Goal: Task Accomplishment & Management: Complete application form

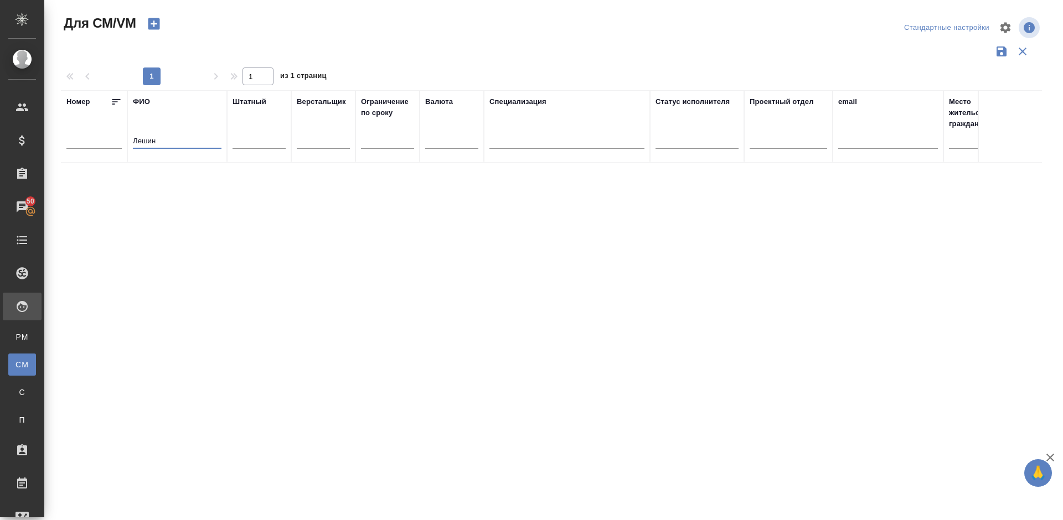
type input "Лешин"
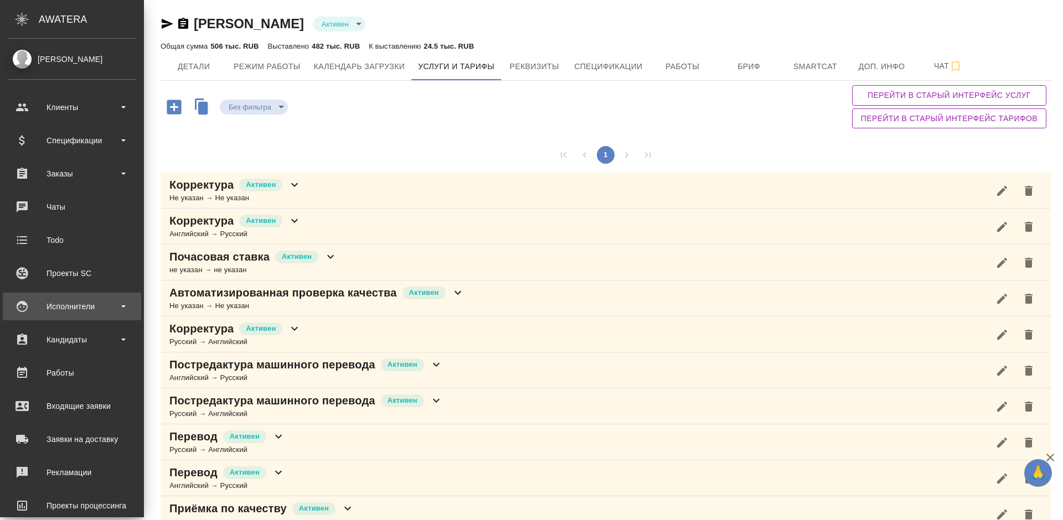
click at [92, 311] on div "Исполнители" at bounding box center [71, 306] width 127 height 17
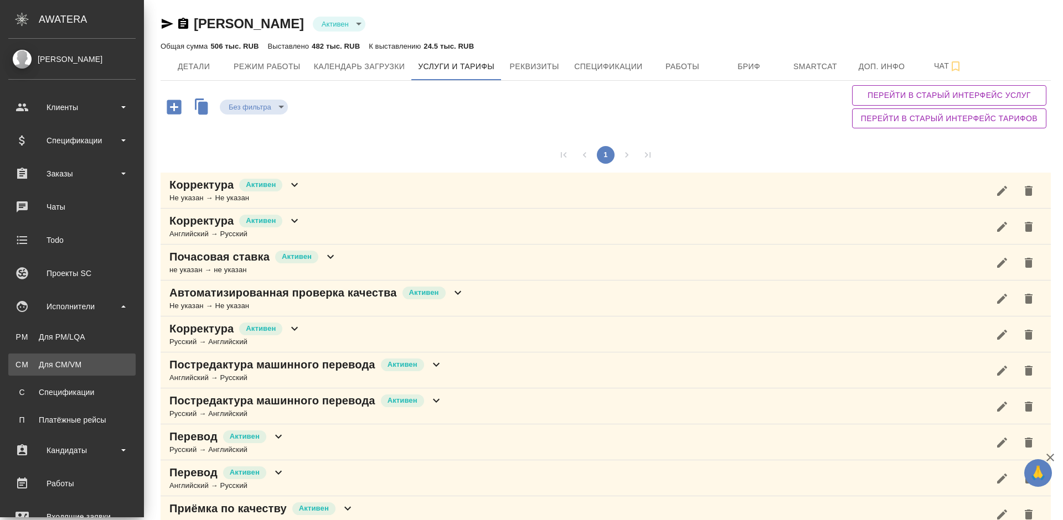
click at [101, 365] on div "Для CM/VM" at bounding box center [72, 364] width 116 height 11
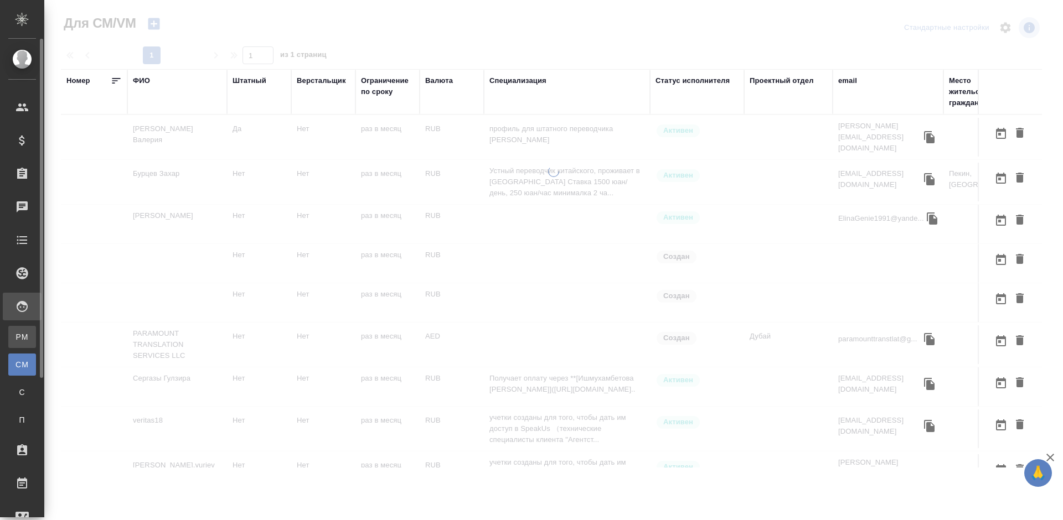
click at [17, 338] on div "Для PM/LQA" at bounding box center [8, 337] width 17 height 11
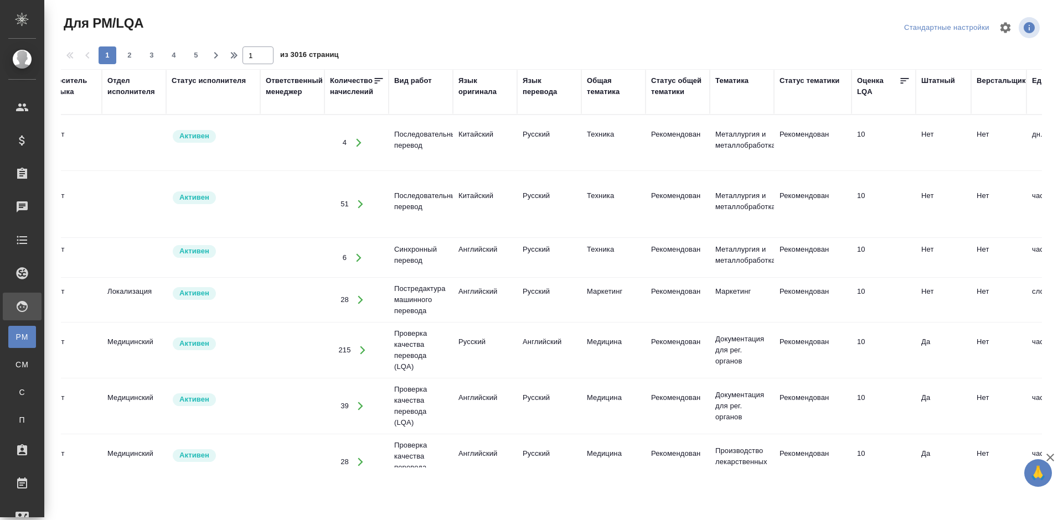
scroll to position [0, 220]
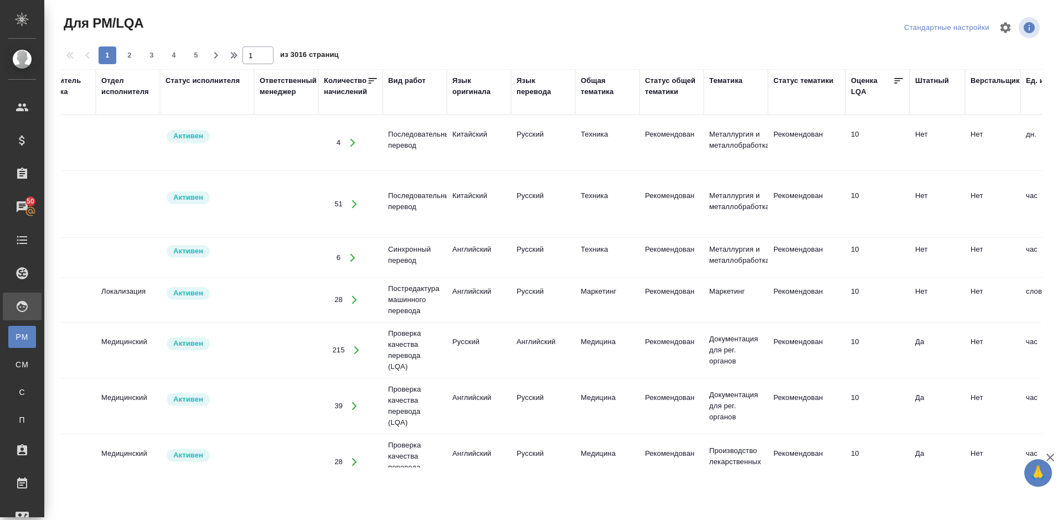
click at [480, 90] on div "Язык оригинала" at bounding box center [478, 86] width 53 height 22
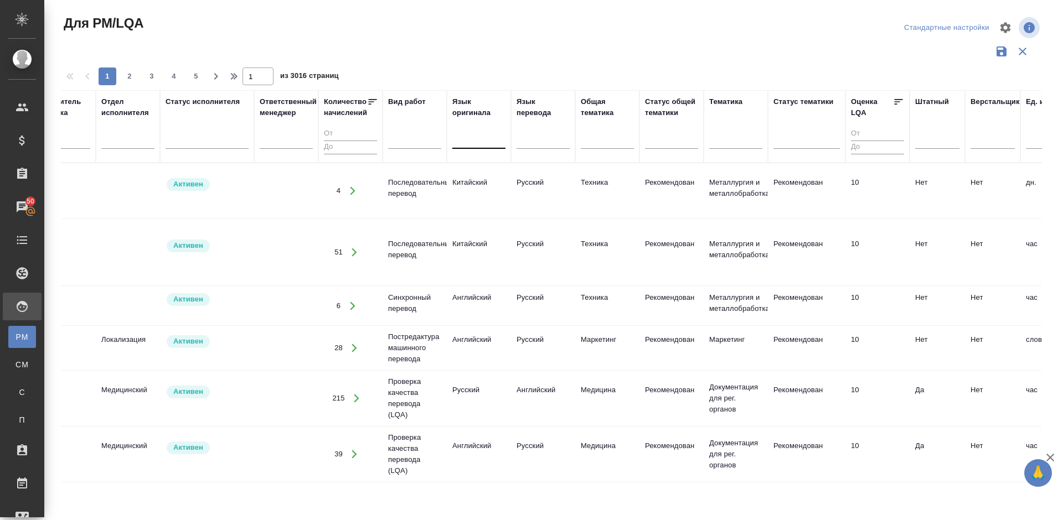
click at [479, 141] on div at bounding box center [478, 138] width 53 height 16
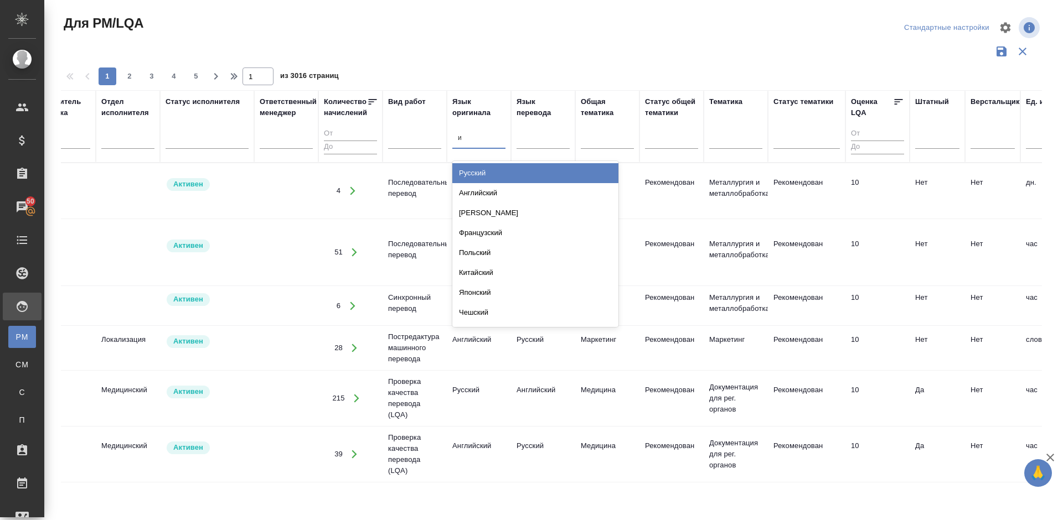
type input "ис"
click at [488, 173] on div "Испанский" at bounding box center [535, 173] width 166 height 20
click at [411, 139] on div at bounding box center [414, 138] width 53 height 16
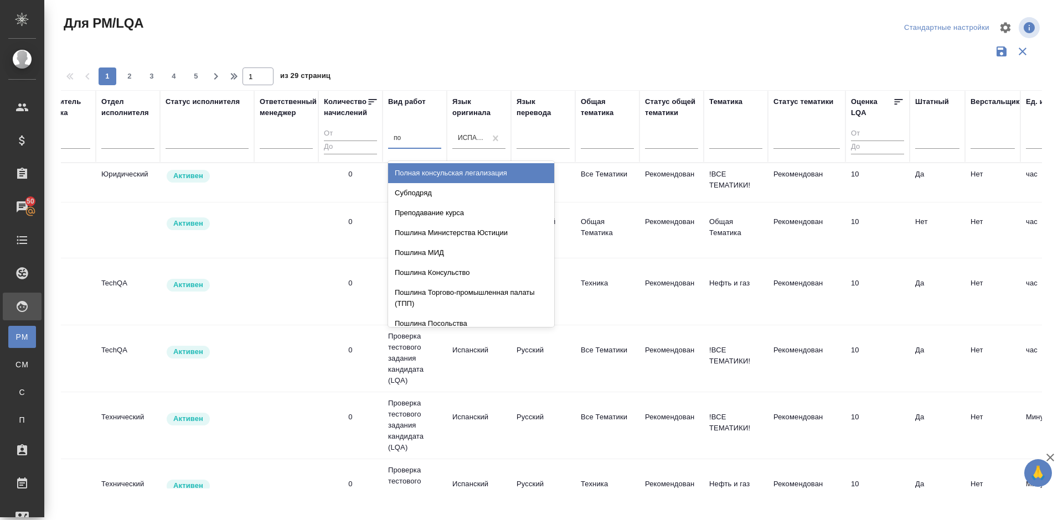
type input "пос"
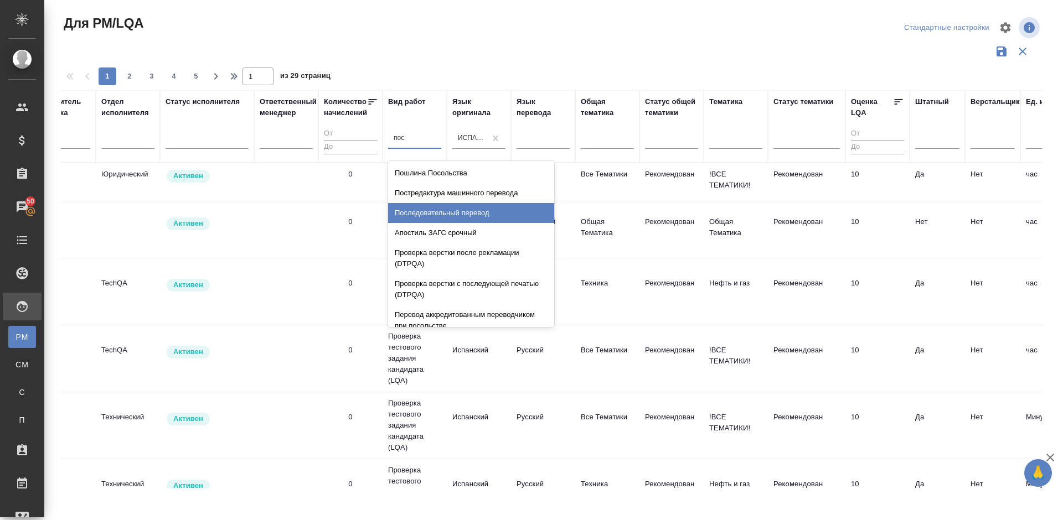
click at [438, 209] on div "Последовательный перевод" at bounding box center [471, 213] width 166 height 20
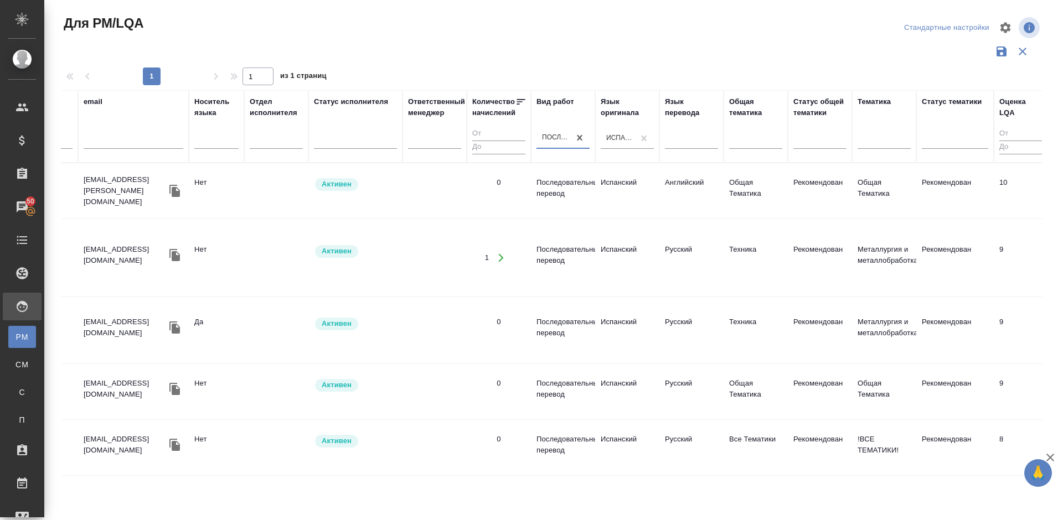
scroll to position [0, 0]
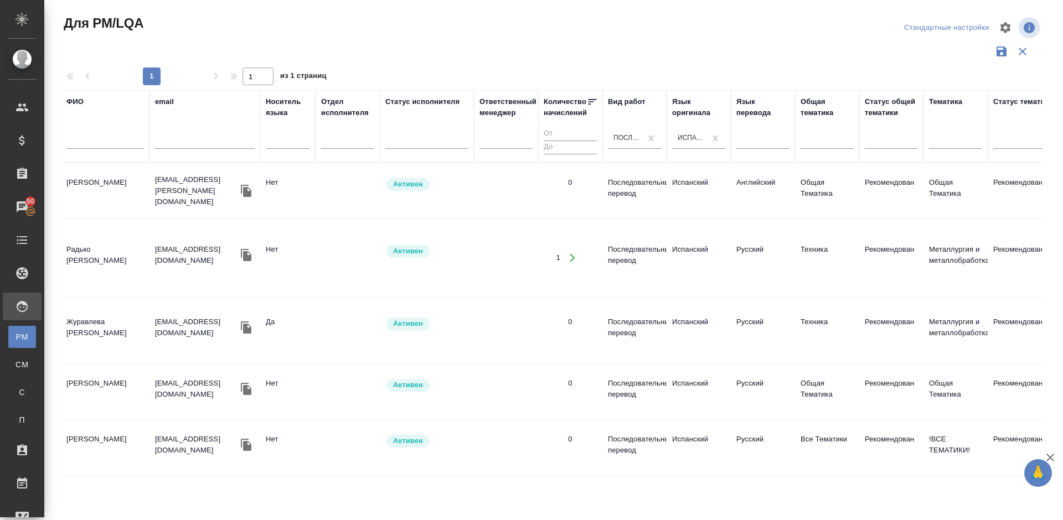
click at [121, 259] on td "Радько Марина Вячеславовна" at bounding box center [105, 258] width 89 height 39
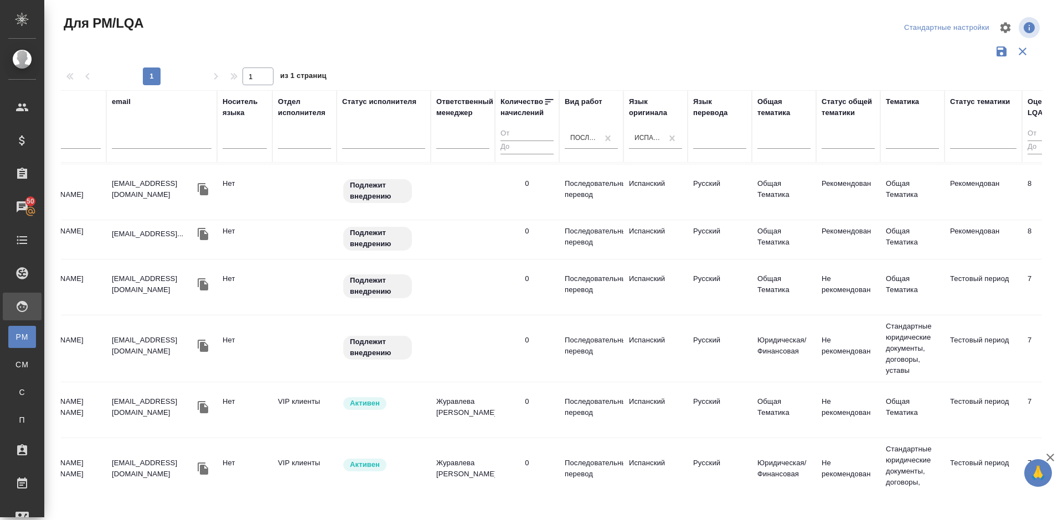
scroll to position [407, 0]
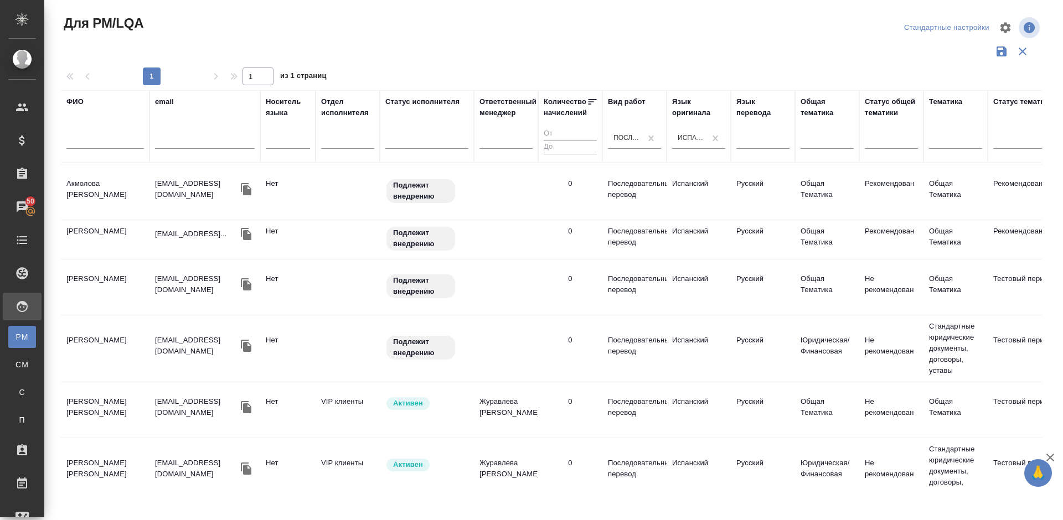
click at [137, 401] on tr "Шешнева Надежда Анатольевна nsheshneva@yandex.ru Нет VIP клиенты Активен Журавл…" at bounding box center [941, 410] width 1761 height 56
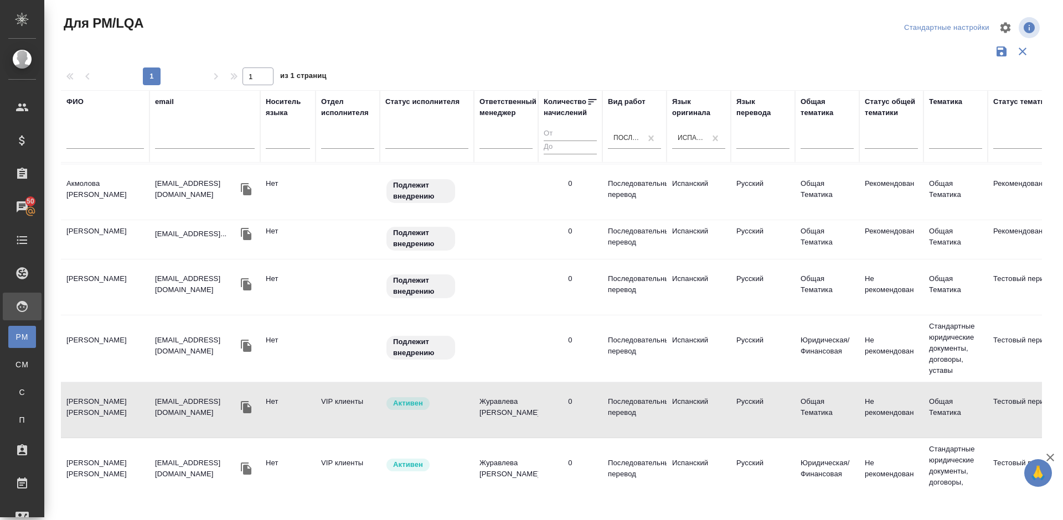
click at [118, 268] on td "Mercado Lidia" at bounding box center [105, 287] width 89 height 39
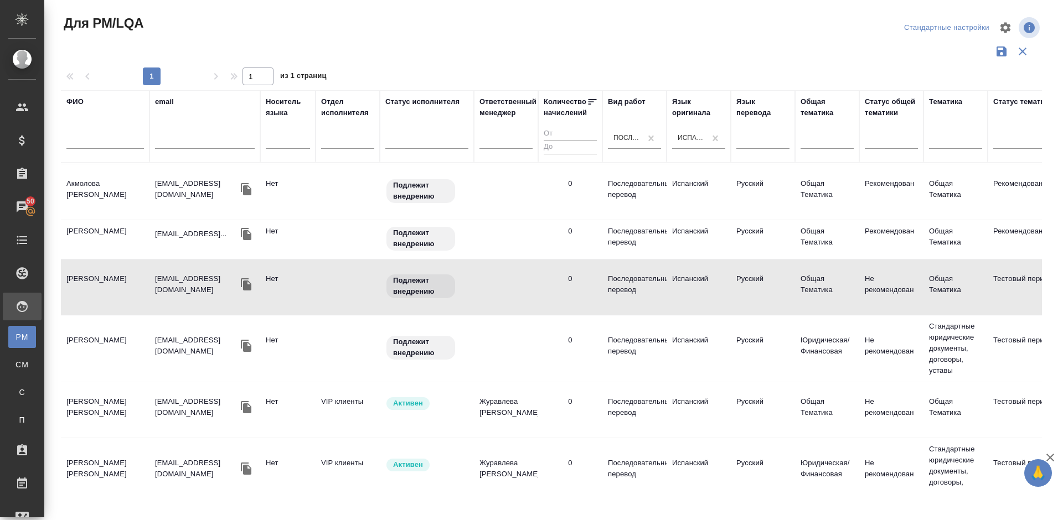
click at [121, 268] on td "Mercado Lidia" at bounding box center [105, 287] width 89 height 39
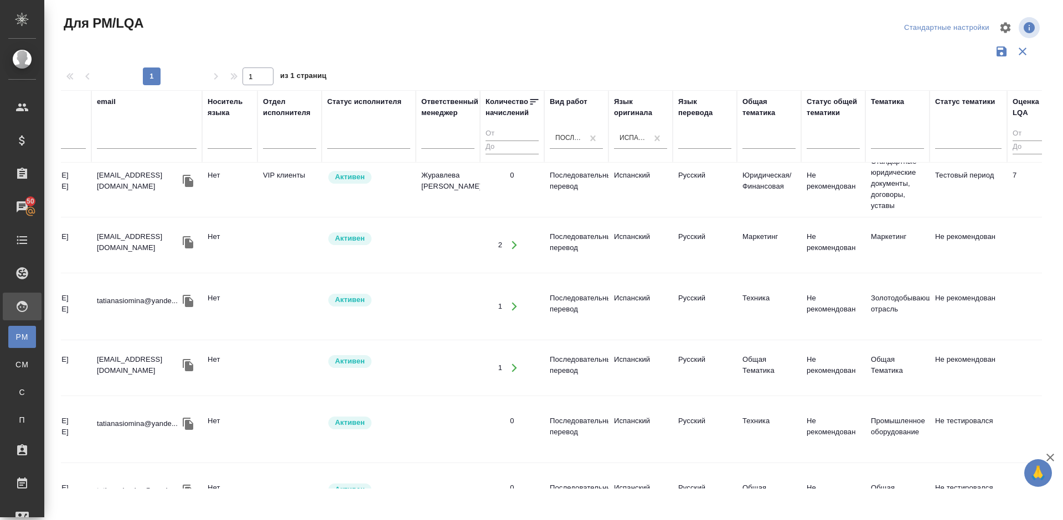
scroll to position [695, 0]
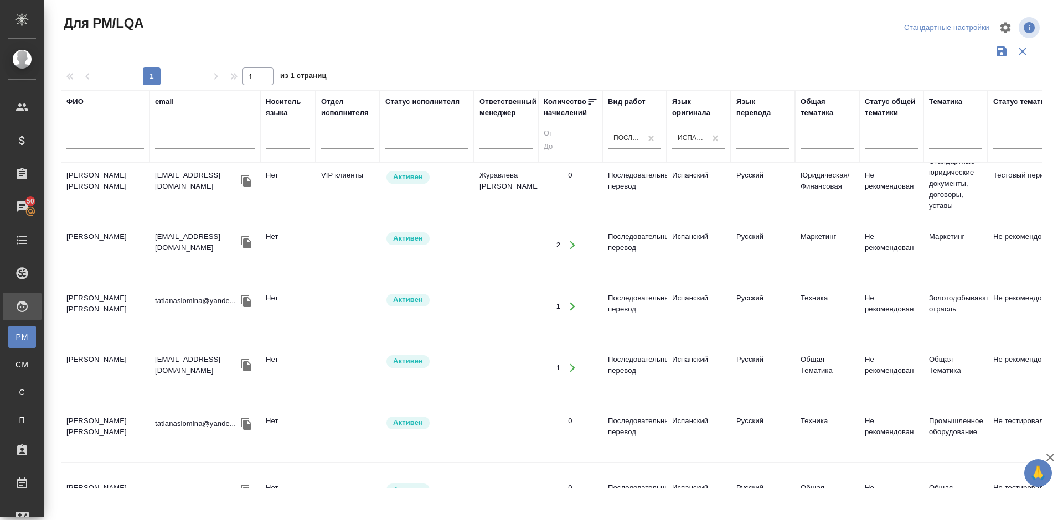
click at [142, 410] on td "Козловская Татьяна Владимировна" at bounding box center [105, 429] width 89 height 39
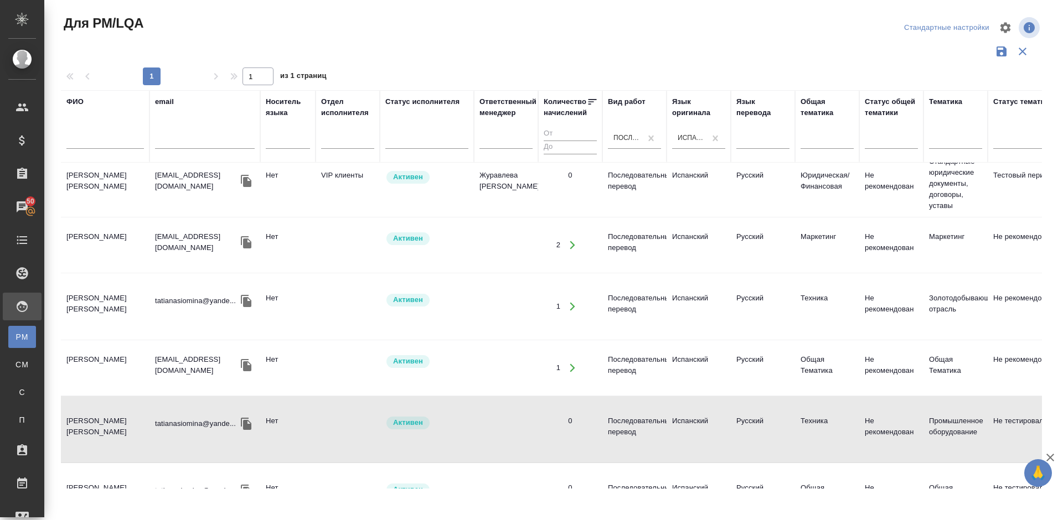
click at [130, 226] on td "Бадеева Дарья Николаевна" at bounding box center [105, 245] width 89 height 39
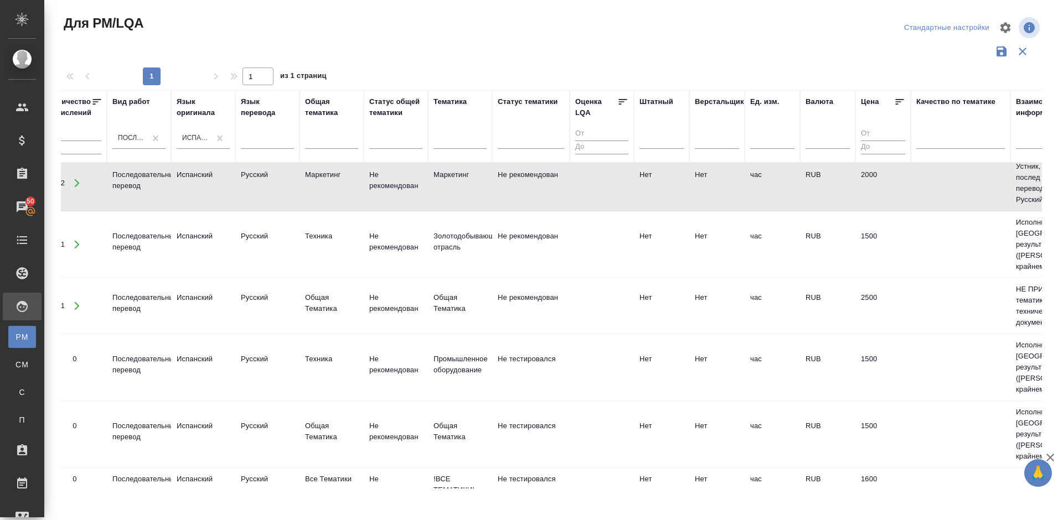
scroll to position [757, 0]
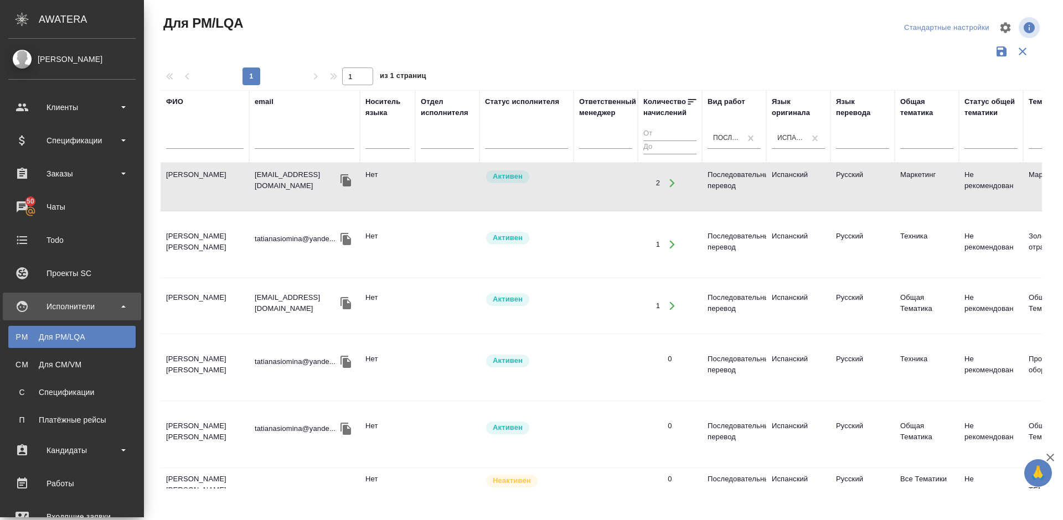
click at [161, 468] on td "Тарасова Марина" at bounding box center [205, 487] width 89 height 39
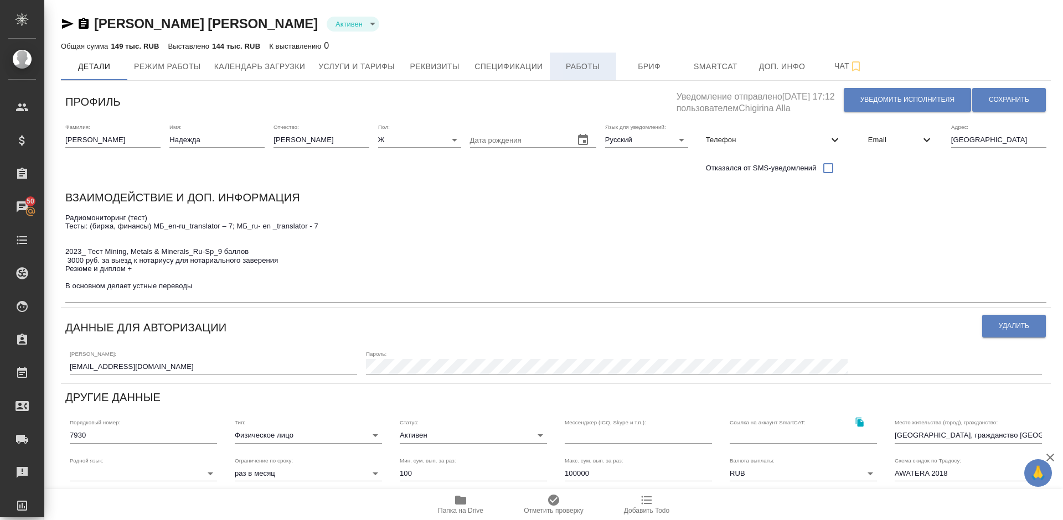
click at [576, 66] on span "Работы" at bounding box center [582, 67] width 53 height 14
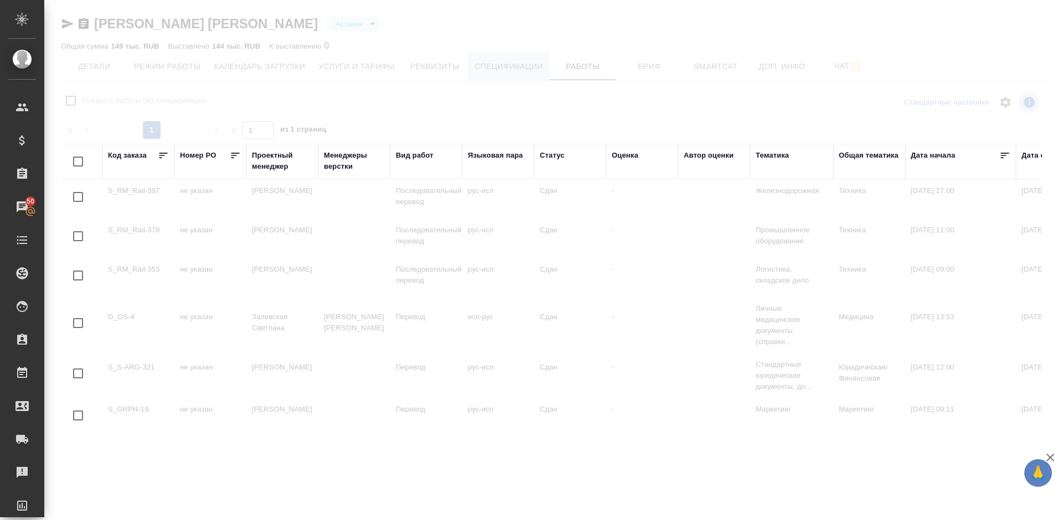
checkbox input "false"
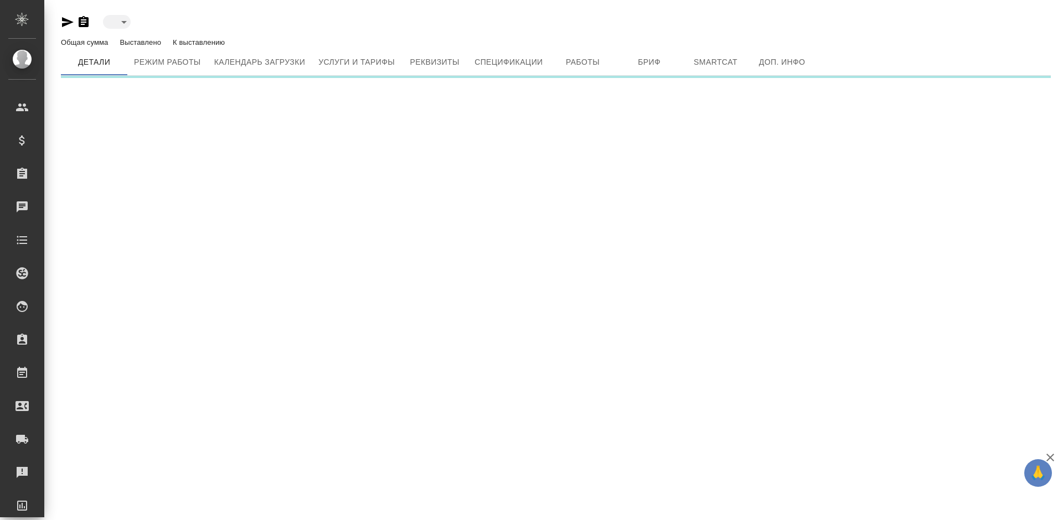
type input "toBeImplemented"
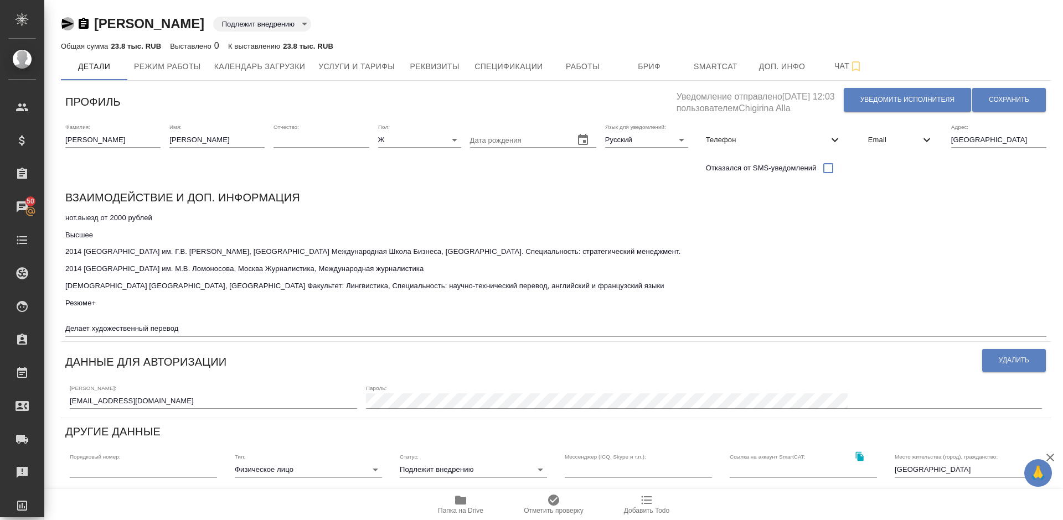
click at [66, 23] on icon "button" at bounding box center [68, 24] width 12 height 10
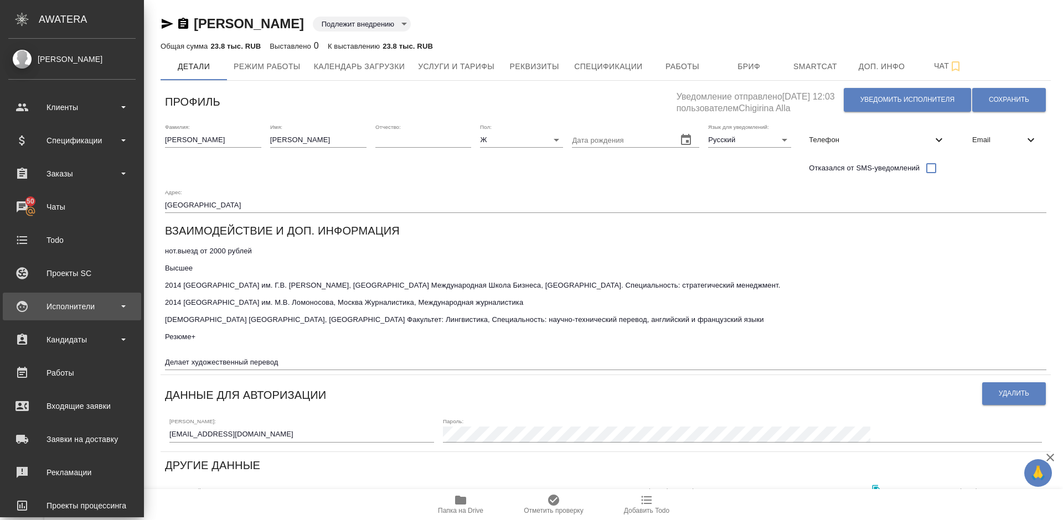
click at [87, 314] on div "Исполнители" at bounding box center [71, 306] width 127 height 17
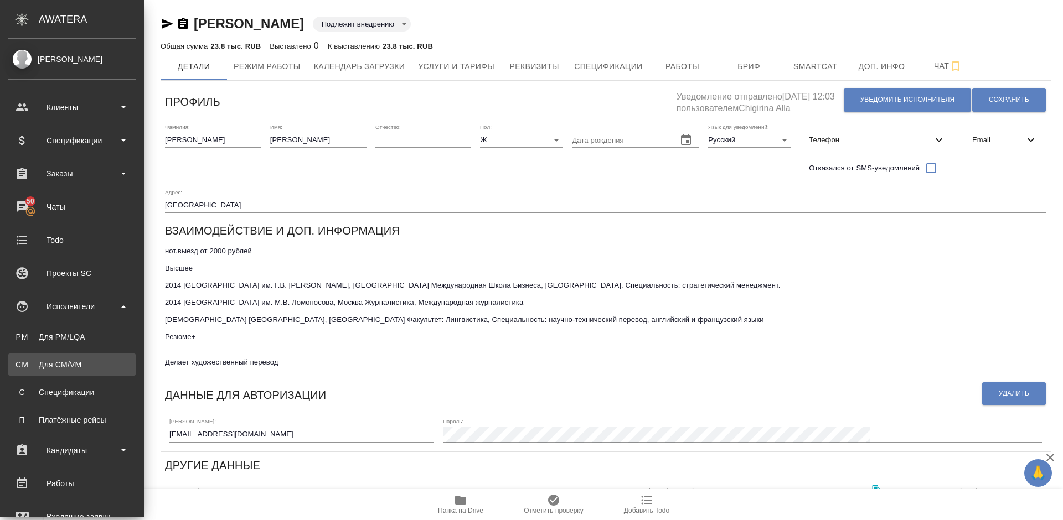
click at [100, 360] on div "Для CM/VM" at bounding box center [72, 364] width 116 height 11
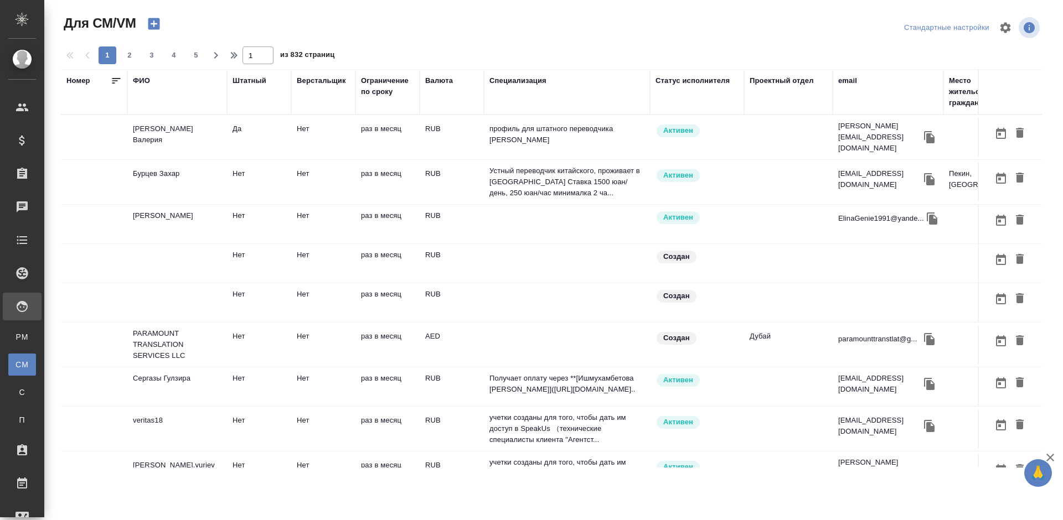
click at [143, 80] on div "ФИО" at bounding box center [141, 80] width 17 height 11
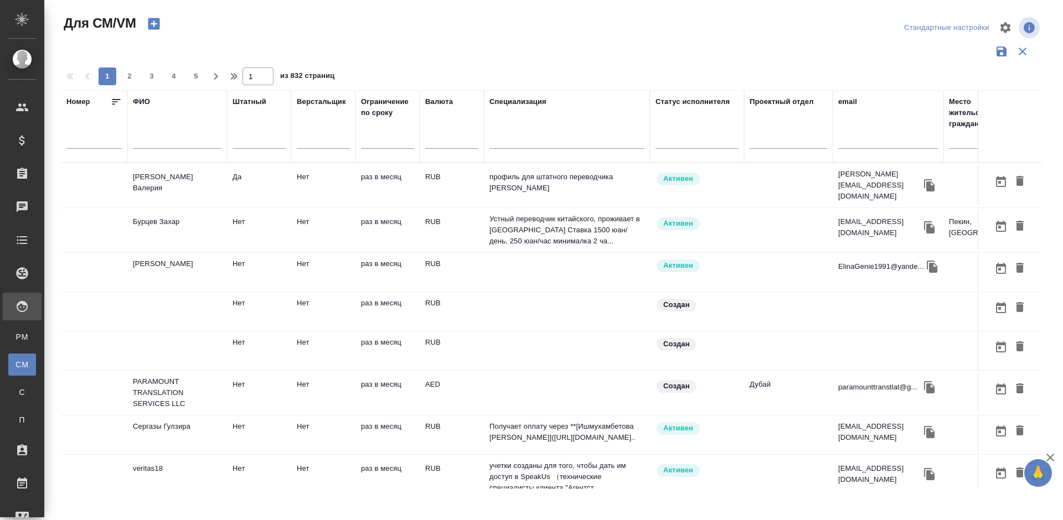
click at [181, 139] on input "text" at bounding box center [177, 142] width 89 height 14
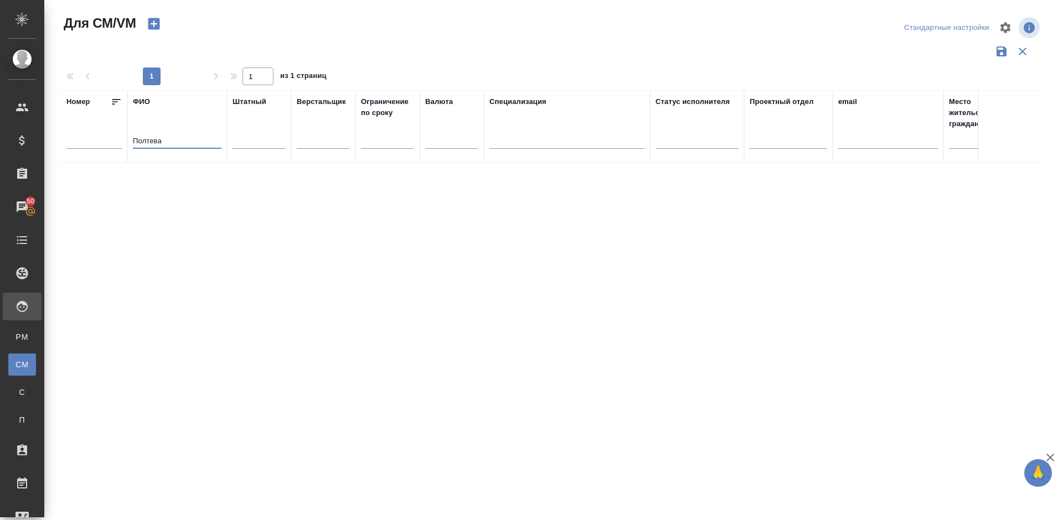
type input "Полтева"
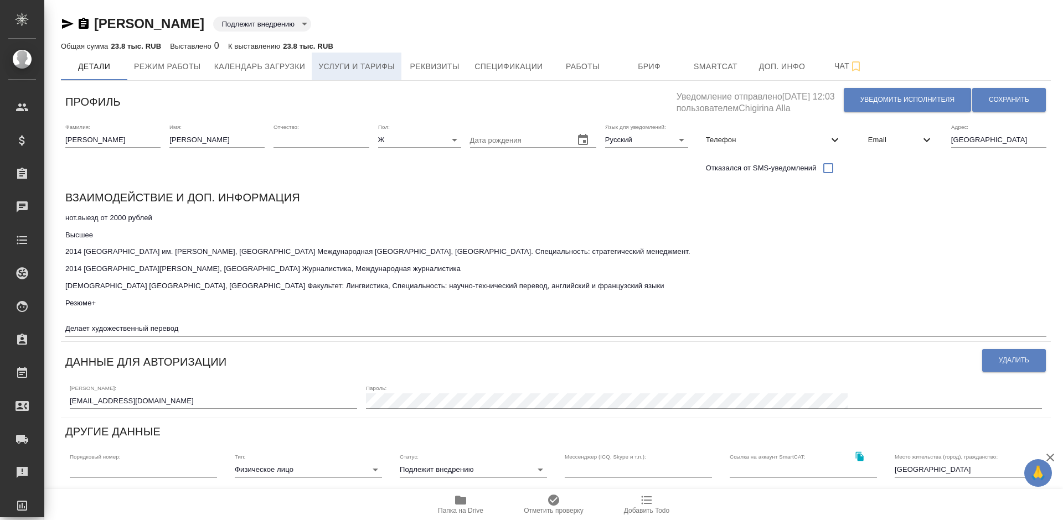
click at [387, 67] on span "Услуги и тарифы" at bounding box center [356, 67] width 76 height 14
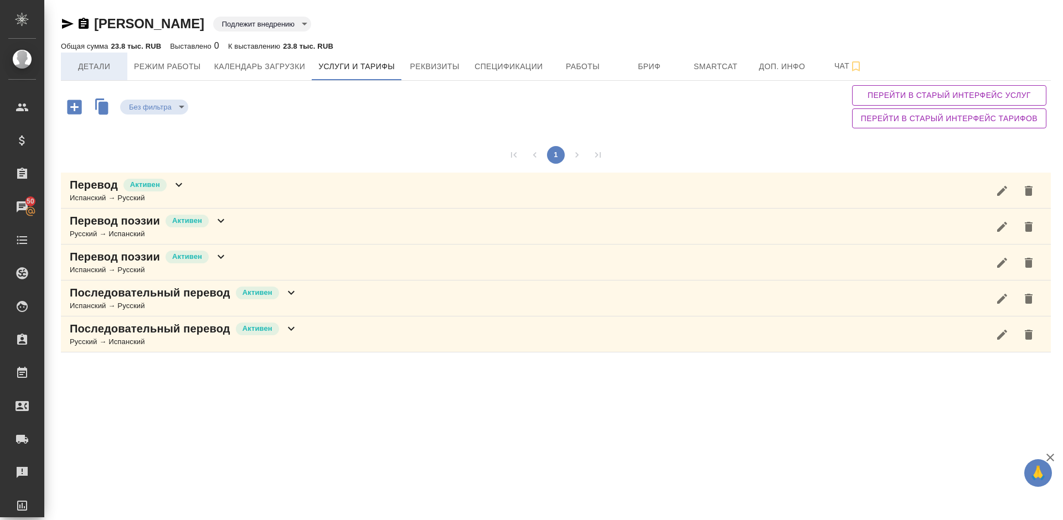
click at [98, 65] on span "Детали" at bounding box center [94, 67] width 53 height 14
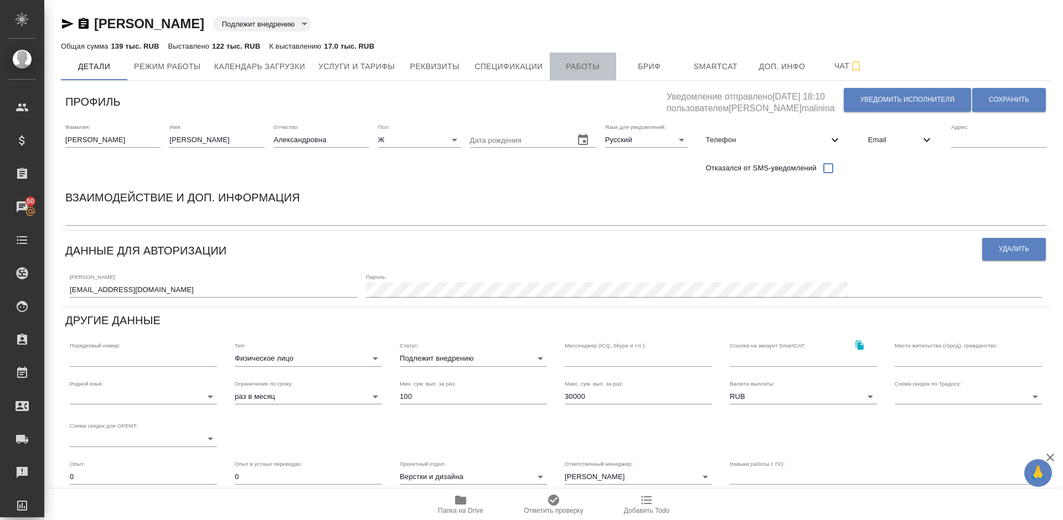
click at [575, 68] on span "Работы" at bounding box center [582, 67] width 53 height 14
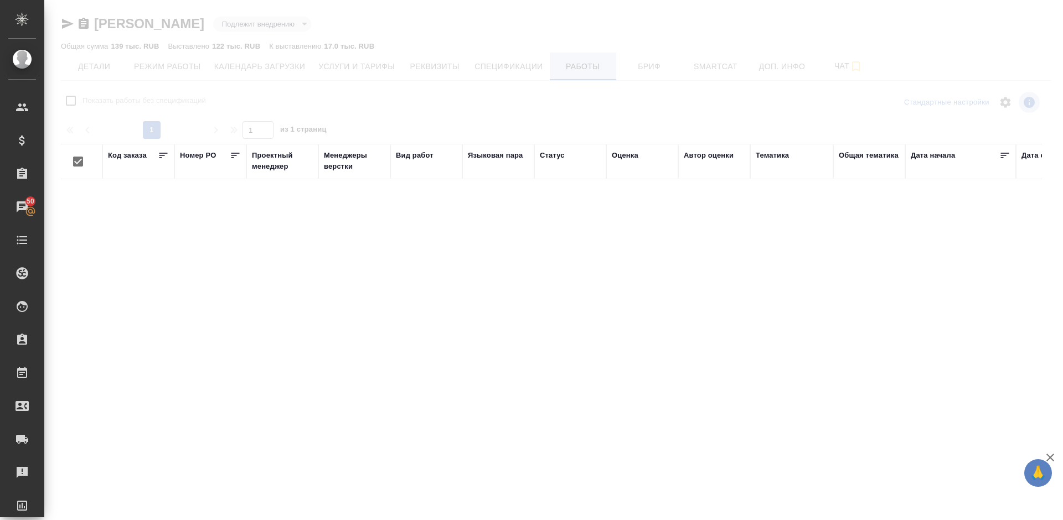
checkbox input "false"
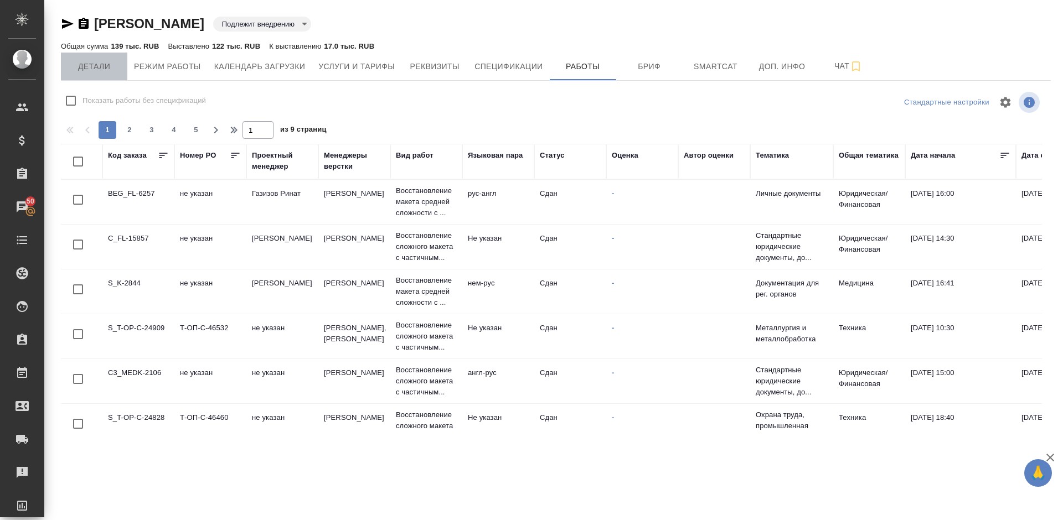
click at [104, 68] on span "Детали" at bounding box center [94, 67] width 53 height 14
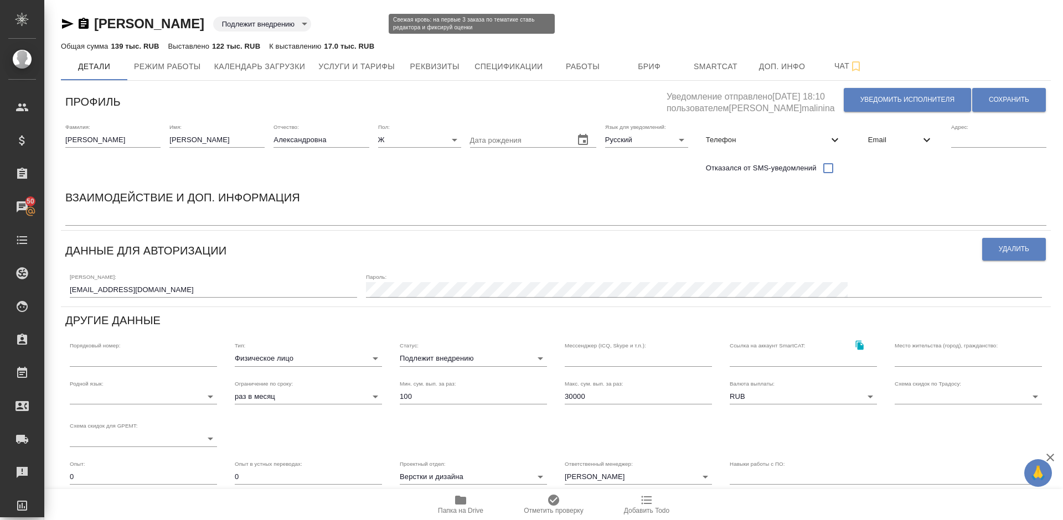
click at [358, 22] on body "🙏 .cls-1 fill:#fff; AWATERA Lazareva Anastasia Клиенты Спецификации Заказы 50 Ч…" at bounding box center [531, 260] width 1063 height 520
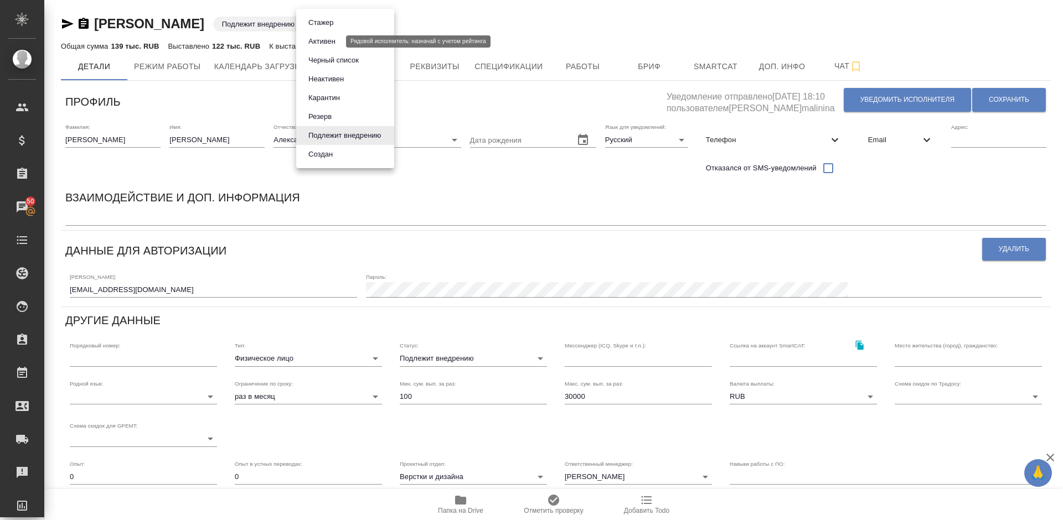
click at [322, 44] on button "Активен" at bounding box center [322, 41] width 34 height 12
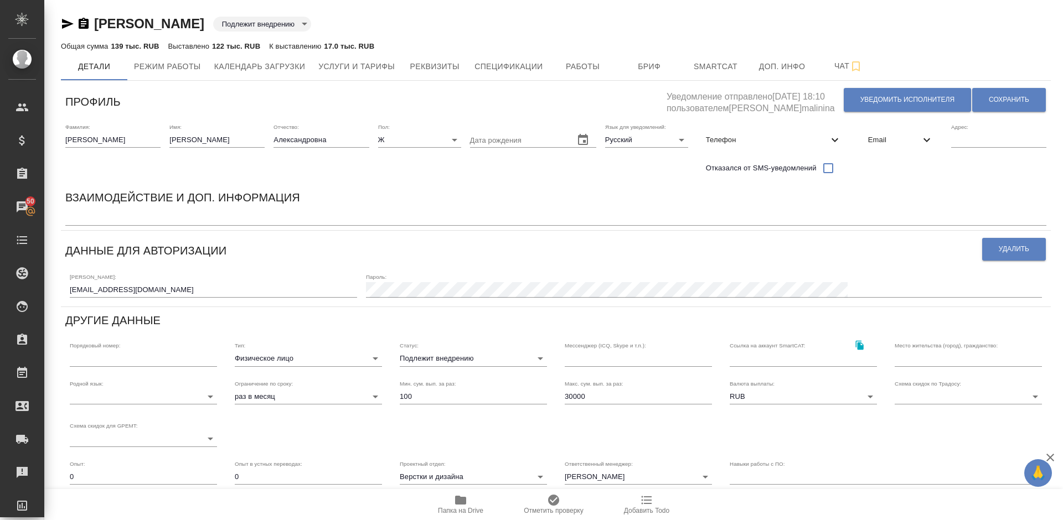
type input "active"
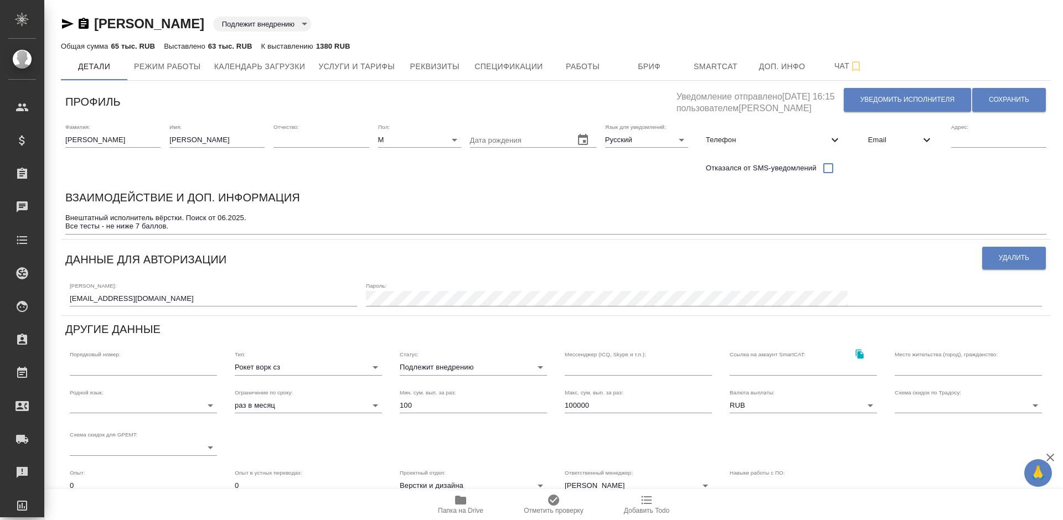
click at [276, 26] on body "🙏 .cls-1 fill:#fff; AWATERA [PERSON_NAME] Спецификации Заказы Чаты Todo Проекты…" at bounding box center [531, 260] width 1063 height 520
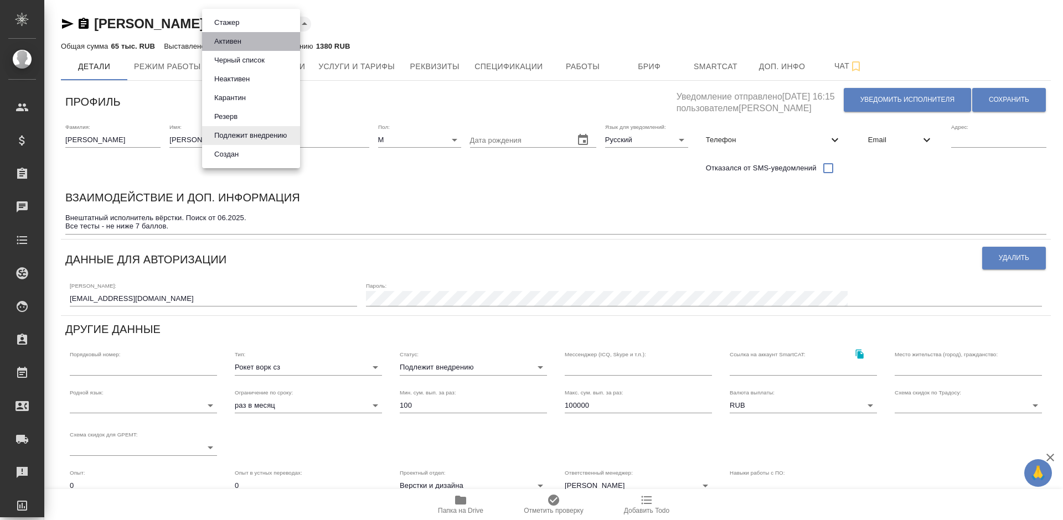
click at [249, 40] on li "Активен" at bounding box center [251, 41] width 98 height 19
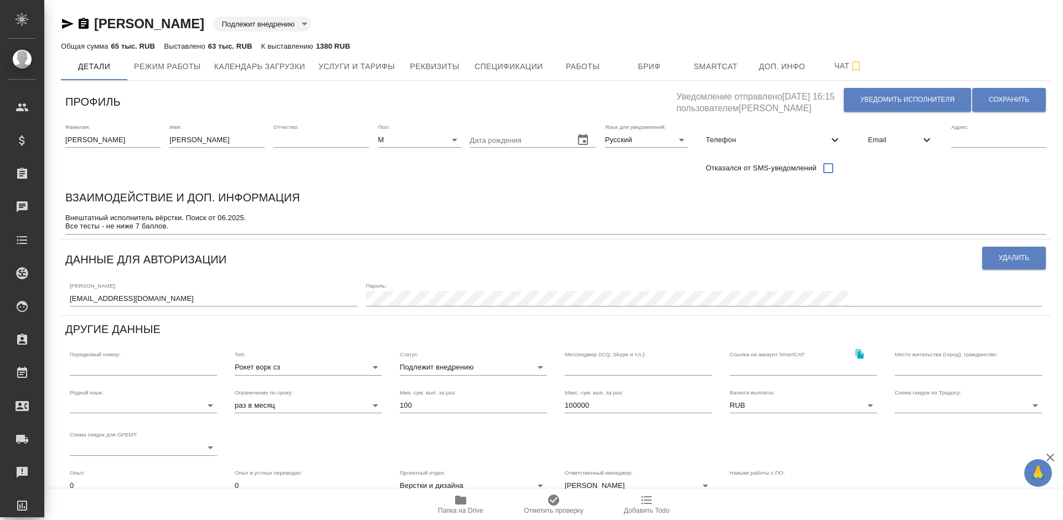
type input "active"
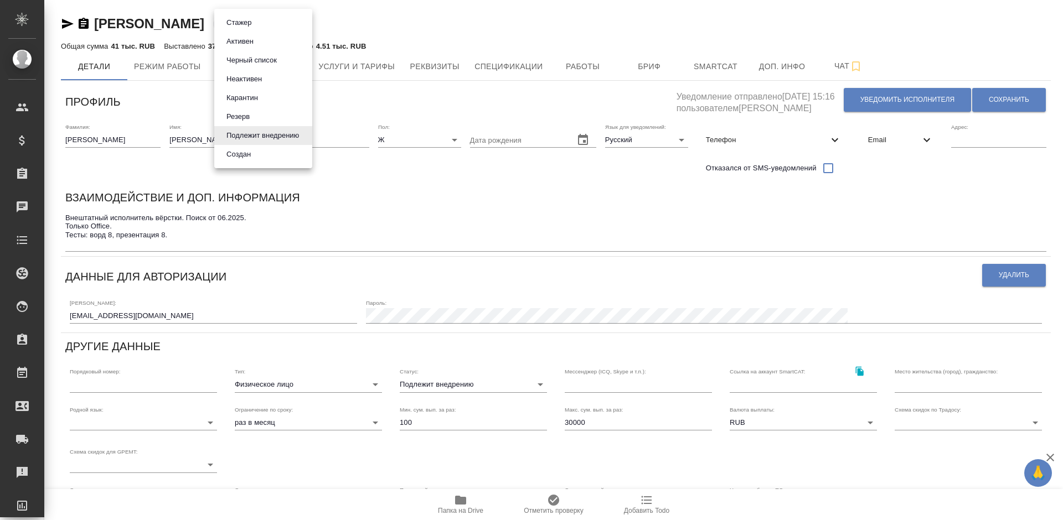
click at [270, 19] on body "🙏 .cls-1 fill:#fff; AWATERA [PERSON_NAME] Спецификации Заказы Чаты Todo Проекты…" at bounding box center [531, 260] width 1063 height 520
click at [265, 38] on li "Активен" at bounding box center [263, 41] width 98 height 19
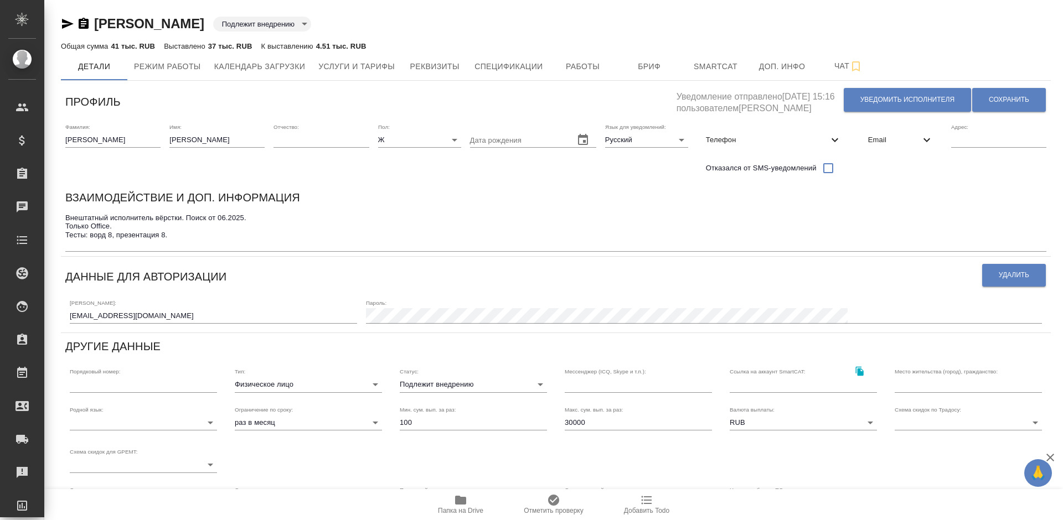
type input "active"
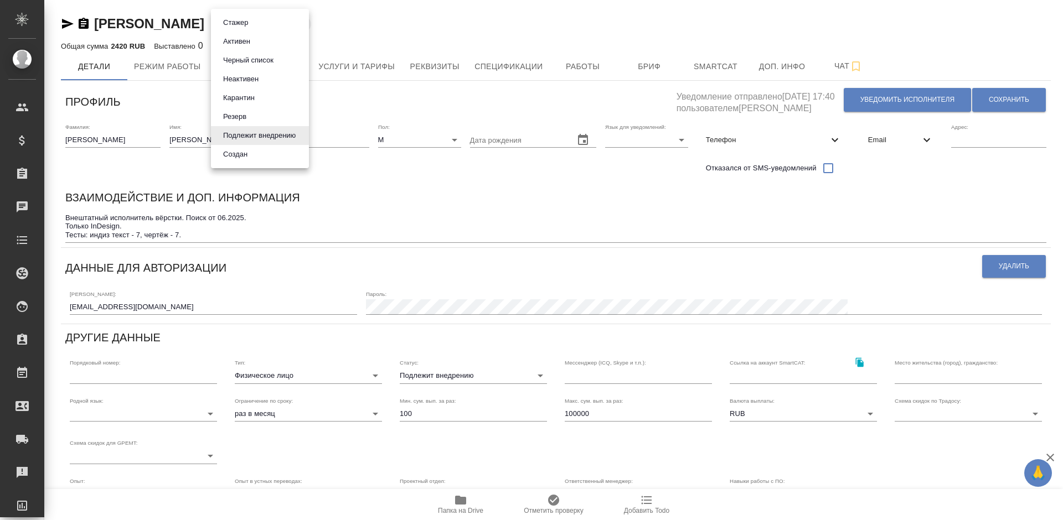
click at [278, 26] on body "🙏 .cls-1 fill:#fff; AWATERA Lazareva Anastasia Клиенты Спецификации Заказы Чаты…" at bounding box center [531, 260] width 1063 height 520
click at [256, 38] on li "Активен" at bounding box center [260, 41] width 98 height 19
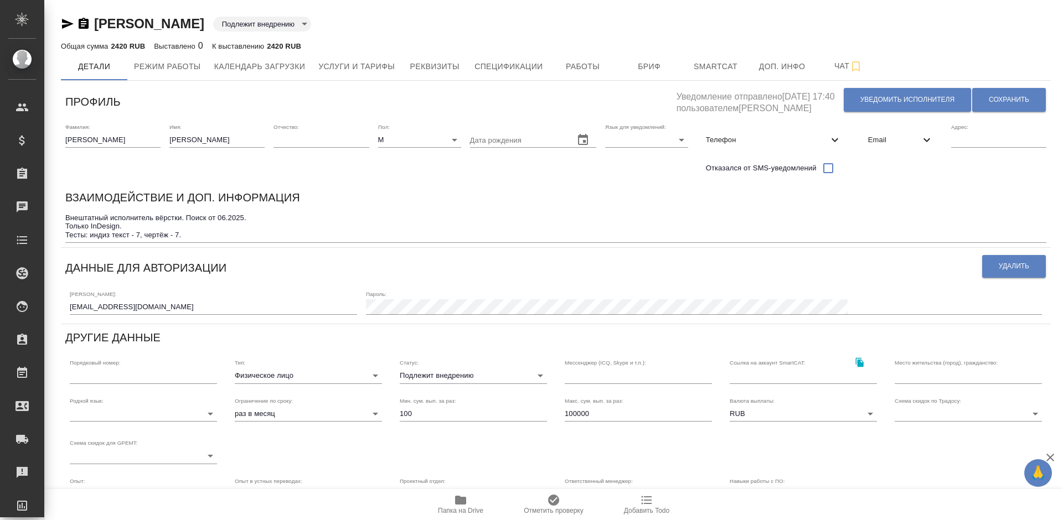
type input "active"
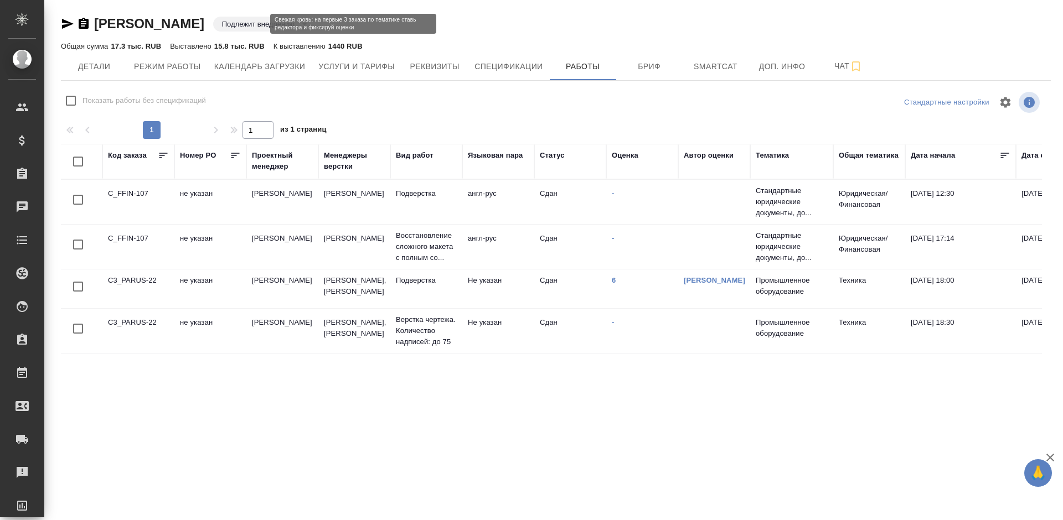
click at [227, 23] on body "🙏 .cls-1 fill:#fff; AWATERA Lazareva Anastasia Клиенты Спецификации Заказы Чаты…" at bounding box center [531, 260] width 1063 height 520
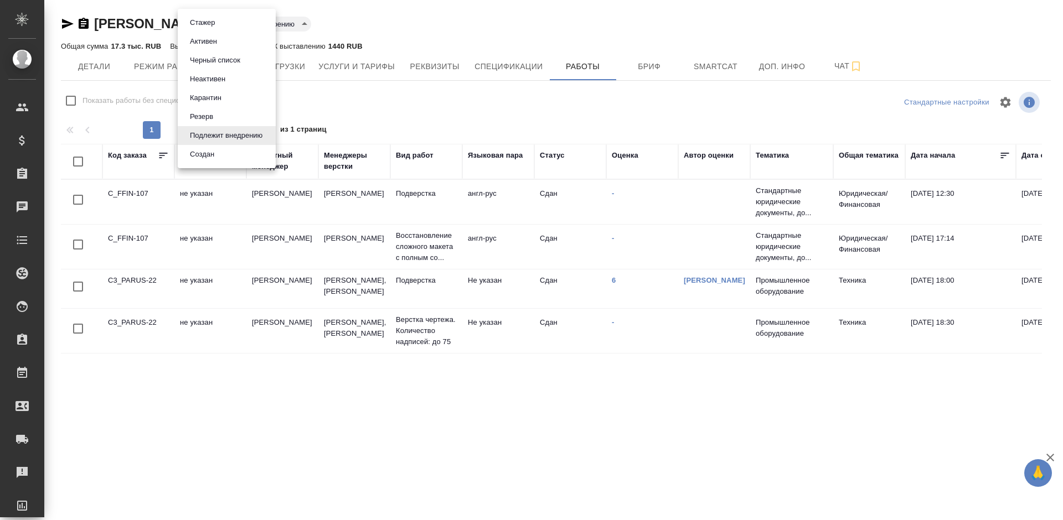
click at [220, 42] on li "Активен" at bounding box center [227, 41] width 98 height 19
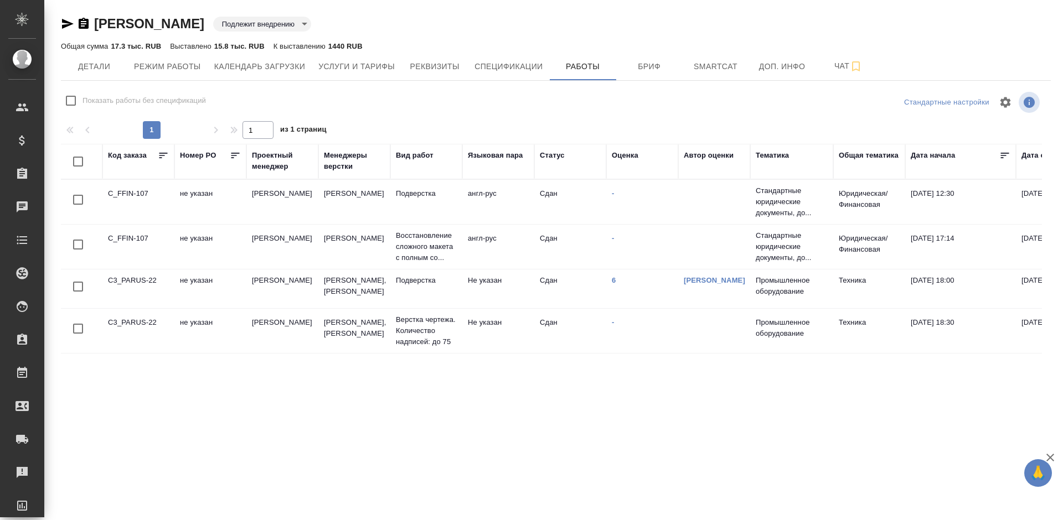
type input "active"
click at [84, 64] on span "Детали" at bounding box center [94, 67] width 53 height 14
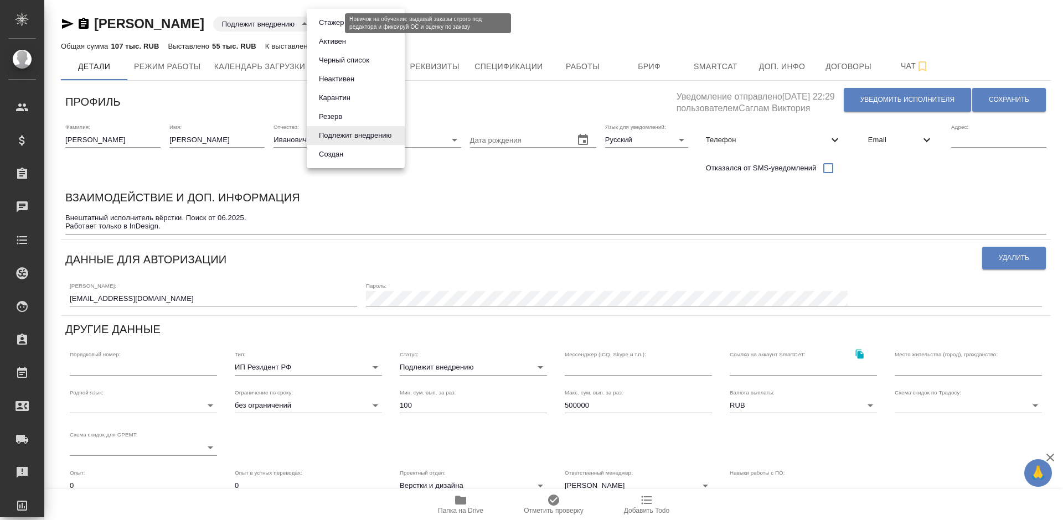
click at [337, 26] on body "🙏 .cls-1 fill:#fff; AWATERA [PERSON_NAME] Спецификации Заказы Чаты Todo Проекты…" at bounding box center [531, 260] width 1063 height 520
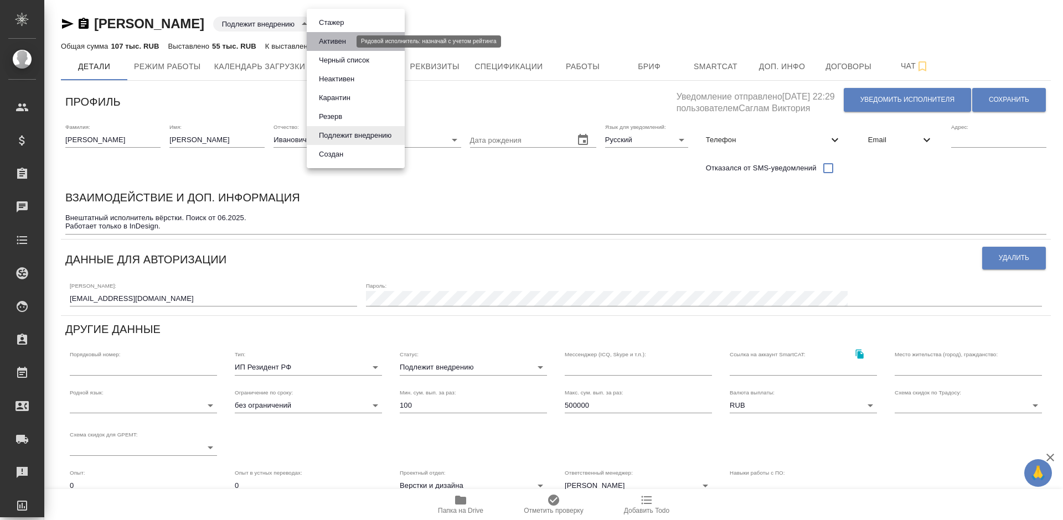
click at [329, 38] on button "Активен" at bounding box center [332, 41] width 34 height 12
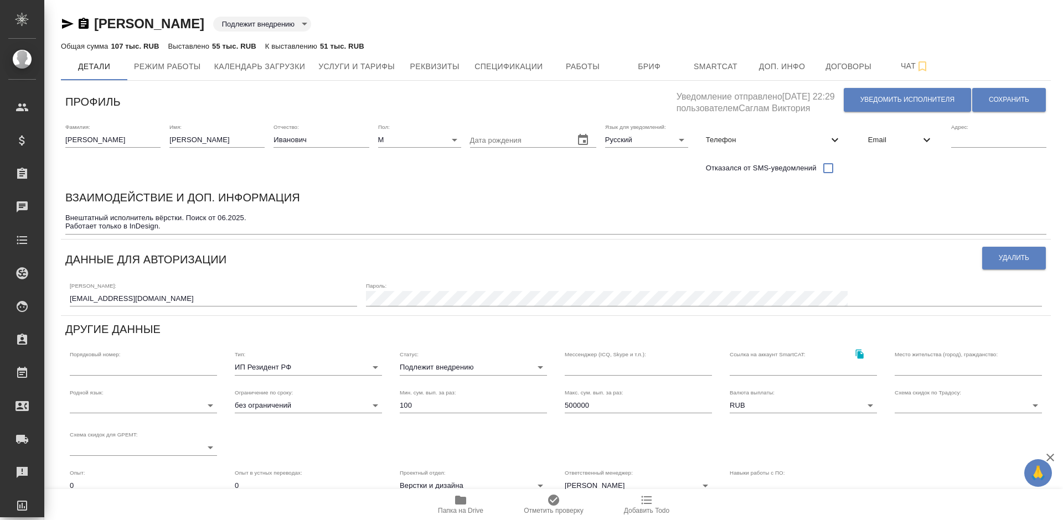
type input "active"
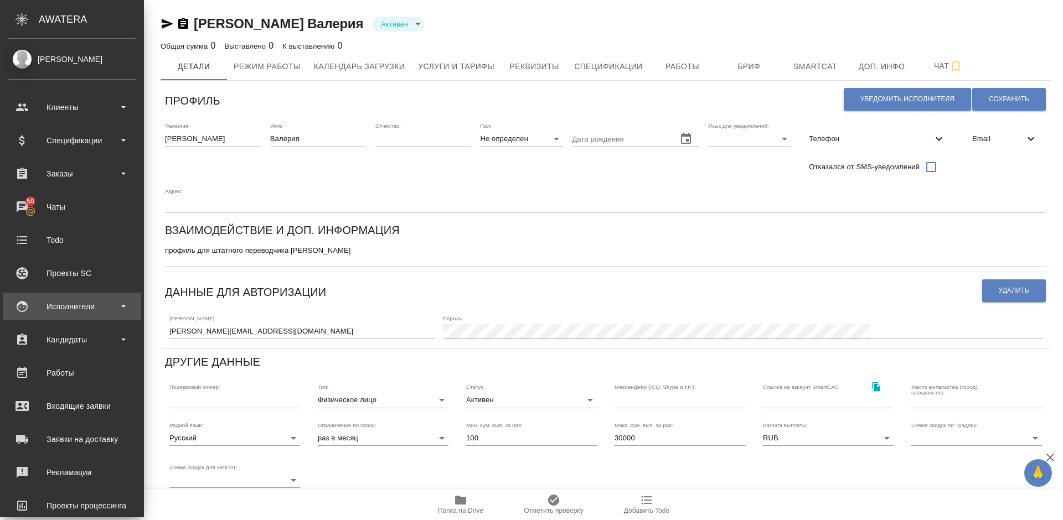
click at [85, 305] on div "Исполнители" at bounding box center [71, 306] width 127 height 17
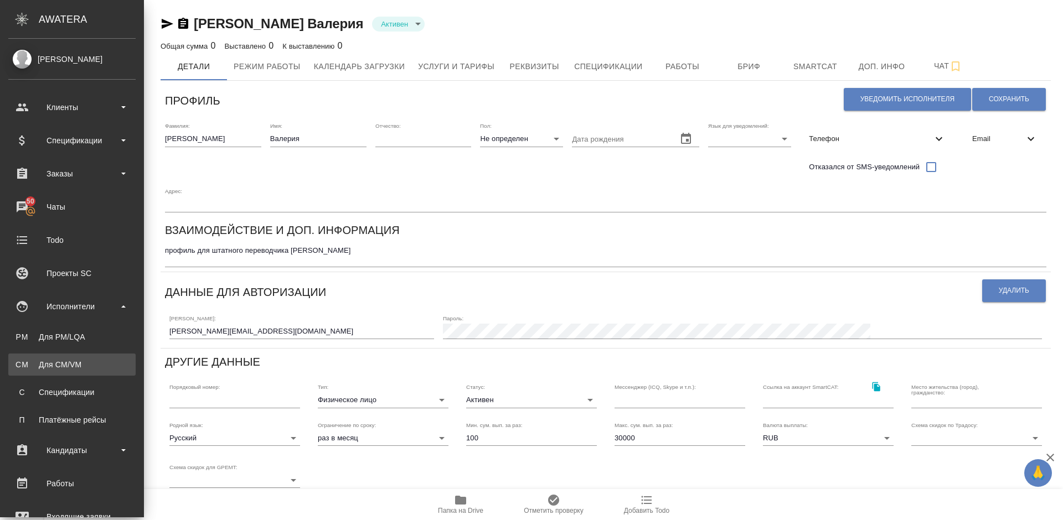
click at [91, 362] on div "Для CM/VM" at bounding box center [72, 364] width 116 height 11
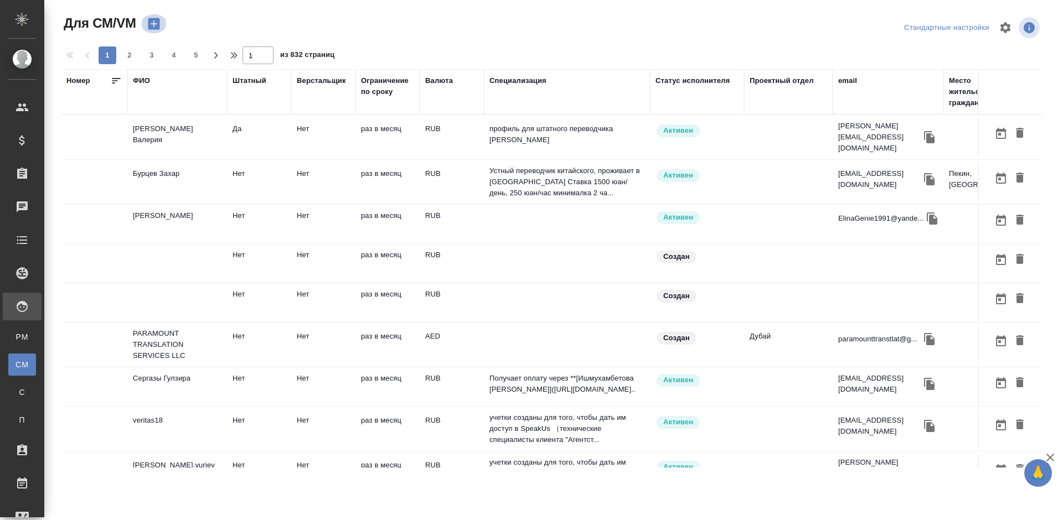
click at [154, 24] on icon "button" at bounding box center [153, 23] width 15 height 15
click at [203, 134] on td "Абрамова Валерия" at bounding box center [177, 137] width 100 height 39
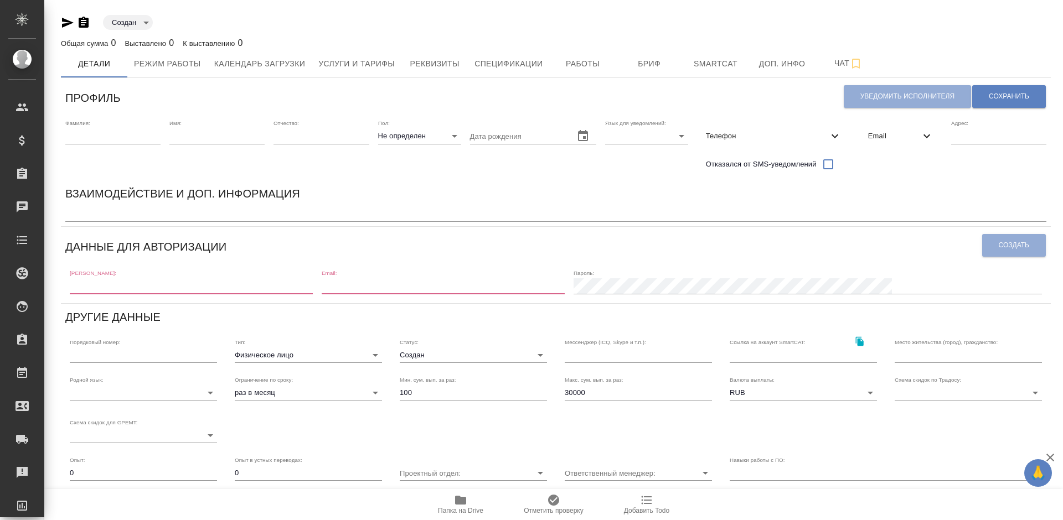
click at [167, 281] on input "text" at bounding box center [191, 285] width 243 height 15
paste input "[PERSON_NAME][EMAIL_ADDRESS][DOMAIN_NAME]"
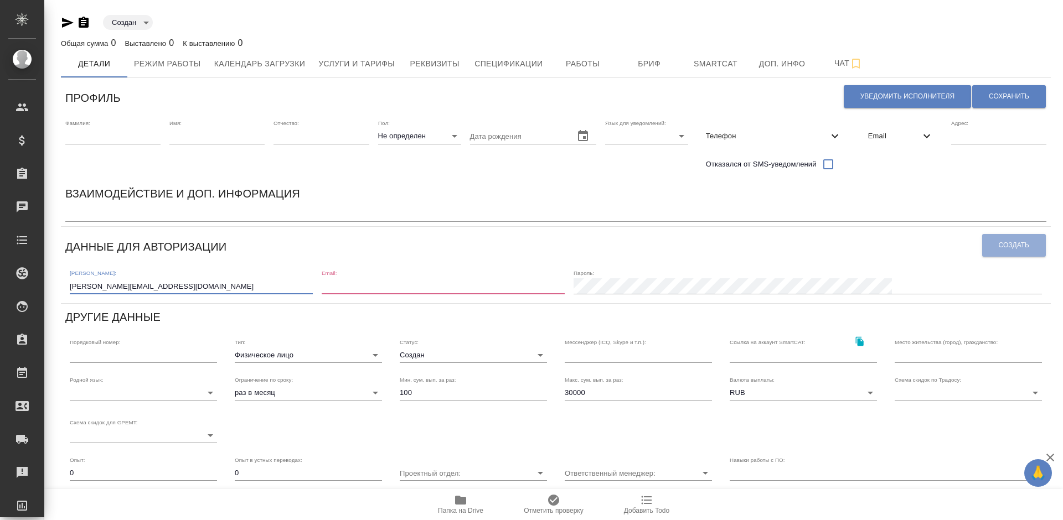
type input "[PERSON_NAME][EMAIL_ADDRESS][DOMAIN_NAME]"
click at [415, 292] on input "email" at bounding box center [443, 285] width 243 height 15
paste input "[PERSON_NAME][EMAIL_ADDRESS][DOMAIN_NAME]"
type input "[PERSON_NAME][EMAIL_ADDRESS][DOMAIN_NAME]"
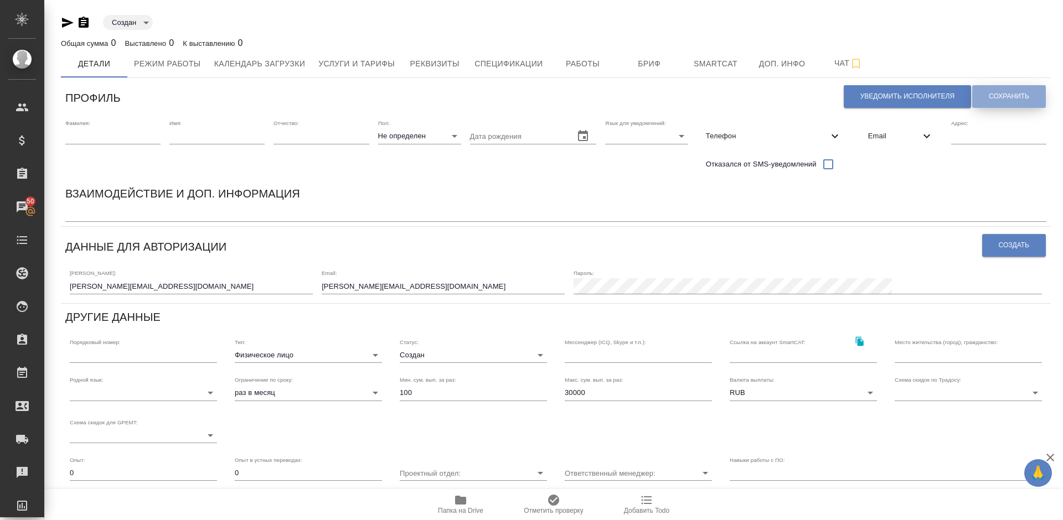
click at [1015, 96] on span "Сохранить" at bounding box center [1009, 96] width 40 height 9
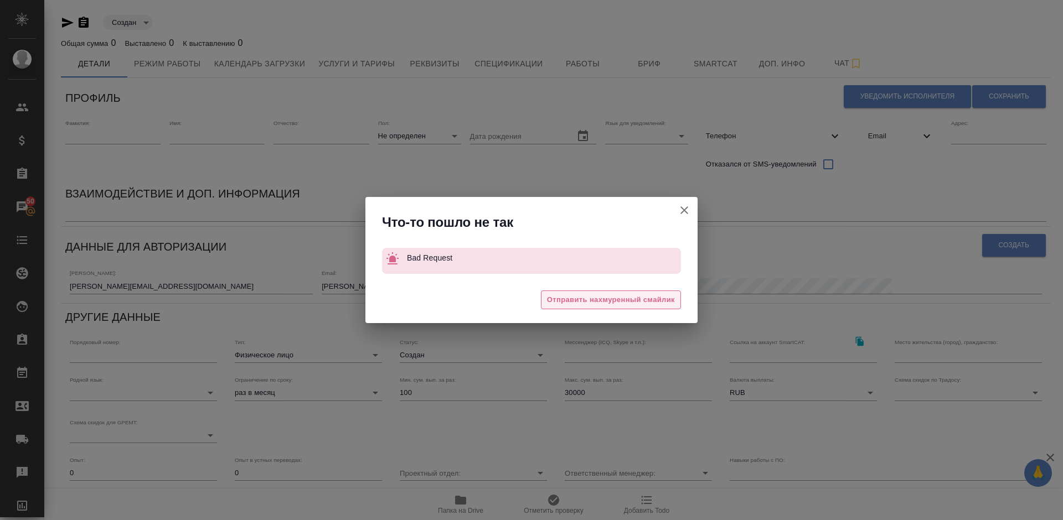
click at [604, 299] on span "Отправить нахмуренный смайлик" at bounding box center [611, 300] width 128 height 13
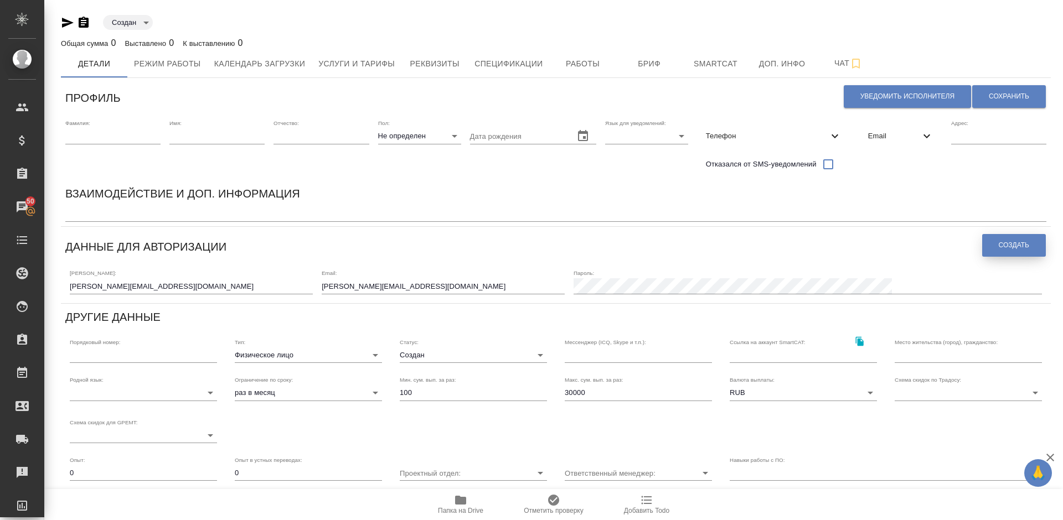
click at [1016, 248] on span "Создать" at bounding box center [1014, 245] width 30 height 9
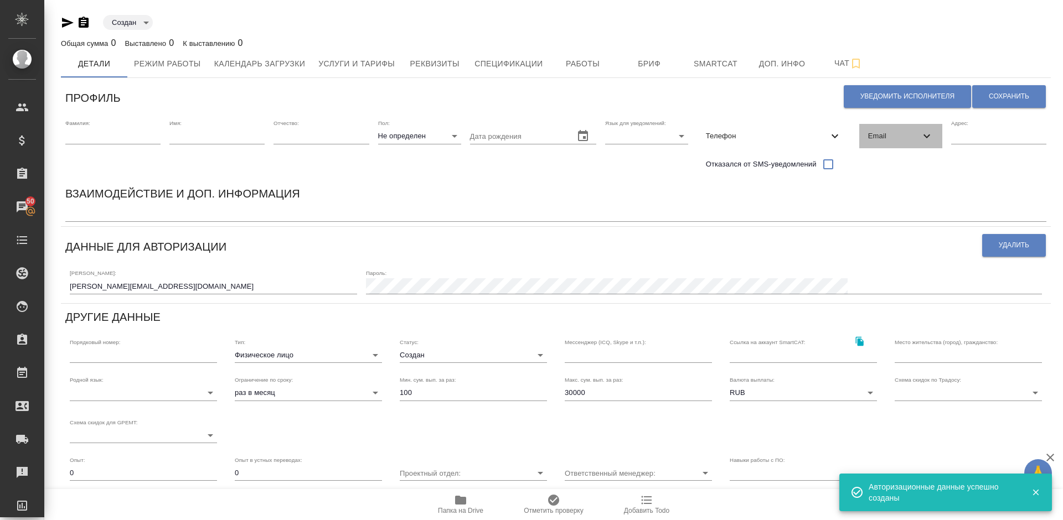
click at [901, 139] on span "Email" at bounding box center [894, 136] width 52 height 11
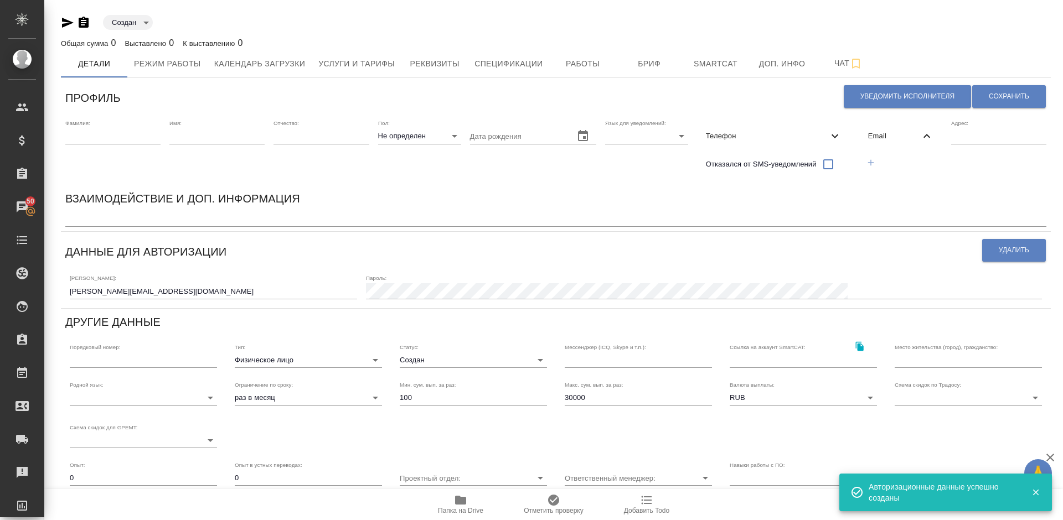
click at [868, 162] on icon "button" at bounding box center [871, 163] width 10 height 10
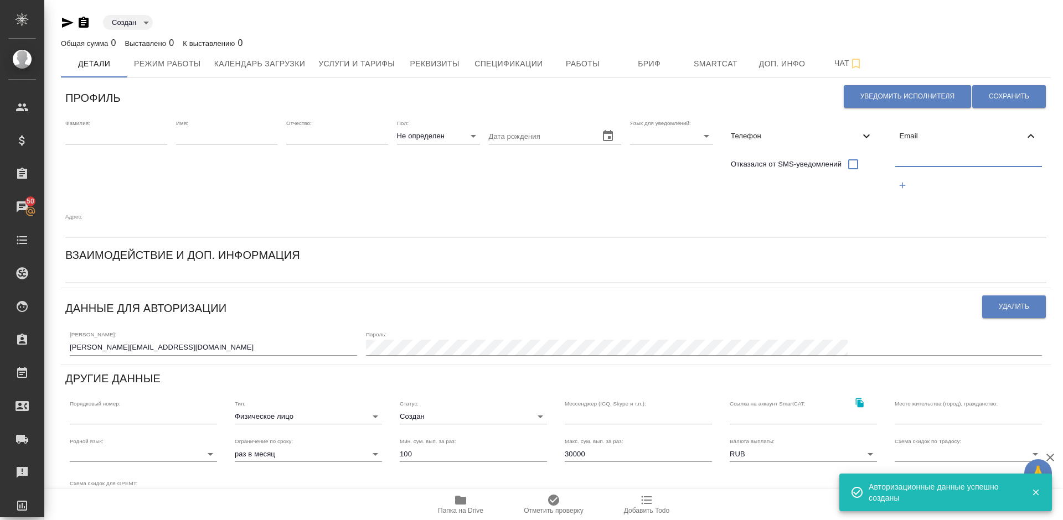
click at [919, 161] on input "text" at bounding box center [968, 160] width 147 height 14
paste input "[PERSON_NAME][EMAIL_ADDRESS][DOMAIN_NAME]"
type input "k.dolgova@awatera.com"
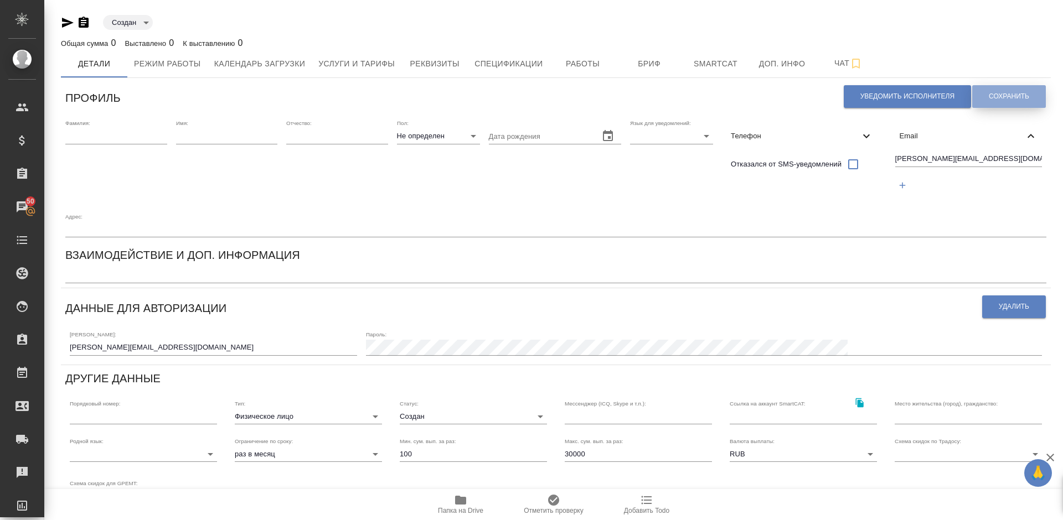
click at [1001, 99] on span "Сохранить" at bounding box center [1009, 96] width 40 height 9
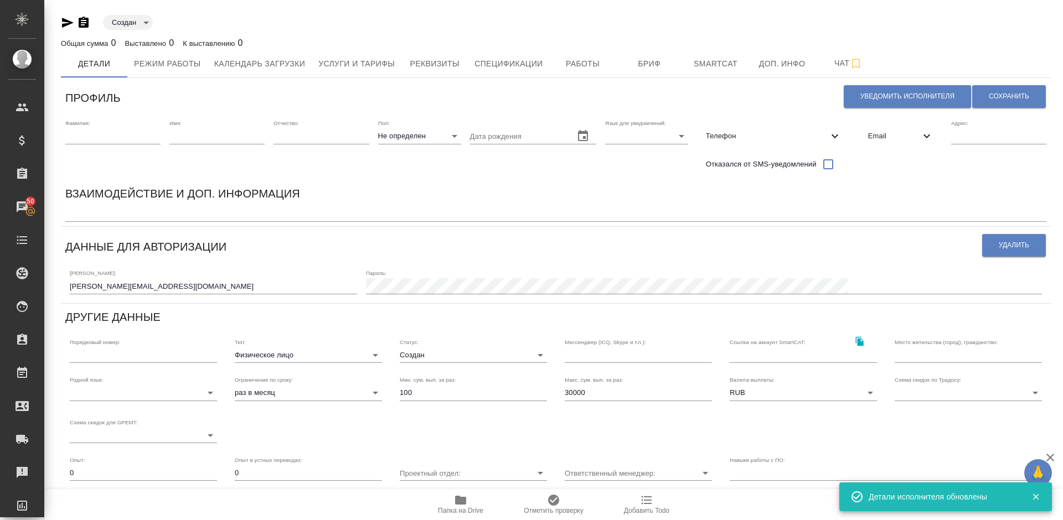
click at [452, 354] on body "🙏 .cls-1 fill:#fff; AWATERA Lazareva Anastasia Клиенты Спецификации Заказы 50 Ч…" at bounding box center [531, 260] width 1063 height 520
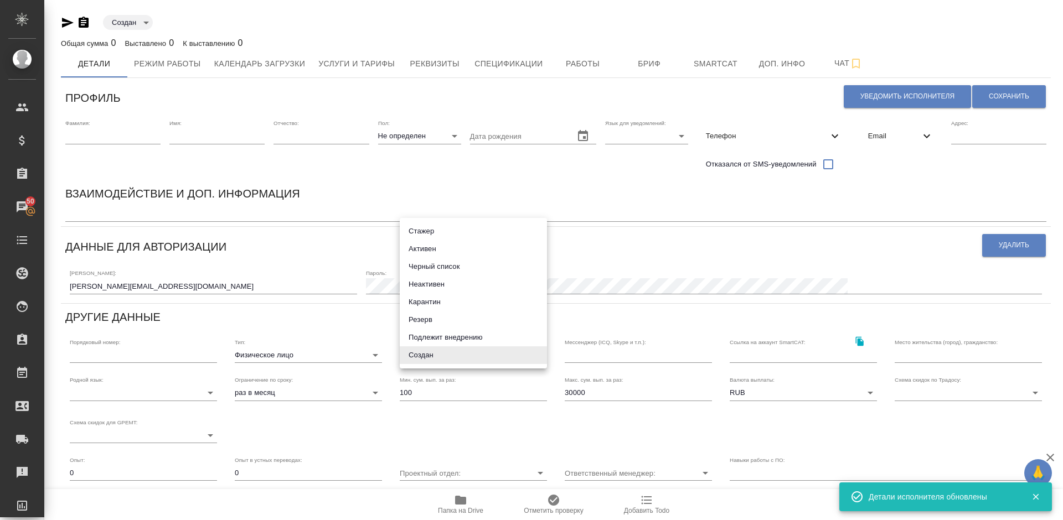
click at [420, 249] on li "Активен" at bounding box center [473, 249] width 147 height 18
type input "active"
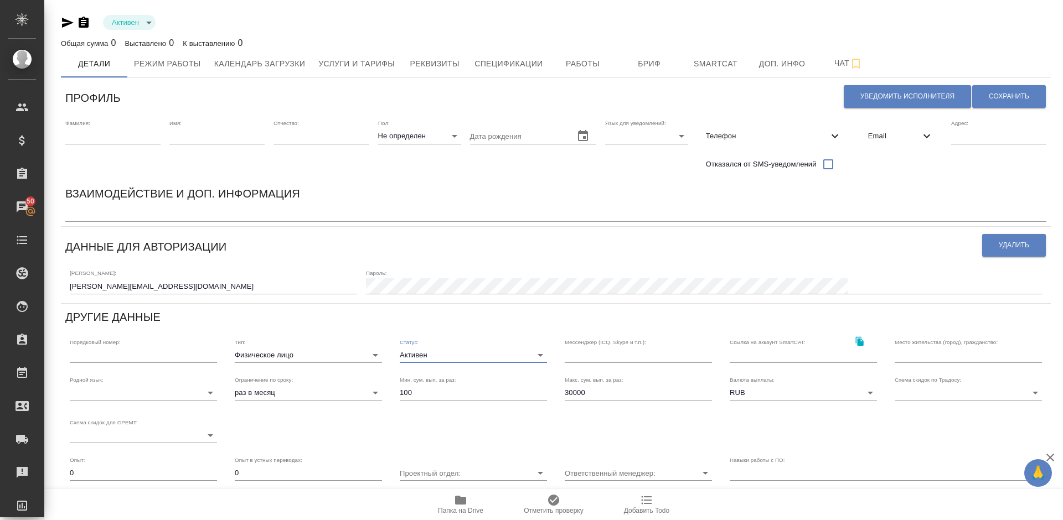
click at [133, 139] on input "text" at bounding box center [112, 135] width 95 height 15
type input "Долгова"
click at [216, 144] on div "Имя:" at bounding box center [216, 148] width 95 height 56
click at [200, 137] on input "text" at bounding box center [216, 135] width 95 height 15
type input "Ксения"
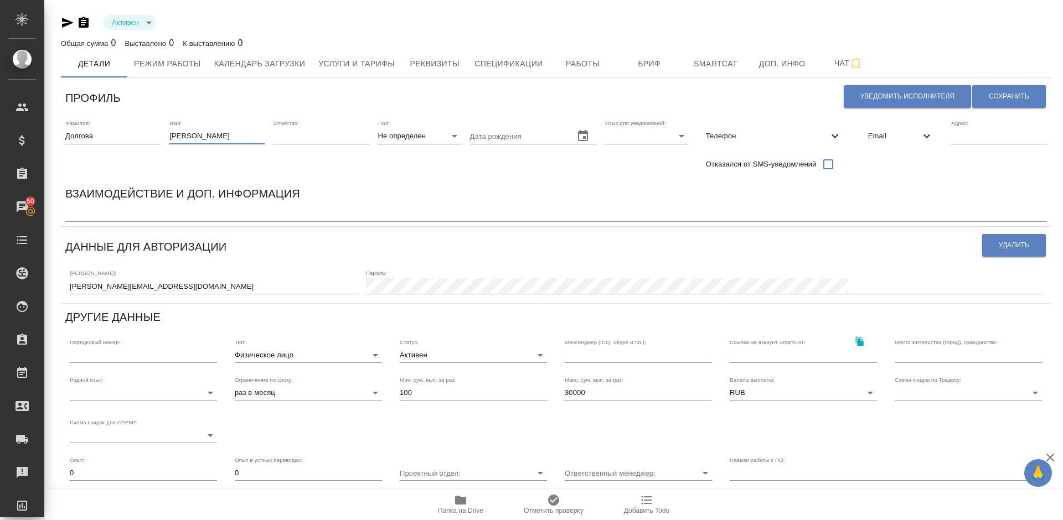
click at [364, 182] on div "Взаимодействие и доп. информация x" at bounding box center [556, 203] width 990 height 46
click at [435, 139] on body "🙏 .cls-1 fill:#fff; AWATERA Lazareva Anastasia Клиенты Спецификации Заказы 50 Ч…" at bounding box center [531, 260] width 1063 height 520
click at [420, 173] on li "Ж" at bounding box center [419, 172] width 83 height 18
type input "female"
click at [648, 139] on body "🙏 .cls-1 fill:#fff; AWATERA Lazareva Anastasia Клиенты Спецификации Заказы 50 Ч…" at bounding box center [531, 260] width 1063 height 520
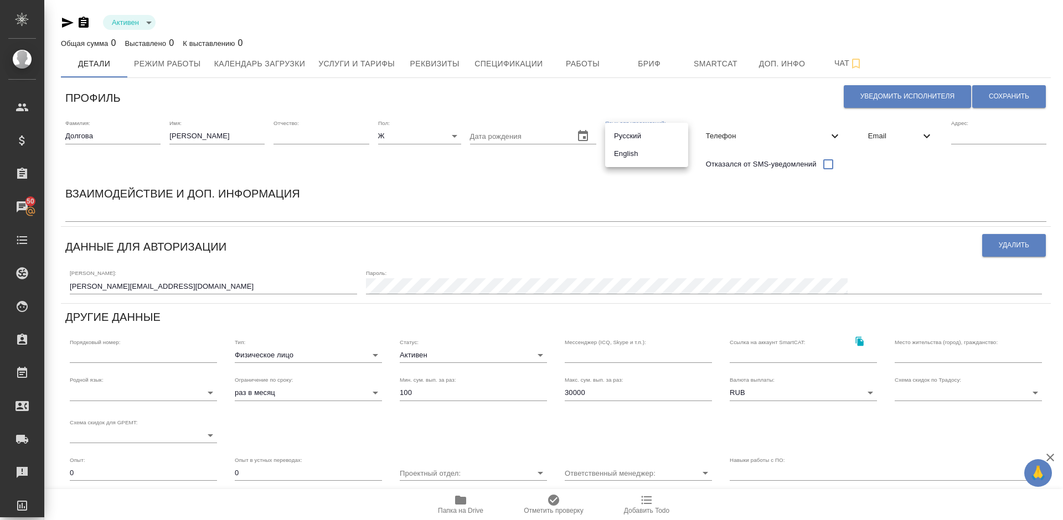
click at [618, 136] on li "Русский" at bounding box center [646, 136] width 83 height 18
type input "RU"
click at [999, 99] on span "Сохранить" at bounding box center [1009, 96] width 40 height 9
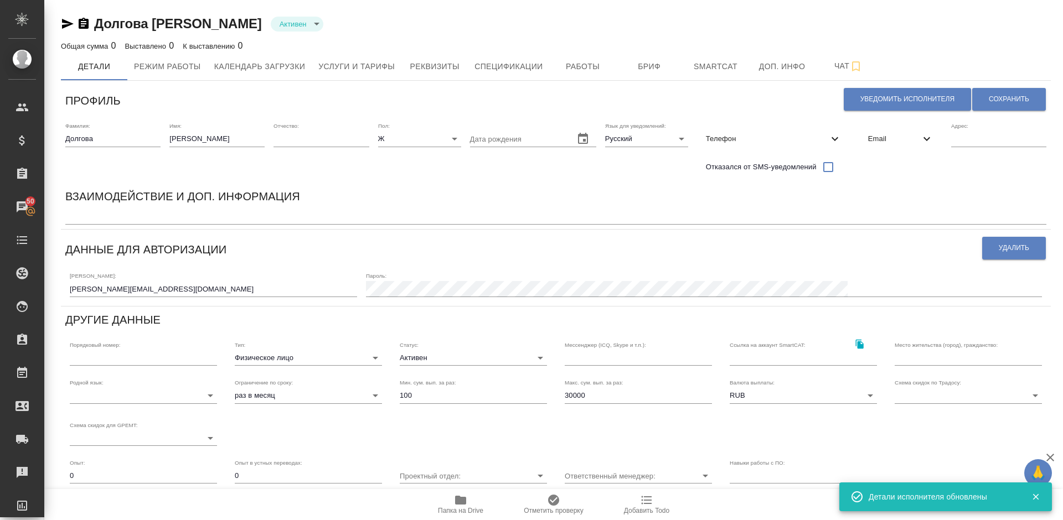
click at [120, 219] on textarea at bounding box center [555, 217] width 981 height 8
paste textarea "профиль штатного переводчика ОПШД"
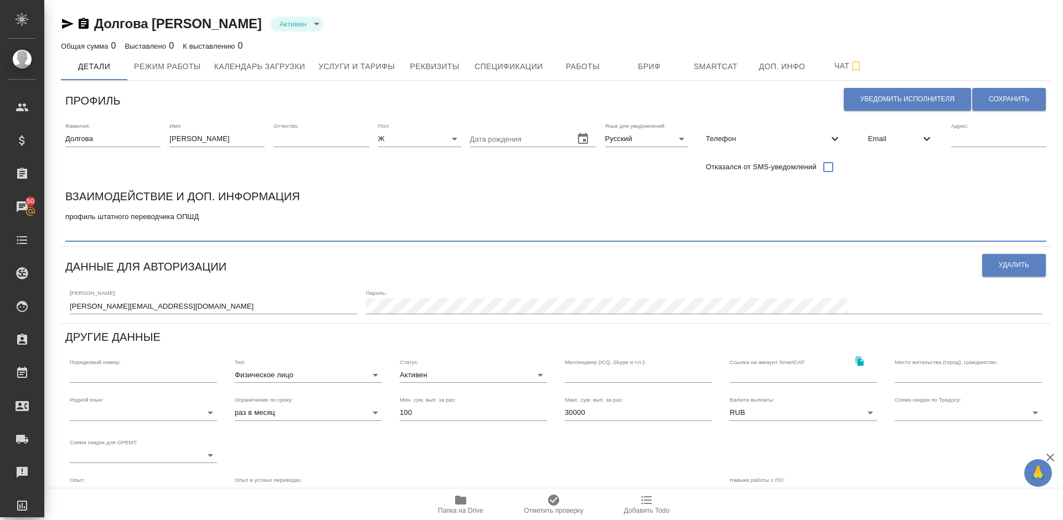
paste textarea "владеет шведским и скандинавским языком на уровне В2, сербским на уровне А2"
type textarea "профиль штатного переводчика ОПШД владеет шведским и скандинавским языком на ур…"
click at [1001, 101] on span "Сохранить" at bounding box center [1009, 99] width 40 height 9
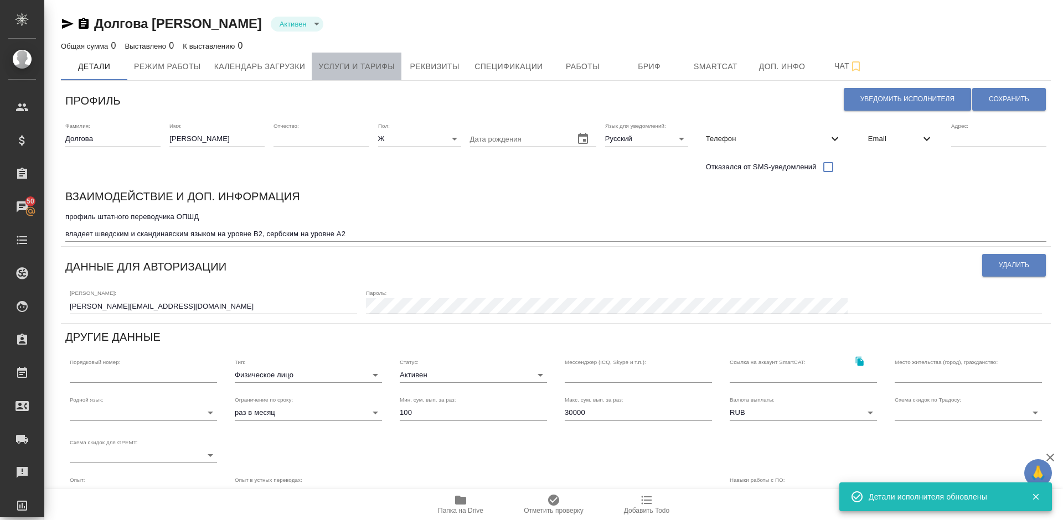
click at [383, 68] on span "Услуги и тарифы" at bounding box center [356, 67] width 76 height 14
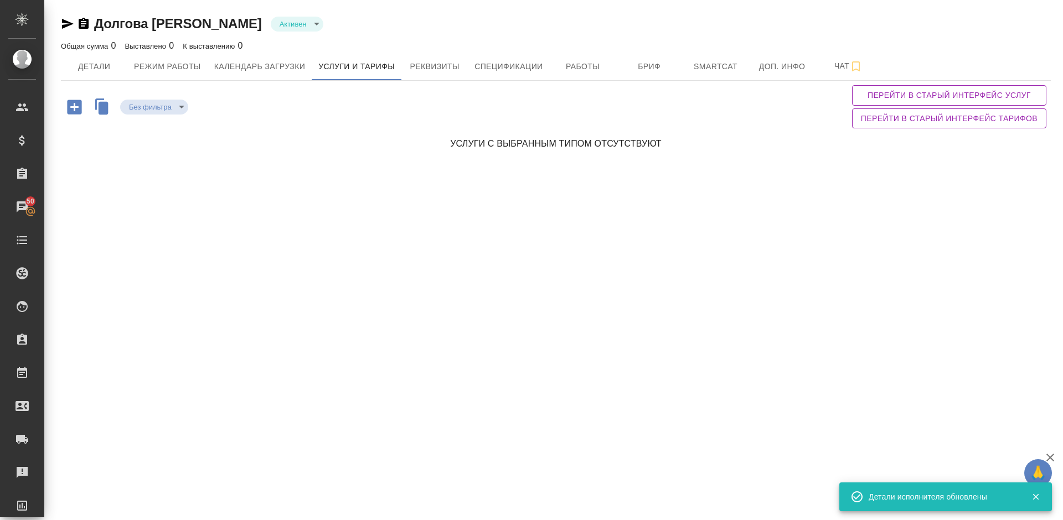
click at [105, 105] on icon "button" at bounding box center [104, 107] width 10 height 13
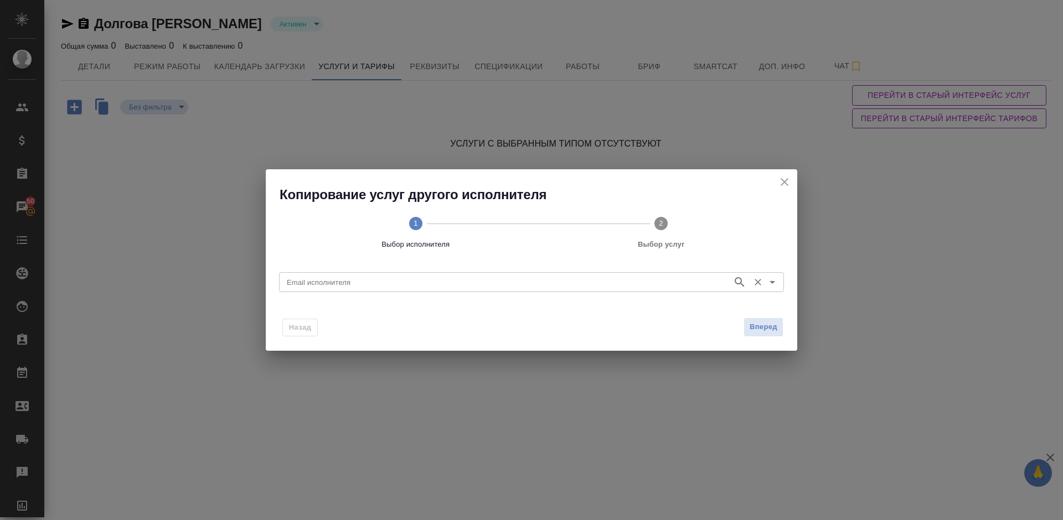
paste input "[EMAIL_ADDRESS][DOMAIN_NAME]"
click at [368, 286] on input "Email исполнителя" at bounding box center [504, 282] width 444 height 13
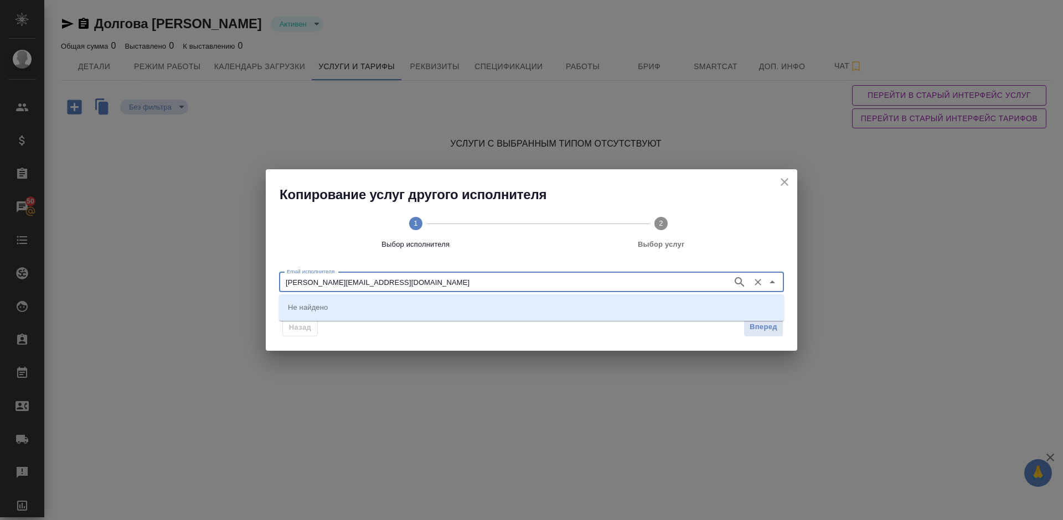
type input "[EMAIL_ADDRESS][DOMAIN_NAME]"
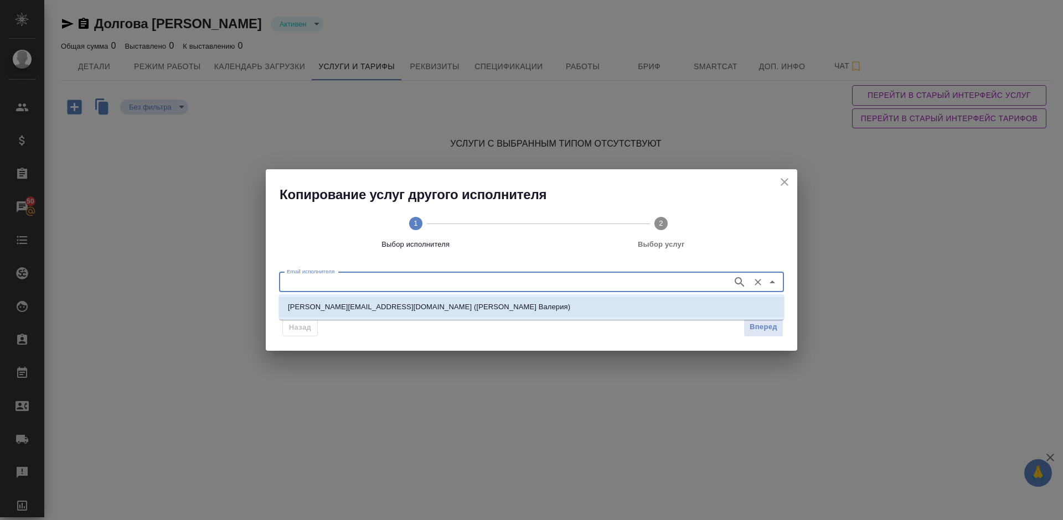
click at [386, 303] on p "v.abramova@awatera.com (Абрамова Валерия)" at bounding box center [429, 307] width 282 height 11
type input "v.abramova@awatera.com (Абрамова Валерия)"
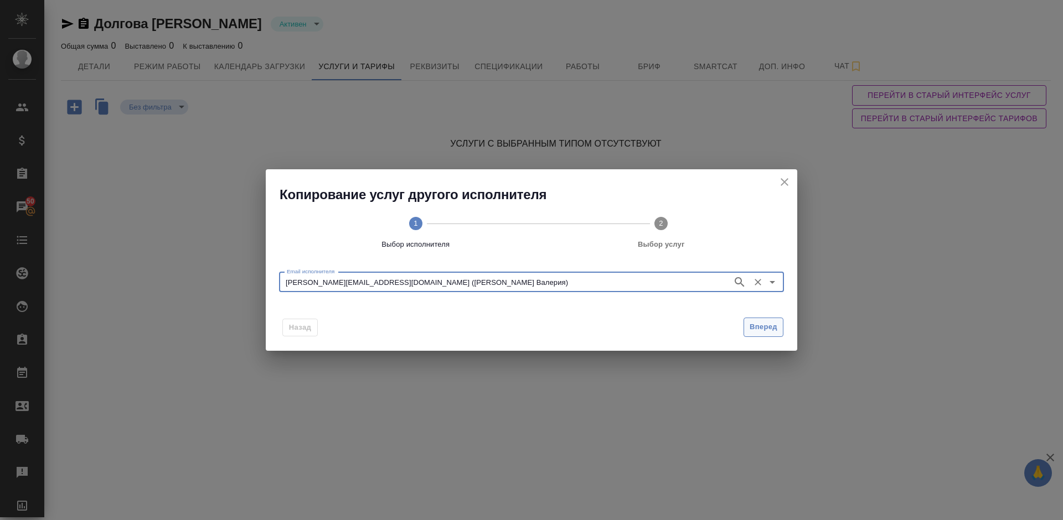
click at [755, 323] on span "Вперед" at bounding box center [763, 327] width 28 height 13
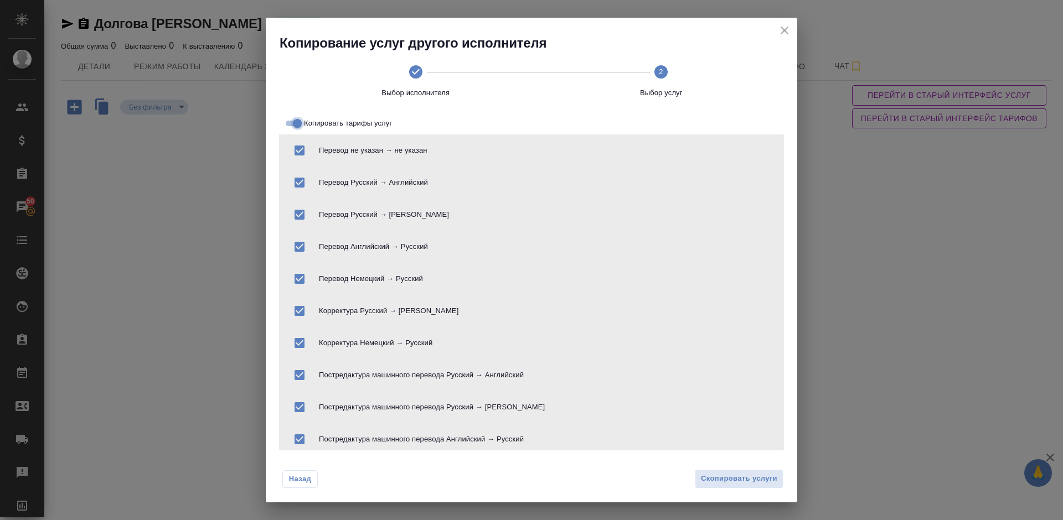
click at [291, 124] on input "Копировать тарифы услуг" at bounding box center [297, 123] width 40 height 13
checkbox input "false"
click at [738, 475] on span "Скопировать услуги" at bounding box center [739, 479] width 76 height 13
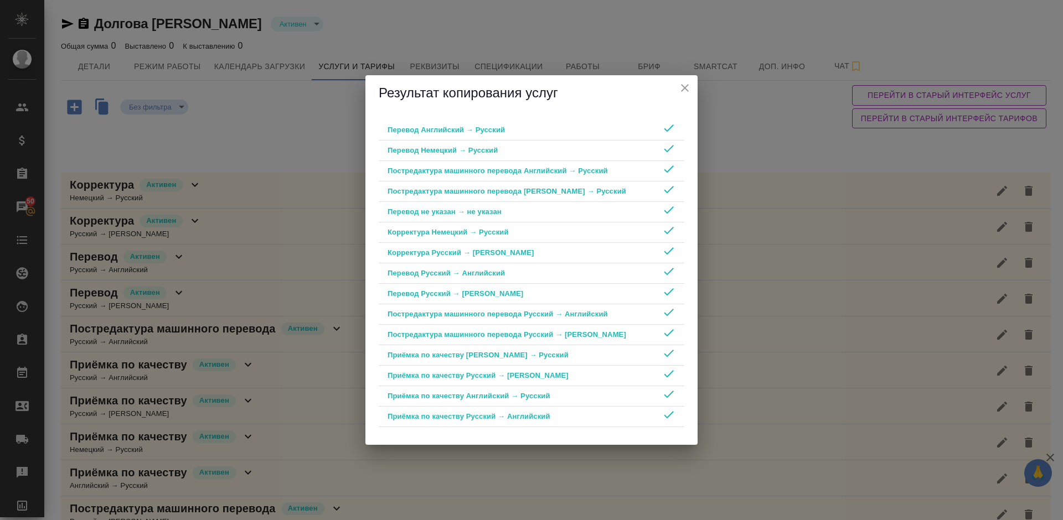
click at [687, 85] on icon "close" at bounding box center [685, 88] width 8 height 8
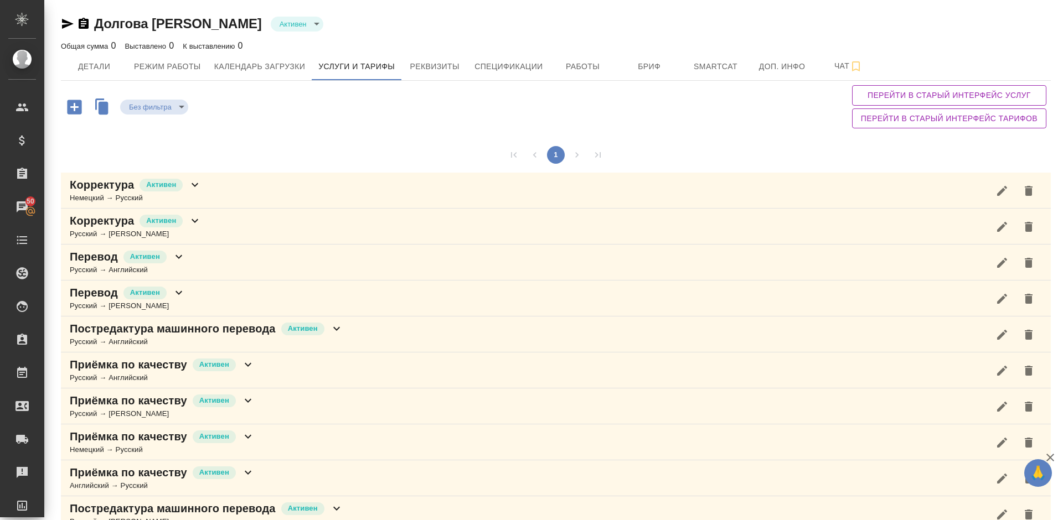
click at [208, 195] on div "Корректура Активен Немецкий → Русский" at bounding box center [556, 191] width 990 height 36
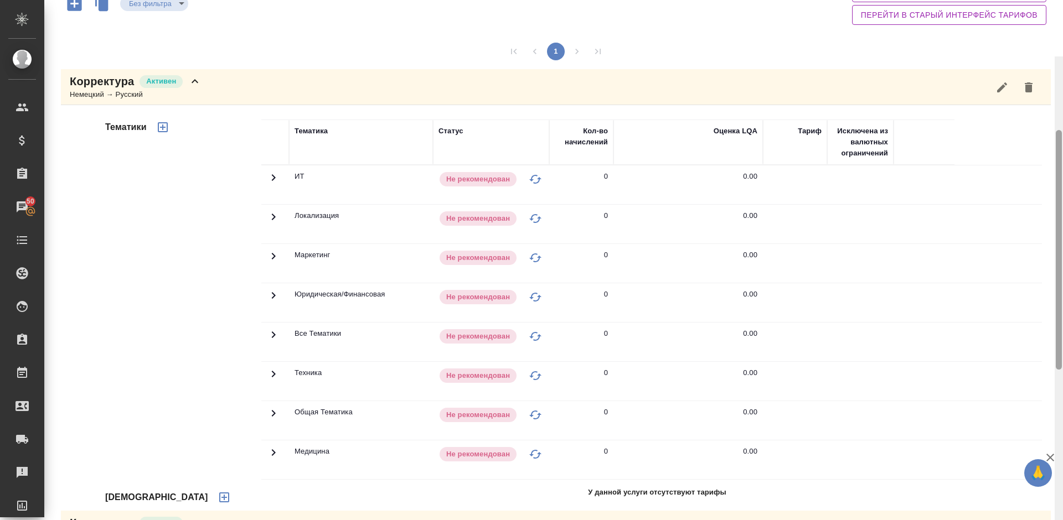
scroll to position [8, 0]
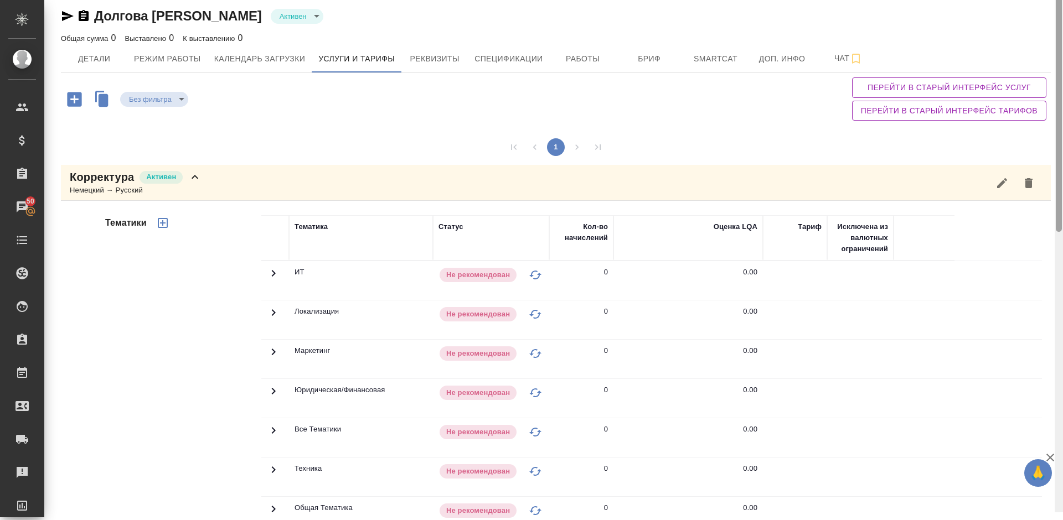
drag, startPoint x: 1060, startPoint y: 137, endPoint x: 1062, endPoint y: 33, distance: 104.1
click at [1062, 33] on div at bounding box center [1058, 252] width 8 height 520
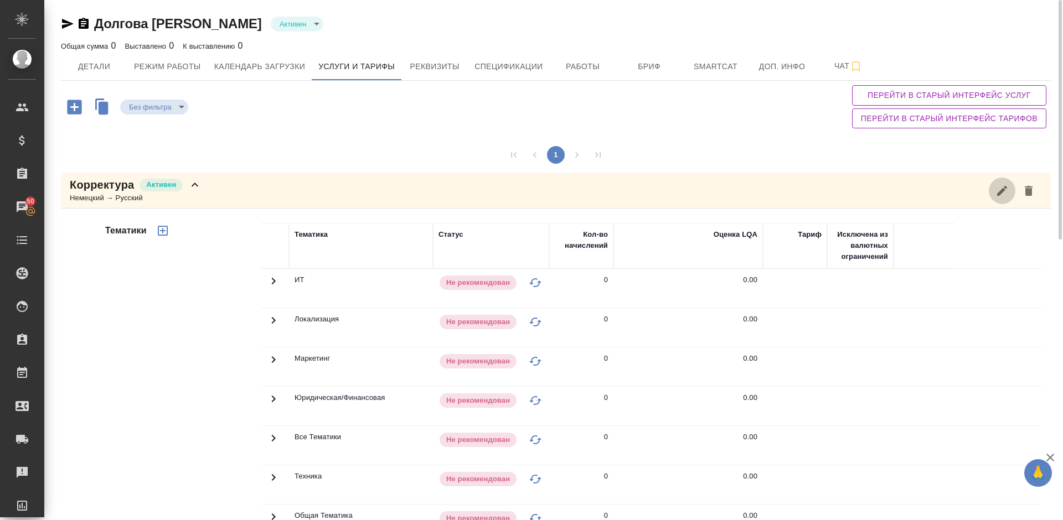
click at [1005, 190] on icon "button" at bounding box center [1001, 190] width 13 height 13
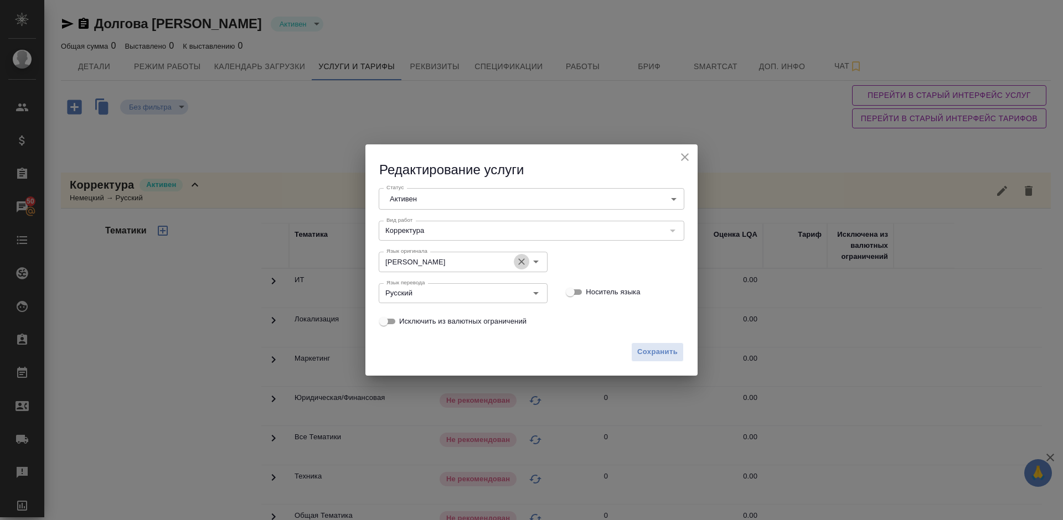
drag, startPoint x: 526, startPoint y: 262, endPoint x: 467, endPoint y: 261, distance: 58.7
click at [518, 262] on icon "Очистить" at bounding box center [521, 261] width 11 height 11
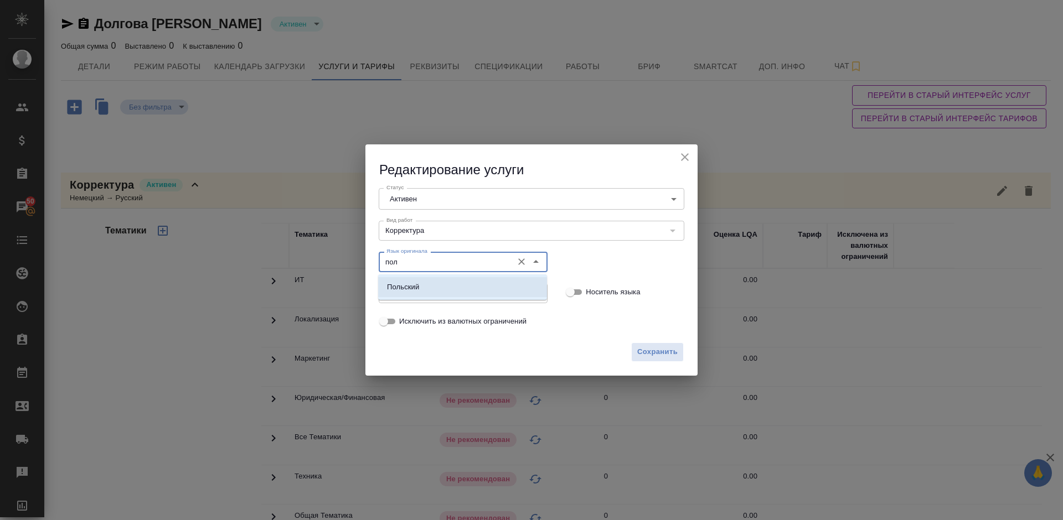
click at [475, 284] on li "Польский" at bounding box center [462, 287] width 169 height 20
type input "Польский"
click at [651, 357] on span "Сохранить" at bounding box center [657, 352] width 40 height 13
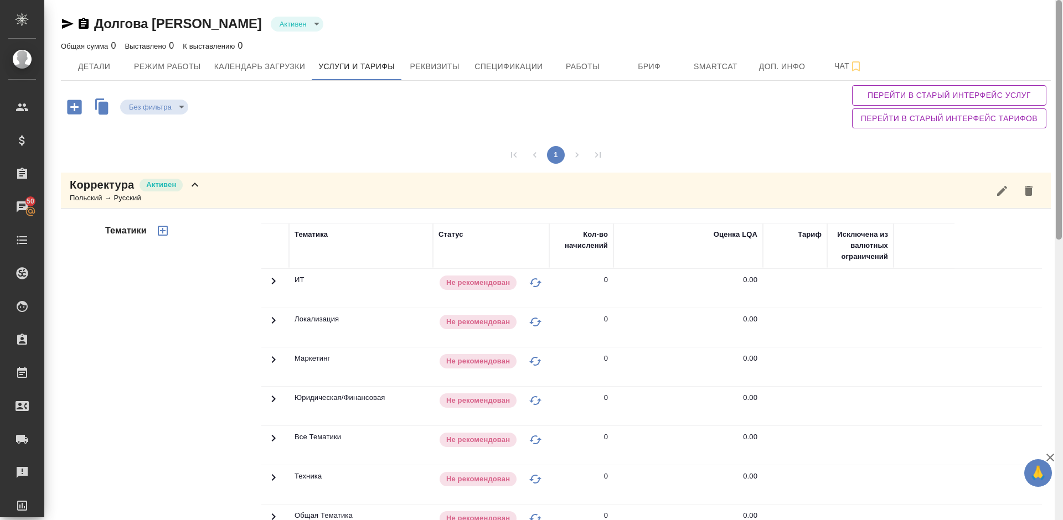
scroll to position [520, 0]
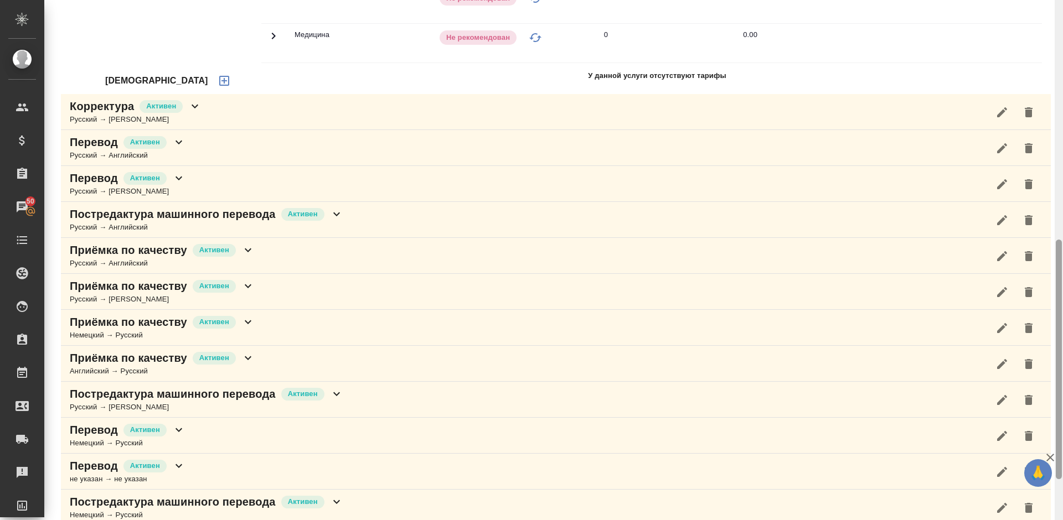
drag, startPoint x: 1060, startPoint y: 163, endPoint x: 1062, endPoint y: 228, distance: 64.8
click at [1062, 228] on div at bounding box center [1058, 260] width 8 height 520
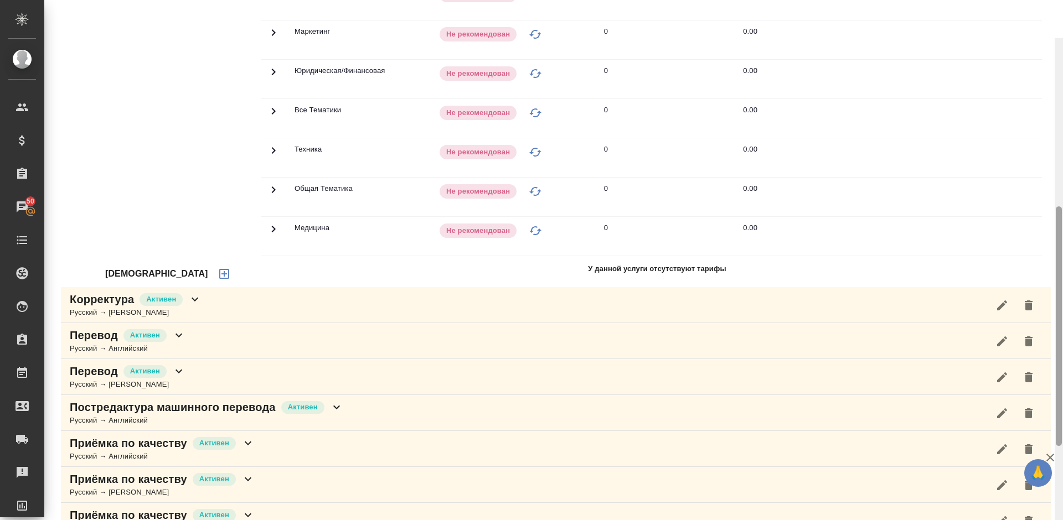
drag, startPoint x: 1059, startPoint y: 260, endPoint x: 1059, endPoint y: 162, distance: 98.5
click at [1059, 206] on div at bounding box center [1059, 326] width 6 height 240
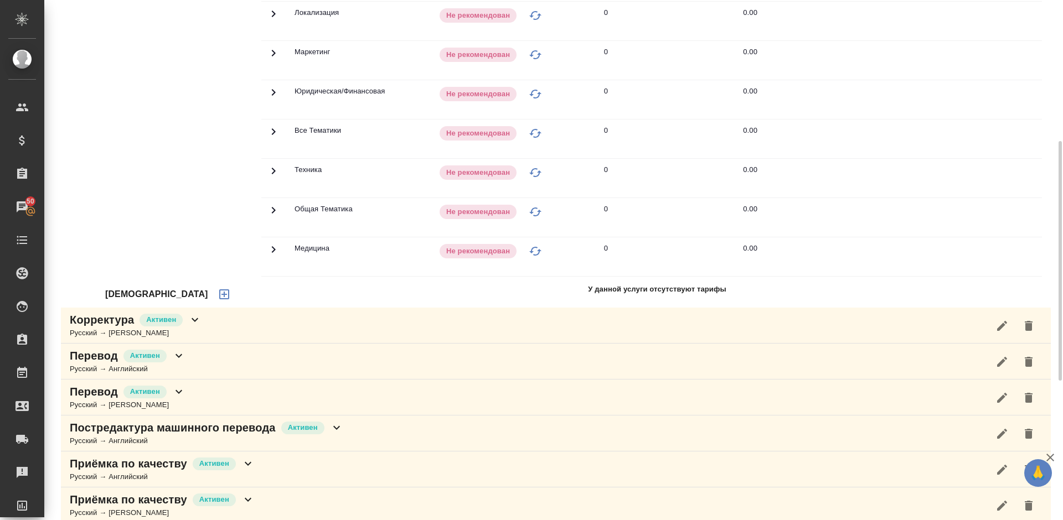
click at [218, 296] on icon "button" at bounding box center [224, 294] width 13 height 13
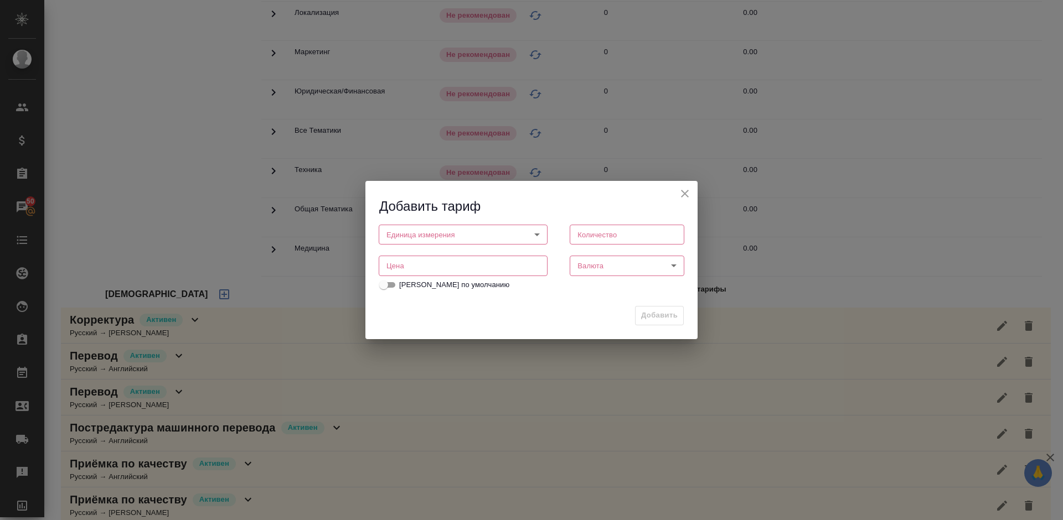
click at [441, 236] on body "🙏 .cls-1 fill:#fff; AWATERA Lazareva Anastasia Клиенты Спецификации Заказы 50 Ч…" at bounding box center [531, 260] width 1063 height 520
click at [444, 274] on li "слово" at bounding box center [463, 272] width 169 height 19
type input "5a8b1489cc6b4906c91bfd90"
type input "1"
click at [462, 266] on input "number" at bounding box center [463, 266] width 169 height 20
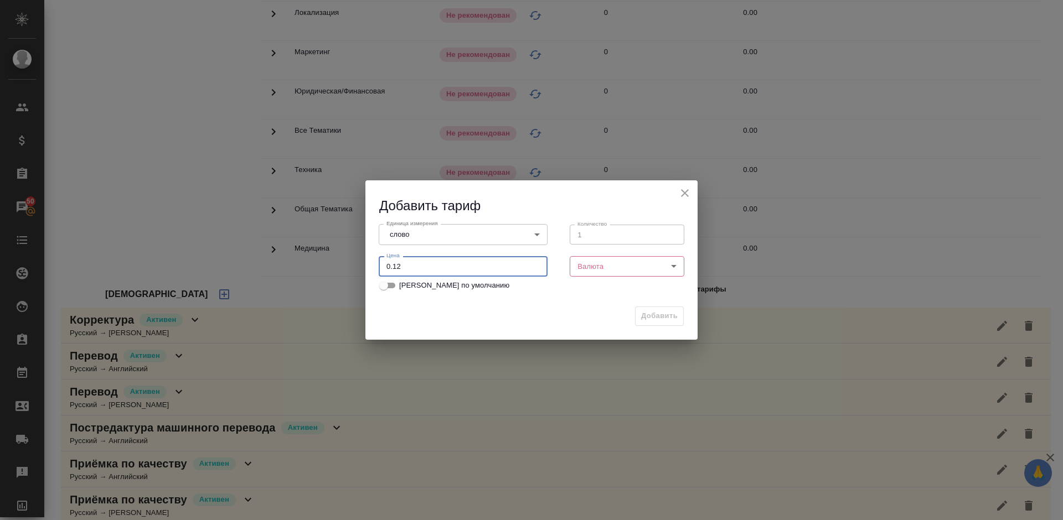
type input "0.12"
click at [656, 262] on body "🙏 .cls-1 fill:#fff; AWATERA Lazareva Anastasia Клиенты Спецификации Заказы 50 Ч…" at bounding box center [531, 260] width 1063 height 520
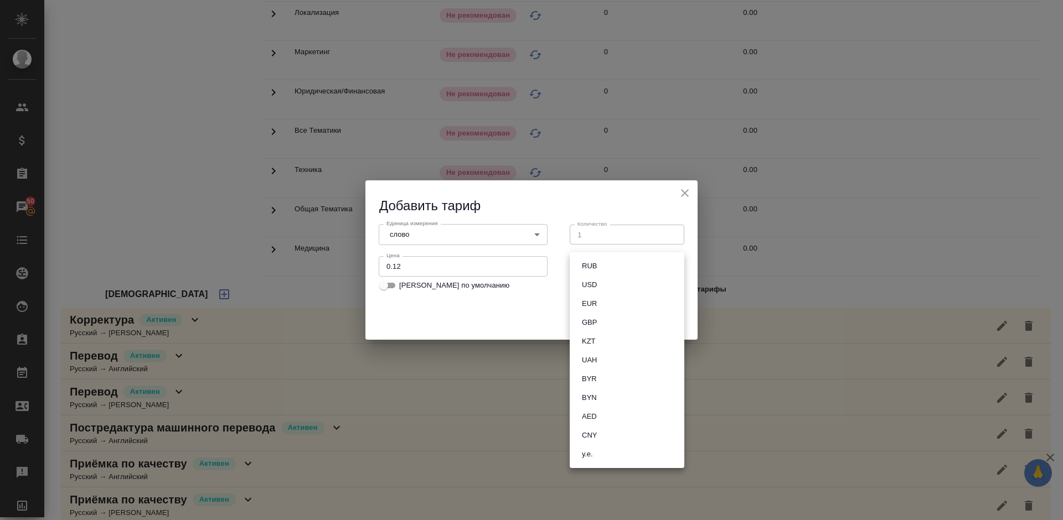
click at [606, 267] on li "RUB" at bounding box center [627, 266] width 115 height 19
type input "RUB"
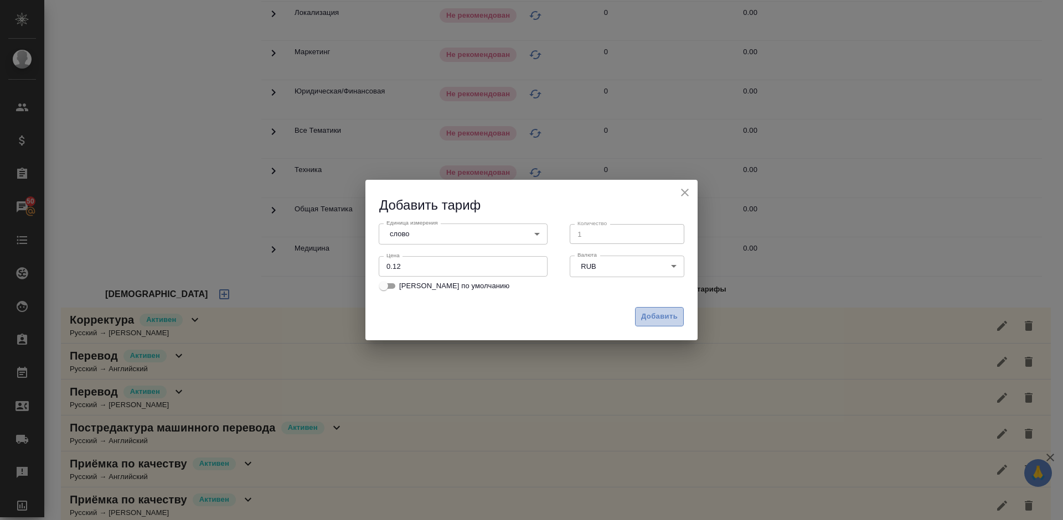
click at [655, 317] on span "Добавить" at bounding box center [659, 317] width 37 height 13
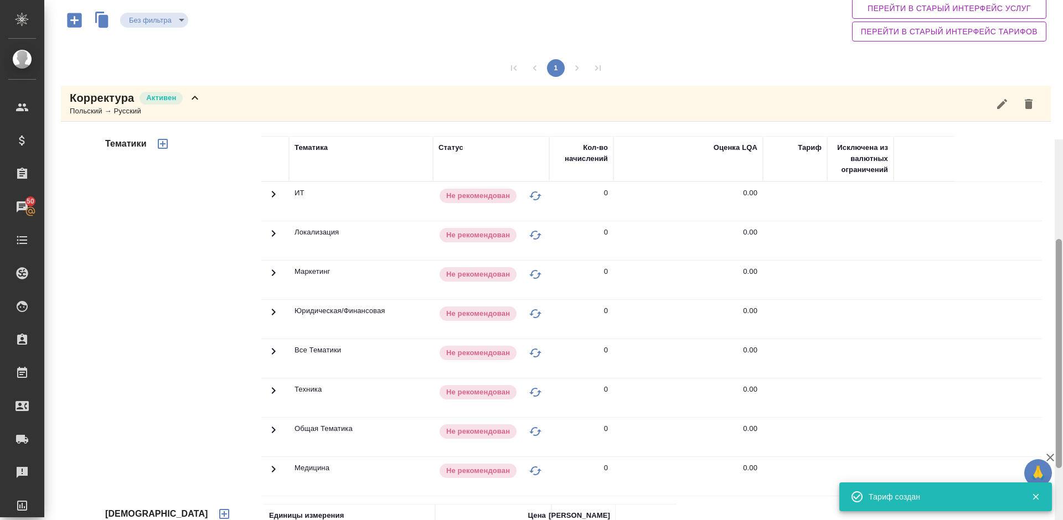
drag, startPoint x: 1062, startPoint y: 218, endPoint x: 1062, endPoint y: 151, distance: 67.0
click at [1062, 151] on div at bounding box center [1058, 399] width 8 height 520
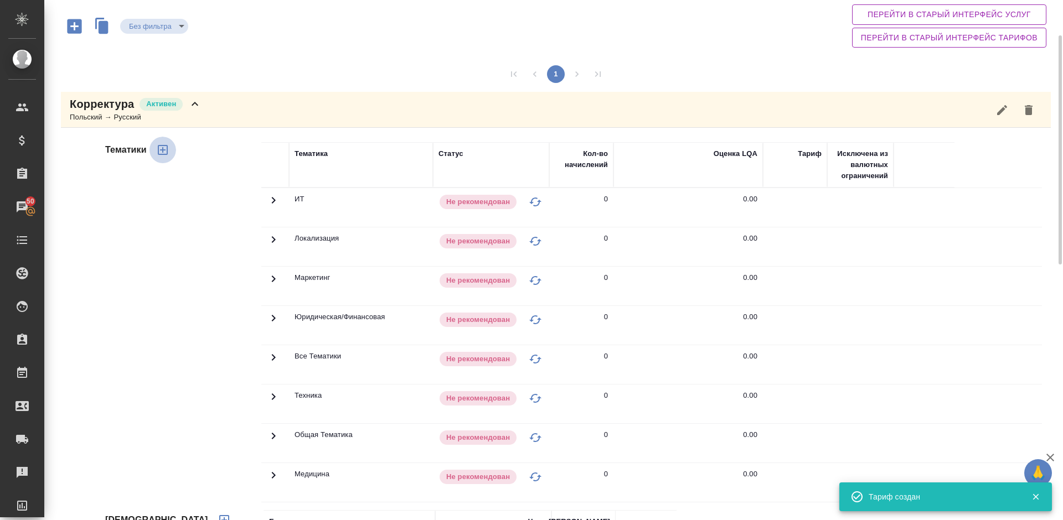
click at [164, 152] on icon "button" at bounding box center [162, 149] width 13 height 13
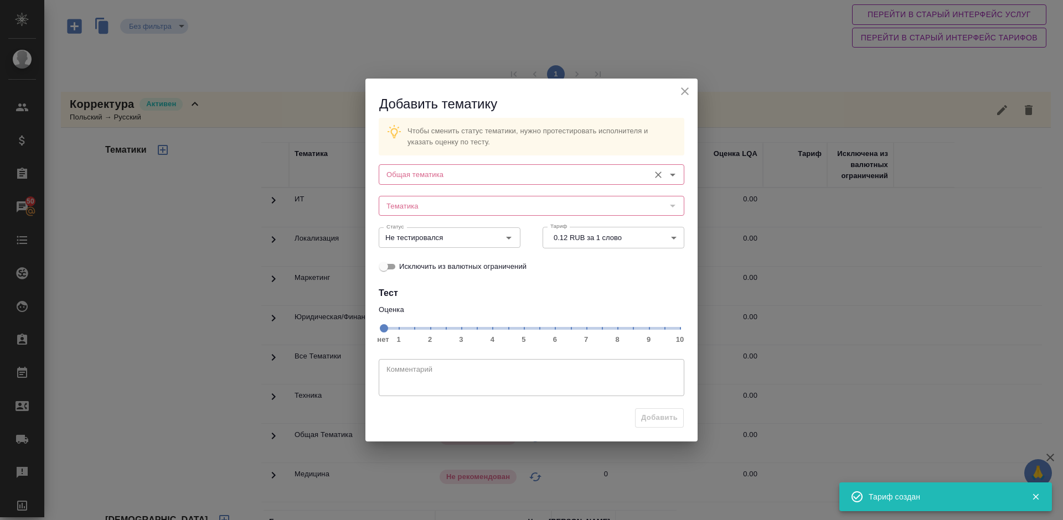
click at [504, 178] on input "Общая тематика" at bounding box center [513, 174] width 262 height 13
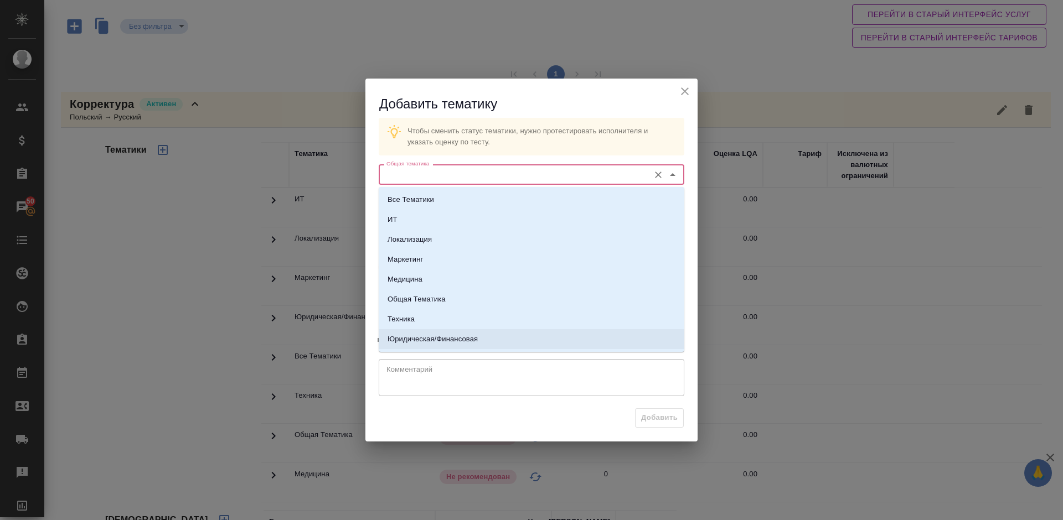
click at [454, 341] on p "Юридическая/Финансовая" at bounding box center [432, 339] width 90 height 11
type input "Юридическая/Финансовая"
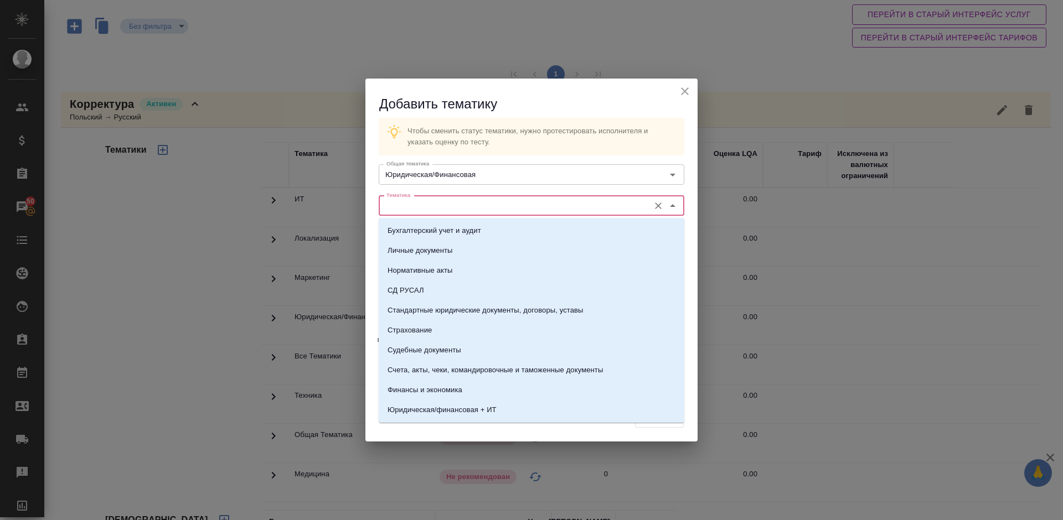
click at [443, 208] on input "Тематика" at bounding box center [513, 205] width 262 height 13
click at [453, 310] on p "Стандартные юридические документы, договоры, уставы" at bounding box center [485, 310] width 196 height 11
type input "Стандартные юридические документы, договоры, уставы"
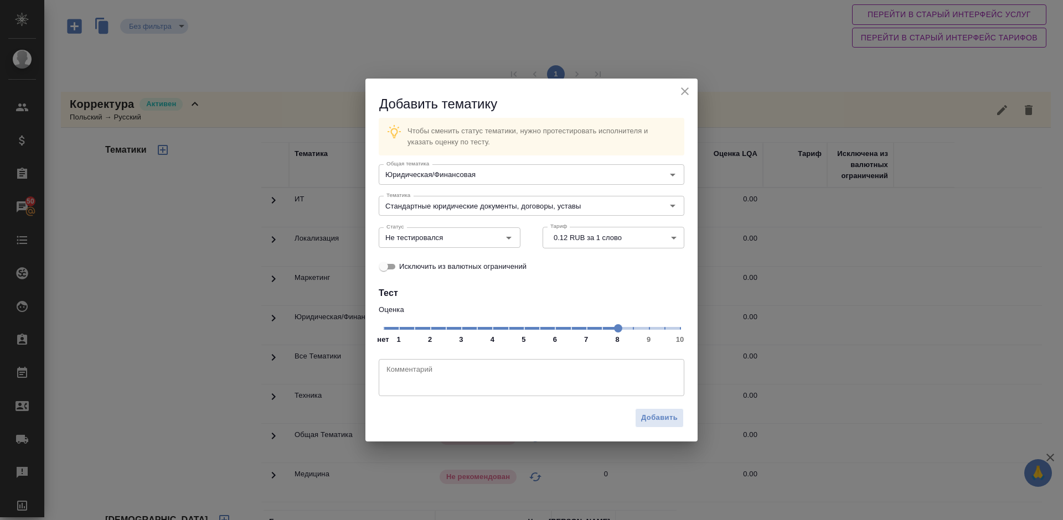
drag, startPoint x: 385, startPoint y: 328, endPoint x: 617, endPoint y: 329, distance: 231.4
click at [618, 332] on span at bounding box center [618, 328] width 8 height 8
click at [467, 238] on div "Не тестировался Статус" at bounding box center [450, 237] width 142 height 20
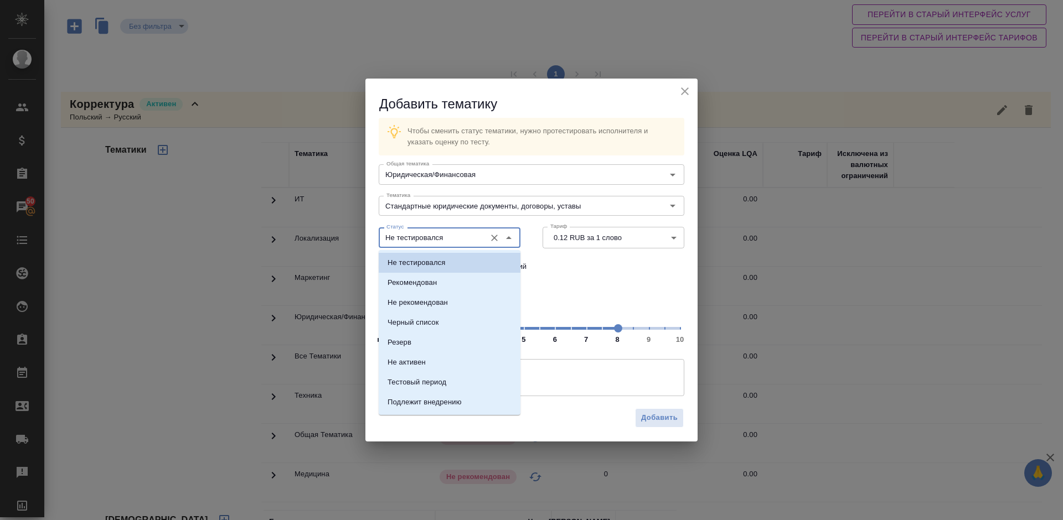
click at [462, 237] on input "Не тестировался" at bounding box center [431, 237] width 98 height 13
click at [453, 285] on li "Рекомендован" at bounding box center [450, 283] width 142 height 20
type input "Рекомендован"
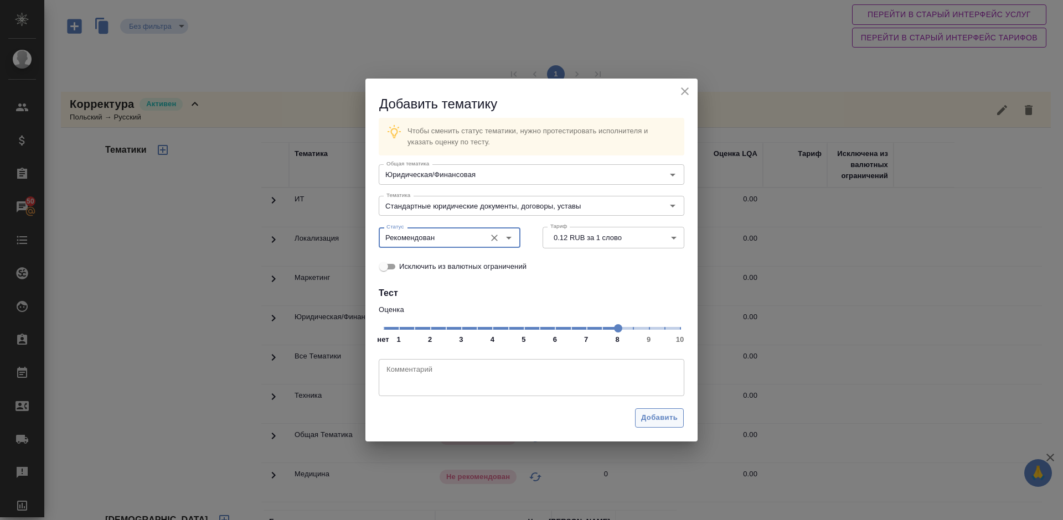
click at [658, 415] on span "Добавить" at bounding box center [659, 418] width 37 height 13
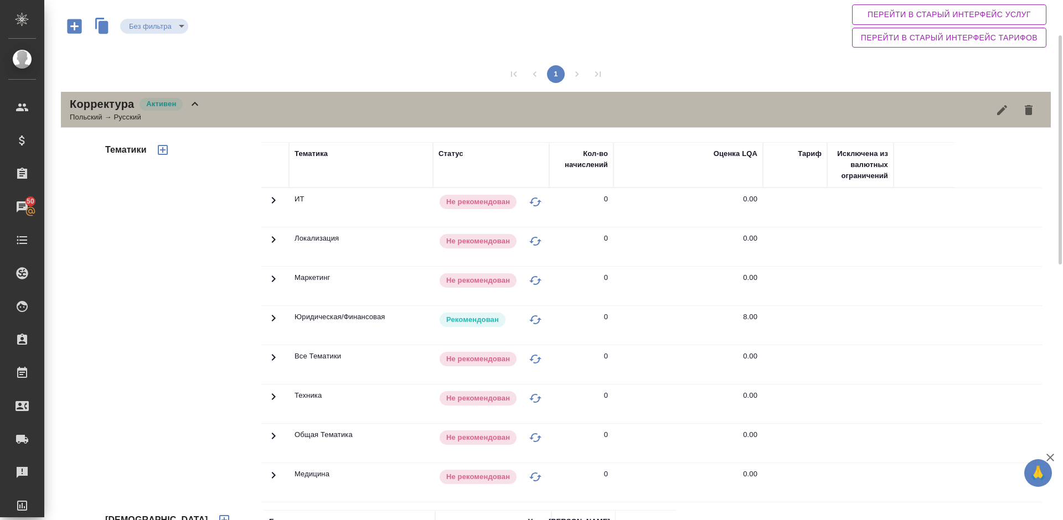
click at [225, 108] on div "Корректура [PERSON_NAME] → Русский" at bounding box center [556, 110] width 990 height 36
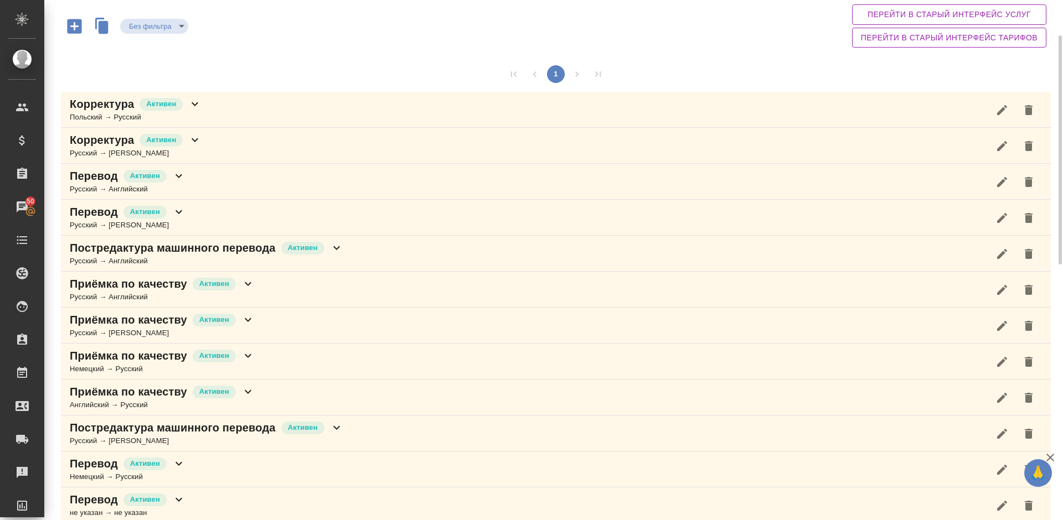
click at [229, 143] on div "Корректура Активен Русский → Немецкий" at bounding box center [556, 146] width 990 height 36
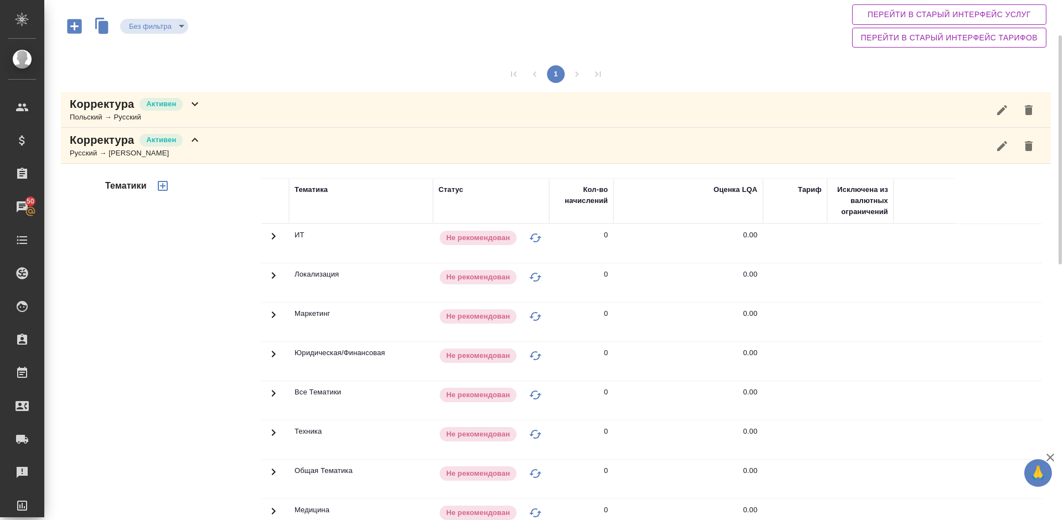
click at [1008, 147] on button "button" at bounding box center [1002, 146] width 27 height 27
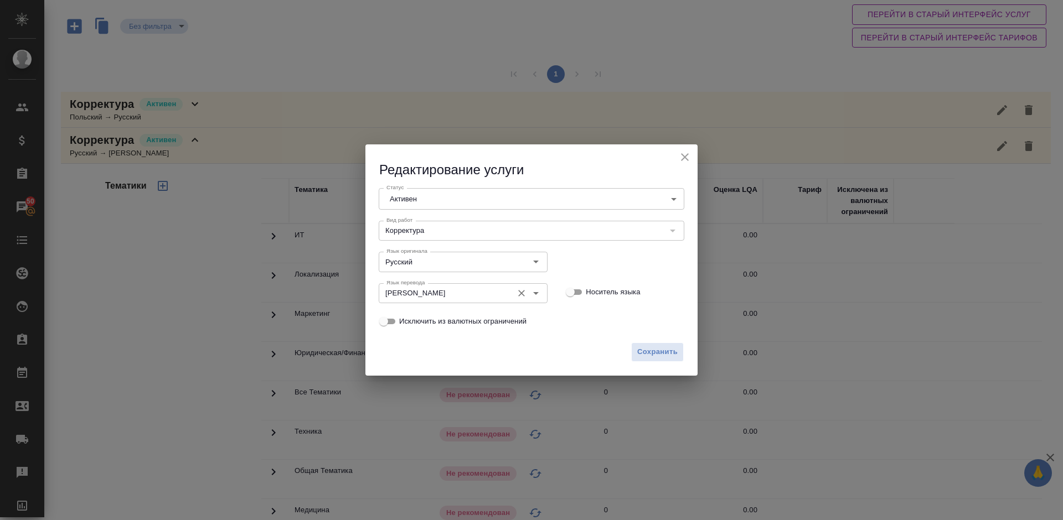
click at [523, 294] on icon "Очистить" at bounding box center [521, 293] width 11 height 11
click at [442, 291] on input "Язык перевода" at bounding box center [444, 293] width 125 height 13
click at [452, 320] on li "Польский" at bounding box center [462, 318] width 169 height 20
type input "Польский"
click at [649, 350] on span "Сохранить" at bounding box center [657, 352] width 40 height 13
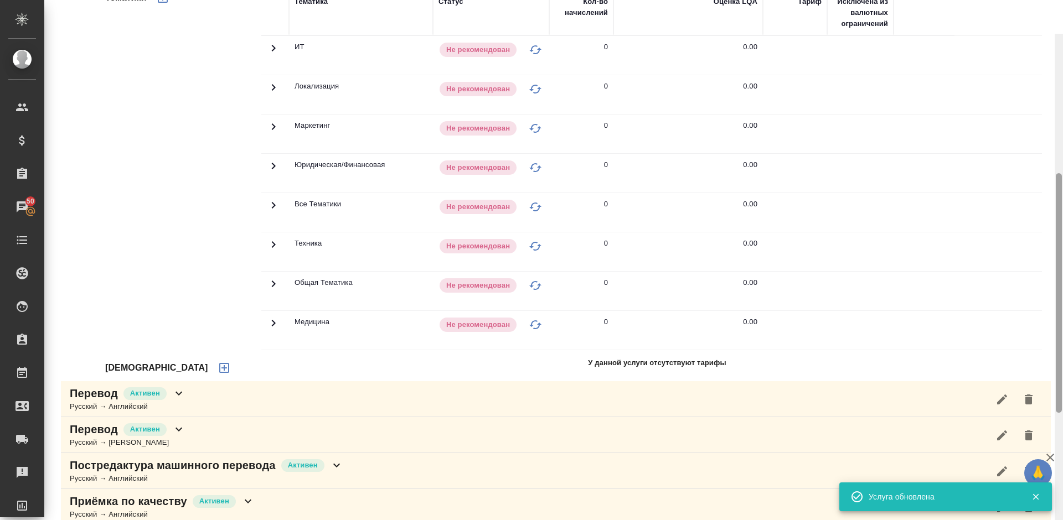
scroll to position [318, 0]
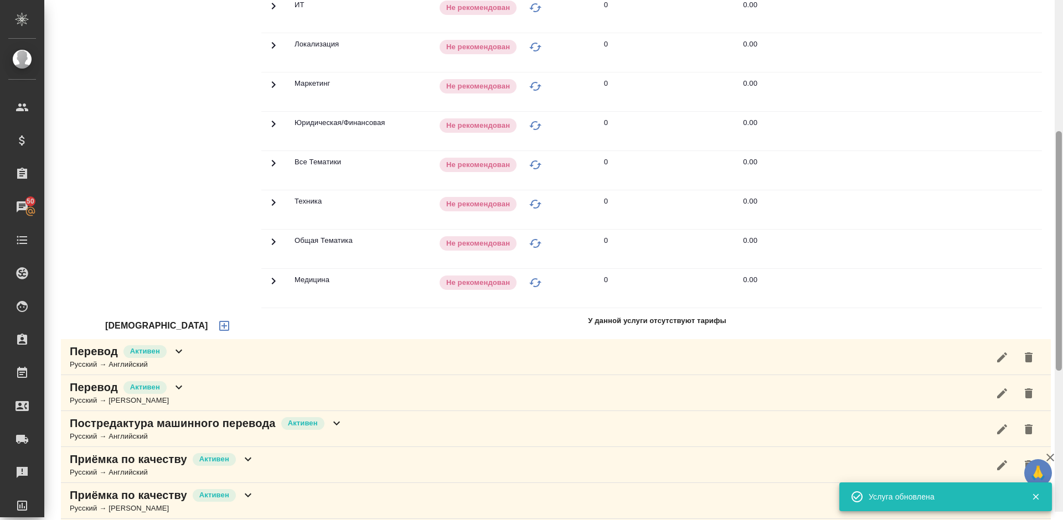
drag, startPoint x: 1061, startPoint y: 143, endPoint x: 999, endPoint y: 248, distance: 121.6
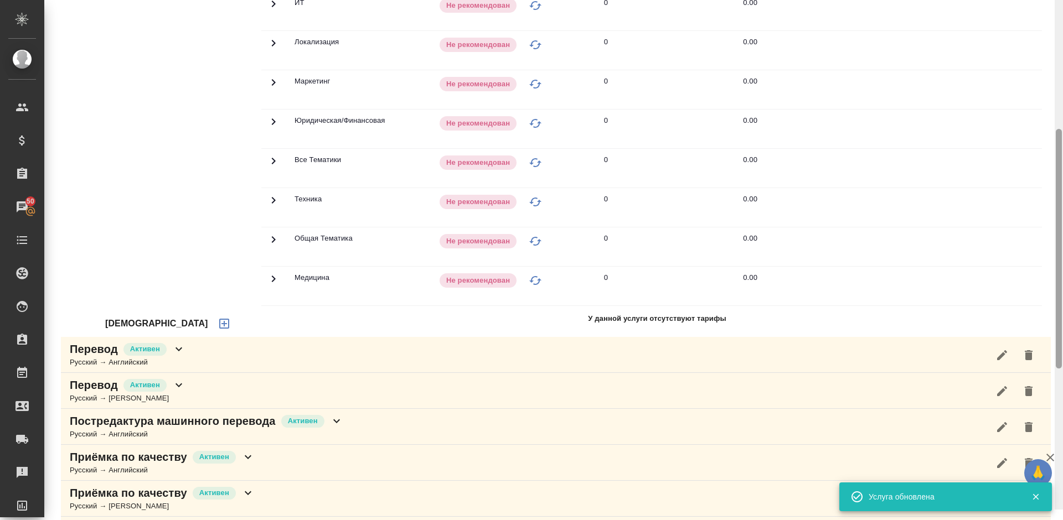
click at [1062, 246] on div at bounding box center [1058, 249] width 8 height 520
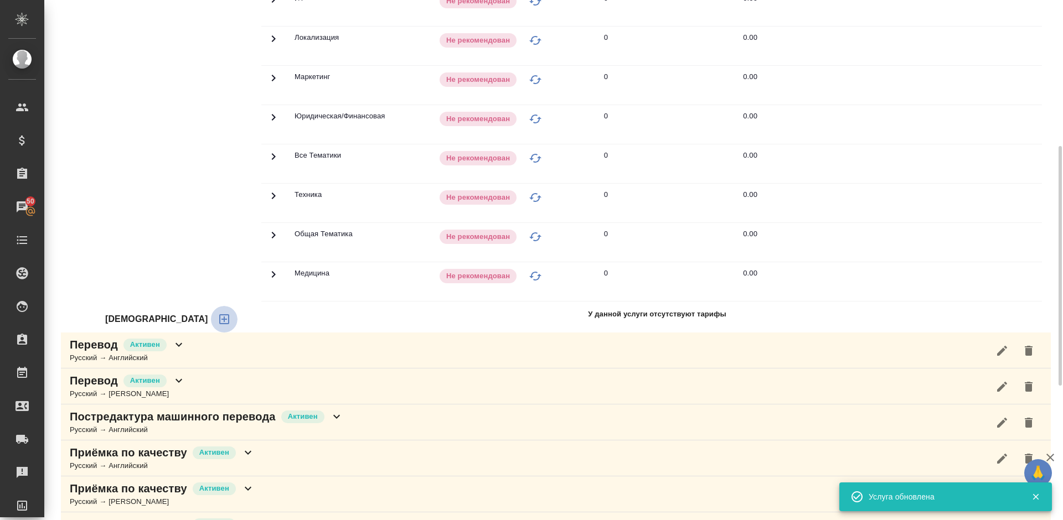
click at [219, 319] on icon "button" at bounding box center [224, 319] width 10 height 10
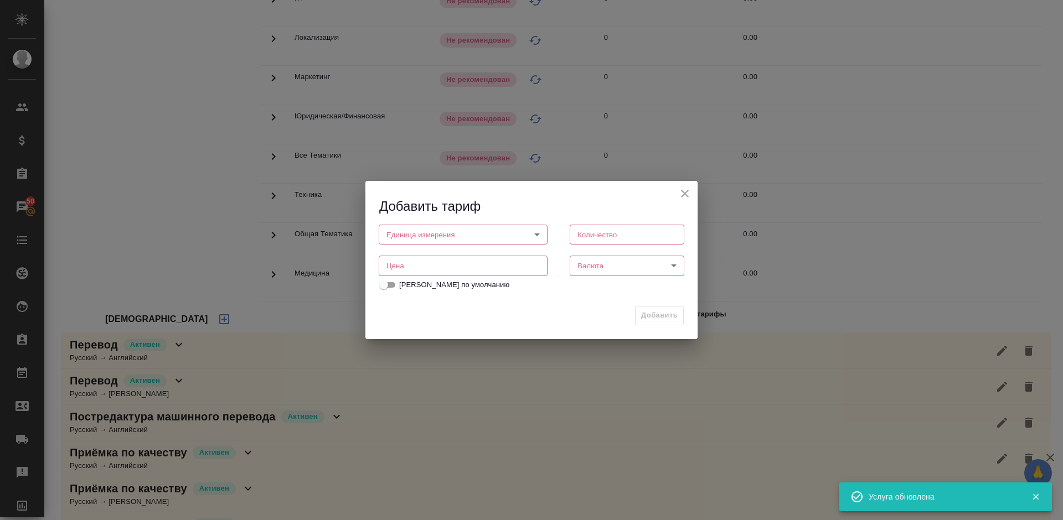
click at [461, 233] on body "🙏 .cls-1 fill:#fff; AWATERA Lazareva Anastasia Клиенты Спецификации Заказы 50 Ч…" at bounding box center [531, 260] width 1063 height 520
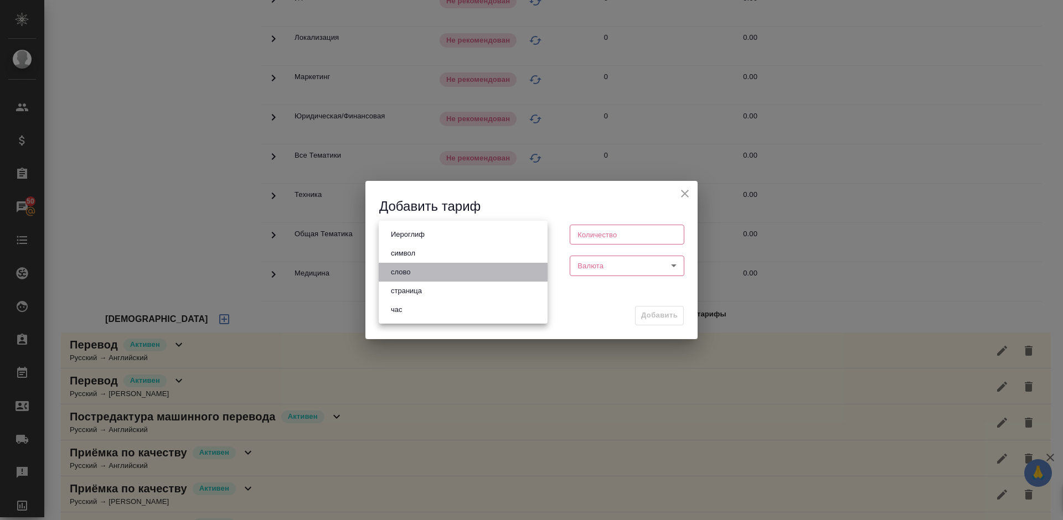
click at [436, 268] on li "слово" at bounding box center [463, 272] width 169 height 19
type input "5a8b1489cc6b4906c91bfd90"
type input "1"
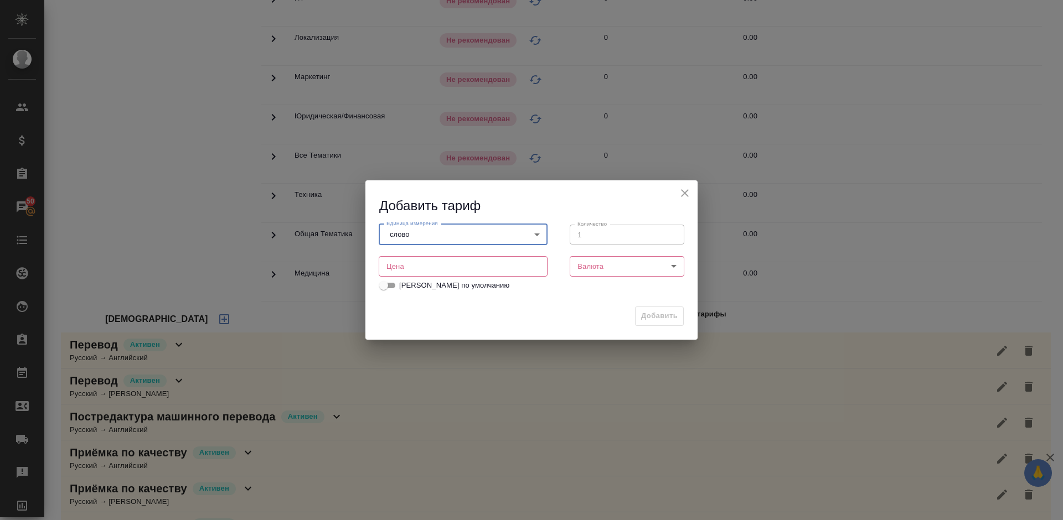
click at [416, 268] on input "number" at bounding box center [463, 266] width 169 height 20
type input "0.12"
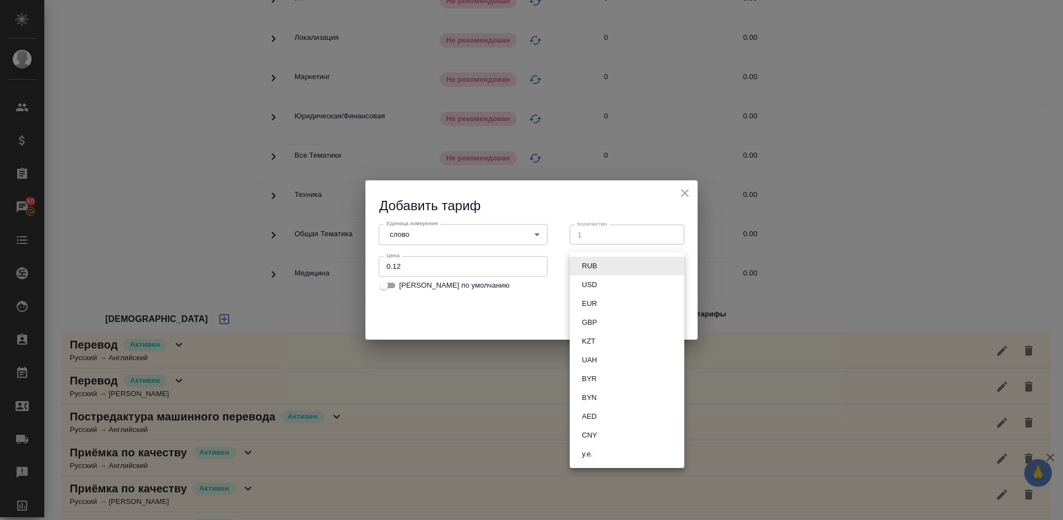
click at [609, 270] on body "🙏 .cls-1 fill:#fff; AWATERA Lazareva Anastasia Клиенты Спецификации Заказы 50 Ч…" at bounding box center [531, 260] width 1063 height 520
click at [586, 265] on button "RUB" at bounding box center [589, 266] width 22 height 12
type input "RUB"
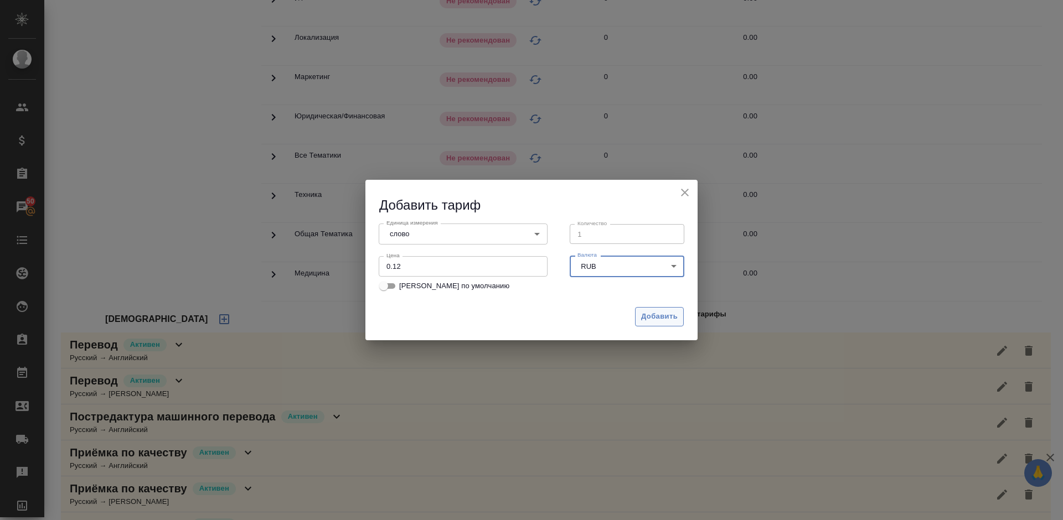
click at [665, 318] on span "Добавить" at bounding box center [659, 317] width 37 height 13
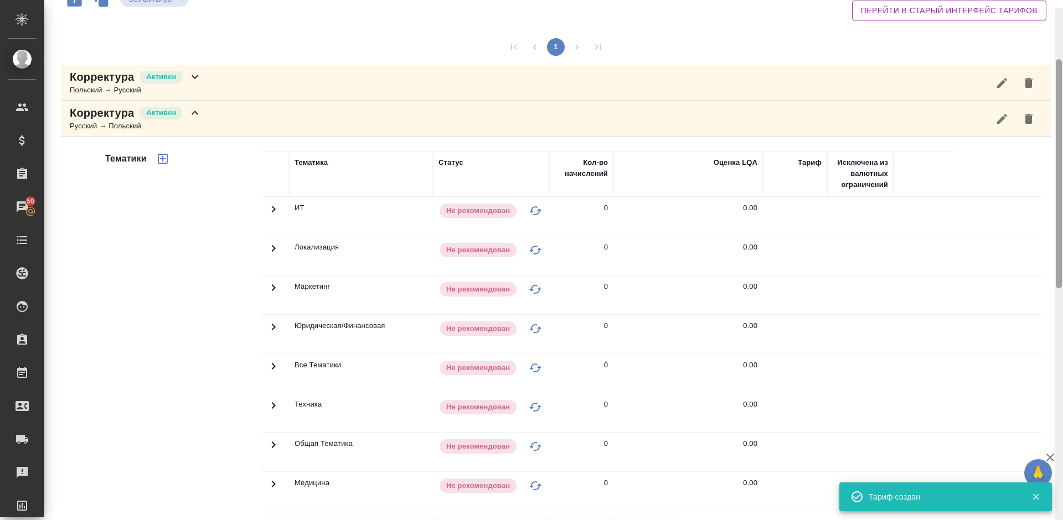
drag, startPoint x: 1058, startPoint y: 234, endPoint x: 1056, endPoint y: 181, distance: 53.2
click at [1056, 181] on div at bounding box center [1059, 173] width 6 height 229
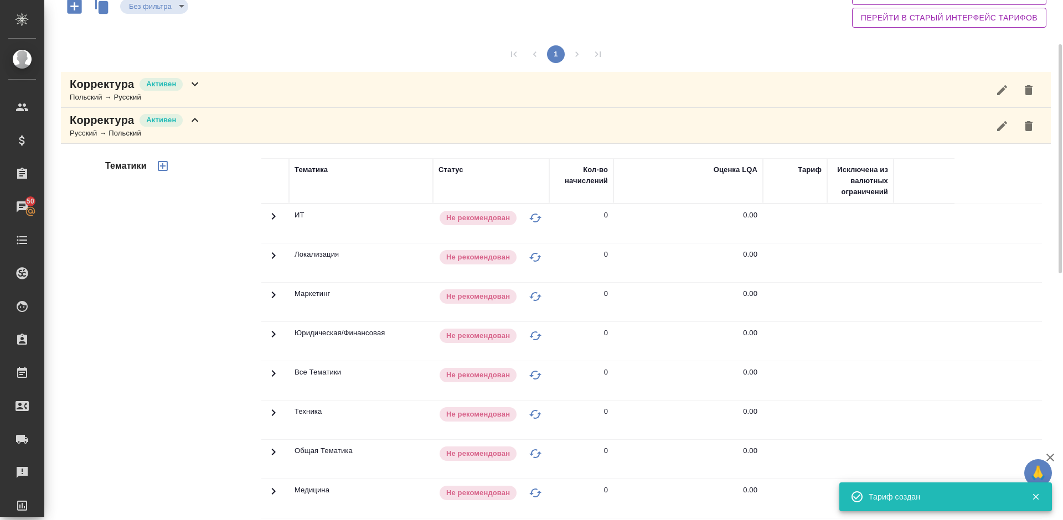
click at [162, 165] on icon "button" at bounding box center [163, 166] width 10 height 10
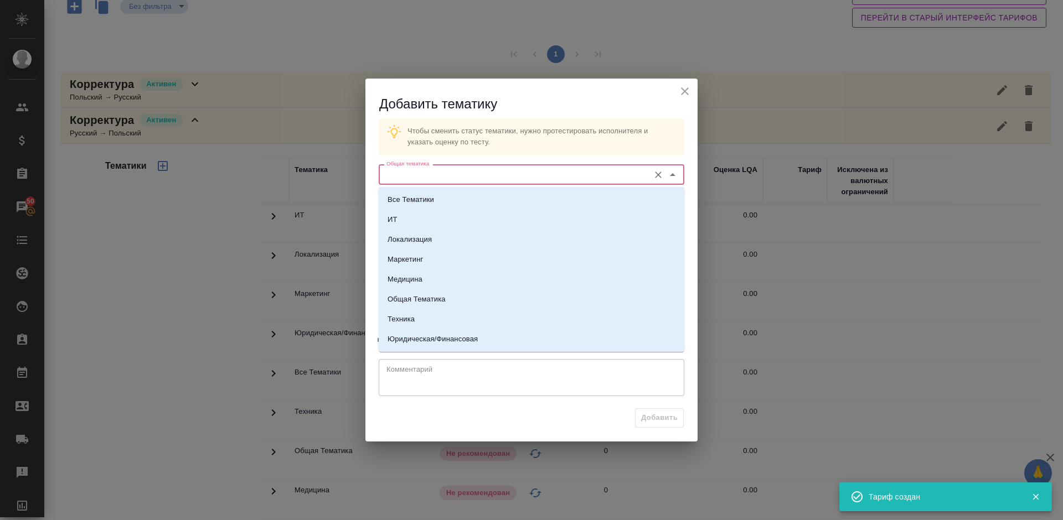
click at [486, 173] on input "Общая тематика" at bounding box center [513, 174] width 262 height 13
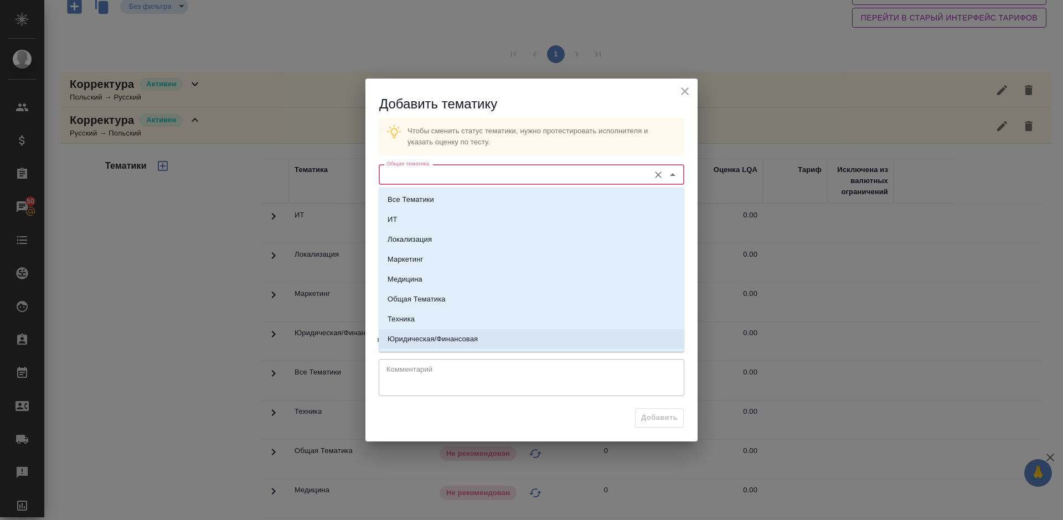
click at [457, 338] on p "Юридическая/Финансовая" at bounding box center [432, 339] width 90 height 11
type input "Юридическая/Финансовая"
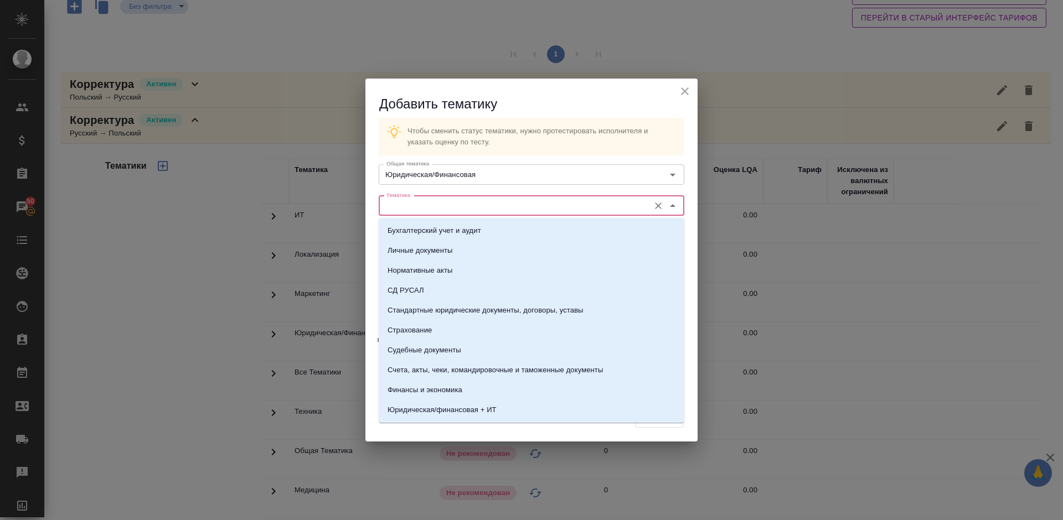
click at [441, 210] on input "Тематика" at bounding box center [513, 205] width 262 height 13
click at [461, 307] on p "Стандартные юридические документы, договоры, уставы" at bounding box center [485, 310] width 196 height 11
type input "Стандартные юридические документы, договоры, уставы"
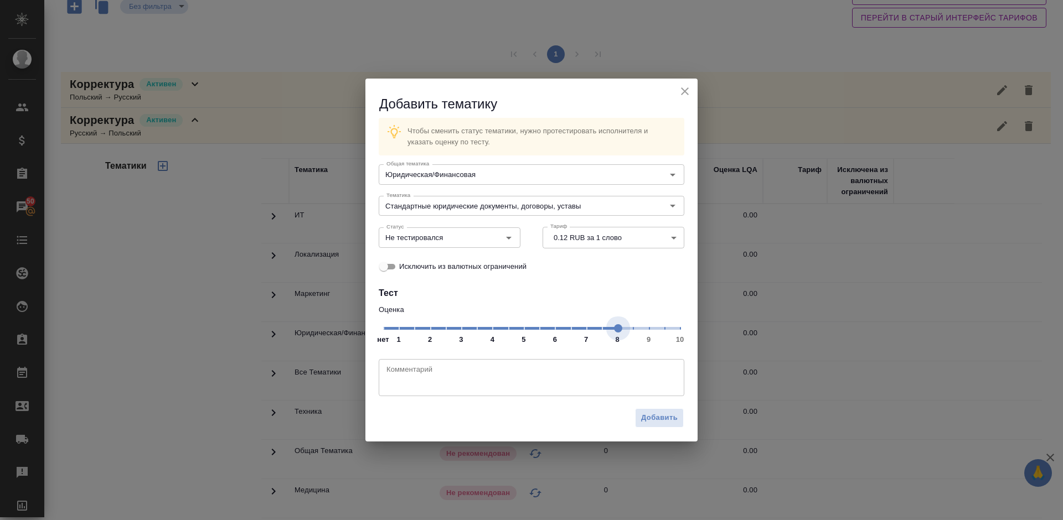
drag, startPoint x: 561, startPoint y: 325, endPoint x: 620, endPoint y: 330, distance: 58.9
click at [620, 330] on span at bounding box center [618, 328] width 8 height 8
click at [472, 237] on input "Не тестировался" at bounding box center [431, 237] width 98 height 13
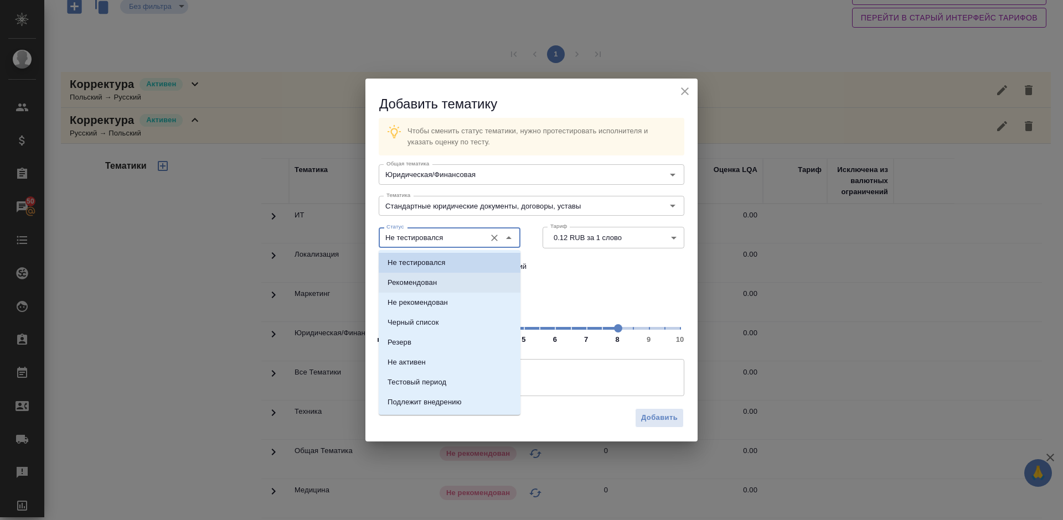
click at [451, 283] on li "Рекомендован" at bounding box center [450, 283] width 142 height 20
type input "Рекомендован"
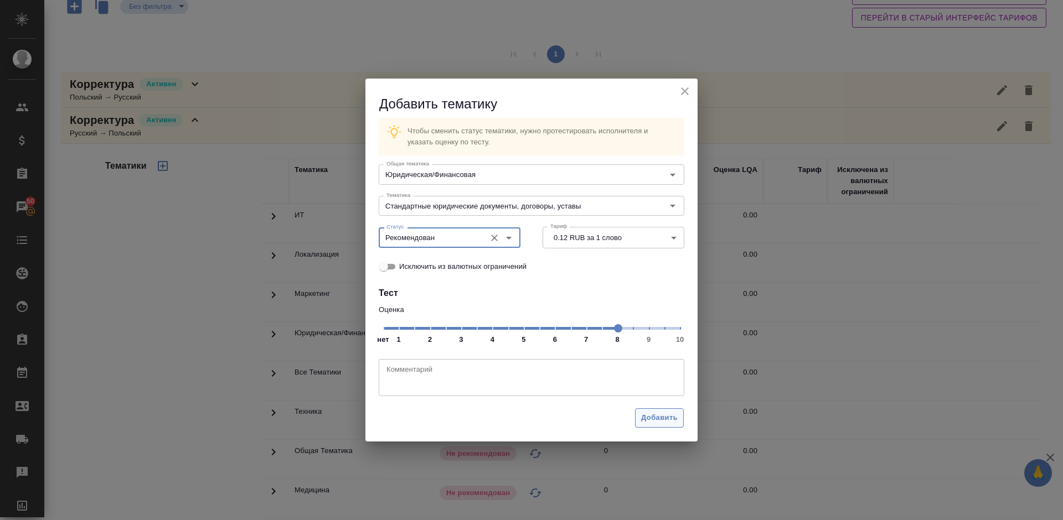
click at [661, 418] on span "Добавить" at bounding box center [659, 418] width 37 height 13
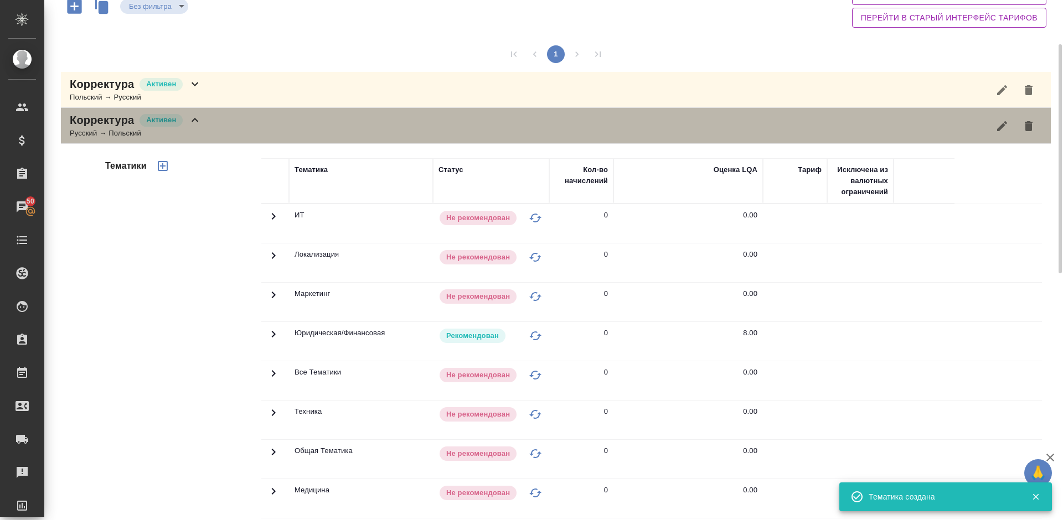
click at [251, 131] on div "Корректура Активен Русский → Польский" at bounding box center [556, 126] width 990 height 36
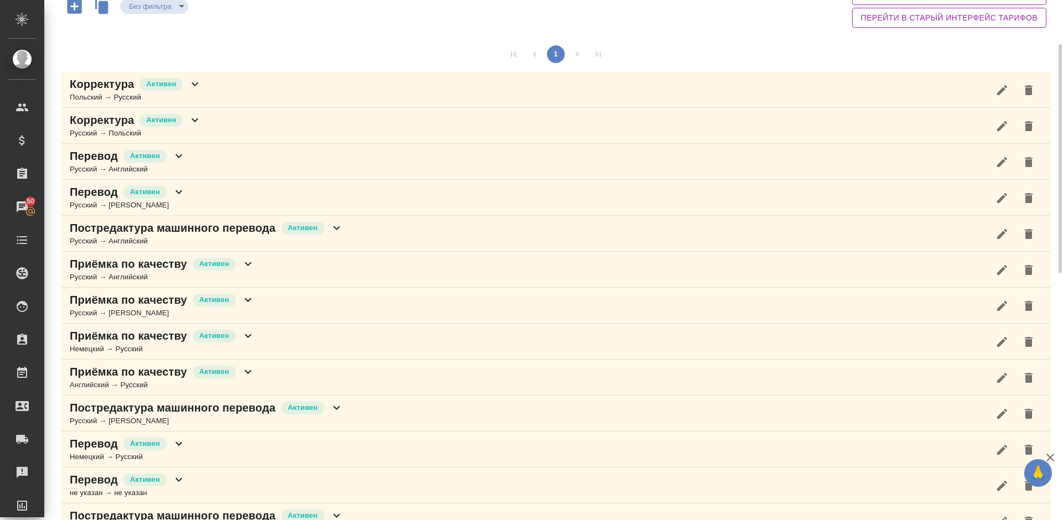
click at [234, 161] on div "Перевод Активен Русский → Английский" at bounding box center [556, 162] width 990 height 36
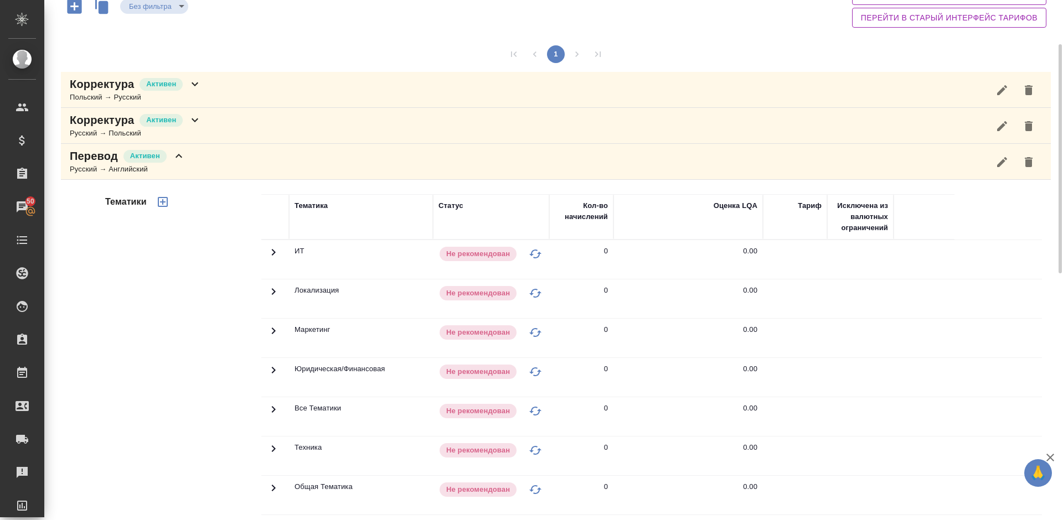
click at [152, 300] on div "Тематики" at bounding box center [182, 372] width 158 height 370
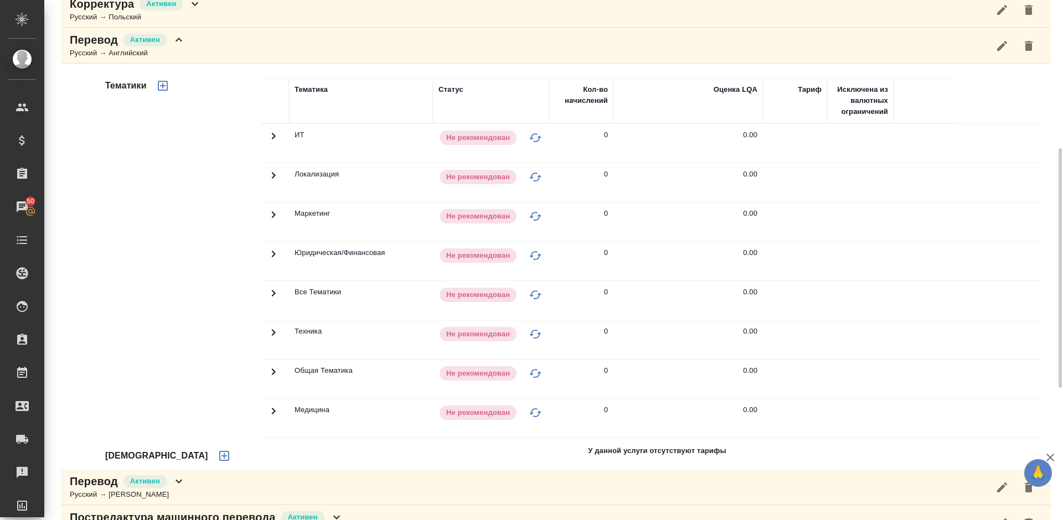
scroll to position [283, 0]
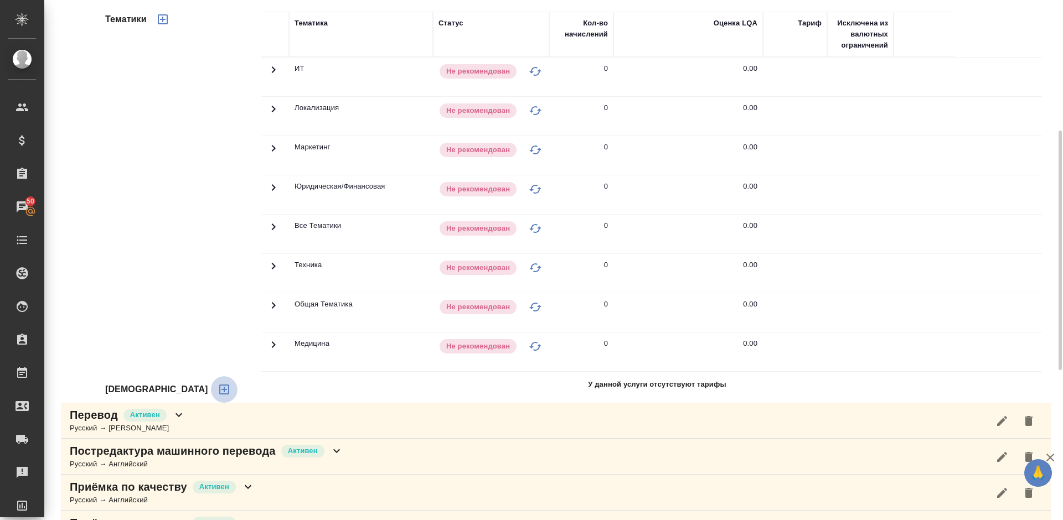
click at [218, 391] on icon "button" at bounding box center [224, 389] width 13 height 13
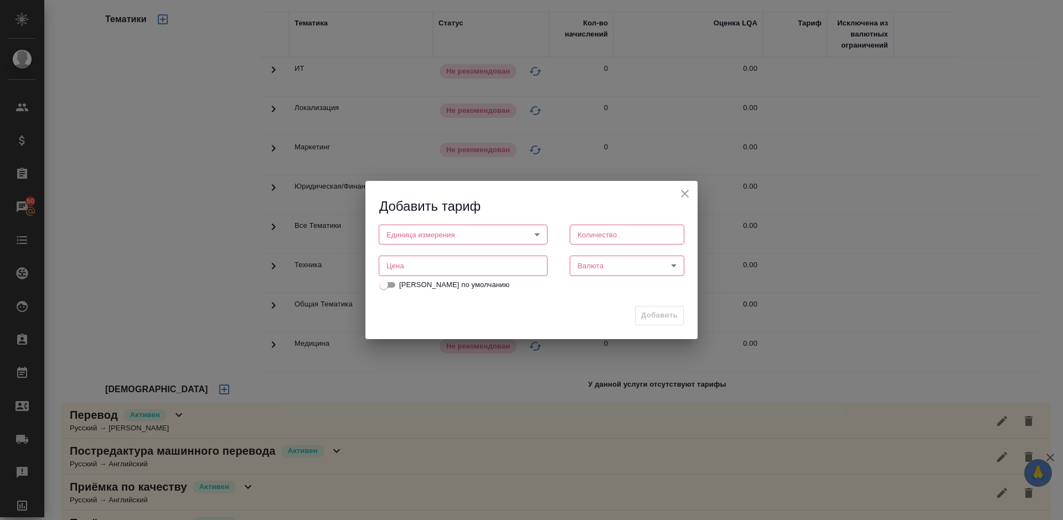
click at [471, 233] on body "🙏 .cls-1 fill:#fff; AWATERA Lazareva Anastasia Клиенты Спецификации Заказы 50 Ч…" at bounding box center [531, 260] width 1063 height 520
click at [423, 269] on li "слово" at bounding box center [463, 272] width 169 height 19
type input "5a8b1489cc6b4906c91bfd90"
type input "1"
click at [475, 268] on input "number" at bounding box center [463, 266] width 169 height 20
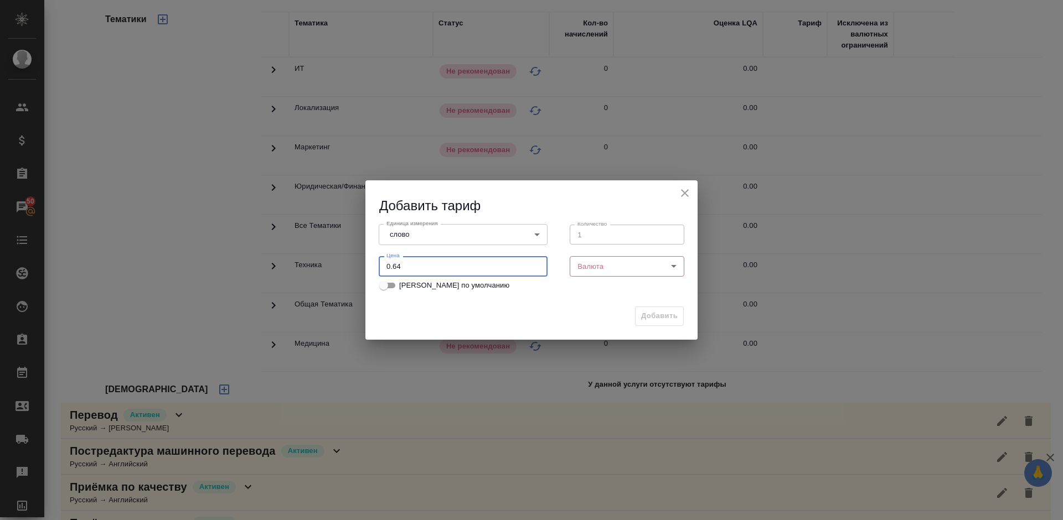
type input "0.64"
click at [601, 267] on body "🙏 .cls-1 fill:#fff; AWATERA Lazareva Anastasia Клиенты Спецификации Заказы 50 Ч…" at bounding box center [531, 260] width 1063 height 520
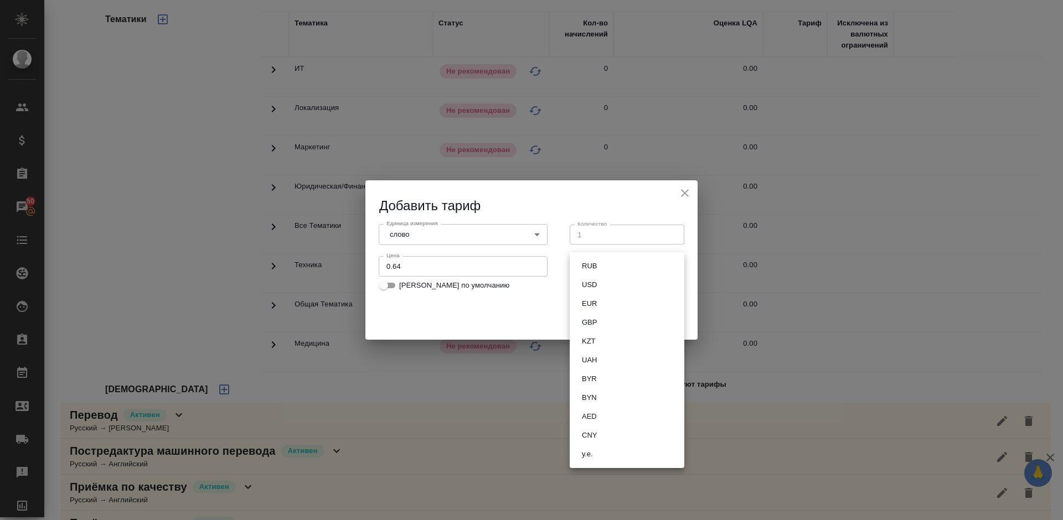
click at [590, 267] on button "RUB" at bounding box center [589, 266] width 22 height 12
type input "RUB"
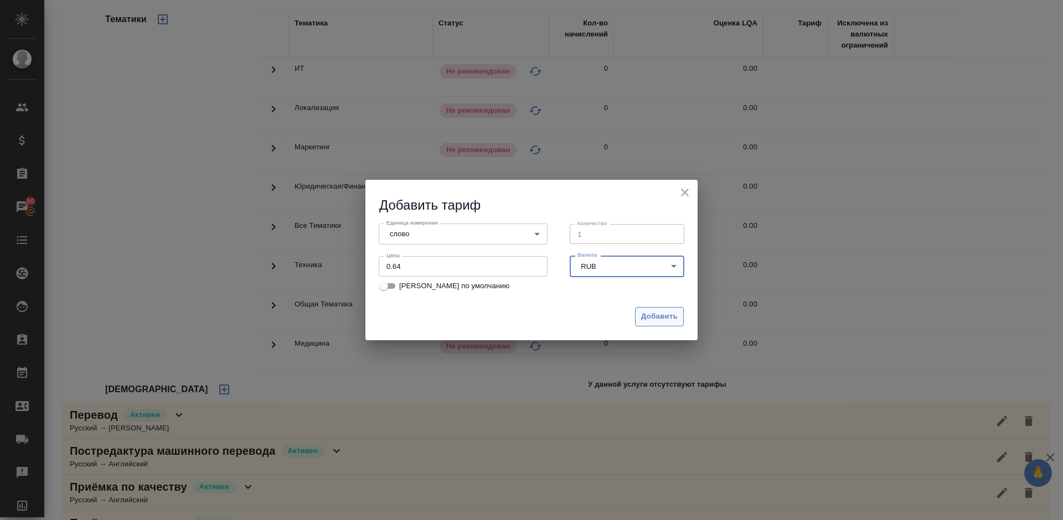
click at [655, 320] on span "Добавить" at bounding box center [659, 317] width 37 height 13
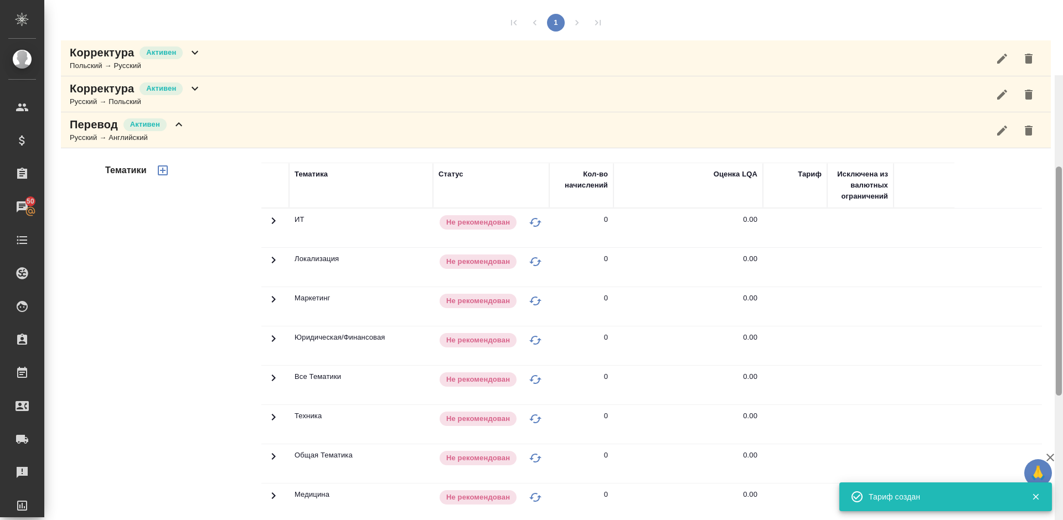
scroll to position [126, 0]
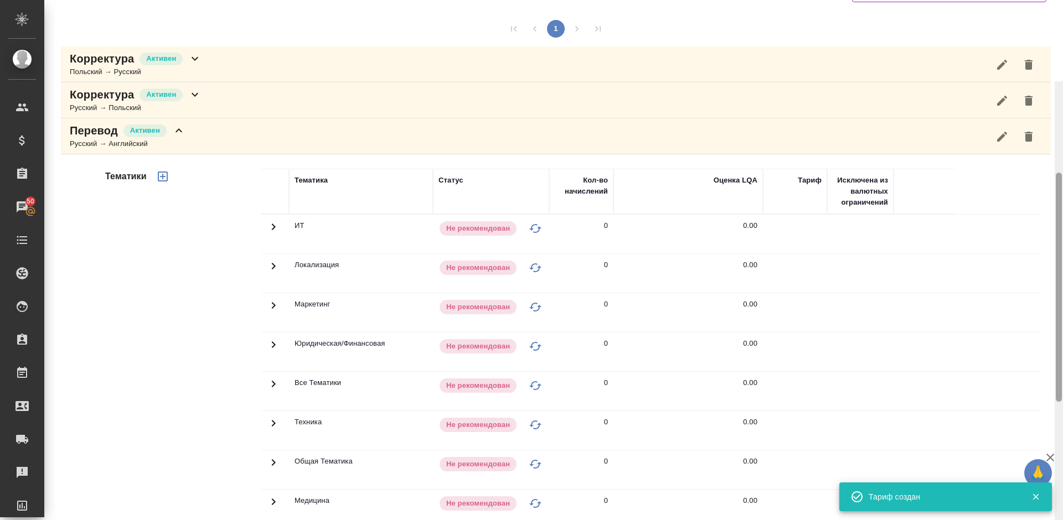
drag, startPoint x: 1060, startPoint y: 239, endPoint x: 1058, endPoint y: 201, distance: 37.7
click at [1058, 201] on div at bounding box center [1059, 287] width 6 height 229
click at [163, 177] on icon "button" at bounding box center [163, 177] width 10 height 10
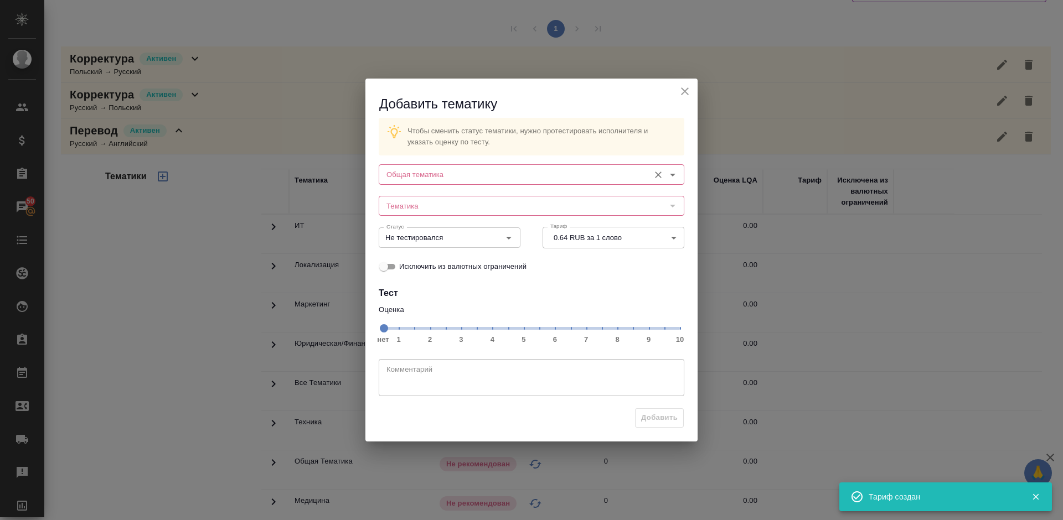
click at [432, 176] on input "Общая тематика" at bounding box center [513, 174] width 262 height 13
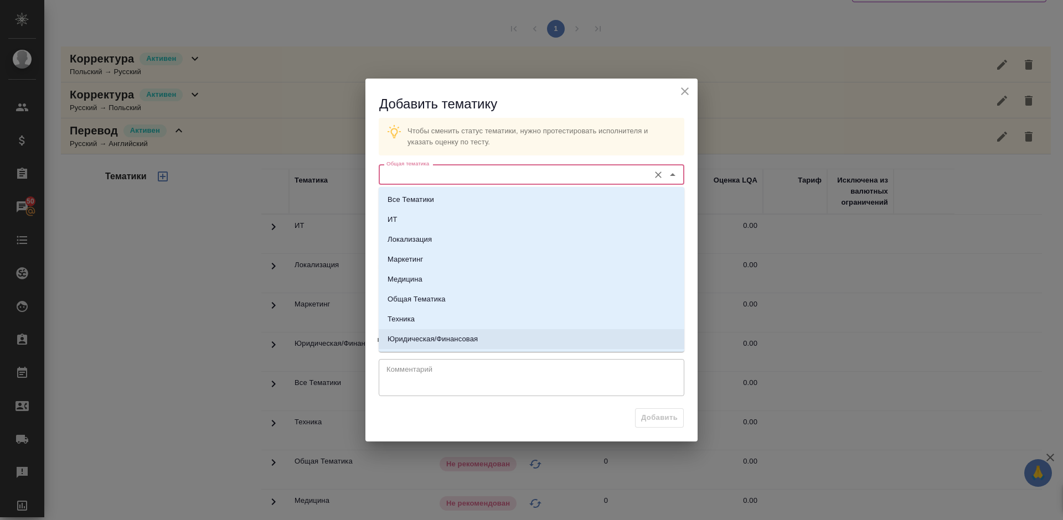
click at [472, 339] on p "Юридическая/Финансовая" at bounding box center [432, 339] width 90 height 11
type input "Юридическая/Финансовая"
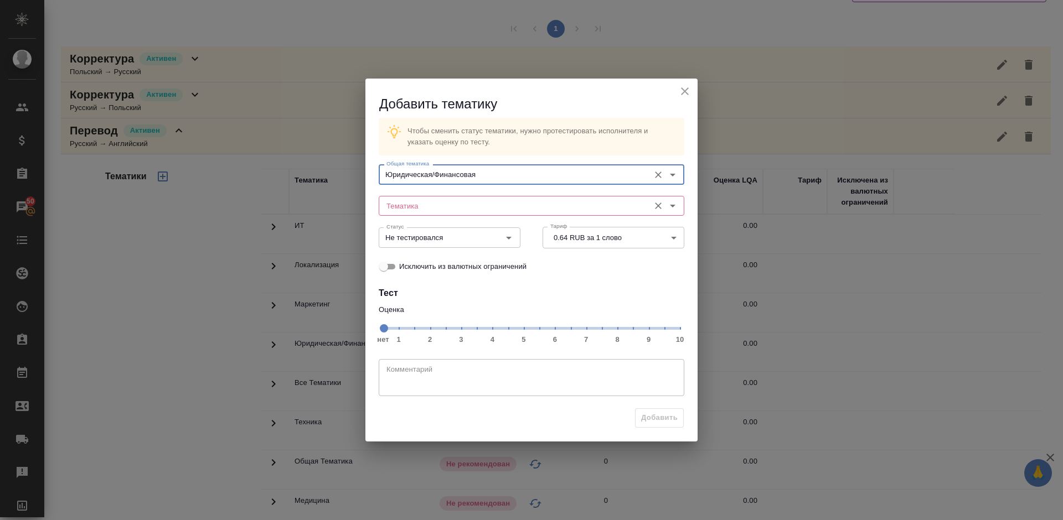
click at [435, 205] on input "Тематика" at bounding box center [513, 205] width 262 height 13
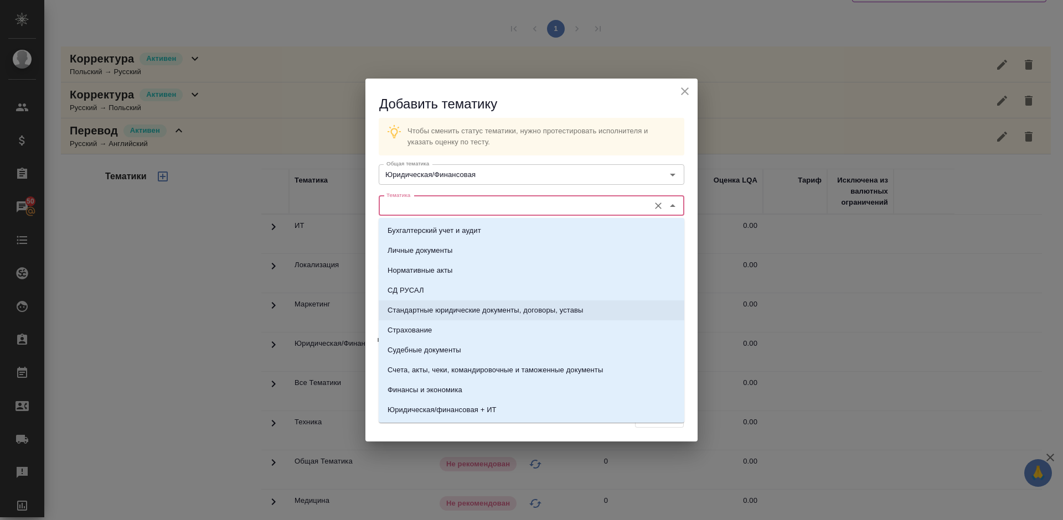
click at [451, 308] on p "Стандартные юридические документы, договоры, уставы" at bounding box center [485, 310] width 196 height 11
type input "Стандартные юридические документы, договоры, уставы"
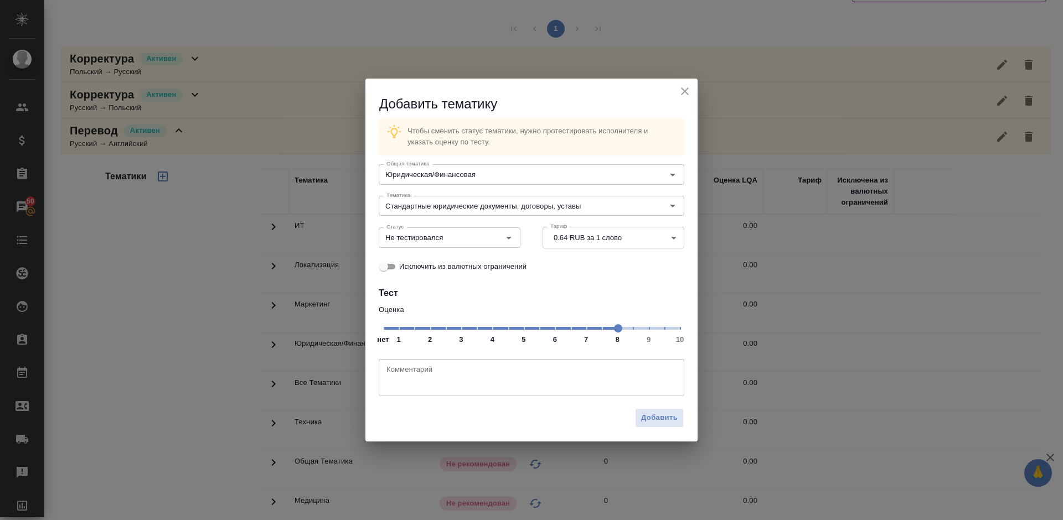
drag, startPoint x: 551, startPoint y: 329, endPoint x: 619, endPoint y: 332, distance: 68.7
click at [619, 332] on span at bounding box center [618, 328] width 8 height 8
click at [470, 239] on input "Не тестировался" at bounding box center [431, 237] width 98 height 13
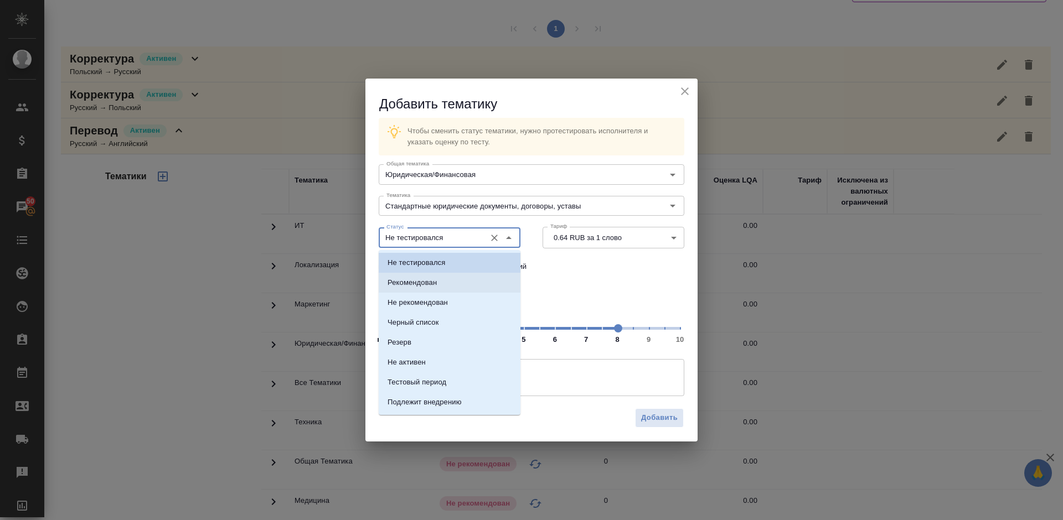
click at [468, 291] on li "Рекомендован" at bounding box center [450, 283] width 142 height 20
type input "Рекомендован"
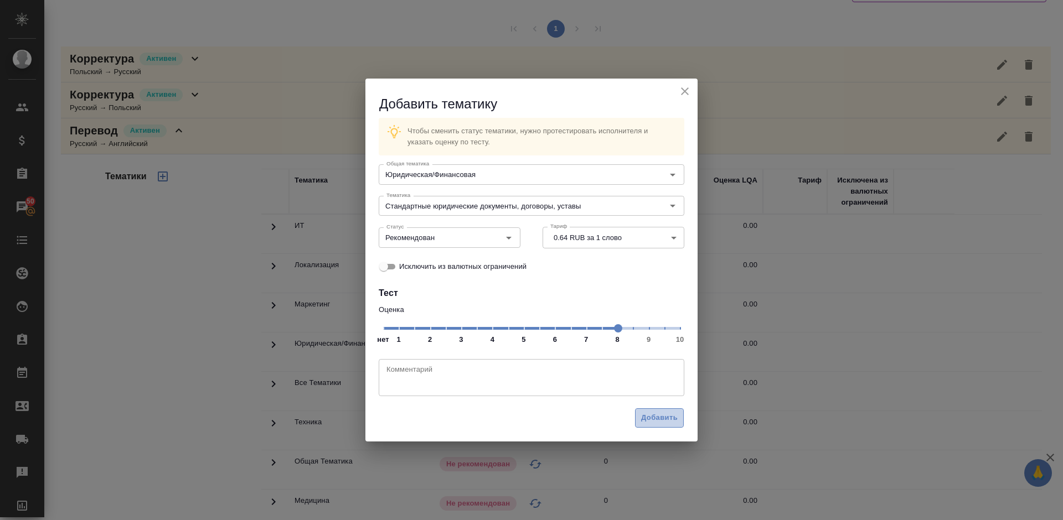
click at [663, 413] on span "Добавить" at bounding box center [659, 418] width 37 height 13
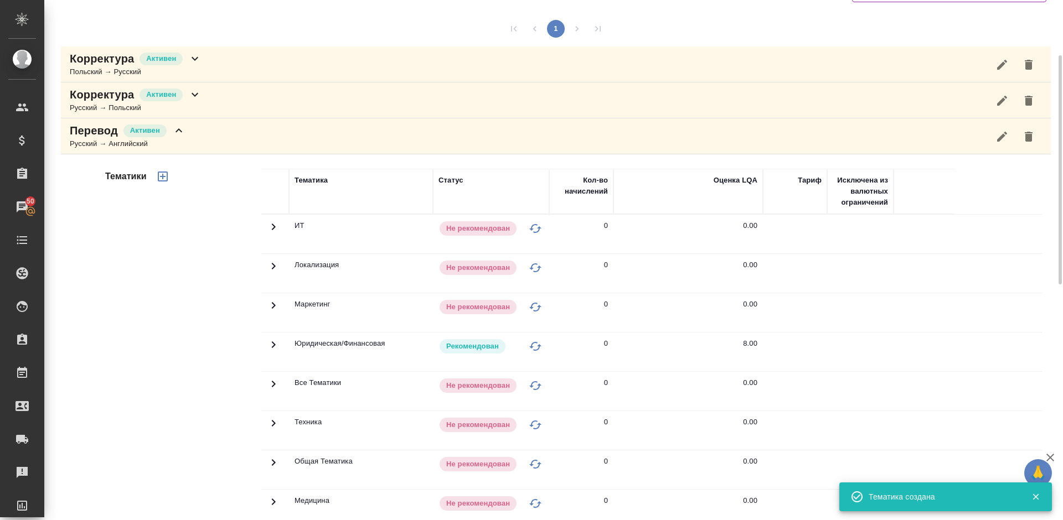
click at [216, 135] on div "Перевод Активен Русский → Английский" at bounding box center [556, 136] width 990 height 36
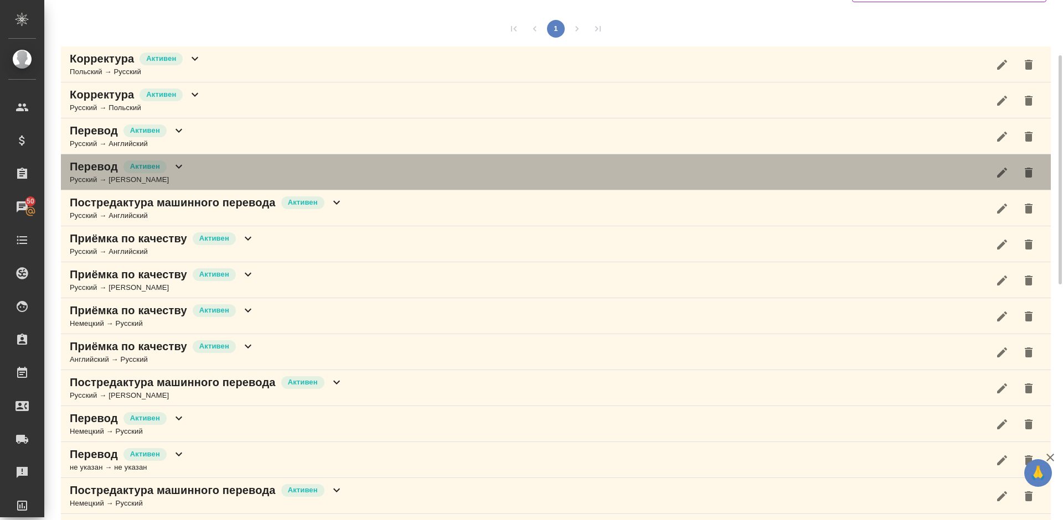
click at [216, 170] on div "Перевод Активен Русский → Немецкий" at bounding box center [556, 172] width 990 height 36
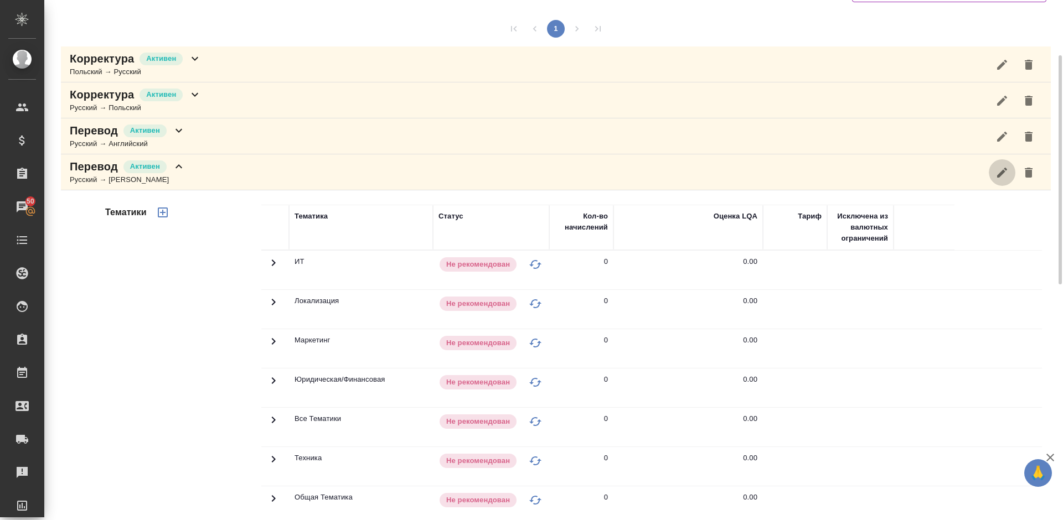
click at [1002, 168] on icon "button" at bounding box center [1001, 172] width 13 height 13
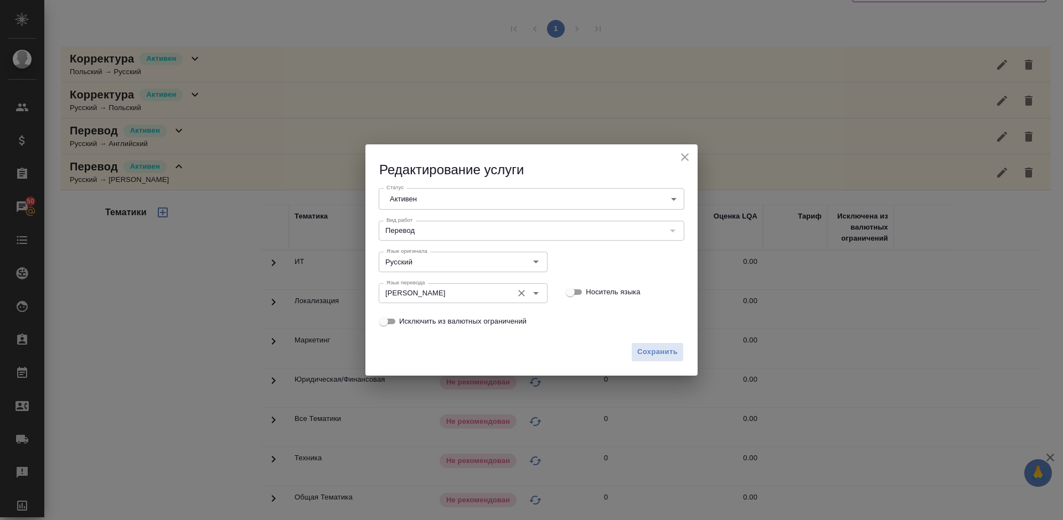
click at [521, 293] on icon "Очистить" at bounding box center [521, 293] width 11 height 11
click at [477, 325] on li "Польский" at bounding box center [462, 318] width 169 height 20
type input "Польский"
click at [654, 351] on span "Сохранить" at bounding box center [657, 352] width 40 height 13
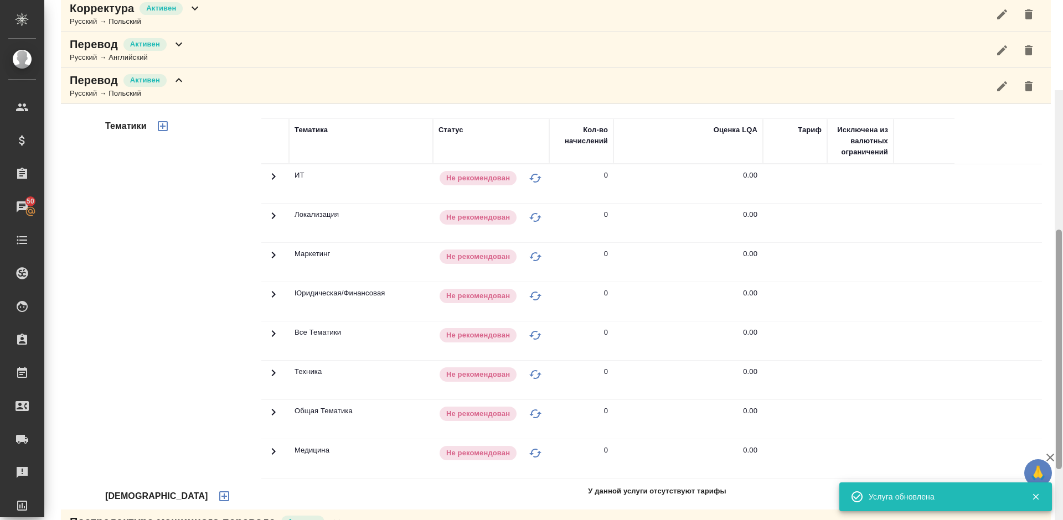
scroll to position [363, 0]
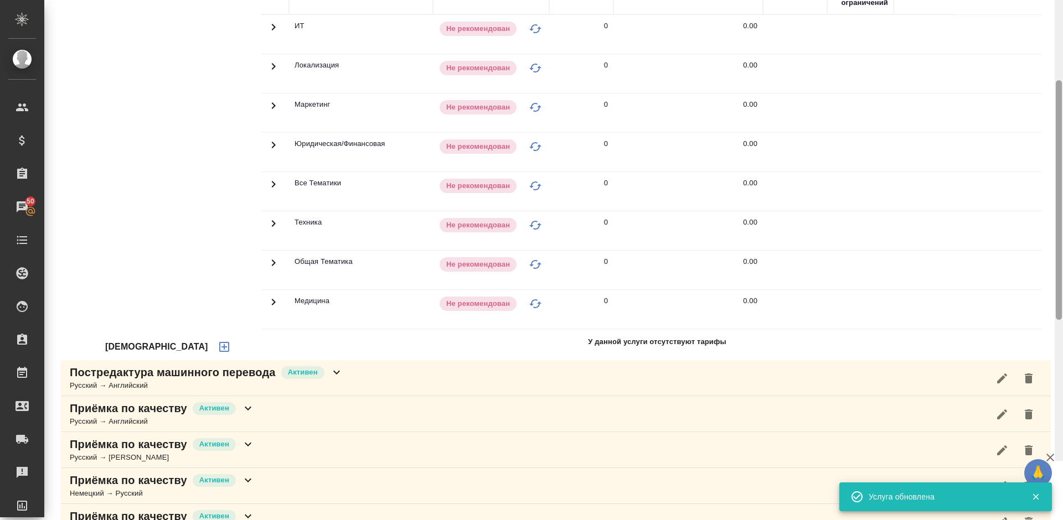
drag, startPoint x: 1060, startPoint y: 168, endPoint x: 1062, endPoint y: 270, distance: 101.9
click at [1062, 270] on div at bounding box center [1058, 200] width 8 height 520
click at [219, 345] on icon "button" at bounding box center [224, 346] width 10 height 10
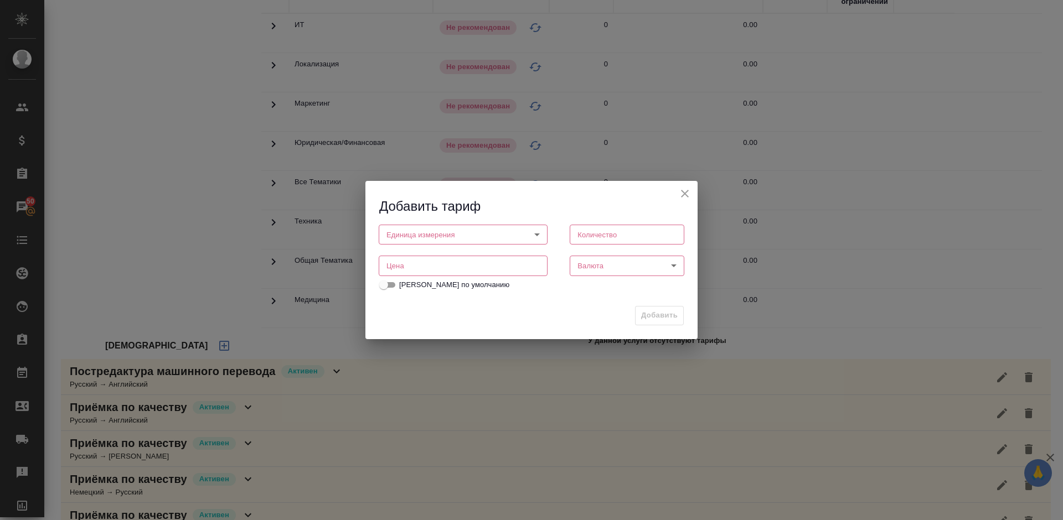
click at [479, 237] on body "🙏 .cls-1 fill:#fff; AWATERA Lazareva Anastasia Клиенты Спецификации Заказы 50 Ч…" at bounding box center [531, 260] width 1063 height 520
click at [441, 275] on li "слово" at bounding box center [463, 272] width 169 height 19
type input "5a8b1489cc6b4906c91bfd90"
type input "1"
click at [444, 270] on input "number" at bounding box center [463, 266] width 169 height 20
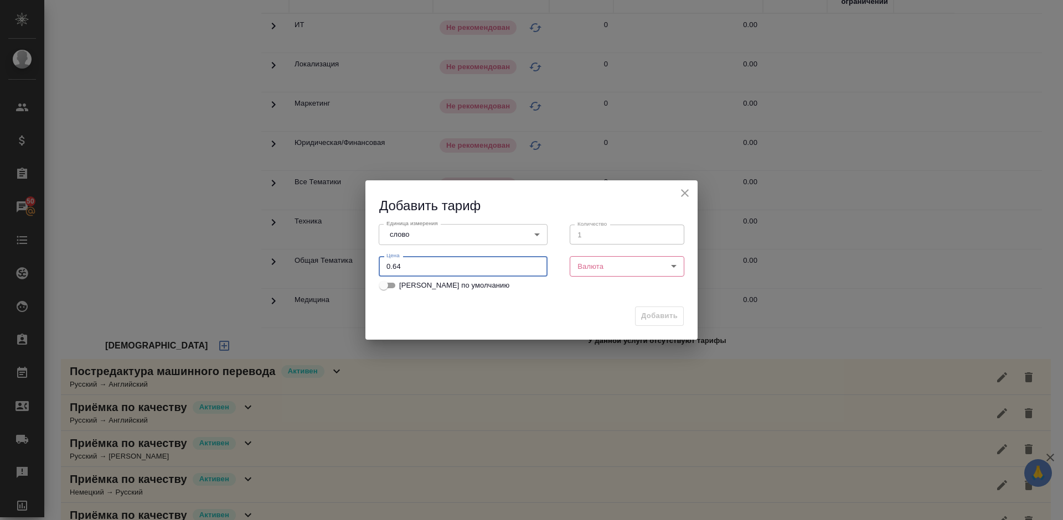
type input "0.64"
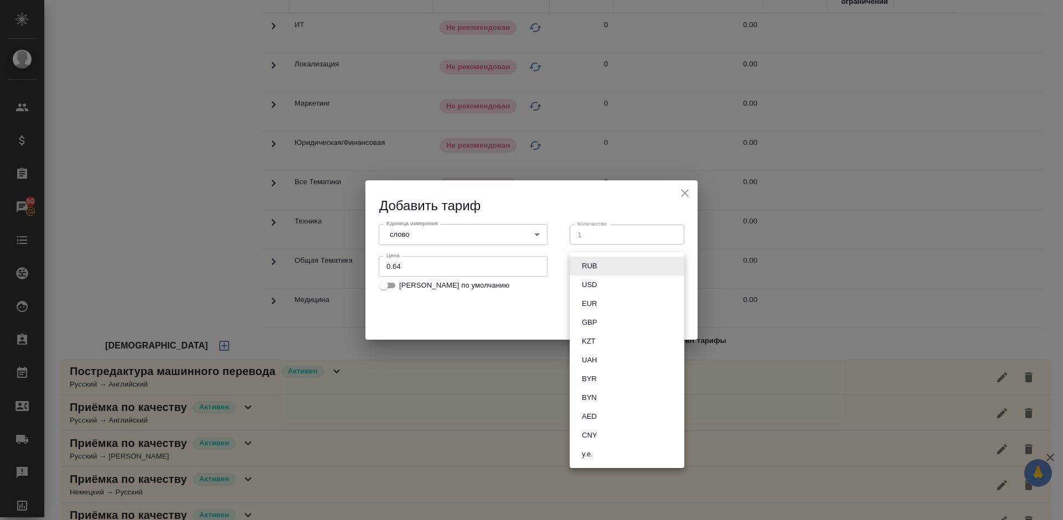
click at [613, 269] on body "🙏 .cls-1 fill:#fff; AWATERA Lazareva Anastasia Клиенты Спецификации Заказы 50 Ч…" at bounding box center [531, 260] width 1063 height 520
click at [593, 269] on button "RUB" at bounding box center [589, 266] width 22 height 12
type input "RUB"
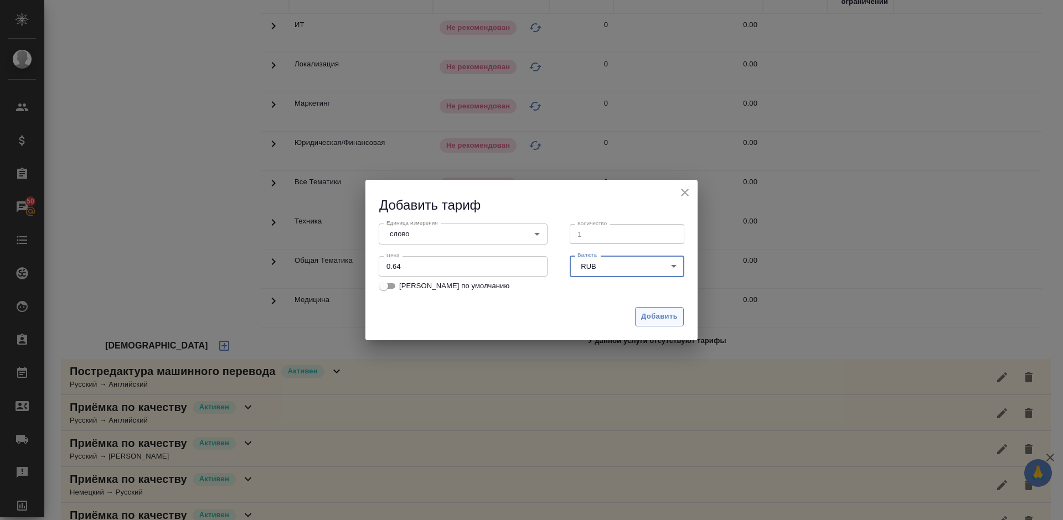
click at [652, 313] on span "Добавить" at bounding box center [659, 317] width 37 height 13
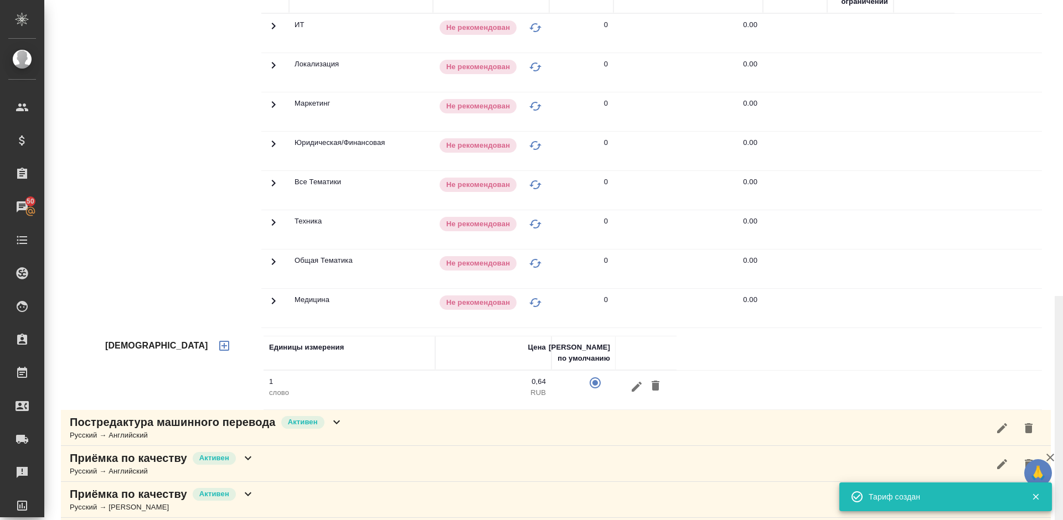
scroll to position [659, 0]
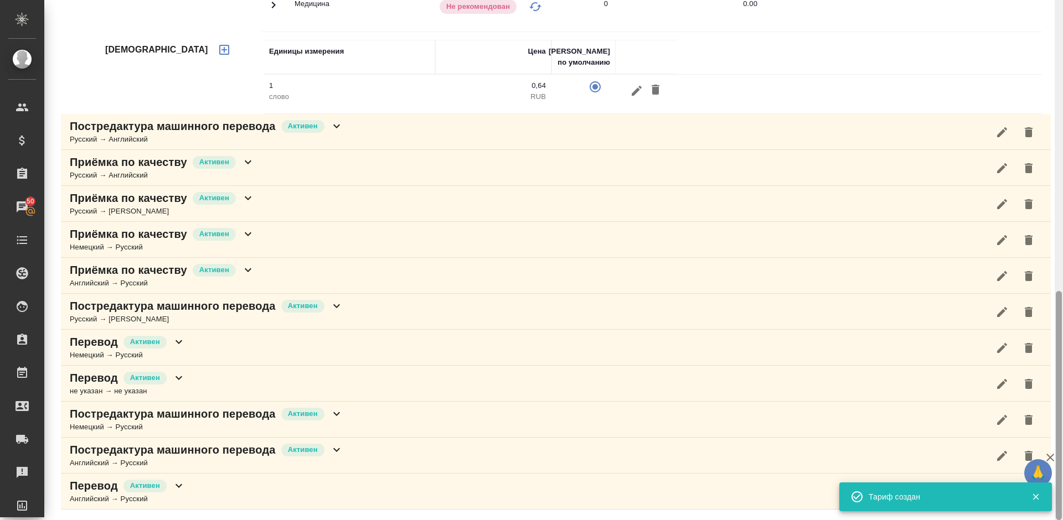
drag, startPoint x: 1062, startPoint y: 270, endPoint x: 1062, endPoint y: 184, distance: 85.8
click at [1062, 184] on div at bounding box center [1058, 260] width 8 height 520
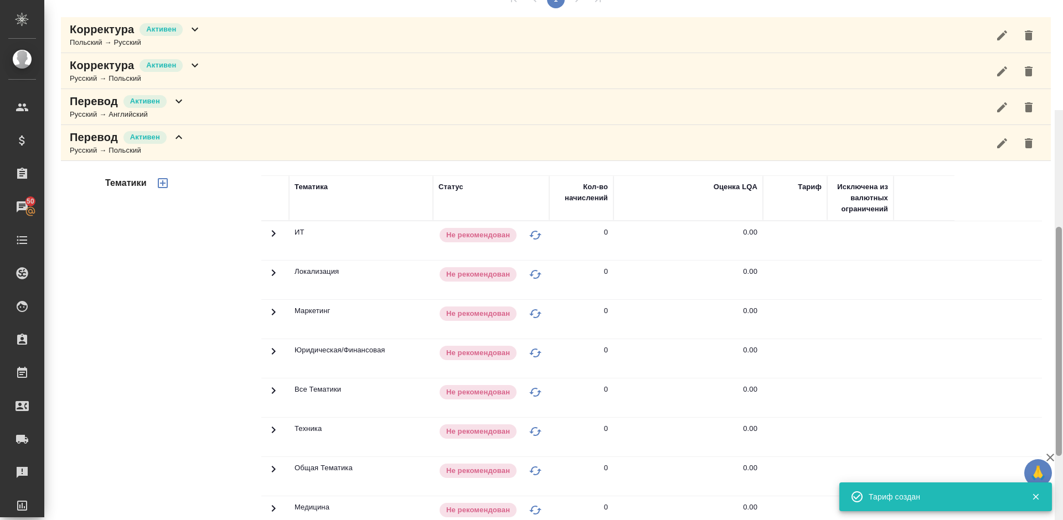
drag, startPoint x: 1061, startPoint y: 291, endPoint x: 1062, endPoint y: 122, distance: 169.4
click at [1062, 122] on div at bounding box center [1058, 370] width 8 height 520
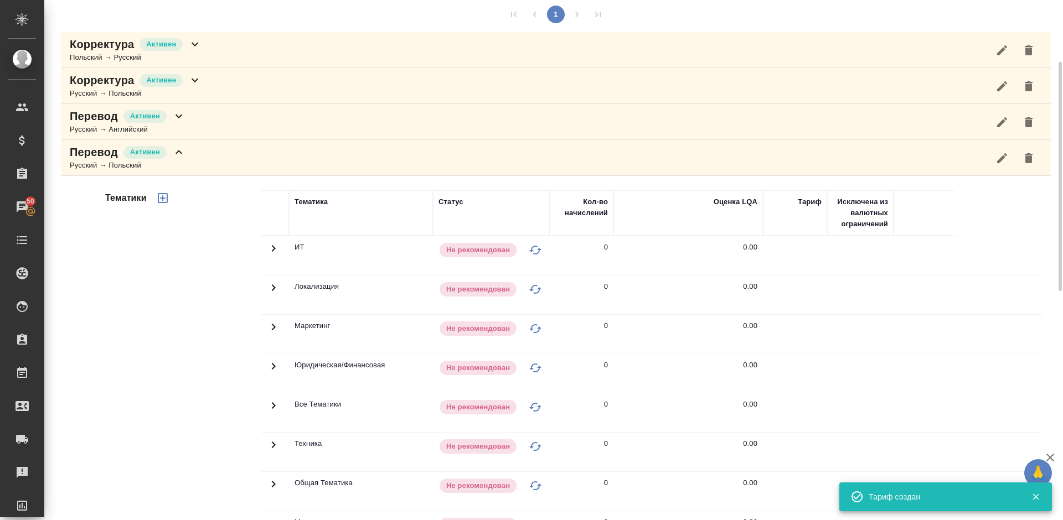
click at [162, 198] on icon "button" at bounding box center [163, 198] width 10 height 10
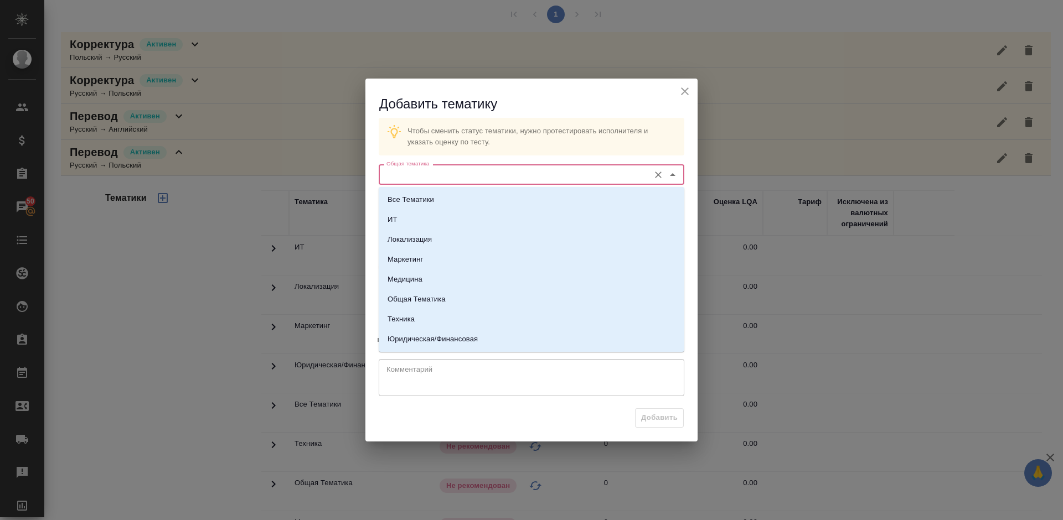
click at [444, 173] on input "Общая тематика" at bounding box center [513, 174] width 262 height 13
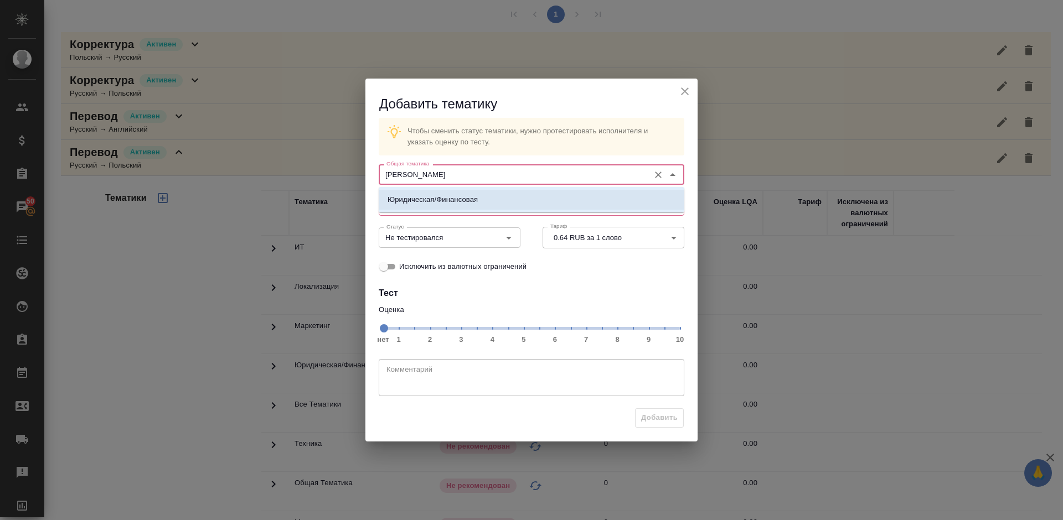
click at [427, 200] on p "Юридическая/Финансовая" at bounding box center [432, 199] width 90 height 11
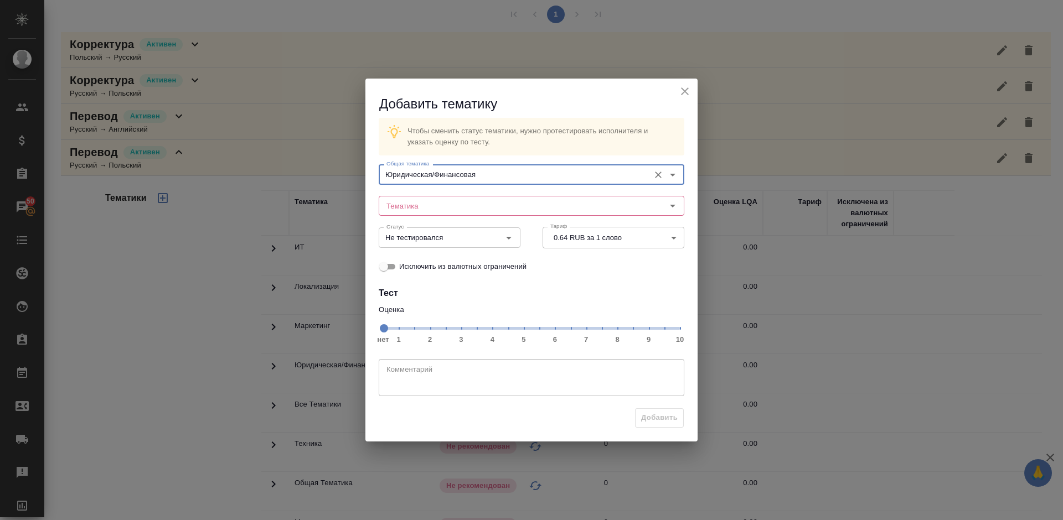
type input "Юридическая/Финансовая"
click at [427, 200] on input "Тематика" at bounding box center [513, 205] width 262 height 13
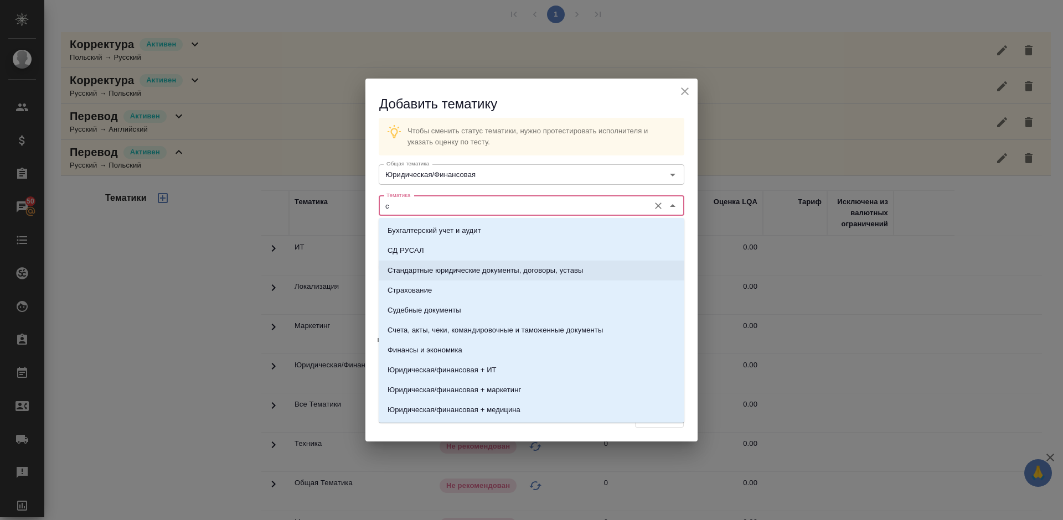
click at [443, 266] on p "Стандартные юридические документы, договоры, уставы" at bounding box center [485, 270] width 196 height 11
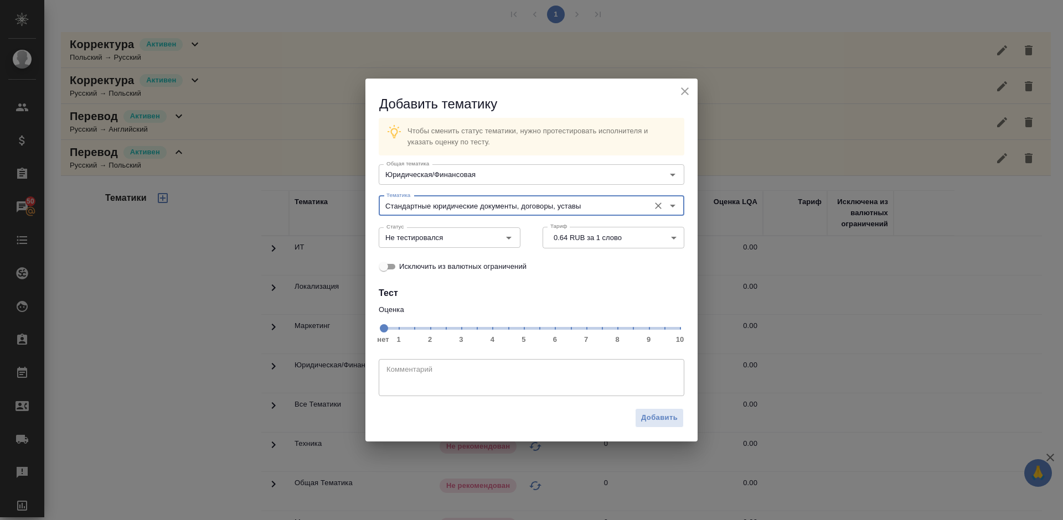
type input "Стандартные юридические документы, договоры, уставы"
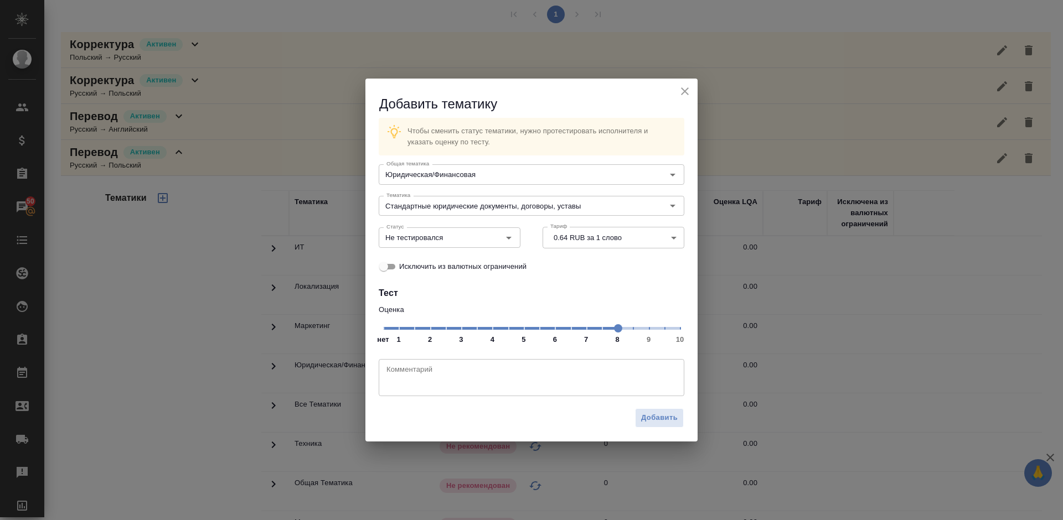
drag, startPoint x: 570, startPoint y: 329, endPoint x: 617, endPoint y: 332, distance: 47.2
click at [617, 332] on span at bounding box center [618, 328] width 8 height 8
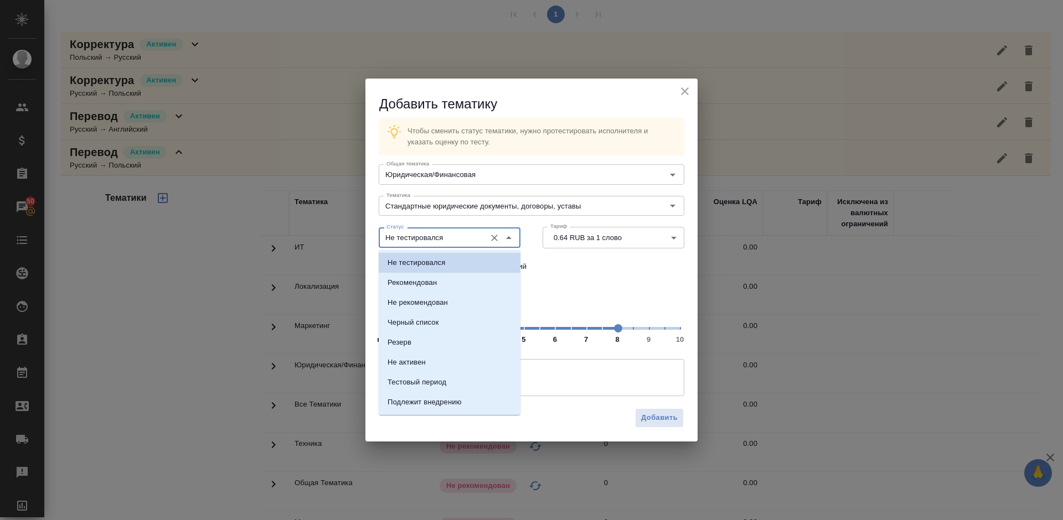
click at [463, 241] on input "Не тестировался" at bounding box center [431, 237] width 98 height 13
click at [464, 280] on li "Рекомендован" at bounding box center [450, 283] width 142 height 20
type input "Рекомендован"
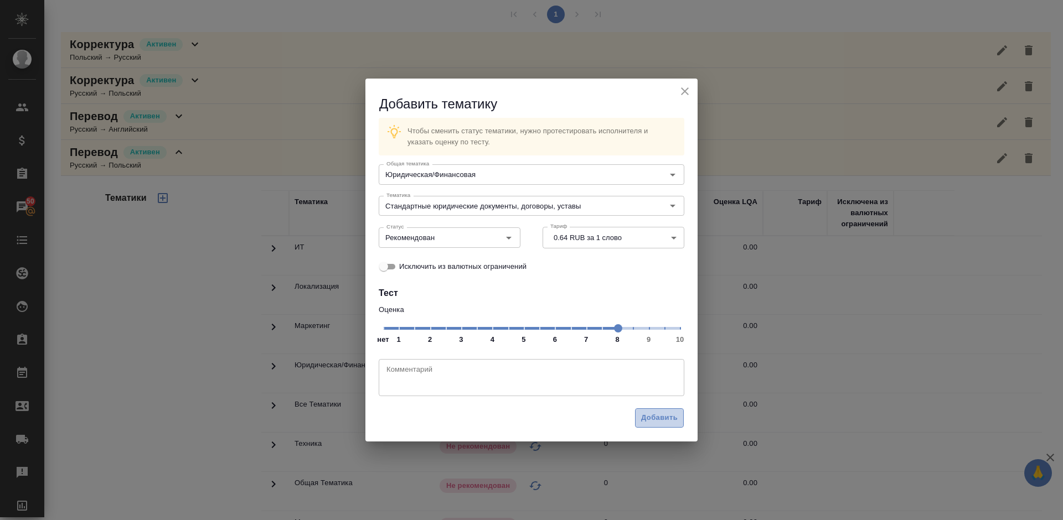
click at [655, 416] on span "Добавить" at bounding box center [659, 418] width 37 height 13
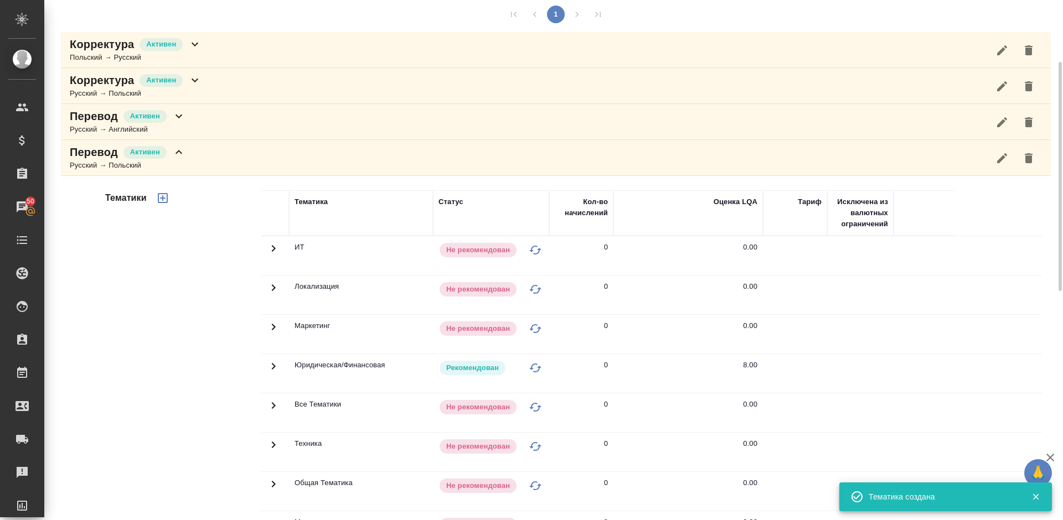
click at [182, 158] on icon at bounding box center [178, 152] width 13 height 13
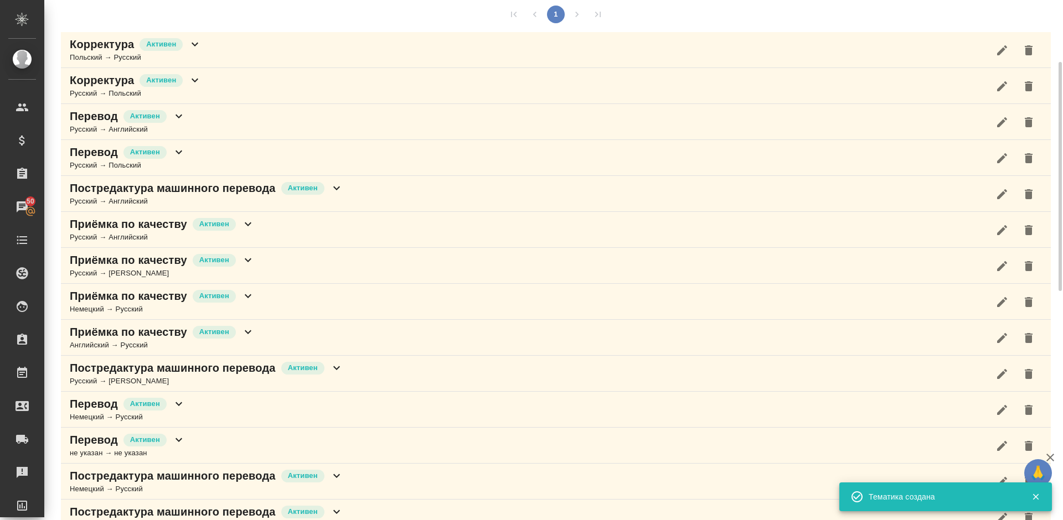
click at [256, 198] on div "Русский → Английский" at bounding box center [206, 201] width 273 height 11
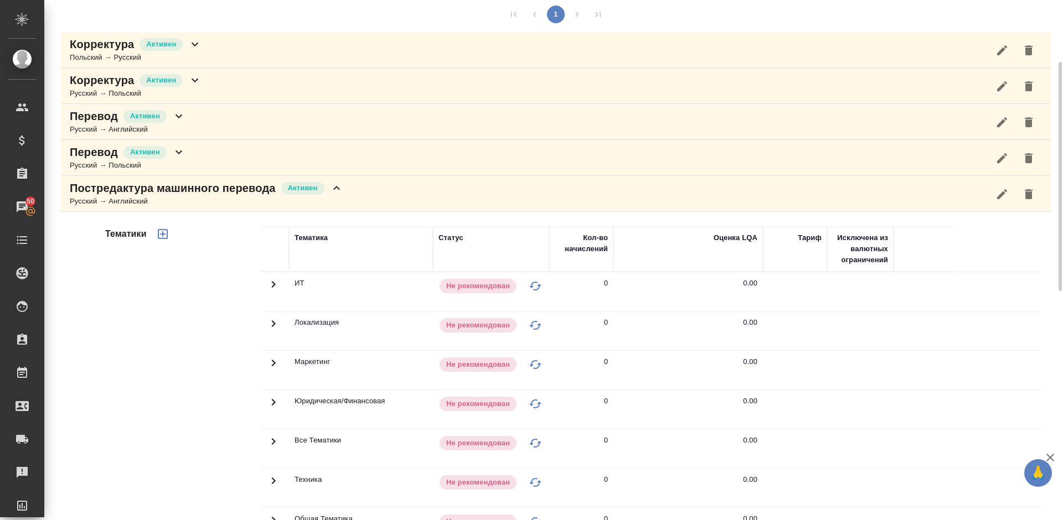
click at [214, 325] on div "Тематики" at bounding box center [182, 404] width 158 height 370
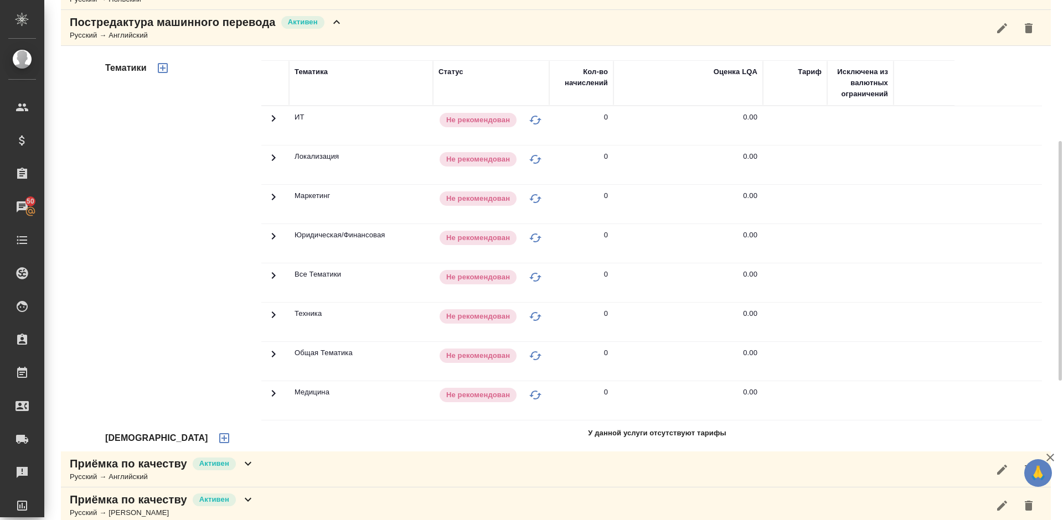
scroll to position [323, 0]
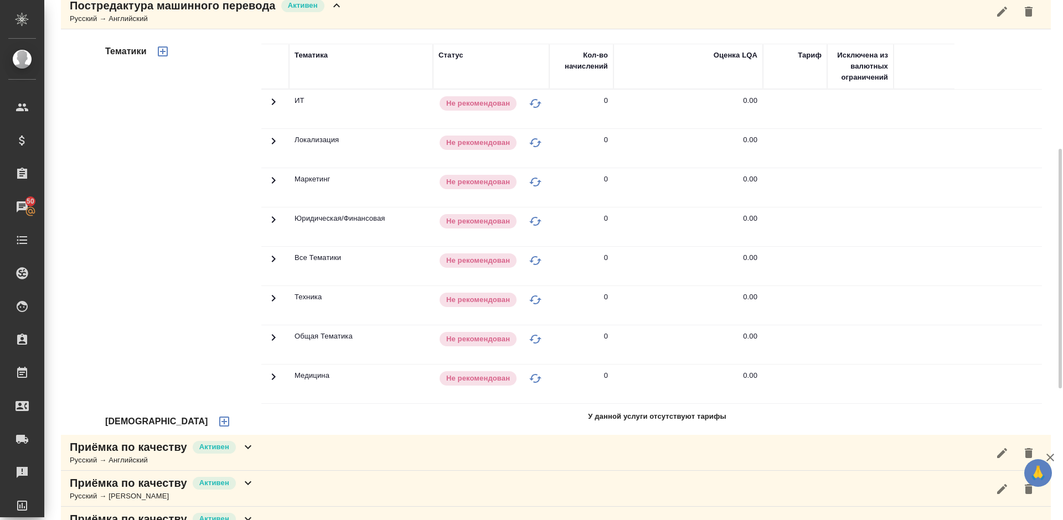
click at [219, 419] on icon "button" at bounding box center [224, 422] width 10 height 10
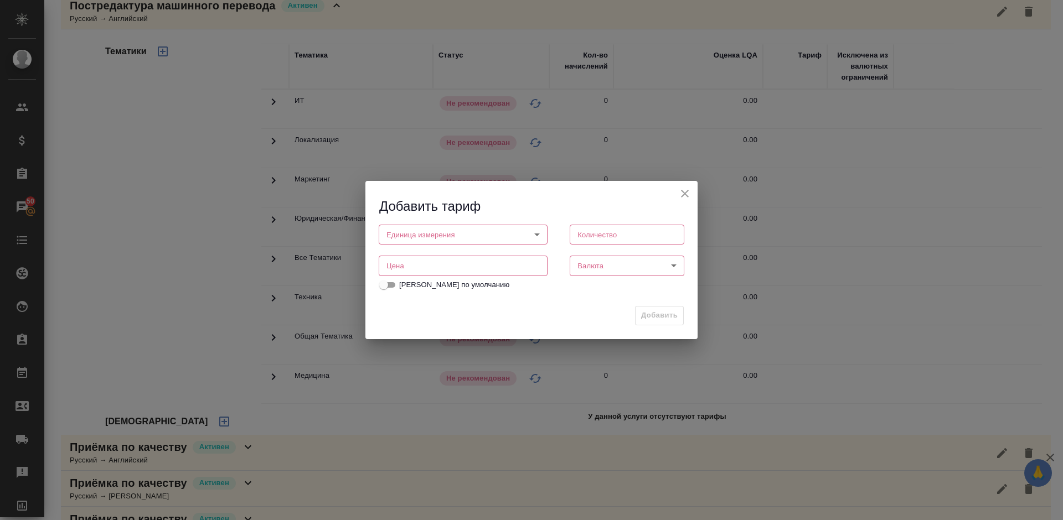
click at [495, 231] on body "🙏 .cls-1 fill:#fff; AWATERA Lazareva Anastasia Клиенты Спецификации Заказы 50 Ч…" at bounding box center [531, 260] width 1063 height 520
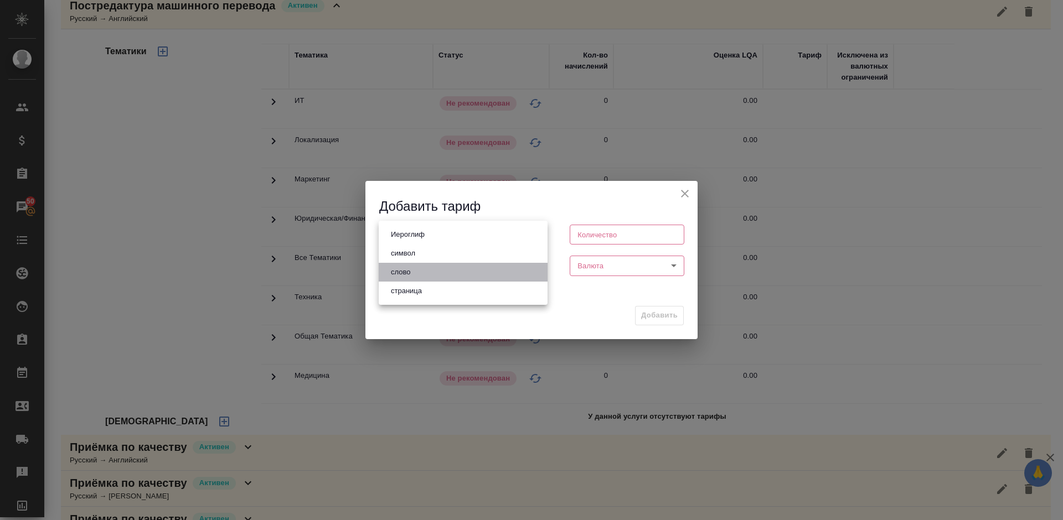
click at [430, 271] on li "слово" at bounding box center [463, 272] width 169 height 19
type input "5a8b1489cc6b4906c91bfd90"
type input "1"
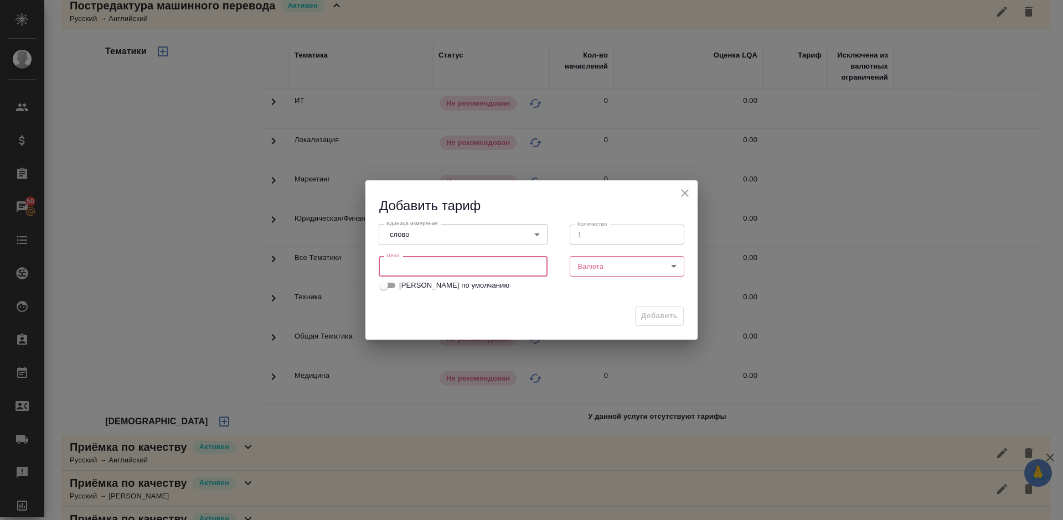
click at [469, 266] on input "number" at bounding box center [463, 266] width 169 height 20
type input "0.64"
click at [591, 273] on body "🙏 .cls-1 fill:#fff; AWATERA Lazareva Anastasia Клиенты Спецификации Заказы 50 Ч…" at bounding box center [531, 260] width 1063 height 520
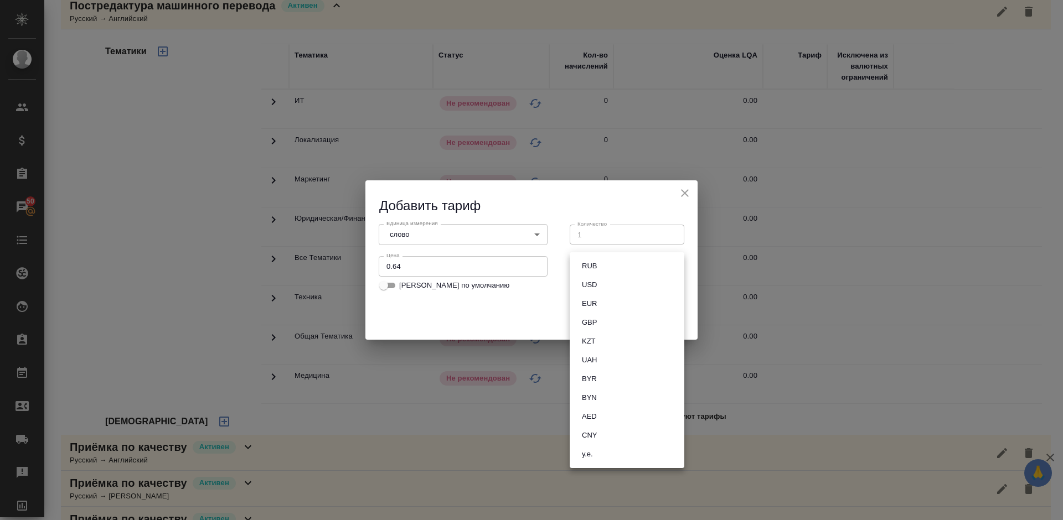
click at [588, 268] on button "RUB" at bounding box center [589, 266] width 22 height 12
type input "RUB"
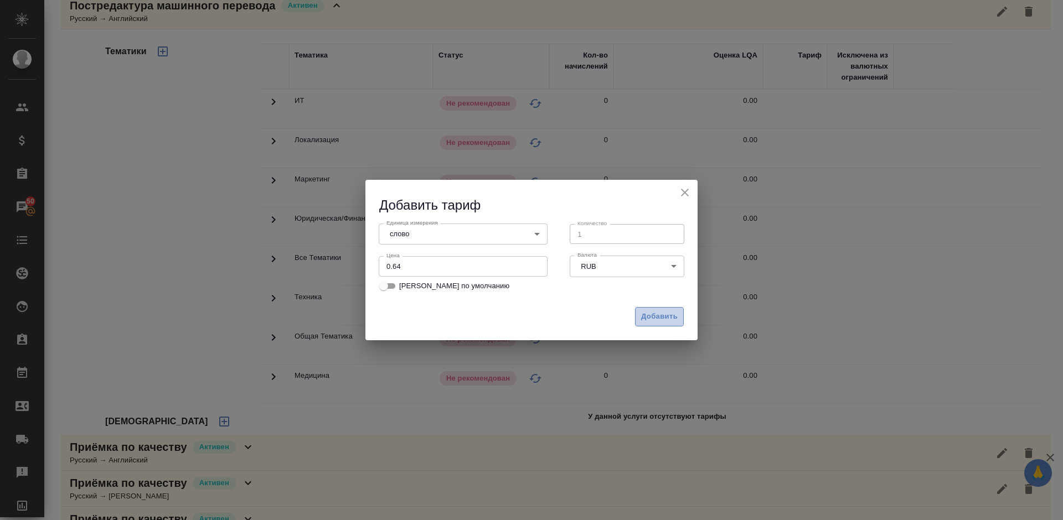
click at [647, 314] on span "Добавить" at bounding box center [659, 317] width 37 height 13
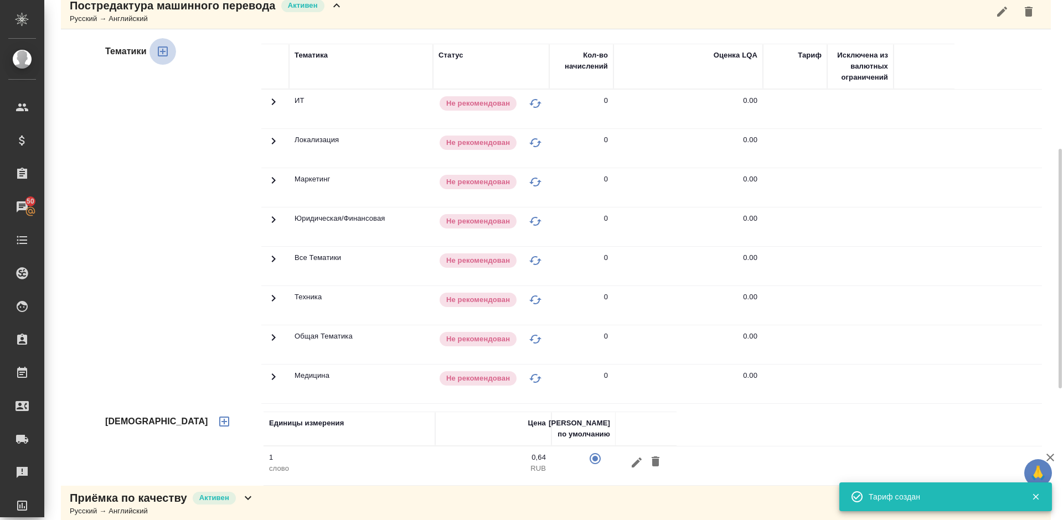
click at [160, 54] on icon "button" at bounding box center [162, 51] width 13 height 13
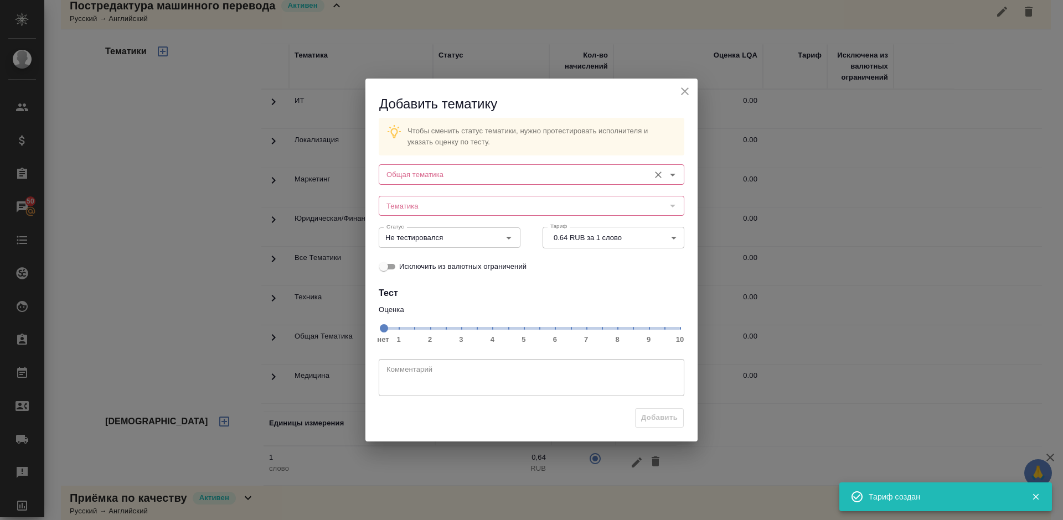
click at [477, 179] on input "Общая тематика" at bounding box center [513, 174] width 262 height 13
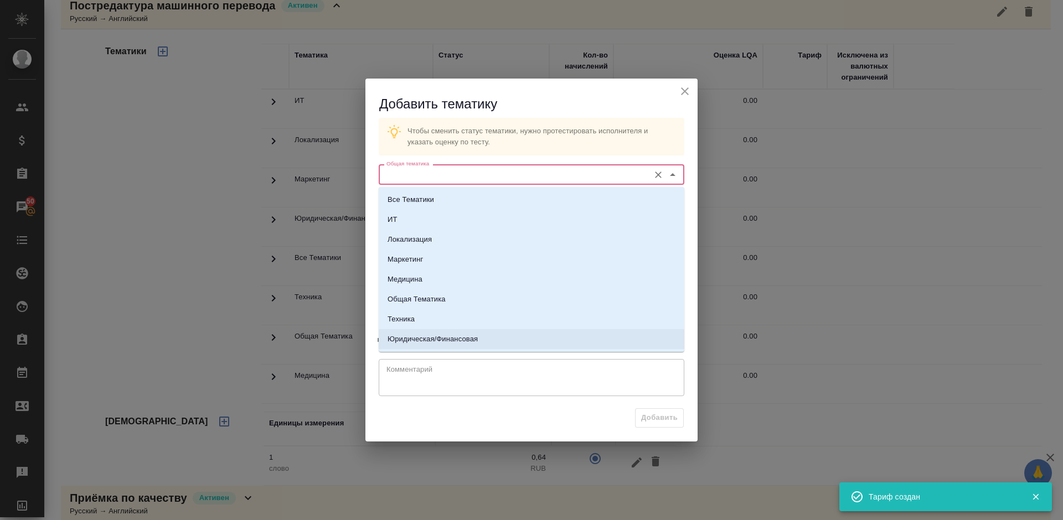
drag, startPoint x: 489, startPoint y: 342, endPoint x: 479, endPoint y: 317, distance: 26.8
click at [488, 340] on li "Юридическая/Финансовая" at bounding box center [532, 339] width 306 height 20
type input "Юридическая/Финансовая"
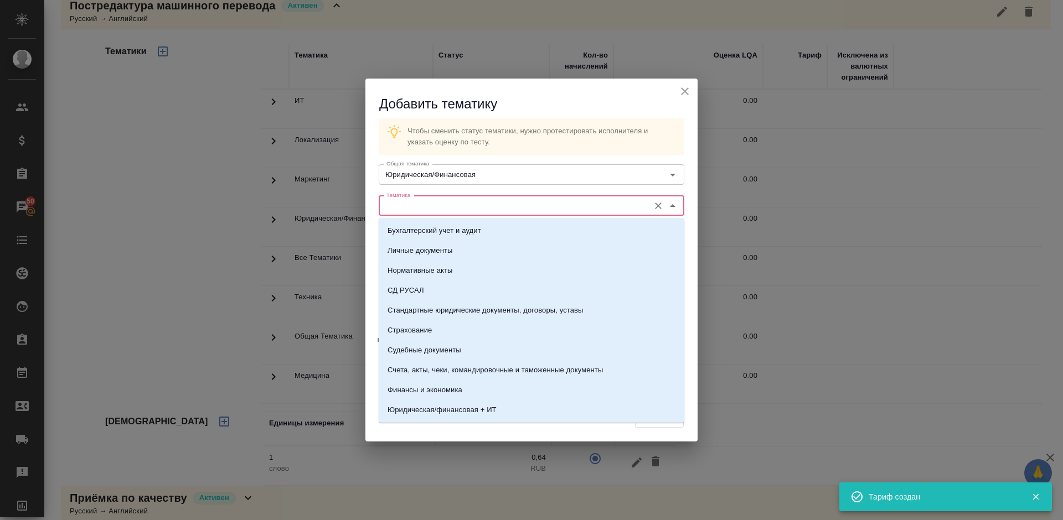
click at [451, 204] on input "Тематика" at bounding box center [513, 205] width 262 height 13
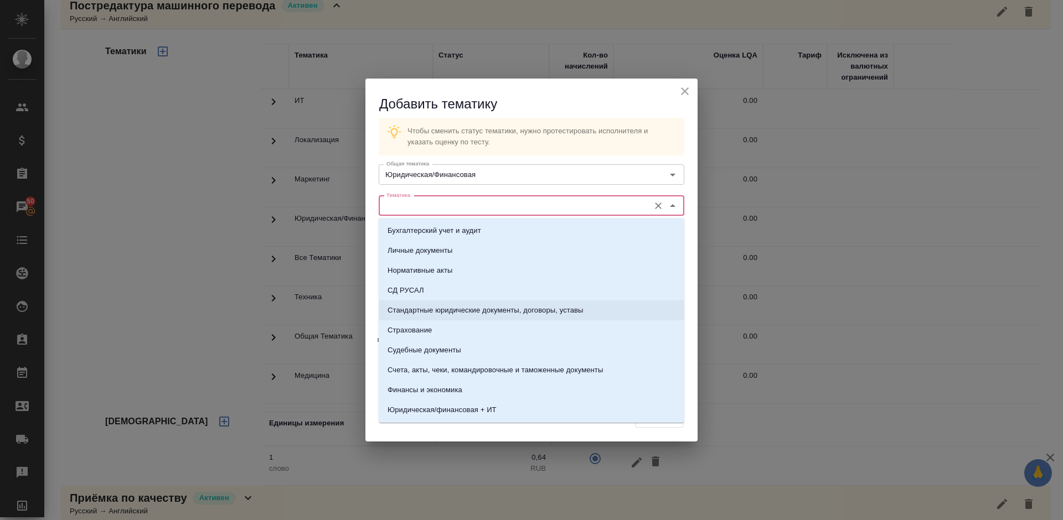
click at [461, 307] on p "Стандартные юридические документы, договоры, уставы" at bounding box center [485, 310] width 196 height 11
type input "Стандартные юридические документы, договоры, уставы"
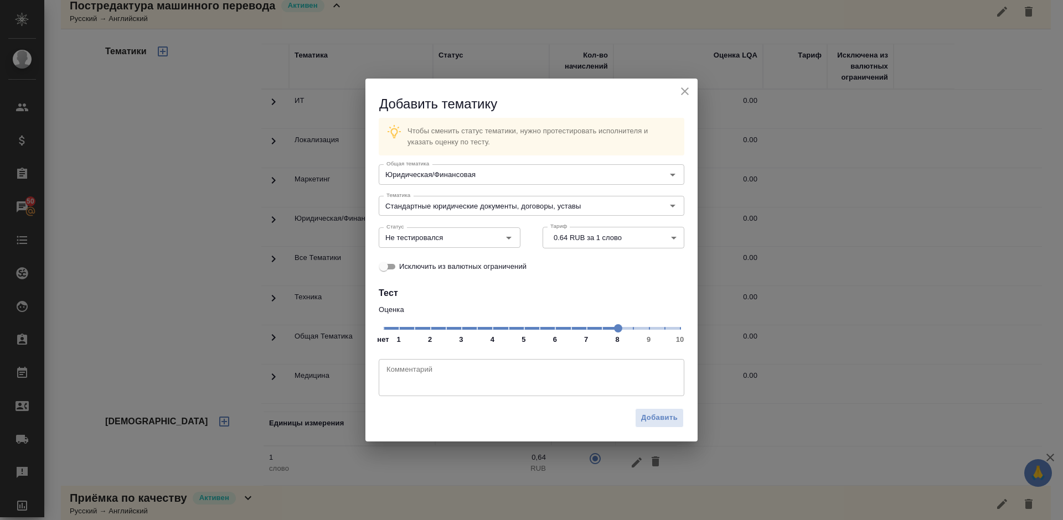
drag, startPoint x: 603, startPoint y: 328, endPoint x: 617, endPoint y: 330, distance: 14.0
click at [617, 330] on span at bounding box center [618, 328] width 8 height 8
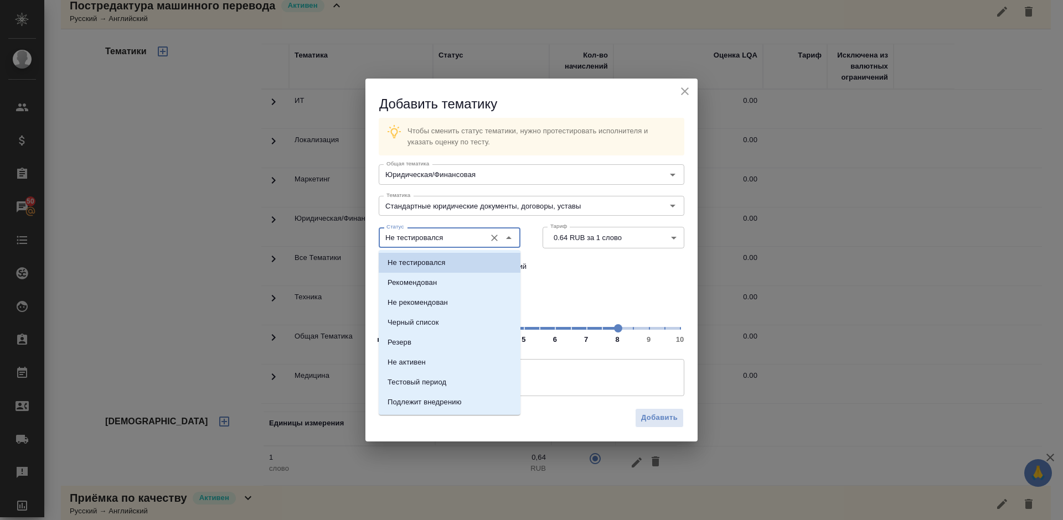
click at [465, 240] on input "Не тестировался" at bounding box center [431, 237] width 98 height 13
click at [461, 285] on li "Рекомендован" at bounding box center [450, 283] width 142 height 20
type input "Рекомендован"
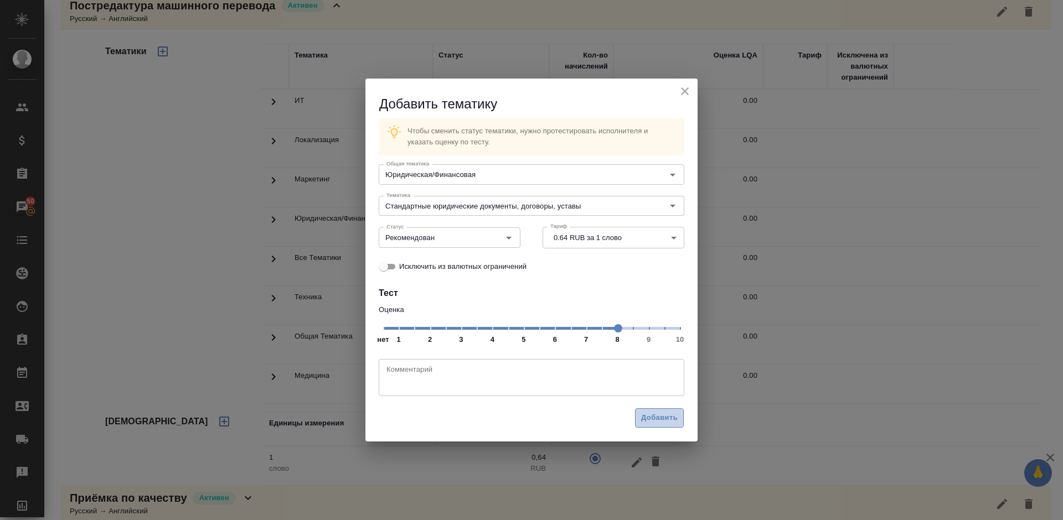
click at [653, 417] on span "Добавить" at bounding box center [659, 418] width 37 height 13
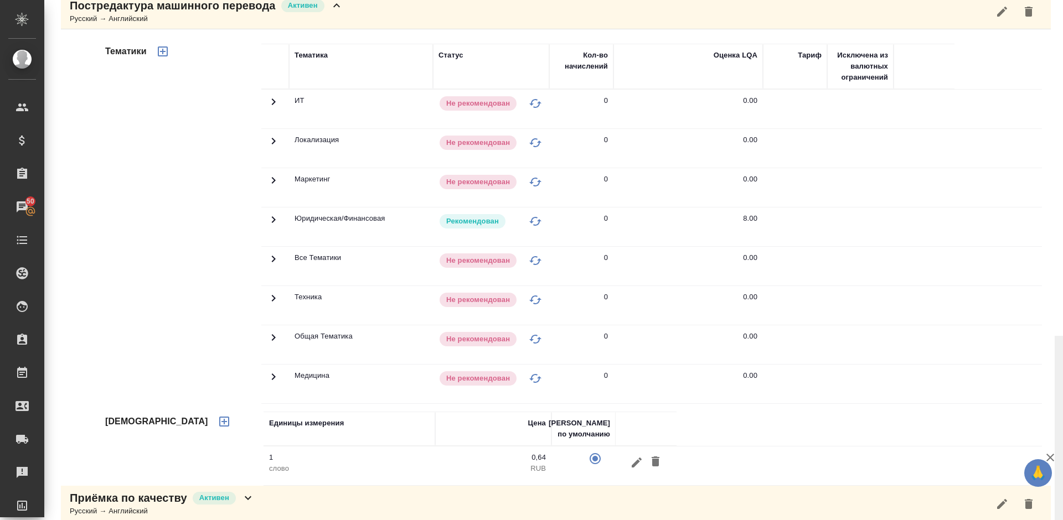
scroll to position [659, 0]
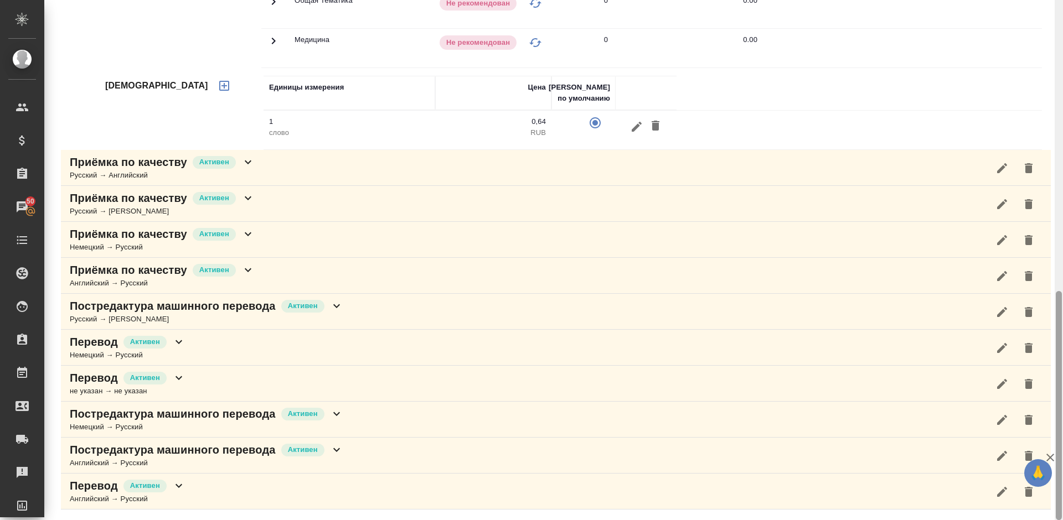
drag, startPoint x: 1062, startPoint y: 283, endPoint x: 1062, endPoint y: 256, distance: 27.1
click at [1062, 256] on div at bounding box center [1058, 260] width 8 height 520
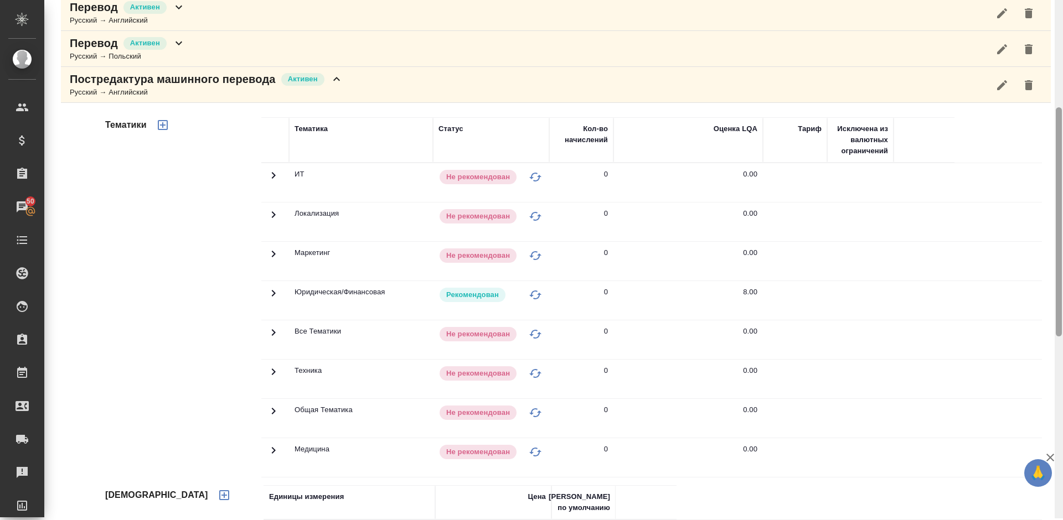
drag, startPoint x: 1059, startPoint y: 317, endPoint x: 1061, endPoint y: 141, distance: 175.5
click at [1061, 141] on div at bounding box center [1059, 221] width 6 height 229
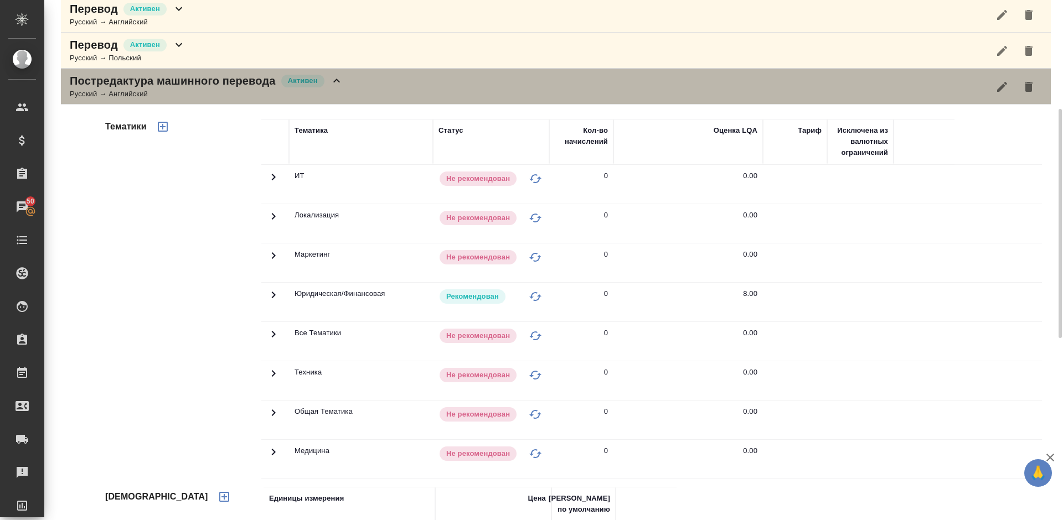
click at [342, 91] on div "Русский → Английский" at bounding box center [206, 94] width 273 height 11
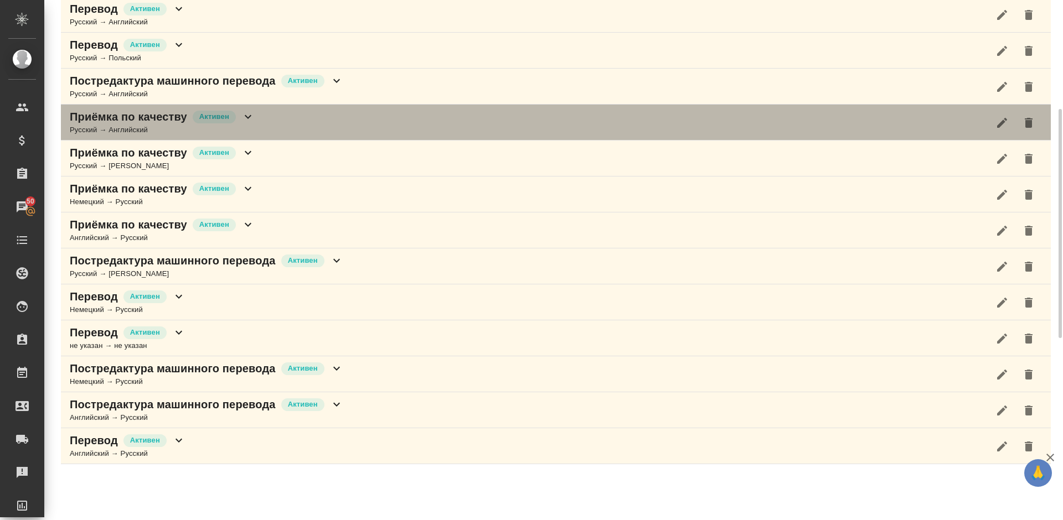
click at [292, 122] on div "Приёмка по качеству Активен Русский → Английский" at bounding box center [556, 123] width 990 height 36
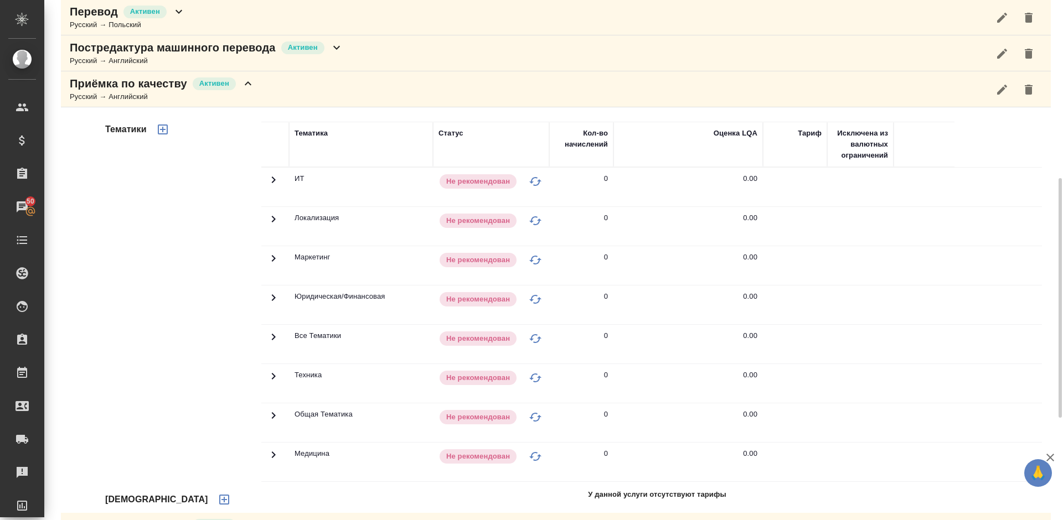
scroll to position [381, 0]
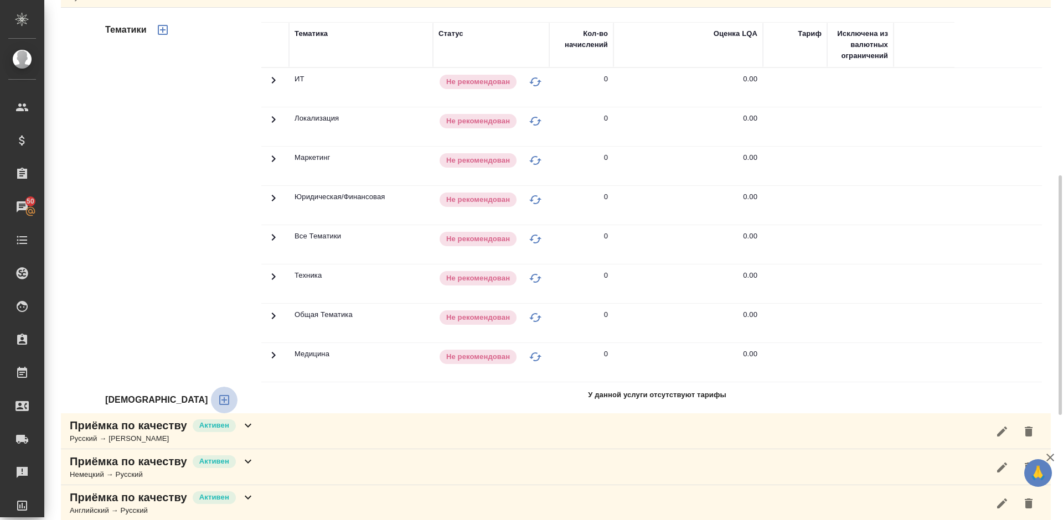
click at [219, 398] on icon "button" at bounding box center [224, 400] width 10 height 10
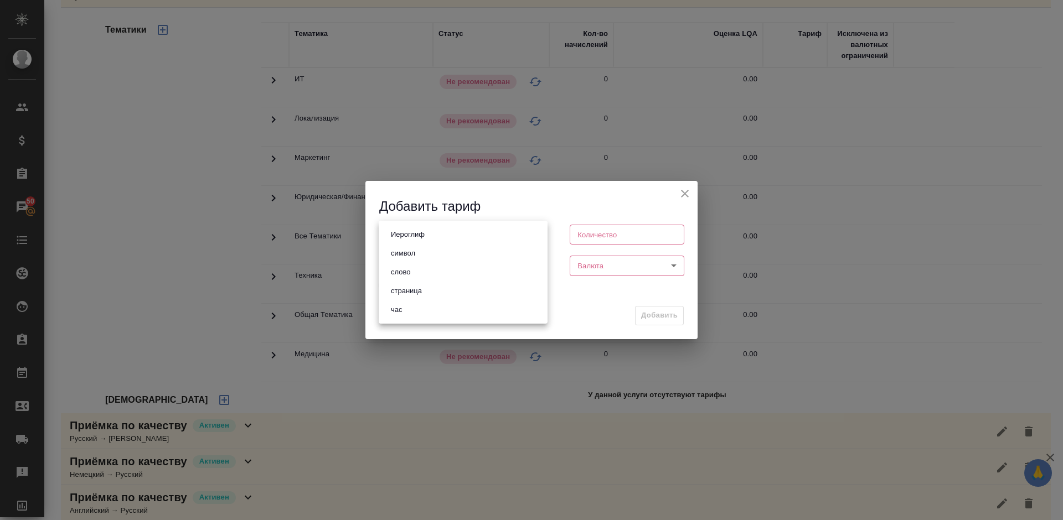
click at [438, 234] on body "🙏 .cls-1 fill:#fff; AWATERA Lazareva Anastasia Клиенты Спецификации Заказы 50 Ч…" at bounding box center [531, 260] width 1063 height 520
click at [440, 276] on li "слово" at bounding box center [463, 272] width 169 height 19
type input "5a8b1489cc6b4906c91bfd90"
type input "1"
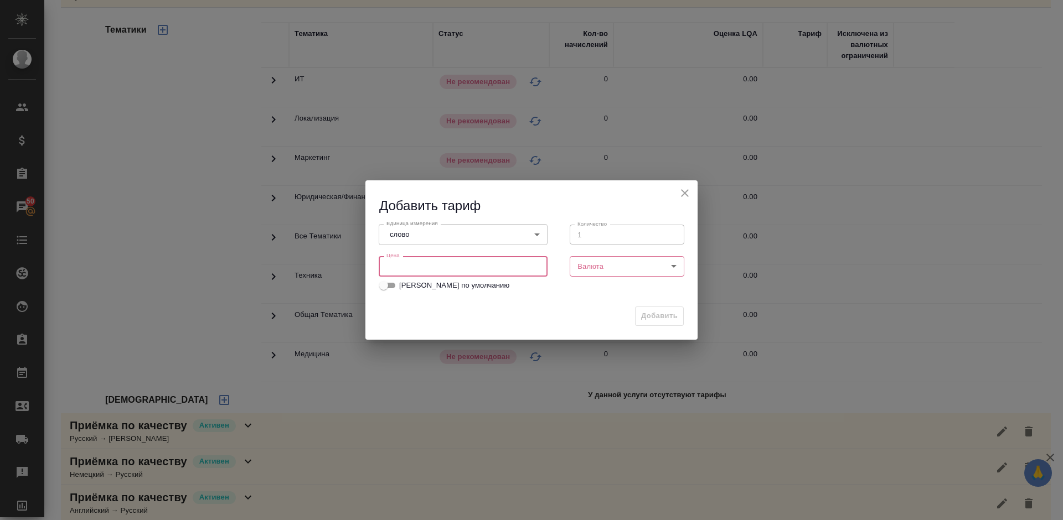
click at [421, 266] on input "number" at bounding box center [463, 266] width 169 height 20
type input "0.08"
click at [653, 268] on body "🙏 .cls-1 fill:#fff; AWATERA Lazareva Anastasia Клиенты Спецификации Заказы 50 Ч…" at bounding box center [531, 260] width 1063 height 520
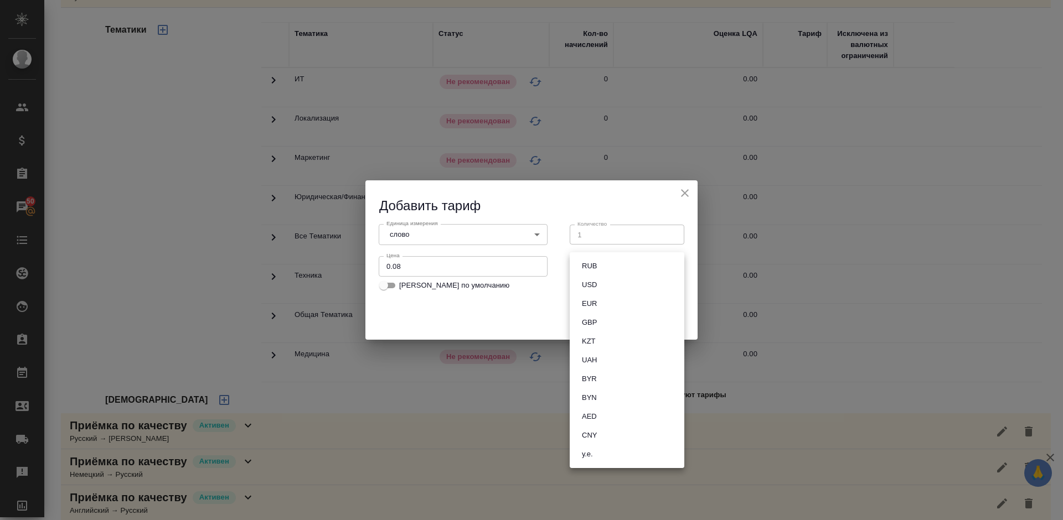
click at [609, 267] on li "RUB" at bounding box center [627, 266] width 115 height 19
type input "RUB"
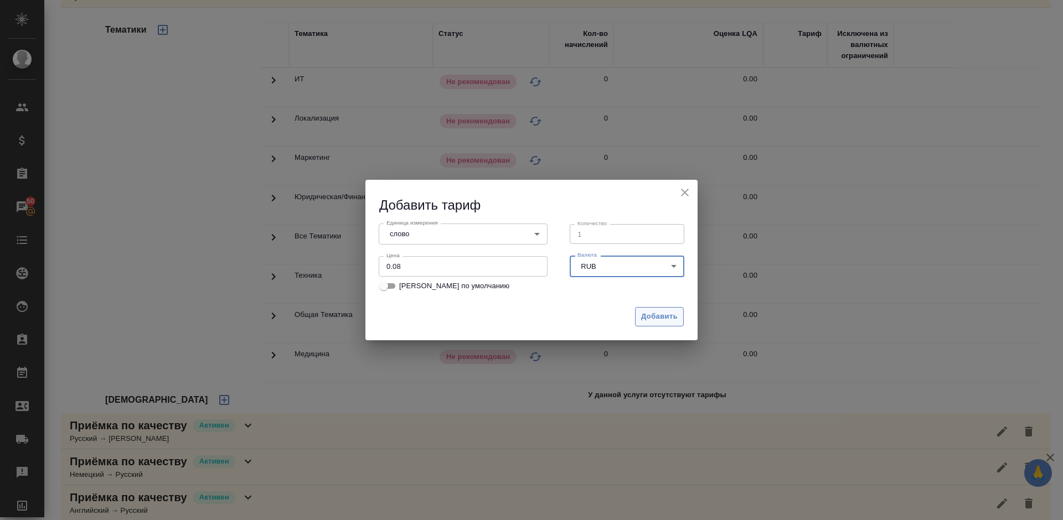
click at [655, 315] on span "Добавить" at bounding box center [659, 317] width 37 height 13
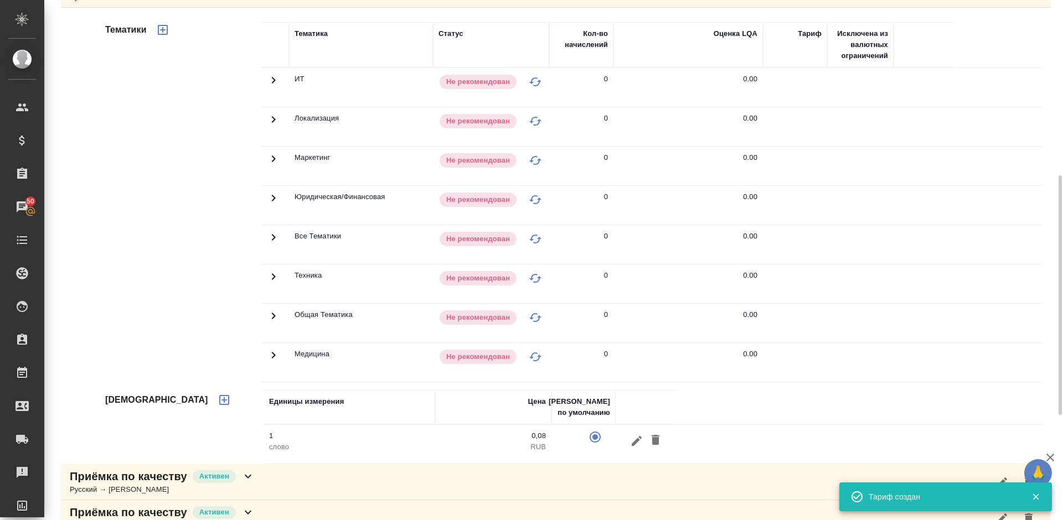
click at [164, 25] on icon "button" at bounding box center [163, 30] width 10 height 10
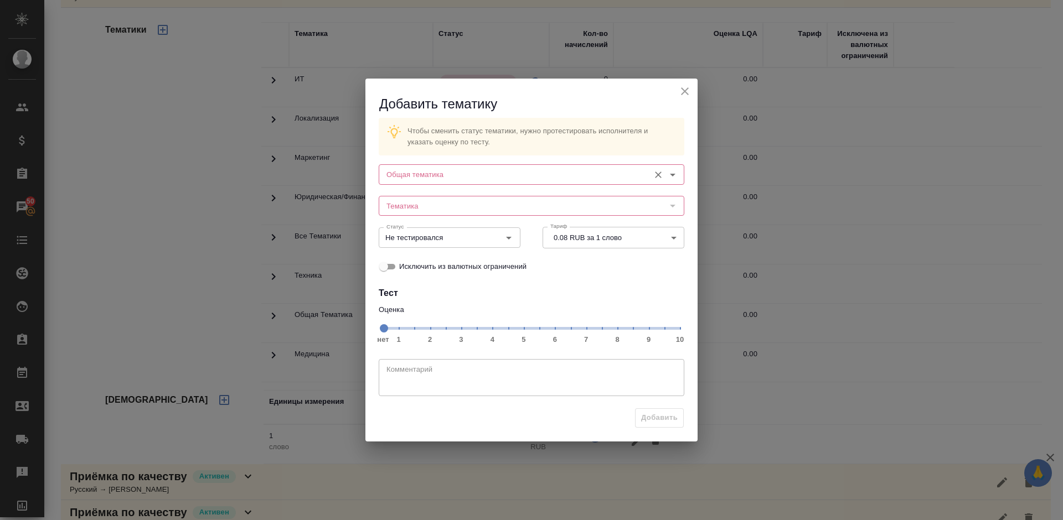
click at [467, 175] on input "Общая тематика" at bounding box center [513, 174] width 262 height 13
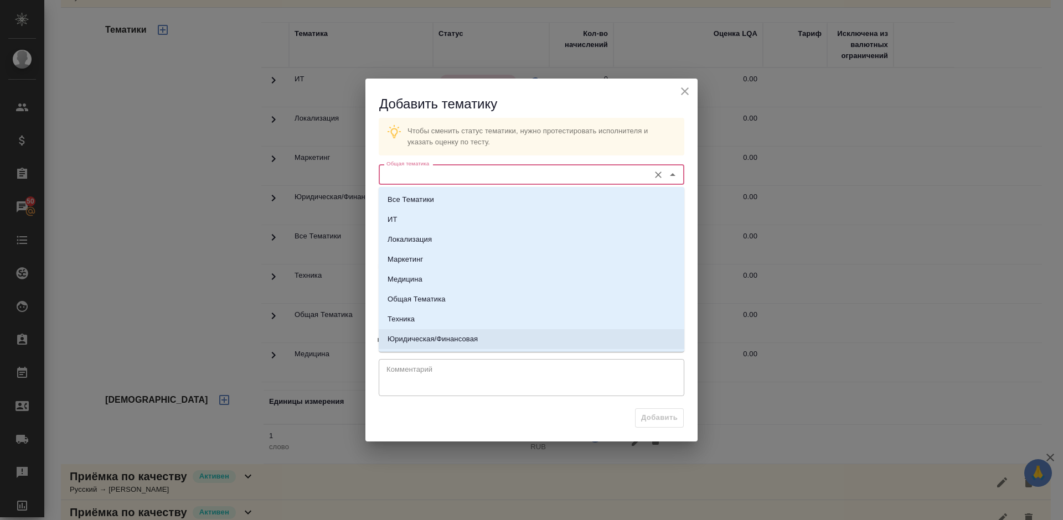
click at [469, 346] on li "Юридическая/Финансовая" at bounding box center [532, 339] width 306 height 20
type input "Юридическая/Финансовая"
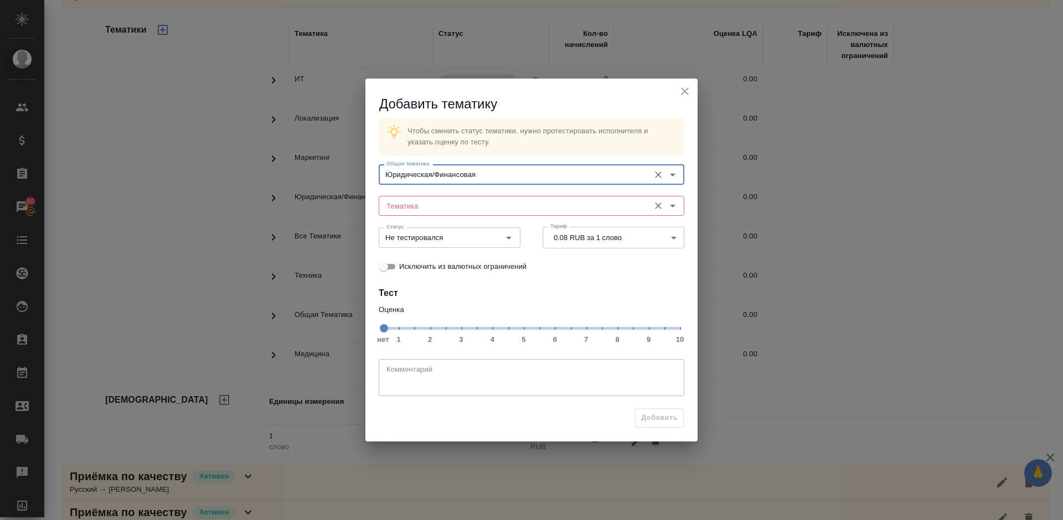
click at [455, 206] on input "Тематика" at bounding box center [513, 205] width 262 height 13
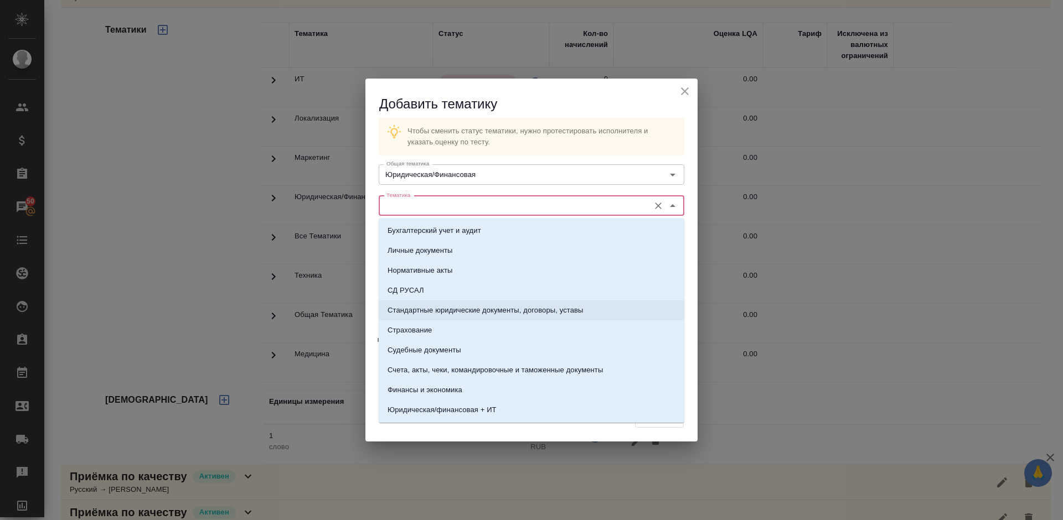
click at [464, 311] on p "Стандартные юридические документы, договоры, уставы" at bounding box center [485, 310] width 196 height 11
type input "Стандартные юридические документы, договоры, уставы"
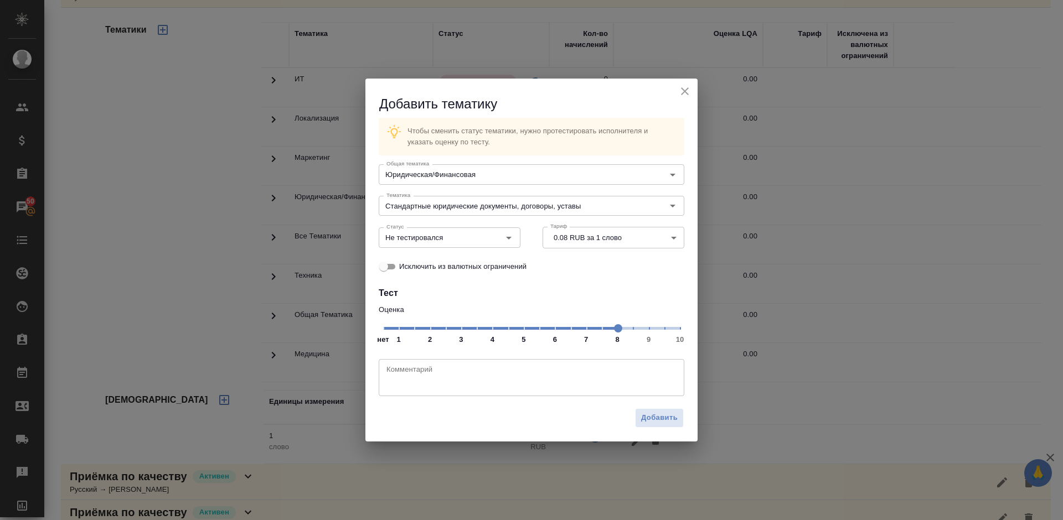
drag, startPoint x: 384, startPoint y: 329, endPoint x: 617, endPoint y: 328, distance: 233.6
click at [617, 328] on span at bounding box center [618, 328] width 8 height 8
click at [475, 235] on input "Не тестировался" at bounding box center [431, 237] width 98 height 13
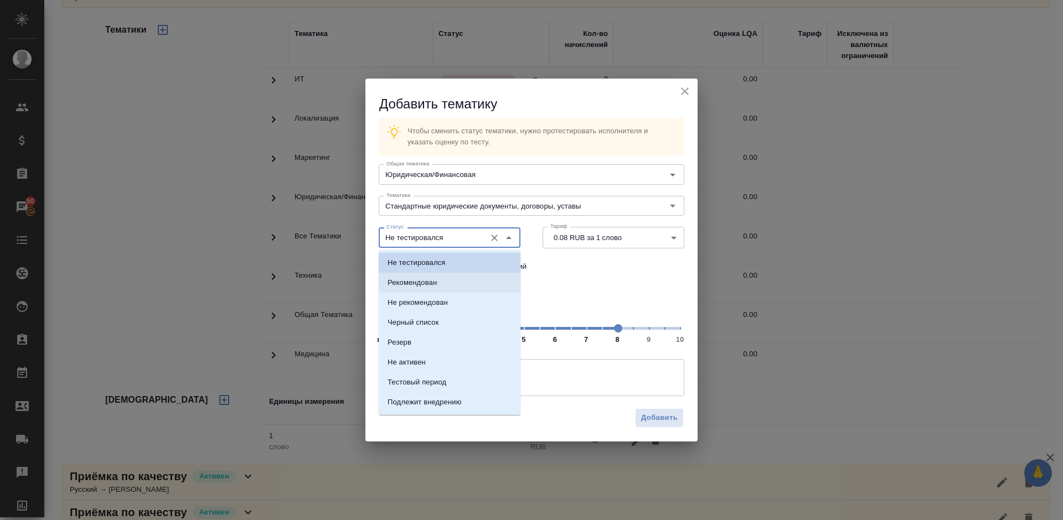
click at [459, 279] on li "Рекомендован" at bounding box center [450, 283] width 142 height 20
type input "Рекомендован"
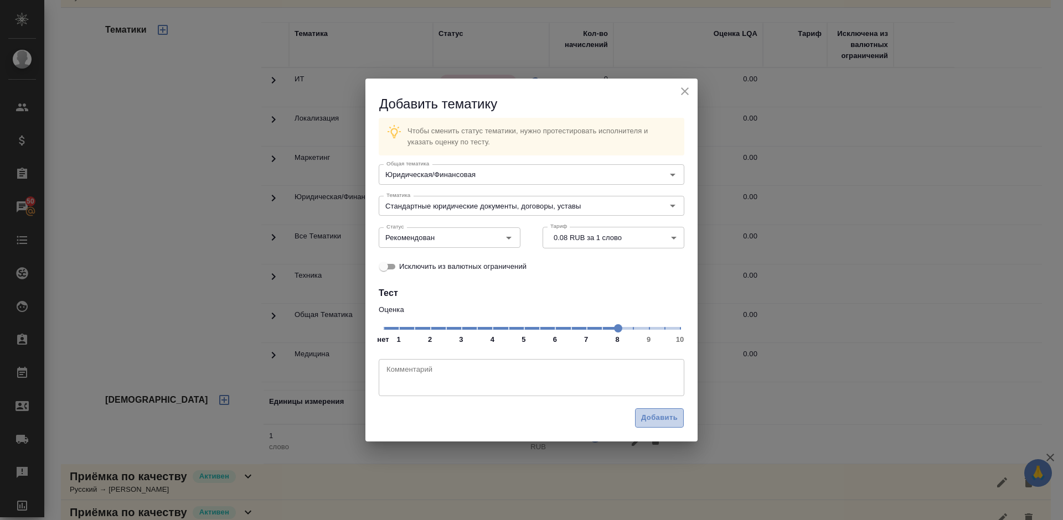
click at [664, 420] on span "Добавить" at bounding box center [659, 418] width 37 height 13
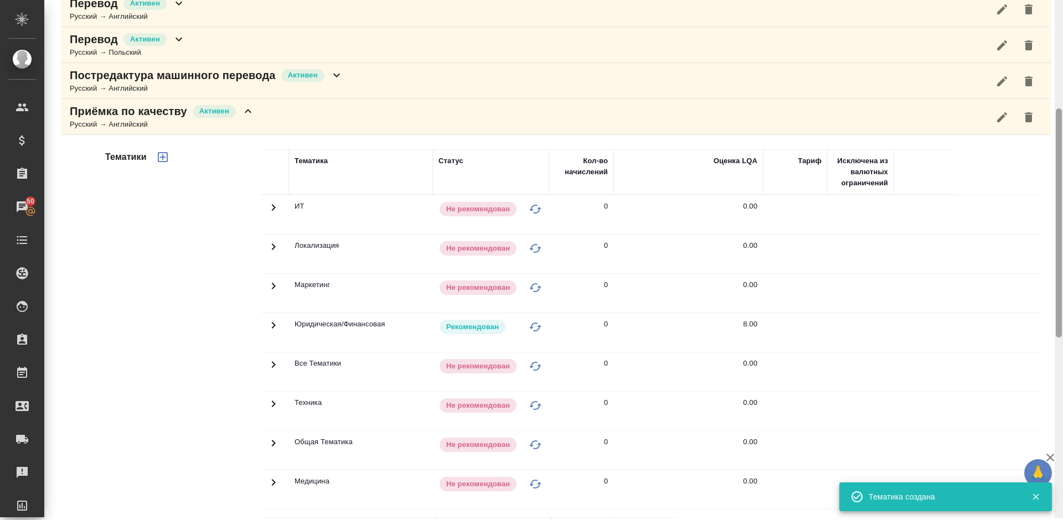
drag, startPoint x: 1059, startPoint y: 306, endPoint x: 1061, endPoint y: 245, distance: 61.5
click at [1061, 245] on div at bounding box center [1059, 222] width 6 height 229
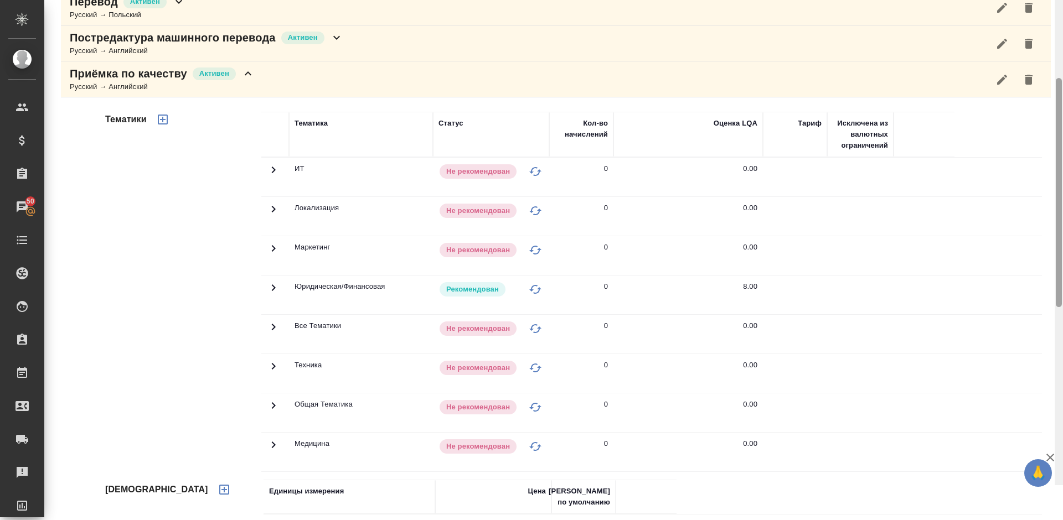
scroll to position [255, 0]
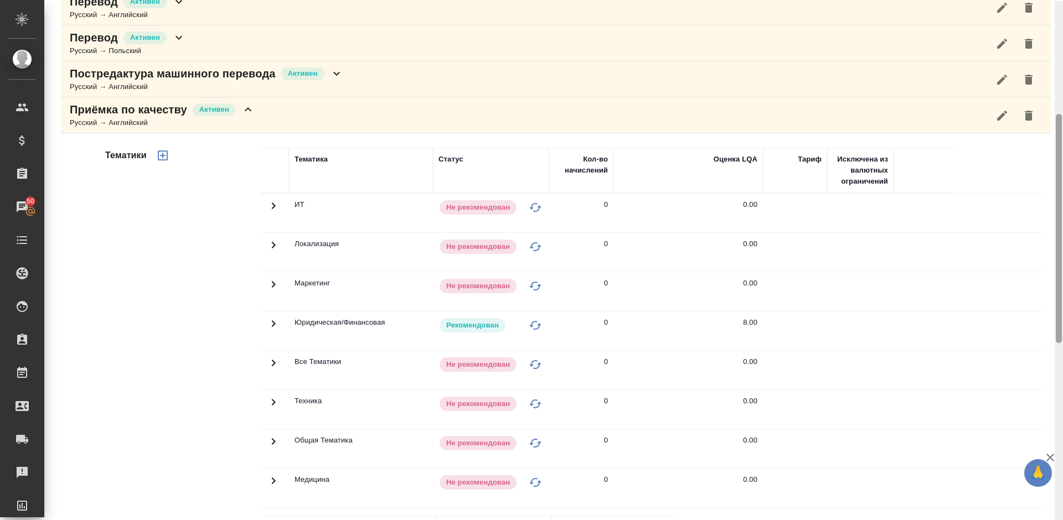
click at [1061, 217] on div at bounding box center [1059, 228] width 6 height 229
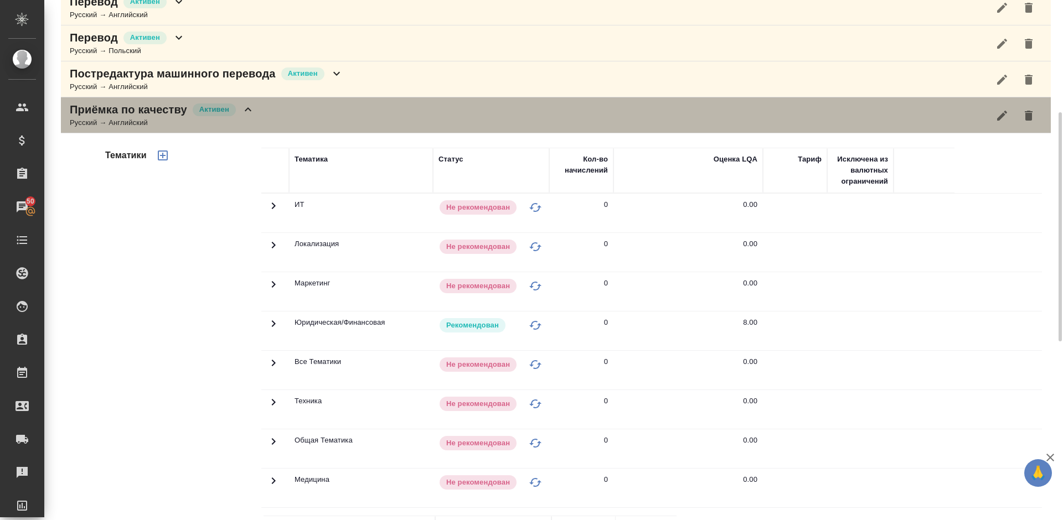
click at [272, 122] on div "Приёмка по качеству Активен Русский → Английский" at bounding box center [556, 115] width 990 height 36
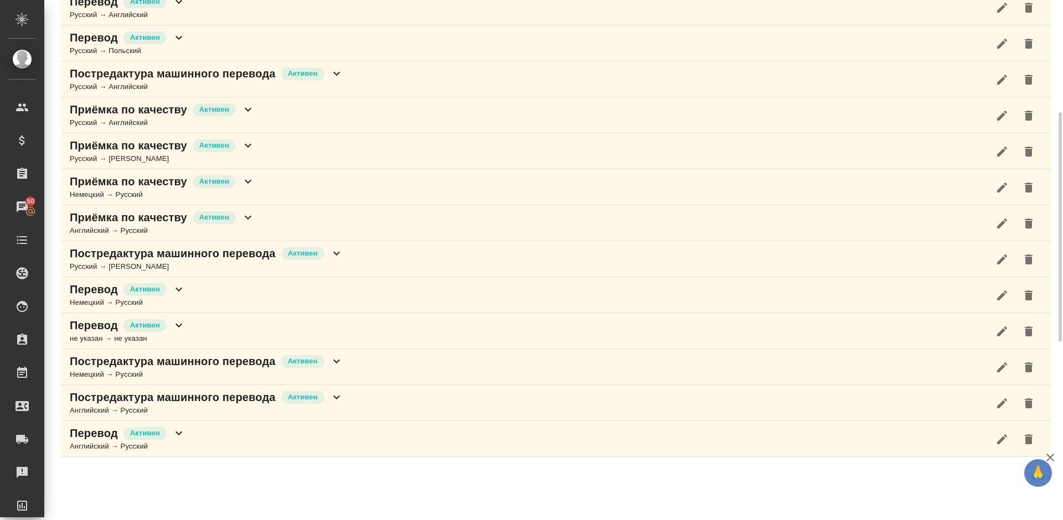
click at [279, 153] on div "Приёмка по качеству Активен Русский → Немецкий" at bounding box center [556, 151] width 990 height 36
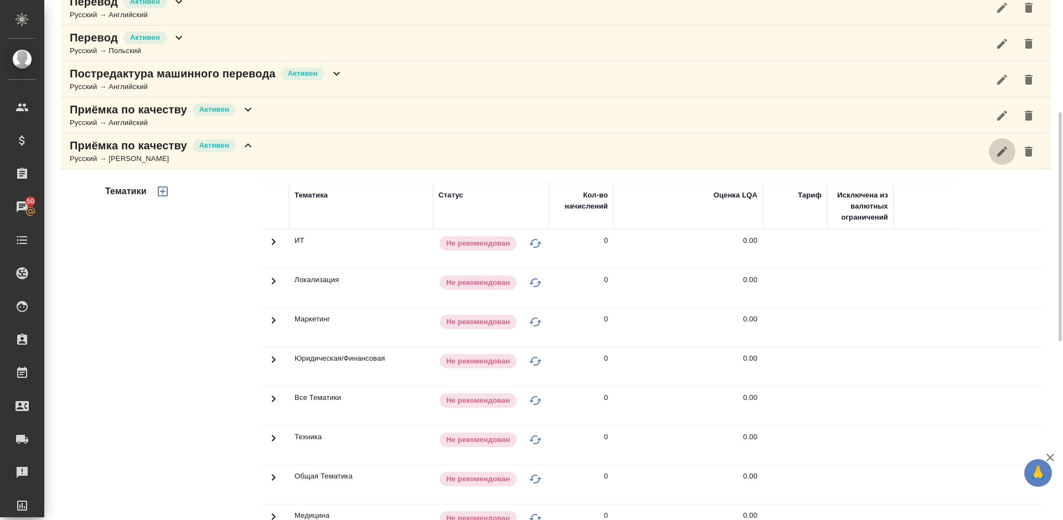
click at [999, 154] on icon "button" at bounding box center [1002, 151] width 10 height 10
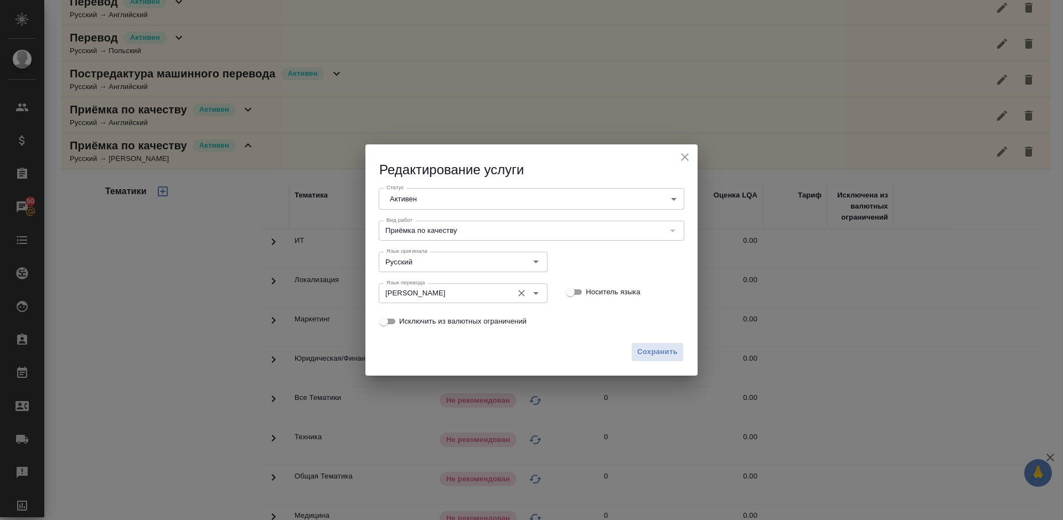
click at [518, 296] on icon "Очистить" at bounding box center [521, 293] width 11 height 11
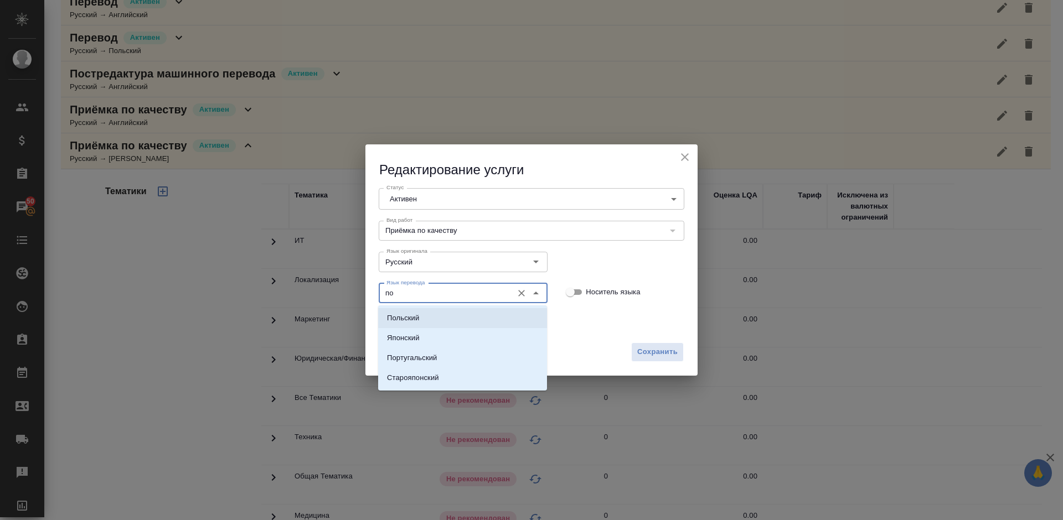
click at [468, 315] on li "Польский" at bounding box center [462, 318] width 169 height 20
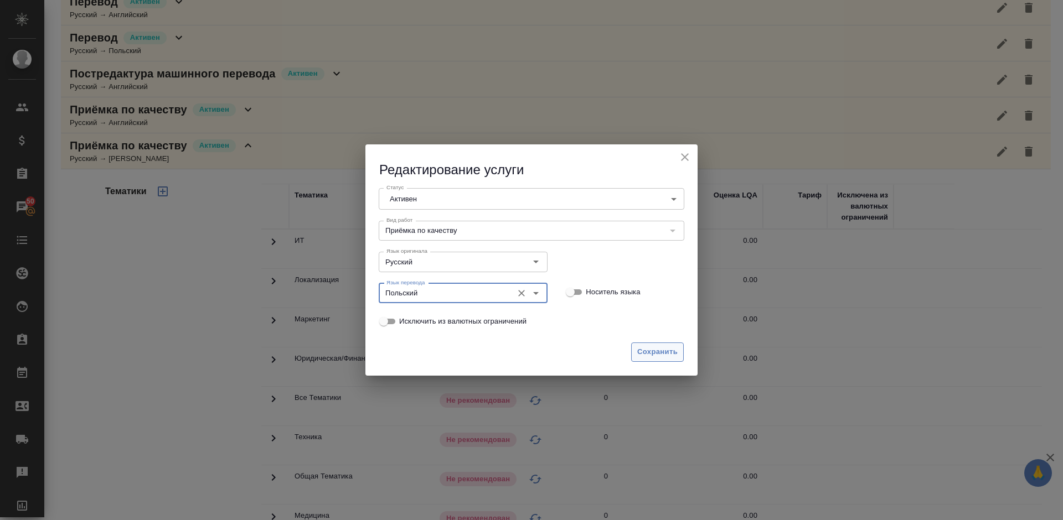
type input "Польский"
click at [653, 346] on span "Сохранить" at bounding box center [657, 352] width 40 height 13
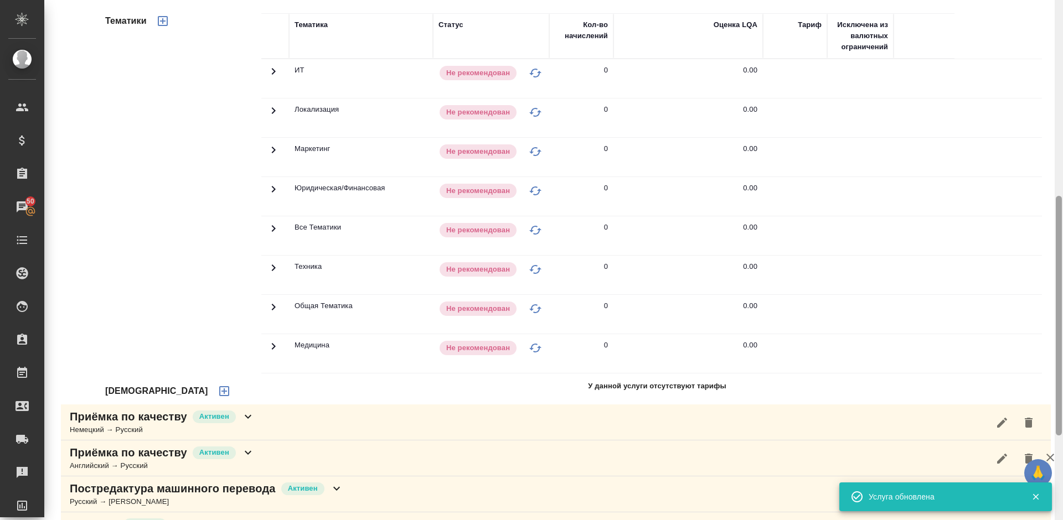
drag, startPoint x: 1059, startPoint y: 169, endPoint x: 1062, endPoint y: 246, distance: 77.0
click at [1062, 245] on div at bounding box center [1058, 260] width 8 height 520
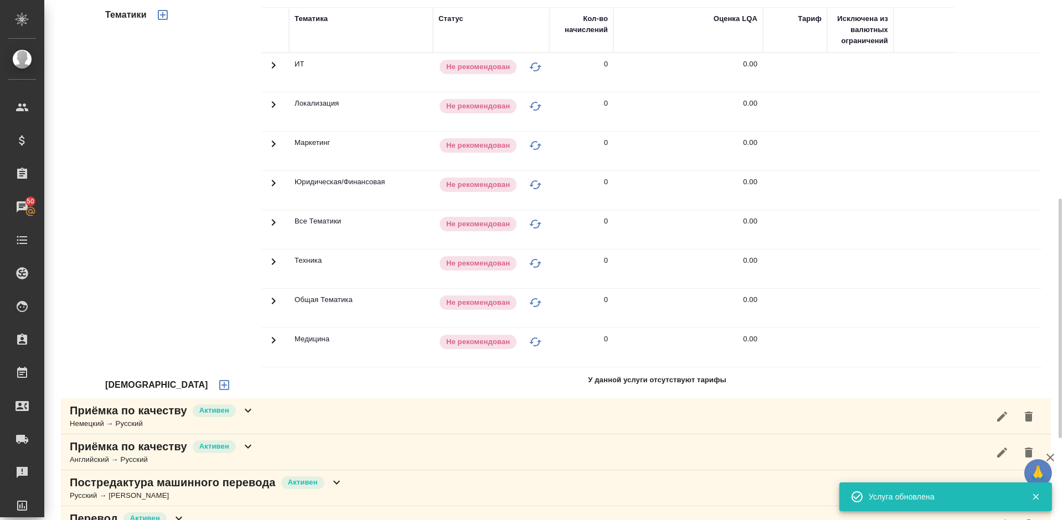
click at [218, 387] on icon "button" at bounding box center [224, 385] width 13 height 13
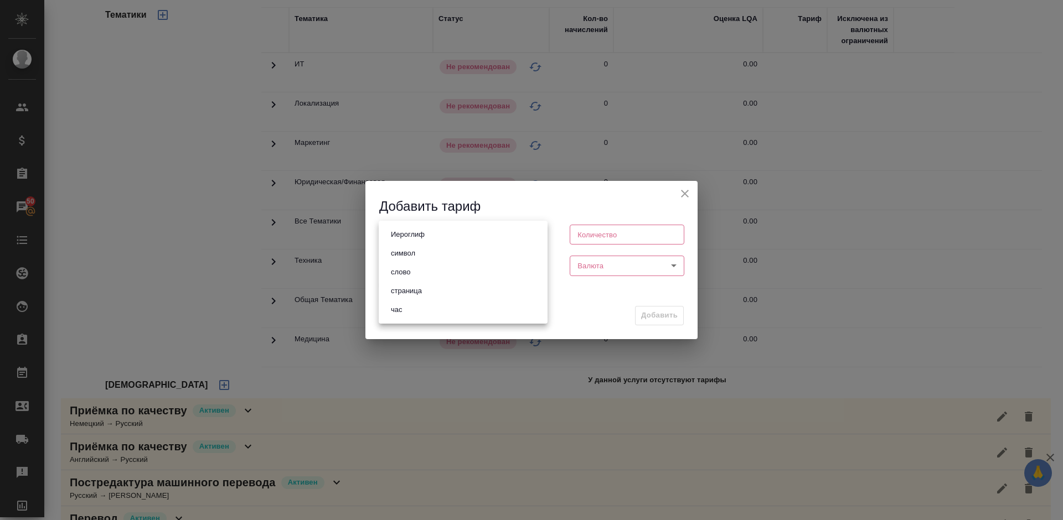
click at [438, 224] on body "🙏 .cls-1 fill:#fff; AWATERA Lazareva Anastasia Клиенты Спецификации Заказы 50 Ч…" at bounding box center [531, 260] width 1063 height 520
click at [447, 271] on li "слово" at bounding box center [463, 272] width 169 height 19
type input "5a8b1489cc6b4906c91bfd90"
type input "1"
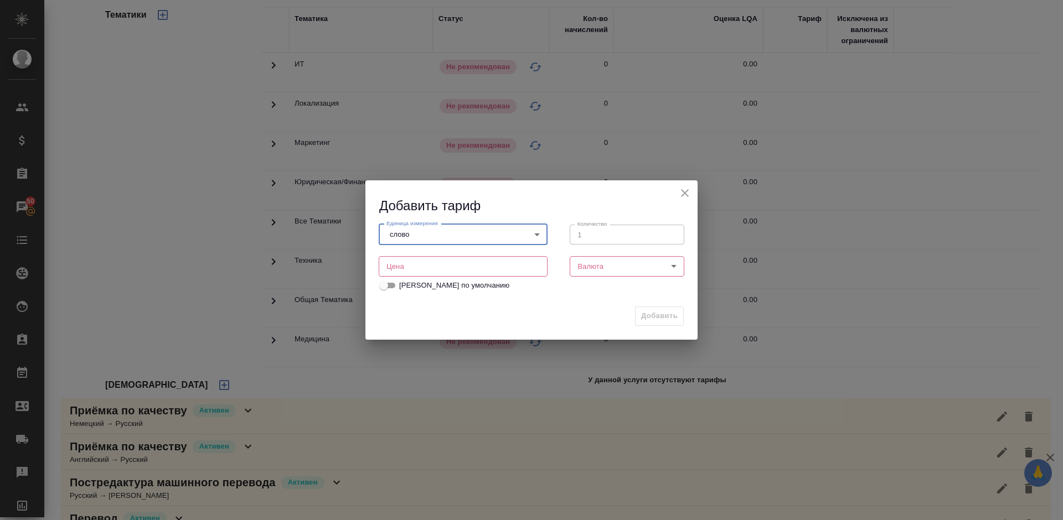
click at [454, 273] on input "number" at bounding box center [463, 266] width 169 height 20
type input "0.08"
click at [604, 271] on body "🙏 .cls-1 fill:#fff; AWATERA Lazareva Anastasia Клиенты Спецификации Заказы 50 Ч…" at bounding box center [531, 260] width 1063 height 520
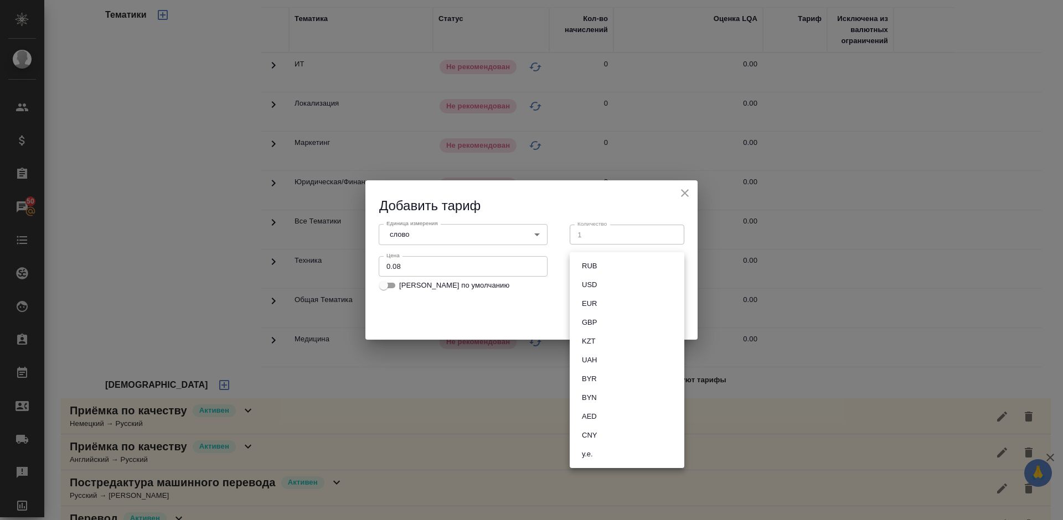
click at [589, 271] on button "RUB" at bounding box center [589, 266] width 22 height 12
type input "RUB"
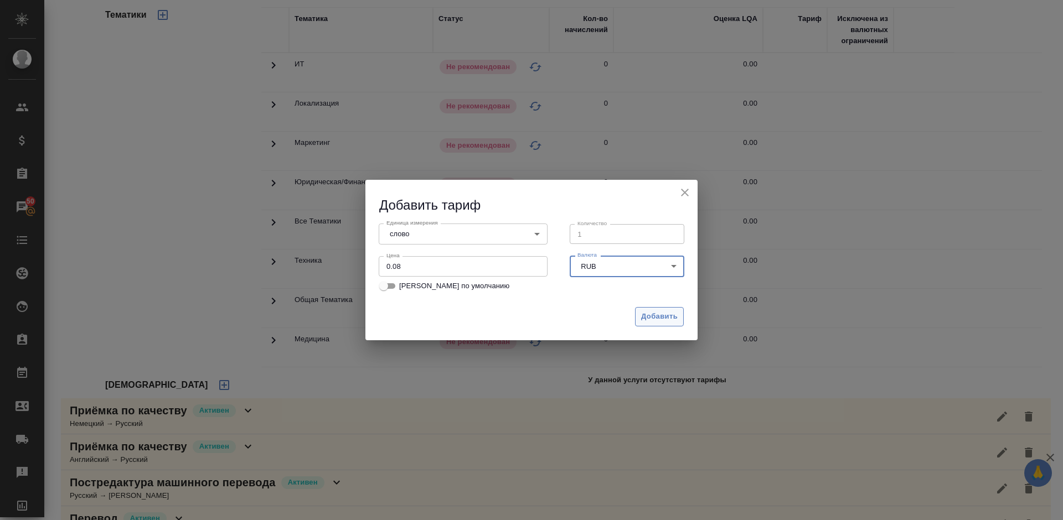
click at [654, 313] on span "Добавить" at bounding box center [659, 317] width 37 height 13
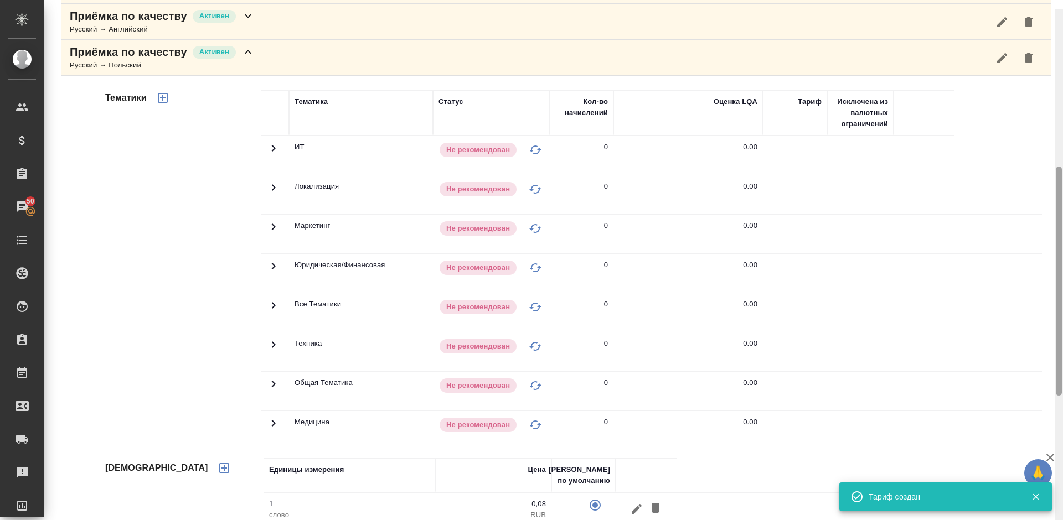
drag, startPoint x: 1060, startPoint y: 274, endPoint x: 1059, endPoint y: 226, distance: 47.6
click at [1059, 226] on div at bounding box center [1059, 281] width 6 height 229
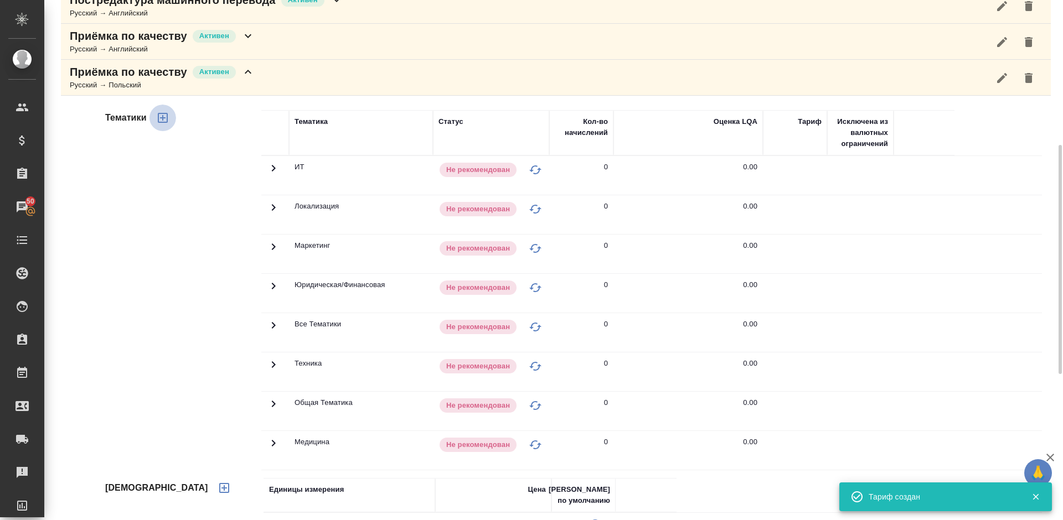
click at [165, 121] on icon "button" at bounding box center [162, 117] width 13 height 13
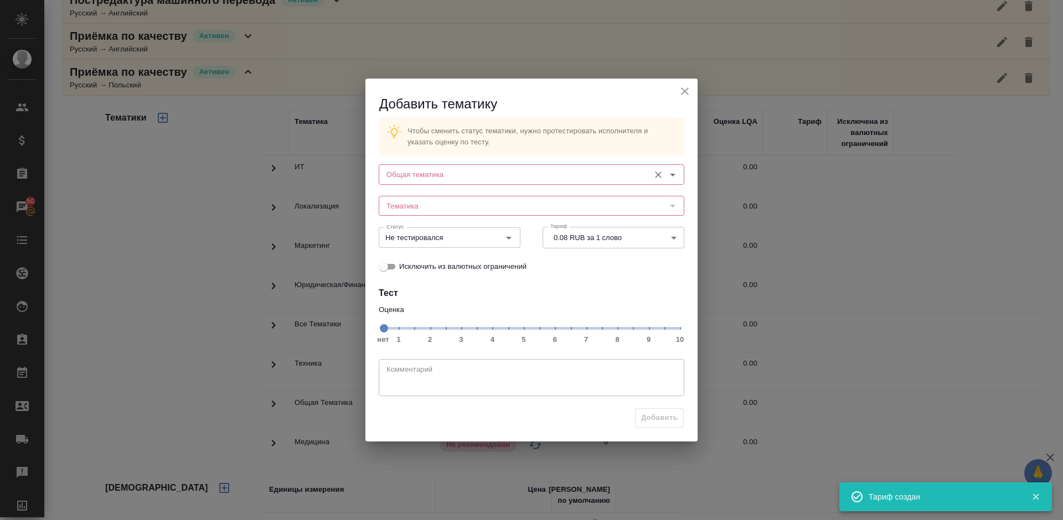
click at [437, 165] on div "Общая тематика" at bounding box center [532, 174] width 306 height 20
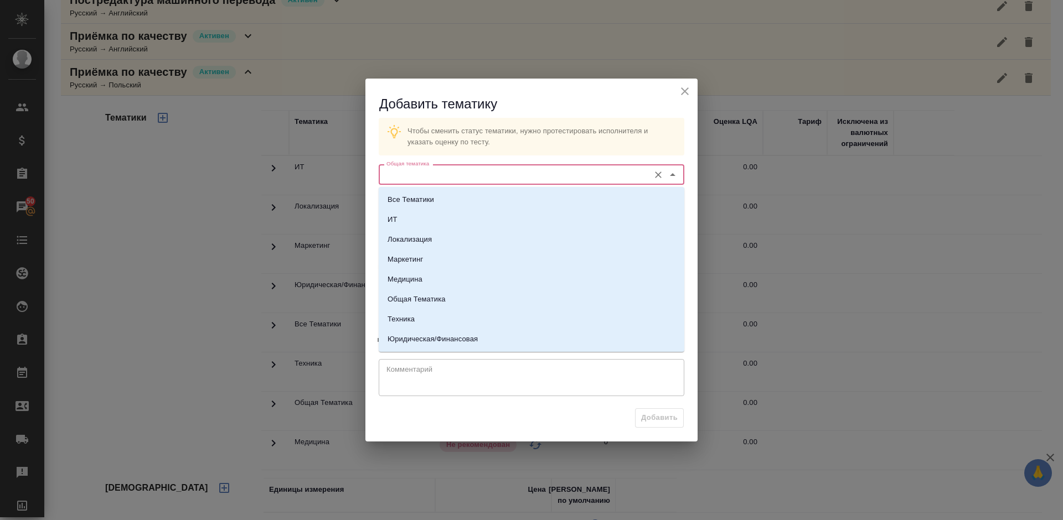
click at [449, 173] on input "Общая тематика" at bounding box center [513, 174] width 262 height 13
click at [456, 339] on p "Юридическая/Финансовая" at bounding box center [432, 339] width 90 height 11
type input "Юридическая/Финансовая"
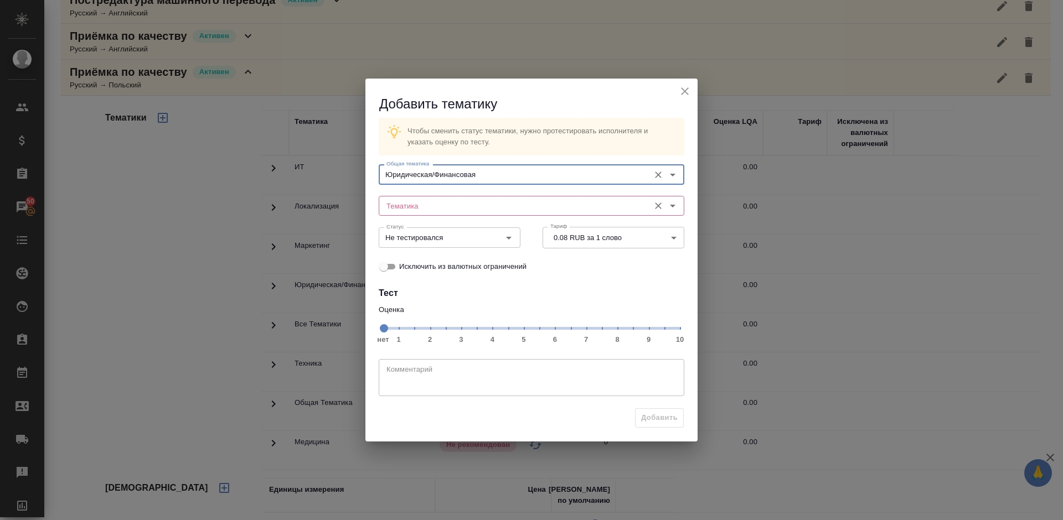
click at [438, 203] on input "Тематика" at bounding box center [513, 205] width 262 height 13
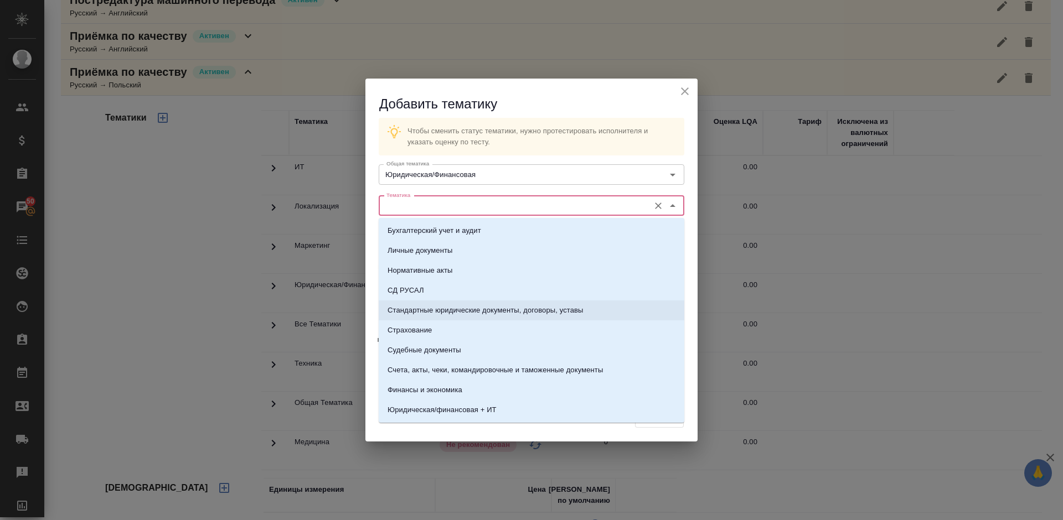
click at [448, 314] on p "Стандартные юридические документы, договоры, уставы" at bounding box center [485, 310] width 196 height 11
type input "Стандартные юридические документы, договоры, уставы"
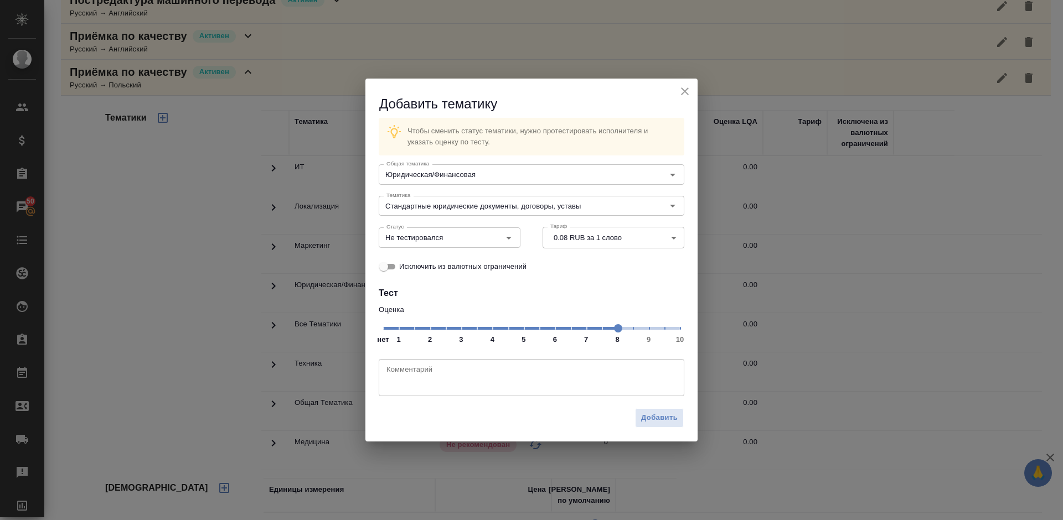
drag, startPoint x: 385, startPoint y: 328, endPoint x: 618, endPoint y: 333, distance: 233.6
click at [618, 333] on span at bounding box center [618, 328] width 8 height 8
click at [462, 236] on input "Не тестировался" at bounding box center [431, 237] width 98 height 13
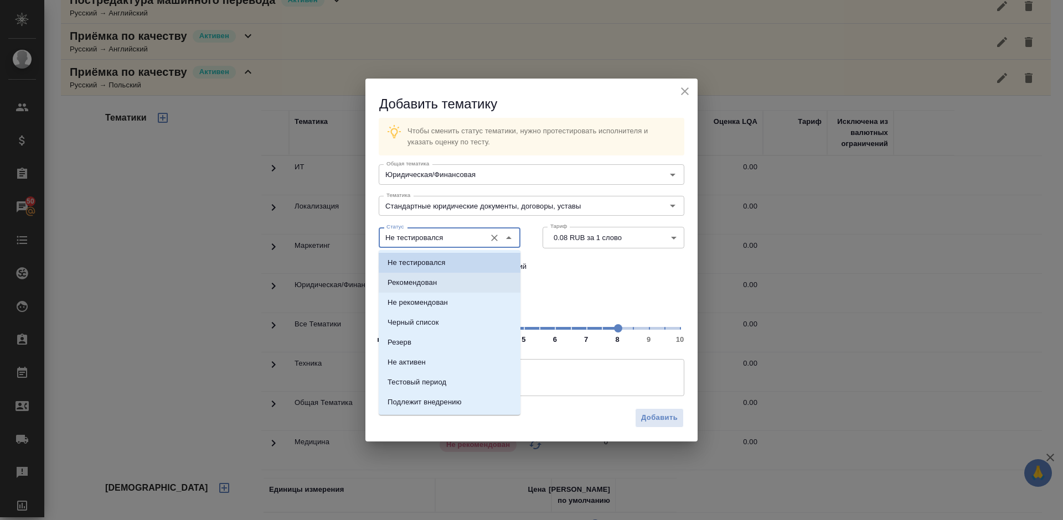
click at [456, 283] on li "Рекомендован" at bounding box center [450, 283] width 142 height 20
type input "Рекомендован"
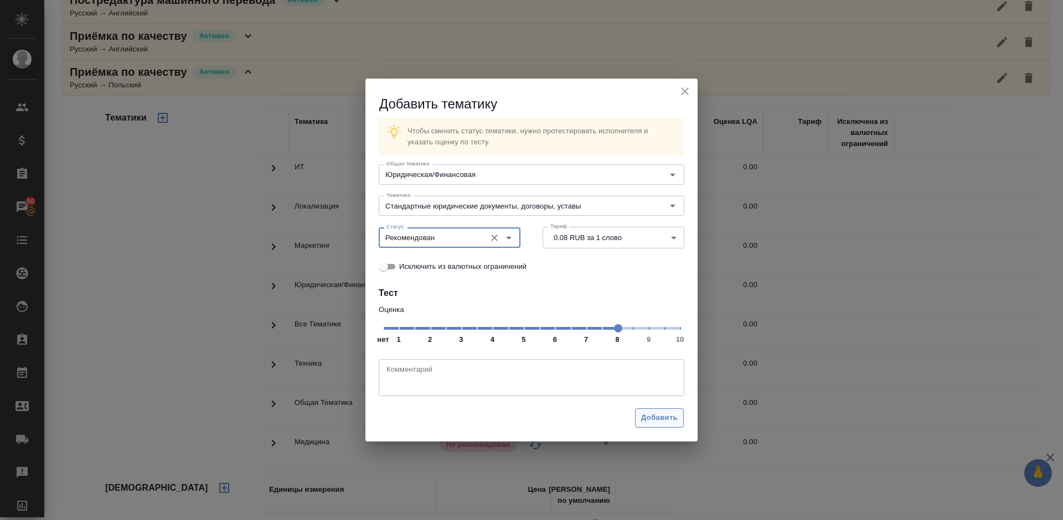
click at [663, 417] on span "Добавить" at bounding box center [659, 418] width 37 height 13
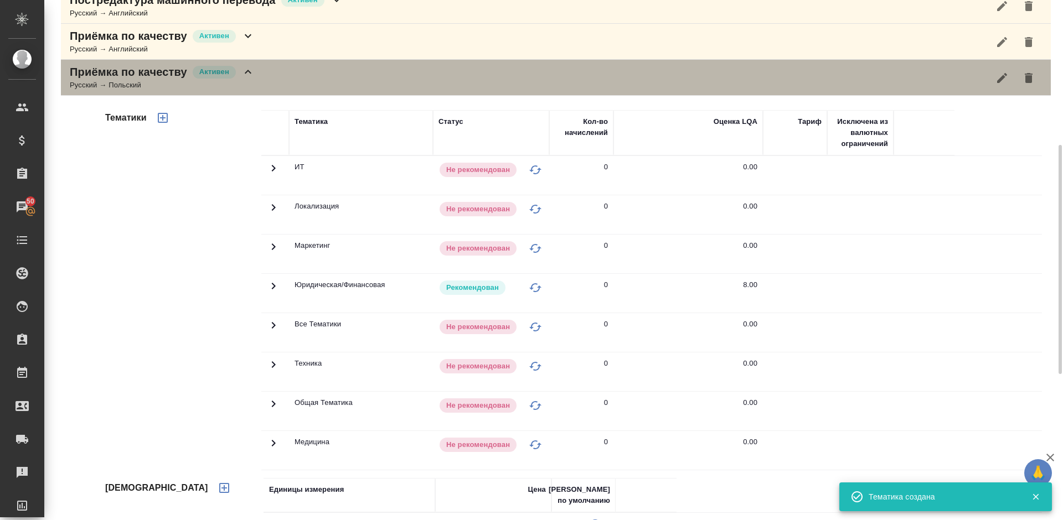
click at [265, 75] on div "Приёмка по качеству Активен Русский → Польский" at bounding box center [556, 78] width 990 height 36
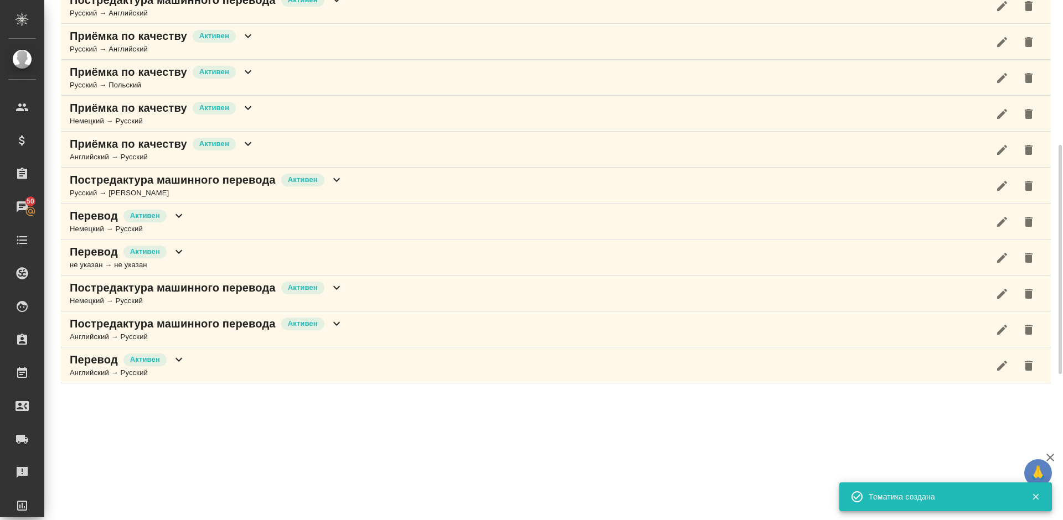
click at [277, 111] on div "Приёмка по качеству Активен Немецкий → Русский" at bounding box center [556, 114] width 990 height 36
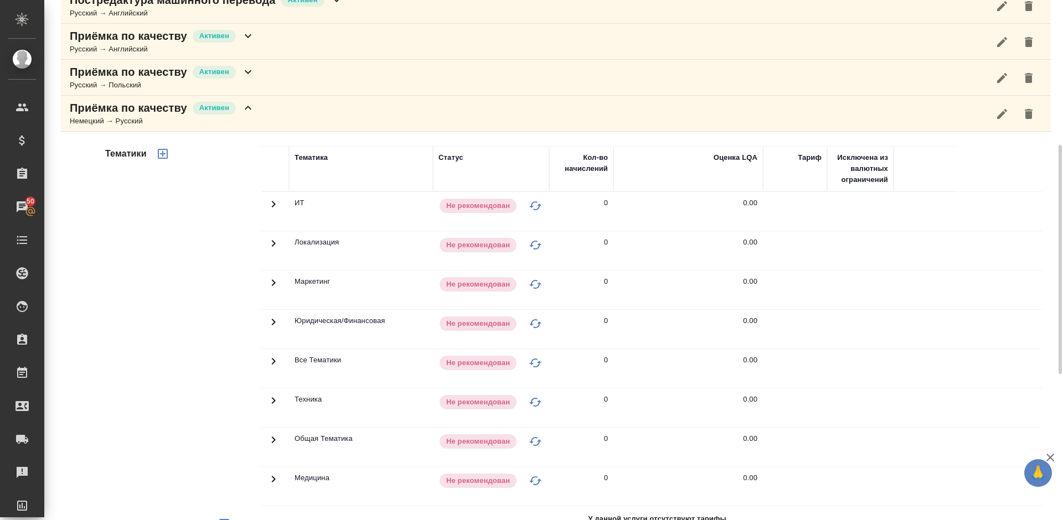
click at [1002, 112] on icon "button" at bounding box center [1002, 113] width 10 height 10
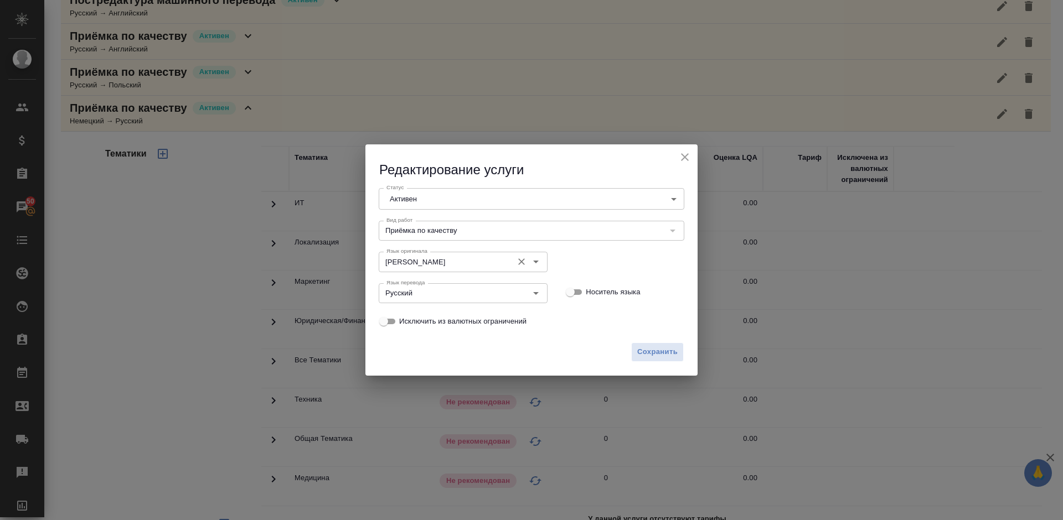
click at [522, 260] on icon "Очистить" at bounding box center [521, 261] width 11 height 11
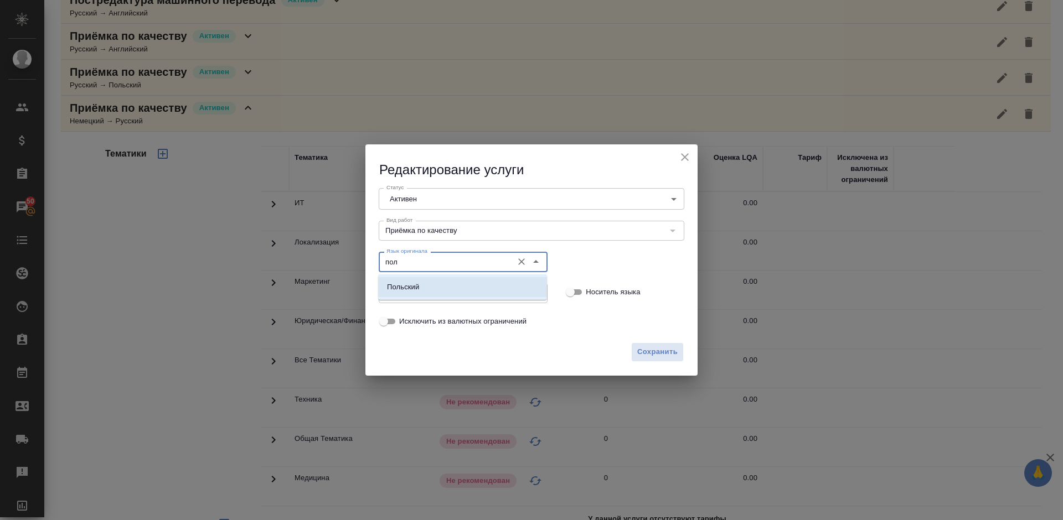
click at [460, 287] on li "Польский" at bounding box center [462, 287] width 169 height 20
type input "Польский"
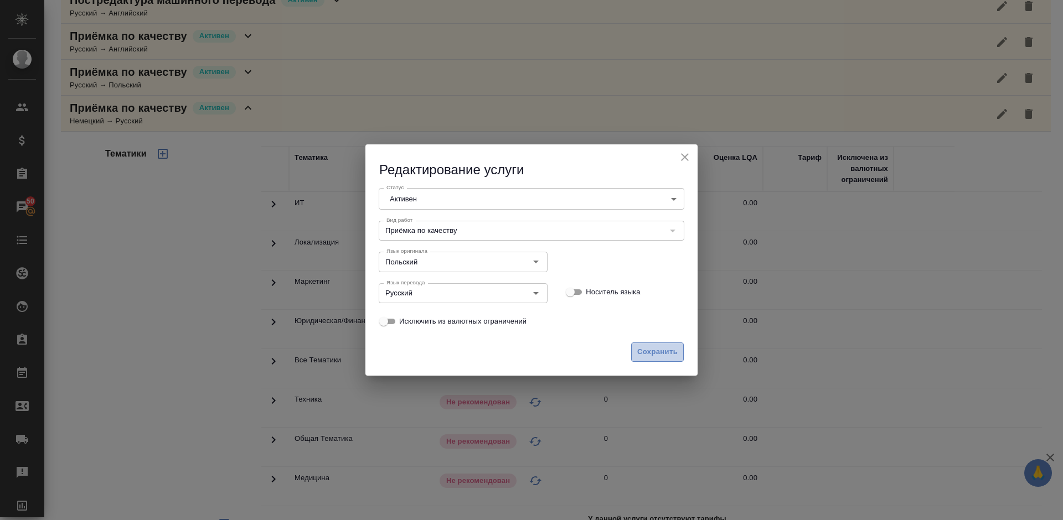
click at [659, 350] on span "Сохранить" at bounding box center [657, 352] width 40 height 13
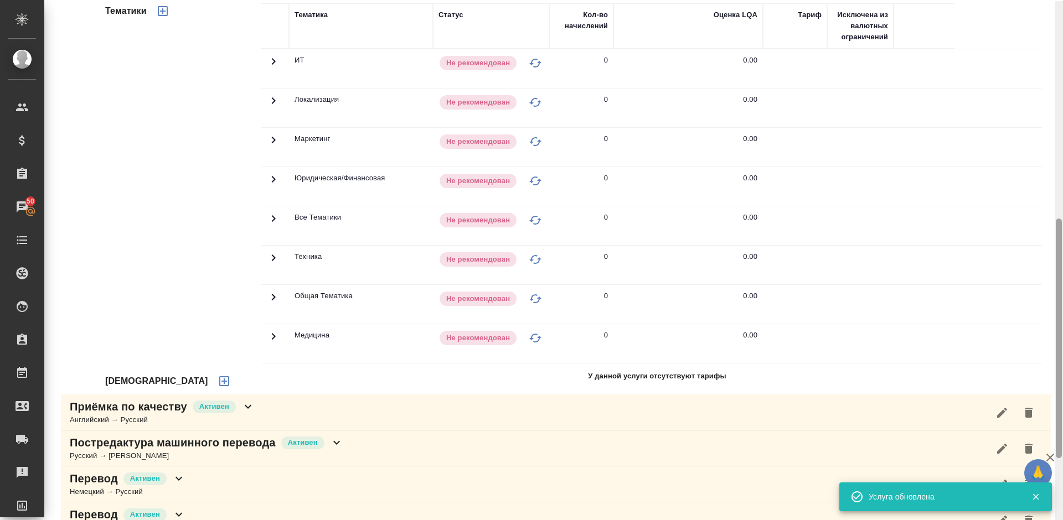
drag, startPoint x: 1061, startPoint y: 188, endPoint x: 1062, endPoint y: 242, distance: 54.3
click at [1062, 242] on div at bounding box center [1058, 261] width 8 height 520
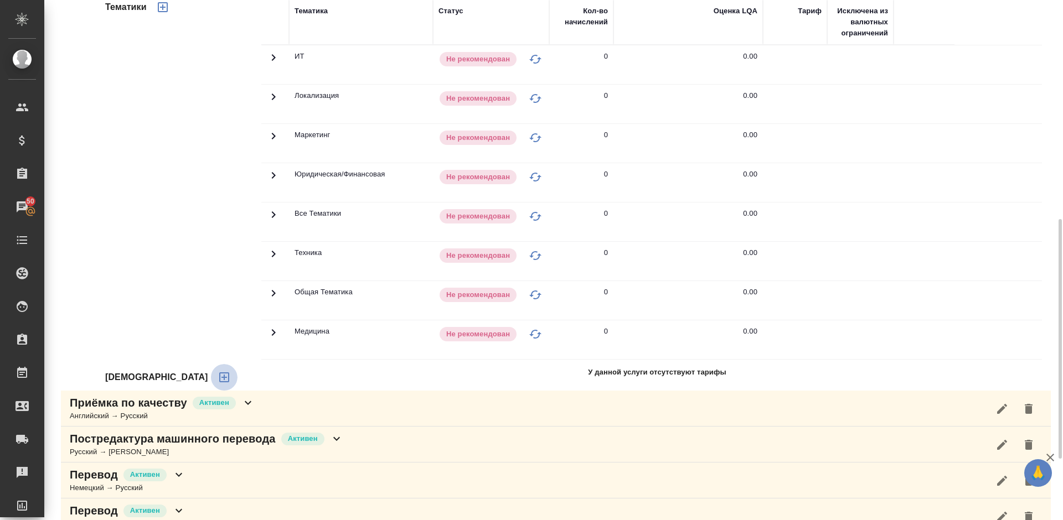
click at [211, 376] on button "button" at bounding box center [224, 377] width 27 height 27
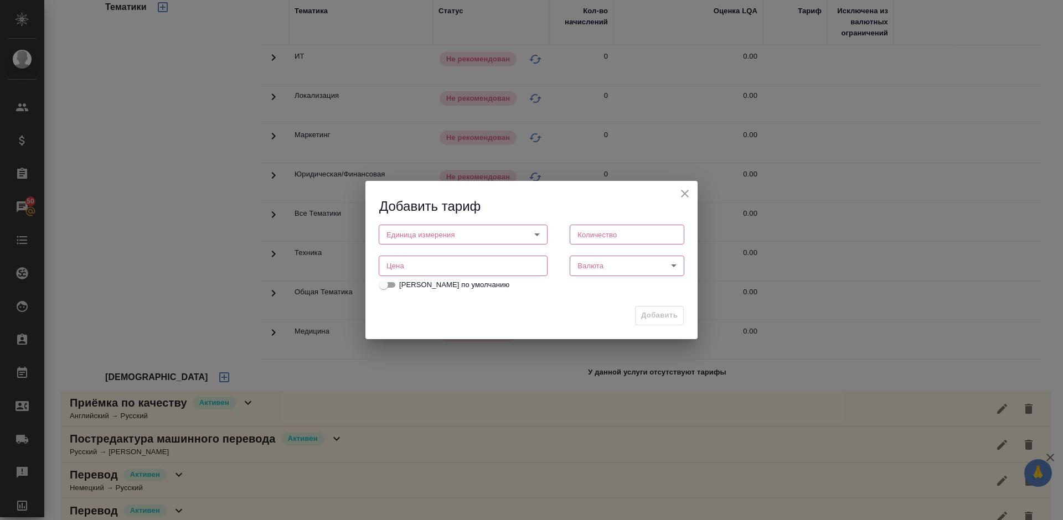
click at [495, 231] on body "🙏 .cls-1 fill:#fff; AWATERA Lazareva Anastasia Клиенты Спецификации Заказы 50 Ч…" at bounding box center [531, 260] width 1063 height 520
click at [438, 273] on li "слово" at bounding box center [463, 272] width 169 height 19
type input "5a8b1489cc6b4906c91bfd90"
type input "1"
click at [484, 272] on input "number" at bounding box center [463, 266] width 169 height 20
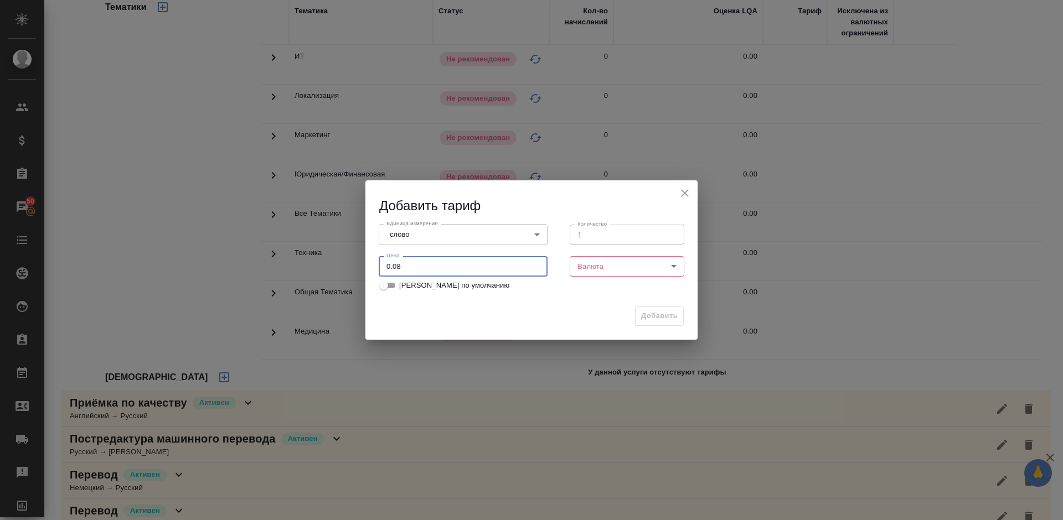
type input "0.08"
click at [650, 261] on body "🙏 .cls-1 fill:#fff; AWATERA Lazareva Anastasia Клиенты Спецификации Заказы 50 Ч…" at bounding box center [531, 260] width 1063 height 520
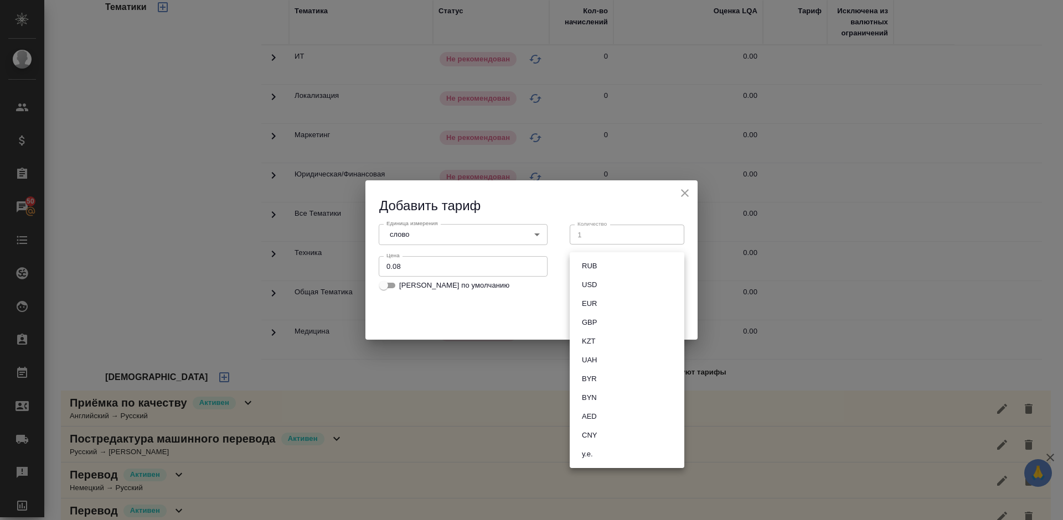
click at [599, 265] on button "RUB" at bounding box center [589, 266] width 22 height 12
type input "RUB"
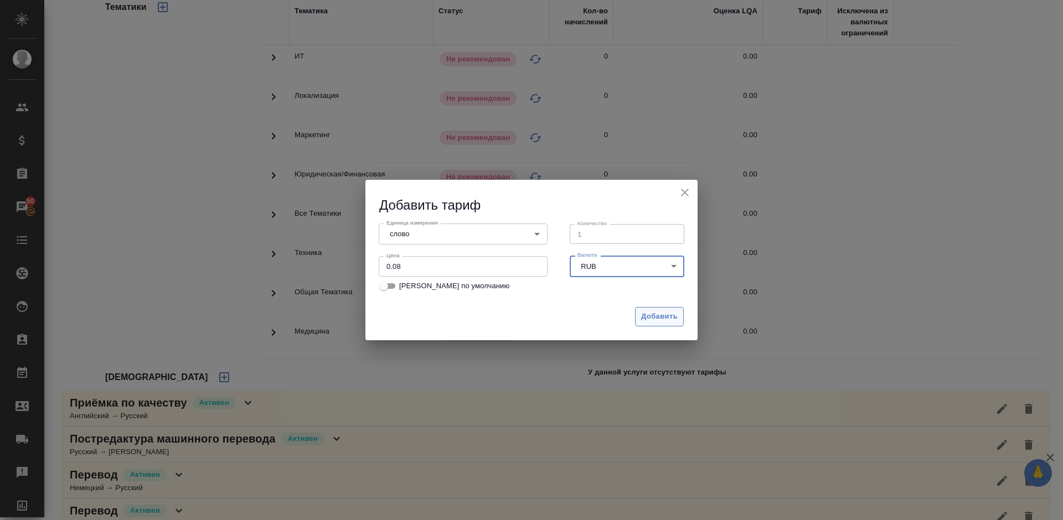
click at [658, 317] on span "Добавить" at bounding box center [659, 317] width 37 height 13
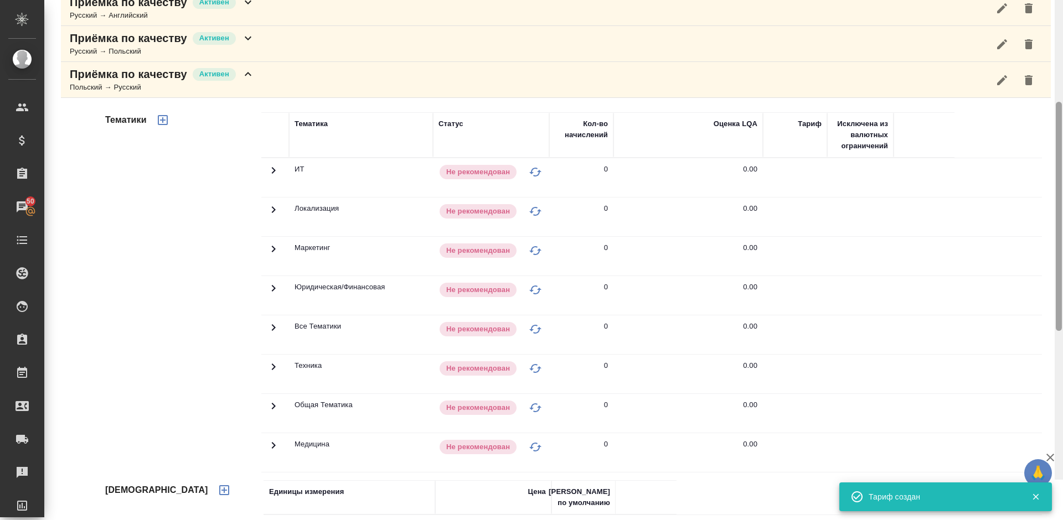
scroll to position [322, 0]
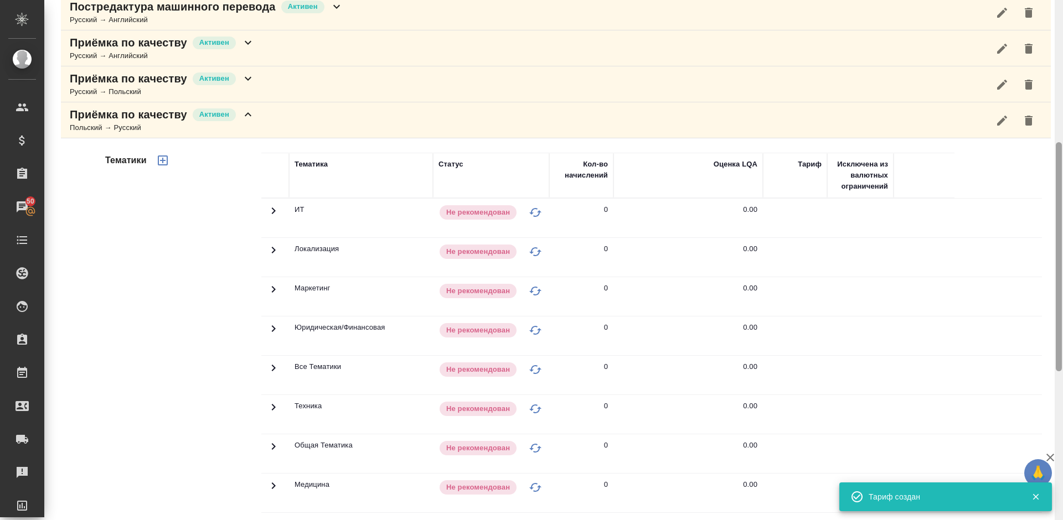
drag, startPoint x: 1060, startPoint y: 322, endPoint x: 1054, endPoint y: 251, distance: 71.1
click at [1054, 251] on div at bounding box center [1058, 260] width 8 height 520
click at [162, 161] on icon "button" at bounding box center [163, 161] width 10 height 10
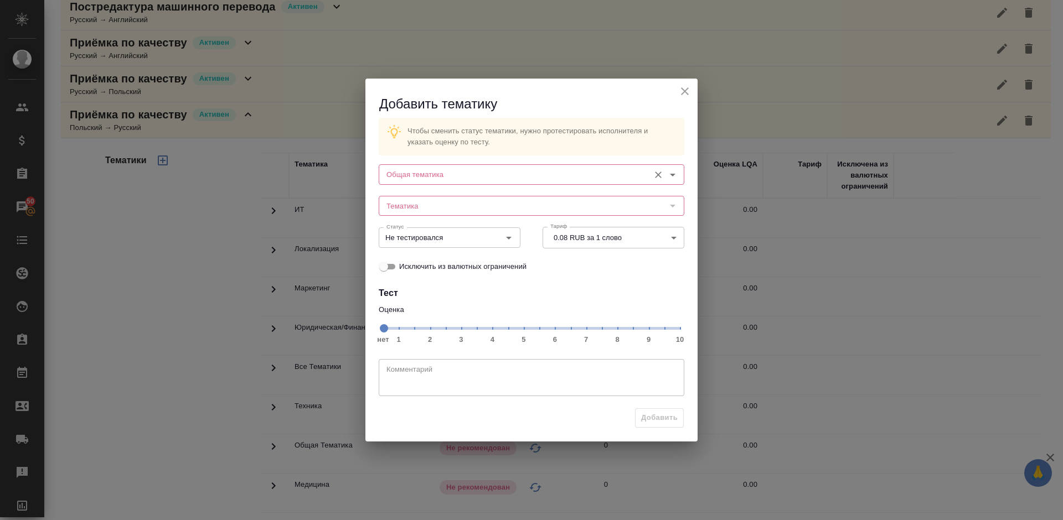
click at [451, 177] on input "Общая тематика" at bounding box center [513, 174] width 262 height 13
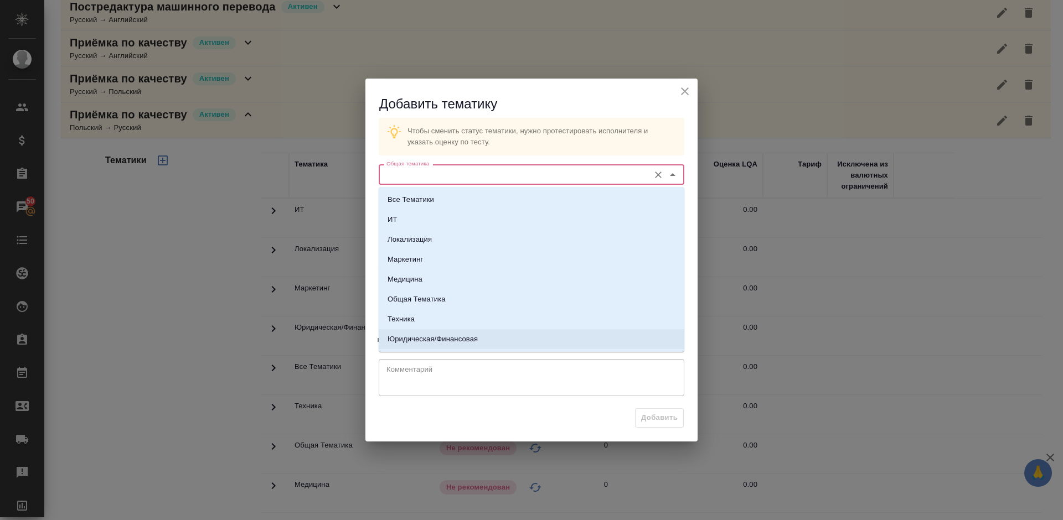
click at [457, 349] on li "Юридическая/Финансовая" at bounding box center [532, 339] width 306 height 20
type input "Юридическая/Финансовая"
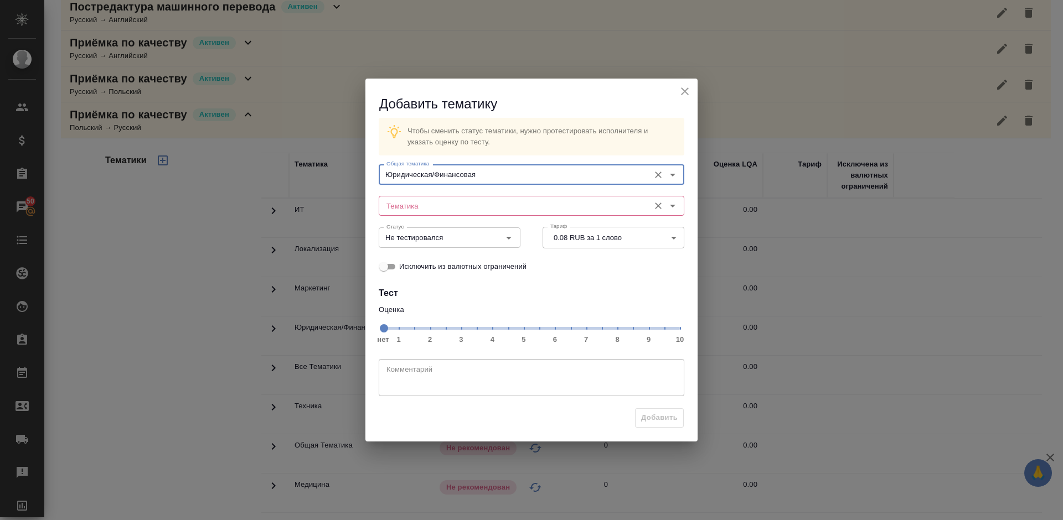
click at [444, 205] on input "Тематика" at bounding box center [513, 205] width 262 height 13
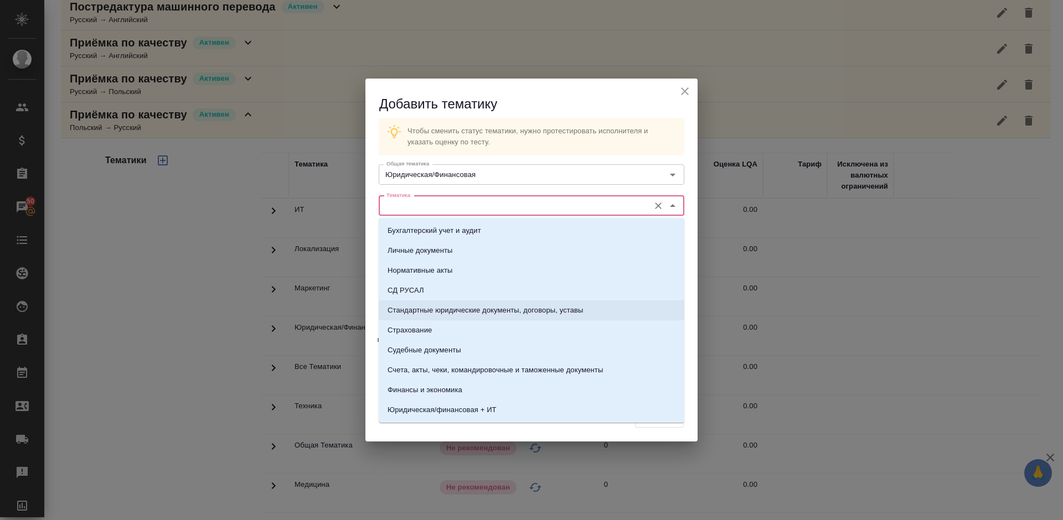
click at [467, 312] on p "Стандартные юридические документы, договоры, уставы" at bounding box center [485, 310] width 196 height 11
type input "Стандартные юридические документы, договоры, уставы"
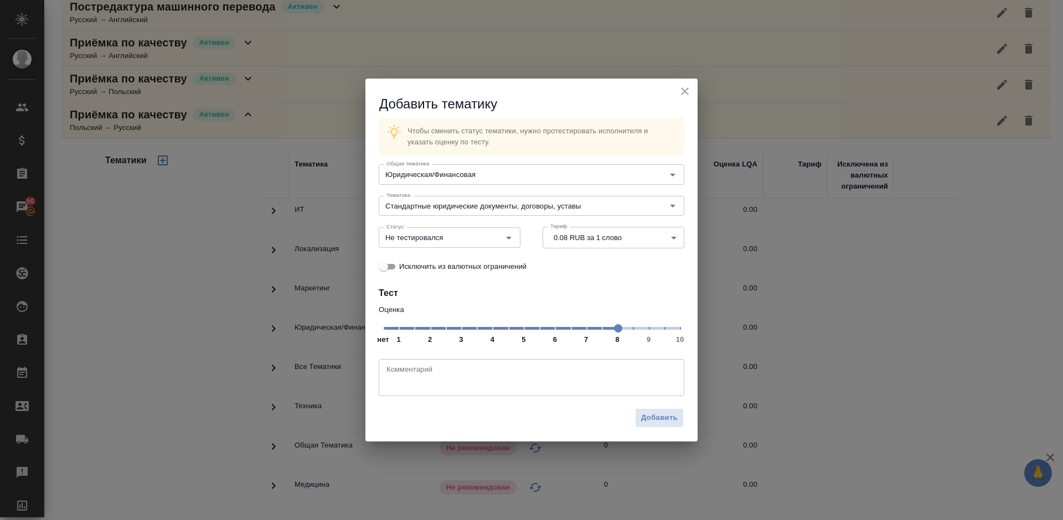
drag, startPoint x: 383, startPoint y: 323, endPoint x: 619, endPoint y: 333, distance: 236.0
click at [619, 333] on span at bounding box center [618, 328] width 8 height 8
click at [470, 237] on input "Не тестировался" at bounding box center [431, 237] width 98 height 13
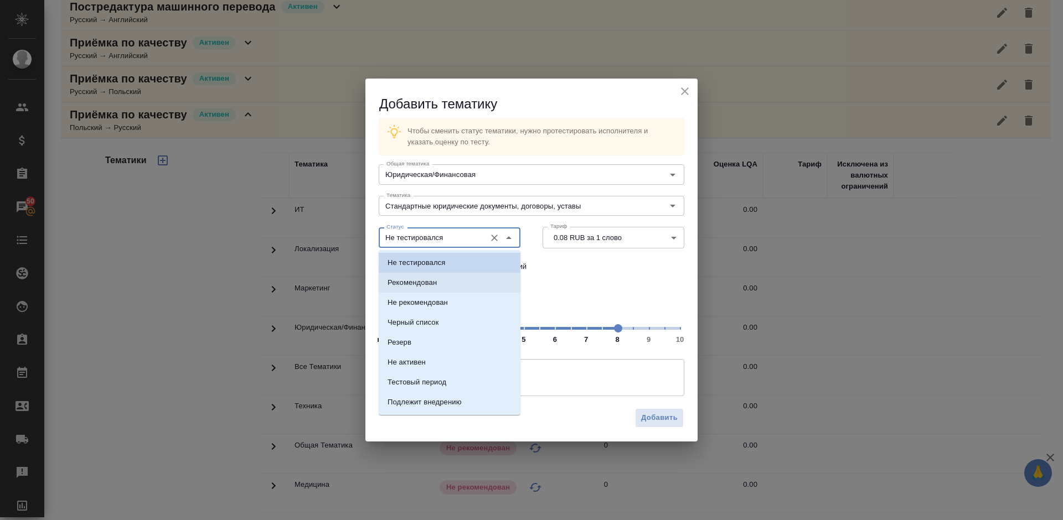
click at [468, 283] on li "Рекомендован" at bounding box center [450, 283] width 142 height 20
type input "Рекомендован"
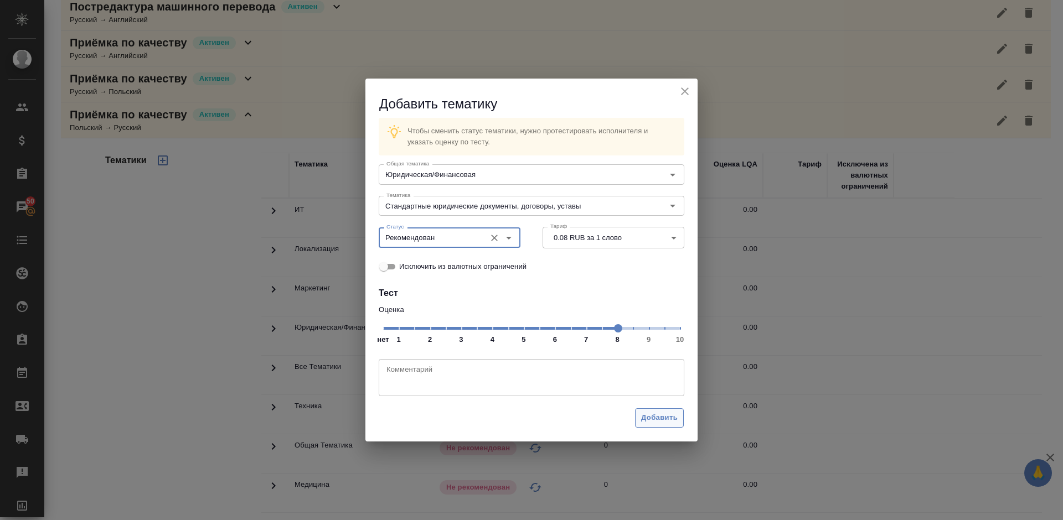
click at [661, 423] on span "Добавить" at bounding box center [659, 418] width 37 height 13
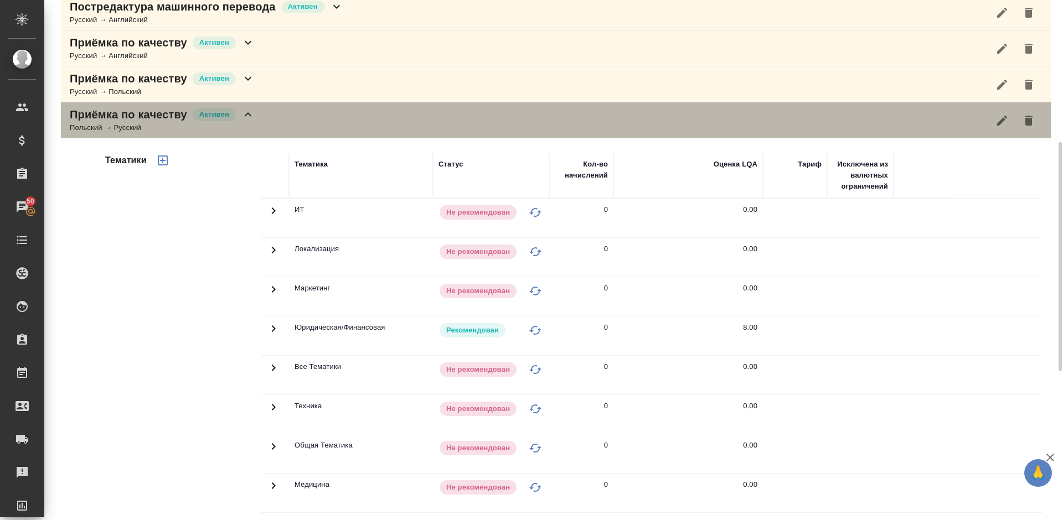
click at [266, 120] on div "Приёмка по качеству Активен Польский → Русский" at bounding box center [556, 120] width 990 height 36
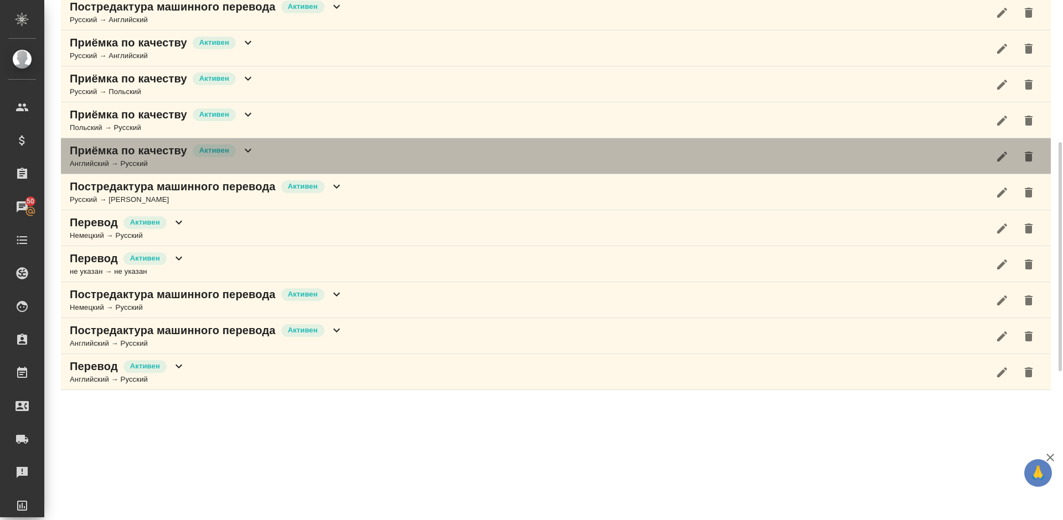
click at [266, 151] on div "Приёмка по качеству Активен Английский → Русский" at bounding box center [556, 156] width 990 height 36
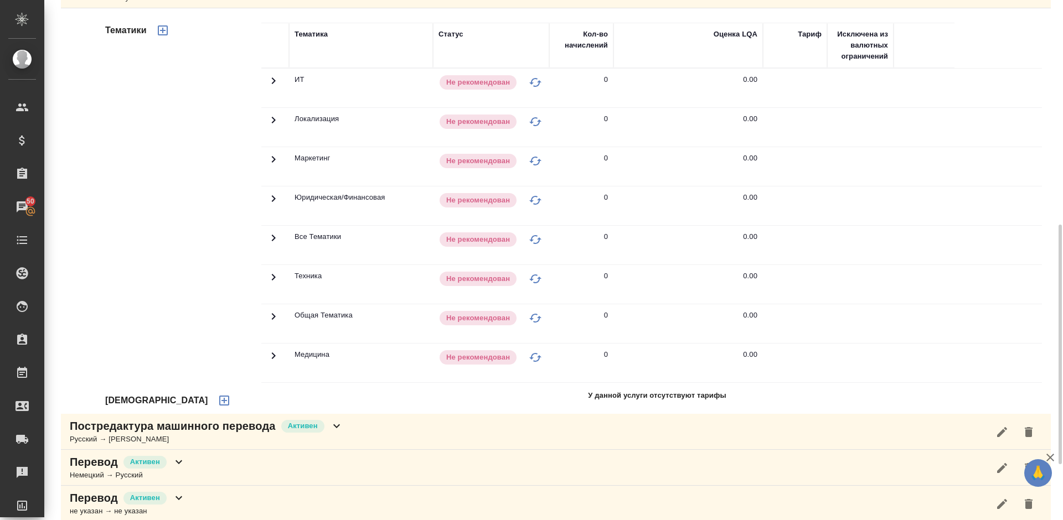
scroll to position [505, 0]
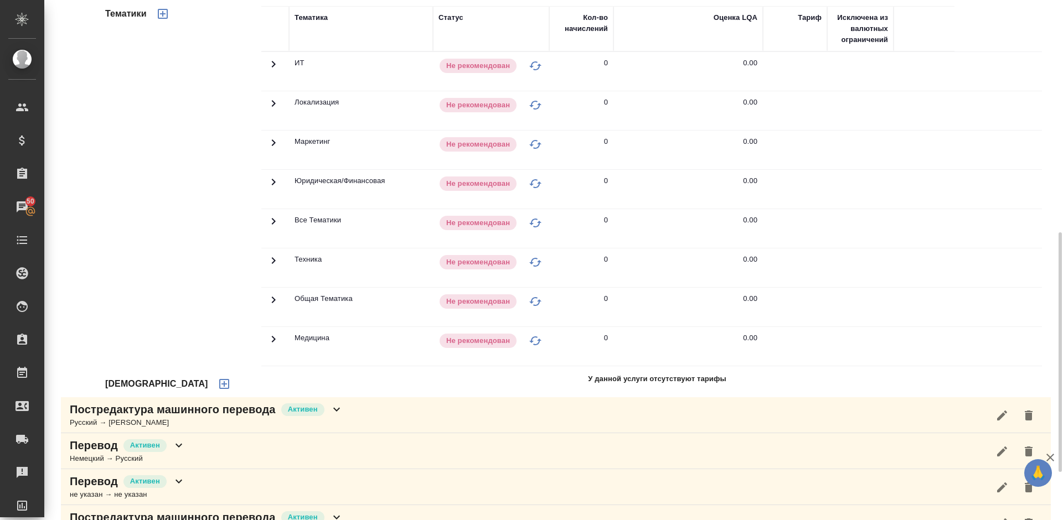
click at [218, 385] on icon "button" at bounding box center [224, 383] width 13 height 13
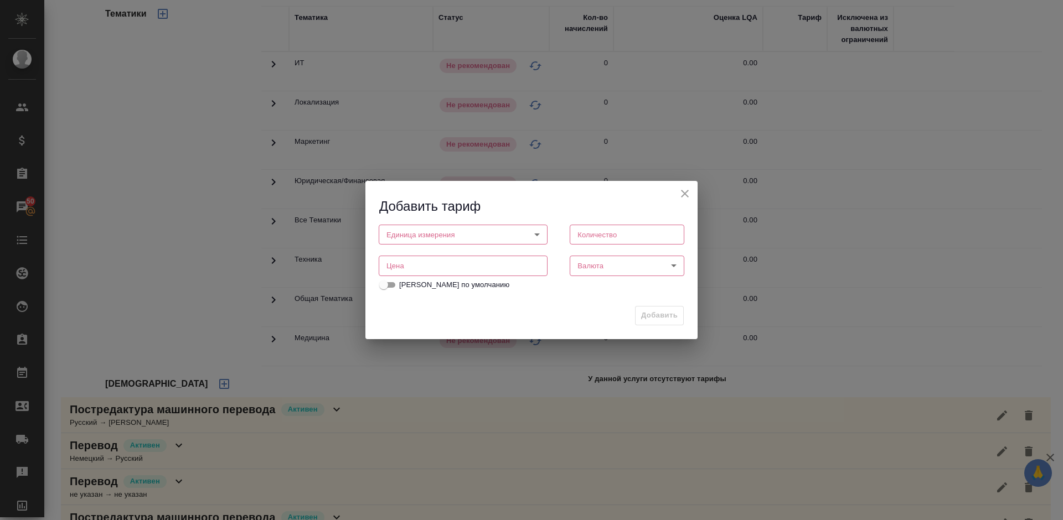
click at [479, 237] on body "🙏 .cls-1 fill:#fff; AWATERA Lazareva Anastasia Клиенты Спецификации Заказы 50 Ч…" at bounding box center [531, 260] width 1063 height 520
click at [436, 270] on li "слово" at bounding box center [463, 272] width 169 height 19
type input "5a8b1489cc6b4906c91bfd90"
type input "1"
click at [410, 273] on input "number" at bounding box center [463, 266] width 169 height 20
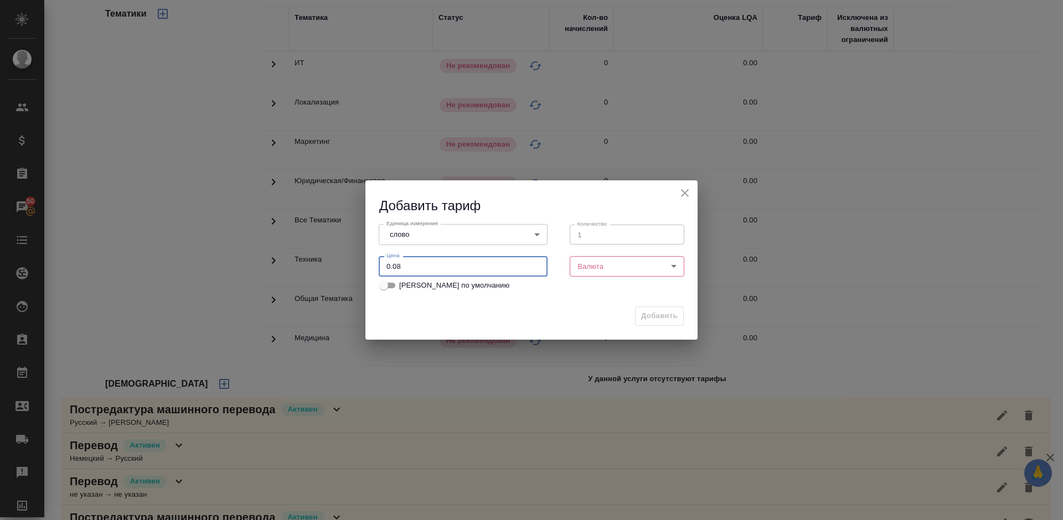
type input "0.08"
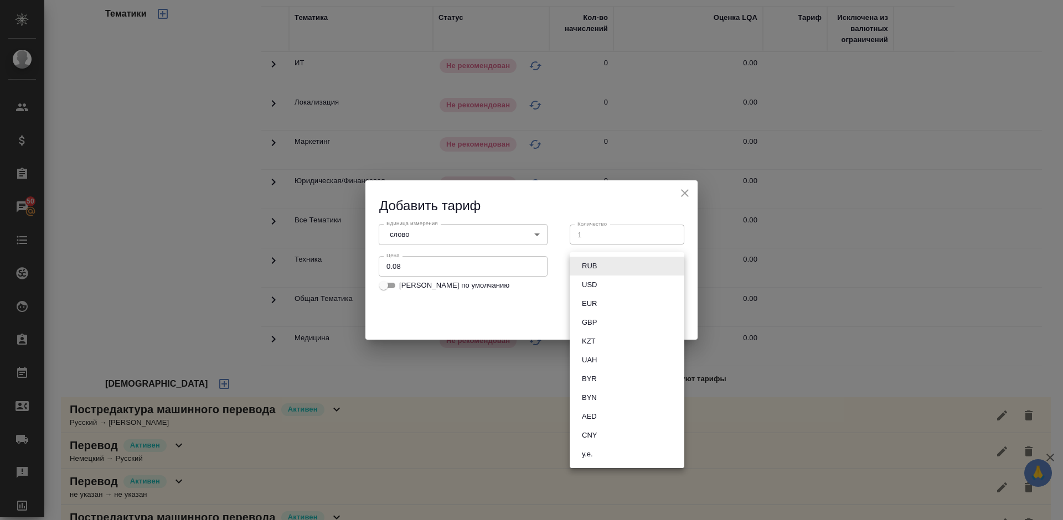
click at [602, 266] on body "🙏 .cls-1 fill:#fff; AWATERA Lazareva Anastasia Клиенты Спецификации Заказы 50 Ч…" at bounding box center [531, 260] width 1063 height 520
click at [577, 267] on li "RUB" at bounding box center [627, 266] width 115 height 19
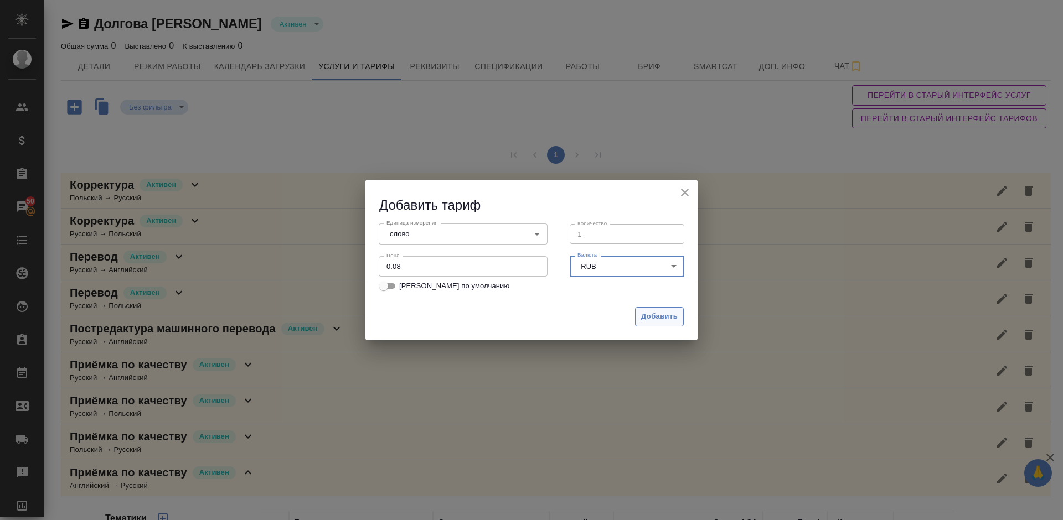
scroll to position [505, 0]
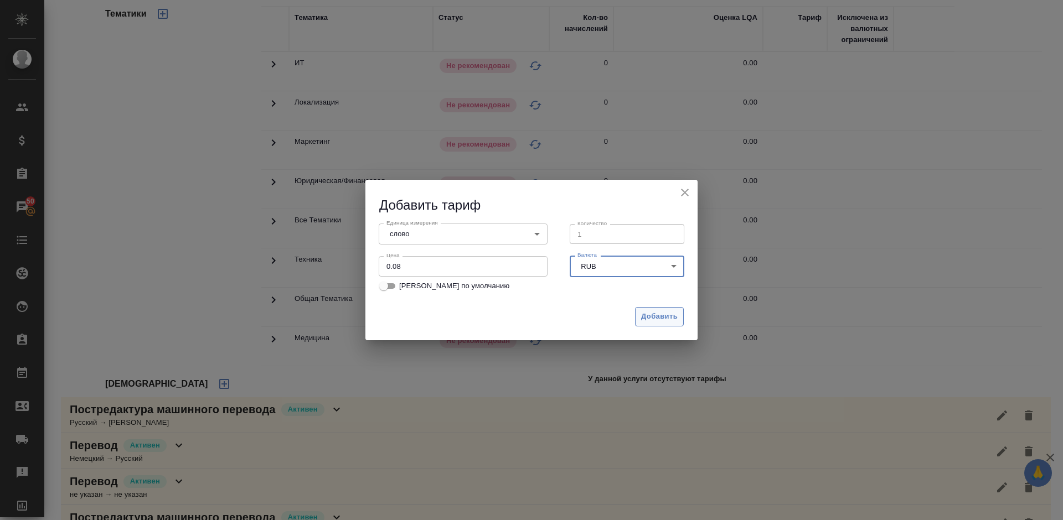
click at [668, 315] on span "Добавить" at bounding box center [659, 317] width 37 height 13
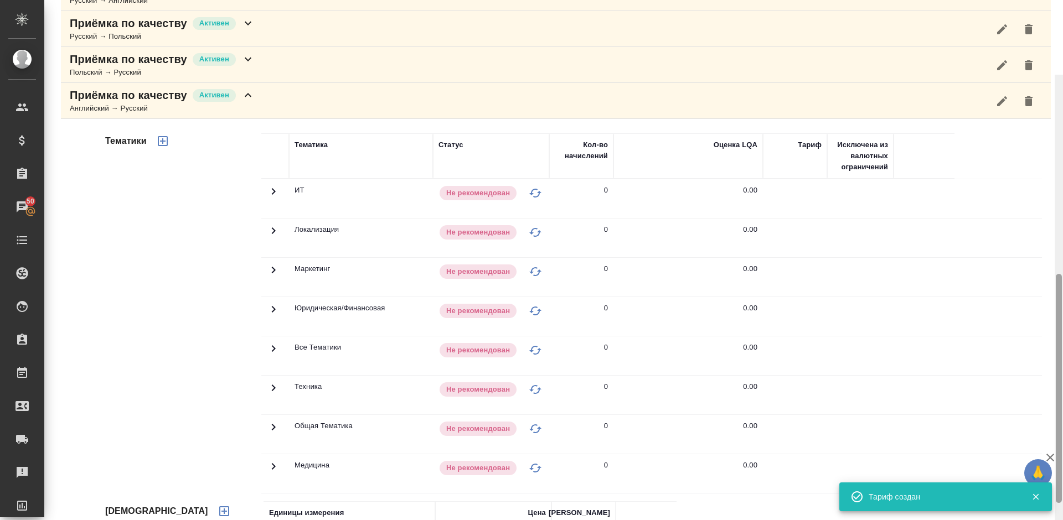
drag, startPoint x: 1060, startPoint y: 291, endPoint x: 1055, endPoint y: 232, distance: 58.9
click at [1055, 232] on div at bounding box center [1058, 335] width 8 height 520
click at [163, 141] on icon "button" at bounding box center [163, 142] width 10 height 10
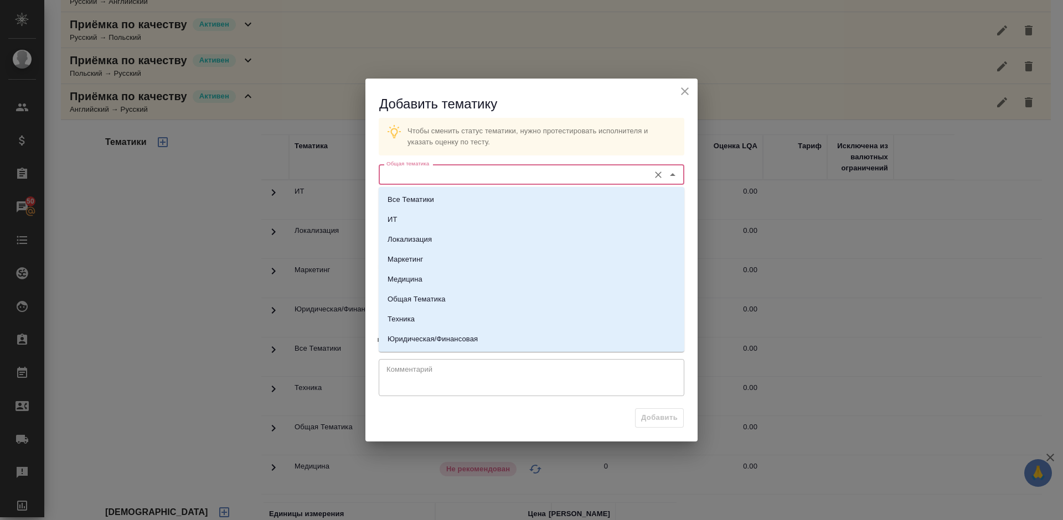
click at [468, 180] on input "Общая тематика" at bounding box center [513, 174] width 262 height 13
click at [471, 341] on p "Юридическая/Финансовая" at bounding box center [432, 339] width 90 height 11
type input "Юридическая/Финансовая"
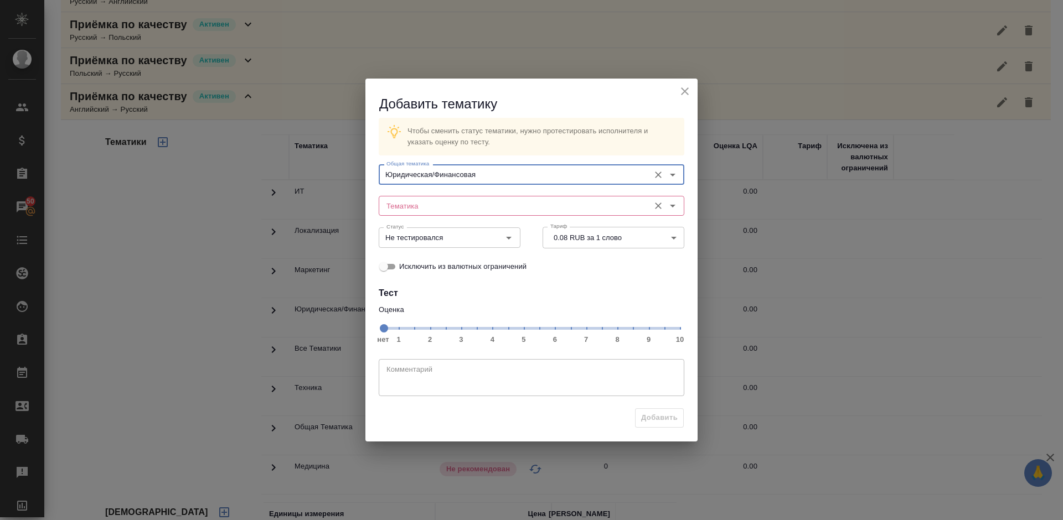
click at [433, 200] on input "Тематика" at bounding box center [513, 205] width 262 height 13
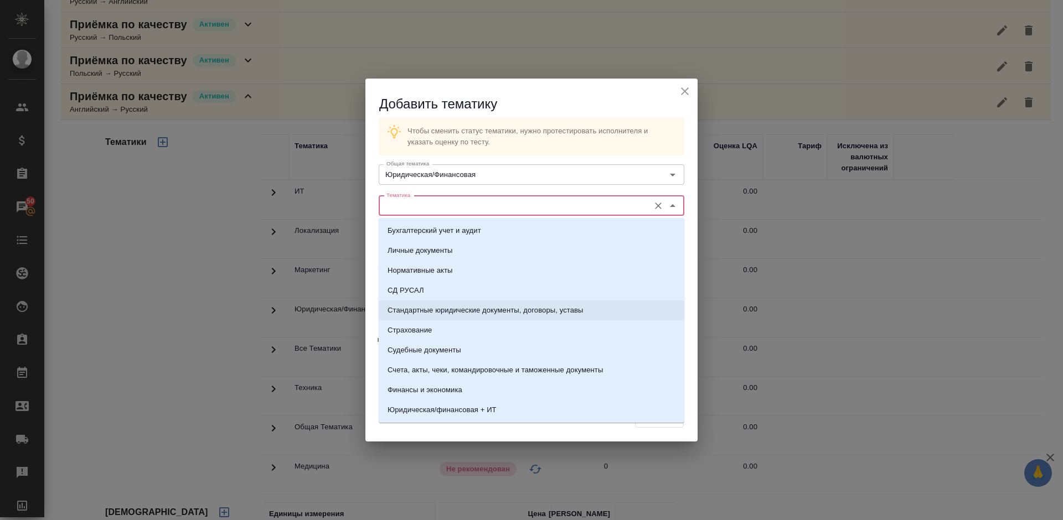
click at [451, 313] on p "Стандартные юридические документы, договоры, уставы" at bounding box center [485, 310] width 196 height 11
type input "Стандартные юридические документы, договоры, уставы"
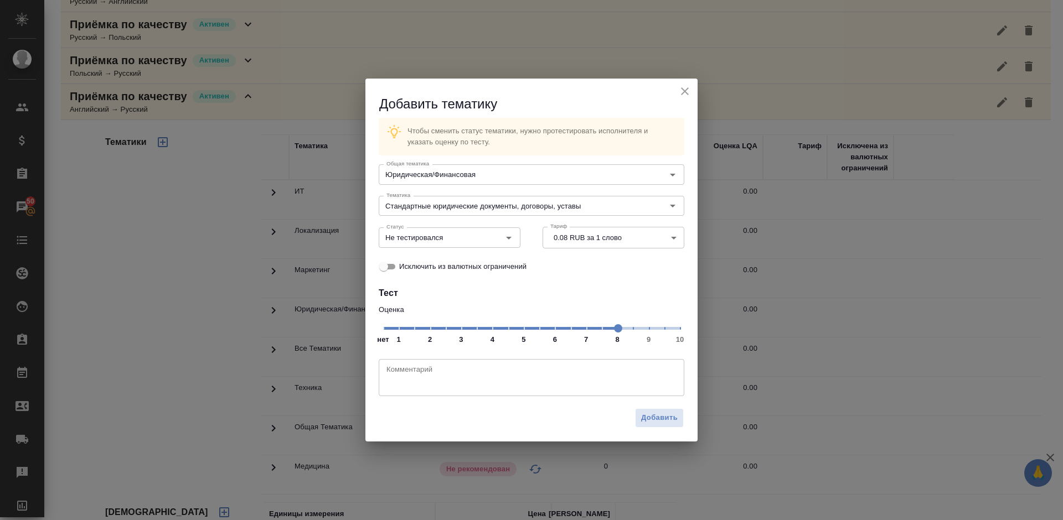
drag, startPoint x: 384, startPoint y: 327, endPoint x: 616, endPoint y: 332, distance: 232.5
click at [616, 332] on span at bounding box center [618, 328] width 8 height 8
click at [463, 241] on input "Не тестировался" at bounding box center [431, 237] width 98 height 13
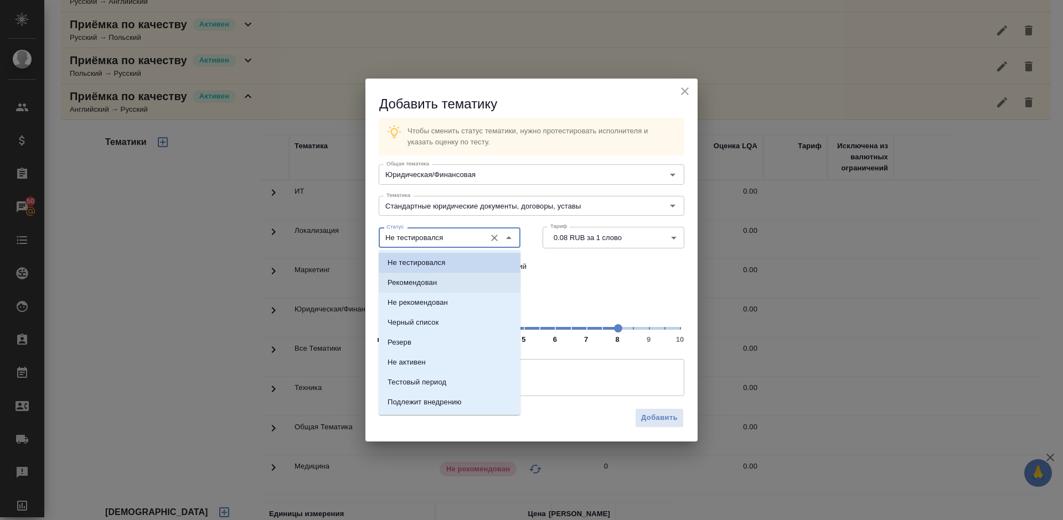
click at [457, 278] on li "Рекомендован" at bounding box center [450, 283] width 142 height 20
type input "Рекомендован"
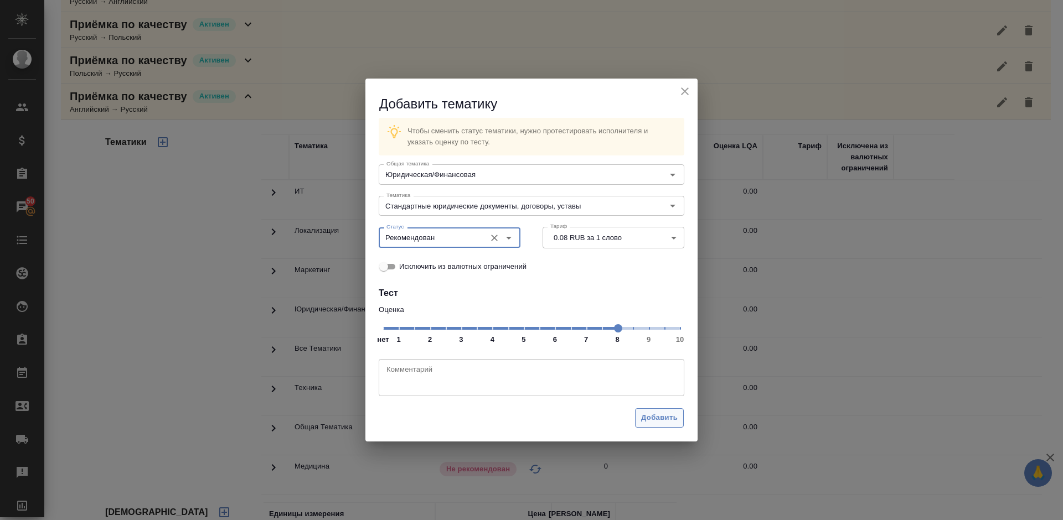
click at [656, 416] on span "Добавить" at bounding box center [659, 418] width 37 height 13
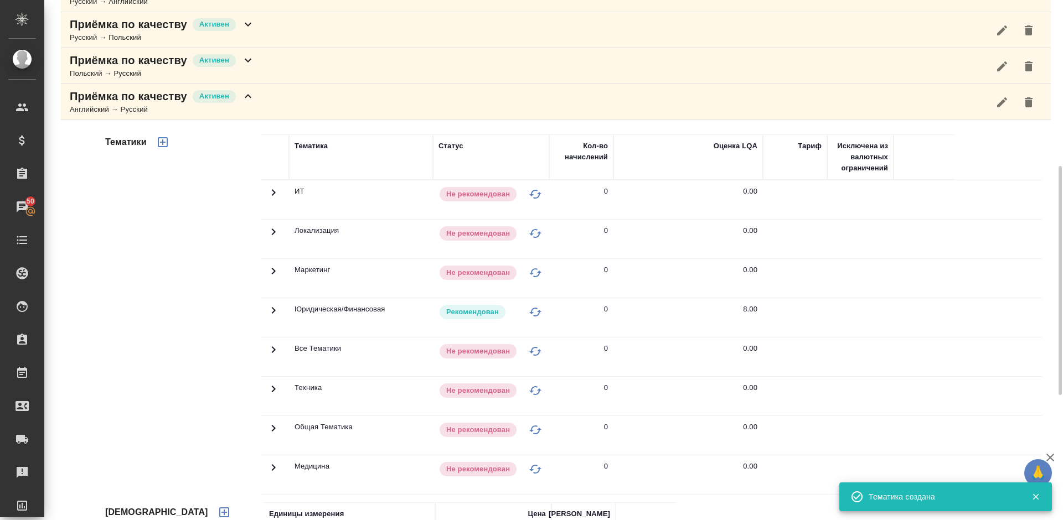
click at [251, 105] on div "Английский → Русский" at bounding box center [162, 109] width 185 height 11
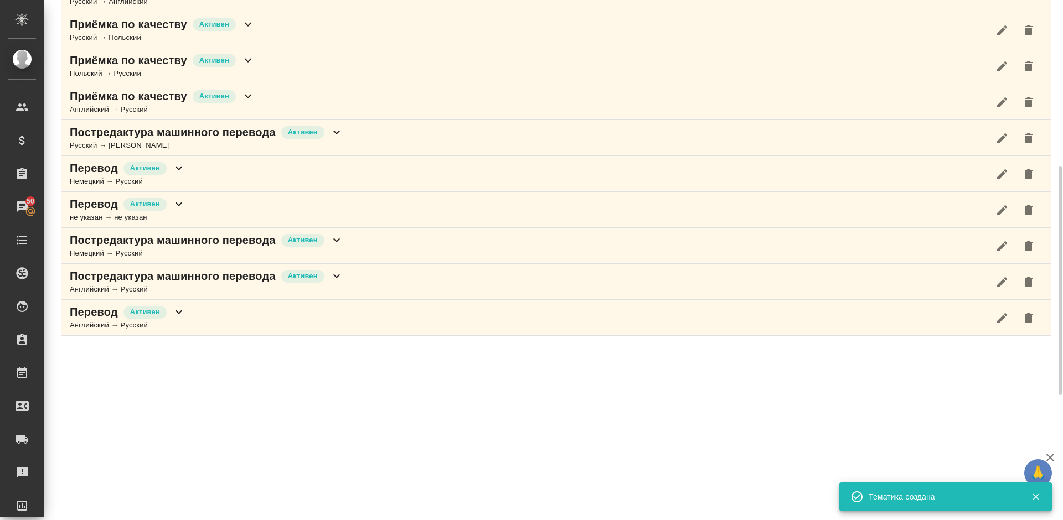
click at [294, 143] on div "Русский → Немецкий" at bounding box center [206, 145] width 273 height 11
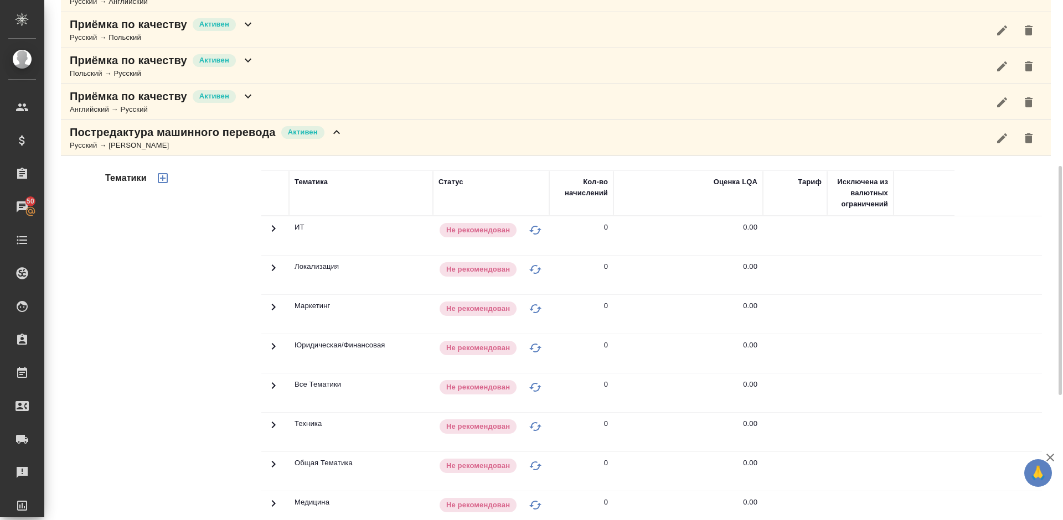
click at [998, 138] on icon "button" at bounding box center [1001, 138] width 13 height 13
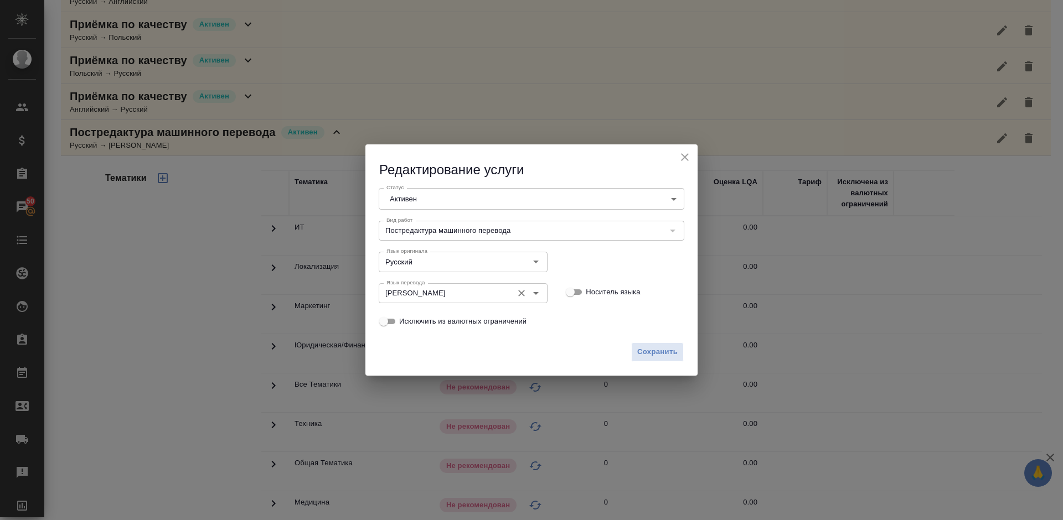
drag, startPoint x: 521, startPoint y: 293, endPoint x: 450, endPoint y: 291, distance: 70.9
click at [521, 292] on icon "Очистить" at bounding box center [521, 293] width 7 height 7
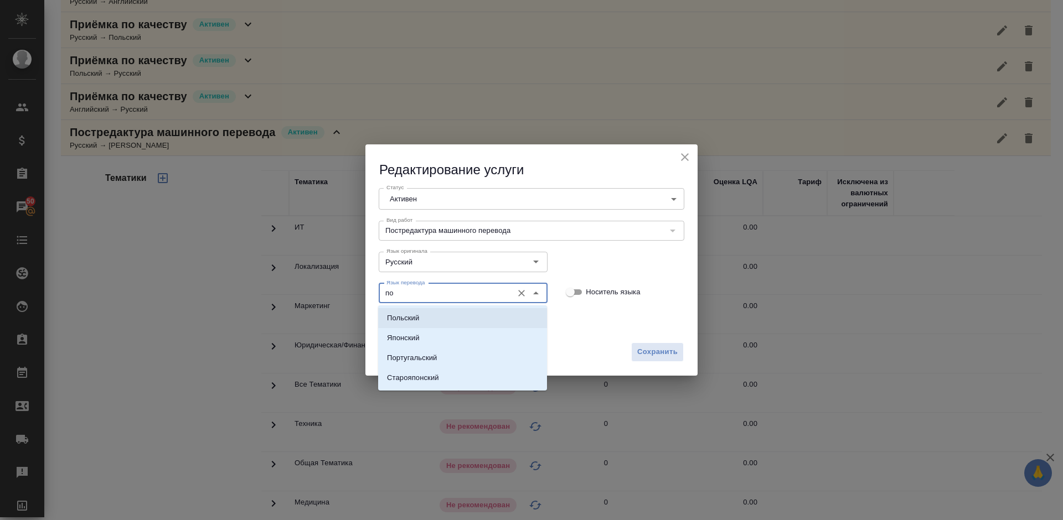
click at [457, 319] on li "Польский" at bounding box center [462, 318] width 169 height 20
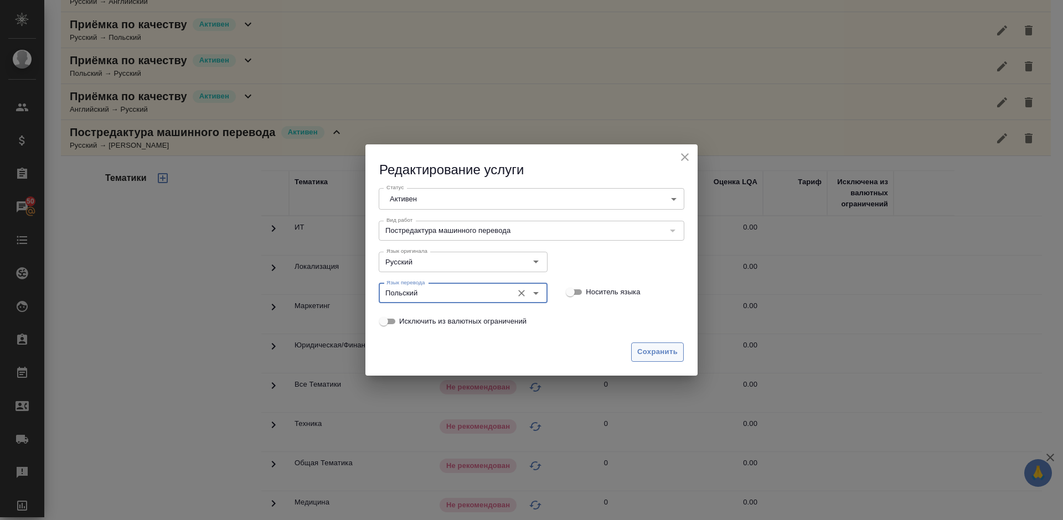
type input "Польский"
click at [652, 348] on span "Сохранить" at bounding box center [657, 352] width 40 height 13
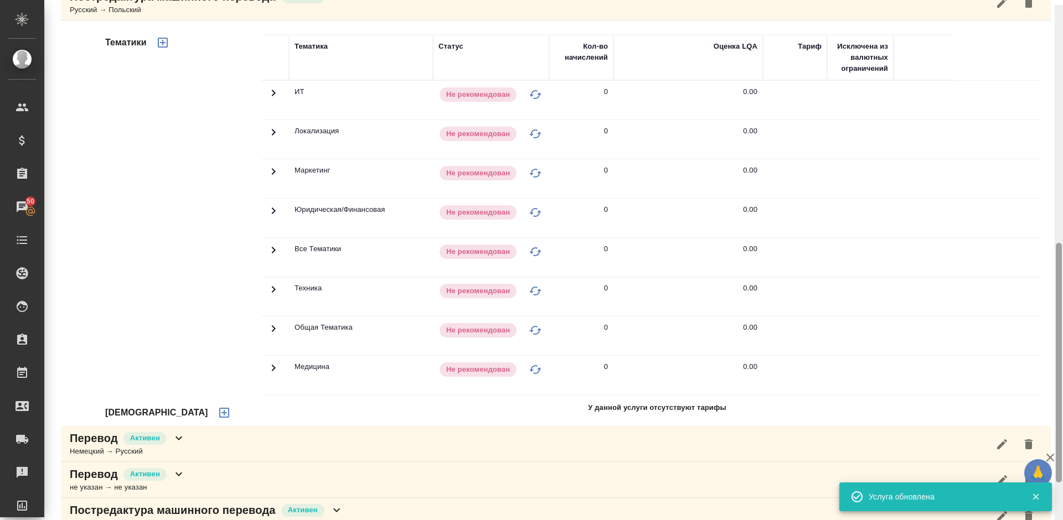
scroll to position [539, 0]
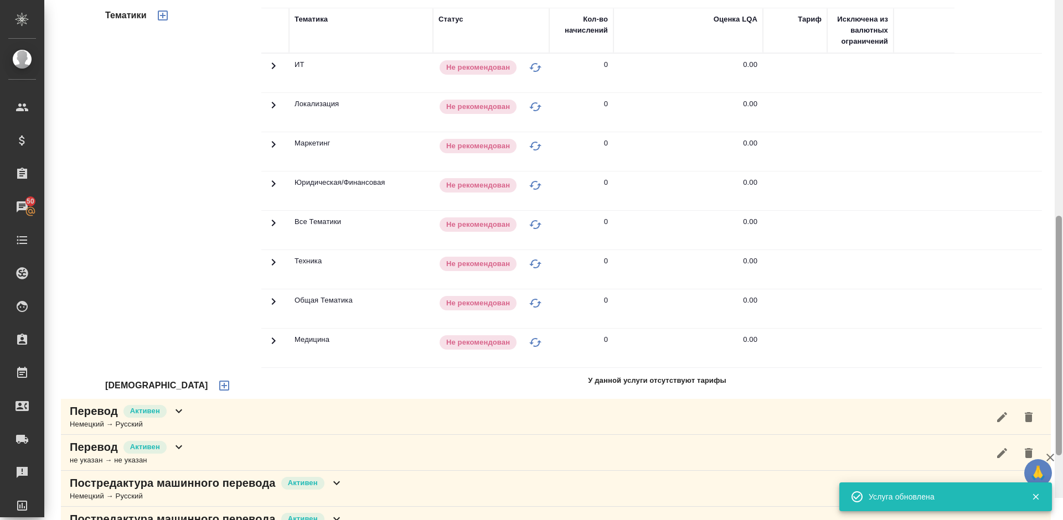
drag, startPoint x: 1060, startPoint y: 188, endPoint x: 1062, endPoint y: 260, distance: 72.0
click at [1062, 260] on div at bounding box center [1058, 238] width 8 height 520
click at [219, 385] on icon "button" at bounding box center [224, 386] width 10 height 10
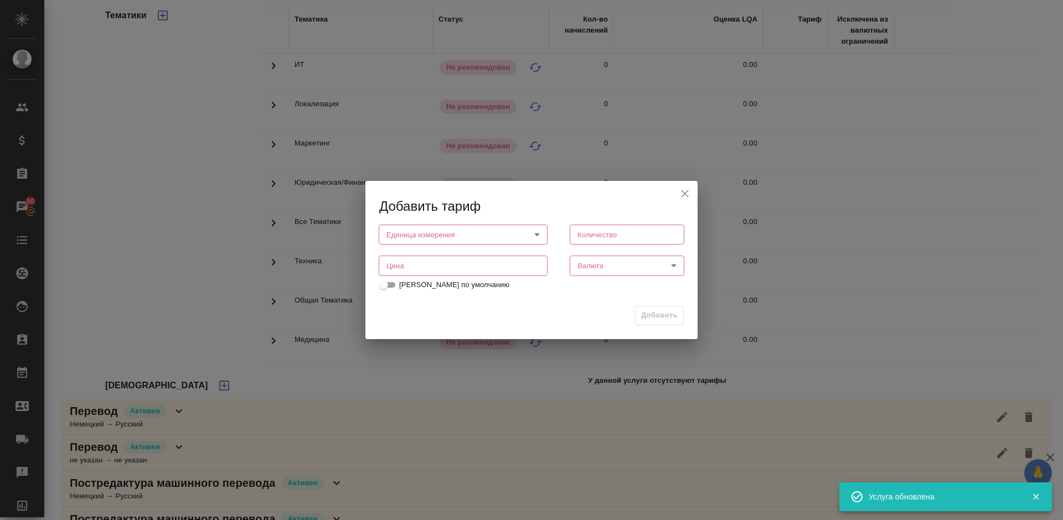
click at [477, 240] on body "🙏 .cls-1 fill:#fff; AWATERA Lazareva Anastasia Клиенты Спецификации Заказы 50 Ч…" at bounding box center [531, 260] width 1063 height 520
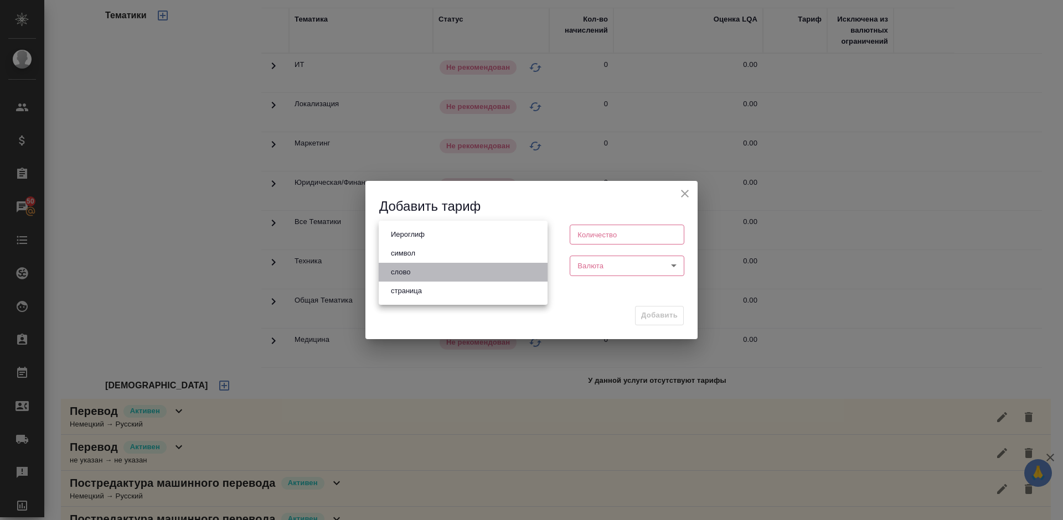
click at [437, 270] on li "слово" at bounding box center [463, 272] width 169 height 19
type input "5a8b1489cc6b4906c91bfd90"
type input "1"
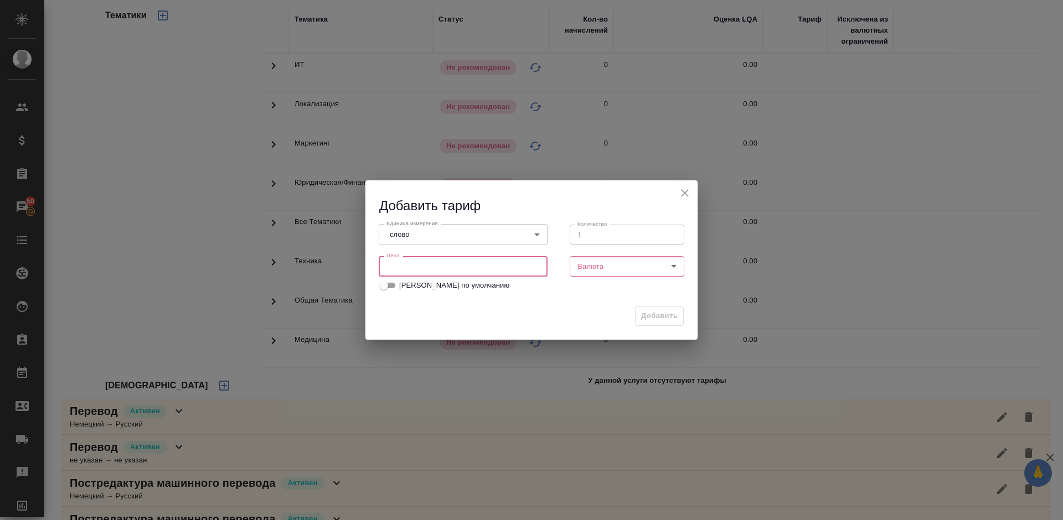
click at [422, 270] on input "number" at bounding box center [463, 266] width 169 height 20
type input "0.64"
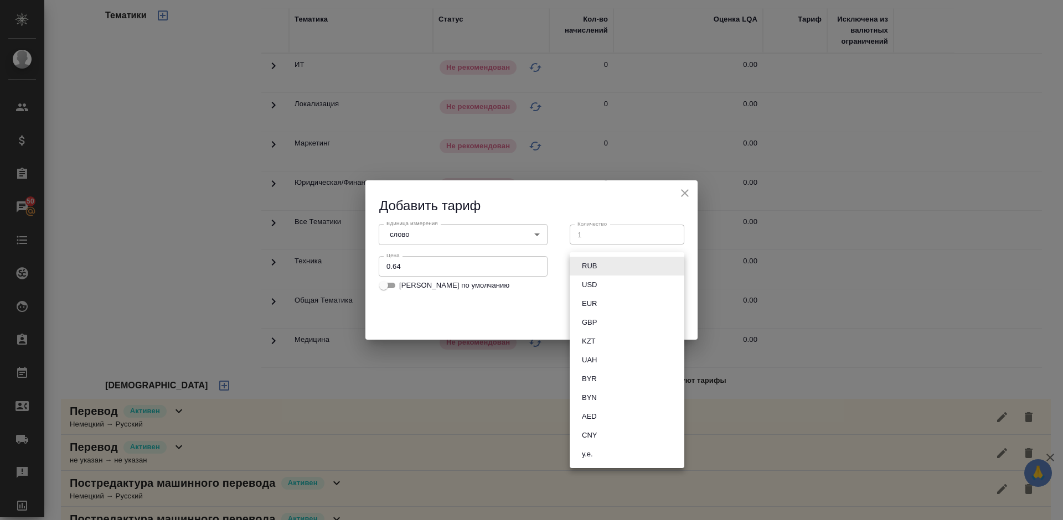
click at [620, 267] on body "🙏 .cls-1 fill:#fff; AWATERA Lazareva Anastasia Клиенты Спецификации Заказы 50 Ч…" at bounding box center [531, 260] width 1063 height 520
click at [593, 267] on button "RUB" at bounding box center [589, 266] width 22 height 12
type input "RUB"
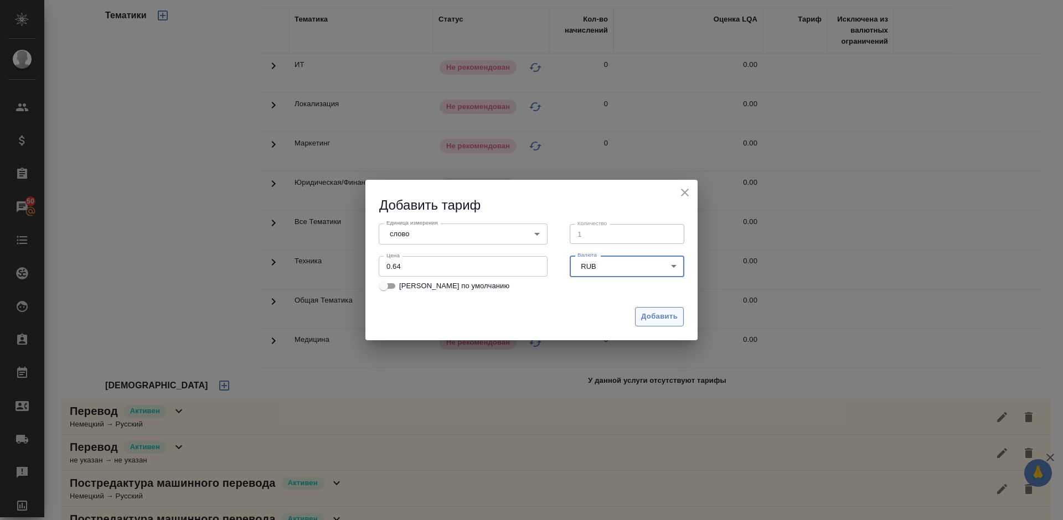
click at [656, 312] on span "Добавить" at bounding box center [659, 317] width 37 height 13
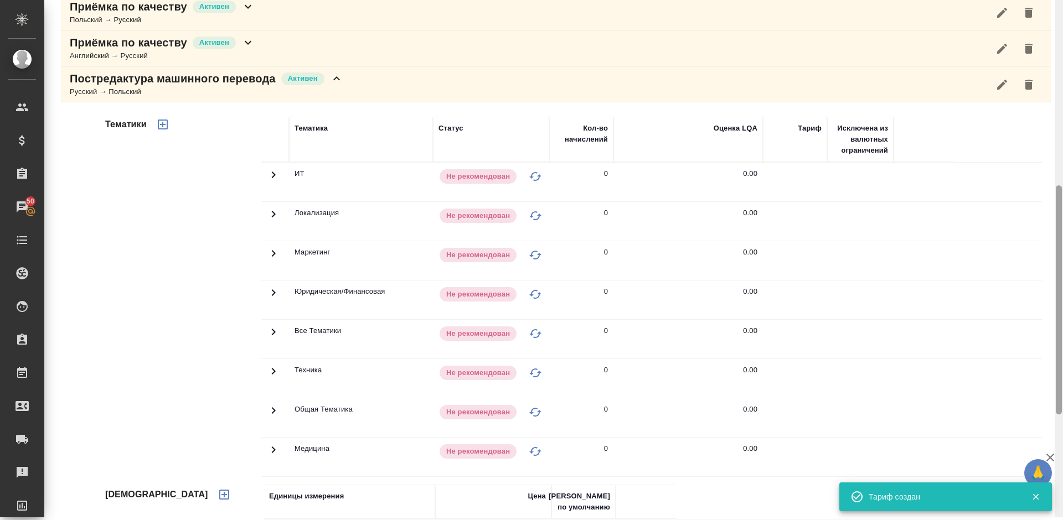
drag, startPoint x: 1060, startPoint y: 275, endPoint x: 1053, endPoint y: 229, distance: 46.0
click at [1053, 229] on div "Долгова Ксения Активен active Общая сумма 0 Выставлено 0 К выставлению 0 Детали…" at bounding box center [553, 260] width 1018 height 520
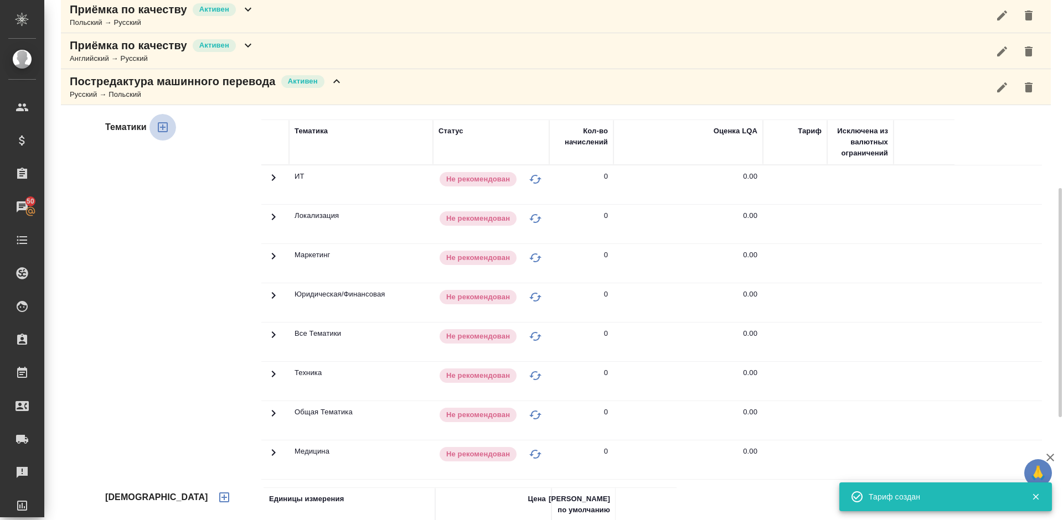
click at [159, 129] on icon "button" at bounding box center [162, 127] width 13 height 13
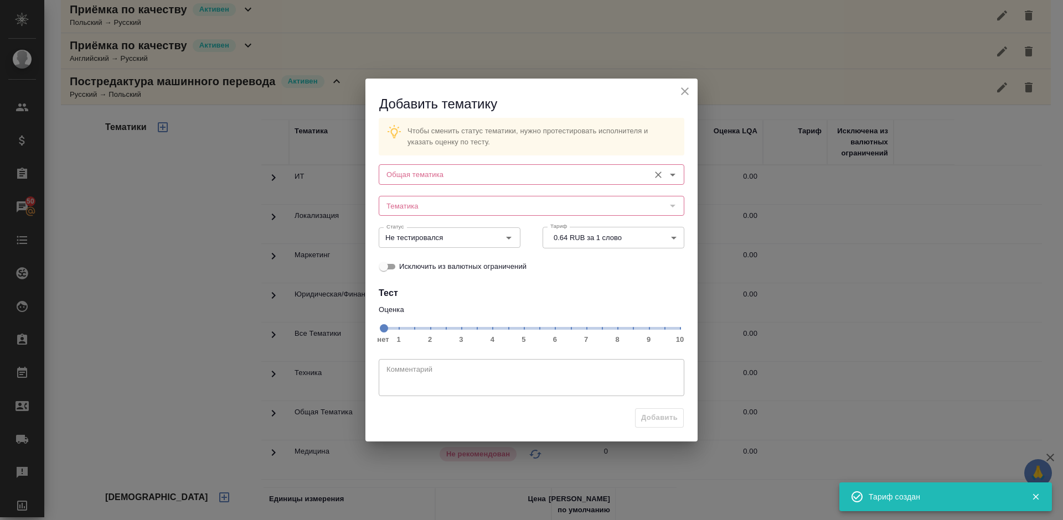
click at [492, 179] on input "Общая тематика" at bounding box center [513, 174] width 262 height 13
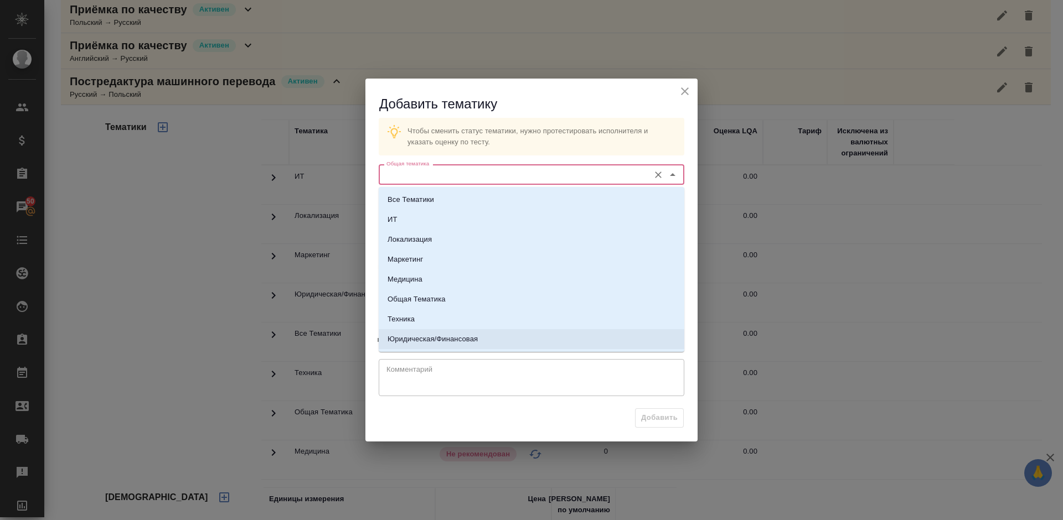
click at [474, 341] on p "Юридическая/Финансовая" at bounding box center [432, 339] width 90 height 11
type input "Юридическая/Финансовая"
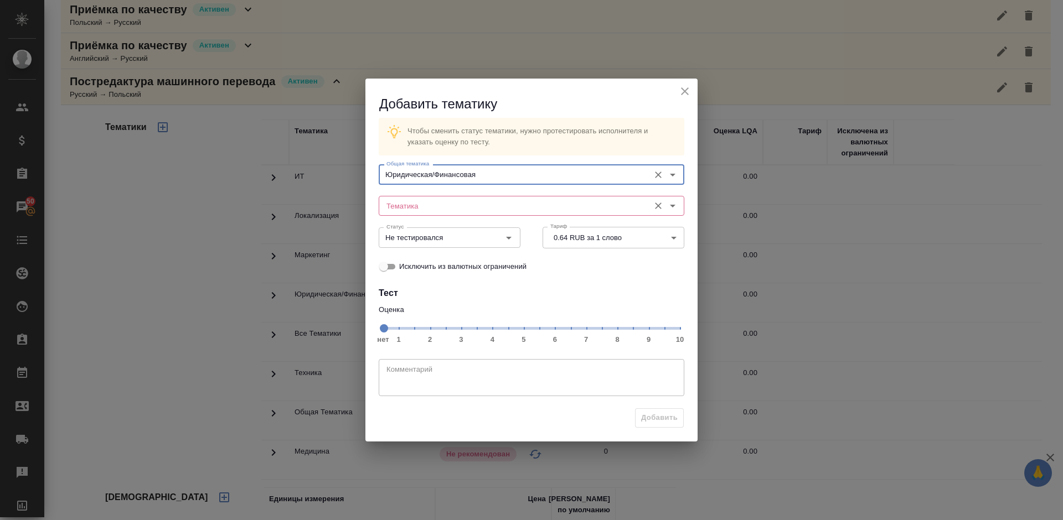
click at [457, 200] on div "Тематика" at bounding box center [532, 206] width 306 height 20
click at [457, 207] on input "Тематика" at bounding box center [513, 205] width 262 height 13
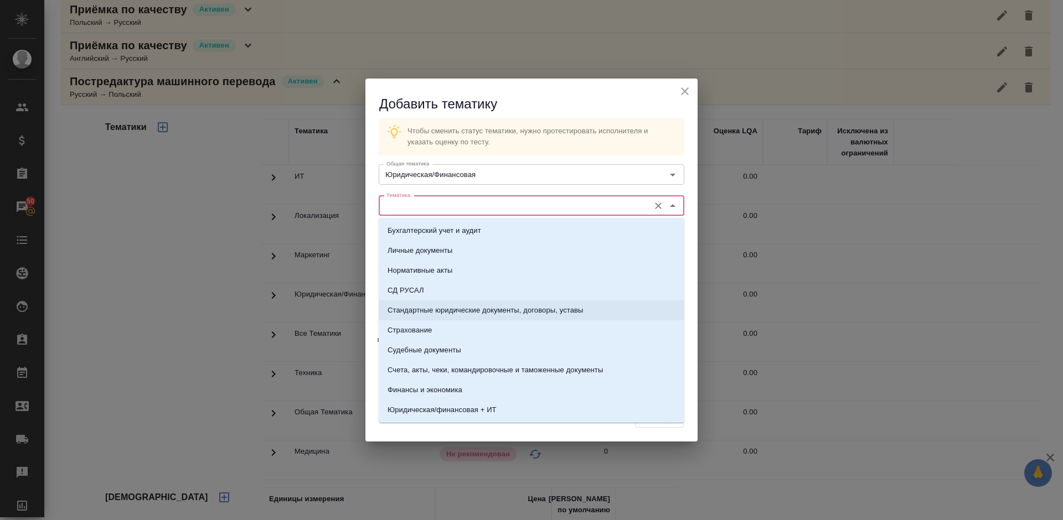
click at [449, 307] on p "Стандартные юридические документы, договоры, уставы" at bounding box center [485, 310] width 196 height 11
type input "Стандартные юридические документы, договоры, уставы"
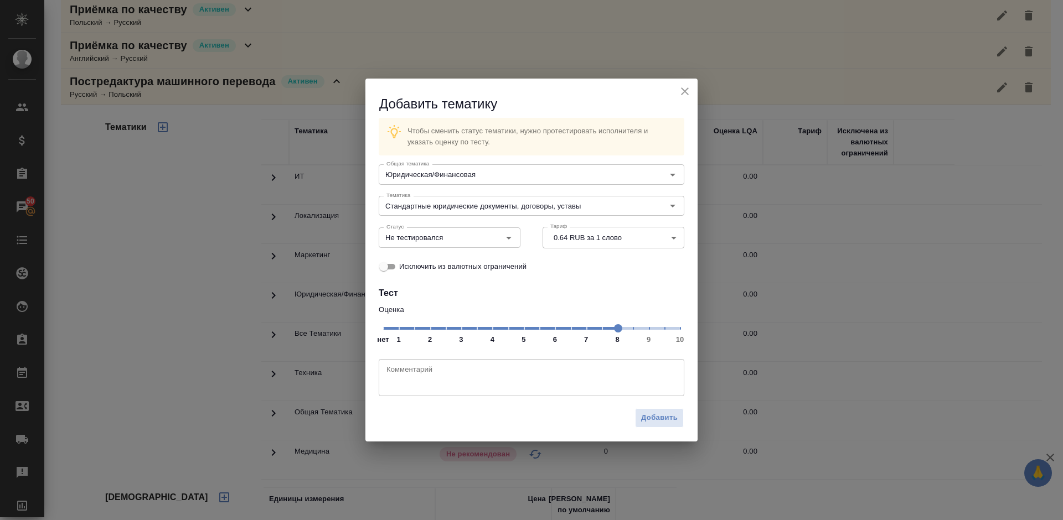
drag, startPoint x: 588, startPoint y: 337, endPoint x: 618, endPoint y: 331, distance: 30.4
click at [618, 331] on span at bounding box center [618, 328] width 8 height 8
click at [472, 237] on input "Не тестировался" at bounding box center [431, 237] width 98 height 13
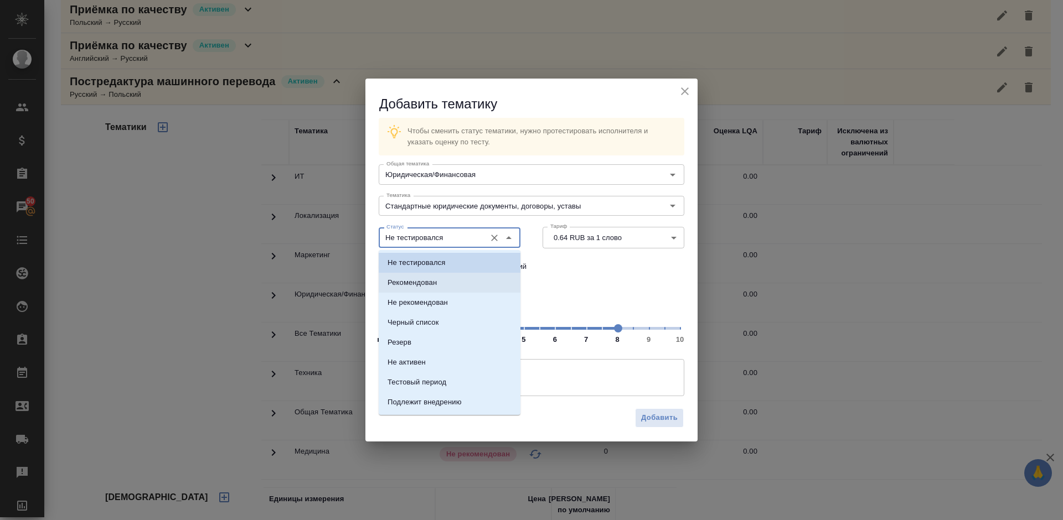
click at [468, 283] on li "Рекомендован" at bounding box center [450, 283] width 142 height 20
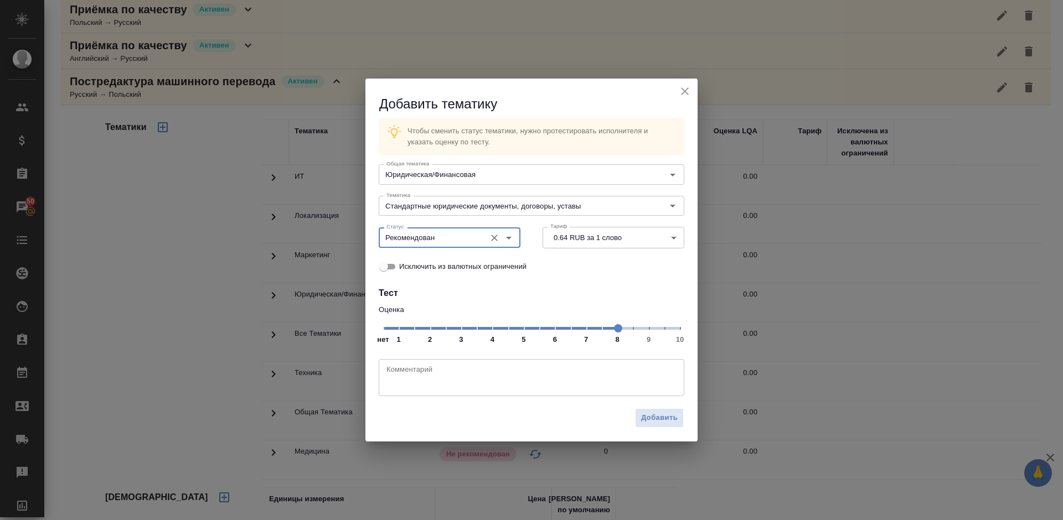
type input "Рекомендован"
click at [658, 415] on span "Добавить" at bounding box center [659, 418] width 37 height 13
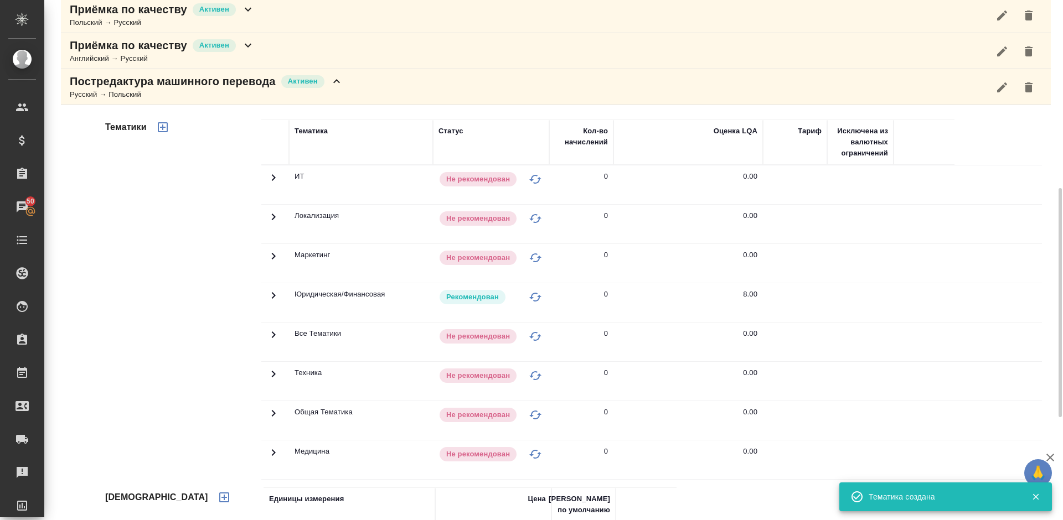
click at [354, 89] on div "Постредактура машинного перевода Активен Русский → Польский" at bounding box center [556, 87] width 990 height 36
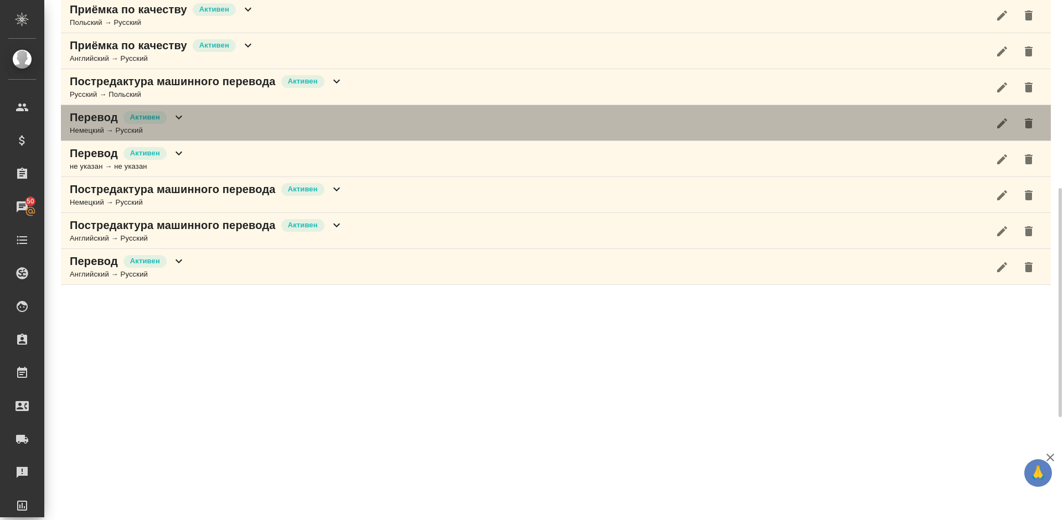
click at [232, 123] on div "Перевод Активен Немецкий → Русский" at bounding box center [556, 123] width 990 height 36
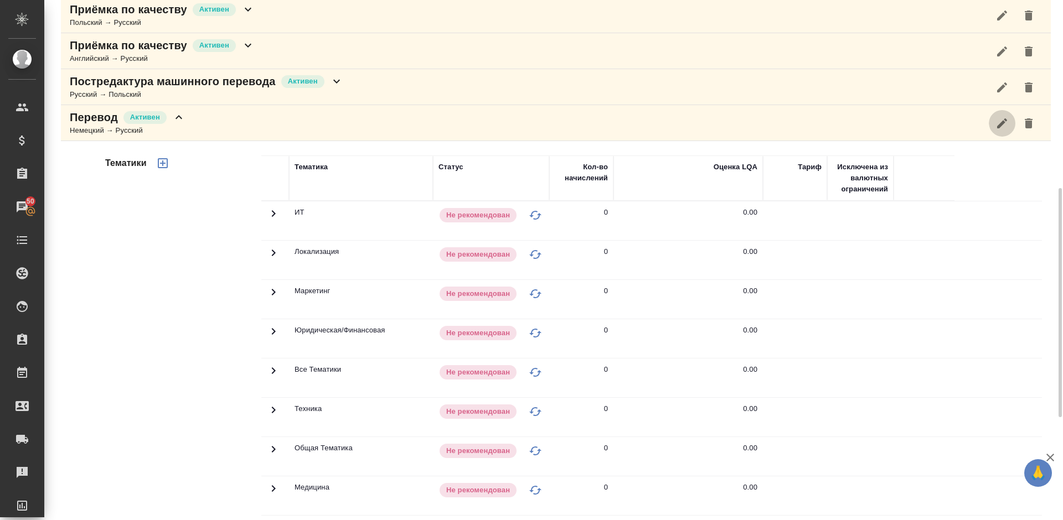
click at [1000, 125] on icon "button" at bounding box center [1002, 123] width 10 height 10
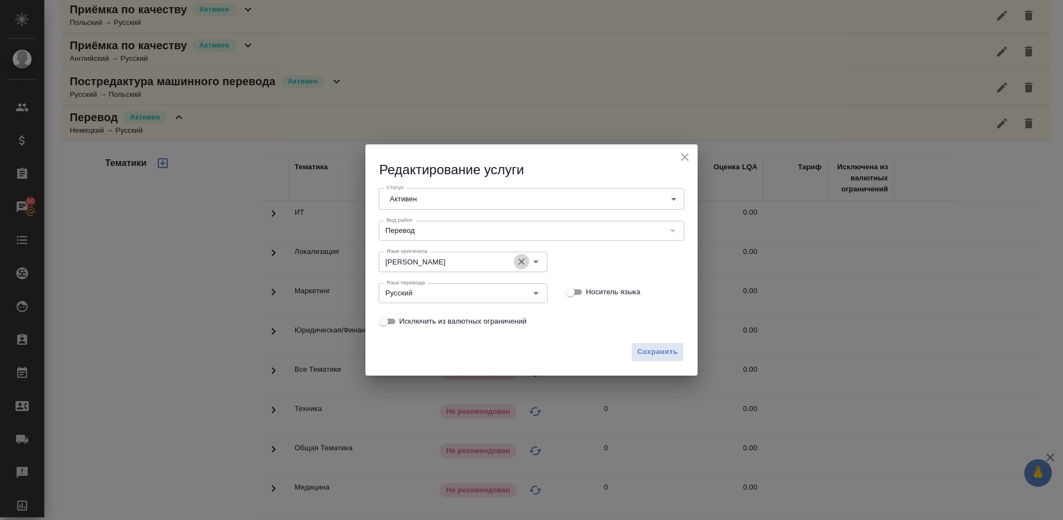
click at [518, 256] on icon "Очистить" at bounding box center [521, 261] width 11 height 11
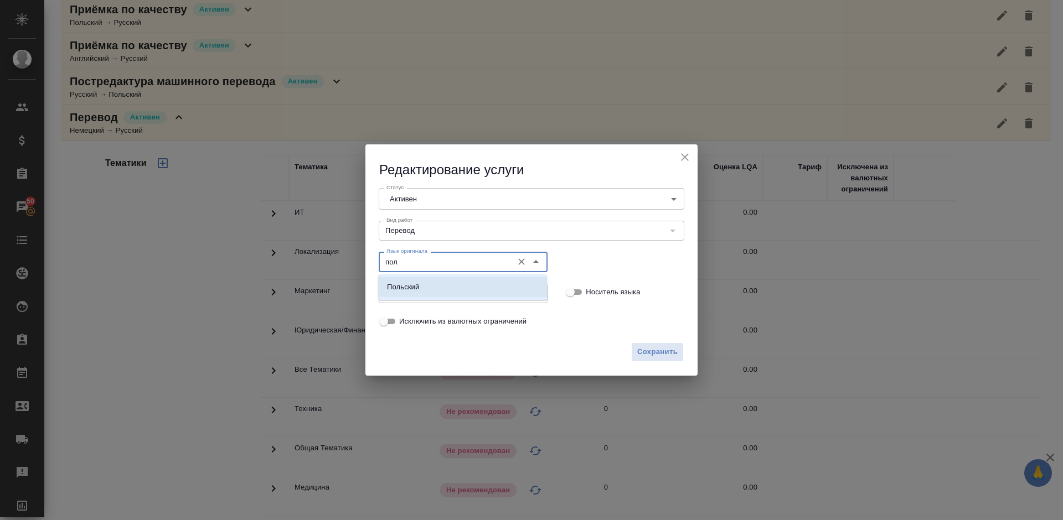
click at [478, 284] on li "Польский" at bounding box center [462, 287] width 169 height 20
type input "Польский"
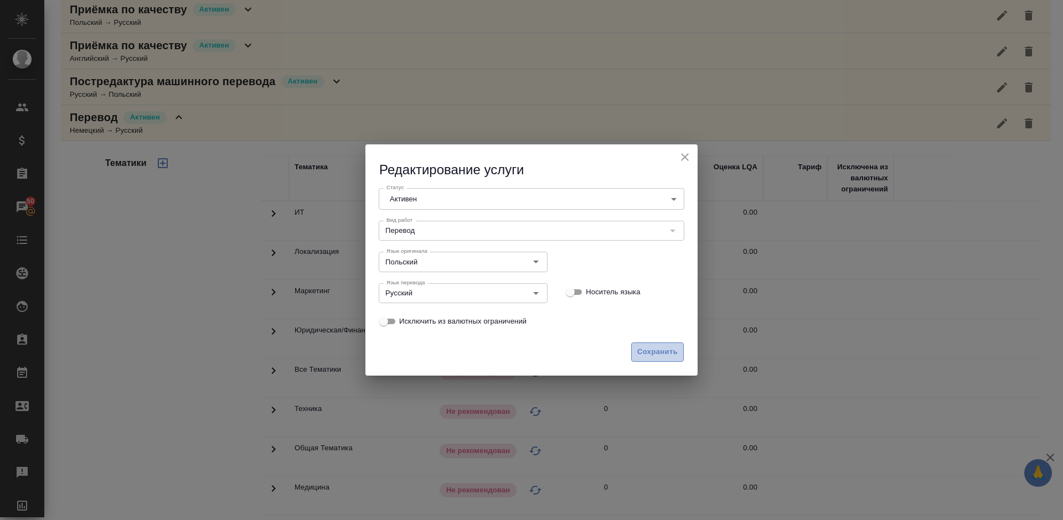
click at [663, 351] on span "Сохранить" at bounding box center [657, 352] width 40 height 13
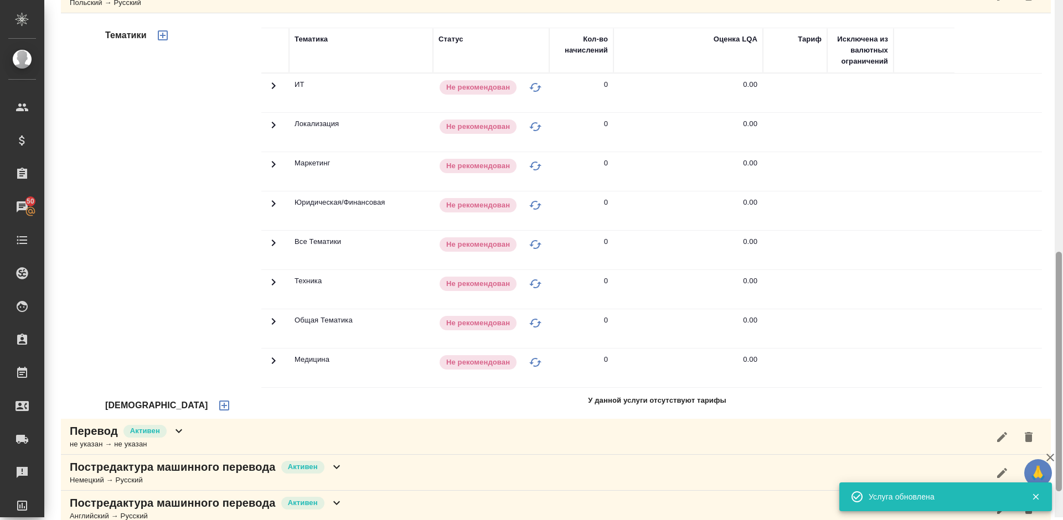
drag, startPoint x: 1059, startPoint y: 216, endPoint x: 1062, endPoint y: 272, distance: 55.4
click at [1062, 272] on div at bounding box center [1058, 257] width 8 height 520
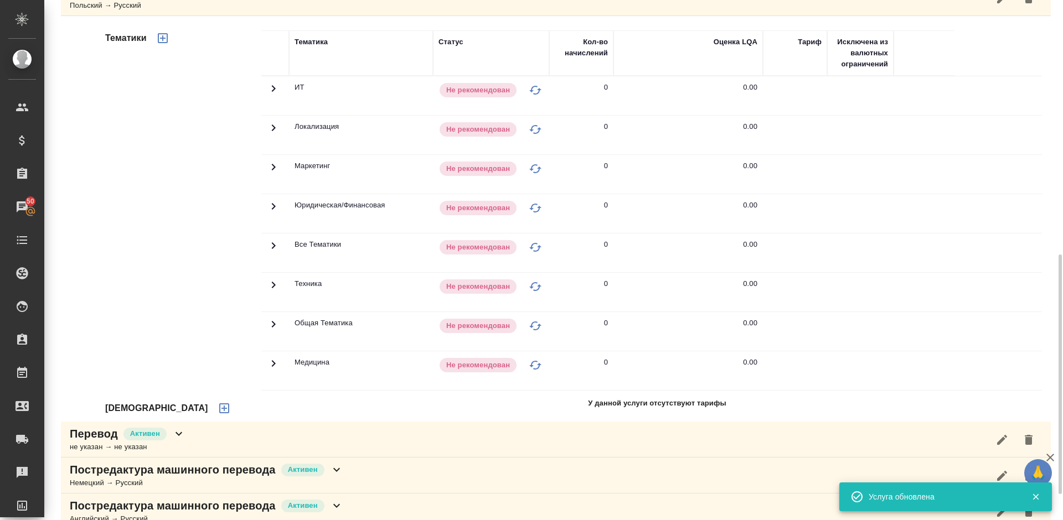
click at [219, 411] on icon "button" at bounding box center [224, 408] width 10 height 10
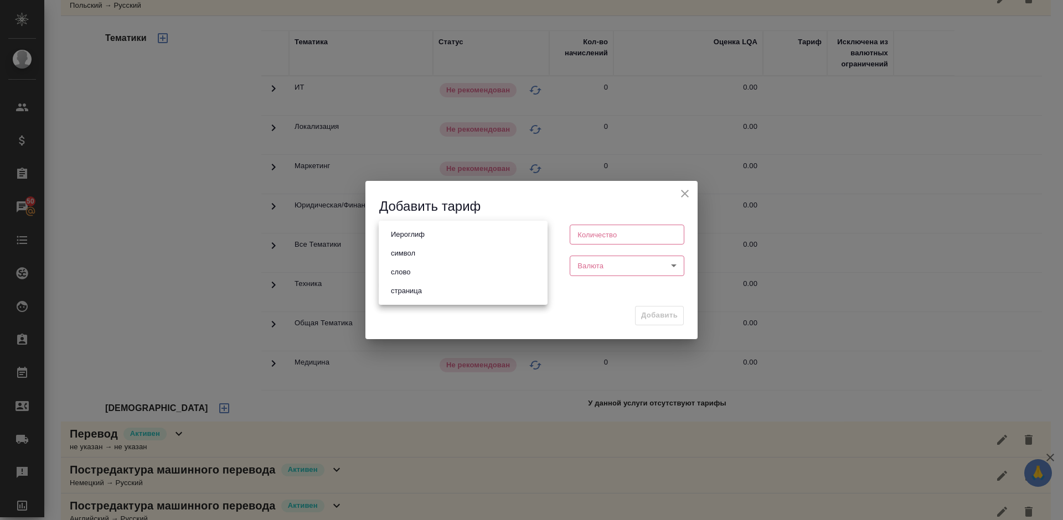
click at [426, 237] on body "🙏 .cls-1 fill:#fff; AWATERA Lazareva Anastasia Клиенты Спецификации Заказы 50 Ч…" at bounding box center [531, 260] width 1063 height 520
click at [432, 270] on li "слово" at bounding box center [463, 272] width 169 height 19
type input "5a8b1489cc6b4906c91bfd90"
type input "1"
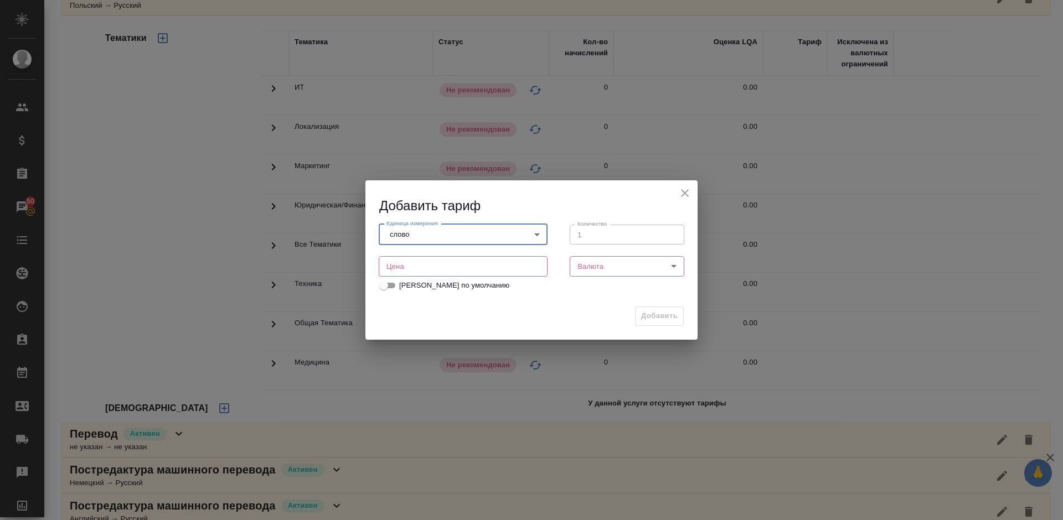
click at [430, 272] on input "number" at bounding box center [463, 266] width 169 height 20
type input "0.64"
click at [637, 265] on body "🙏 .cls-1 fill:#fff; AWATERA Lazareva Anastasia Клиенты Спецификации Заказы 50 Ч…" at bounding box center [531, 260] width 1063 height 520
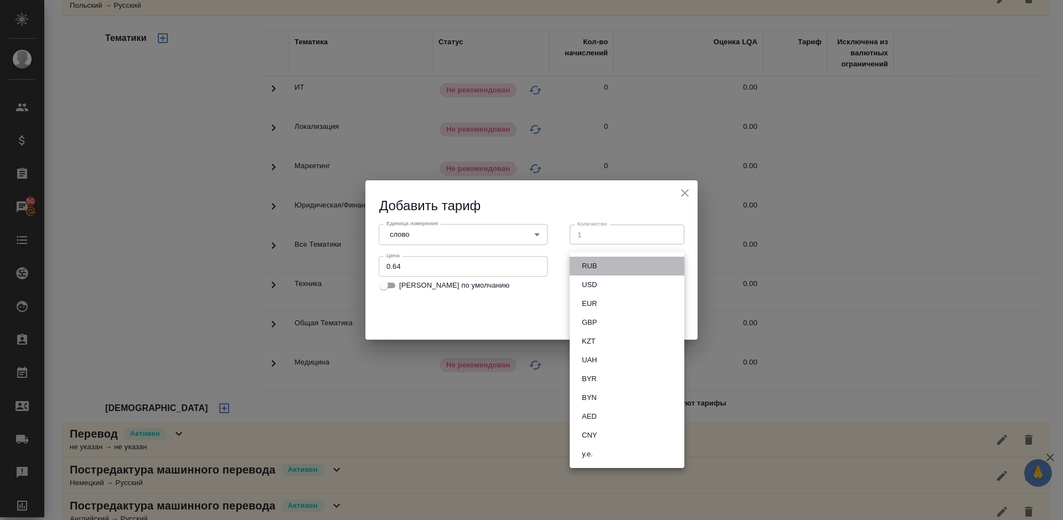
click at [605, 263] on li "RUB" at bounding box center [627, 266] width 115 height 19
type input "RUB"
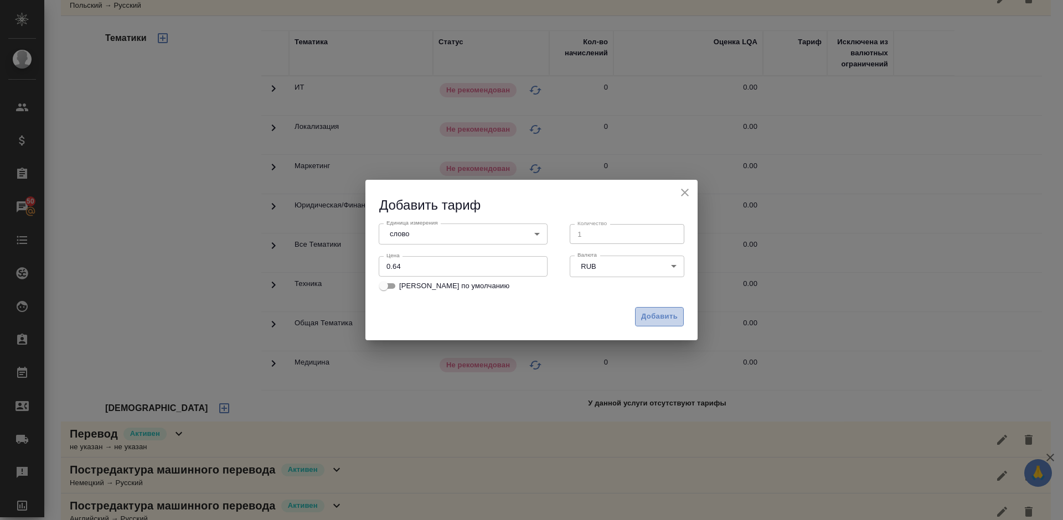
click at [653, 318] on span "Добавить" at bounding box center [659, 317] width 37 height 13
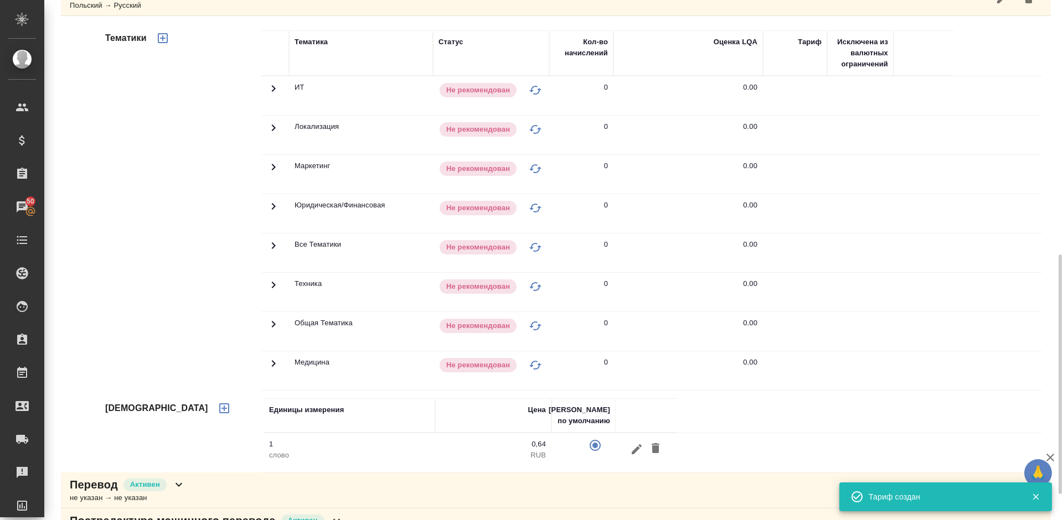
click at [164, 37] on icon "button" at bounding box center [162, 38] width 13 height 13
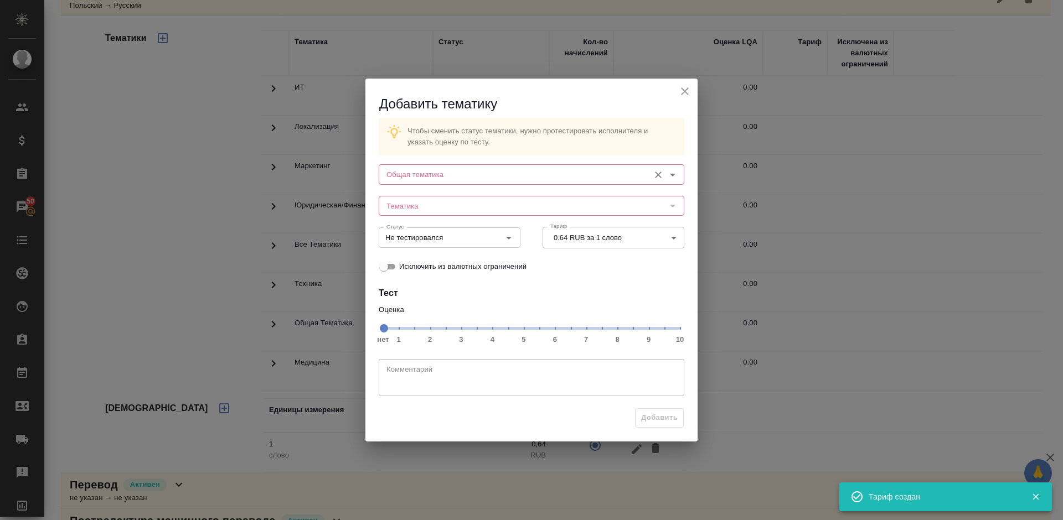
click at [499, 170] on input "Общая тематика" at bounding box center [513, 174] width 262 height 13
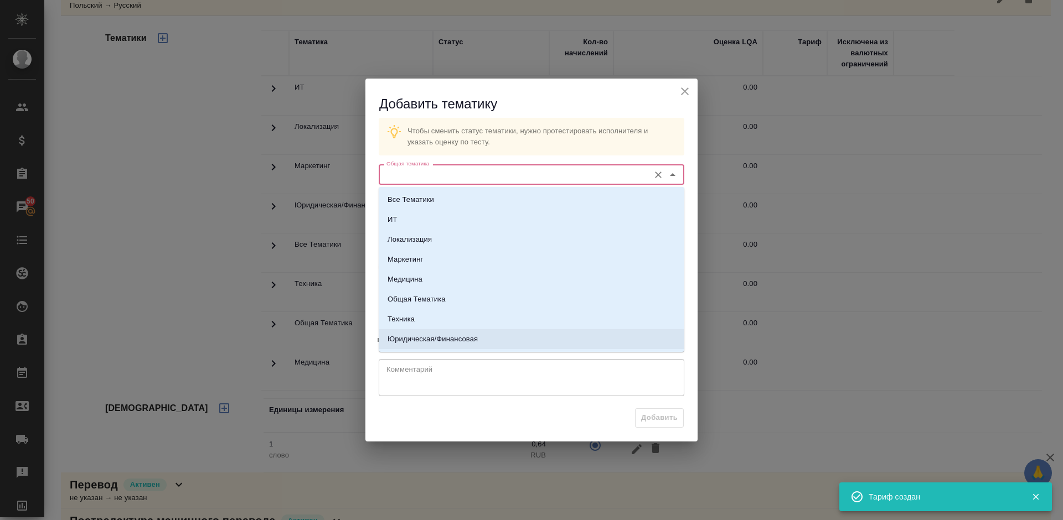
click at [459, 345] on li "Юридическая/Финансовая" at bounding box center [532, 339] width 306 height 20
type input "Юридическая/Финансовая"
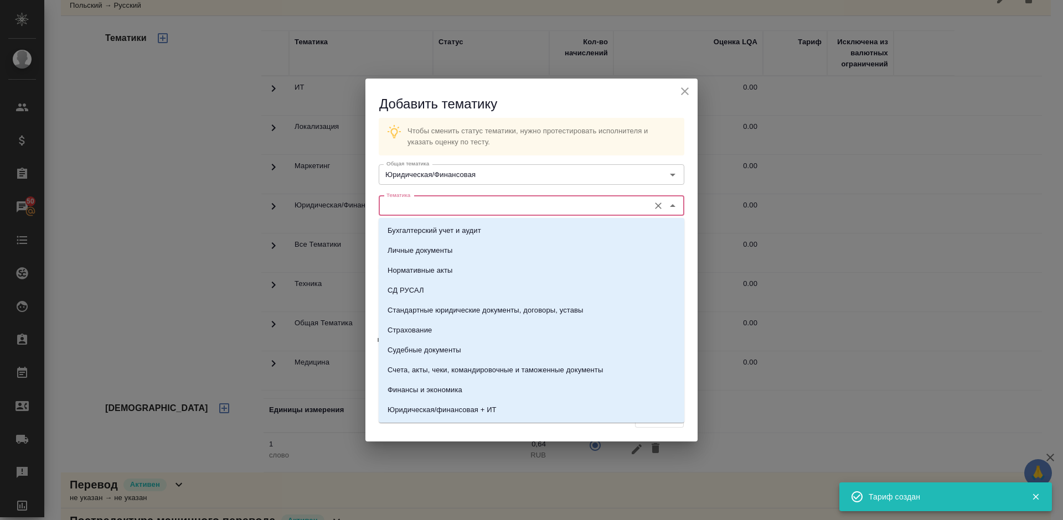
click at [441, 204] on input "Тематика" at bounding box center [513, 205] width 262 height 13
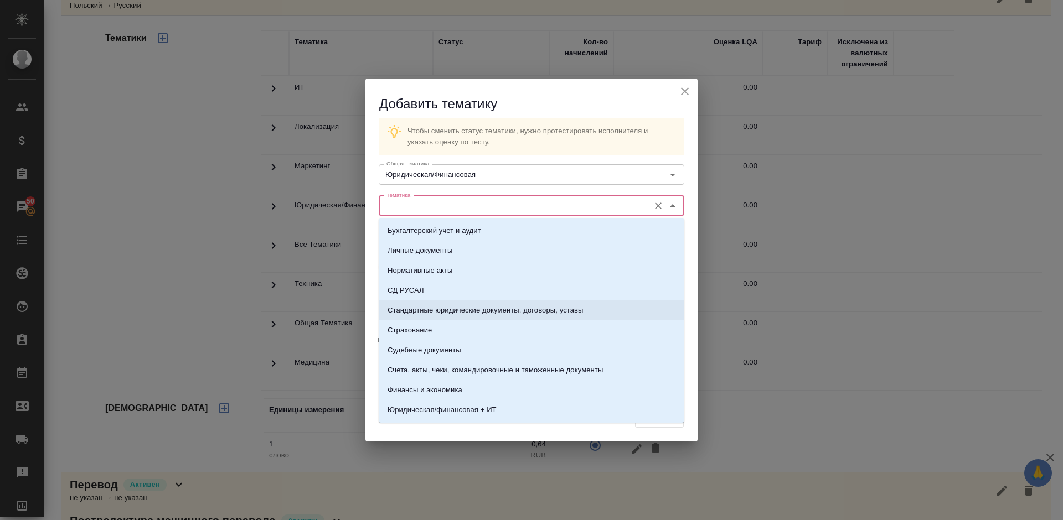
click at [432, 312] on p "Стандартные юридические документы, договоры, уставы" at bounding box center [485, 310] width 196 height 11
type input "Стандартные юридические документы, договоры, уставы"
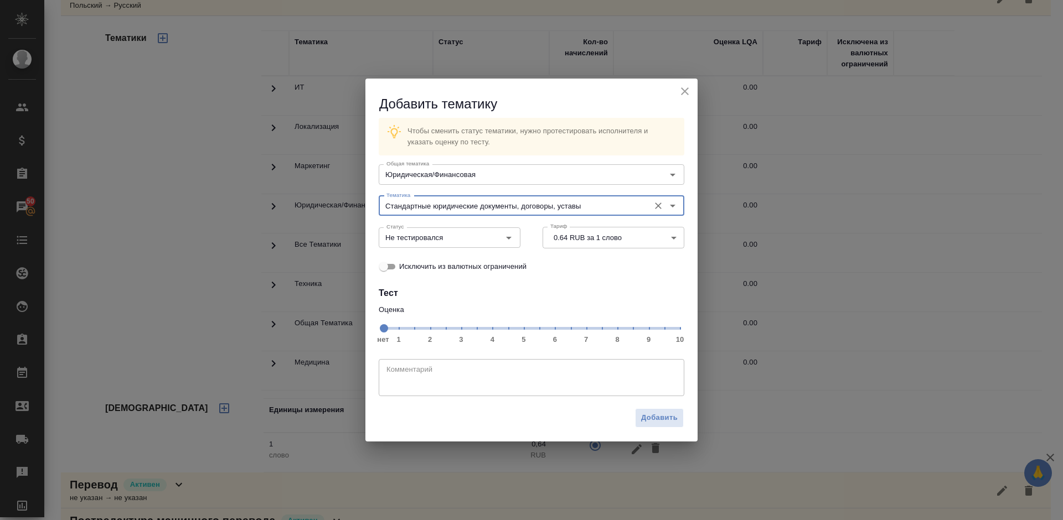
drag, startPoint x: 561, startPoint y: 333, endPoint x: 627, endPoint y: 329, distance: 66.6
click at [388, 333] on span at bounding box center [384, 328] width 8 height 8
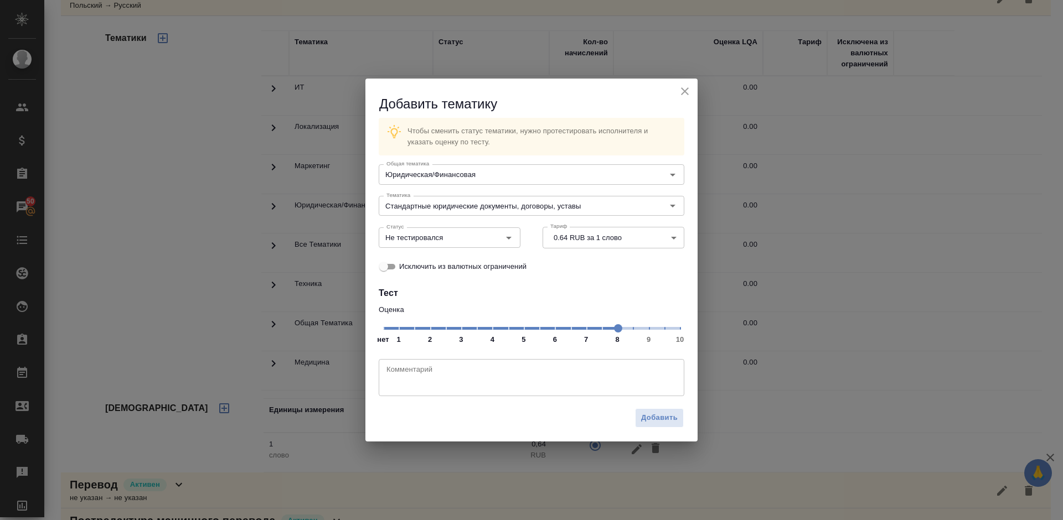
click at [622, 330] on span at bounding box center [618, 328] width 8 height 8
click at [452, 244] on input "Не тестировался" at bounding box center [431, 237] width 98 height 13
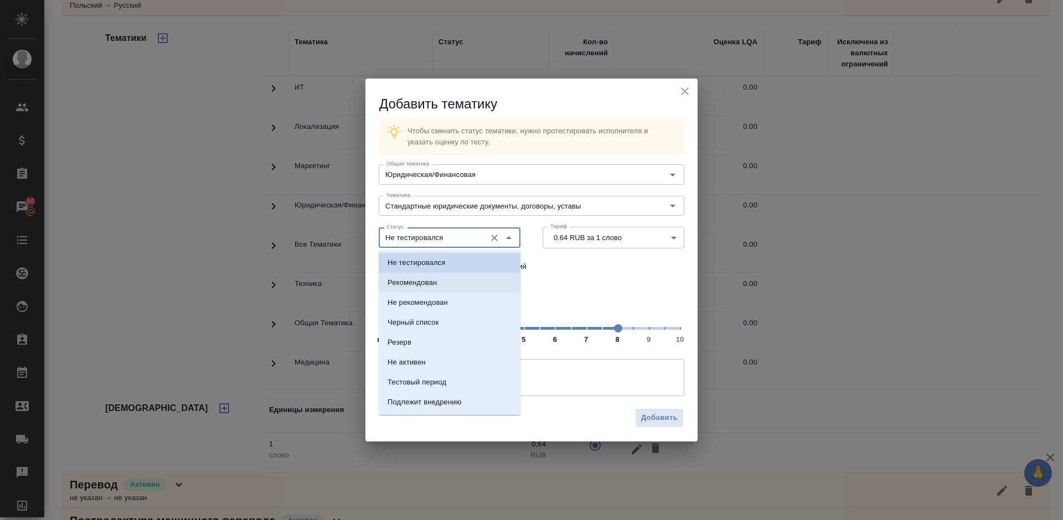
click at [454, 285] on li "Рекомендован" at bounding box center [450, 283] width 142 height 20
type input "Рекомендован"
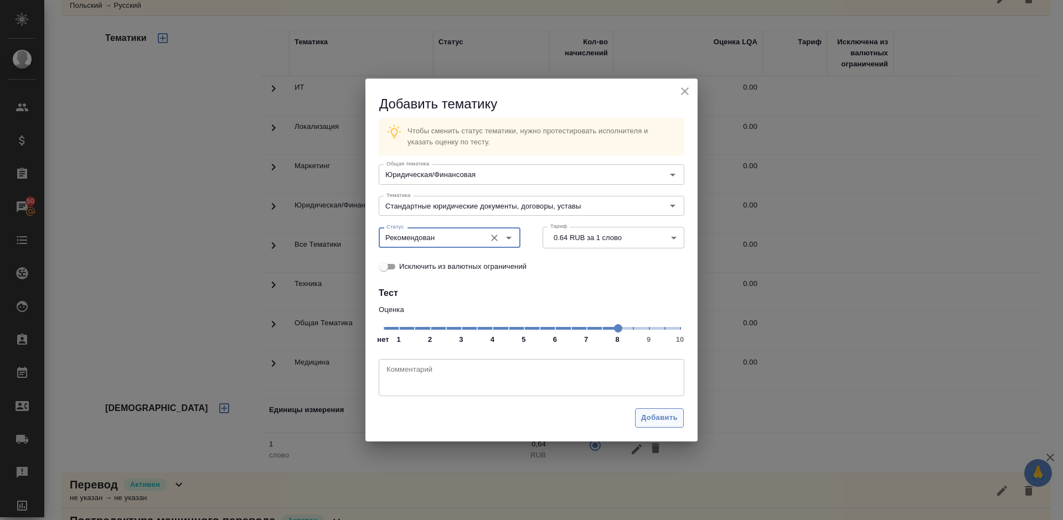
click at [659, 413] on span "Добавить" at bounding box center [659, 418] width 37 height 13
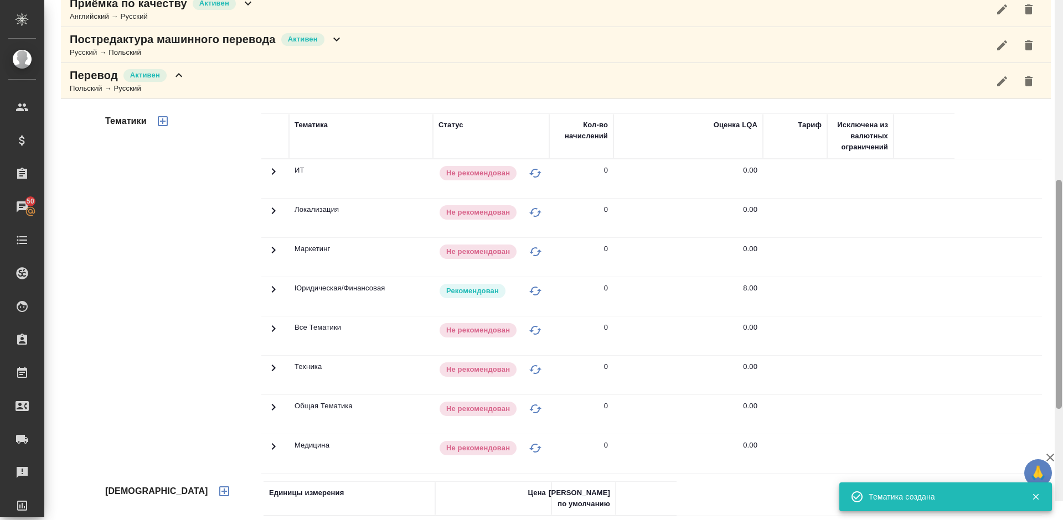
scroll to position [447, 0]
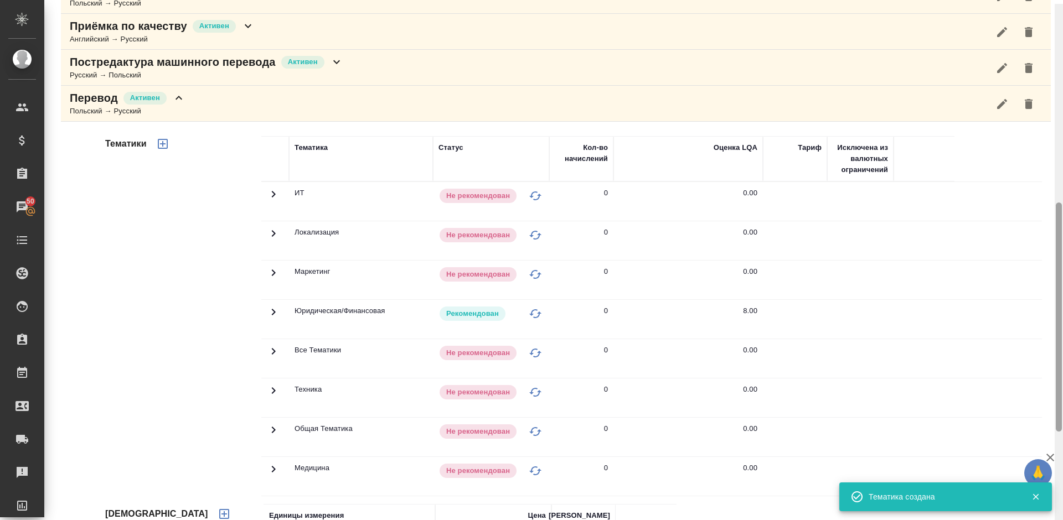
drag, startPoint x: 1060, startPoint y: 303, endPoint x: 1041, endPoint y: 254, distance: 53.7
click at [1057, 255] on div at bounding box center [1059, 317] width 6 height 229
click at [272, 109] on div "Перевод Активен Польский → Русский" at bounding box center [556, 104] width 990 height 36
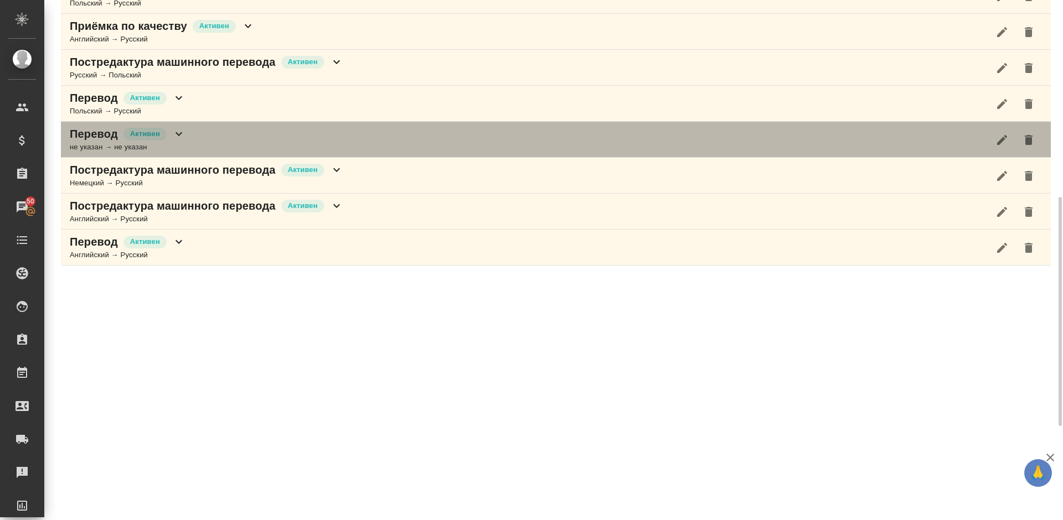
click at [265, 136] on div "Перевод Активен не указан → не указан" at bounding box center [556, 140] width 990 height 36
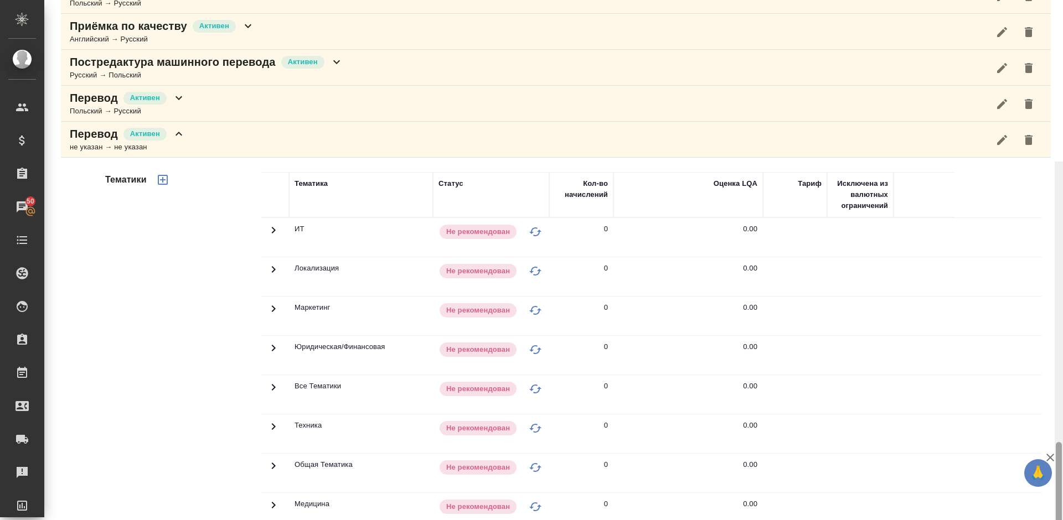
scroll to position [608, 0]
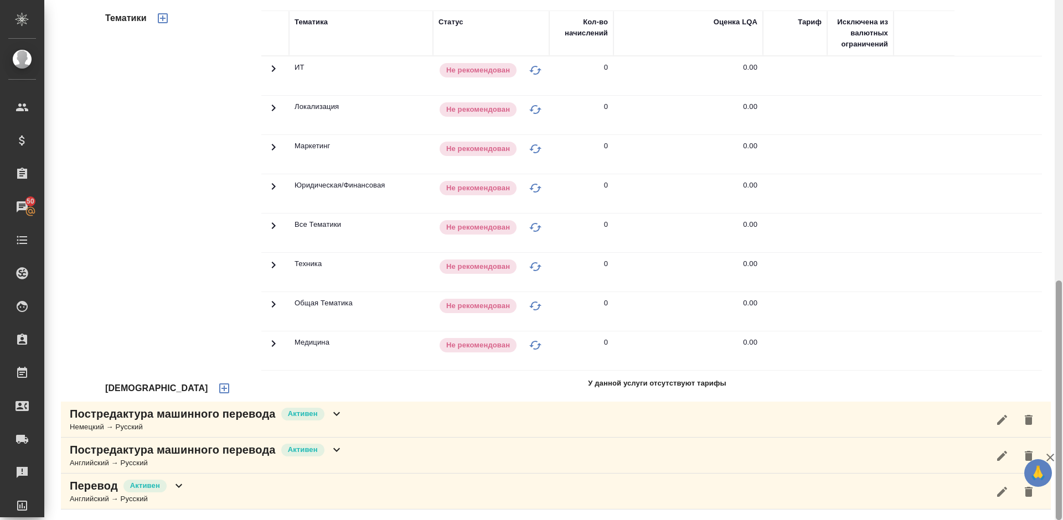
drag, startPoint x: 1062, startPoint y: 243, endPoint x: 1062, endPoint y: 324, distance: 81.4
click at [1062, 324] on div at bounding box center [1058, 260] width 8 height 520
click at [218, 391] on icon "button" at bounding box center [224, 388] width 13 height 13
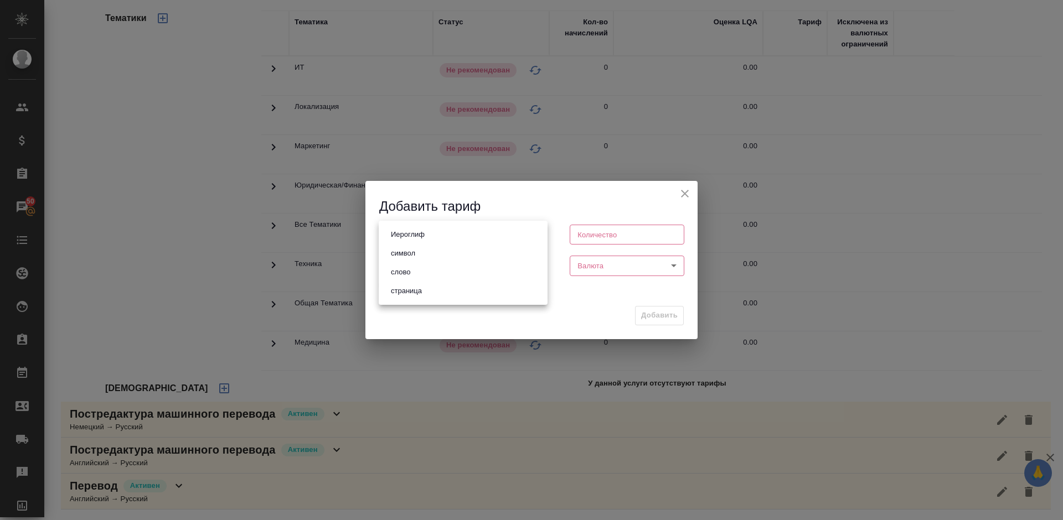
click at [437, 230] on body "🙏 .cls-1 fill:#fff; AWATERA Lazareva Anastasia Клиенты Спецификации Заказы 50 Ч…" at bounding box center [531, 260] width 1063 height 520
click at [438, 275] on li "слово" at bounding box center [463, 272] width 169 height 19
type input "5a8b1489cc6b4906c91bfd90"
type input "1"
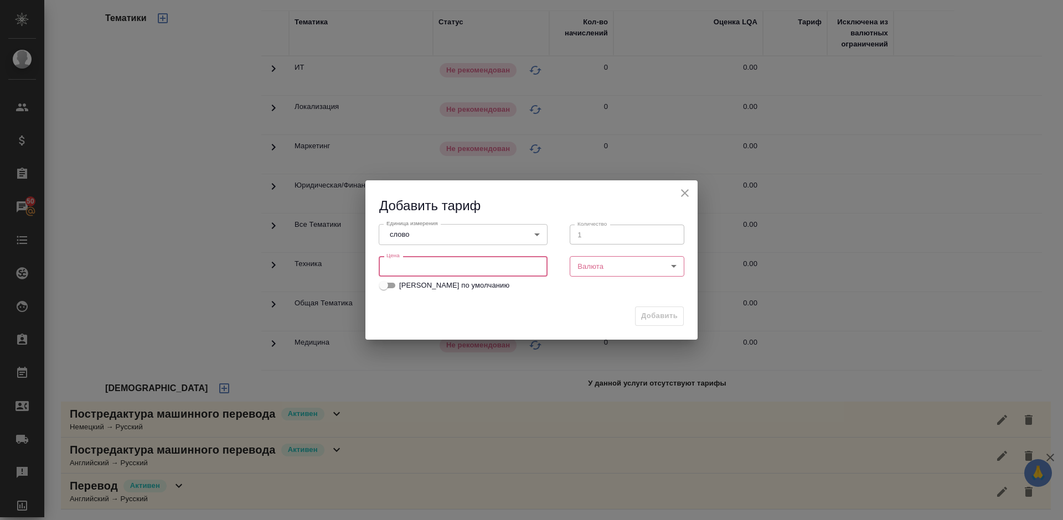
click at [426, 267] on input "number" at bounding box center [463, 266] width 169 height 20
type input "0.64"
click at [619, 268] on body "🙏 .cls-1 fill:#fff; AWATERA Lazareva Anastasia Клиенты Спецификации Заказы 50 Ч…" at bounding box center [531, 260] width 1063 height 520
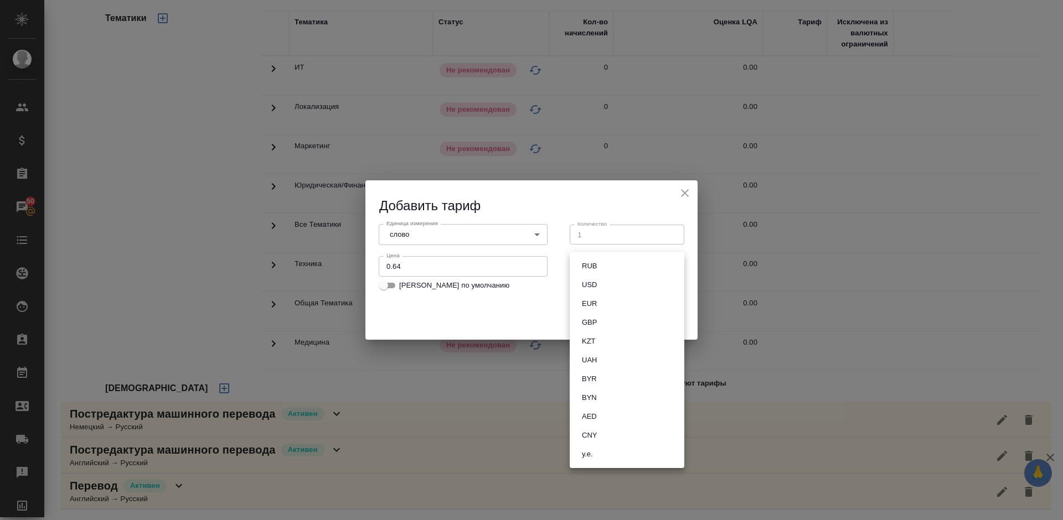
click at [589, 270] on button "RUB" at bounding box center [589, 266] width 22 height 12
type input "RUB"
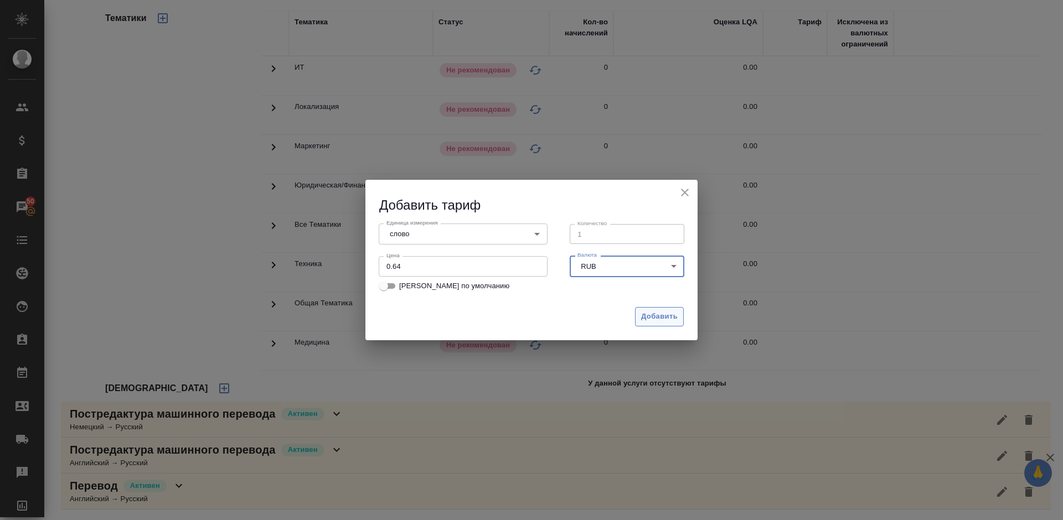
click at [651, 316] on span "Добавить" at bounding box center [659, 317] width 37 height 13
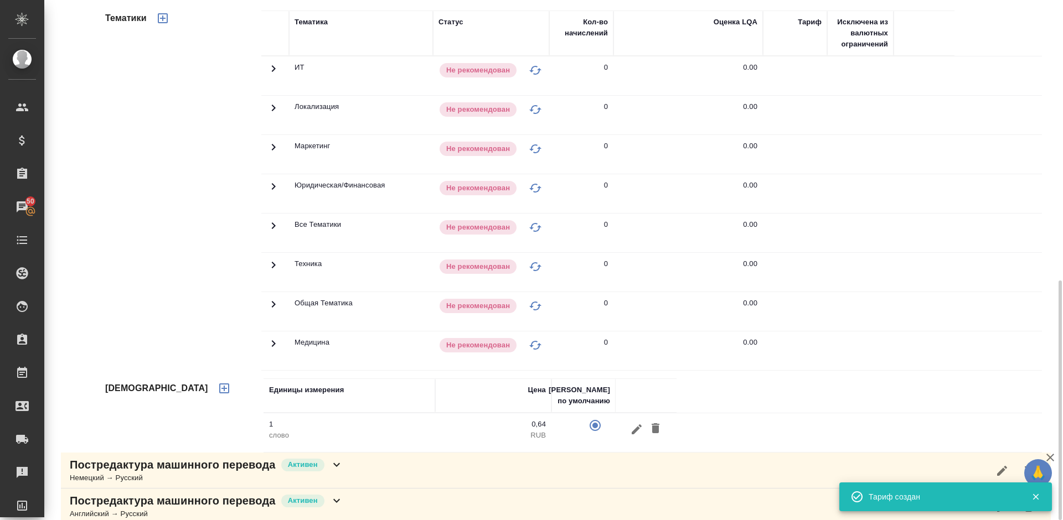
click at [164, 19] on icon "button" at bounding box center [162, 18] width 13 height 13
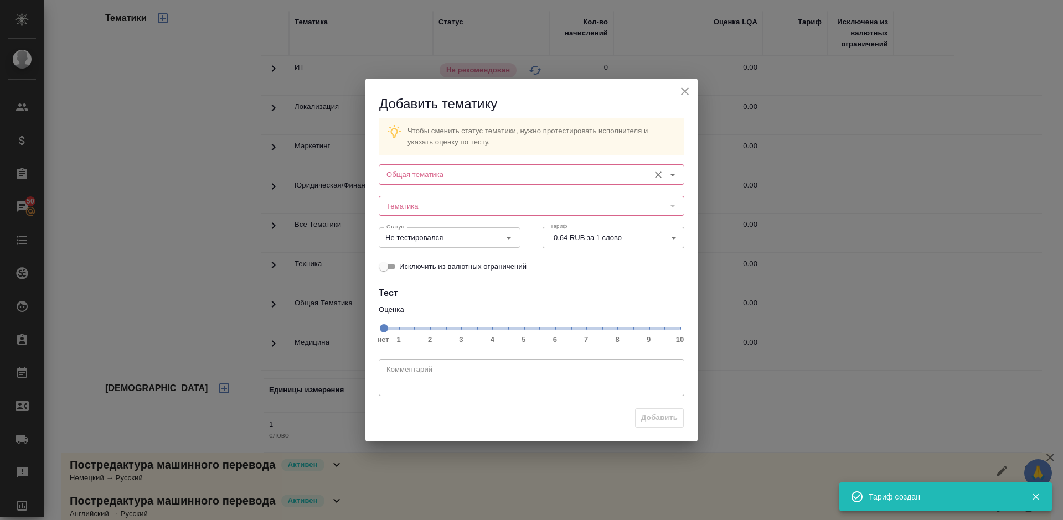
click at [452, 172] on input "Общая тематика" at bounding box center [513, 174] width 262 height 13
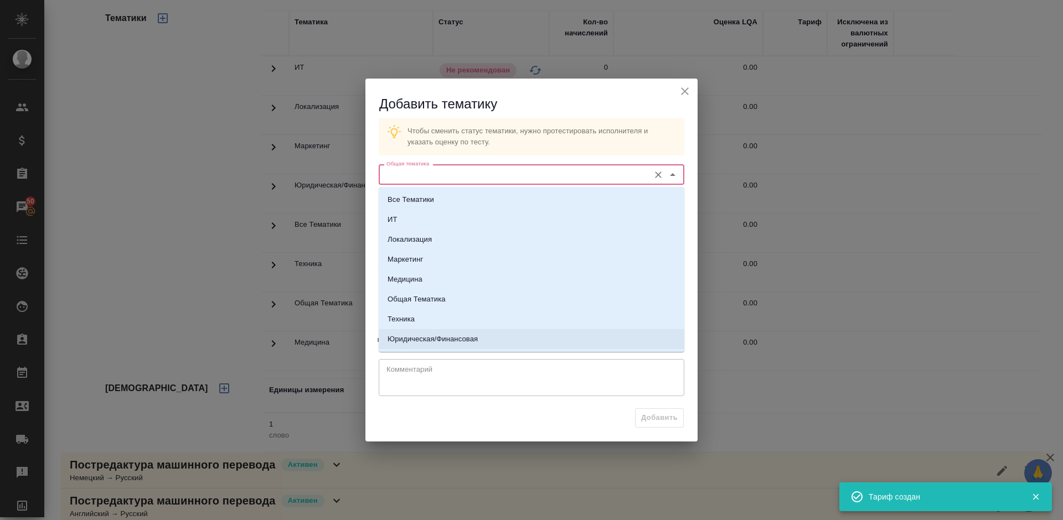
click at [452, 337] on p "Юридическая/Финансовая" at bounding box center [432, 339] width 90 height 11
type input "Юридическая/Финансовая"
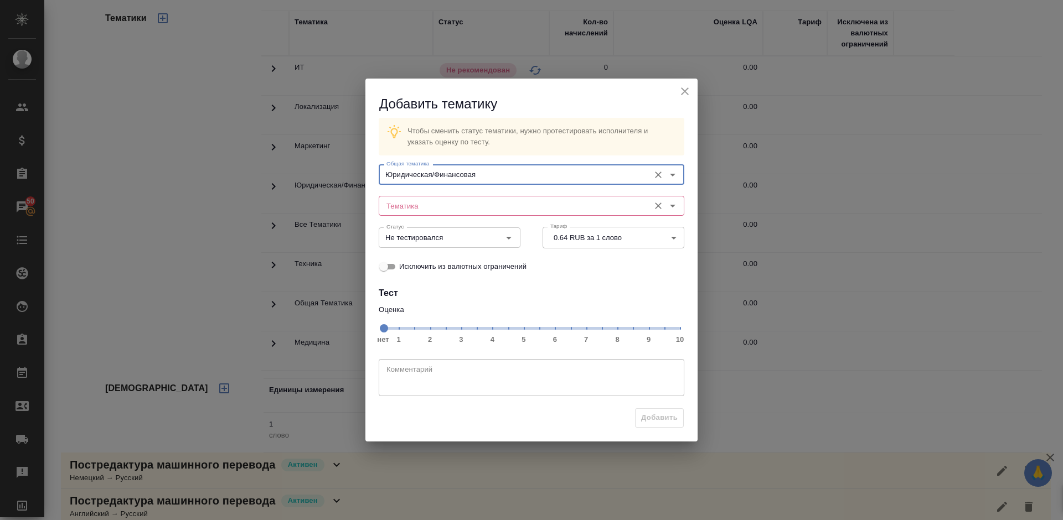
click at [437, 205] on input "Тематика" at bounding box center [513, 205] width 262 height 13
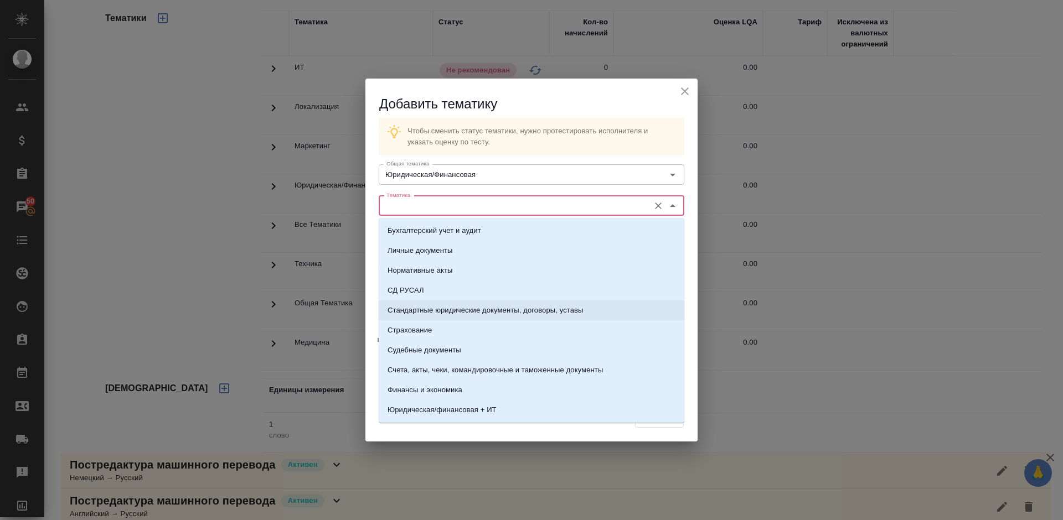
click at [451, 306] on p "Стандартные юридические документы, договоры, уставы" at bounding box center [485, 310] width 196 height 11
type input "Стандартные юридические документы, договоры, уставы"
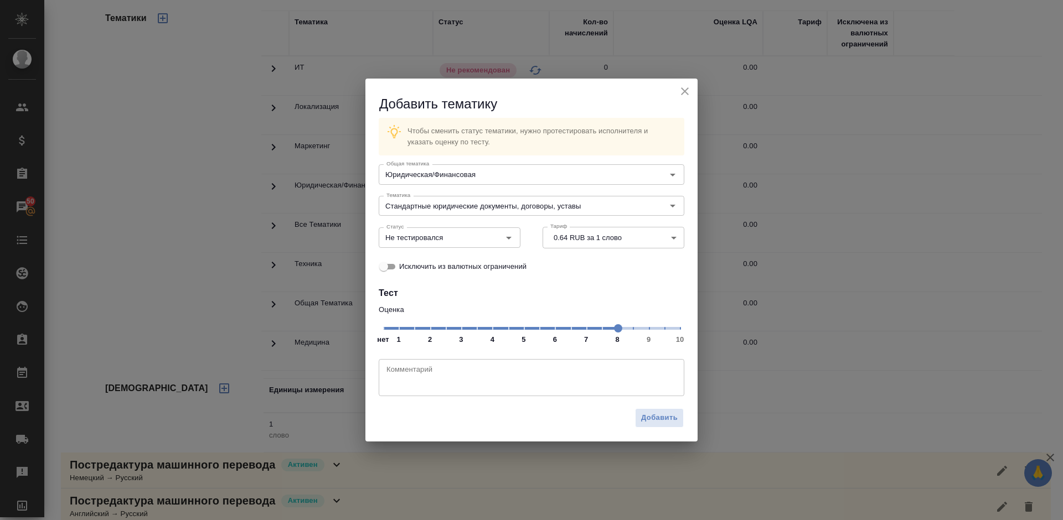
drag, startPoint x: 386, startPoint y: 325, endPoint x: 613, endPoint y: 334, distance: 227.7
click at [614, 333] on span at bounding box center [618, 328] width 8 height 8
click at [453, 238] on input "Не тестировался" at bounding box center [431, 237] width 98 height 13
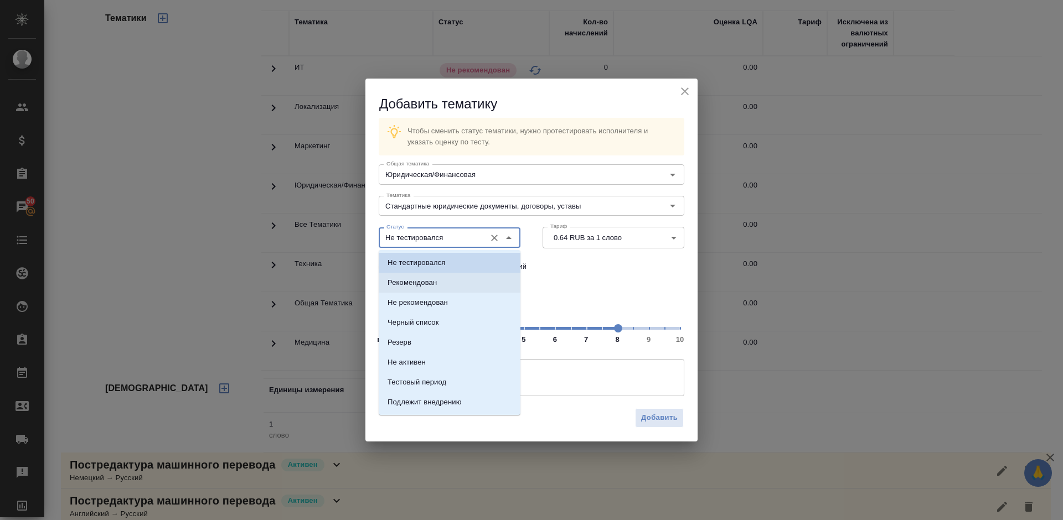
click at [450, 286] on li "Рекомендован" at bounding box center [450, 283] width 142 height 20
type input "Рекомендован"
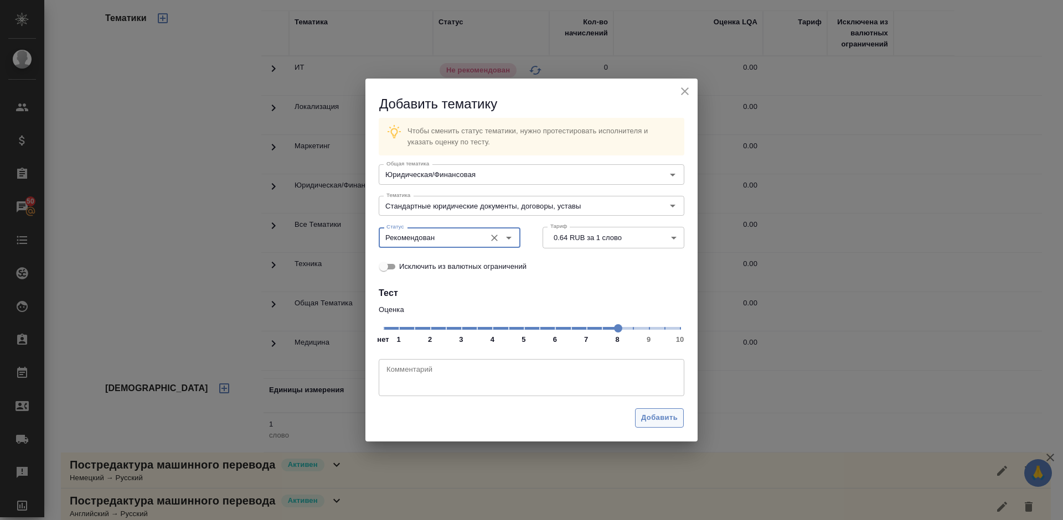
click at [658, 415] on span "Добавить" at bounding box center [659, 418] width 37 height 13
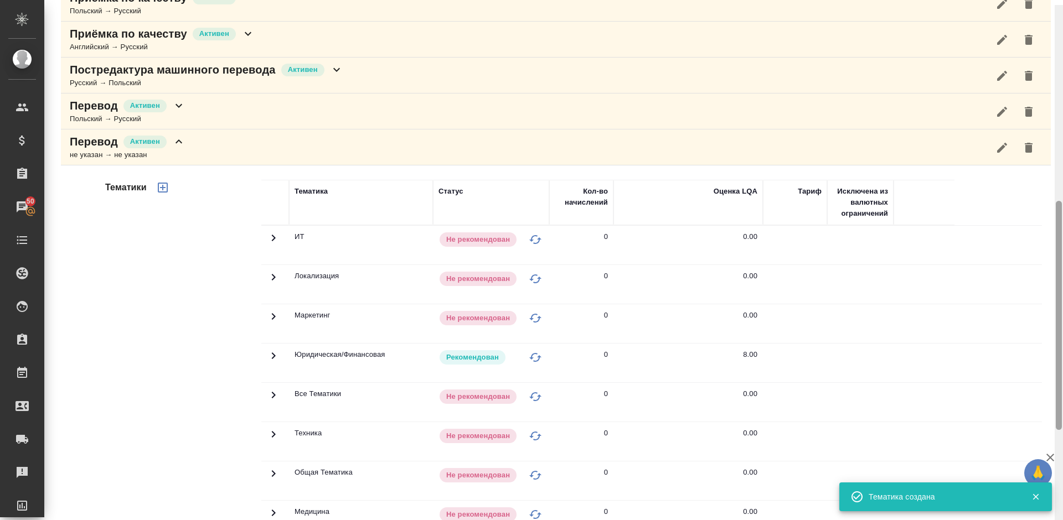
drag, startPoint x: 1059, startPoint y: 337, endPoint x: 1061, endPoint y: 255, distance: 81.4
click at [1061, 255] on div at bounding box center [1059, 315] width 6 height 229
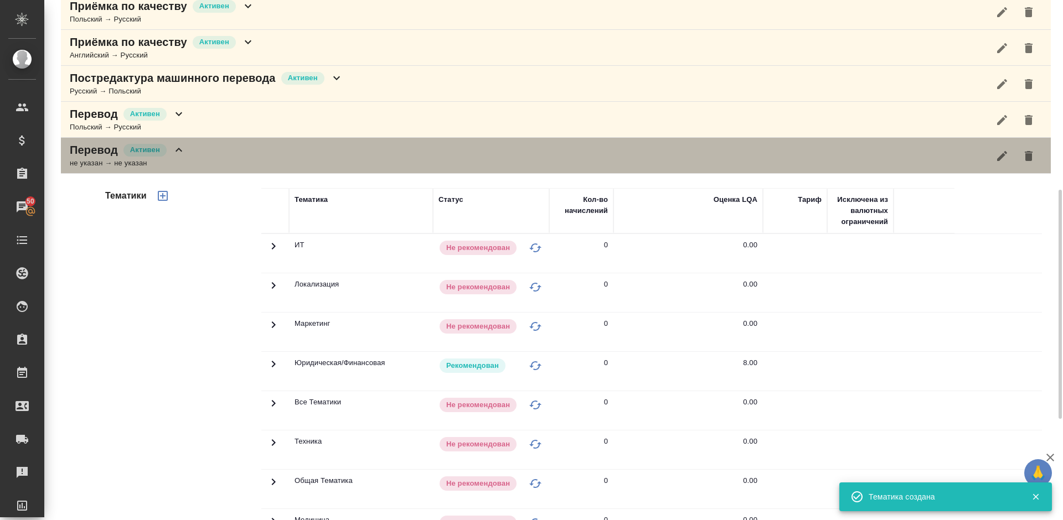
click at [276, 159] on div "Перевод Активен не указан → не указан" at bounding box center [556, 156] width 990 height 36
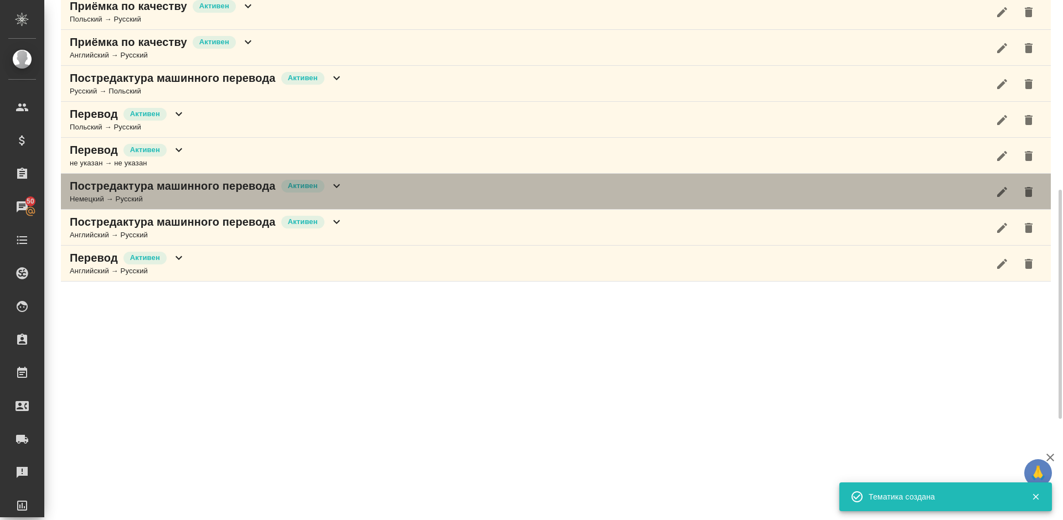
click at [364, 198] on div "Постредактура машинного перевода Активен Немецкий → Русский" at bounding box center [556, 192] width 990 height 36
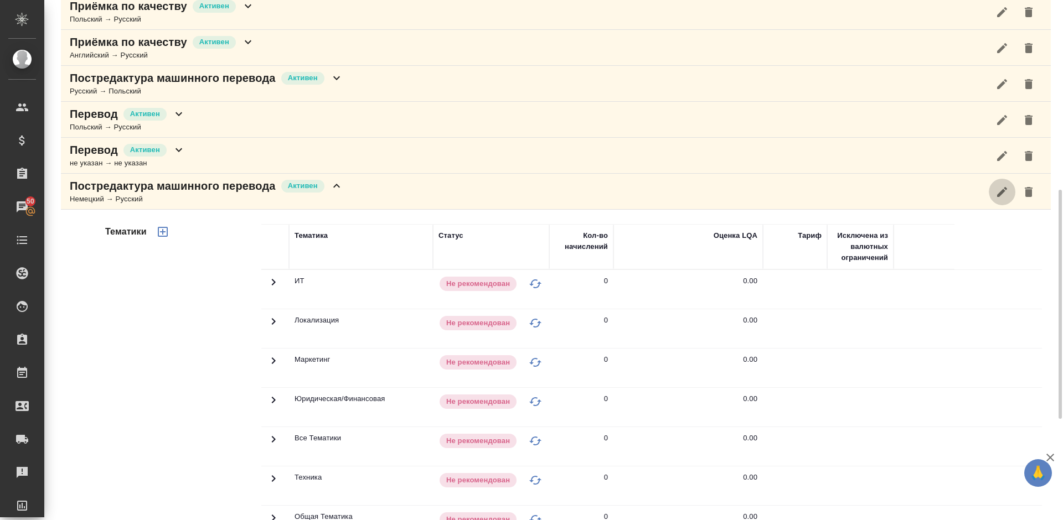
click at [1002, 189] on icon "button" at bounding box center [1001, 191] width 13 height 13
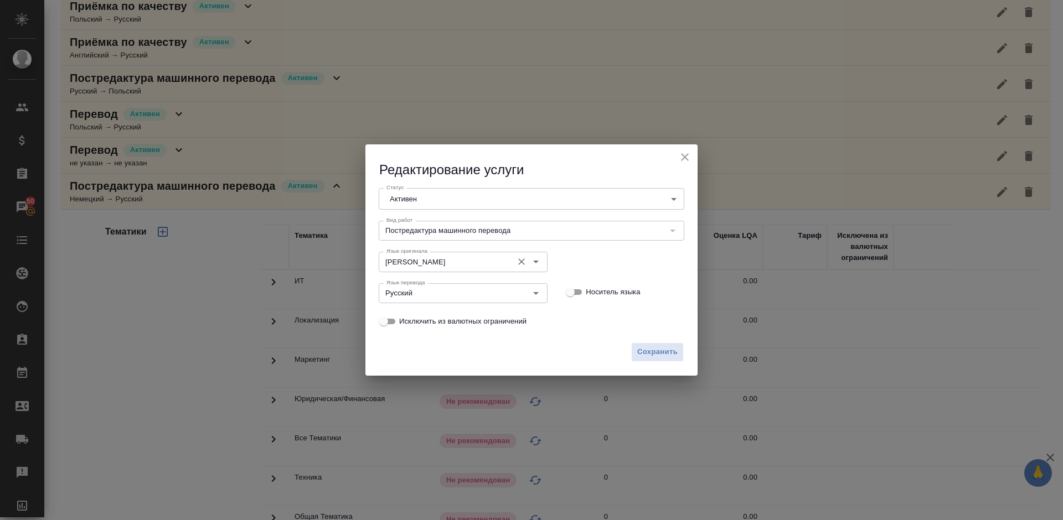
click at [518, 259] on icon "Очистить" at bounding box center [521, 261] width 11 height 11
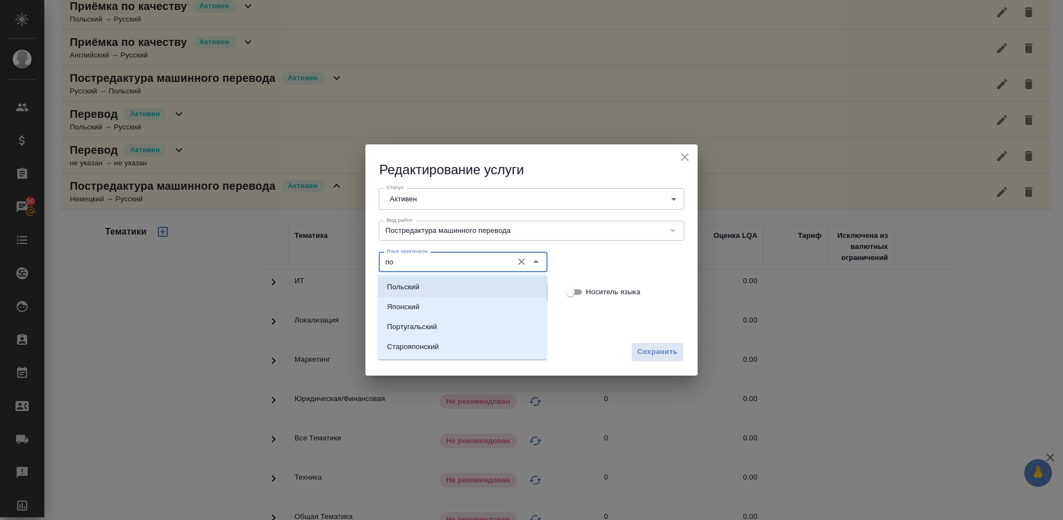
click at [462, 289] on li "Польский" at bounding box center [462, 287] width 169 height 20
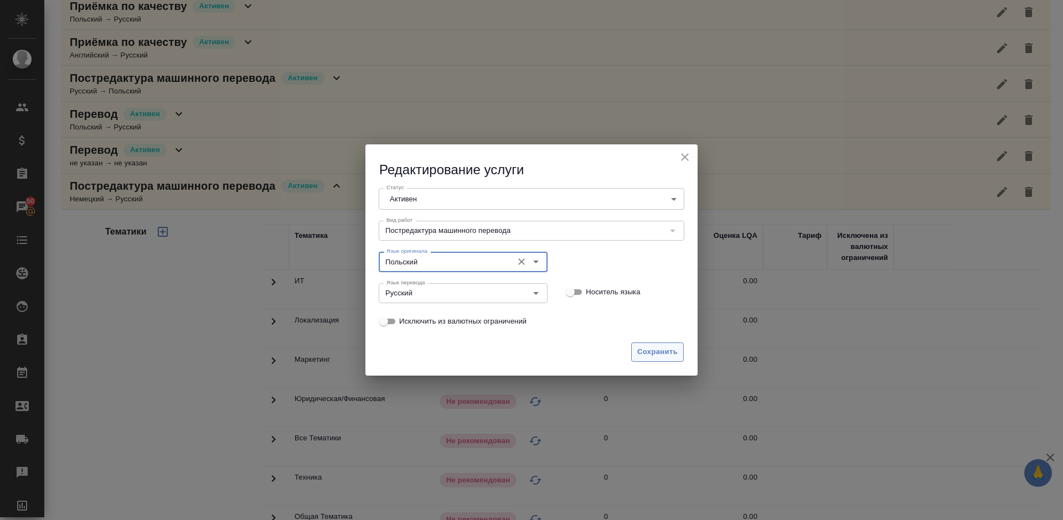
type input "Польский"
click at [658, 347] on span "Сохранить" at bounding box center [657, 352] width 40 height 13
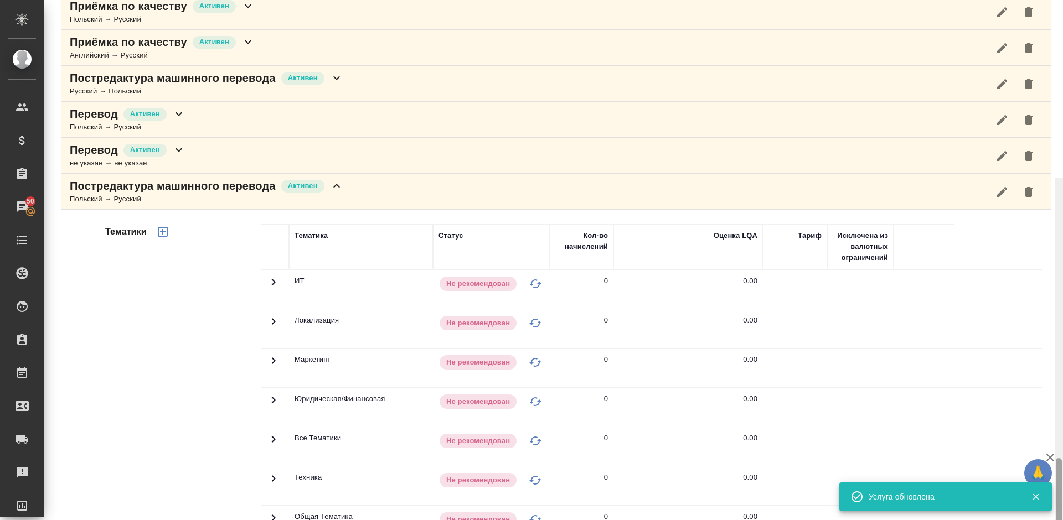
scroll to position [608, 0]
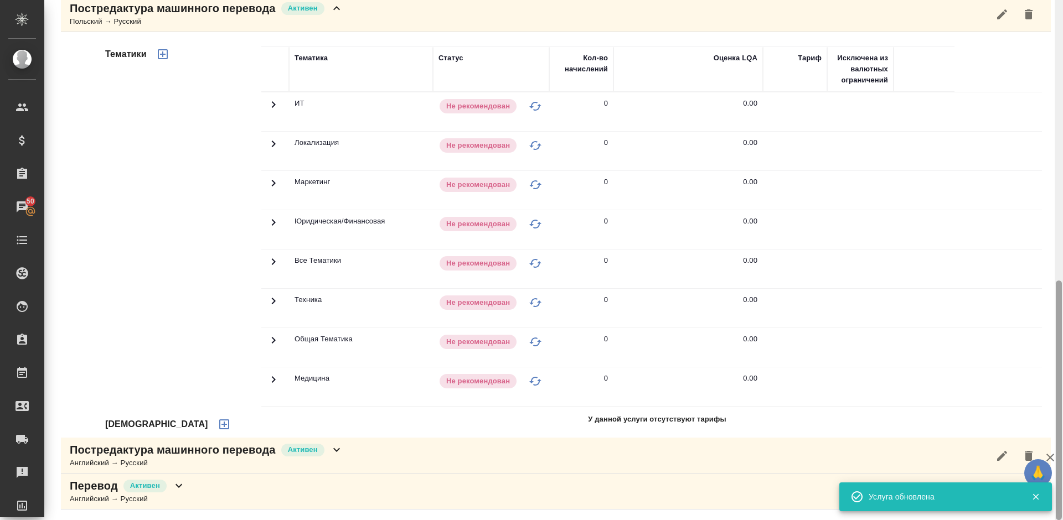
drag, startPoint x: 1062, startPoint y: 225, endPoint x: 1062, endPoint y: 311, distance: 85.8
click at [1062, 311] on div at bounding box center [1058, 260] width 8 height 520
click at [218, 423] on icon "button" at bounding box center [224, 424] width 13 height 13
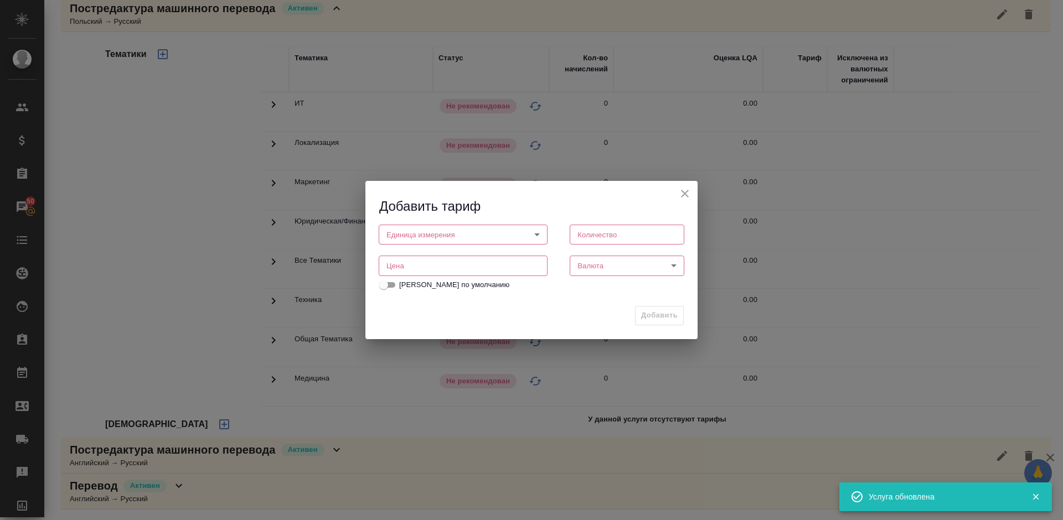
click at [411, 235] on body "🙏 .cls-1 fill:#fff; AWATERA Lazareva Anastasia Клиенты Спецификации Заказы 50 Ч…" at bounding box center [531, 260] width 1063 height 520
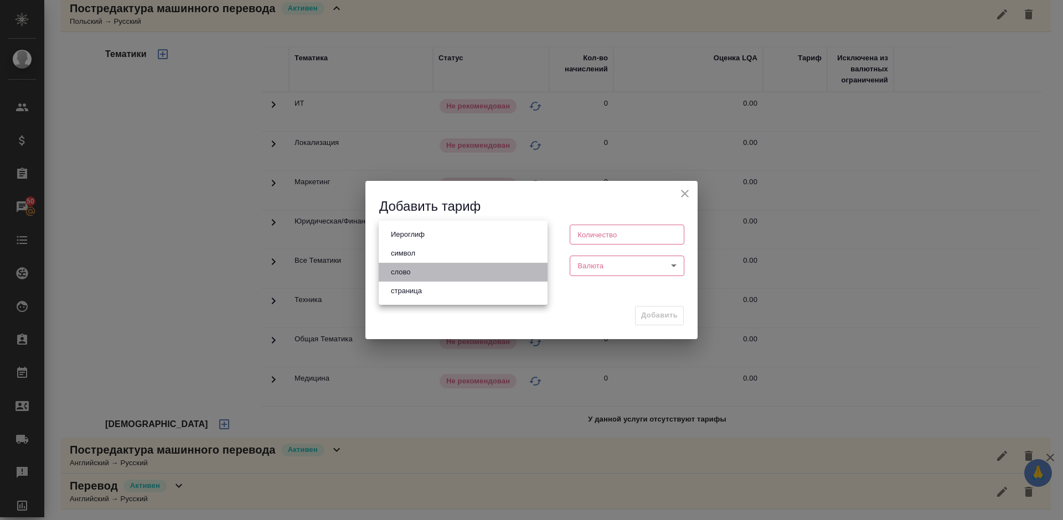
click at [423, 277] on li "слово" at bounding box center [463, 272] width 169 height 19
type input "5a8b1489cc6b4906c91bfd90"
type input "1"
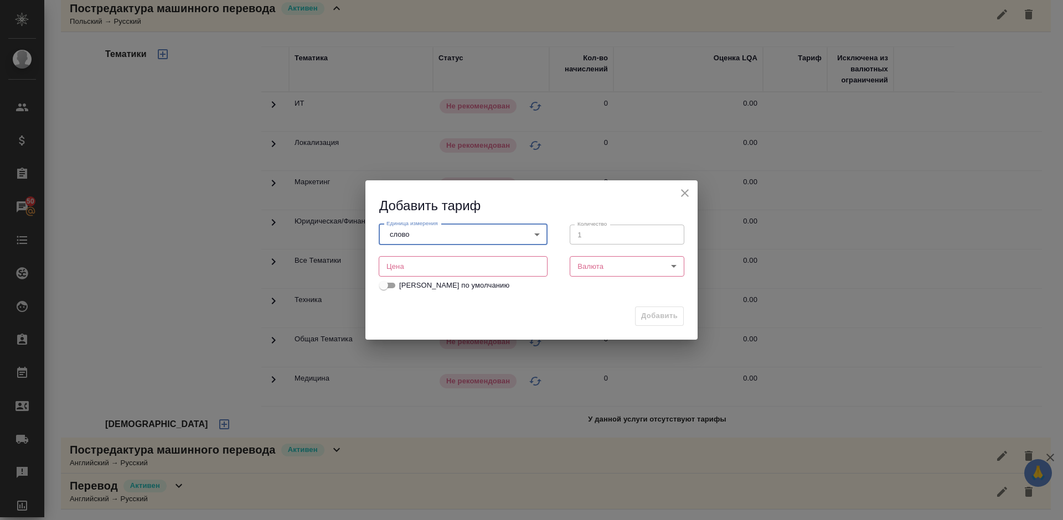
click at [411, 261] on input "number" at bounding box center [463, 266] width 169 height 20
type input "0.64"
click at [592, 270] on body "🙏 .cls-1 fill:#fff; AWATERA Lazareva Anastasia Клиенты Спецификации Заказы 50 Ч…" at bounding box center [531, 260] width 1063 height 520
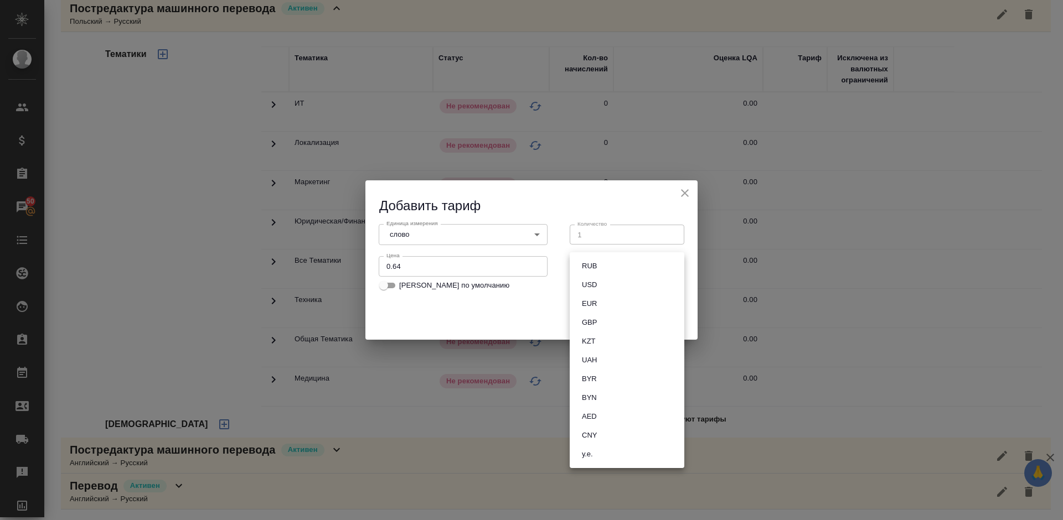
click at [585, 270] on button "RUB" at bounding box center [589, 266] width 22 height 12
type input "RUB"
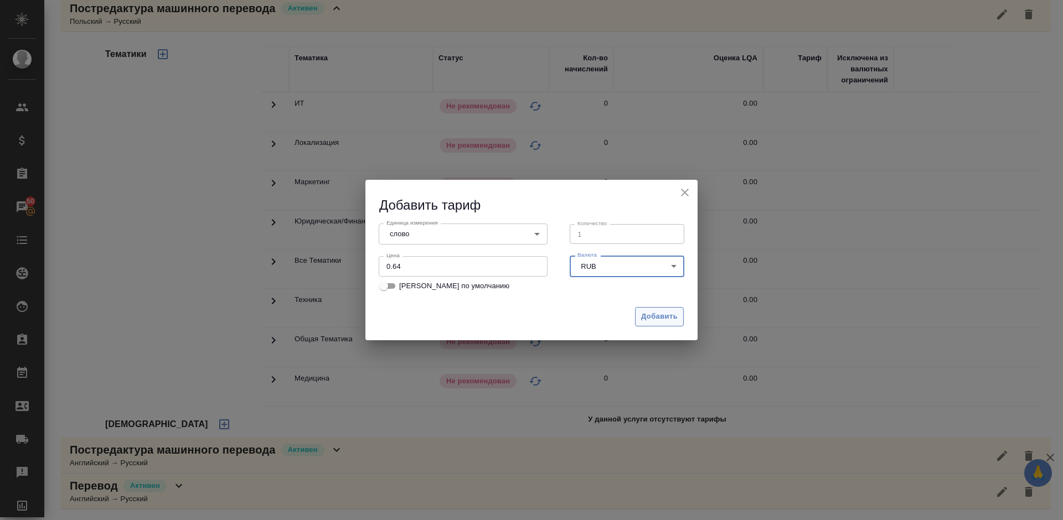
click at [651, 316] on span "Добавить" at bounding box center [659, 317] width 37 height 13
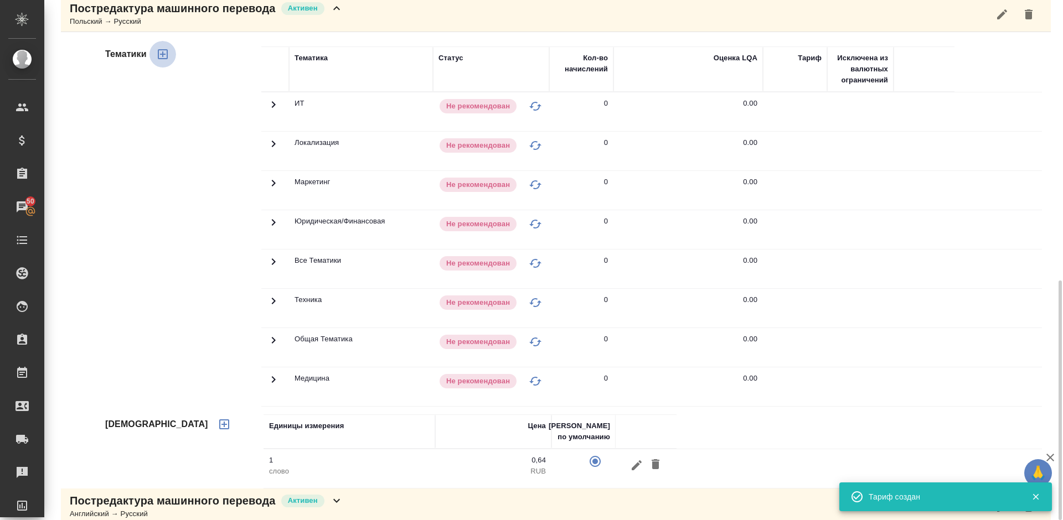
click at [161, 51] on icon "button" at bounding box center [162, 54] width 13 height 13
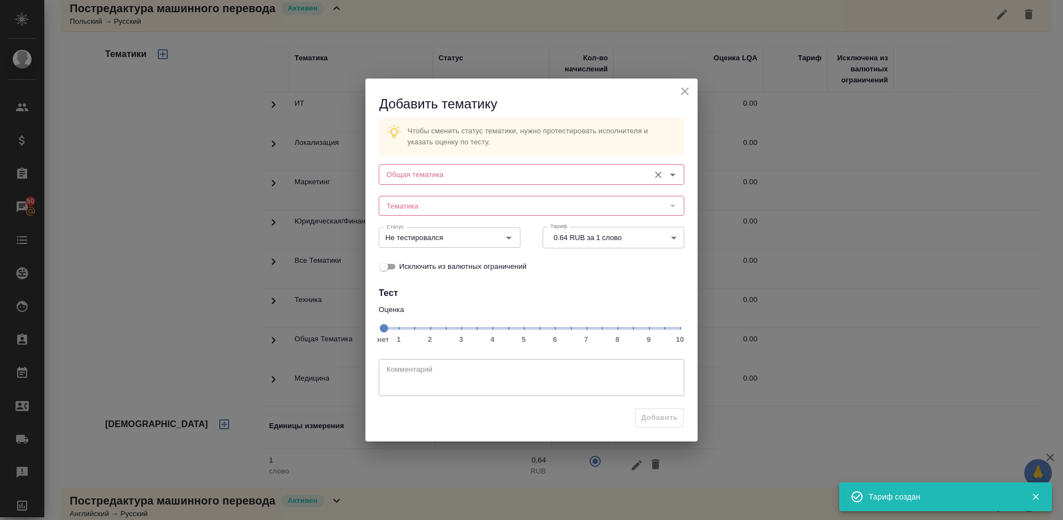
click at [450, 174] on input "Общая тематика" at bounding box center [513, 174] width 262 height 13
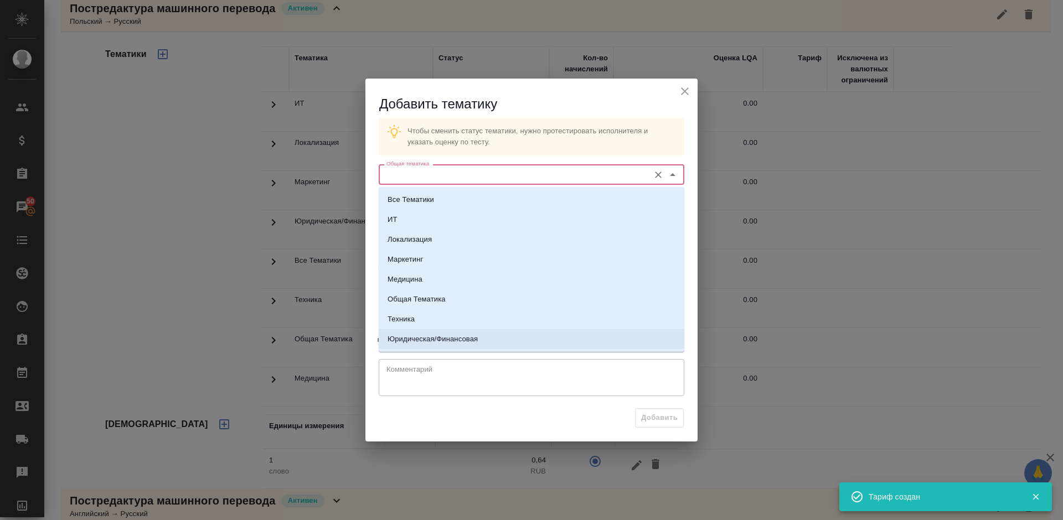
click at [469, 339] on p "Юридическая/Финансовая" at bounding box center [432, 339] width 90 height 11
type input "Юридическая/Финансовая"
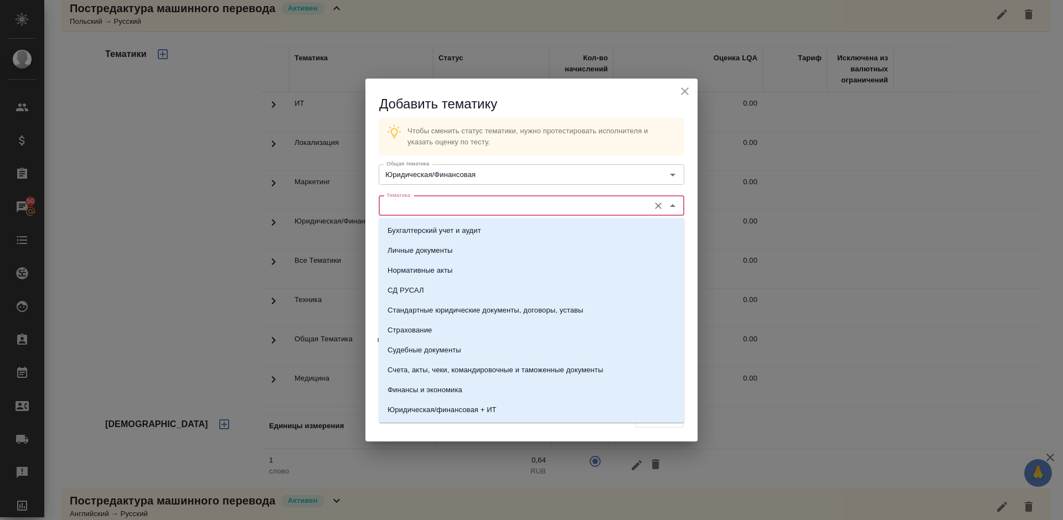
click at [442, 202] on input "Тематика" at bounding box center [513, 205] width 262 height 13
click at [454, 308] on p "Стандартные юридические документы, договоры, уставы" at bounding box center [485, 310] width 196 height 11
type input "Стандартные юридические документы, договоры, уставы"
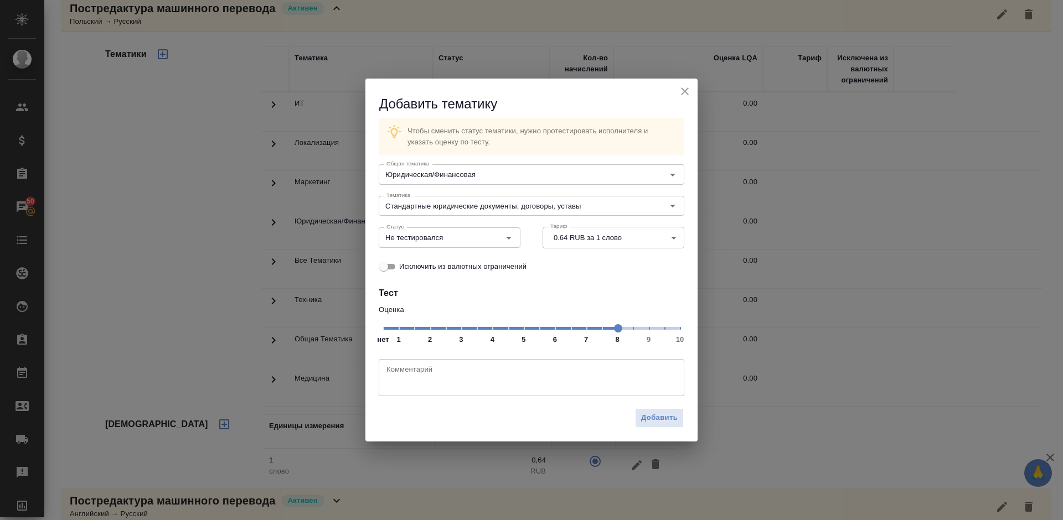
drag, startPoint x: 384, startPoint y: 329, endPoint x: 618, endPoint y: 329, distance: 234.7
click at [618, 329] on span at bounding box center [618, 328] width 8 height 8
click at [469, 237] on input "Не тестировался" at bounding box center [431, 237] width 98 height 13
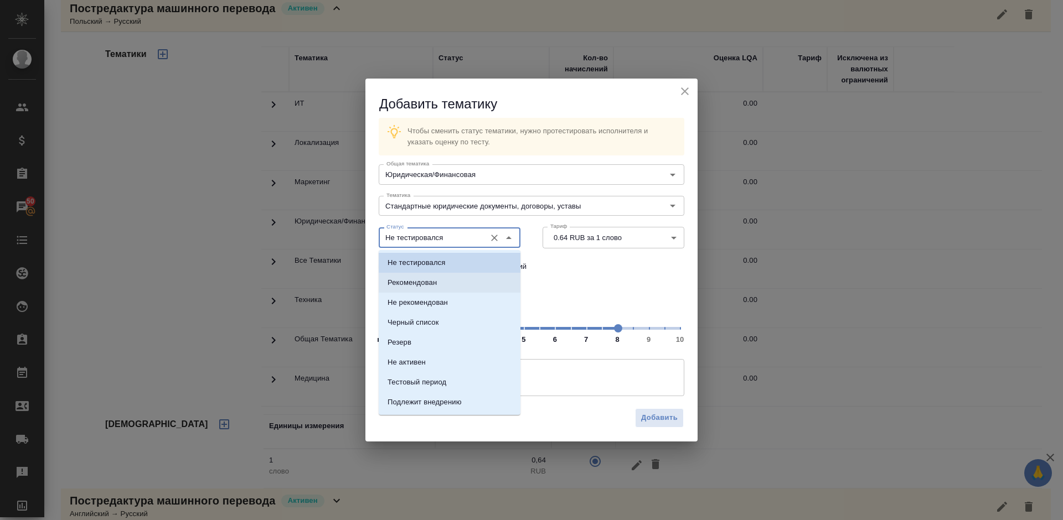
click at [468, 280] on li "Рекомендован" at bounding box center [450, 283] width 142 height 20
type input "Рекомендован"
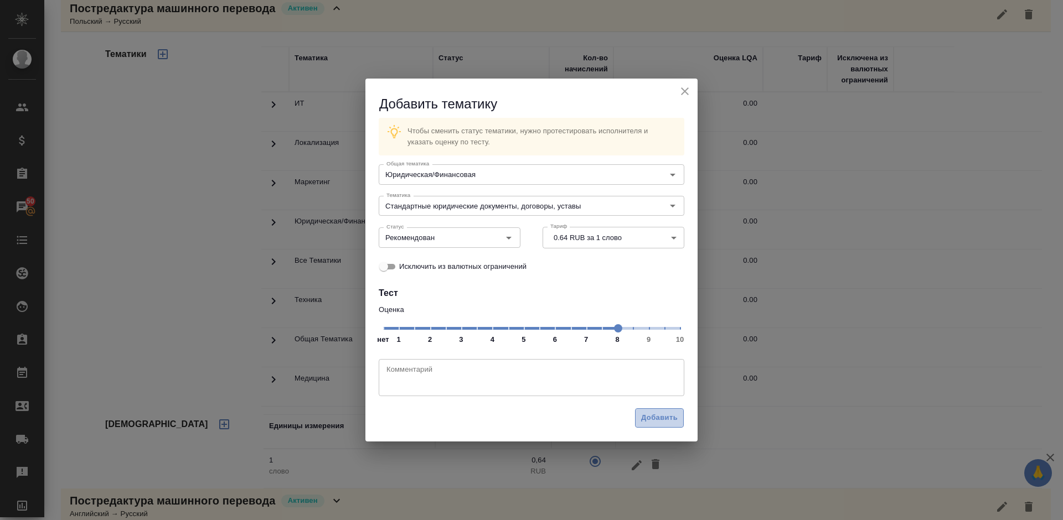
click at [671, 418] on span "Добавить" at bounding box center [659, 418] width 37 height 13
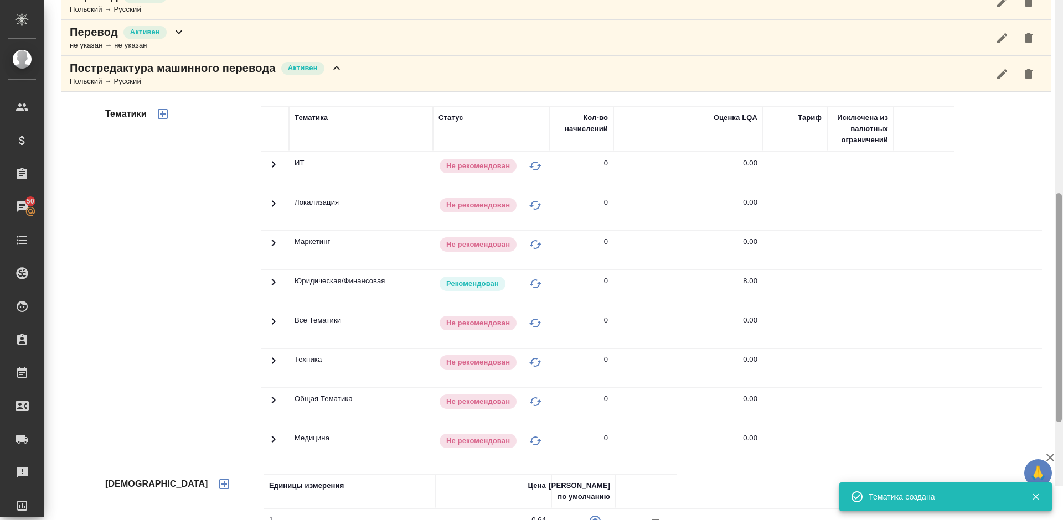
scroll to position [439, 0]
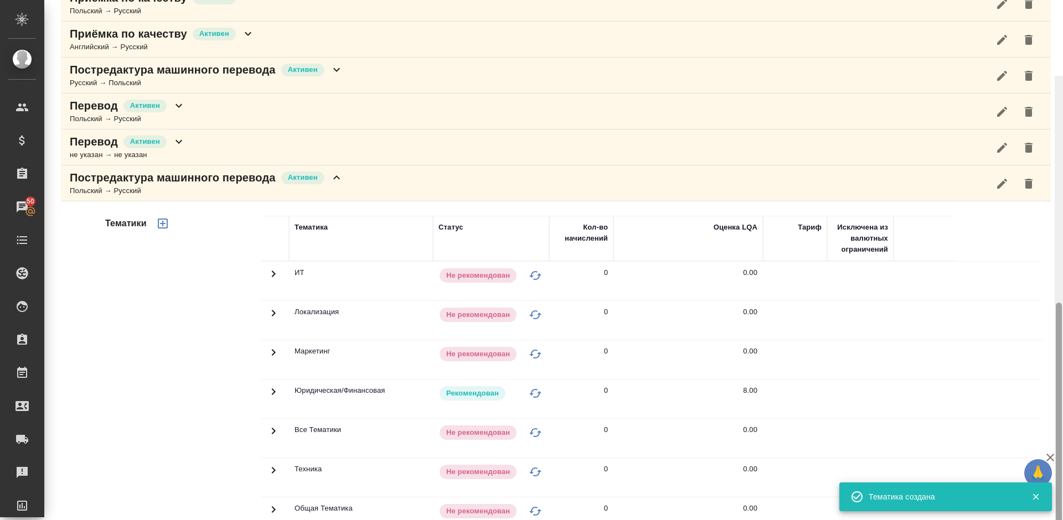
drag, startPoint x: 1060, startPoint y: 355, endPoint x: 1053, endPoint y: 277, distance: 78.4
click at [1053, 277] on div "Долгова Ксения Активен active Общая сумма 0 Выставлено 0 К выставлению 0 Детали…" at bounding box center [553, 260] width 1018 height 520
click at [389, 184] on div "Постредактура машинного перевода Активен Польский → Русский" at bounding box center [556, 183] width 990 height 36
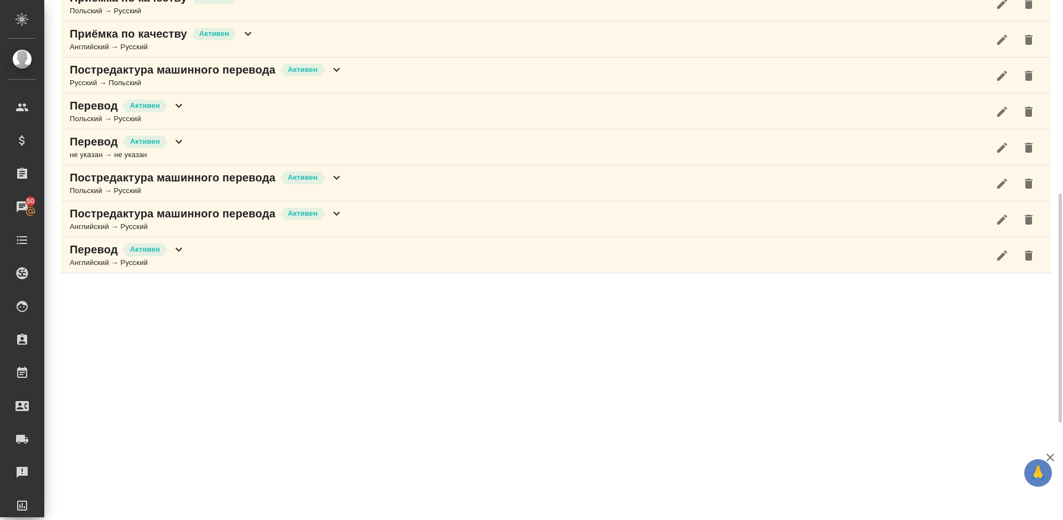
click at [396, 220] on div "Постредактура машинного перевода Активен Английский → Русский" at bounding box center [556, 219] width 990 height 36
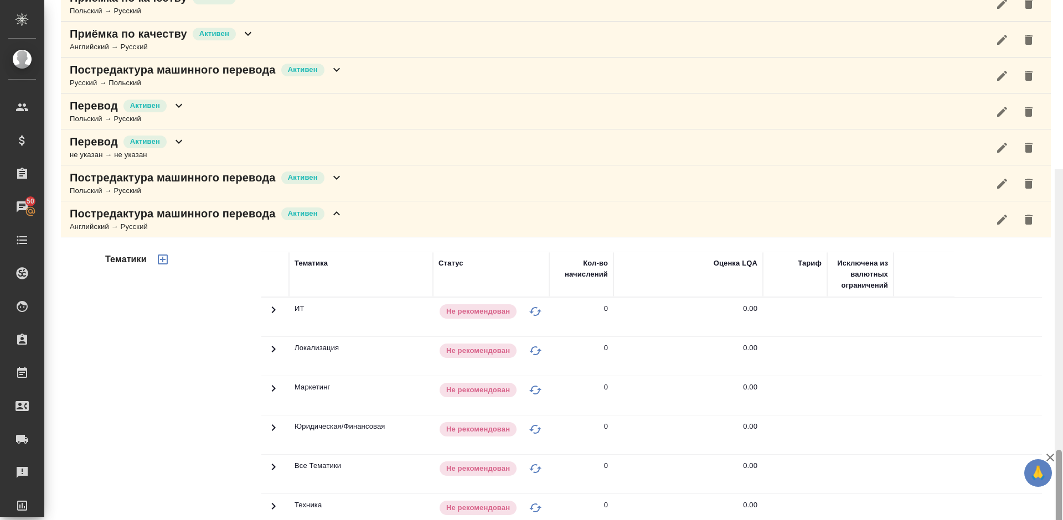
scroll to position [608, 0]
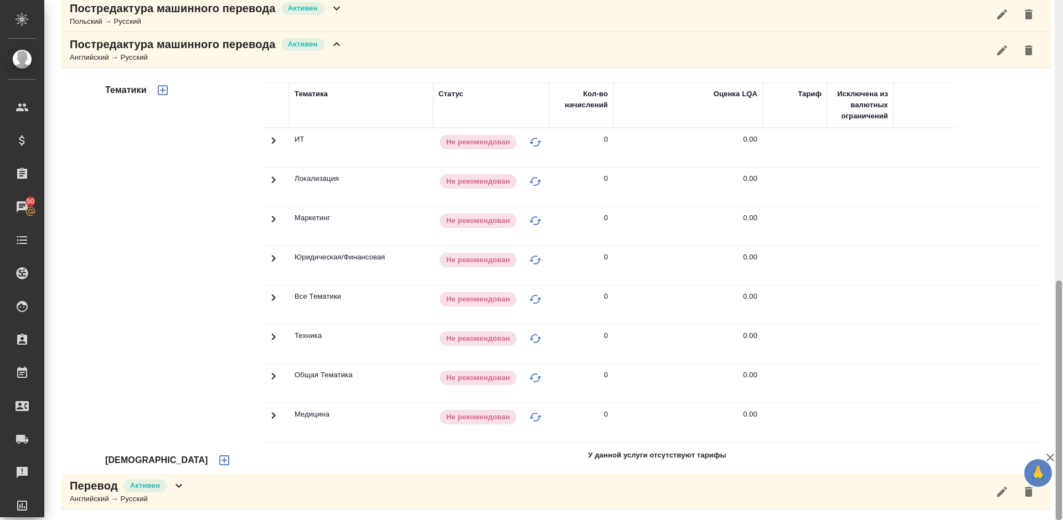
drag, startPoint x: 1062, startPoint y: 273, endPoint x: 1058, endPoint y: 371, distance: 98.6
click at [1062, 375] on div at bounding box center [1058, 260] width 8 height 520
click at [218, 457] on icon "button" at bounding box center [224, 460] width 13 height 13
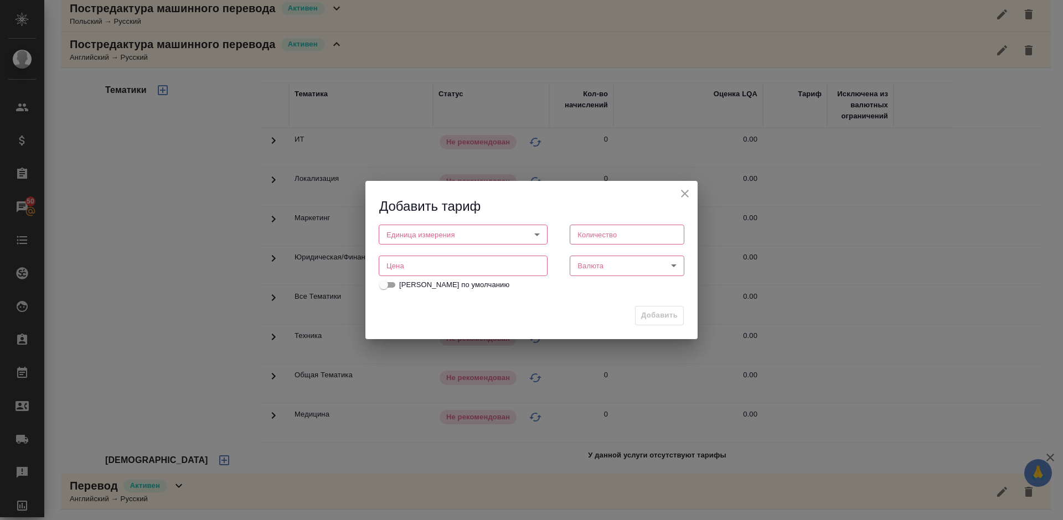
click at [438, 234] on body "🙏 .cls-1 fill:#fff; AWATERA Lazareva Anastasia Клиенты Спецификации Заказы 50 Ч…" at bounding box center [531, 260] width 1063 height 520
click at [438, 269] on li "слово" at bounding box center [463, 272] width 169 height 19
type input "5a8b1489cc6b4906c91bfd90"
type input "1"
click at [434, 265] on input "number" at bounding box center [463, 266] width 169 height 20
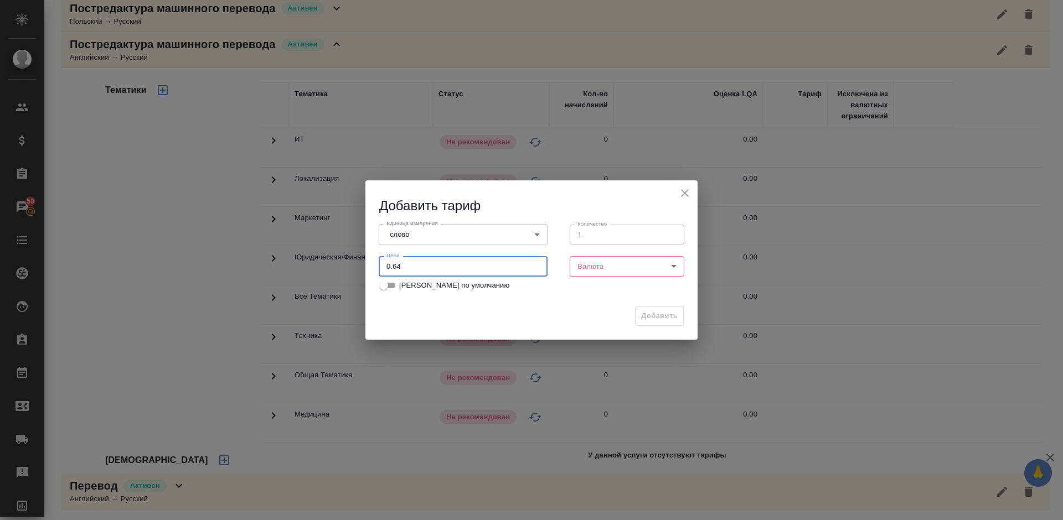
type input "0.64"
click at [606, 271] on body "🙏 .cls-1 fill:#fff; AWATERA Lazareva Anastasia Клиенты Спецификации Заказы 50 Ч…" at bounding box center [531, 260] width 1063 height 520
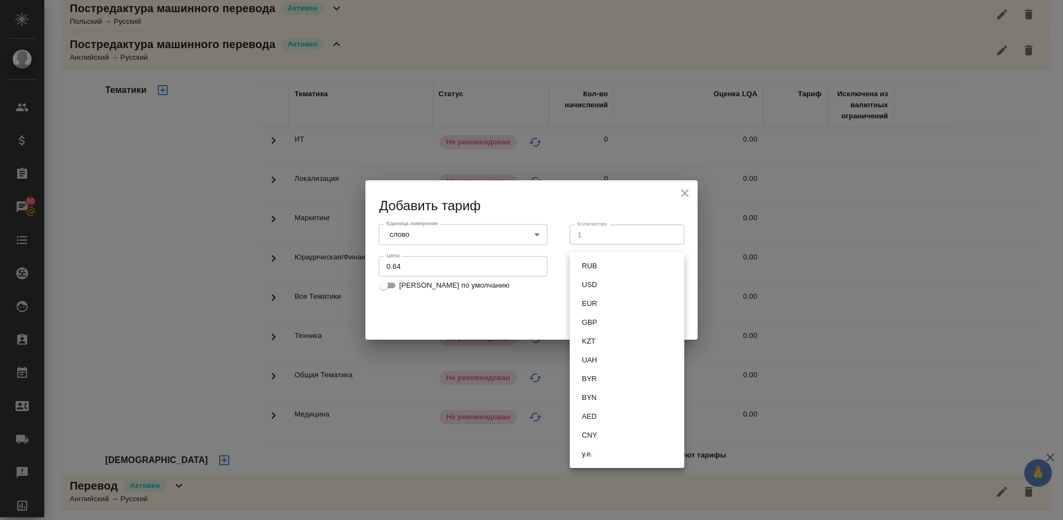
click at [594, 270] on button "RUB" at bounding box center [589, 266] width 22 height 12
type input "RUB"
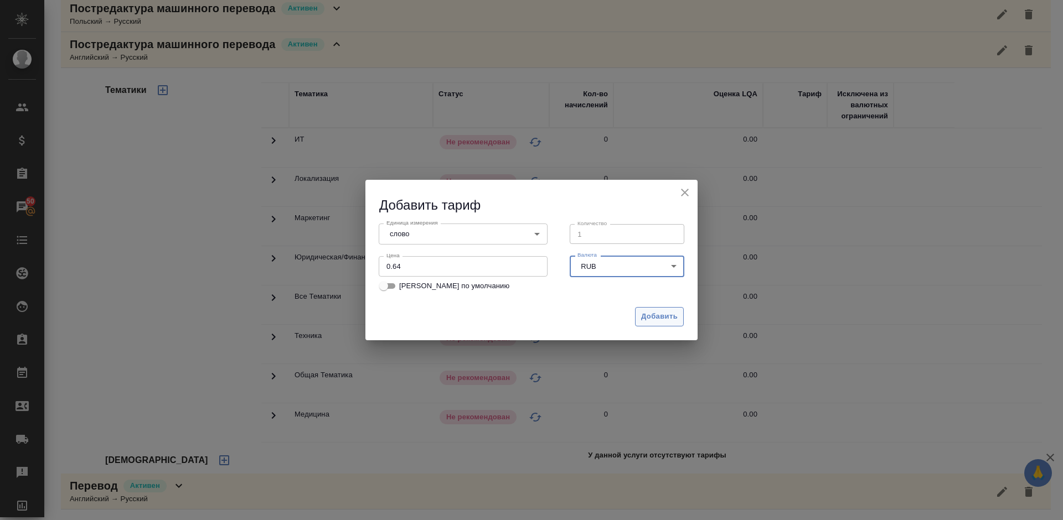
click at [654, 314] on span "Добавить" at bounding box center [659, 317] width 37 height 13
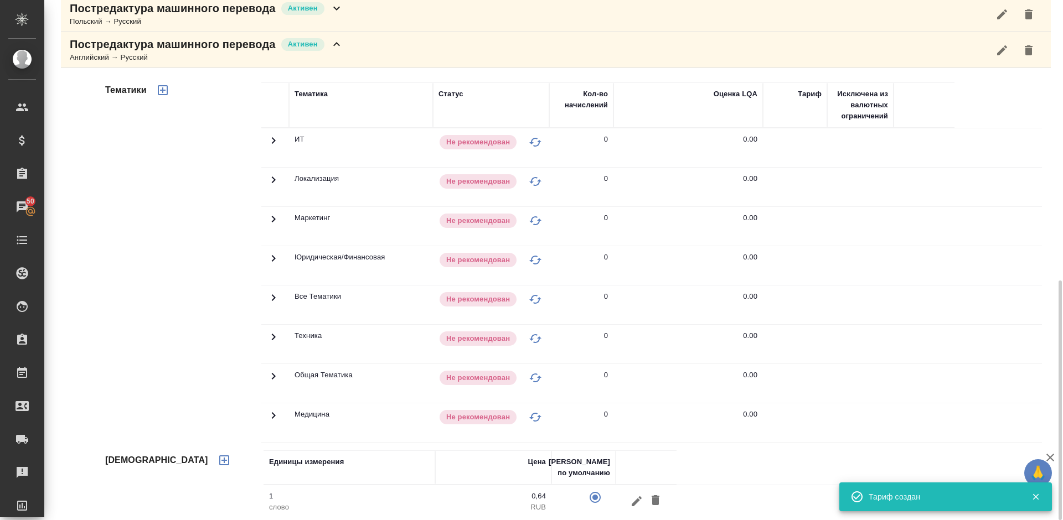
click at [165, 89] on icon "button" at bounding box center [162, 90] width 13 height 13
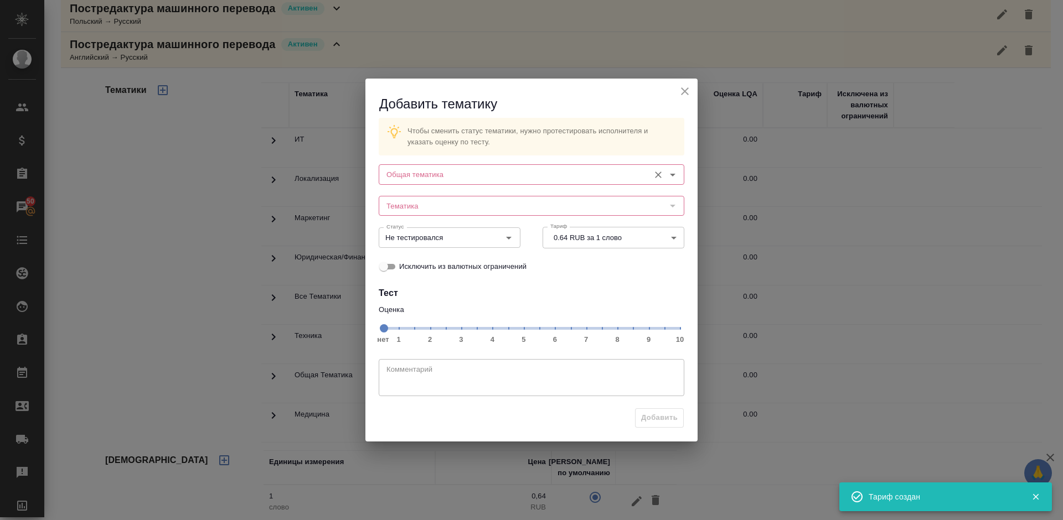
click at [471, 175] on input "Общая тематика" at bounding box center [513, 174] width 262 height 13
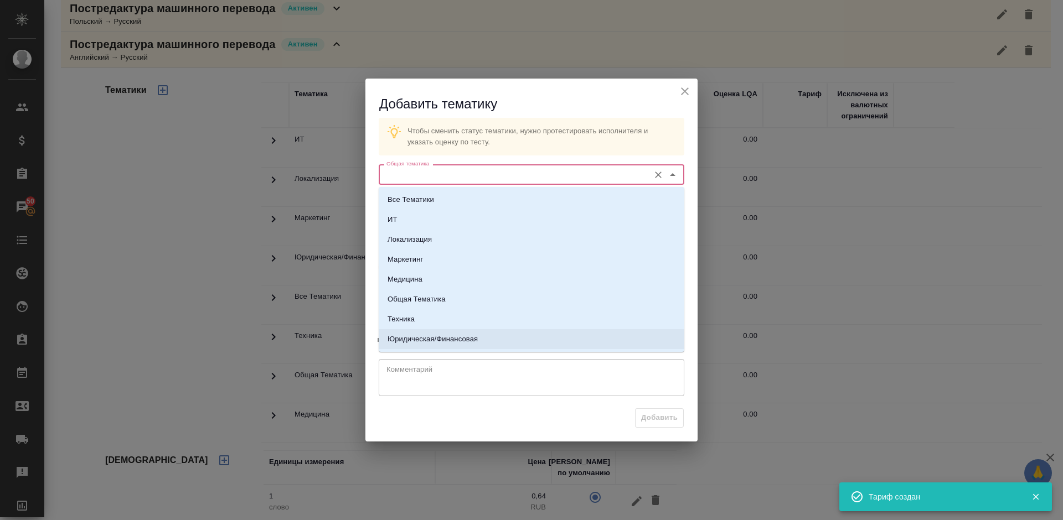
click at [462, 347] on li "Юридическая/Финансовая" at bounding box center [532, 339] width 306 height 20
type input "Юридическая/Финансовая"
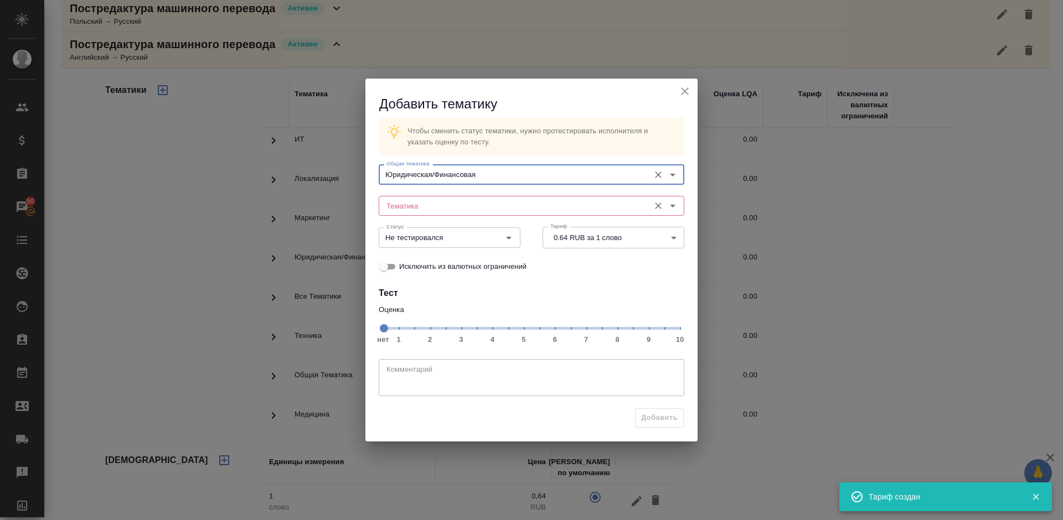
click at [431, 199] on div "Тематика" at bounding box center [532, 206] width 306 height 20
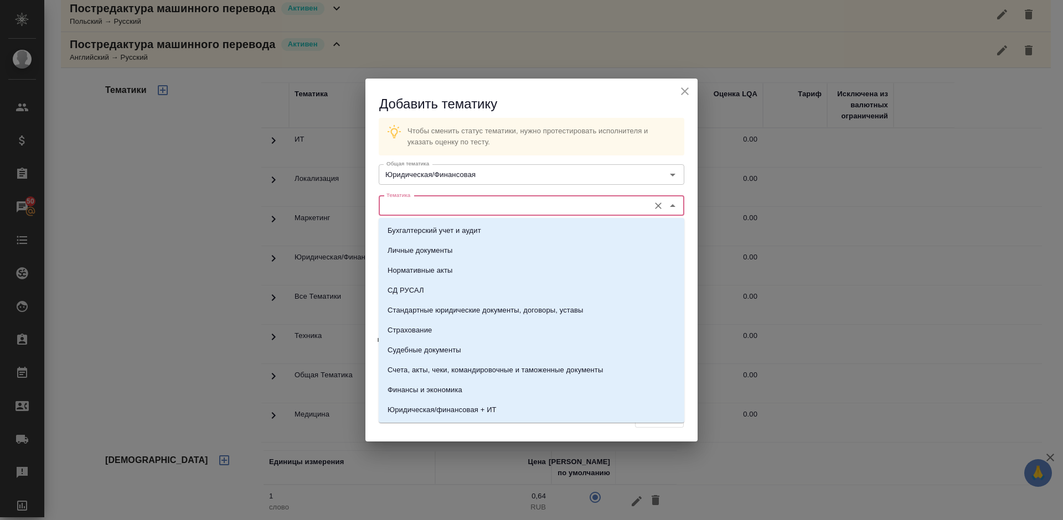
click at [430, 203] on input "Тематика" at bounding box center [513, 205] width 262 height 13
click at [447, 311] on p "Стандартные юридические документы, договоры, уставы" at bounding box center [485, 310] width 196 height 11
type input "Стандартные юридические документы, договоры, уставы"
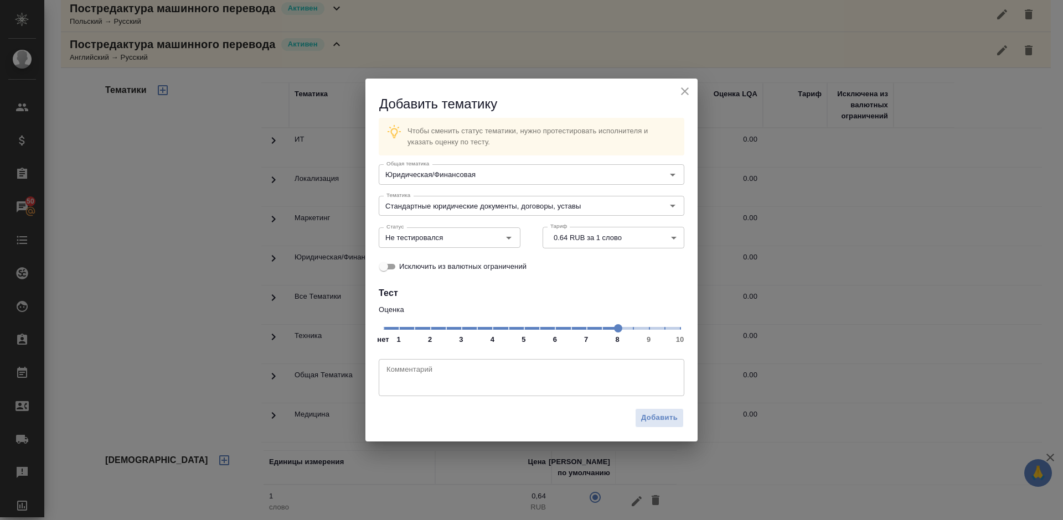
drag, startPoint x: 384, startPoint y: 330, endPoint x: 622, endPoint y: 333, distance: 238.0
click at [622, 333] on span at bounding box center [618, 328] width 8 height 8
click at [456, 245] on div "Не тестировался Статус" at bounding box center [450, 237] width 142 height 20
click at [465, 230] on div "Не тестировался Статус" at bounding box center [450, 237] width 142 height 20
click at [464, 238] on input "Не тестировался" at bounding box center [431, 237] width 98 height 13
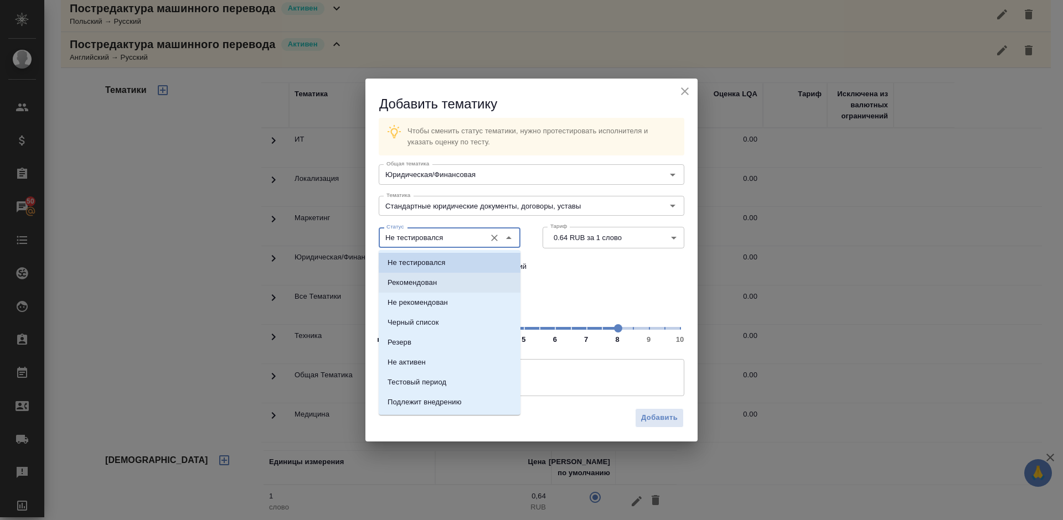
click at [463, 282] on li "Рекомендован" at bounding box center [450, 283] width 142 height 20
type input "Рекомендован"
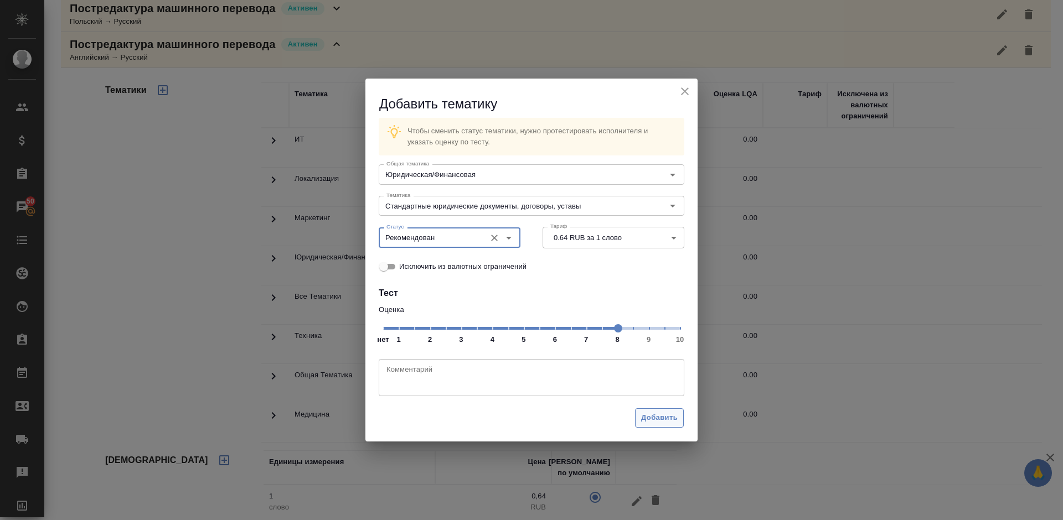
click at [650, 417] on span "Добавить" at bounding box center [659, 418] width 37 height 13
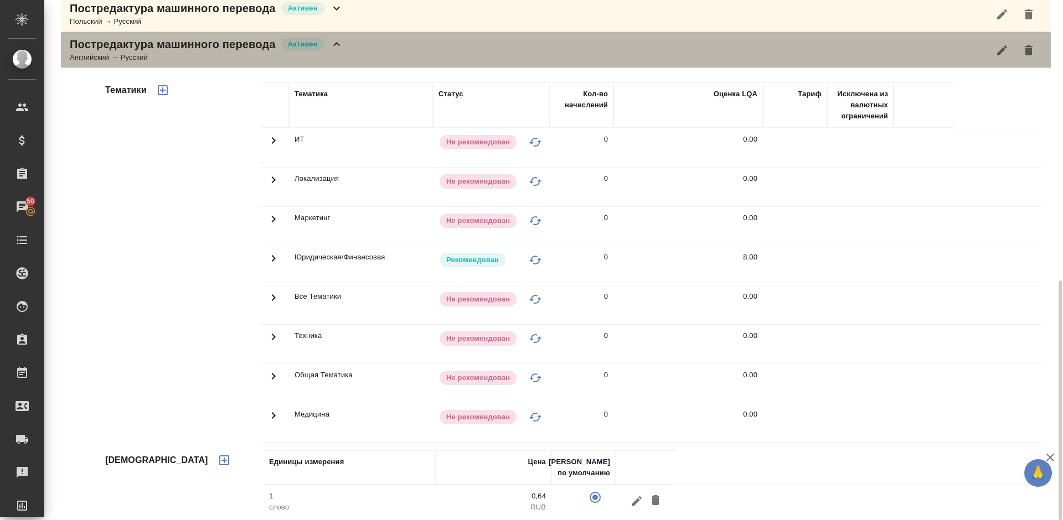
click at [342, 42] on icon at bounding box center [336, 44] width 13 height 13
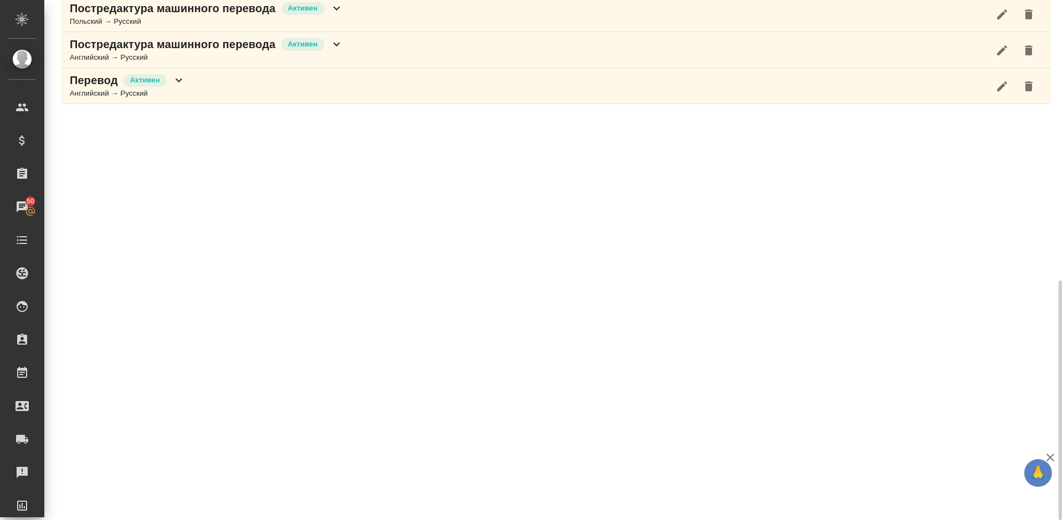
click at [247, 81] on div "Перевод Активен Английский → Русский" at bounding box center [556, 86] width 990 height 36
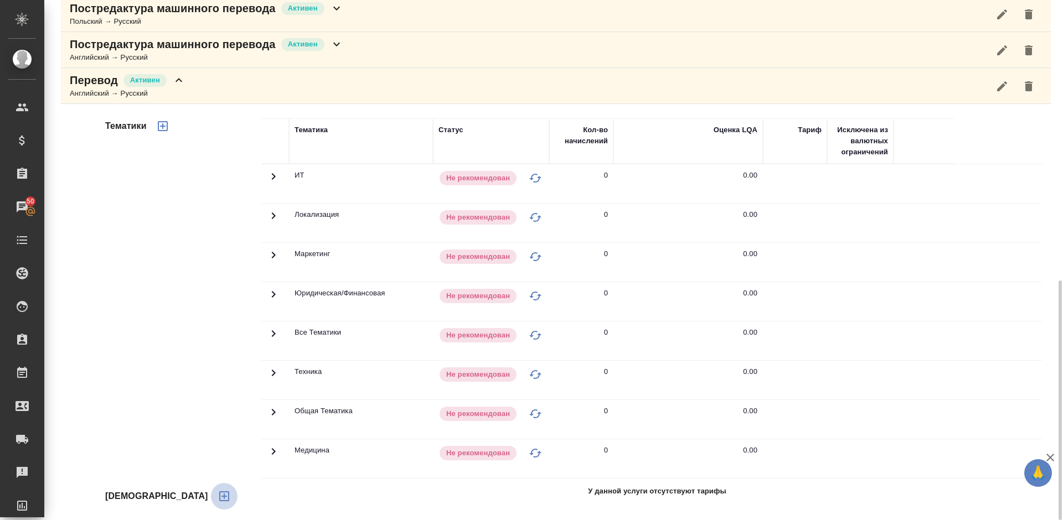
click at [218, 495] on icon "button" at bounding box center [224, 496] width 13 height 13
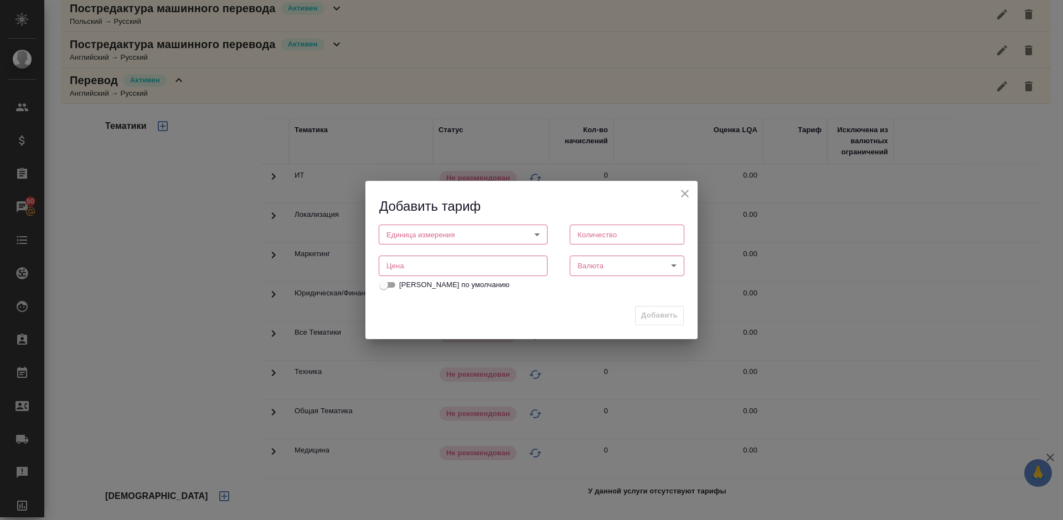
click at [433, 230] on body "🙏 .cls-1 fill:#fff; AWATERA Lazareva Anastasia Клиенты Спецификации Заказы 50 Ч…" at bounding box center [531, 260] width 1063 height 520
click at [436, 269] on li "слово" at bounding box center [463, 272] width 169 height 19
type input "5a8b1489cc6b4906c91bfd90"
type input "1"
click at [425, 270] on input "number" at bounding box center [463, 266] width 169 height 20
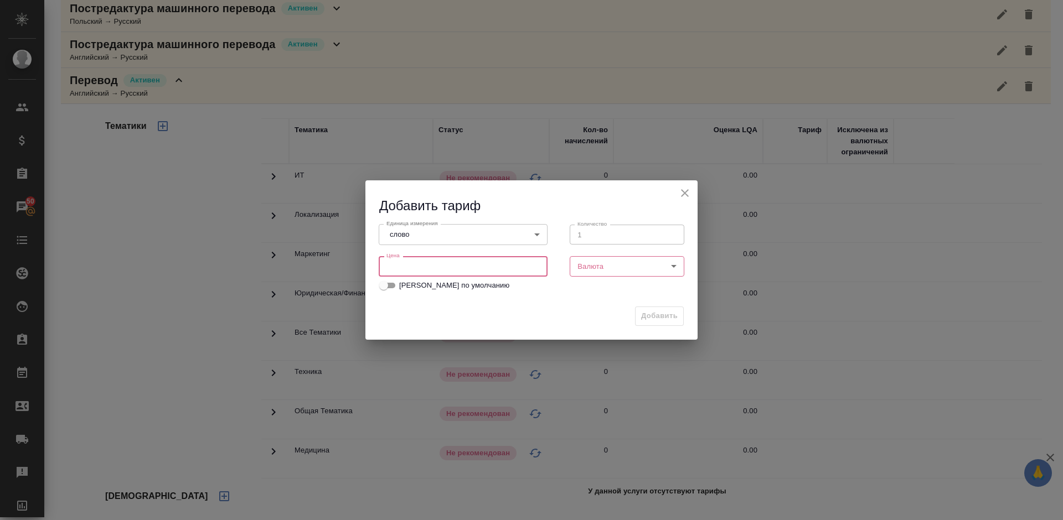
type input "1"
type input "0.64"
click at [638, 260] on body "🙏 .cls-1 fill:#fff; AWATERA Lazareva Anastasia Клиенты Спецификации Заказы 50 Ч…" at bounding box center [531, 260] width 1063 height 520
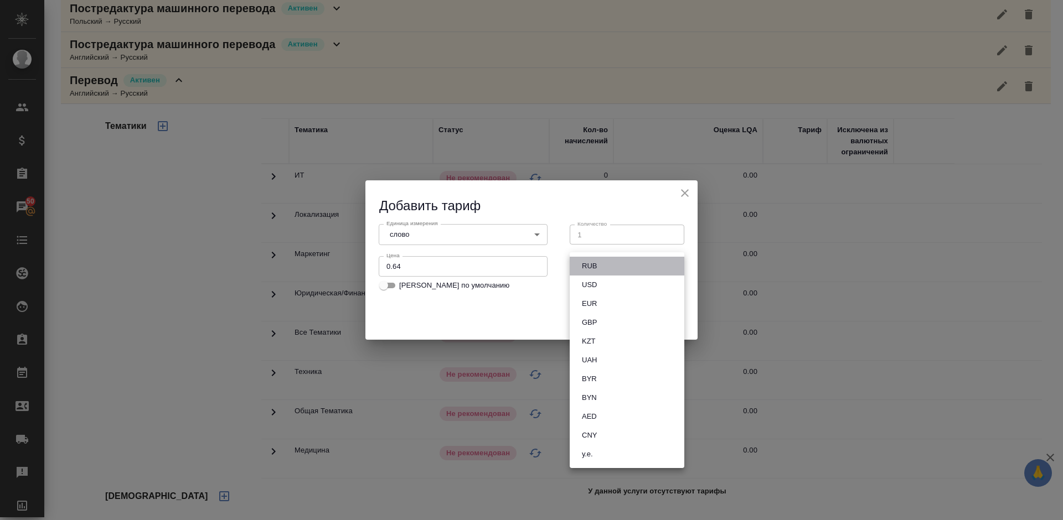
click at [607, 262] on li "RUB" at bounding box center [627, 266] width 115 height 19
type input "RUB"
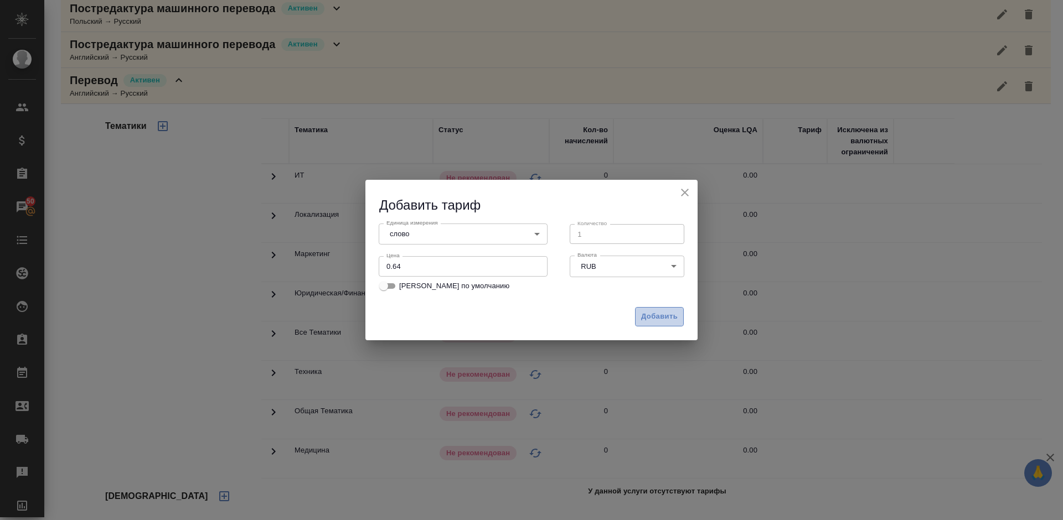
click at [651, 320] on span "Добавить" at bounding box center [659, 317] width 37 height 13
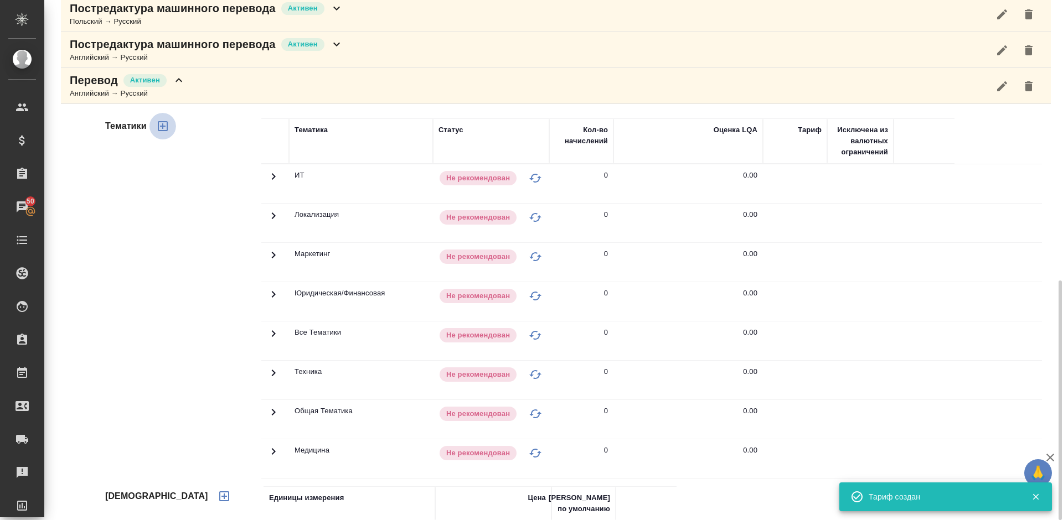
click at [164, 127] on icon "button" at bounding box center [163, 126] width 10 height 10
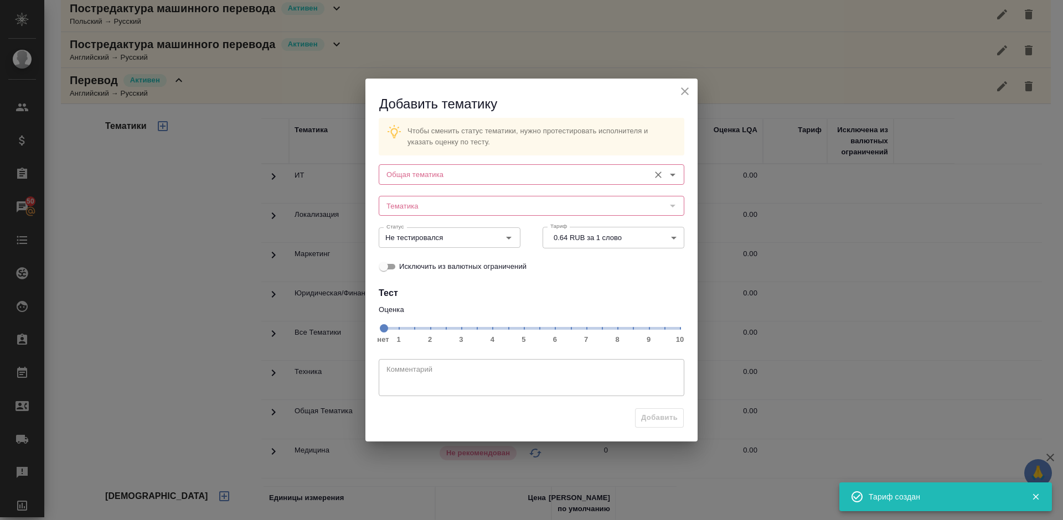
click at [447, 167] on div "Общая тематика" at bounding box center [532, 174] width 306 height 20
click at [438, 174] on input "Общая тематика" at bounding box center [513, 174] width 262 height 13
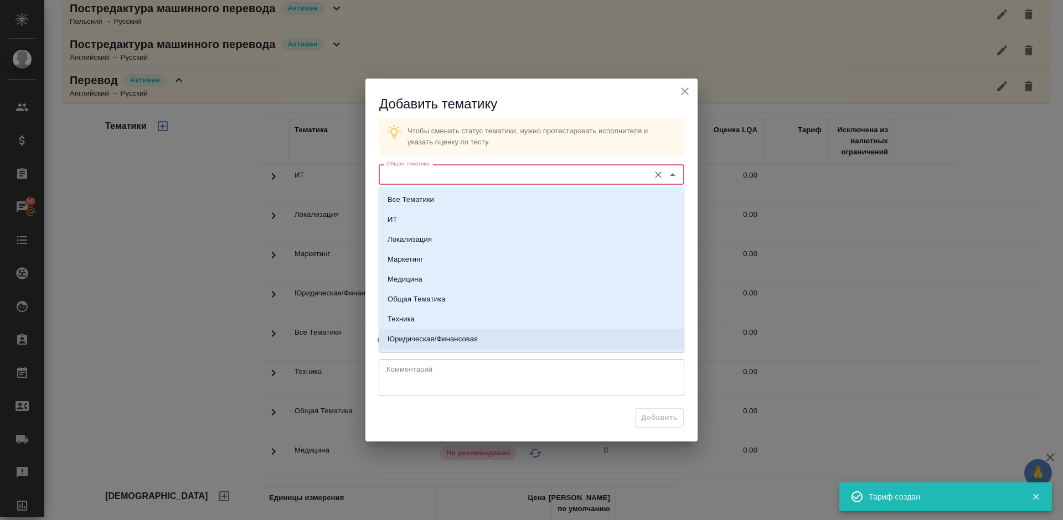
click at [462, 338] on p "Юридическая/Финансовая" at bounding box center [432, 339] width 90 height 11
type input "Юридическая/Финансовая"
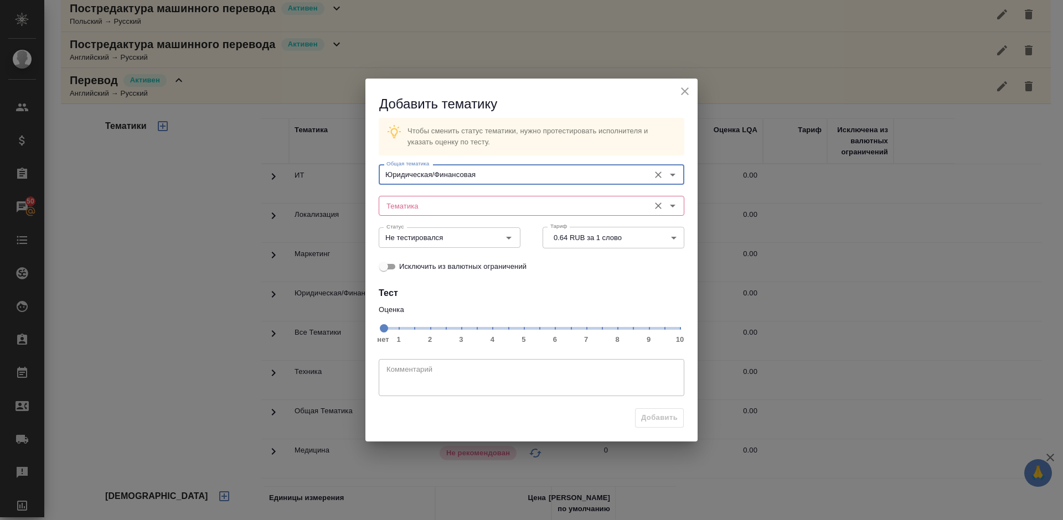
click at [439, 198] on div "Тематика" at bounding box center [532, 206] width 306 height 20
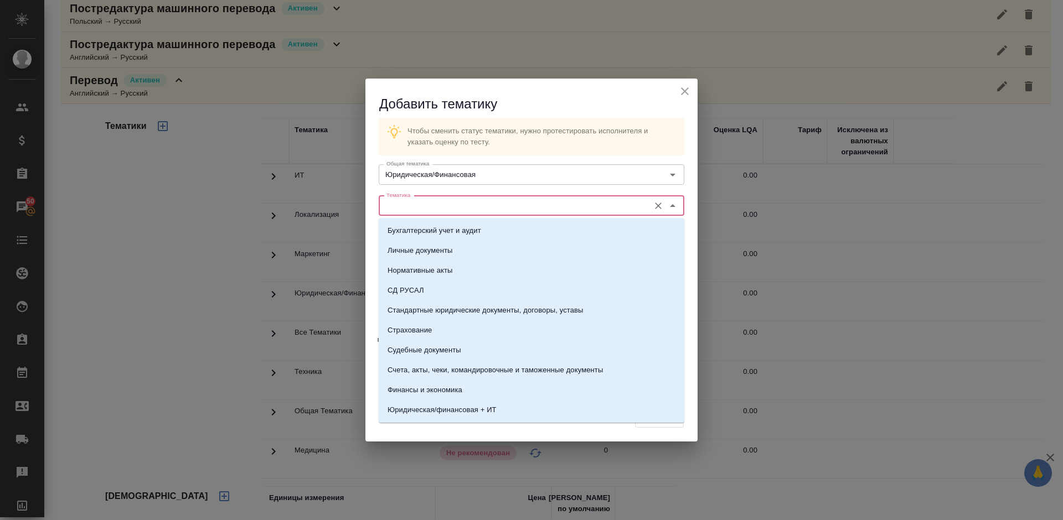
click at [442, 205] on input "Тематика" at bounding box center [513, 205] width 262 height 13
click at [451, 313] on p "Стандартные юридические документы, договоры, уставы" at bounding box center [485, 310] width 196 height 11
type input "Стандартные юридические документы, договоры, уставы"
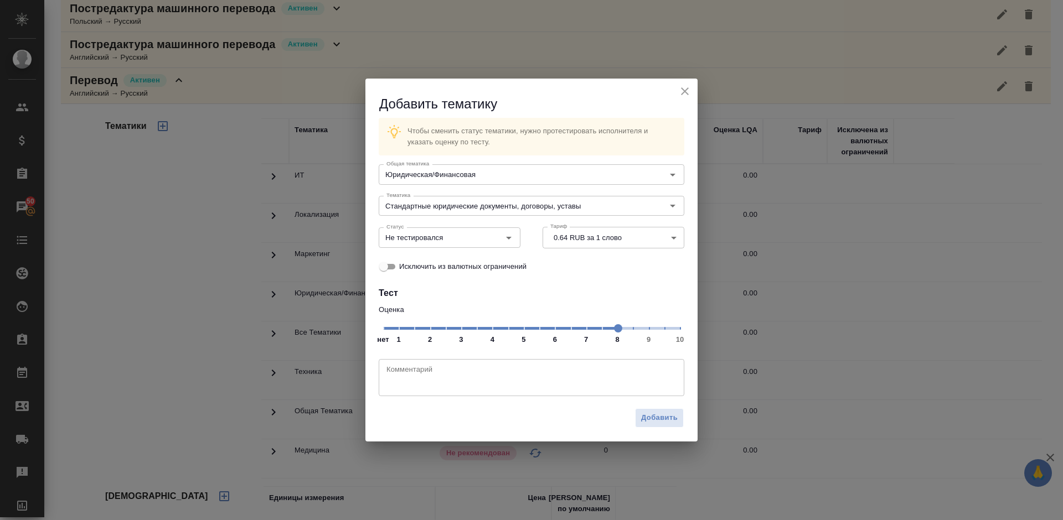
drag, startPoint x: 385, startPoint y: 330, endPoint x: 618, endPoint y: 330, distance: 233.0
click at [618, 330] on span at bounding box center [618, 328] width 8 height 8
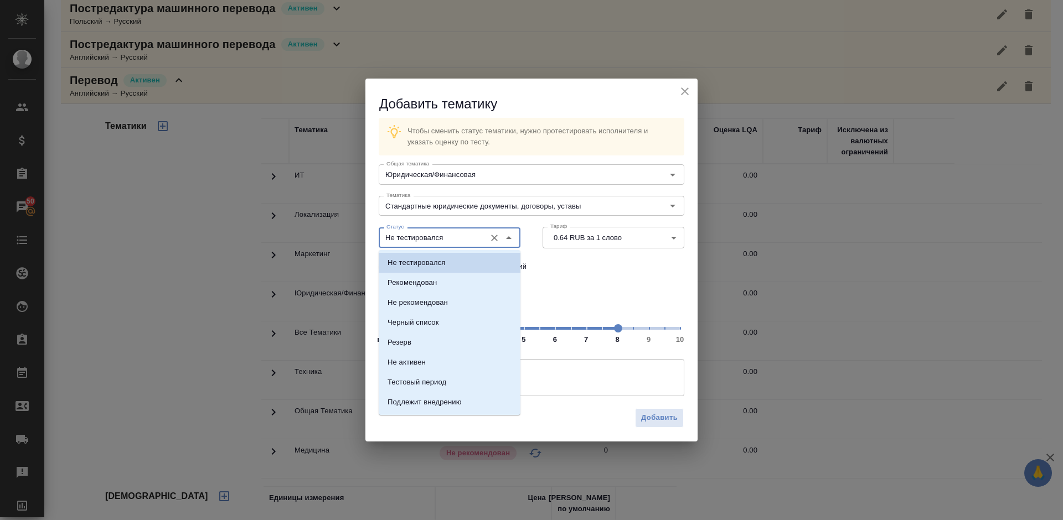
click at [463, 238] on input "Не тестировался" at bounding box center [431, 237] width 98 height 13
click at [456, 286] on li "Рекомендован" at bounding box center [450, 283] width 142 height 20
type input "Рекомендован"
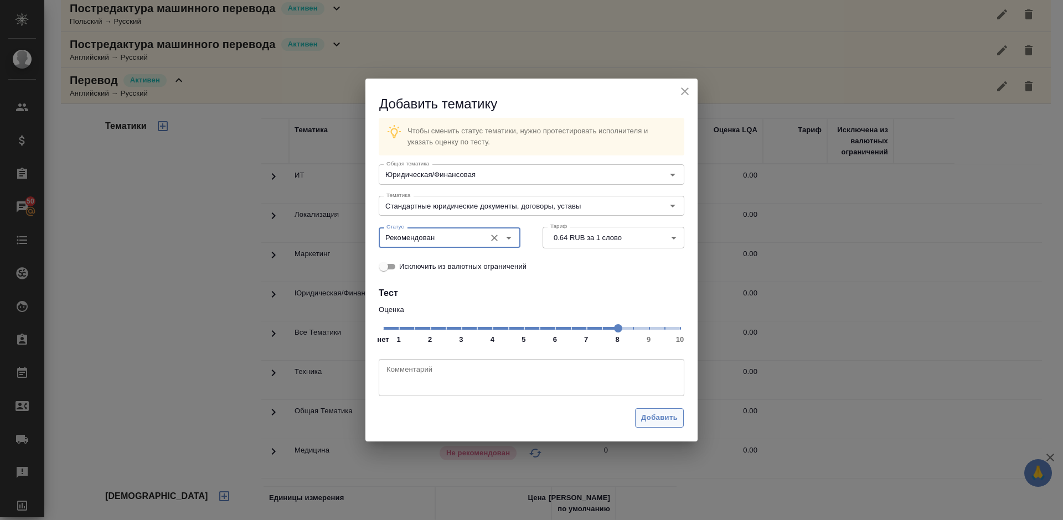
click at [653, 418] on span "Добавить" at bounding box center [659, 418] width 37 height 13
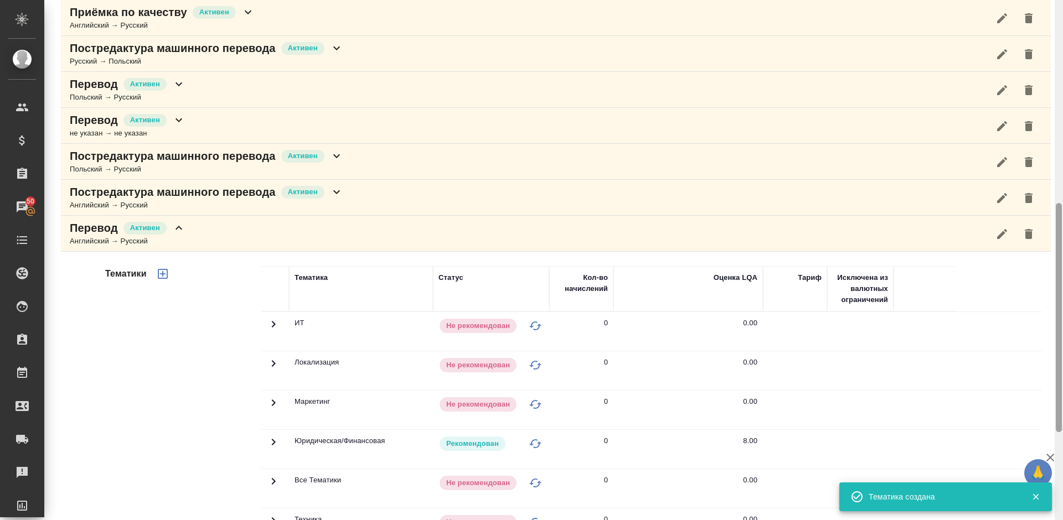
scroll to position [332, 0]
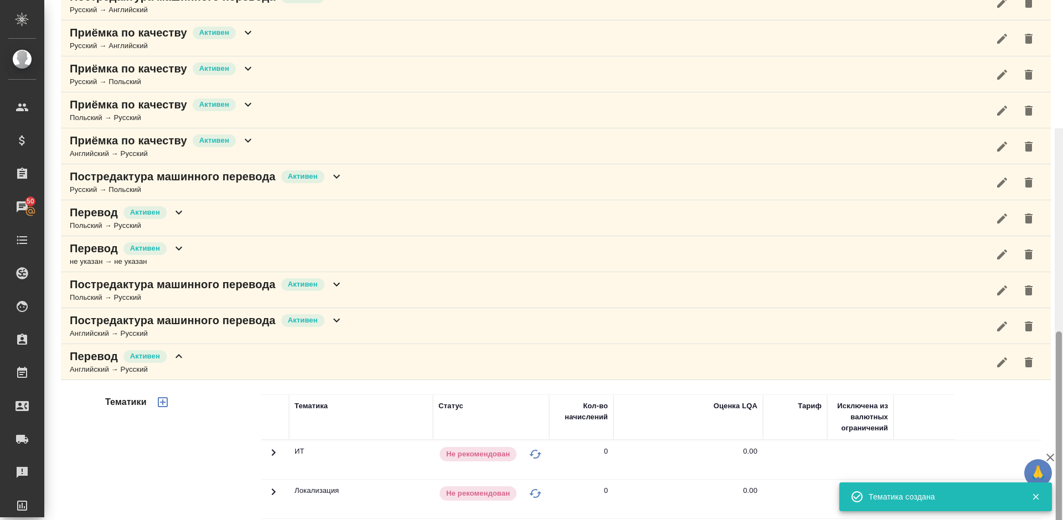
drag, startPoint x: 1060, startPoint y: 325, endPoint x: 1062, endPoint y: 192, distance: 133.4
click at [1062, 192] on div at bounding box center [1058, 388] width 8 height 520
click at [261, 364] on div "Перевод Активен Английский → Русский" at bounding box center [556, 362] width 990 height 36
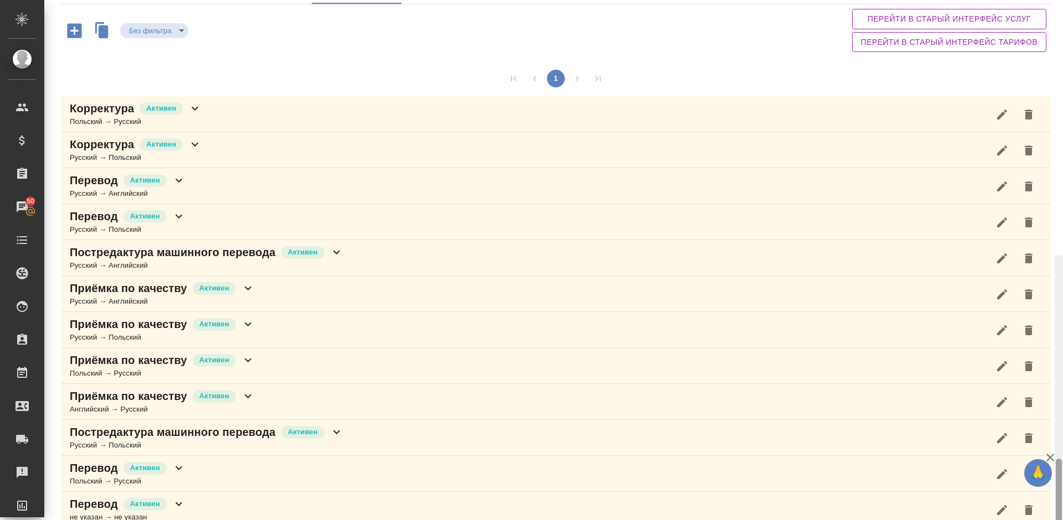
scroll to position [0, 0]
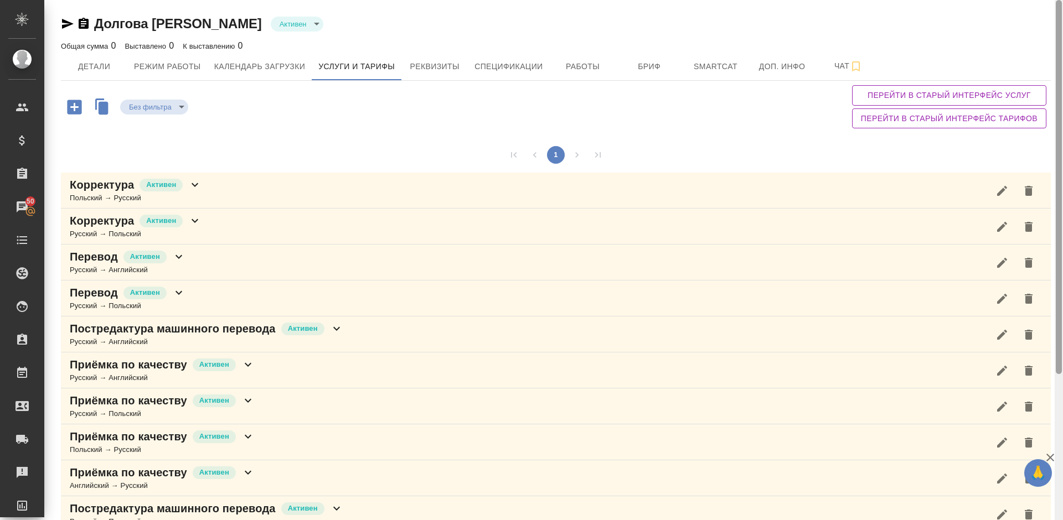
drag, startPoint x: 1059, startPoint y: 354, endPoint x: 1062, endPoint y: 144, distance: 209.2
click at [1062, 144] on div at bounding box center [1058, 260] width 8 height 520
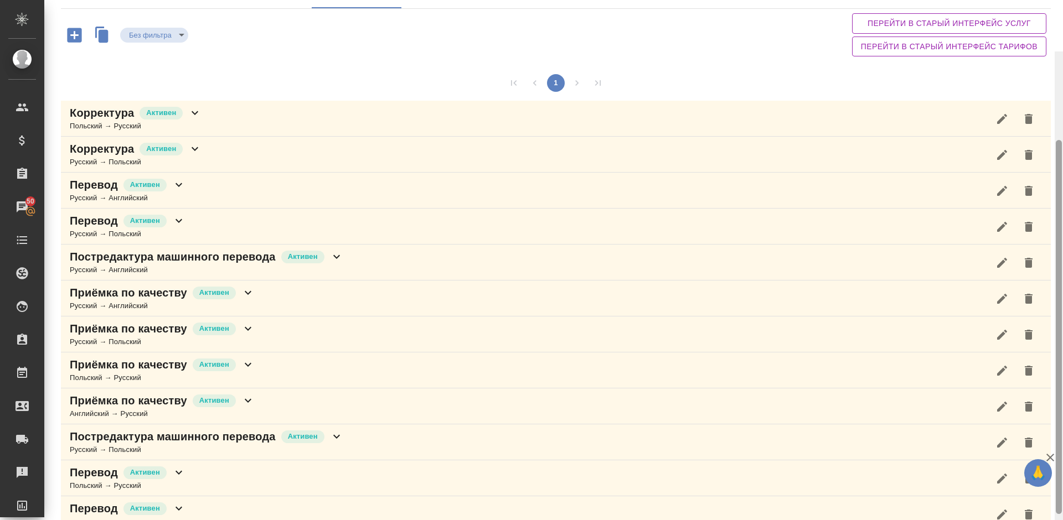
scroll to position [203, 0]
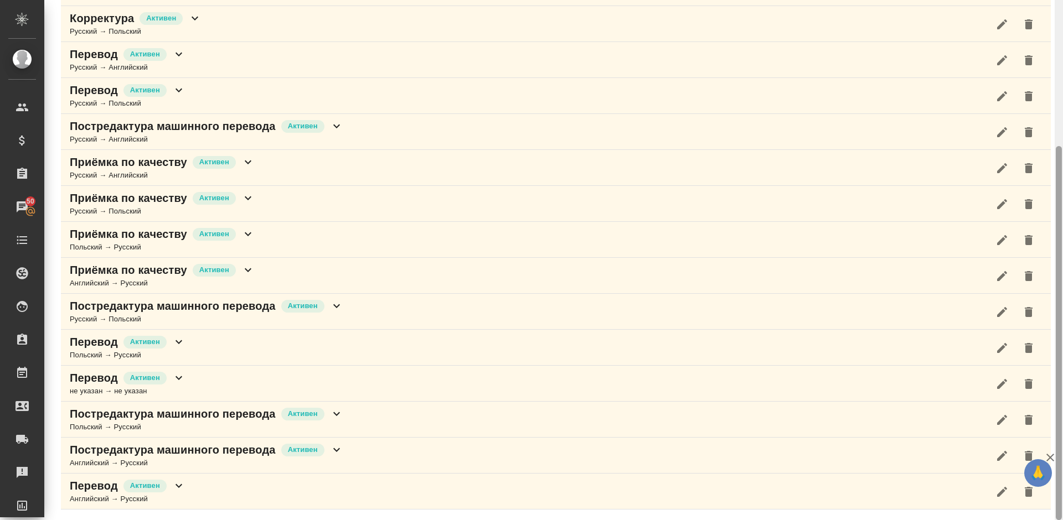
drag, startPoint x: 1060, startPoint y: 165, endPoint x: 1062, endPoint y: 362, distance: 196.5
click at [1062, 362] on div at bounding box center [1058, 260] width 8 height 520
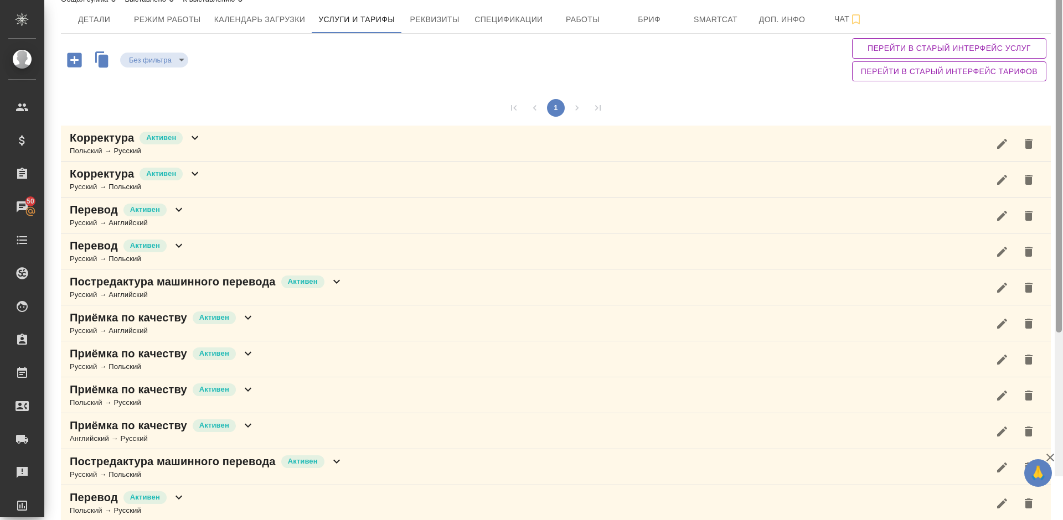
scroll to position [0, 0]
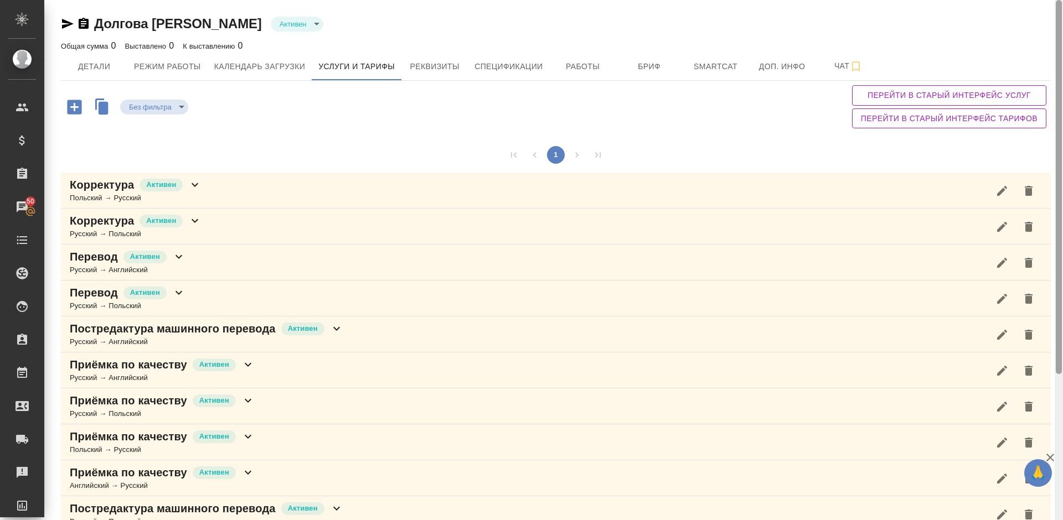
drag, startPoint x: 1058, startPoint y: 360, endPoint x: 1061, endPoint y: 182, distance: 178.2
click at [1061, 182] on div at bounding box center [1059, 187] width 6 height 374
click at [105, 103] on icon "button" at bounding box center [104, 107] width 10 height 13
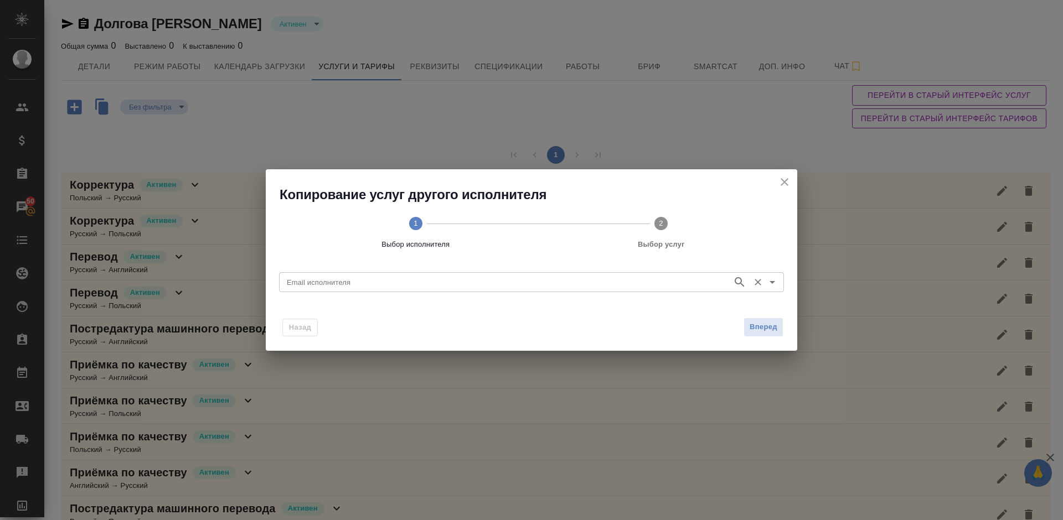
click at [404, 281] on input "Email исполнителя" at bounding box center [504, 282] width 444 height 13
paste input "v.abramova@awatera.com"
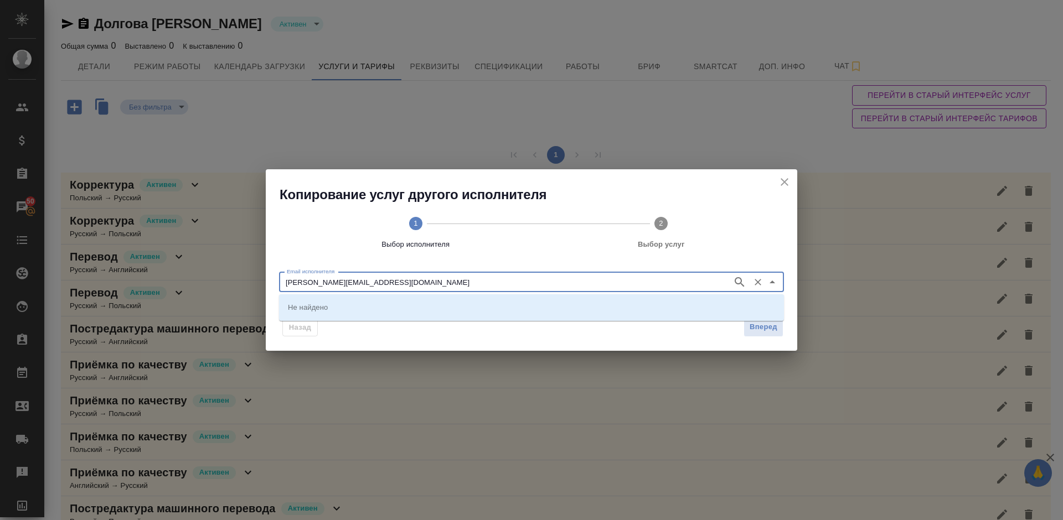
type input "v.abramova@awatera.com"
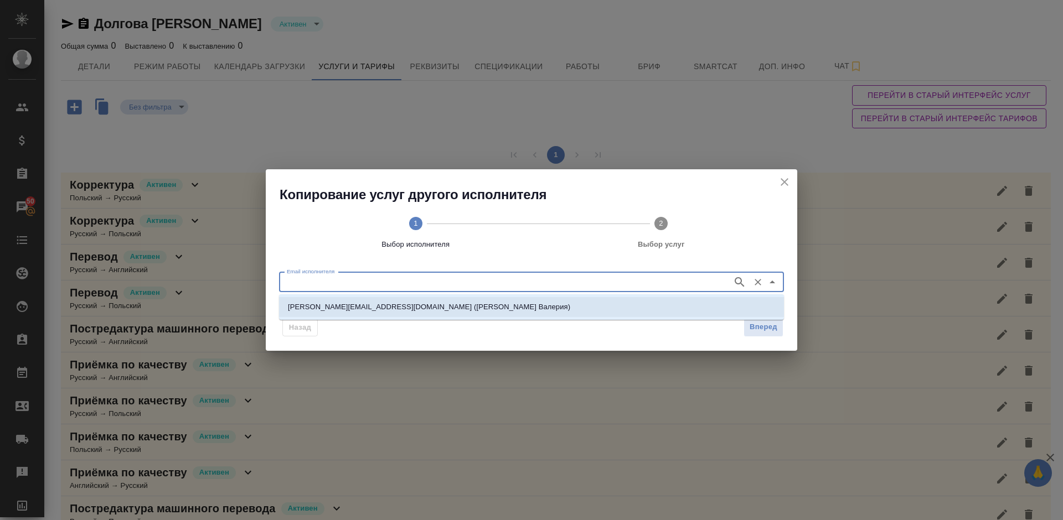
click at [406, 299] on li "v.abramova@awatera.com (Абрамова Валерия)" at bounding box center [531, 307] width 505 height 20
type input "v.abramova@awatera.com (Абрамова Валерия)"
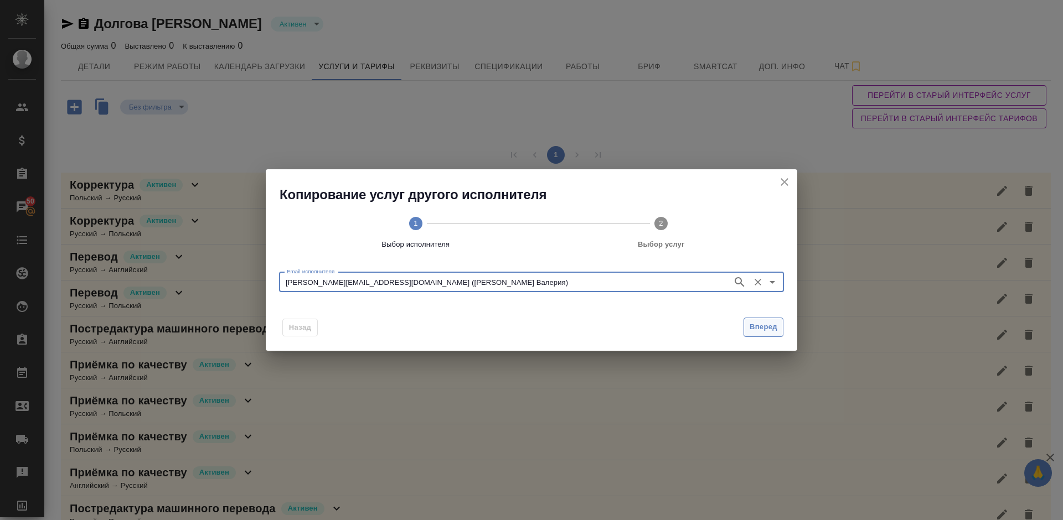
click at [766, 328] on span "Вперед" at bounding box center [763, 327] width 28 height 13
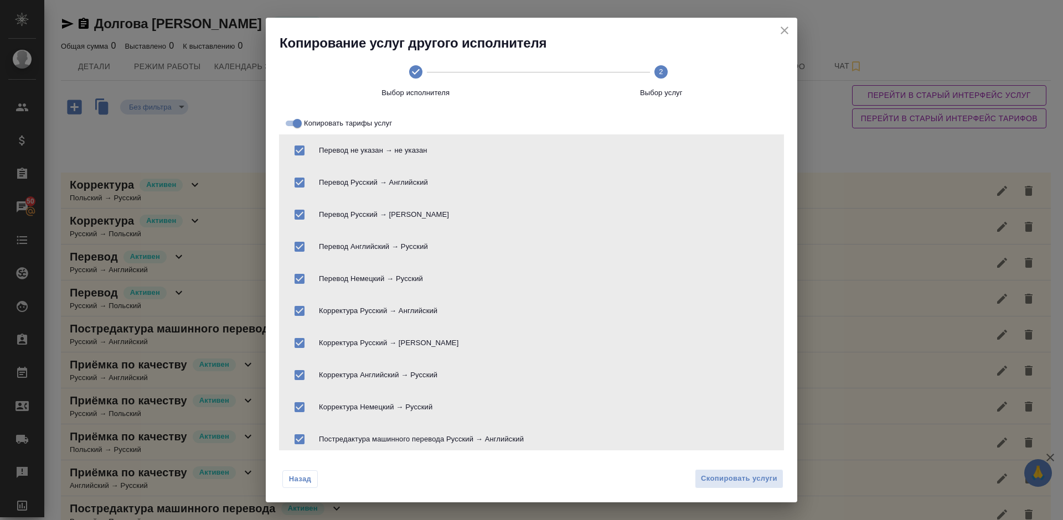
click at [289, 123] on input "Копировать тарифы услуг" at bounding box center [297, 123] width 40 height 13
checkbox input "false"
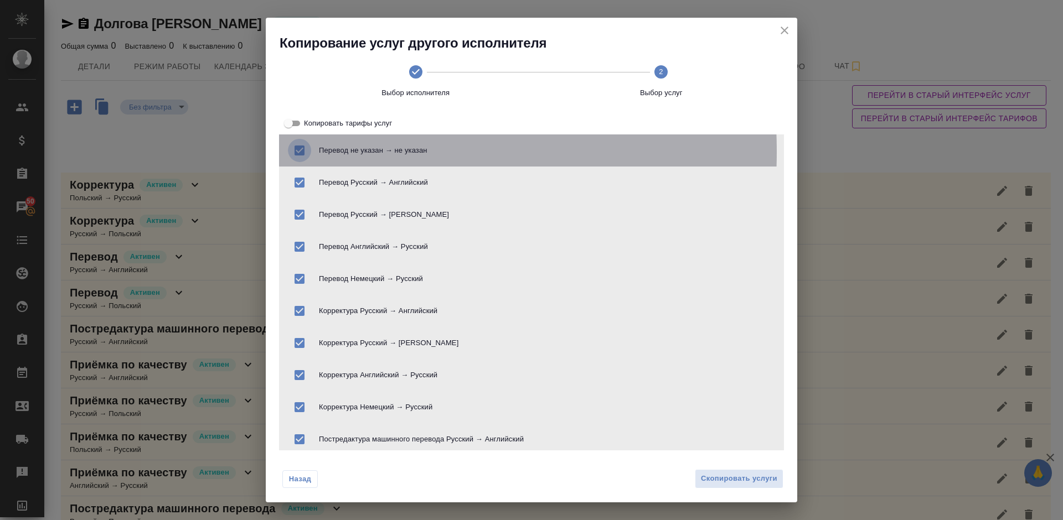
click at [297, 152] on input "checkbox" at bounding box center [299, 150] width 23 height 23
checkbox input "false"
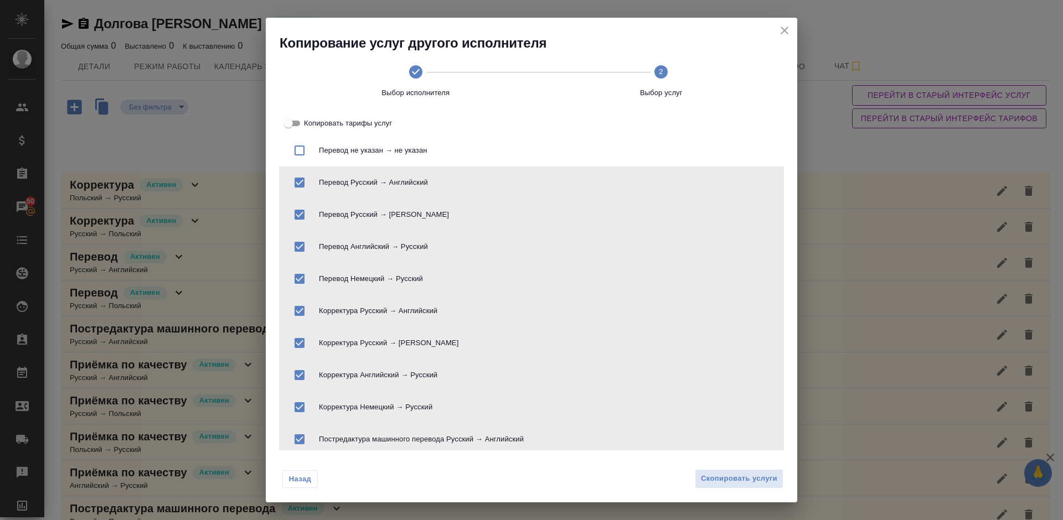
click at [298, 180] on input "checkbox" at bounding box center [299, 182] width 23 height 23
checkbox input "false"
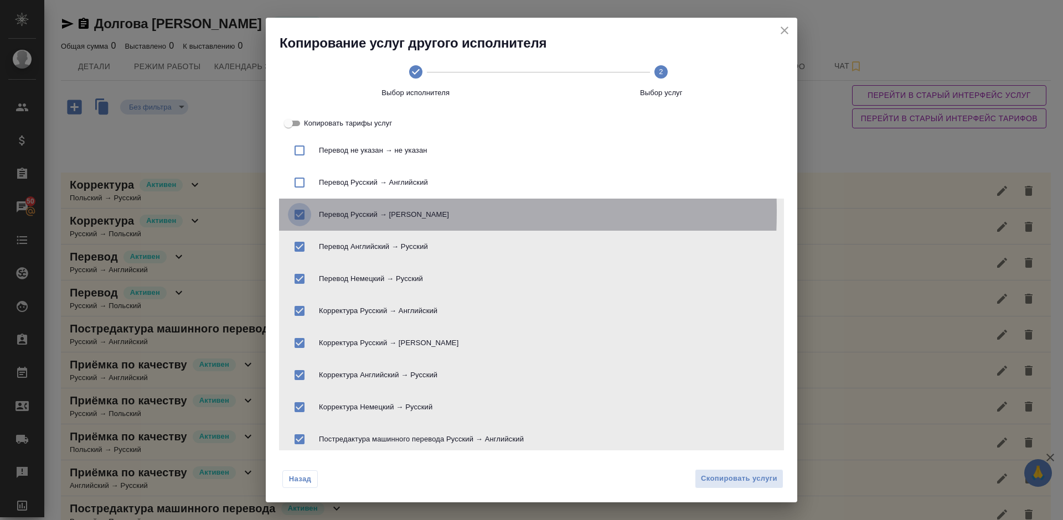
click at [301, 210] on input "checkbox" at bounding box center [299, 214] width 23 height 23
checkbox input "false"
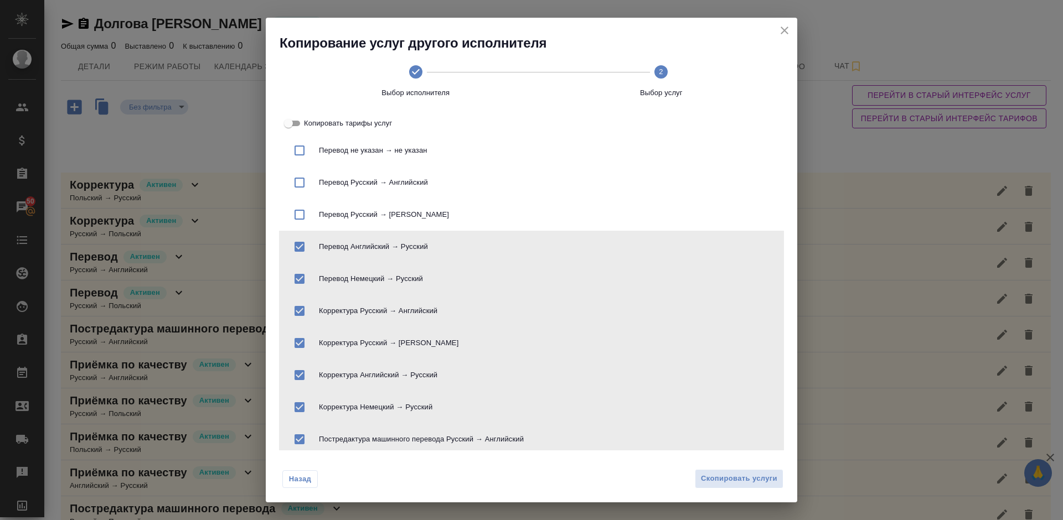
click at [299, 247] on input "checkbox" at bounding box center [299, 246] width 23 height 23
checkbox input "false"
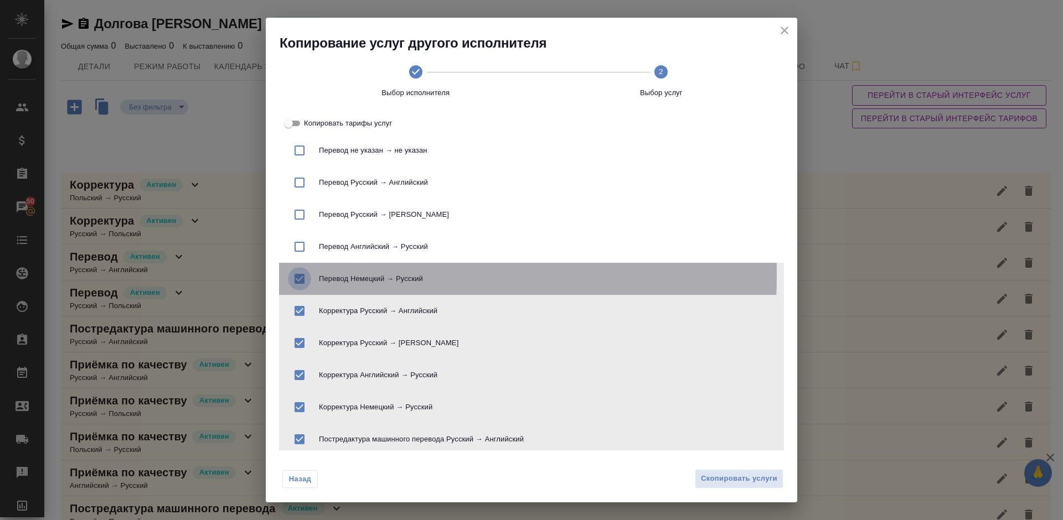
click at [301, 275] on input "checkbox" at bounding box center [299, 278] width 23 height 23
checkbox input "false"
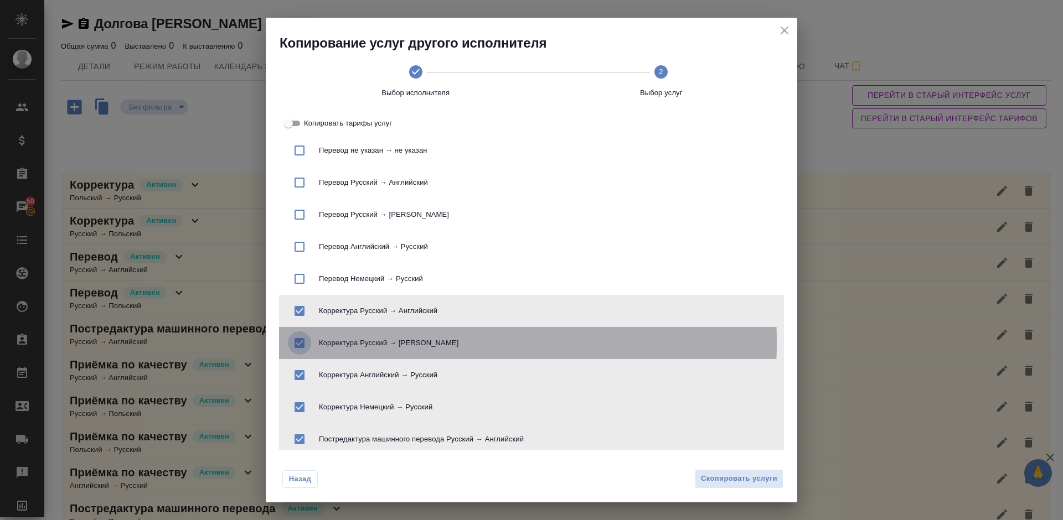
click at [299, 342] on input "checkbox" at bounding box center [299, 343] width 23 height 23
checkbox input "false"
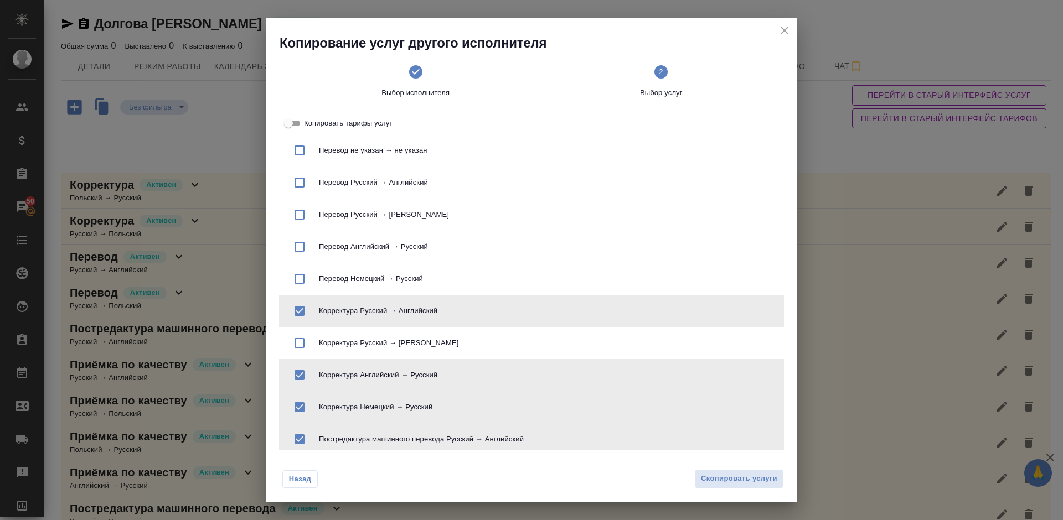
click at [299, 408] on input "checkbox" at bounding box center [299, 407] width 23 height 23
checkbox input "false"
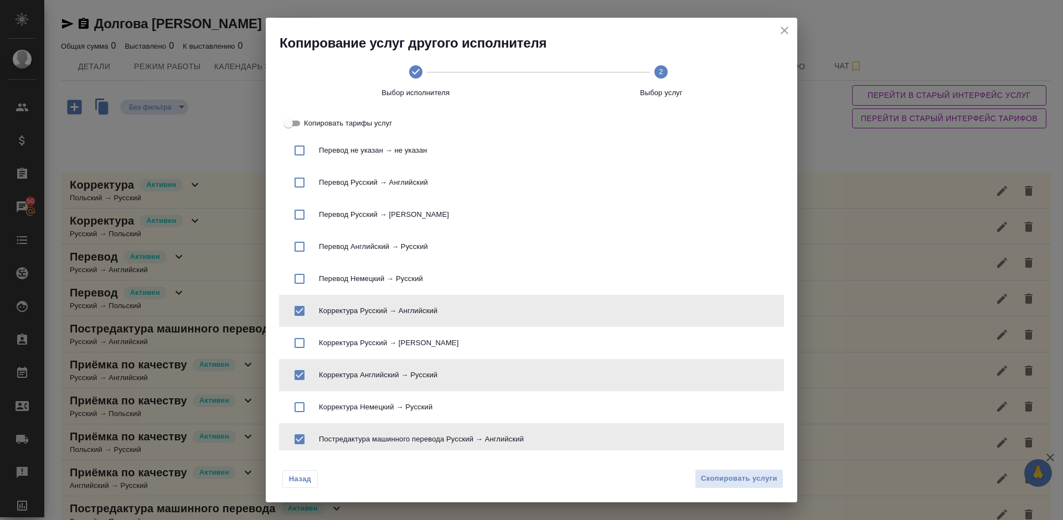
click at [299, 442] on input "checkbox" at bounding box center [299, 439] width 23 height 23
checkbox input "false"
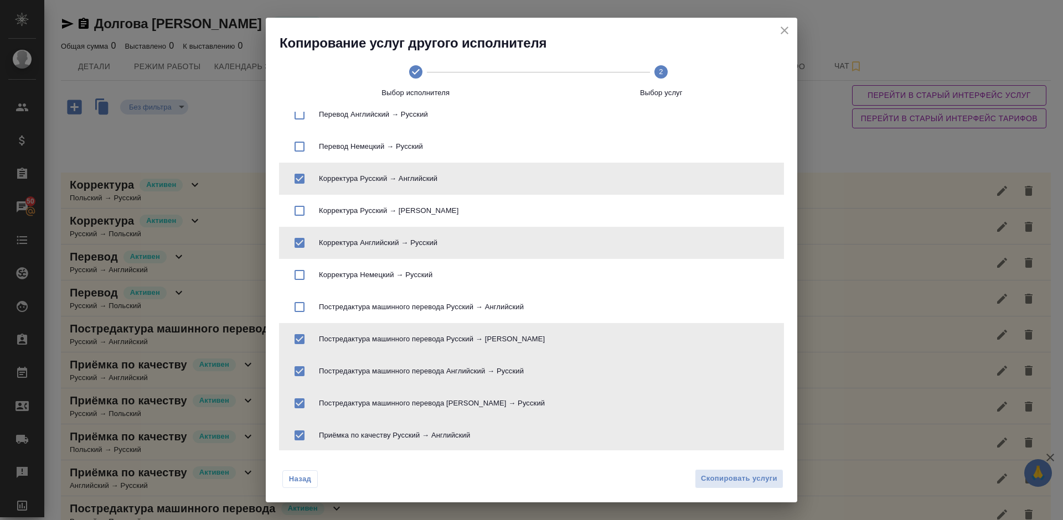
scroll to position [152, 0]
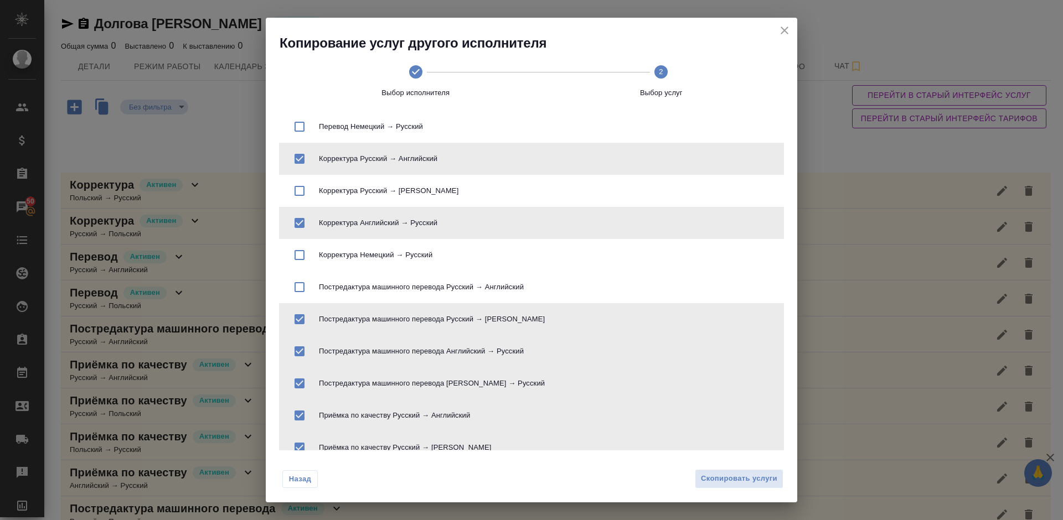
click at [304, 317] on input "checkbox" at bounding box center [299, 319] width 23 height 23
checkbox input "false"
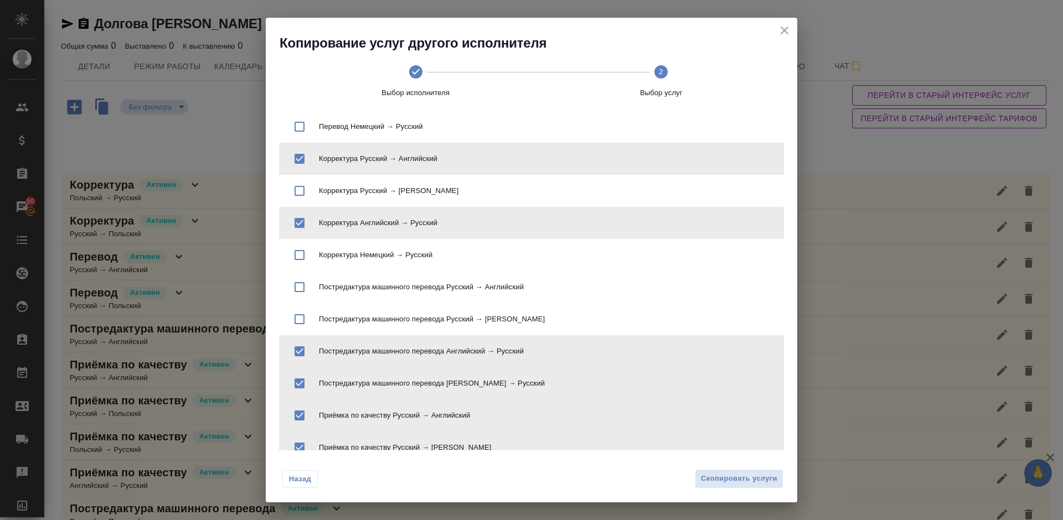
click at [299, 345] on input "checkbox" at bounding box center [299, 351] width 23 height 23
checkbox input "false"
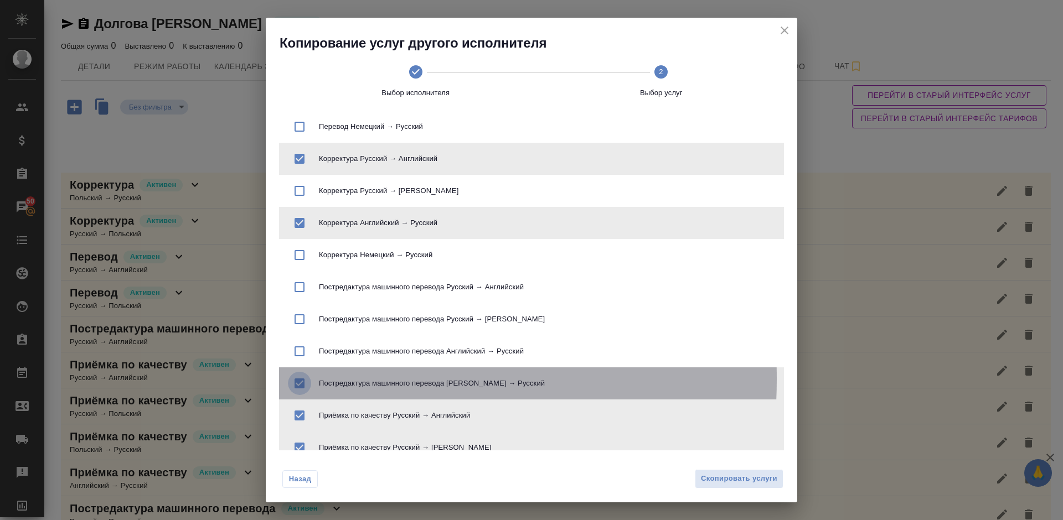
click at [301, 379] on input "checkbox" at bounding box center [299, 383] width 23 height 23
checkbox input "false"
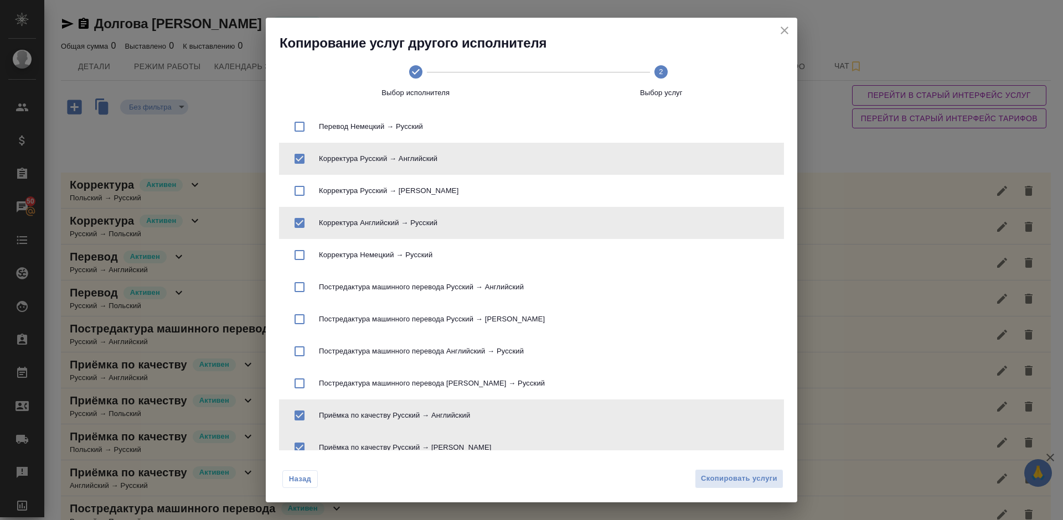
click at [302, 409] on input "checkbox" at bounding box center [299, 415] width 23 height 23
checkbox input "false"
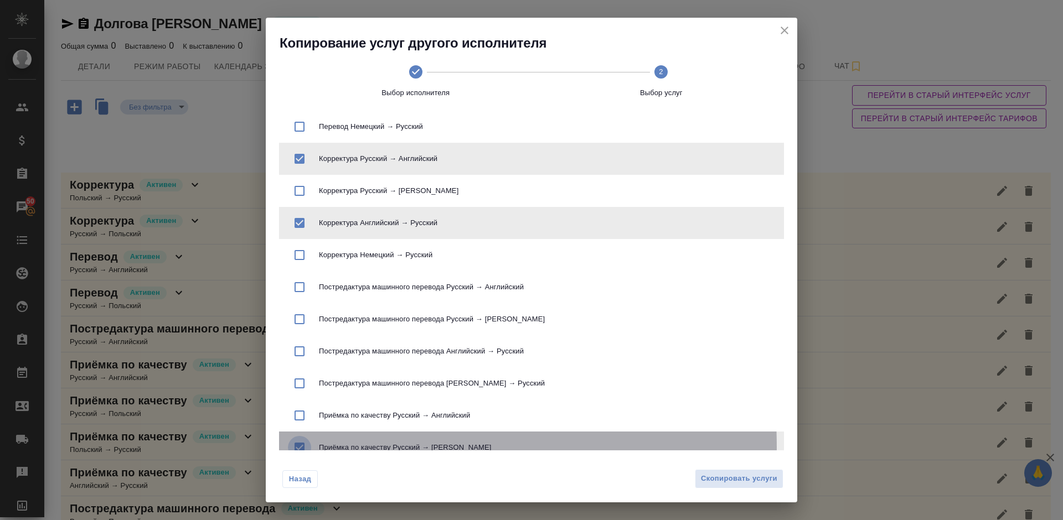
click at [301, 448] on input "checkbox" at bounding box center [299, 447] width 23 height 23
checkbox input "false"
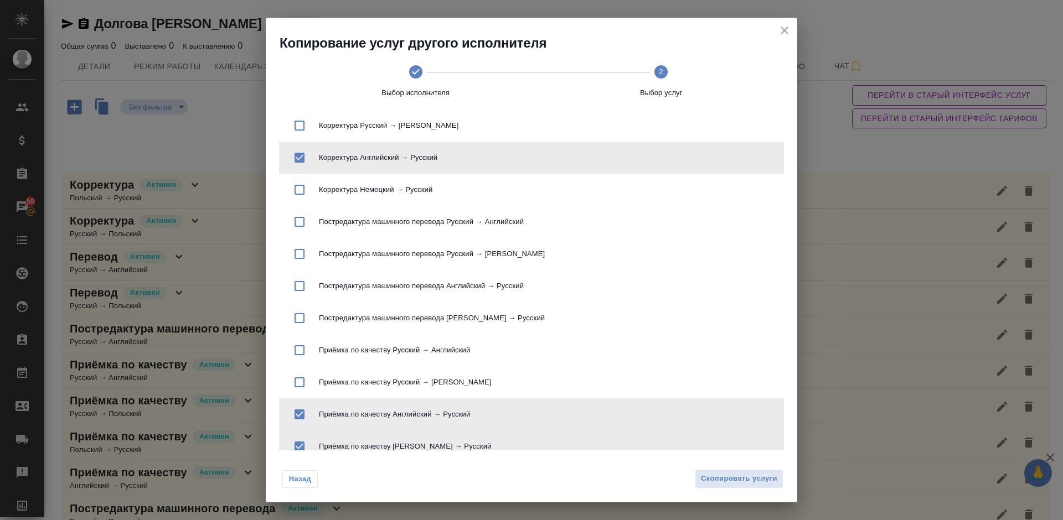
scroll to position [239, 0]
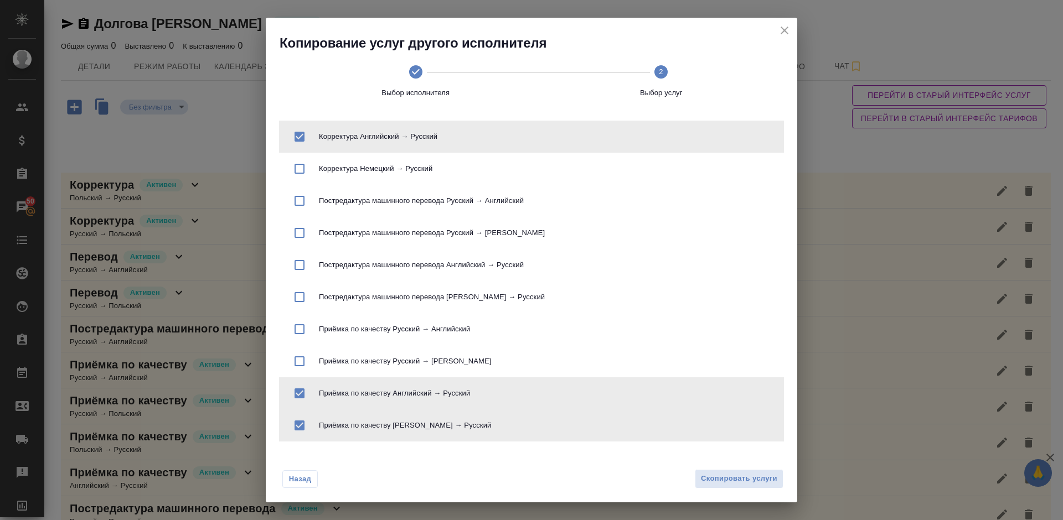
click at [299, 394] on input "checkbox" at bounding box center [299, 393] width 23 height 23
checkbox input "false"
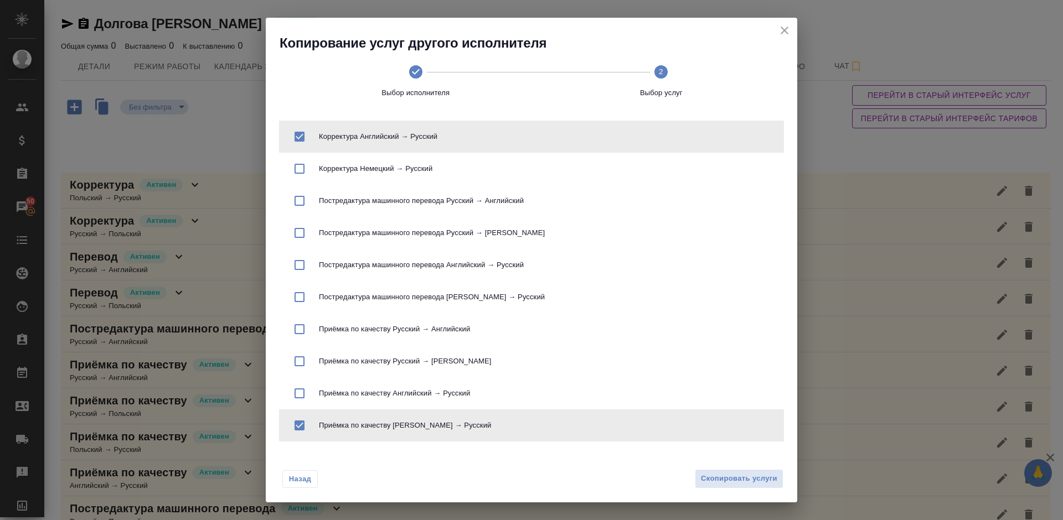
click at [303, 422] on input "checkbox" at bounding box center [299, 425] width 23 height 23
checkbox input "false"
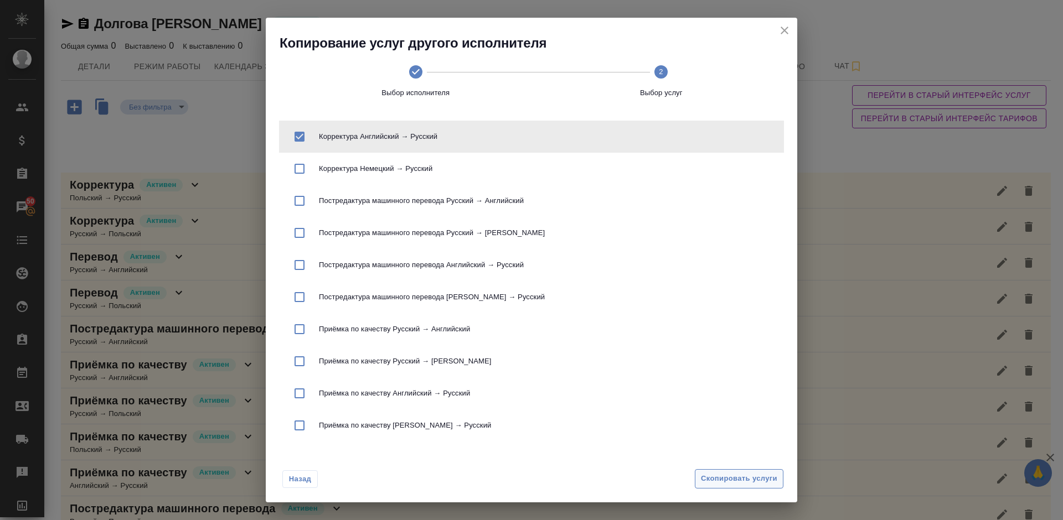
click at [733, 480] on span "Скопировать услуги" at bounding box center [739, 479] width 76 height 13
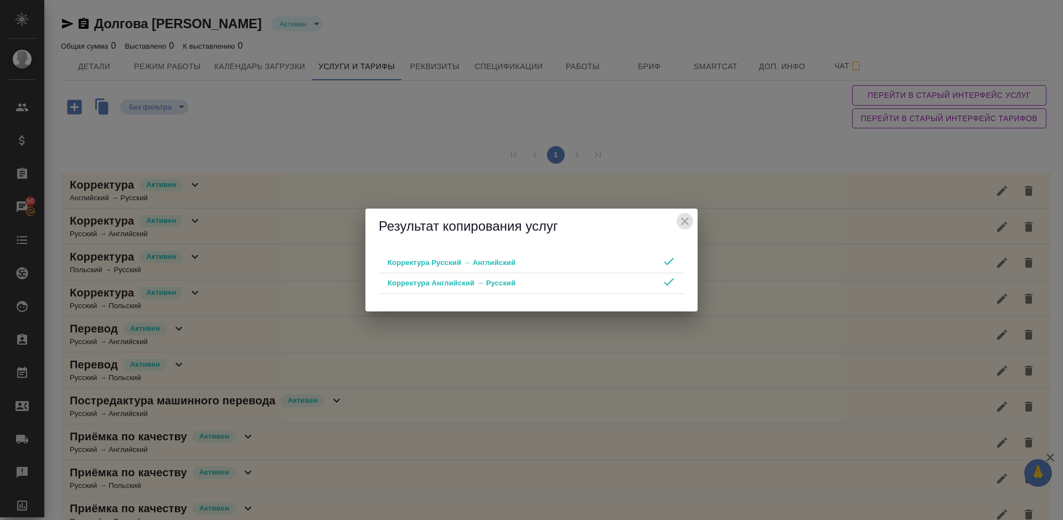
click at [686, 222] on icon "close" at bounding box center [684, 221] width 13 height 13
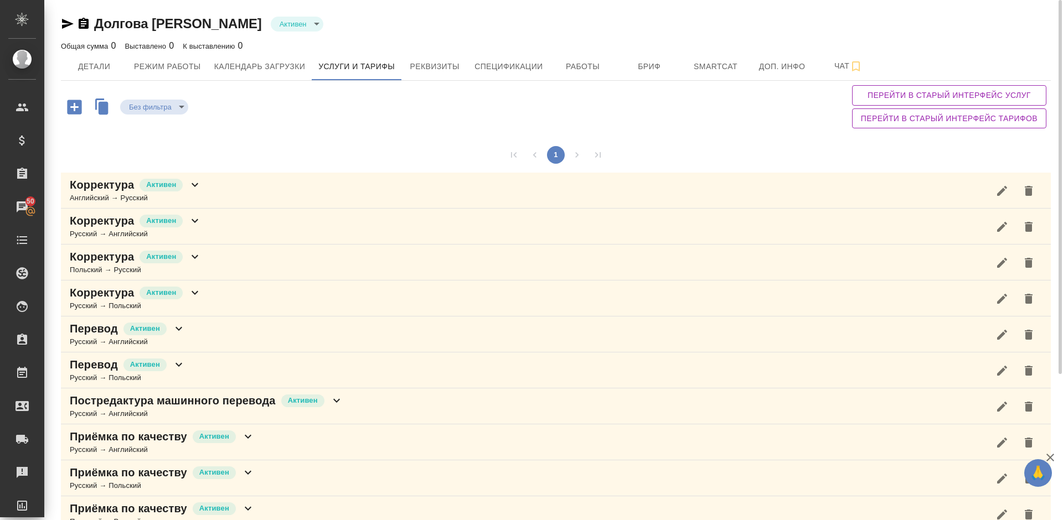
click at [267, 260] on div "Корректура Активен Польский → Русский" at bounding box center [556, 263] width 990 height 36
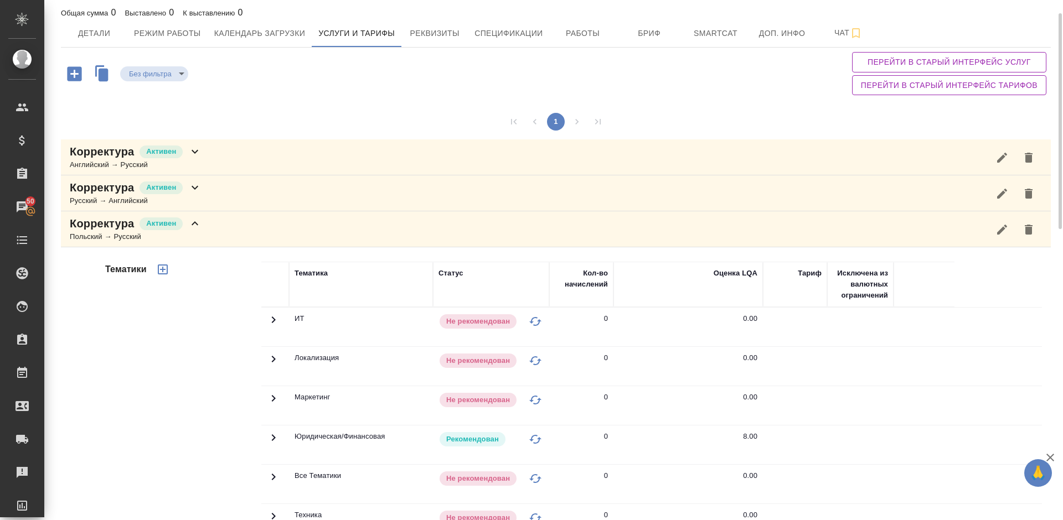
scroll to position [0, 0]
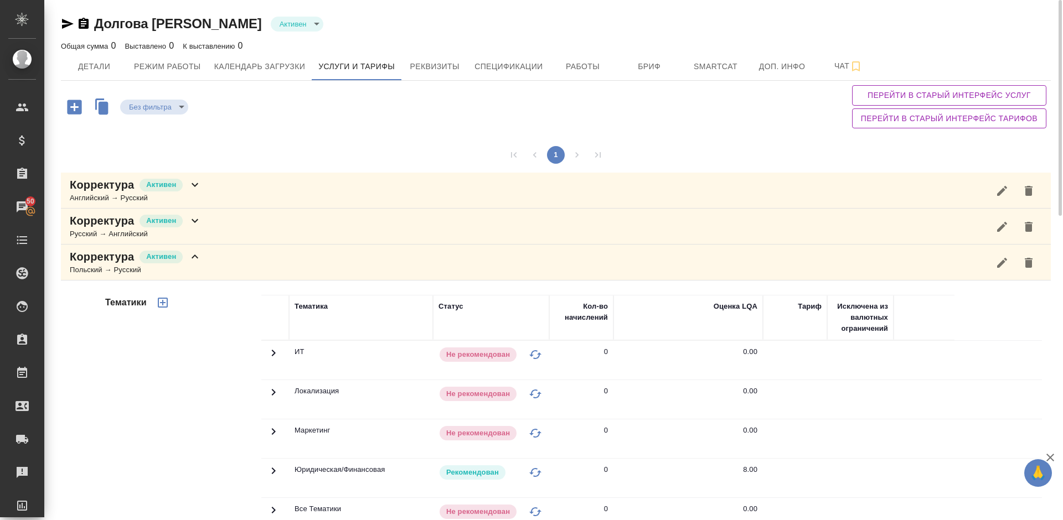
click at [227, 258] on div "Корректура Активен Польский → Русский" at bounding box center [556, 263] width 990 height 36
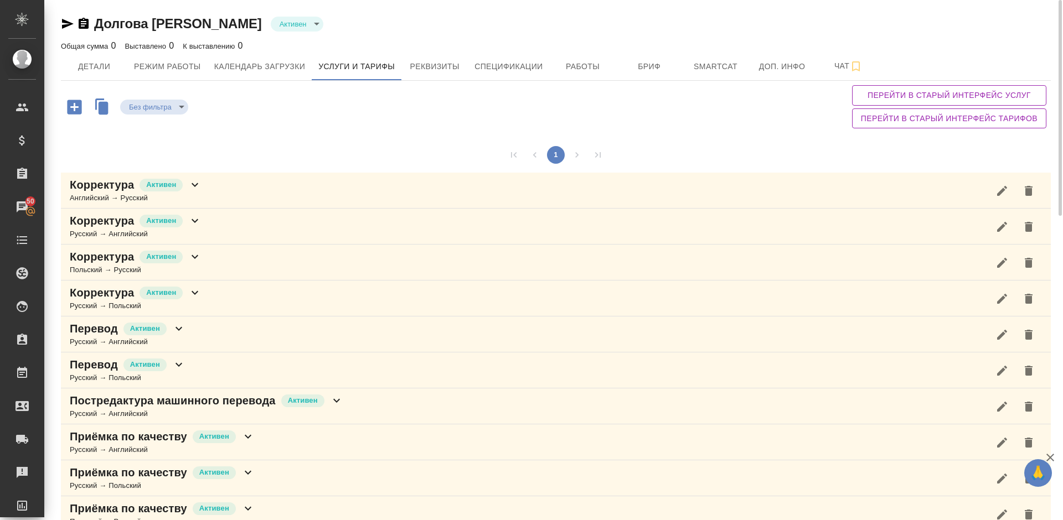
click at [223, 192] on div "Корректура Активен Английский → Русский" at bounding box center [556, 191] width 990 height 36
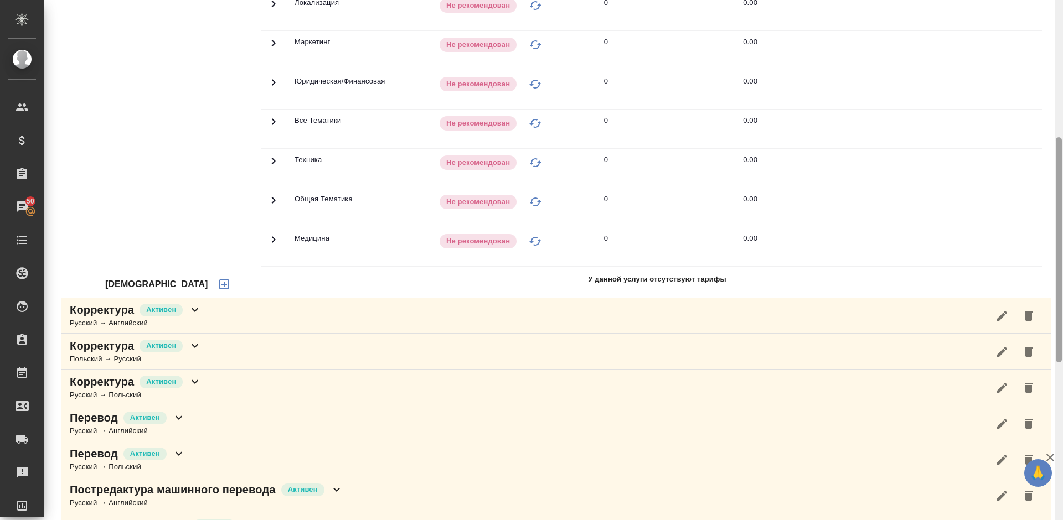
drag, startPoint x: 1057, startPoint y: 122, endPoint x: 1062, endPoint y: 251, distance: 129.1
click at [1062, 251] on div at bounding box center [1058, 260] width 8 height 520
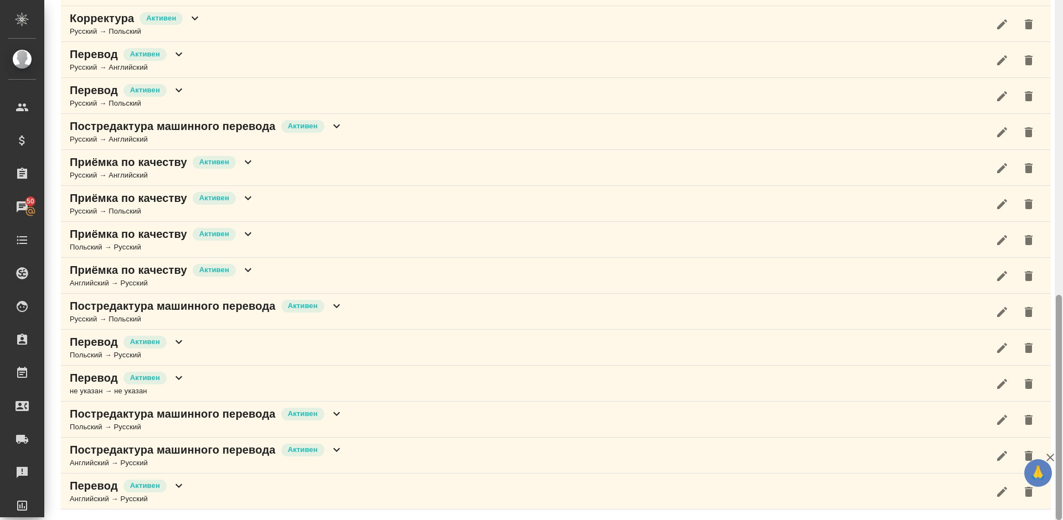
drag, startPoint x: 1062, startPoint y: 270, endPoint x: 1062, endPoint y: 280, distance: 10.0
click at [1062, 280] on div at bounding box center [1058, 260] width 8 height 520
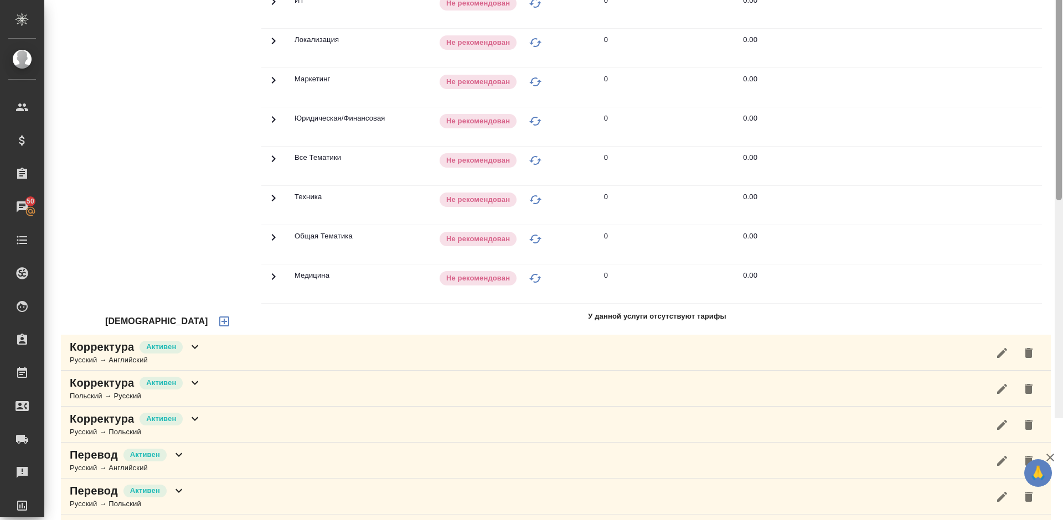
drag, startPoint x: 1060, startPoint y: 329, endPoint x: 1062, endPoint y: 111, distance: 217.5
click at [1062, 111] on div at bounding box center [1058, 158] width 8 height 520
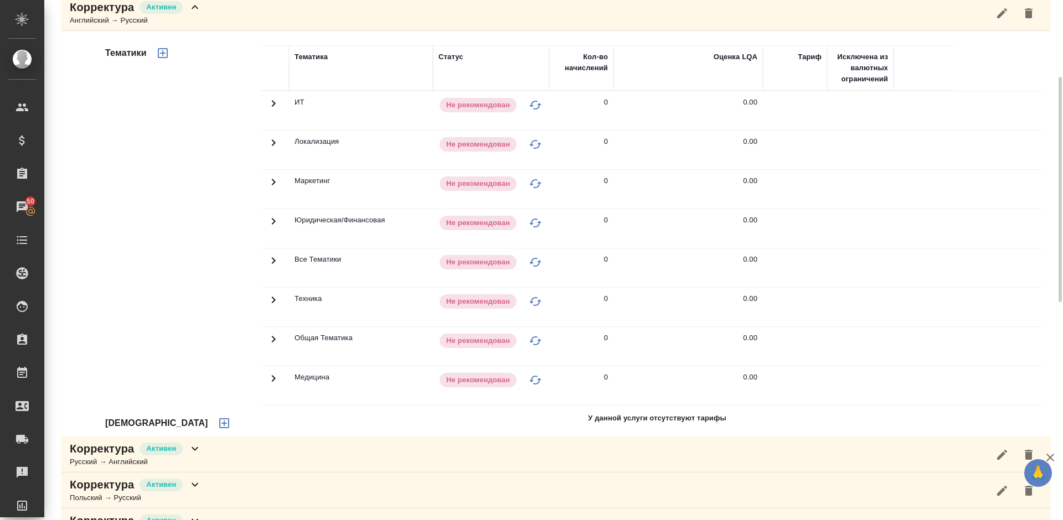
click at [218, 419] on icon "button" at bounding box center [224, 423] width 13 height 13
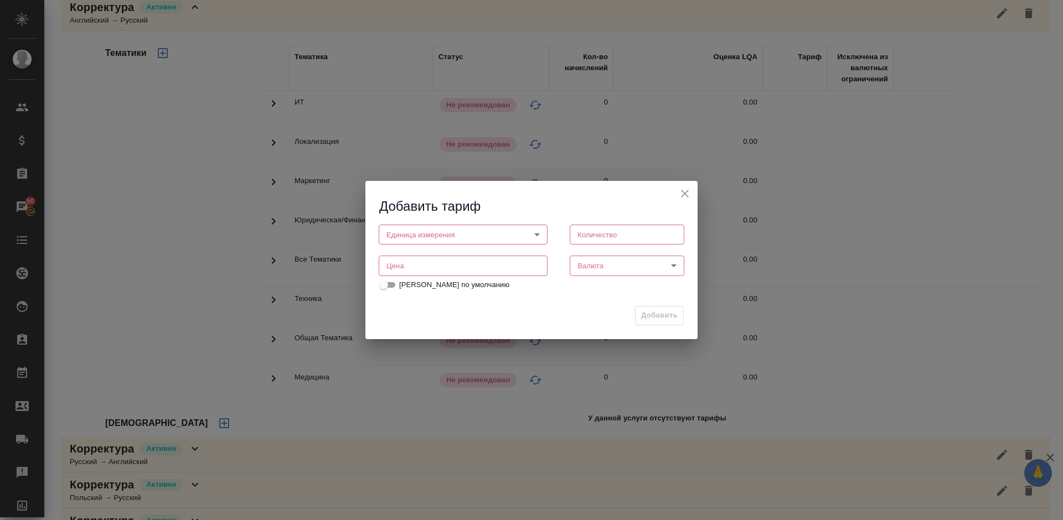
click at [448, 229] on body "🙏 .cls-1 fill:#fff; AWATERA Lazareva Anastasia Клиенты Спецификации Заказы 50 Ч…" at bounding box center [531, 260] width 1063 height 520
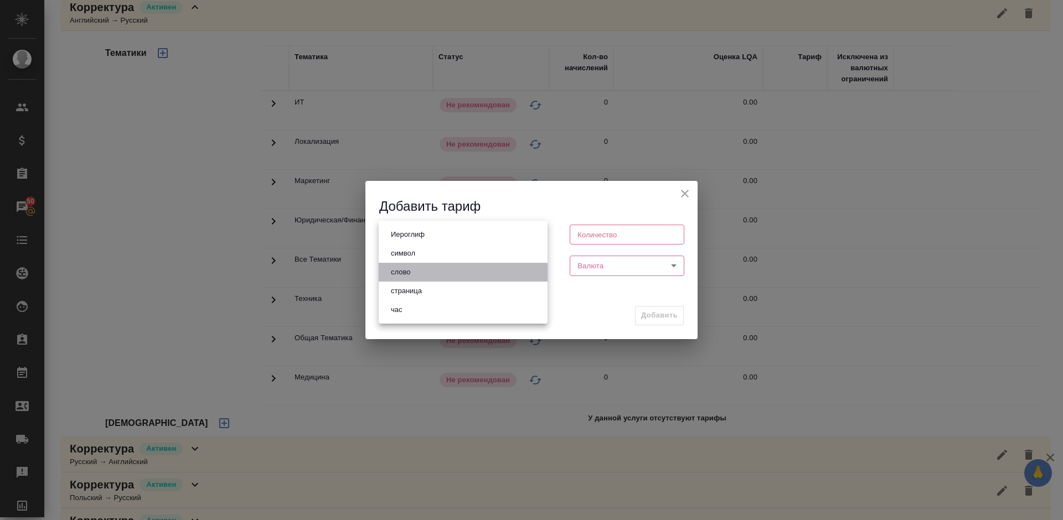
click at [443, 272] on li "слово" at bounding box center [463, 272] width 169 height 19
type input "5a8b1489cc6b4906c91bfd90"
type input "1"
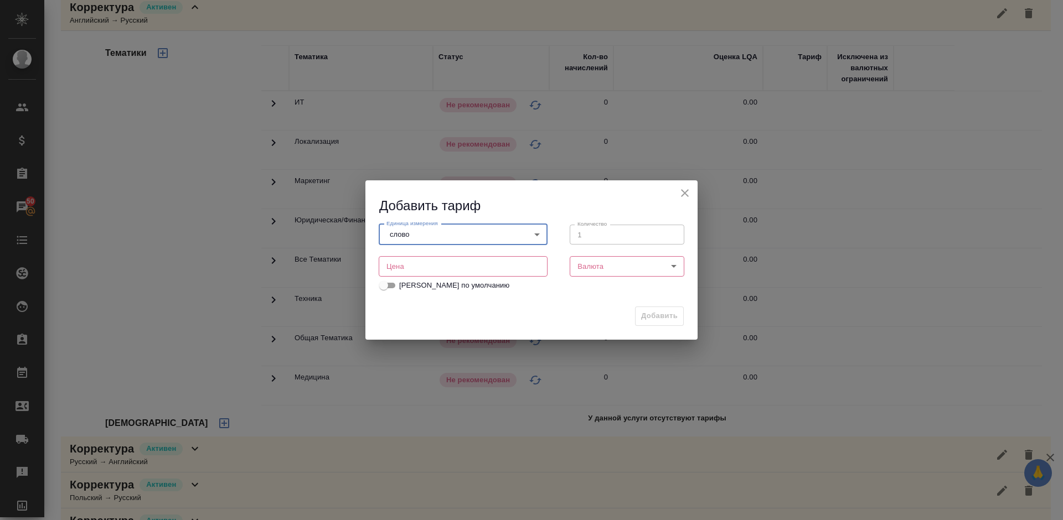
click at [426, 267] on input "number" at bounding box center [463, 266] width 169 height 20
type input "0.12"
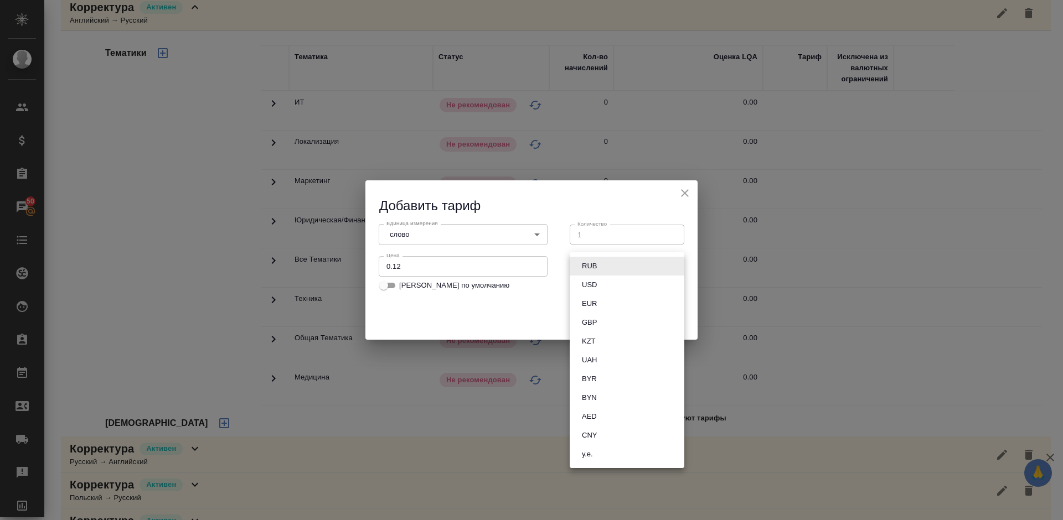
click at [608, 266] on body "🙏 .cls-1 fill:#fff; AWATERA Lazareva Anastasia Клиенты Спецификации Заказы 50 Ч…" at bounding box center [531, 260] width 1063 height 520
click at [599, 268] on button "RUB" at bounding box center [589, 266] width 22 height 12
type input "RUB"
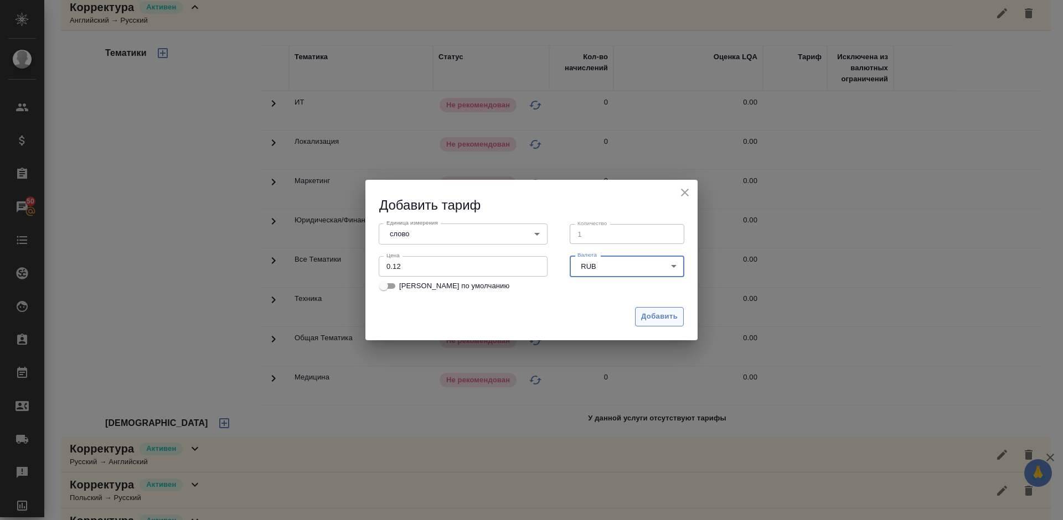
click at [653, 315] on span "Добавить" at bounding box center [659, 317] width 37 height 13
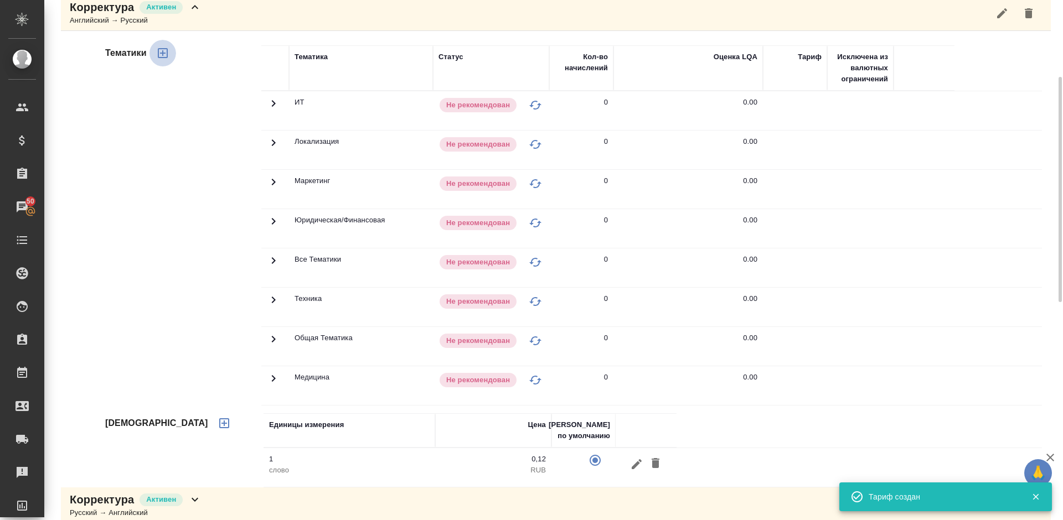
click at [164, 54] on icon "button" at bounding box center [162, 52] width 13 height 13
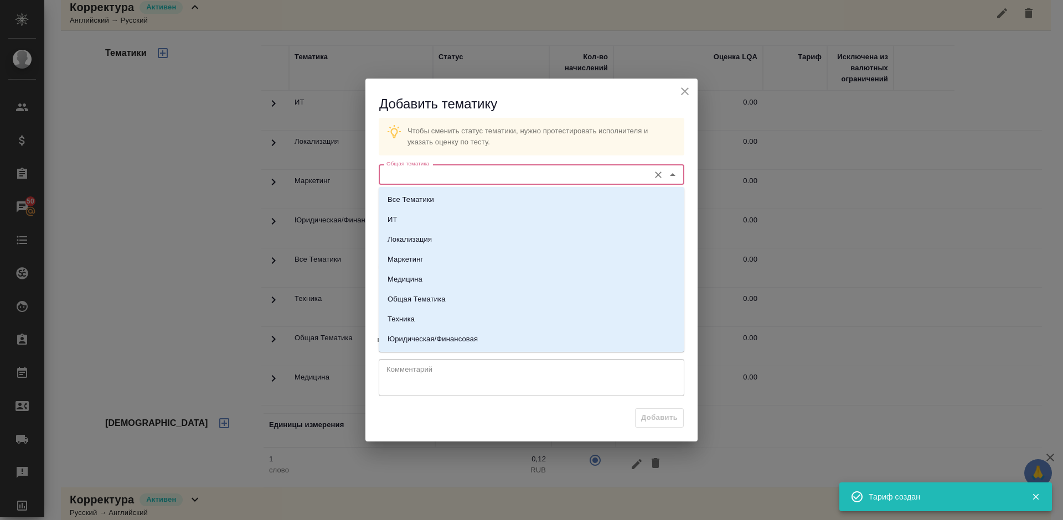
click at [486, 174] on input "Общая тематика" at bounding box center [513, 174] width 262 height 13
click at [468, 333] on li "Юридическая/Финансовая" at bounding box center [532, 339] width 306 height 20
type input "Юридическая/Финансовая"
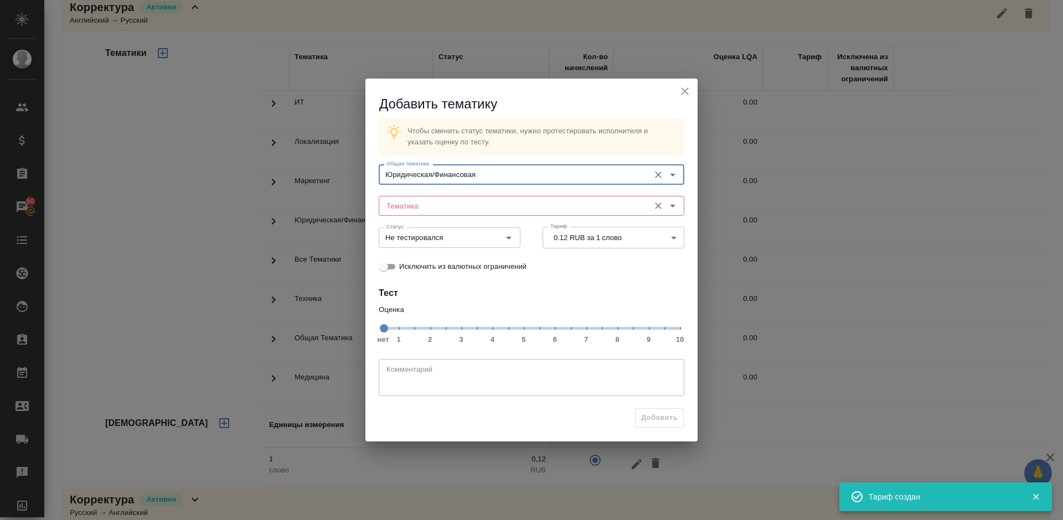
click at [446, 207] on input "Тематика" at bounding box center [513, 205] width 262 height 13
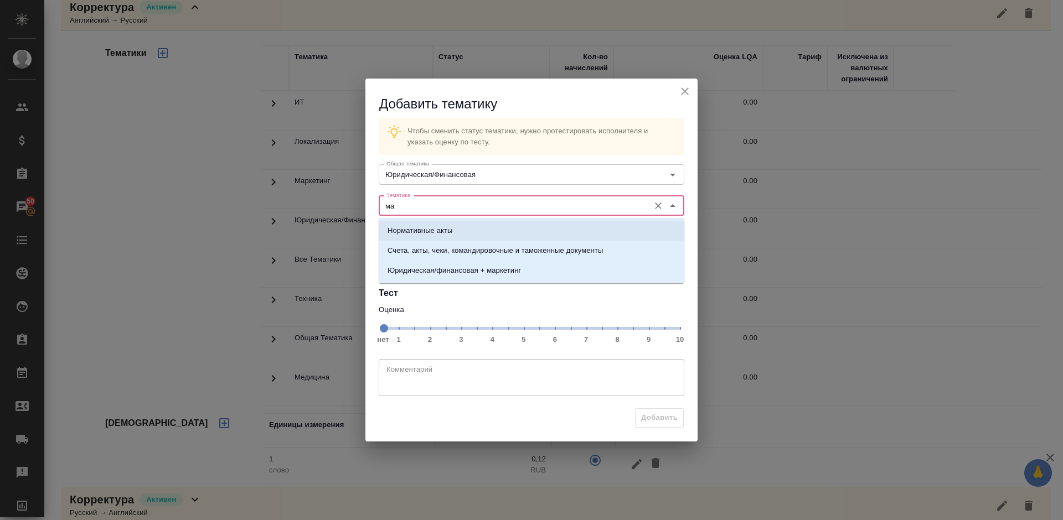
type input "м"
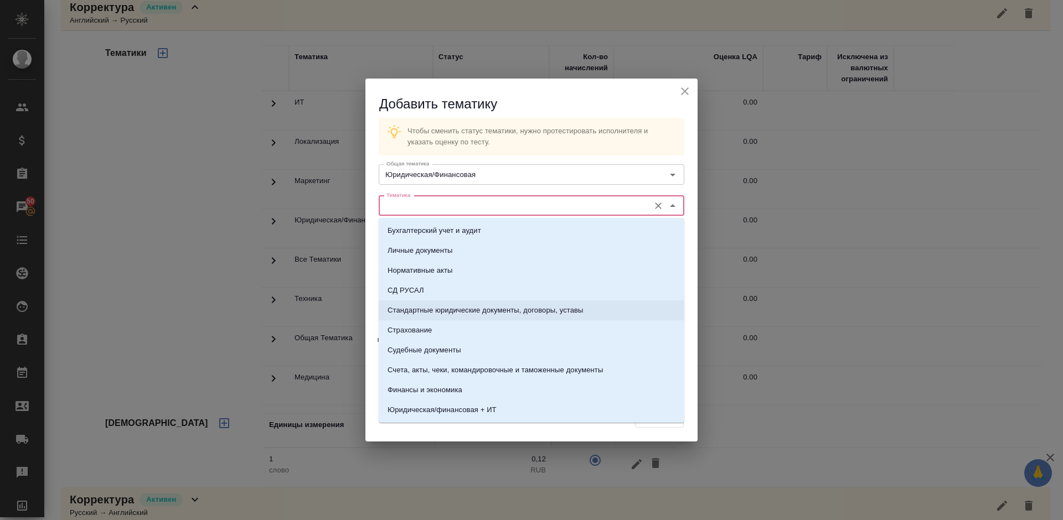
click at [475, 308] on p "Стандартные юридические документы, договоры, уставы" at bounding box center [485, 310] width 196 height 11
type input "Стандартные юридические документы, договоры, уставы"
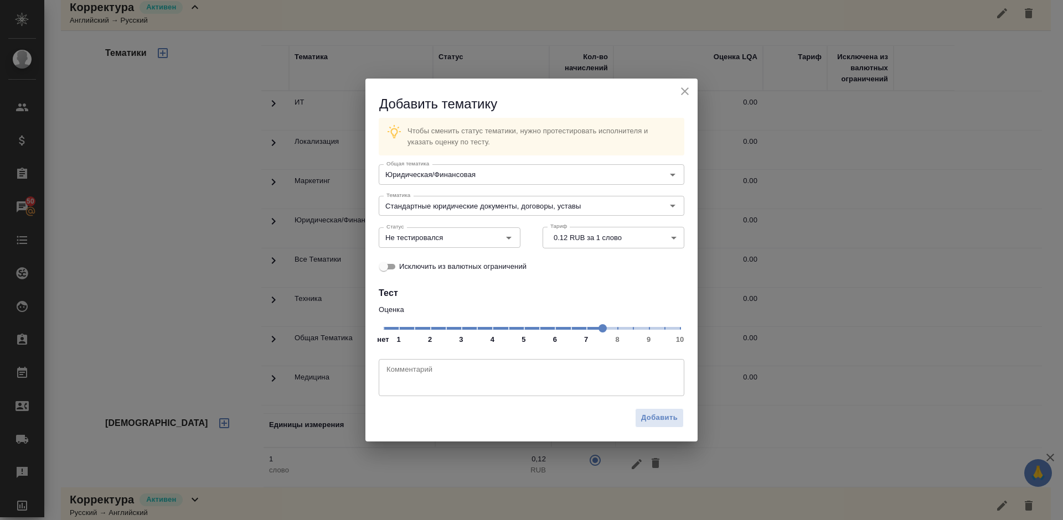
drag, startPoint x: 592, startPoint y: 330, endPoint x: 613, endPoint y: 328, distance: 21.2
click at [607, 329] on span at bounding box center [602, 328] width 8 height 8
click at [450, 242] on input "Не тестировался" at bounding box center [431, 237] width 98 height 13
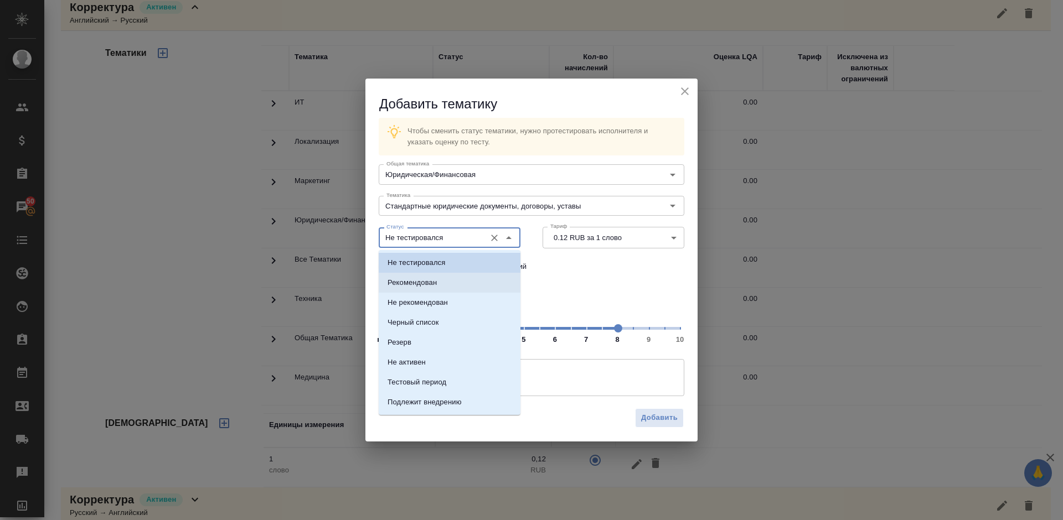
click at [447, 281] on li "Рекомендован" at bounding box center [450, 283] width 142 height 20
type input "Рекомендован"
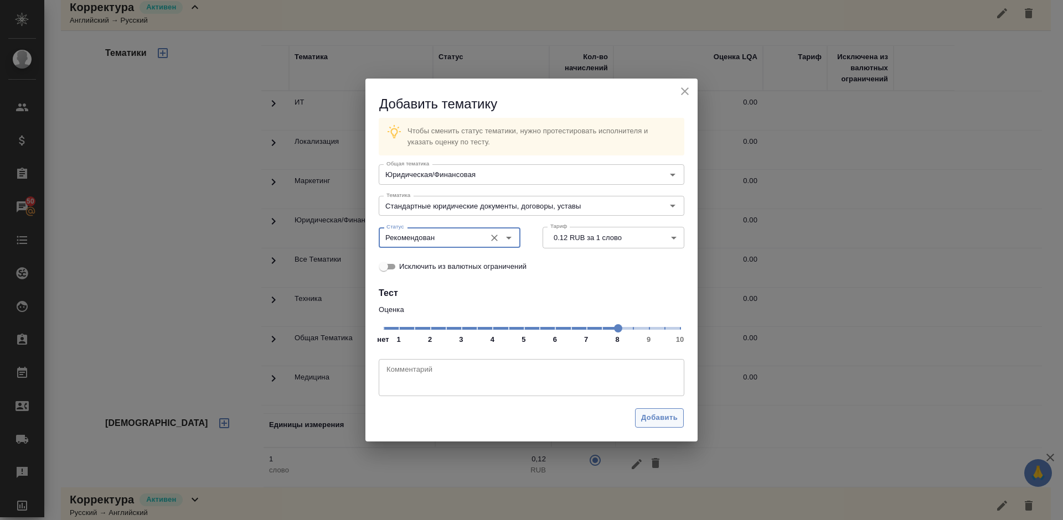
click at [655, 417] on span "Добавить" at bounding box center [659, 418] width 37 height 13
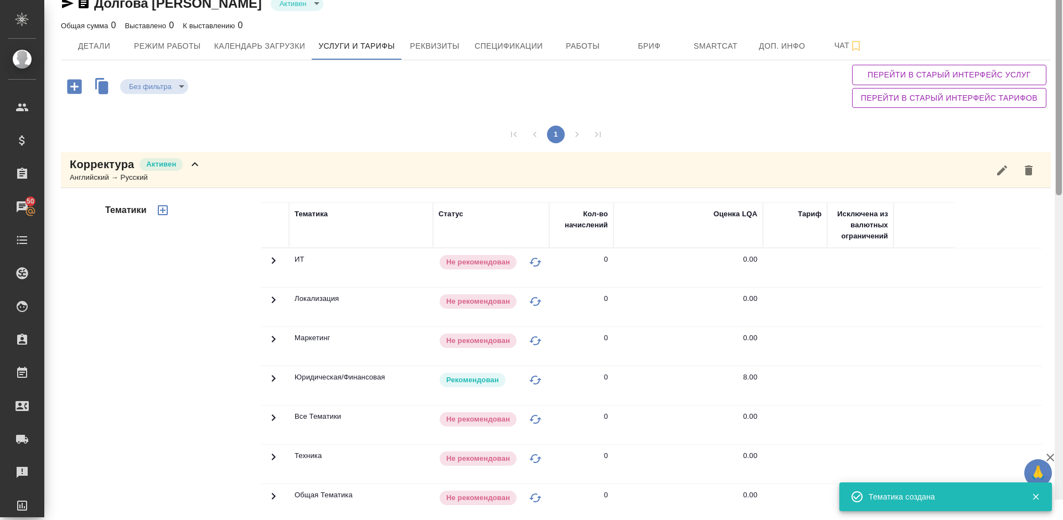
scroll to position [0, 0]
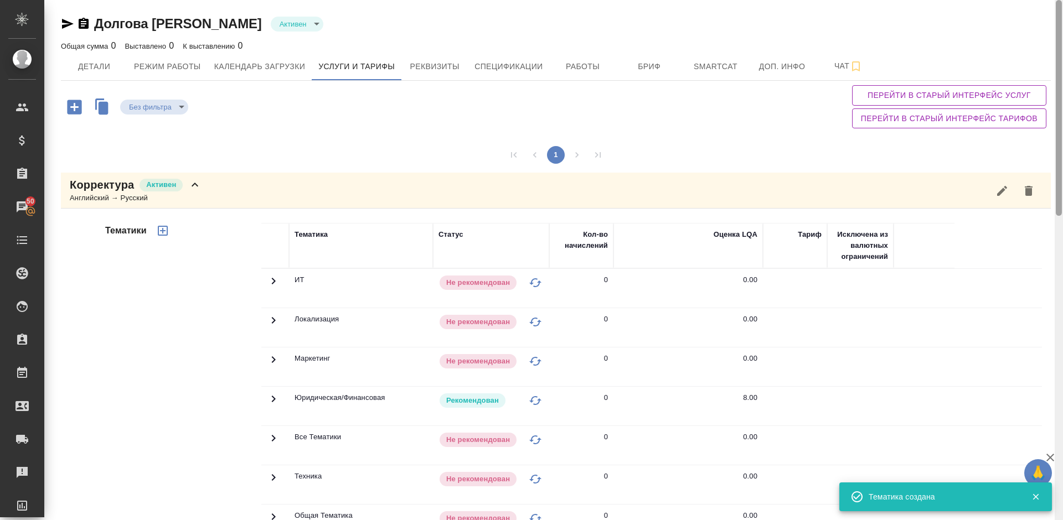
drag, startPoint x: 1061, startPoint y: 194, endPoint x: 1055, endPoint y: 104, distance: 90.4
click at [1055, 104] on div at bounding box center [1058, 260] width 8 height 520
click at [242, 188] on div "Корректура Активен Английский → Русский" at bounding box center [556, 191] width 990 height 36
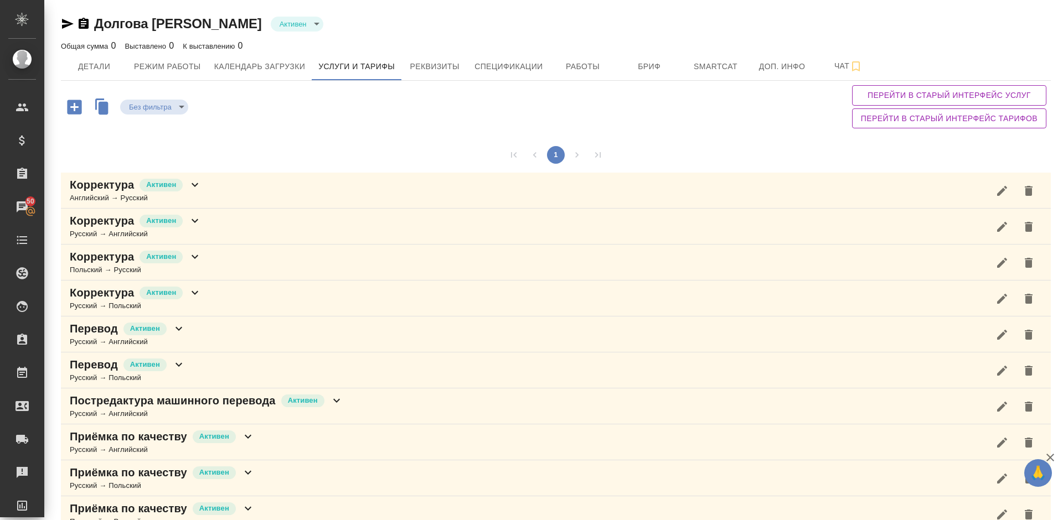
click at [251, 226] on div "Корректура Активен Русский → Английский" at bounding box center [556, 227] width 990 height 36
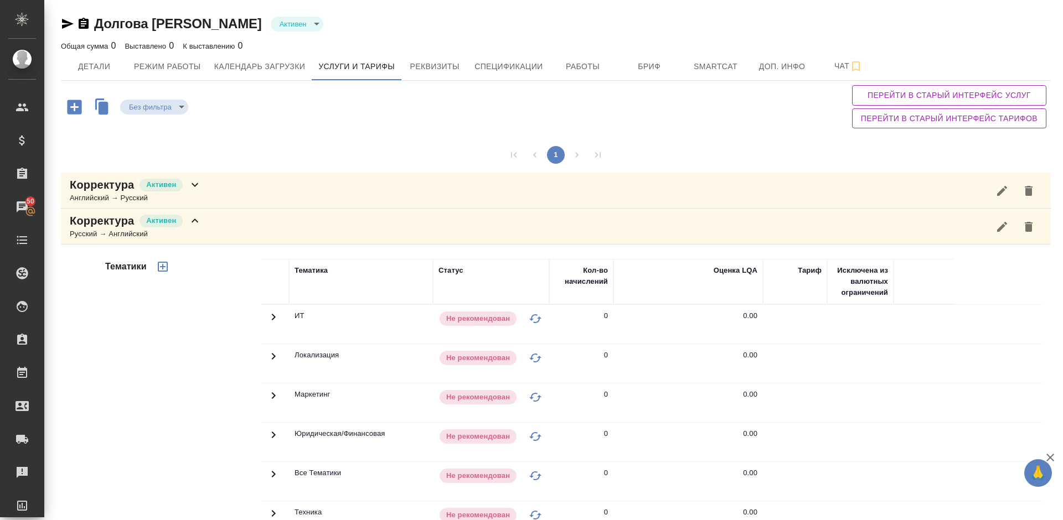
scroll to position [520, 0]
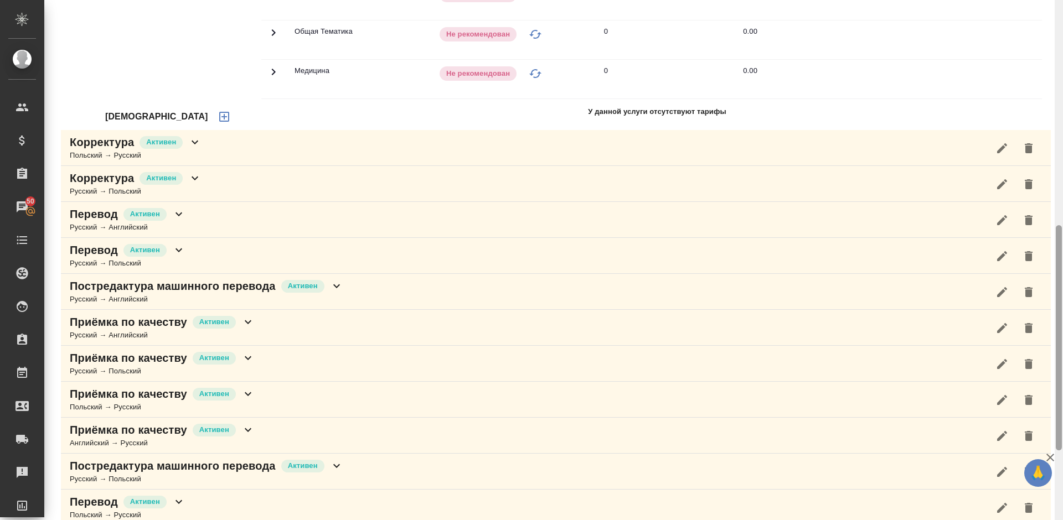
drag, startPoint x: 1062, startPoint y: 157, endPoint x: 1062, endPoint y: 258, distance: 101.3
click at [1062, 258] on div at bounding box center [1058, 260] width 8 height 520
click at [219, 114] on icon "button" at bounding box center [224, 117] width 10 height 10
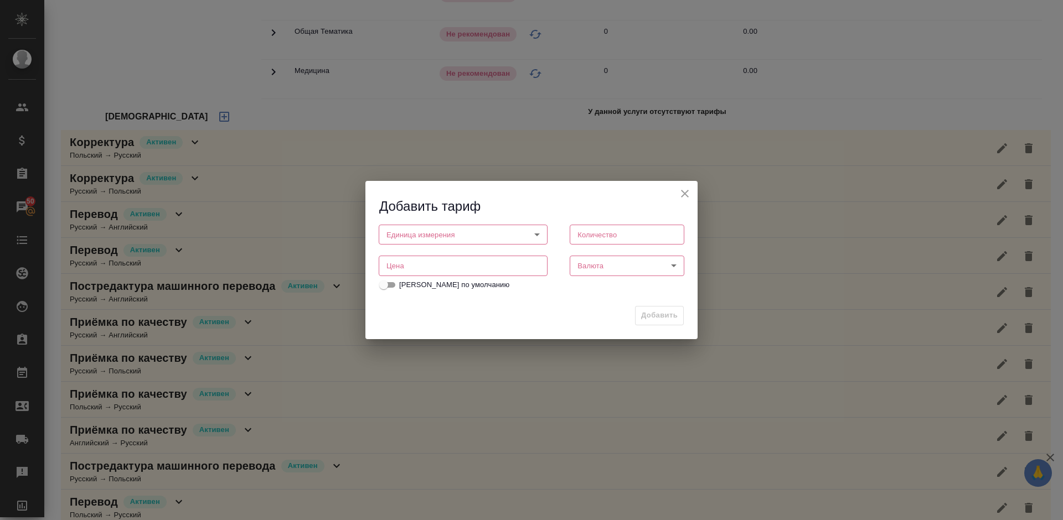
click at [491, 231] on body "🙏 .cls-1 fill:#fff; AWATERA Lazareva Anastasia Клиенты Спецификации Заказы 50 Ч…" at bounding box center [531, 260] width 1063 height 520
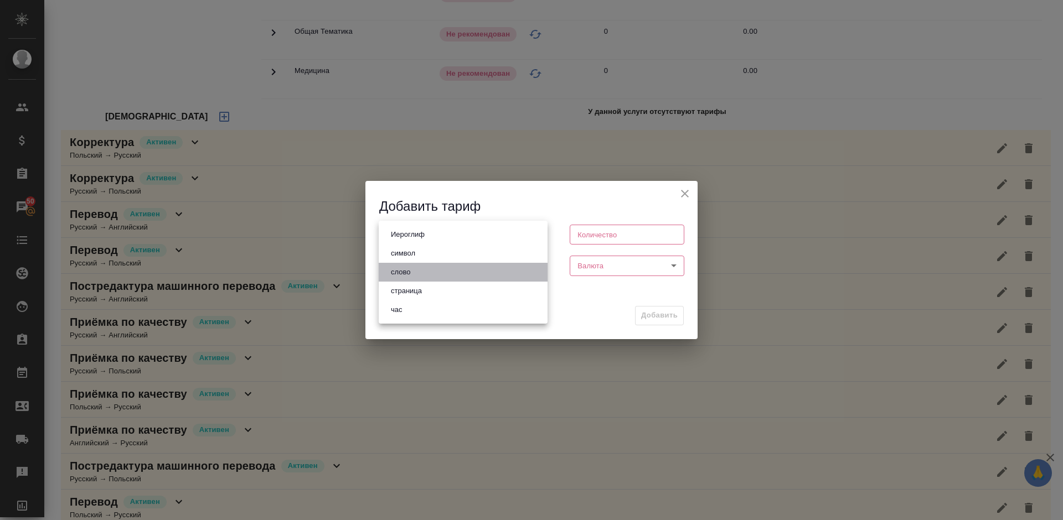
click at [416, 269] on li "слово" at bounding box center [463, 272] width 169 height 19
type input "5a8b1489cc6b4906c91bfd90"
type input "1"
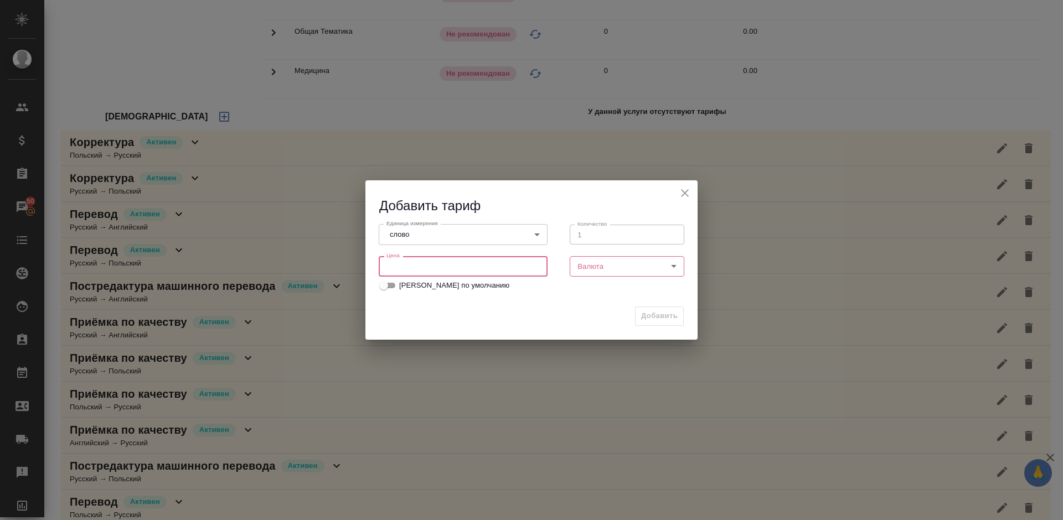
click at [403, 265] on input "number" at bounding box center [463, 266] width 169 height 20
type input "1"
type input "0"
type input "0.12"
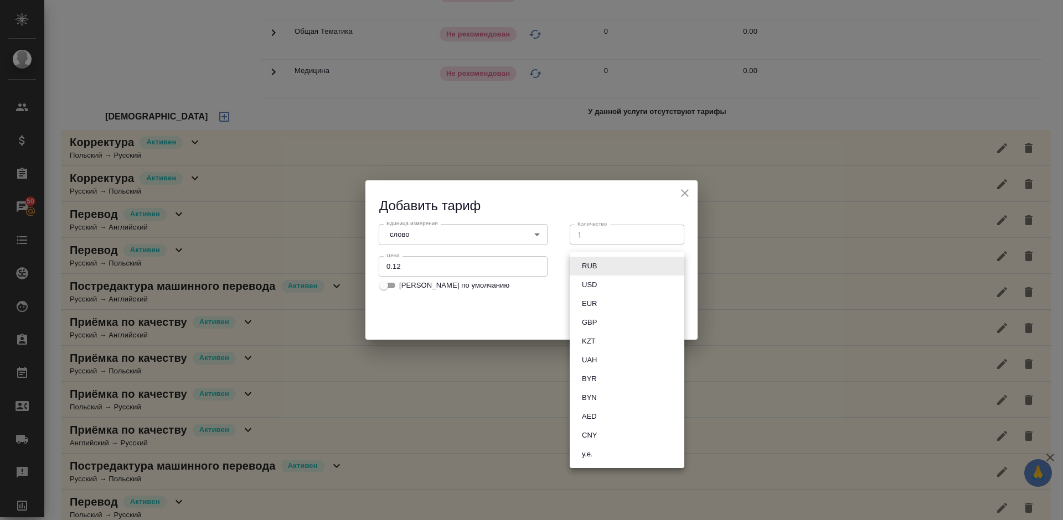
click at [602, 264] on body "🙏 .cls-1 fill:#fff; AWATERA Lazareva Anastasia Клиенты Спецификации Заказы 50 Ч…" at bounding box center [531, 260] width 1063 height 520
click at [596, 268] on button "RUB" at bounding box center [589, 266] width 22 height 12
type input "RUB"
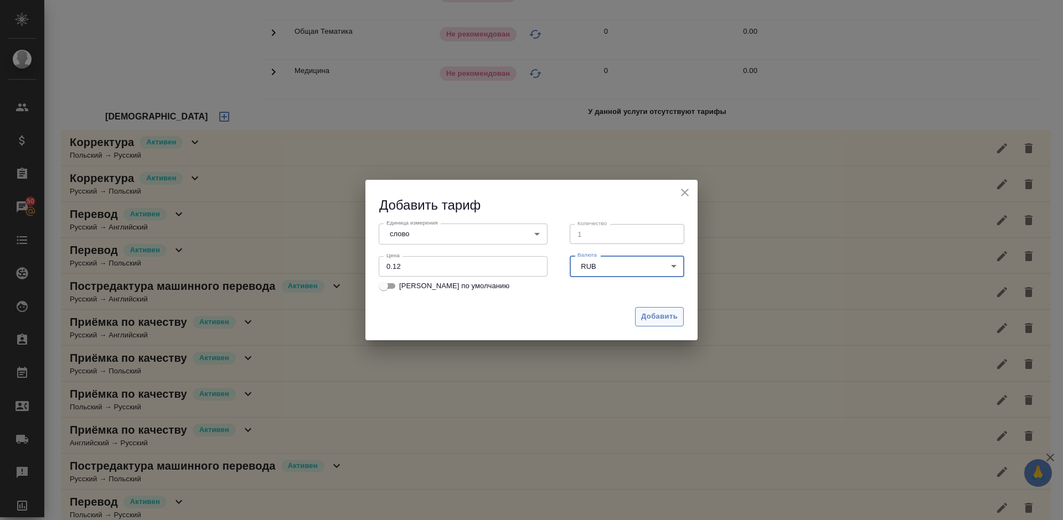
click at [670, 320] on span "Добавить" at bounding box center [659, 317] width 37 height 13
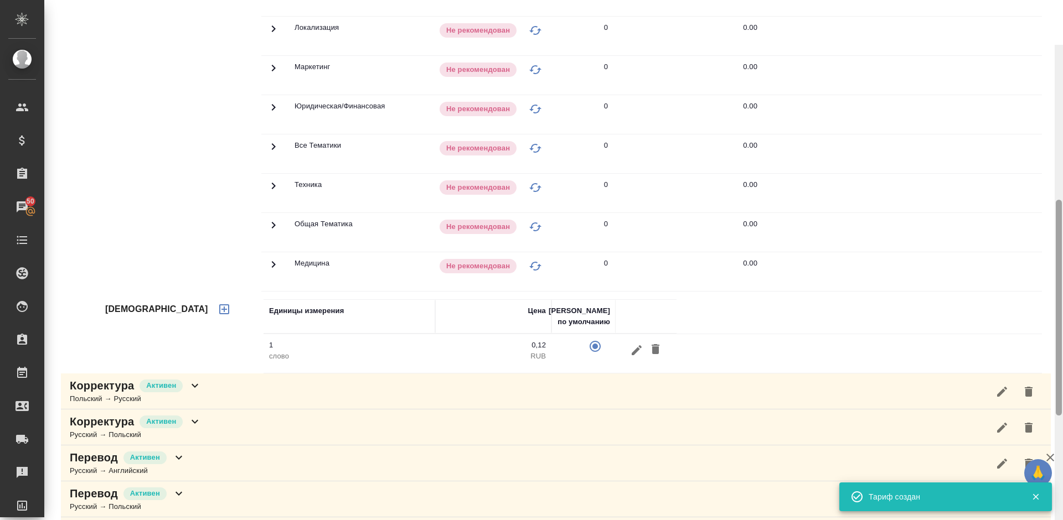
drag, startPoint x: 1060, startPoint y: 298, endPoint x: 1060, endPoint y: 215, distance: 83.6
click at [1060, 215] on div at bounding box center [1059, 308] width 6 height 216
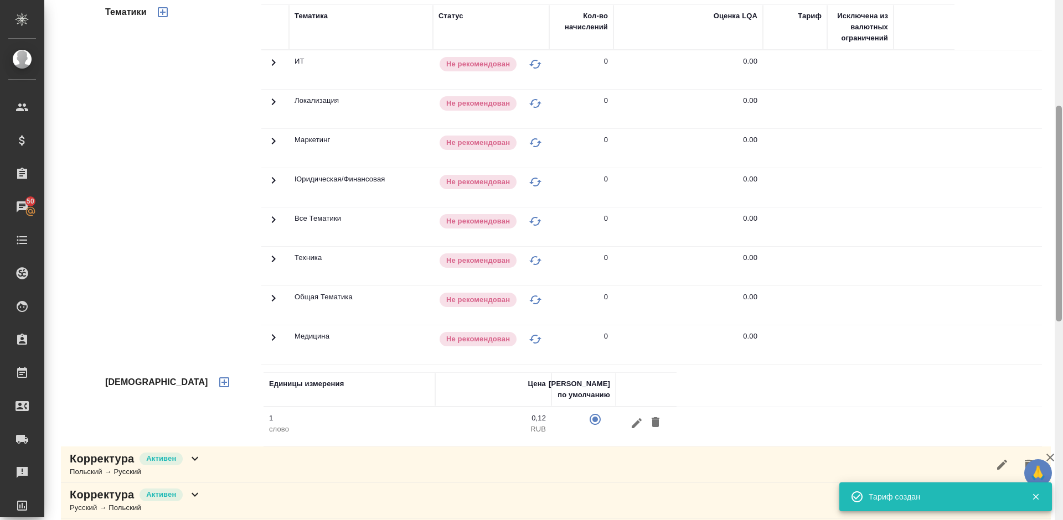
scroll to position [188, 0]
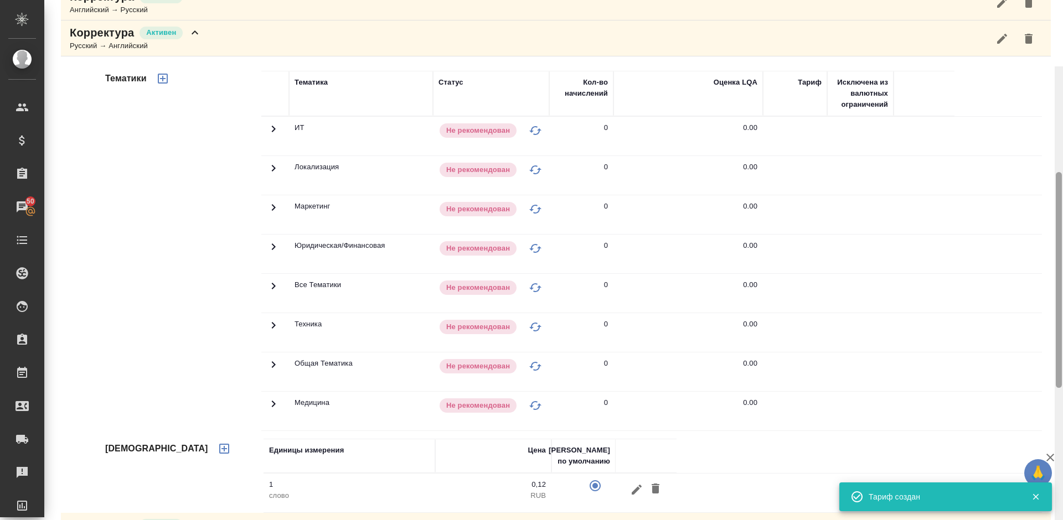
drag, startPoint x: 1060, startPoint y: 215, endPoint x: 1062, endPoint y: 157, distance: 58.1
click at [1062, 157] on div at bounding box center [1058, 326] width 8 height 520
click at [161, 77] on icon "button" at bounding box center [162, 78] width 13 height 13
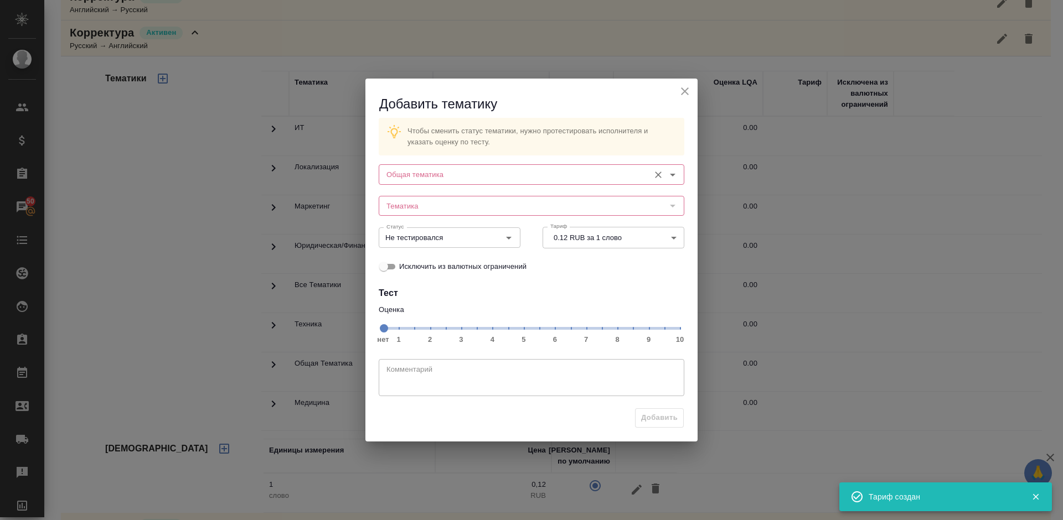
click at [479, 171] on input "Общая тематика" at bounding box center [513, 174] width 262 height 13
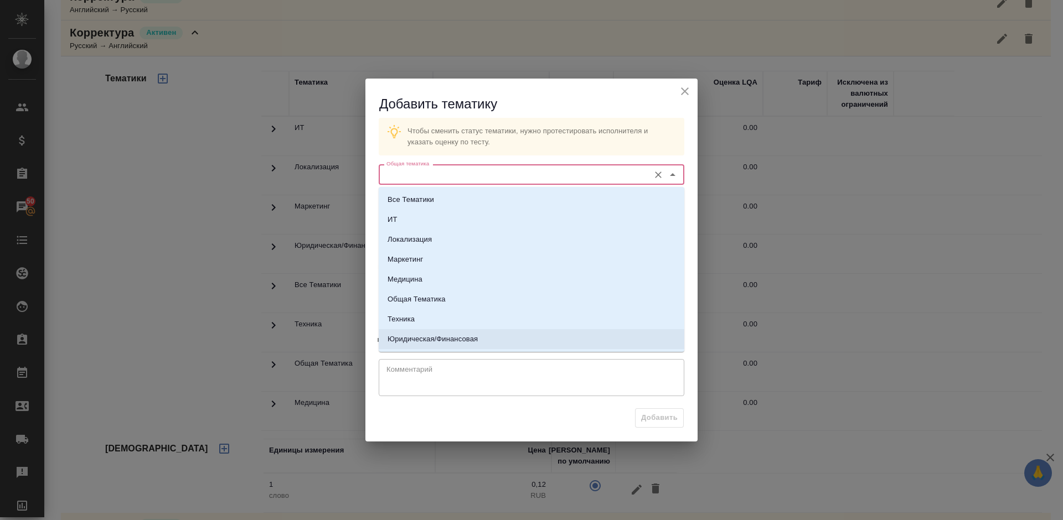
click at [449, 339] on p "Юридическая/Финансовая" at bounding box center [432, 339] width 90 height 11
type input "Юридическая/Финансовая"
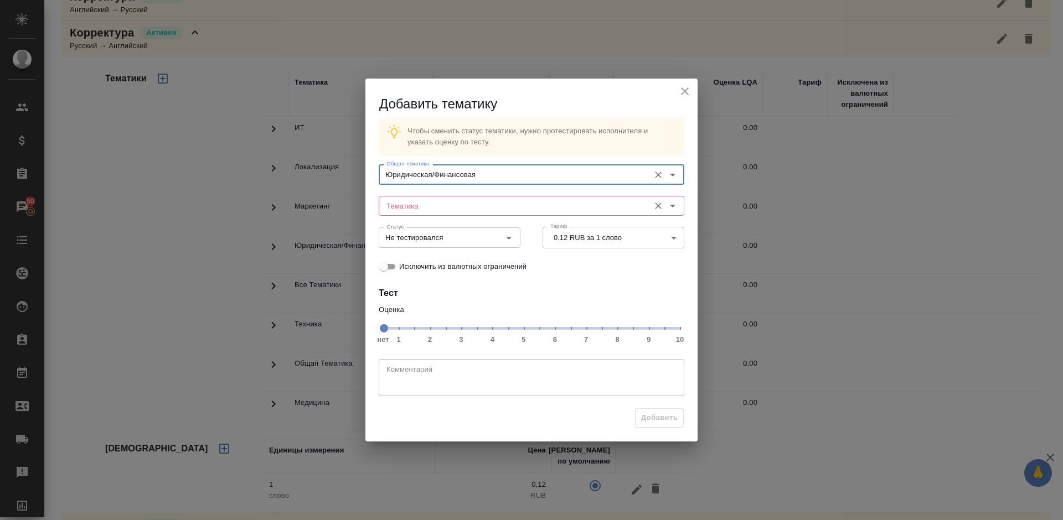
click at [452, 201] on input "Тематика" at bounding box center [513, 205] width 262 height 13
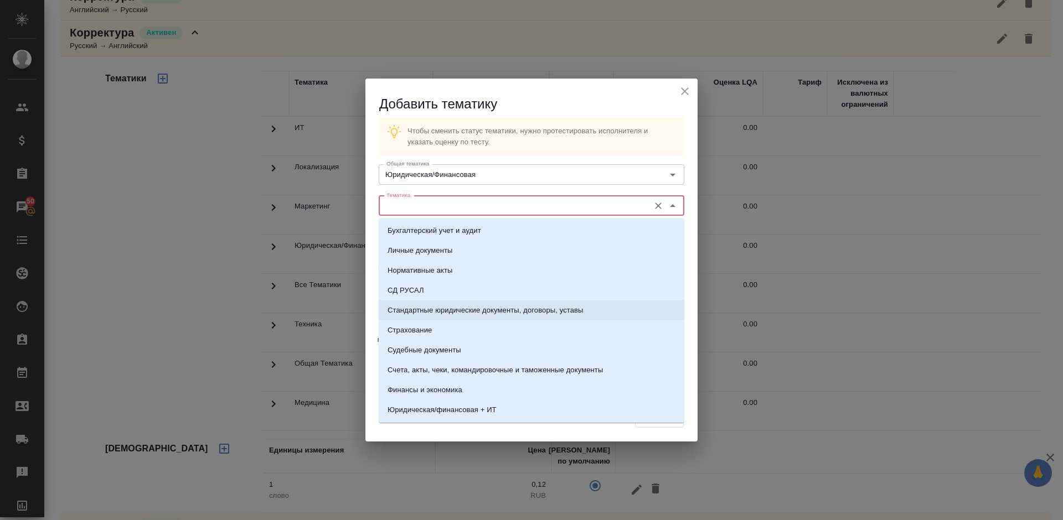
click at [454, 307] on p "Стандартные юридические документы, договоры, уставы" at bounding box center [485, 310] width 196 height 11
type input "Стандартные юридические документы, договоры, уставы"
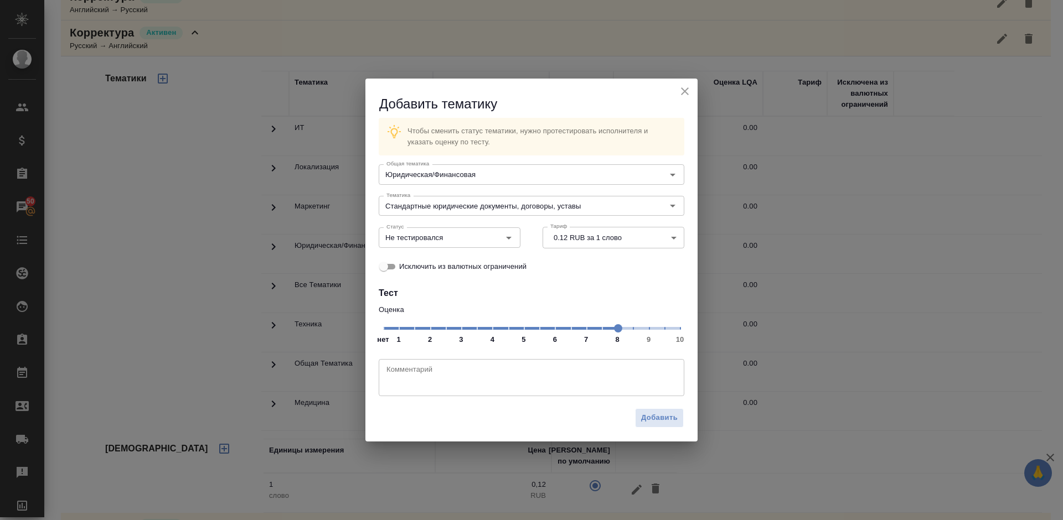
drag, startPoint x: 585, startPoint y: 328, endPoint x: 623, endPoint y: 332, distance: 37.8
click at [622, 332] on span at bounding box center [618, 328] width 8 height 8
click at [470, 236] on input "Не тестировался" at bounding box center [431, 237] width 98 height 13
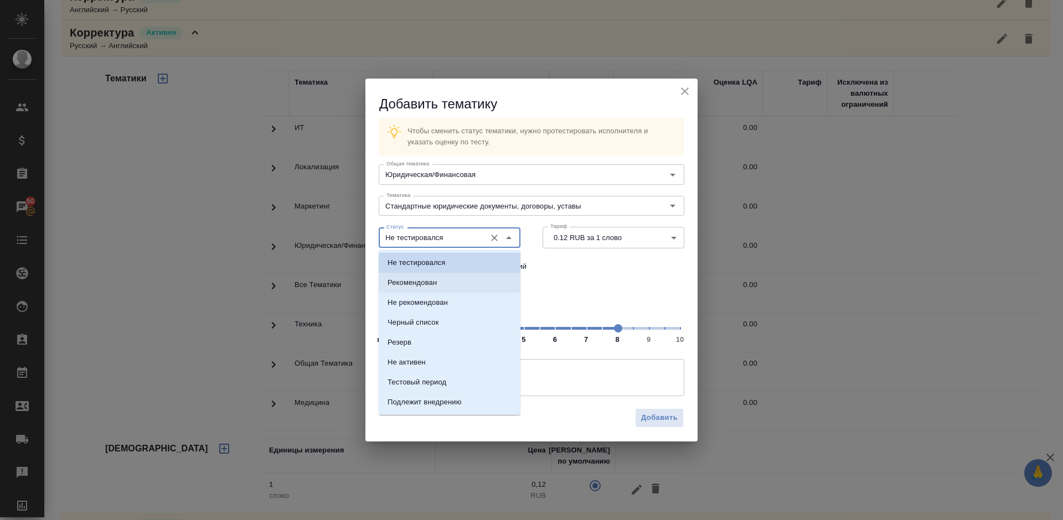
click at [461, 287] on li "Рекомендован" at bounding box center [450, 283] width 142 height 20
type input "Рекомендован"
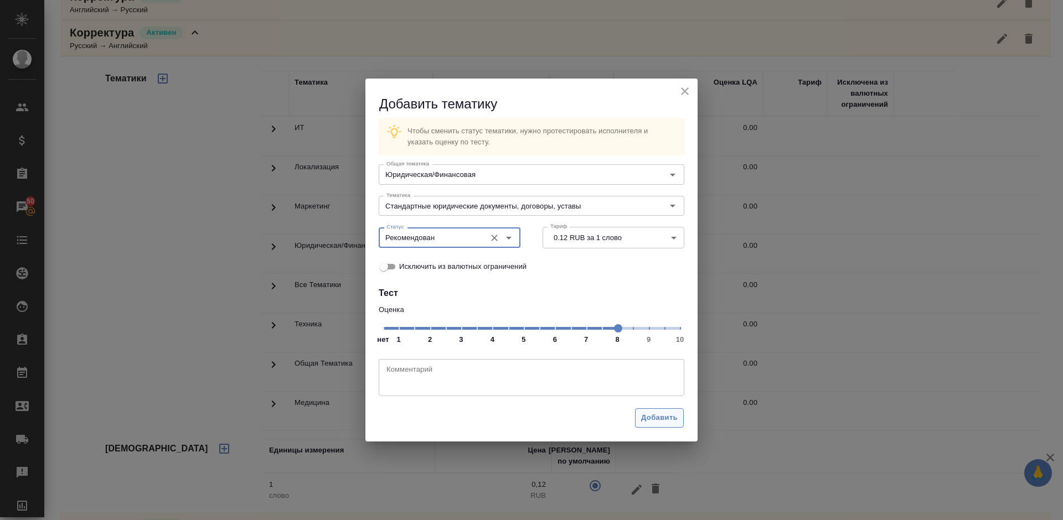
click at [651, 418] on span "Добавить" at bounding box center [659, 418] width 37 height 13
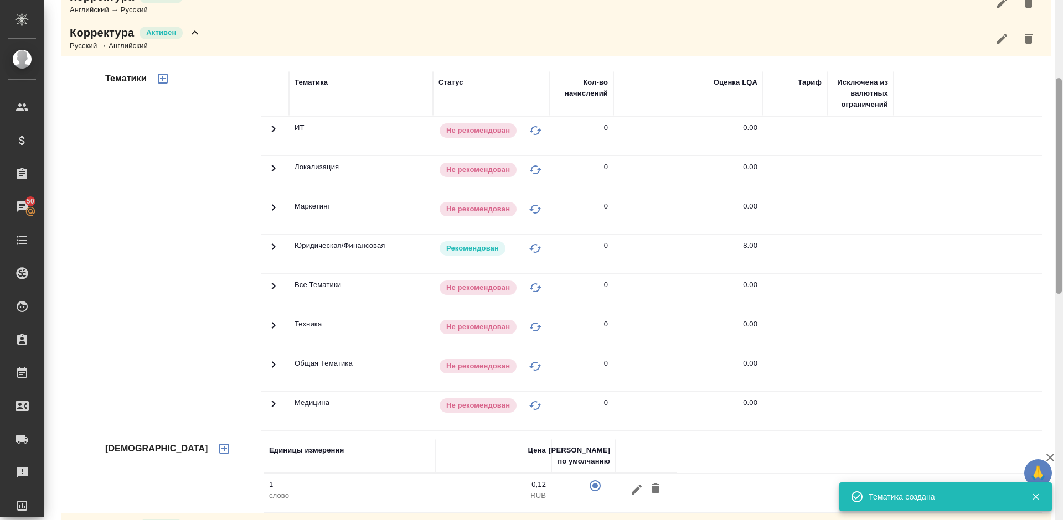
scroll to position [708, 0]
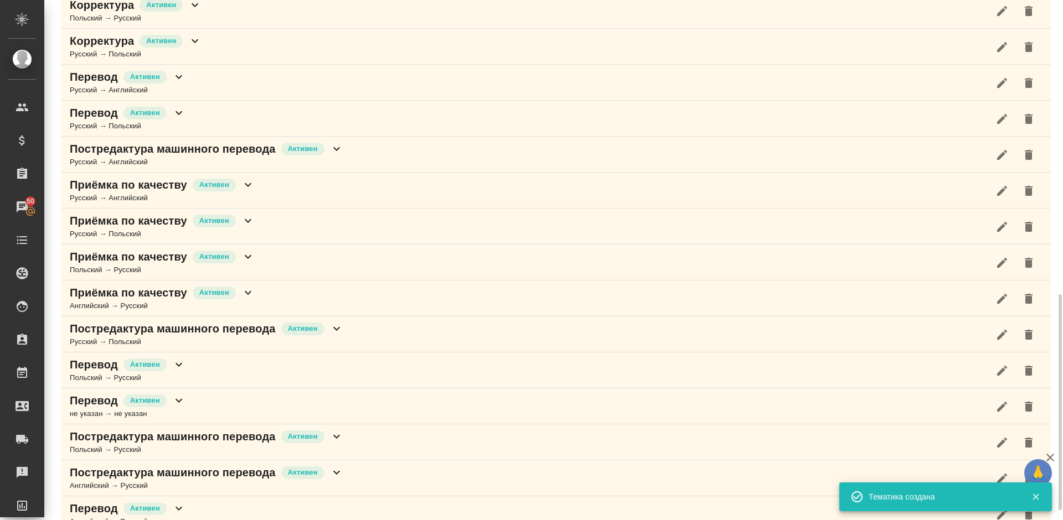
drag, startPoint x: 1062, startPoint y: 259, endPoint x: 1051, endPoint y: 169, distance: 90.9
click at [1051, 169] on div "Долгова Ксения Активен active Общая сумма 0 Выставлено 0 К выставлению 0 Детали…" at bounding box center [553, 260] width 1018 height 520
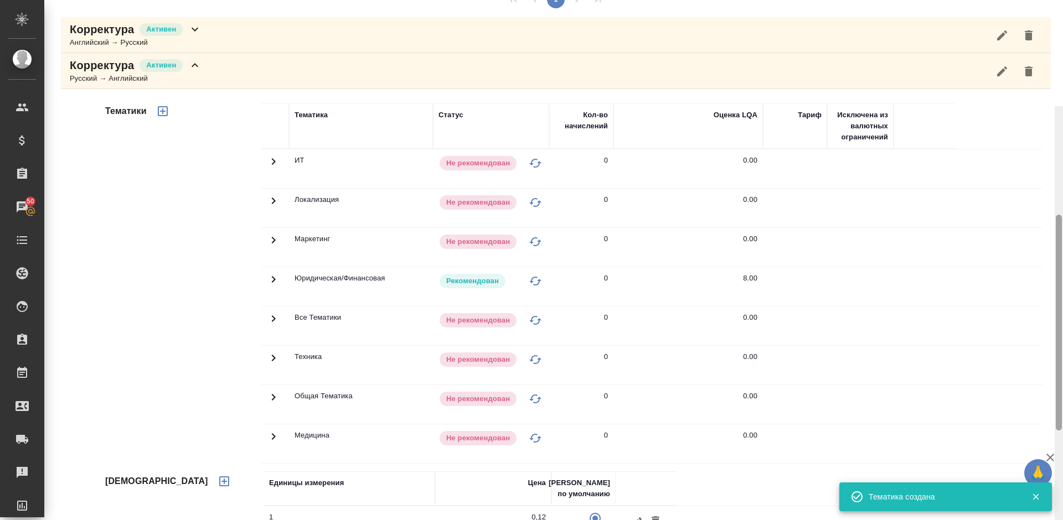
scroll to position [0, 0]
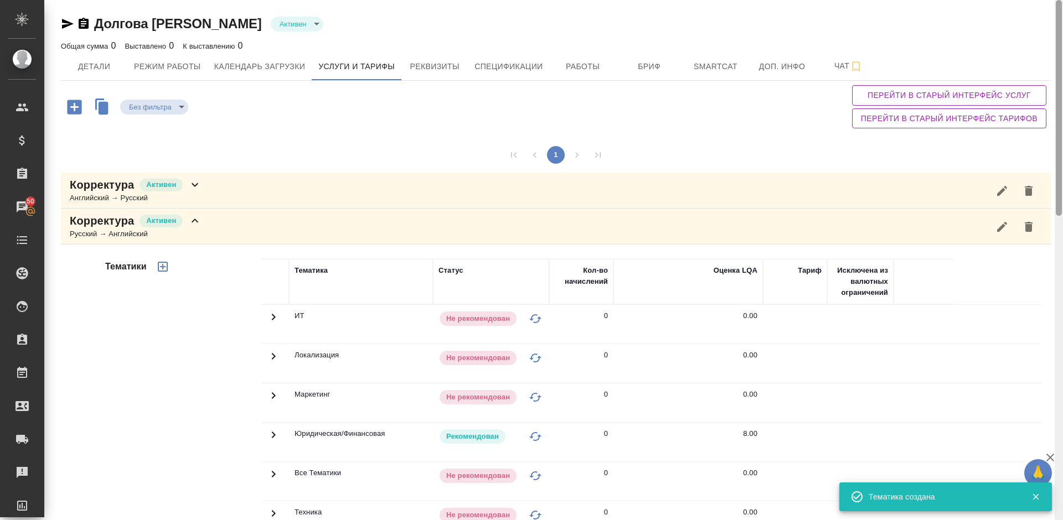
drag, startPoint x: 1058, startPoint y: 303, endPoint x: 1062, endPoint y: -2, distance: 305.5
click at [1062, 0] on html "🙏 .cls-1 fill:#fff; AWATERA Lazareva Anastasia Клиенты Спецификации Заказы 50 Ч…" at bounding box center [531, 260] width 1063 height 520
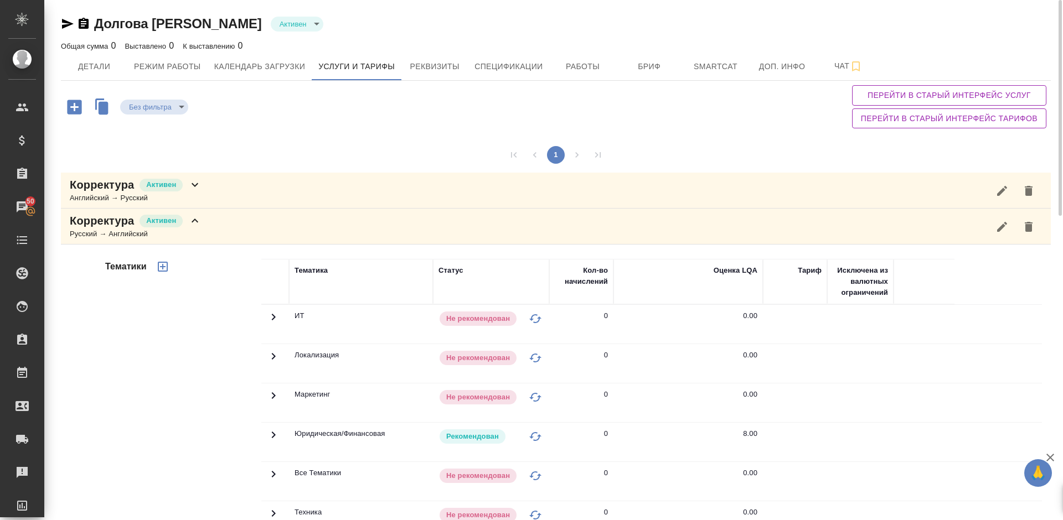
click at [249, 219] on div "Корректура Активен Русский → Английский" at bounding box center [556, 227] width 990 height 36
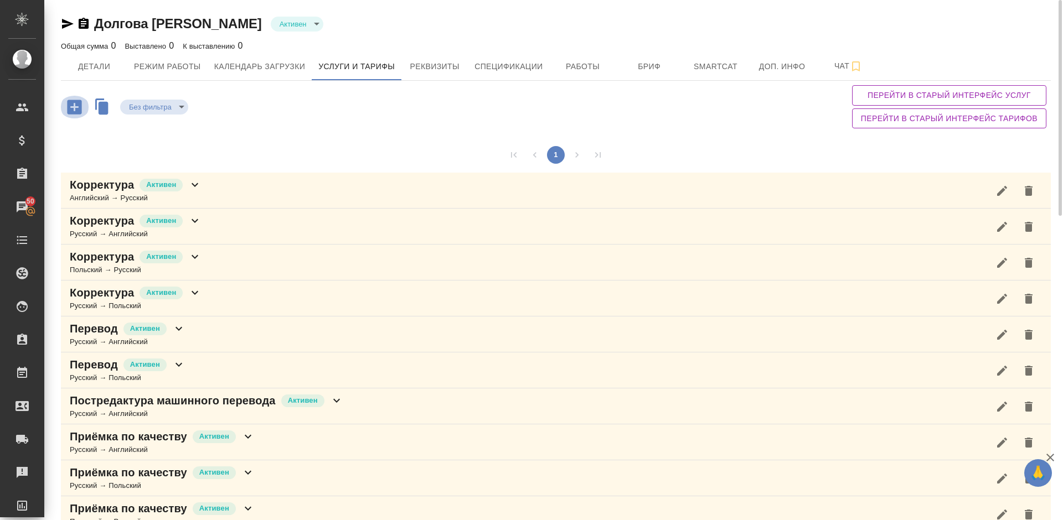
click at [73, 106] on icon "button" at bounding box center [74, 106] width 19 height 19
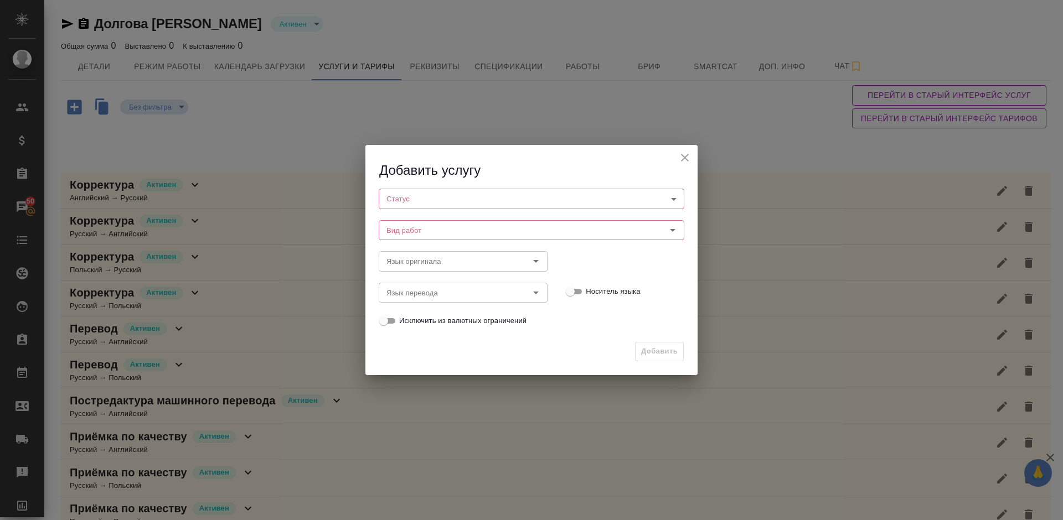
click at [417, 195] on body "🙏 .cls-1 fill:#fff; AWATERA Lazareva Anastasia Клиенты Спецификации Заказы 50 Ч…" at bounding box center [531, 260] width 1063 height 520
click at [423, 222] on li "Активен" at bounding box center [532, 217] width 306 height 19
type input "active"
click at [446, 221] on div "Вид работ" at bounding box center [532, 231] width 306 height 20
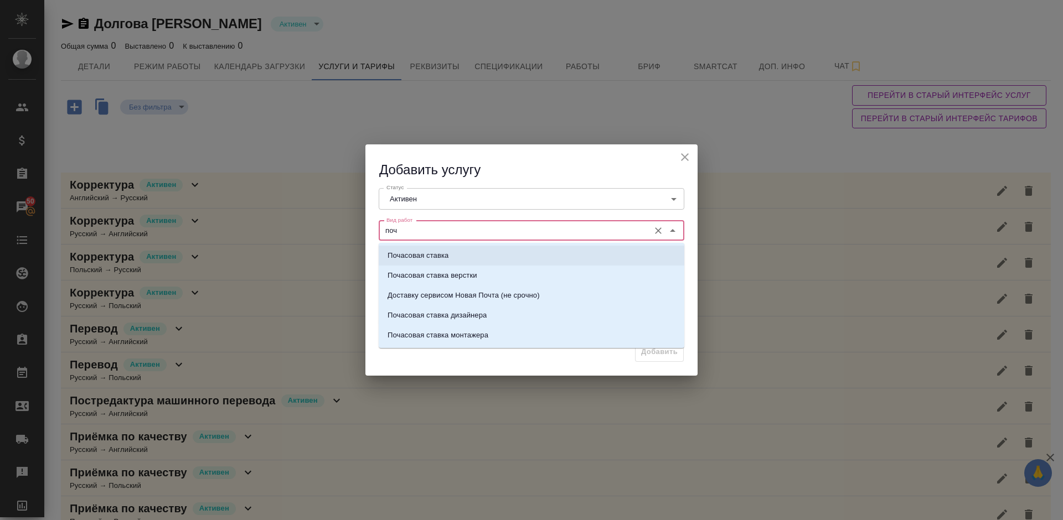
click at [448, 257] on p "Почасовая ставка" at bounding box center [417, 255] width 61 height 11
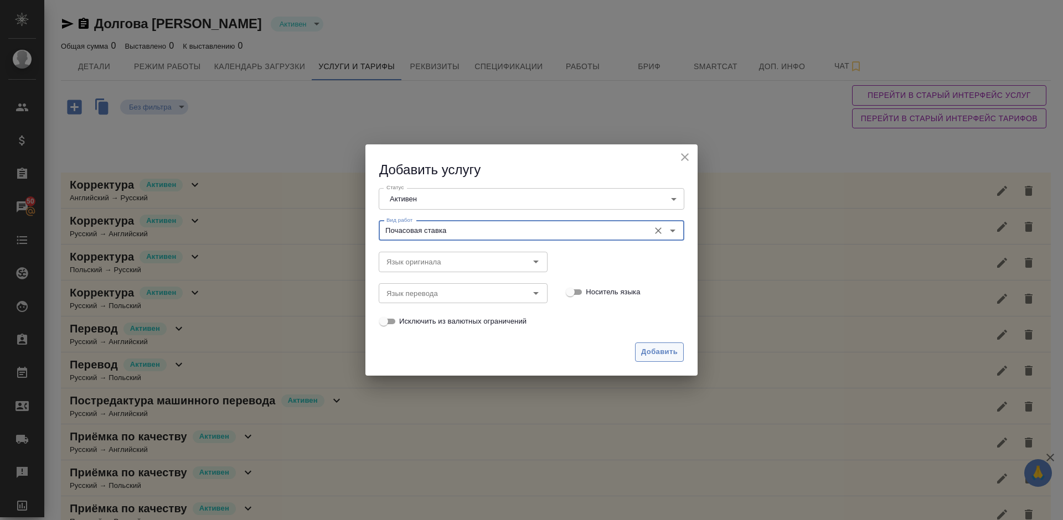
type input "Почасовая ставка"
click at [662, 350] on span "Добавить" at bounding box center [659, 352] width 37 height 13
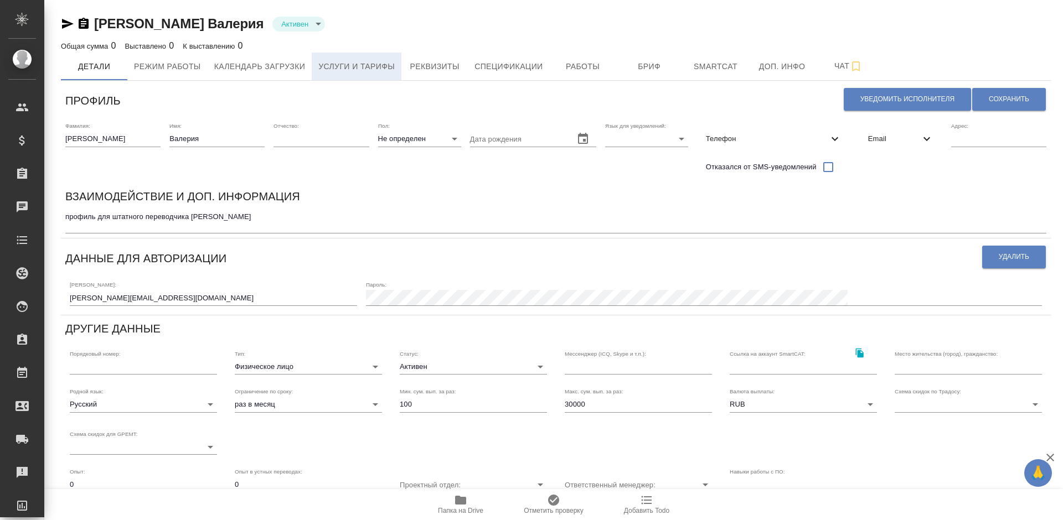
click at [374, 66] on span "Услуги и тарифы" at bounding box center [356, 67] width 76 height 14
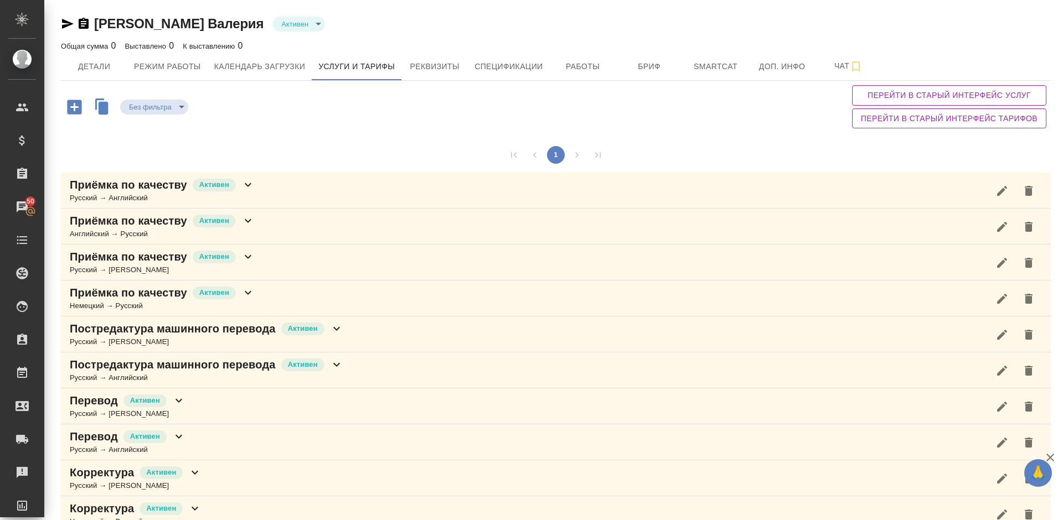
click at [812, 131] on div "Без фильтра no filters Перейти в старый интерфейс услуг Перейти в старый интерф…" at bounding box center [556, 107] width 990 height 52
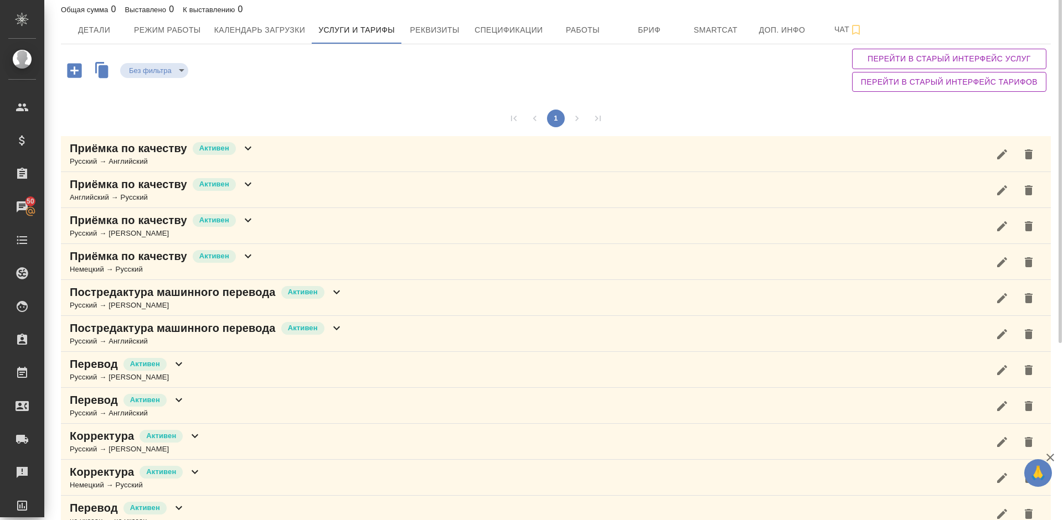
scroll to position [3, 0]
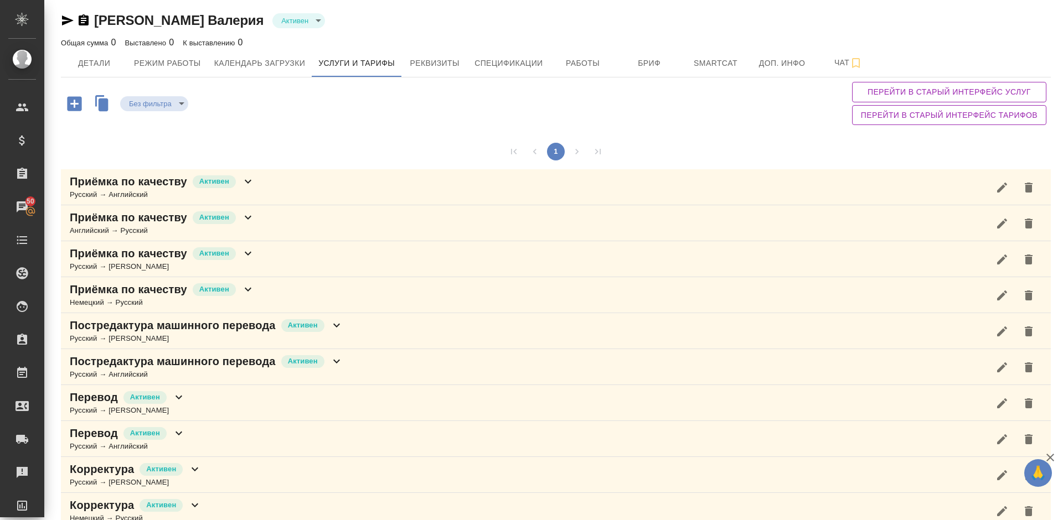
click at [75, 107] on icon "button" at bounding box center [74, 103] width 14 height 14
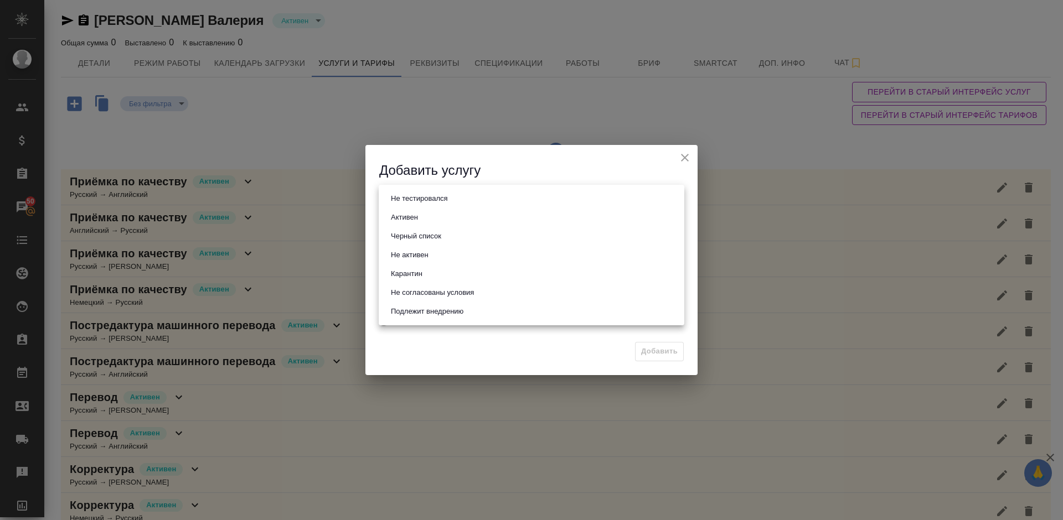
click at [430, 193] on body "🙏 .cls-1 fill:#fff; AWATERA Lazareva Anastasia Клиенты Спецификации Заказы 50 Ч…" at bounding box center [531, 260] width 1063 height 520
click at [430, 219] on li "Активен" at bounding box center [532, 217] width 306 height 19
type input "active"
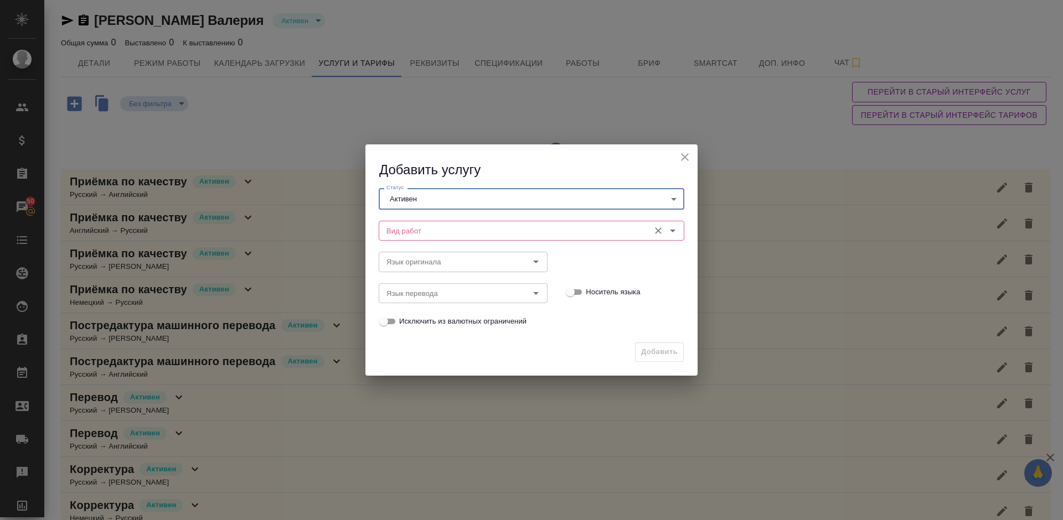
click at [447, 232] on input "Вид работ" at bounding box center [513, 230] width 262 height 13
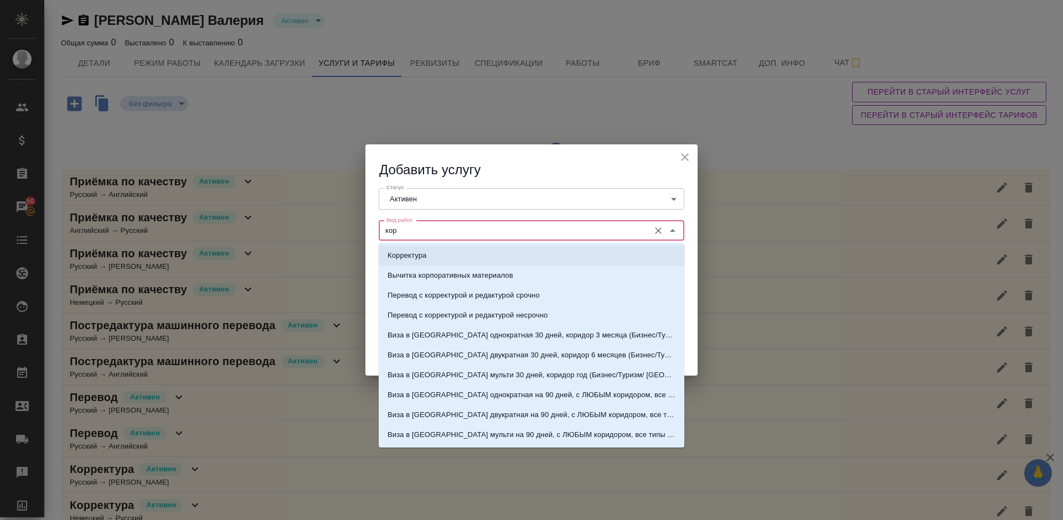
click at [456, 255] on li "Корректура" at bounding box center [532, 256] width 306 height 20
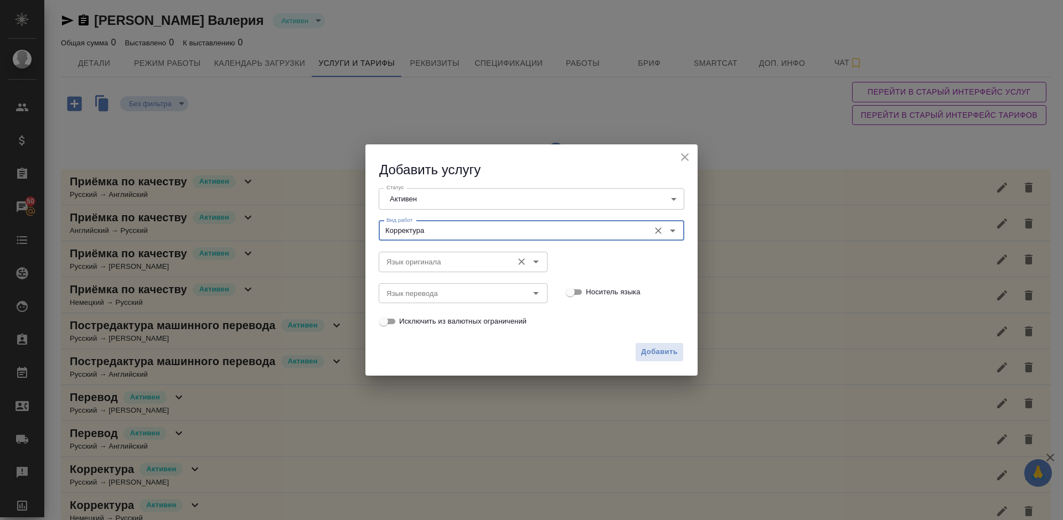
type input "Корректура"
click at [430, 262] on input "Язык оригинала" at bounding box center [444, 261] width 125 height 13
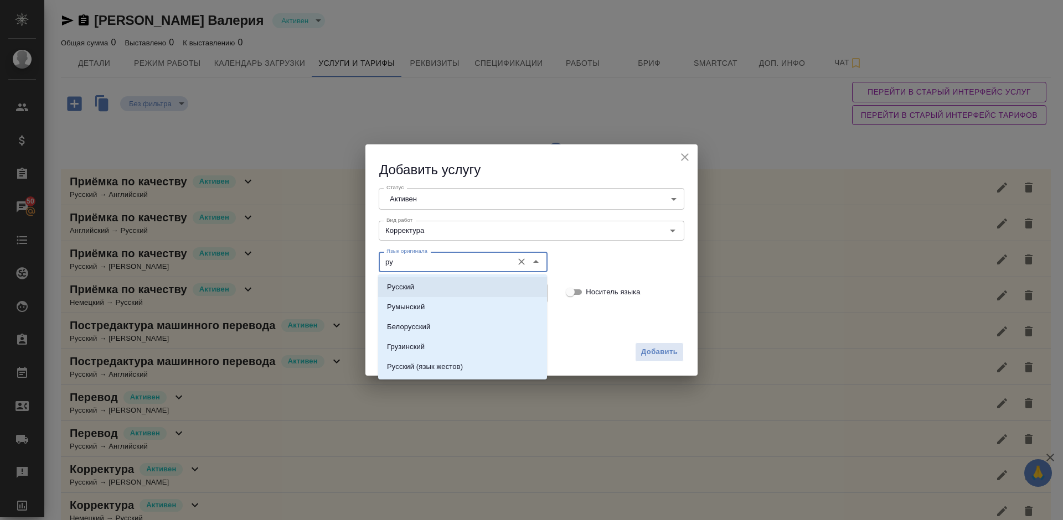
click at [442, 283] on li "Русский" at bounding box center [462, 287] width 169 height 20
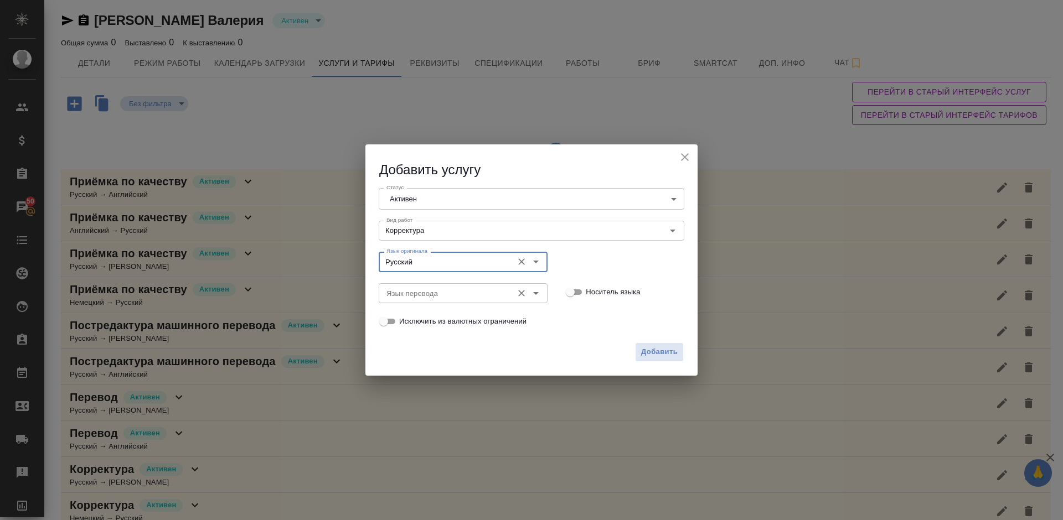
type input "Русский"
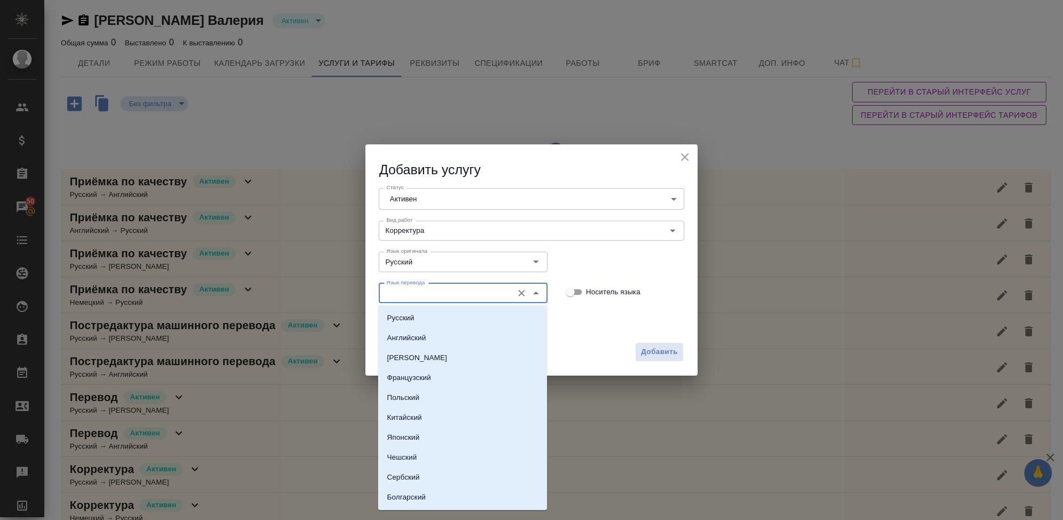
click at [405, 297] on input "Язык перевода" at bounding box center [444, 293] width 125 height 13
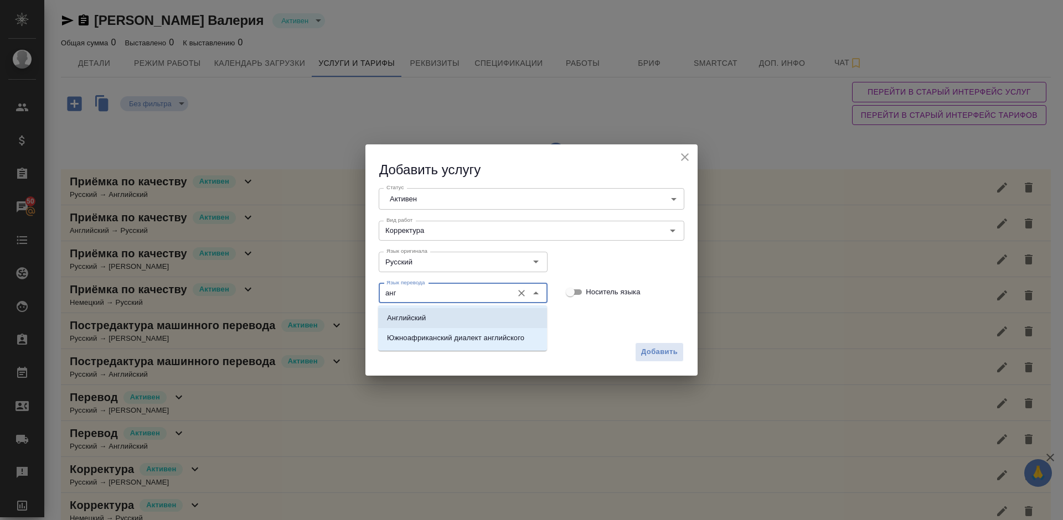
click at [436, 324] on li "Английский" at bounding box center [462, 318] width 169 height 20
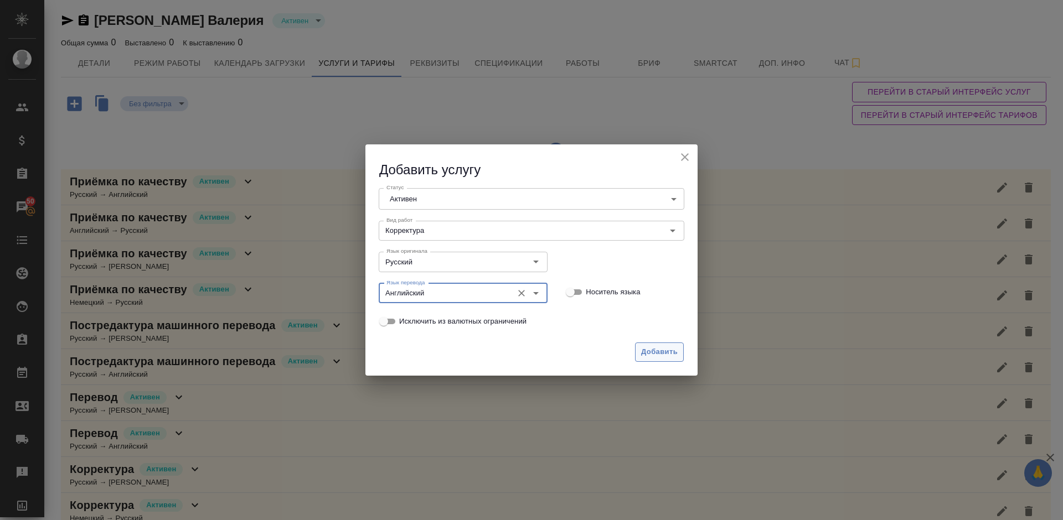
type input "Английский"
click at [663, 348] on span "Добавить" at bounding box center [659, 352] width 37 height 13
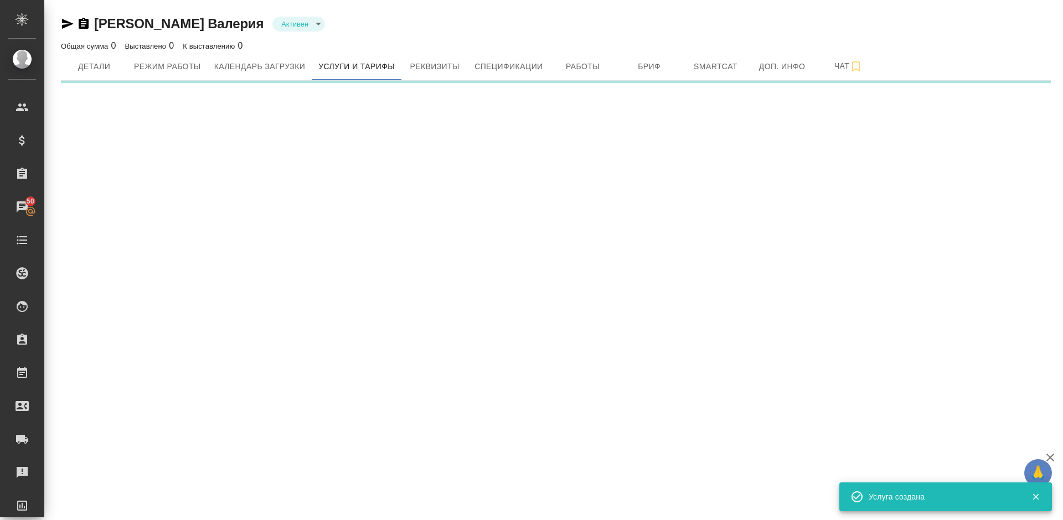
scroll to position [0, 0]
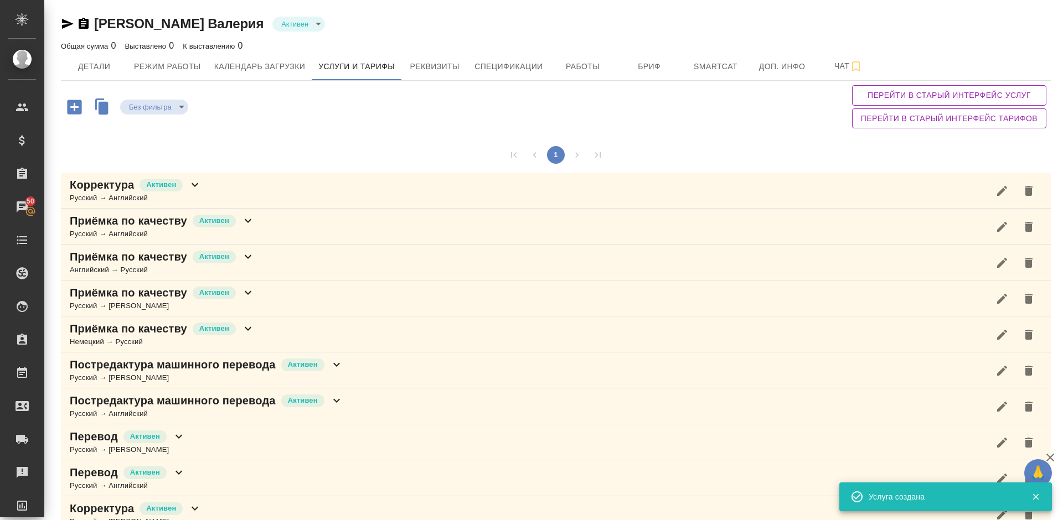
click at [83, 104] on icon "button" at bounding box center [74, 106] width 19 height 19
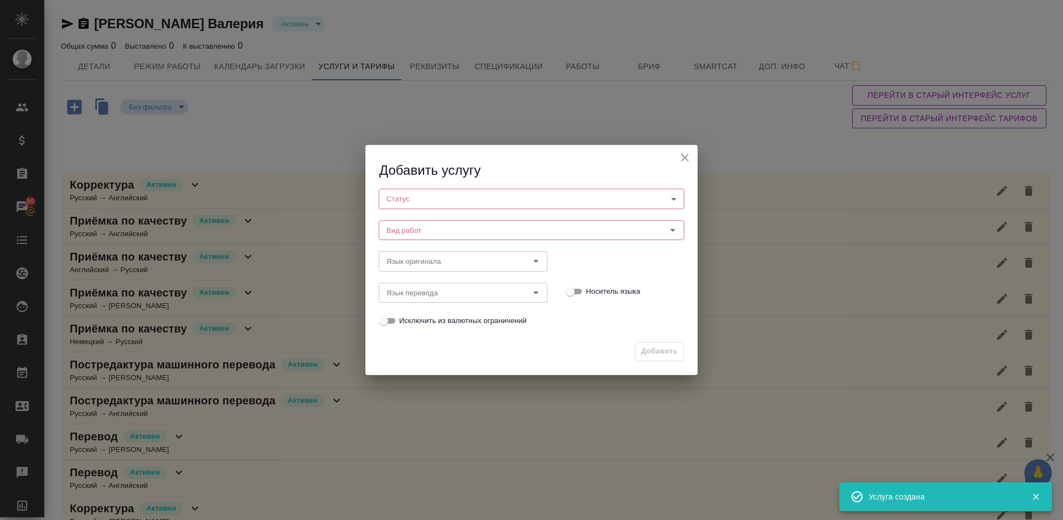
click at [537, 194] on body "🙏 .cls-1 fill:#fff; AWATERA Lazareva Anastasia Клиенты Спецификации Заказы 50 Ч…" at bounding box center [531, 260] width 1063 height 520
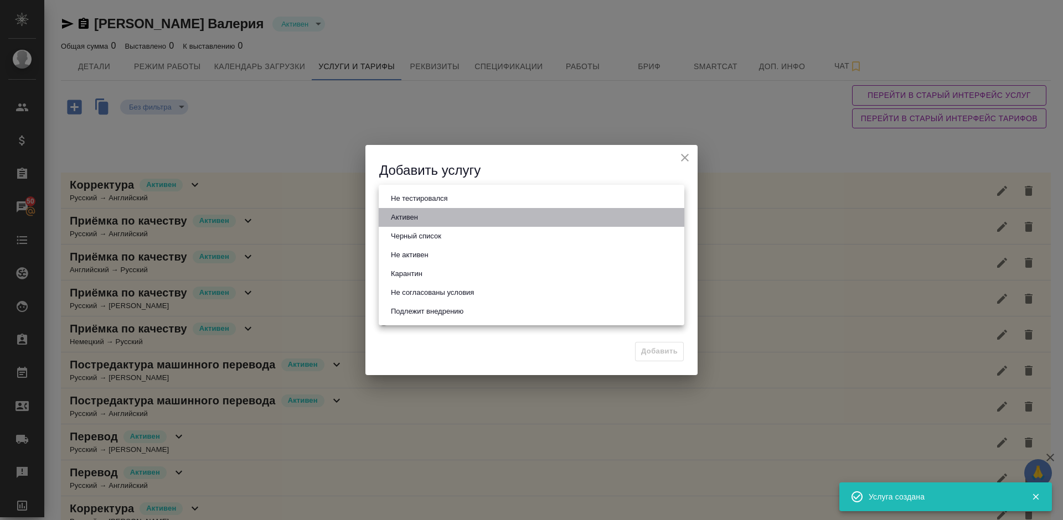
click at [460, 219] on li "Активен" at bounding box center [532, 217] width 306 height 19
type input "active"
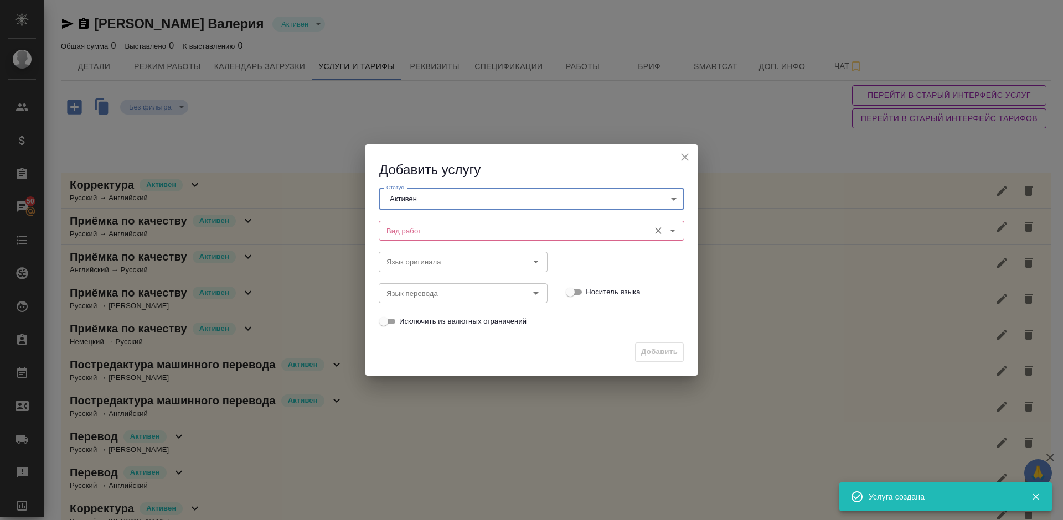
click at [462, 230] on input "Вид работ" at bounding box center [513, 230] width 262 height 13
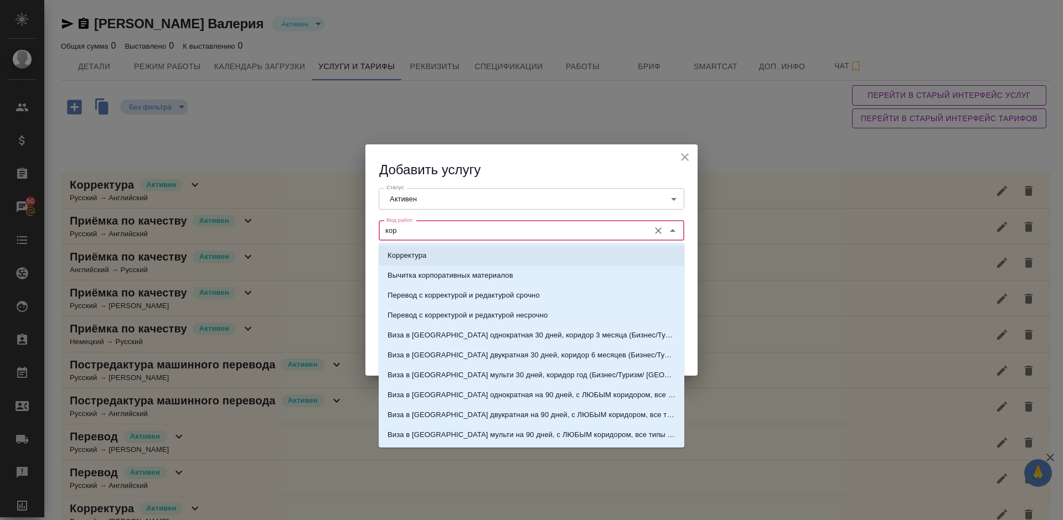
click at [465, 263] on li "Корректура" at bounding box center [532, 256] width 306 height 20
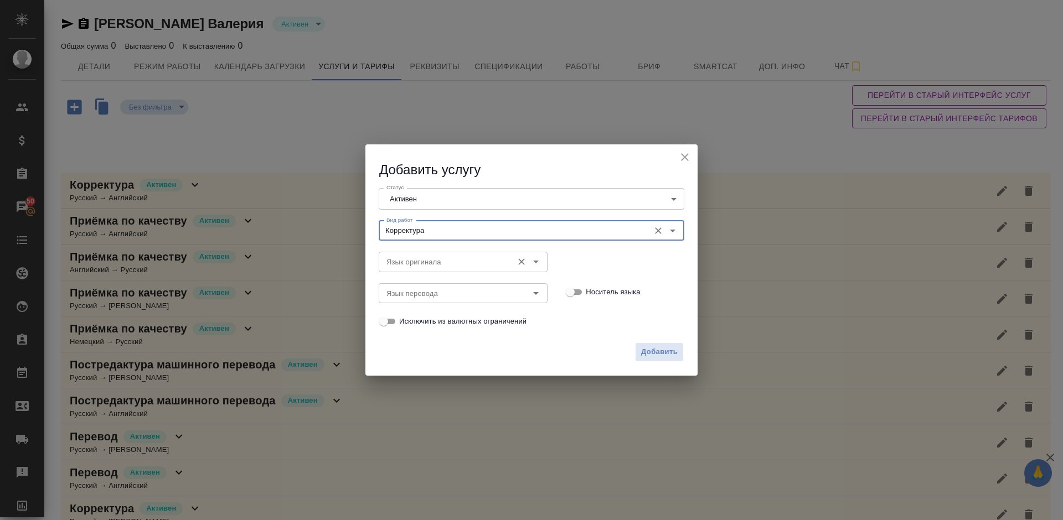
type input "Корректура"
click at [434, 263] on input "Язык оригинала" at bounding box center [444, 261] width 125 height 13
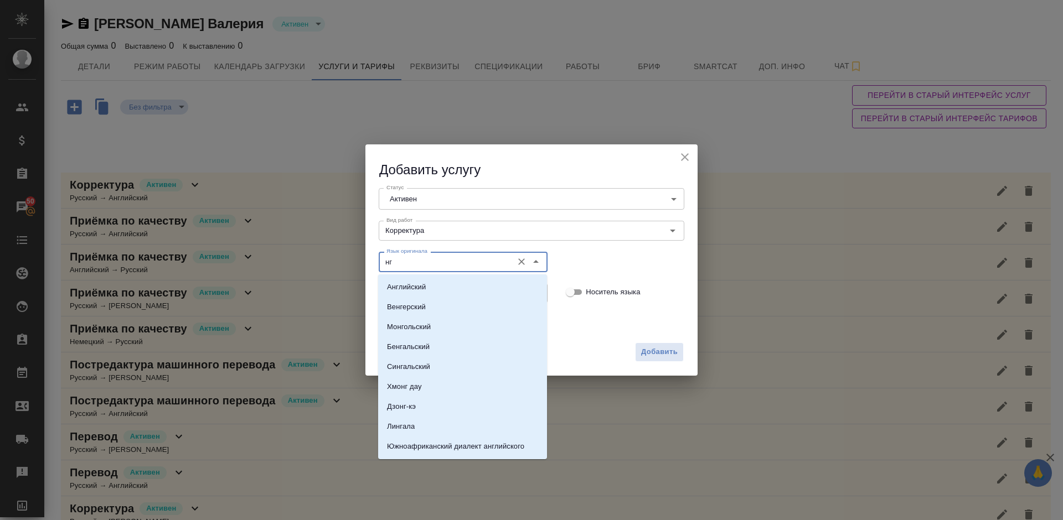
type input "н"
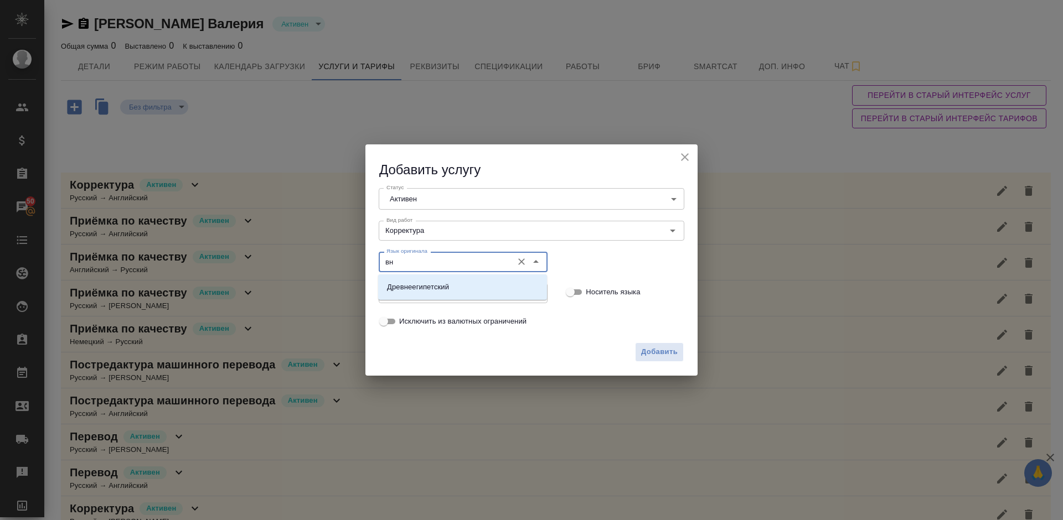
type input "в"
click at [440, 287] on li "Английский" at bounding box center [462, 287] width 169 height 20
type input "Английский"
click at [443, 296] on input "Язык перевода" at bounding box center [444, 293] width 125 height 13
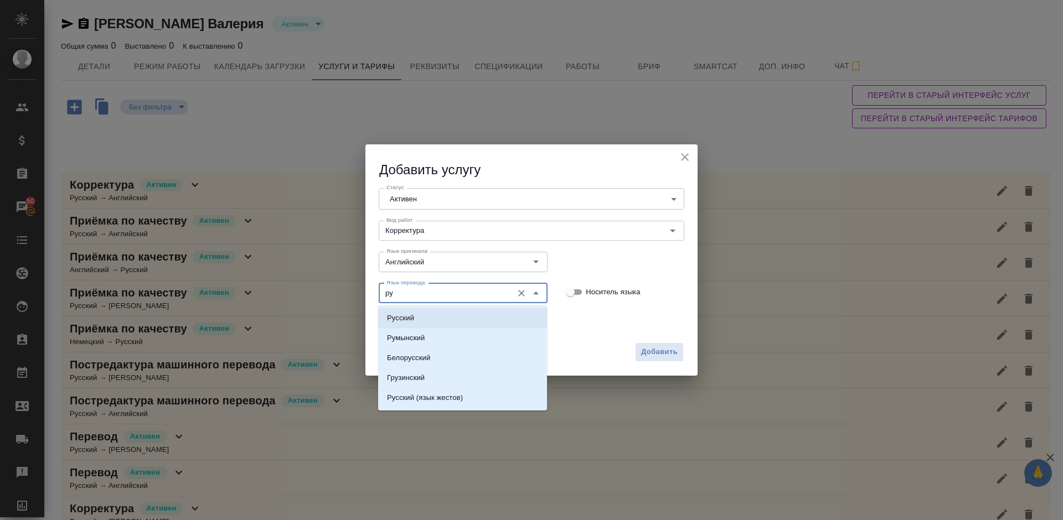
click at [473, 319] on li "Русский" at bounding box center [462, 318] width 169 height 20
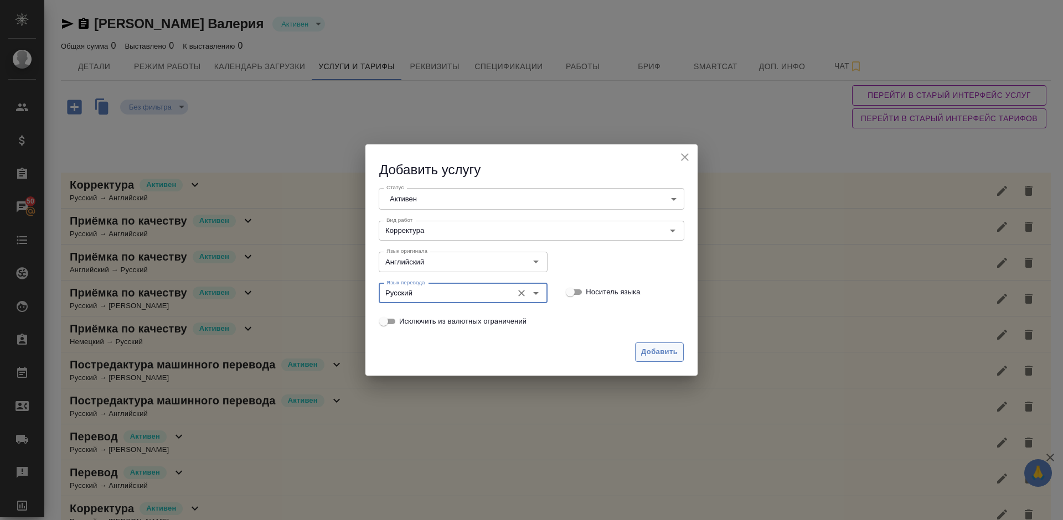
type input "Русский"
click at [649, 357] on span "Добавить" at bounding box center [659, 352] width 37 height 13
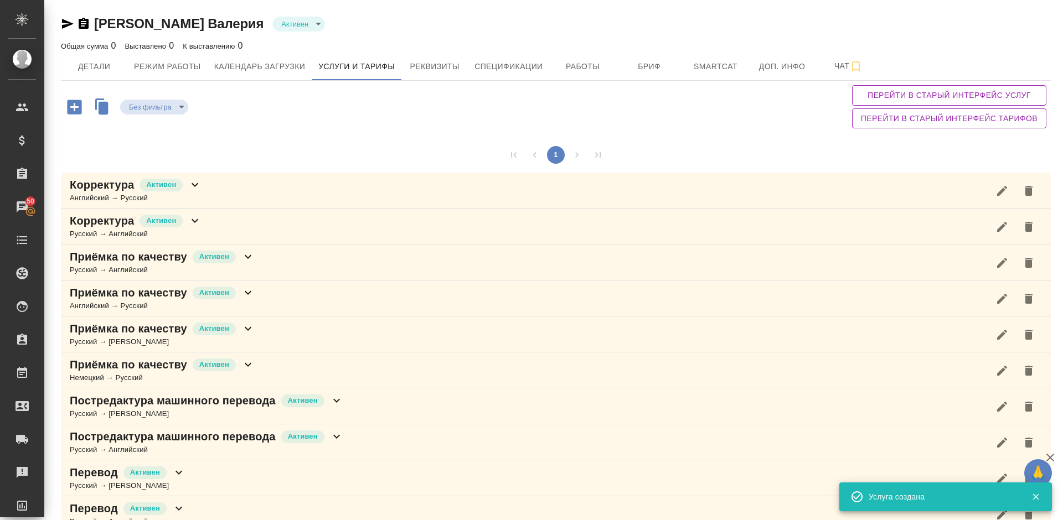
click at [214, 190] on div "Корректура [PERSON_NAME] → Русский" at bounding box center [556, 191] width 990 height 36
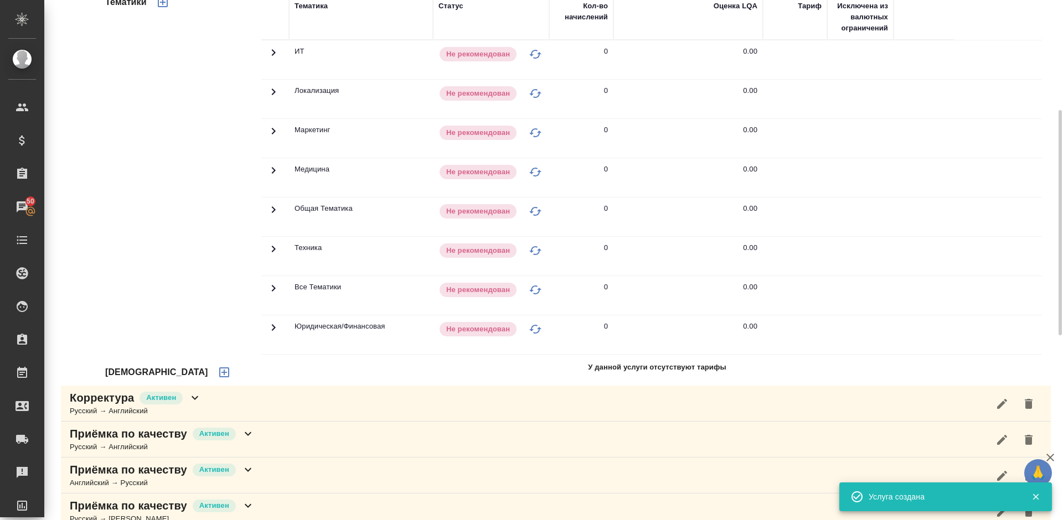
scroll to position [315, 0]
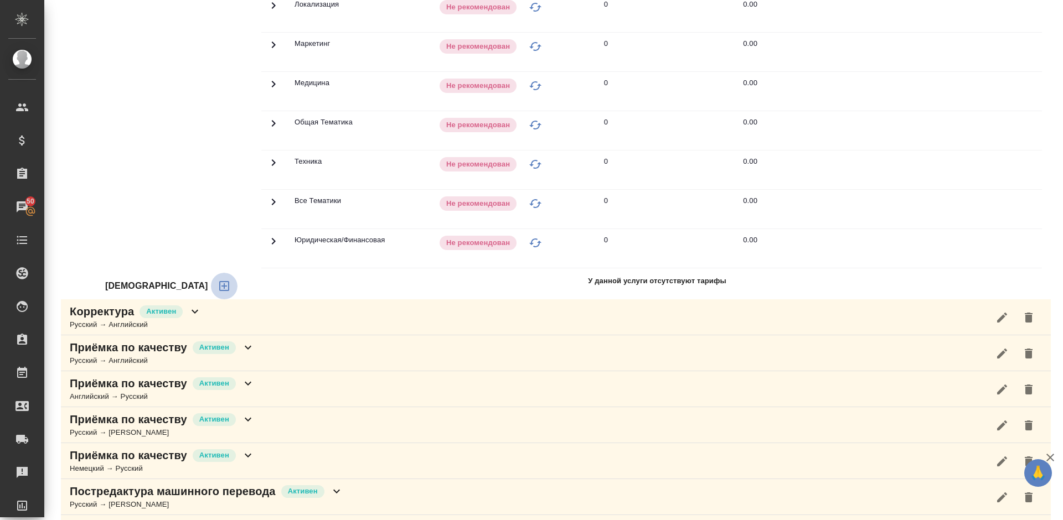
click at [218, 289] on icon "button" at bounding box center [224, 286] width 13 height 13
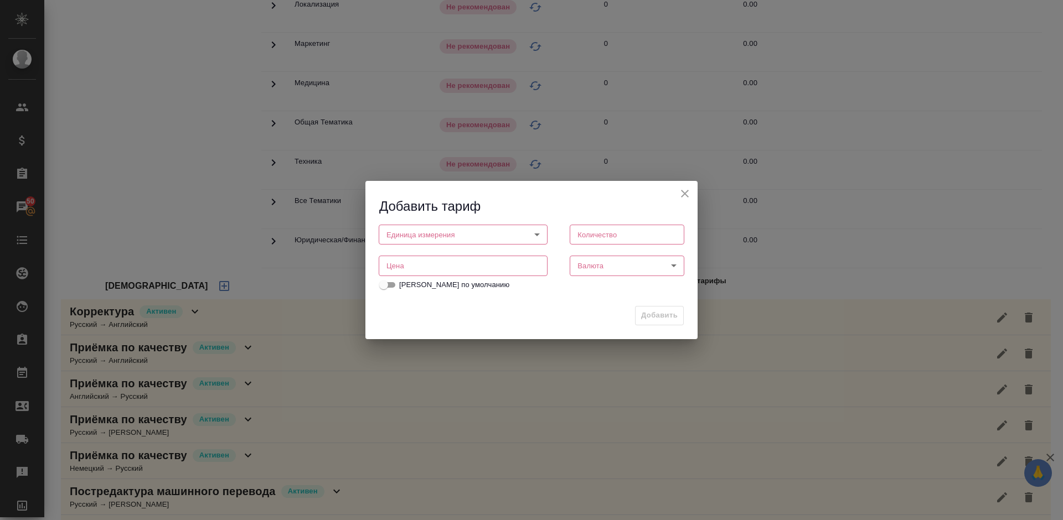
click at [457, 233] on body "🙏 .cls-1 fill:#fff; AWATERA Lazareva Anastasia Клиенты Спецификации Заказы 50 Ч…" at bounding box center [531, 260] width 1063 height 520
click at [438, 271] on li "слово" at bounding box center [463, 272] width 169 height 19
type input "5a8b1489cc6b4906c91bfd90"
type input "1"
click at [453, 265] on input "number" at bounding box center [463, 266] width 169 height 20
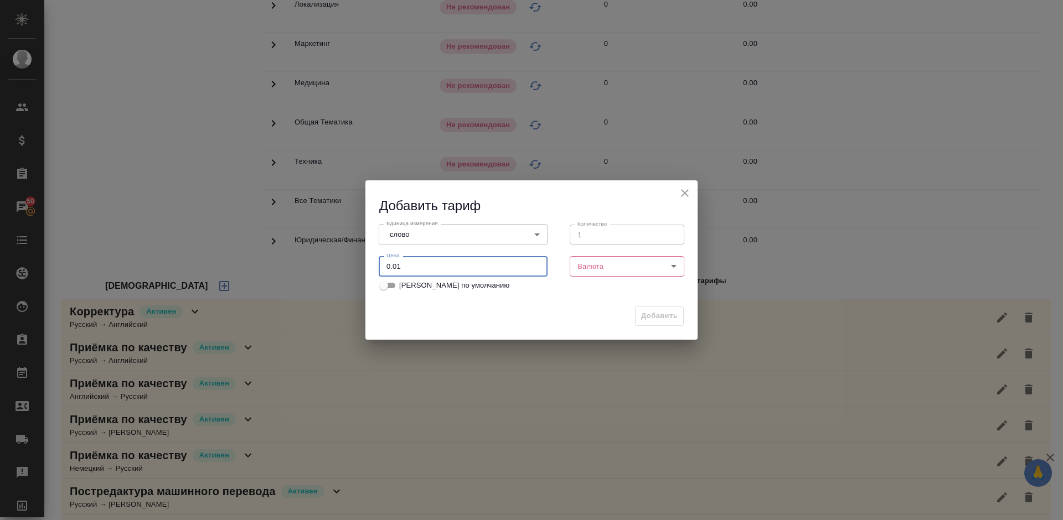
type input "0.01"
click at [612, 267] on body "🙏 .cls-1 fill:#fff; AWATERA Lazareva Anastasia Клиенты Спецификации Заказы 50 Ч…" at bounding box center [531, 260] width 1063 height 520
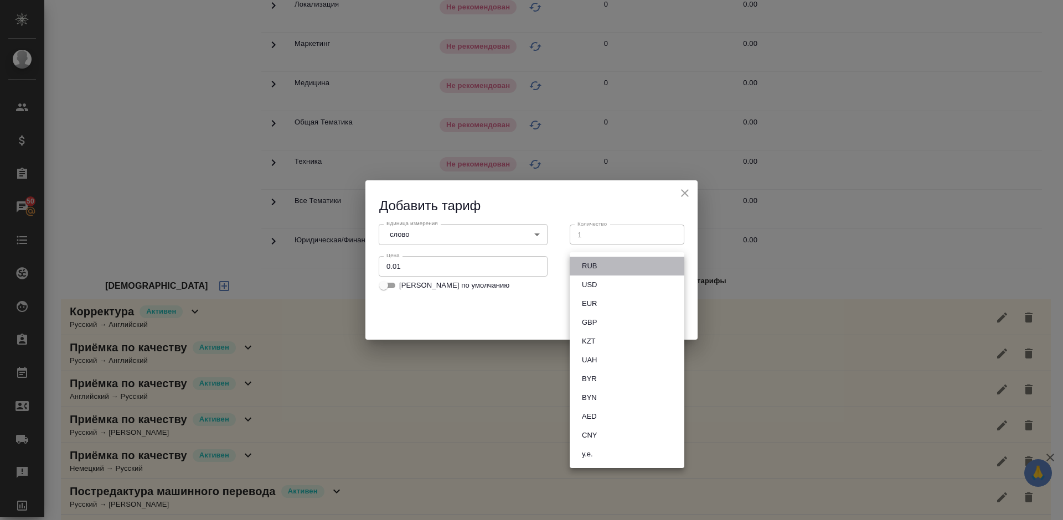
click at [601, 267] on li "RUB" at bounding box center [627, 266] width 115 height 19
type input "RUB"
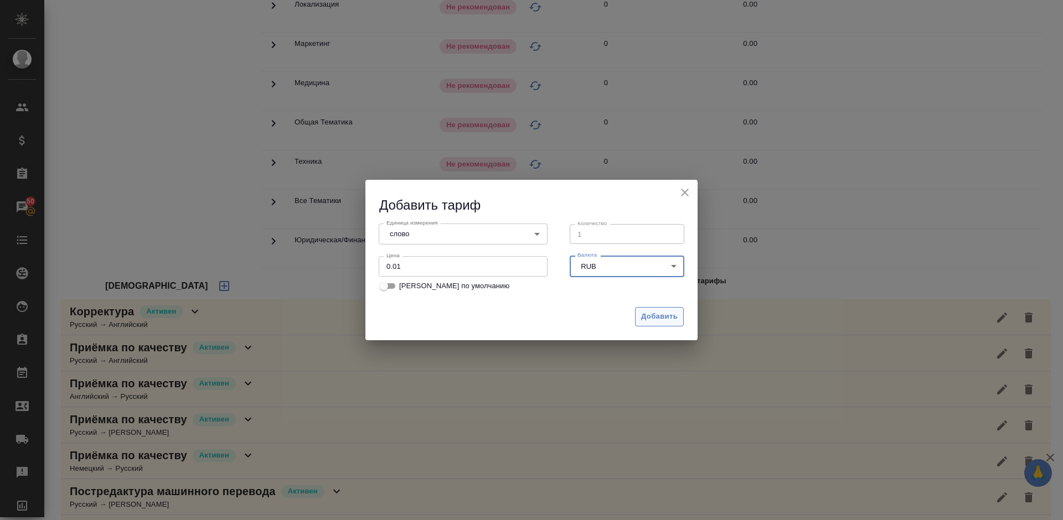
click at [656, 314] on span "Добавить" at bounding box center [659, 317] width 37 height 13
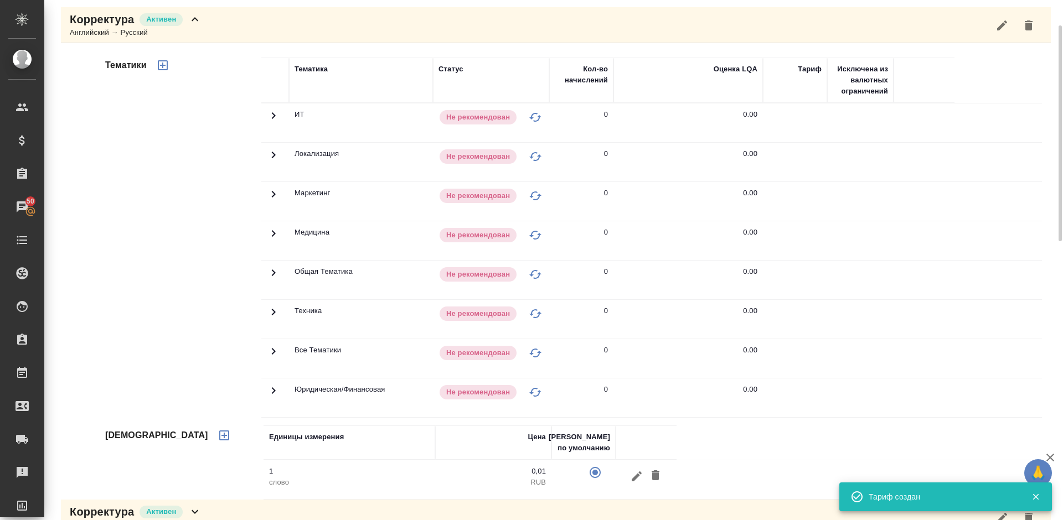
scroll to position [122, 0]
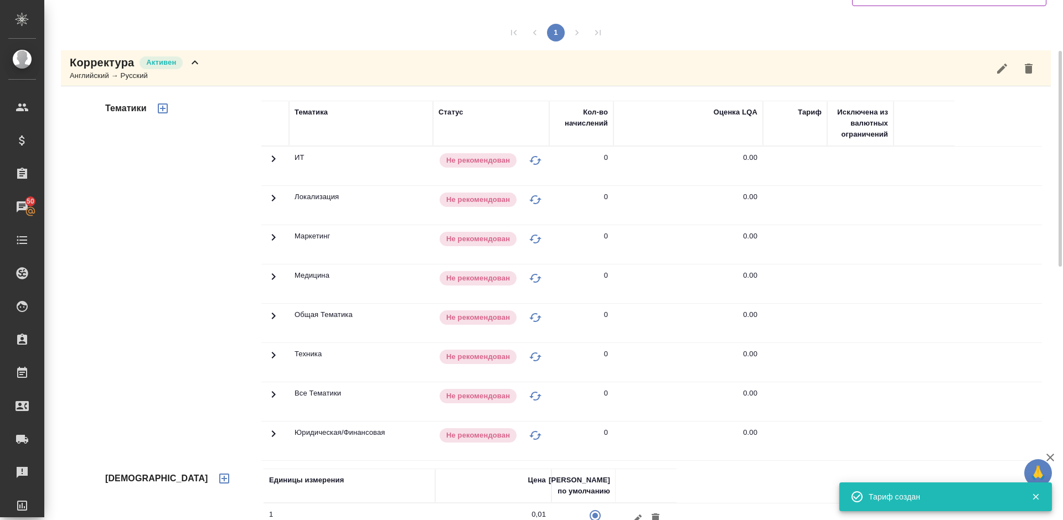
click at [160, 104] on icon "button" at bounding box center [163, 109] width 10 height 10
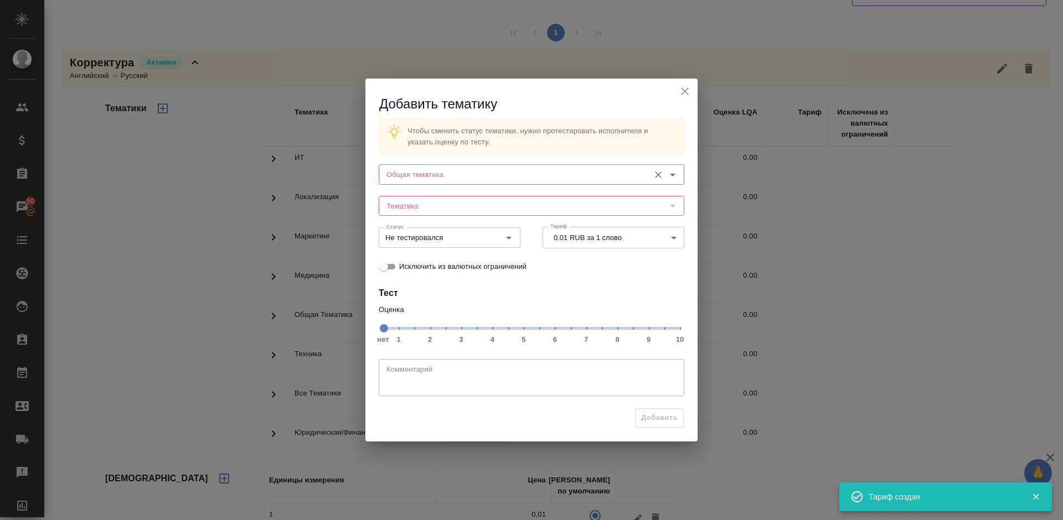
click at [482, 170] on input "Общая тематика" at bounding box center [513, 174] width 262 height 13
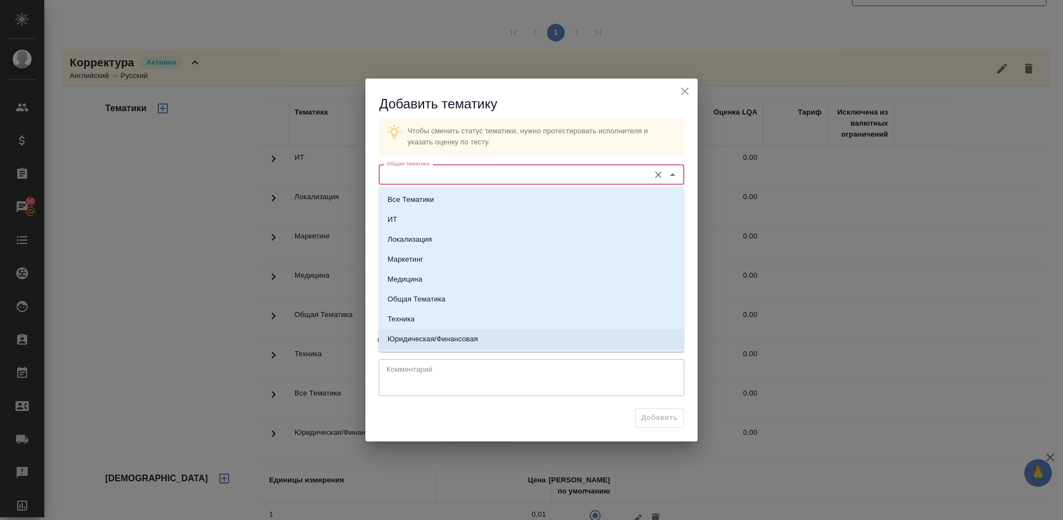
click at [458, 338] on p "Юридическая/Финансовая" at bounding box center [432, 339] width 90 height 11
type input "Юридическая/Финансовая"
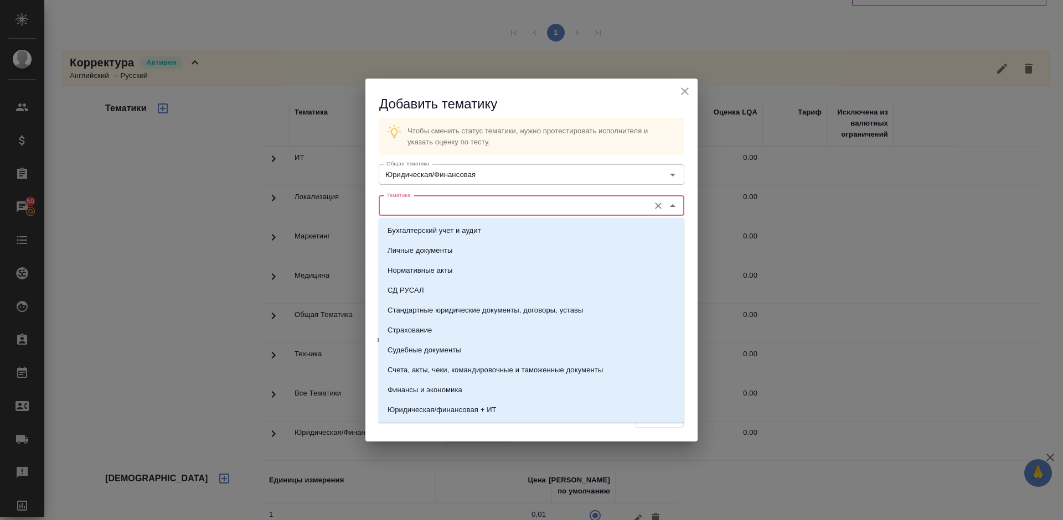
click at [452, 209] on input "Тематика" at bounding box center [513, 205] width 262 height 13
click at [466, 309] on p "Стандартные юридические документы, договоры, уставы" at bounding box center [485, 310] width 196 height 11
type input "Стандартные юридические документы, договоры, уставы"
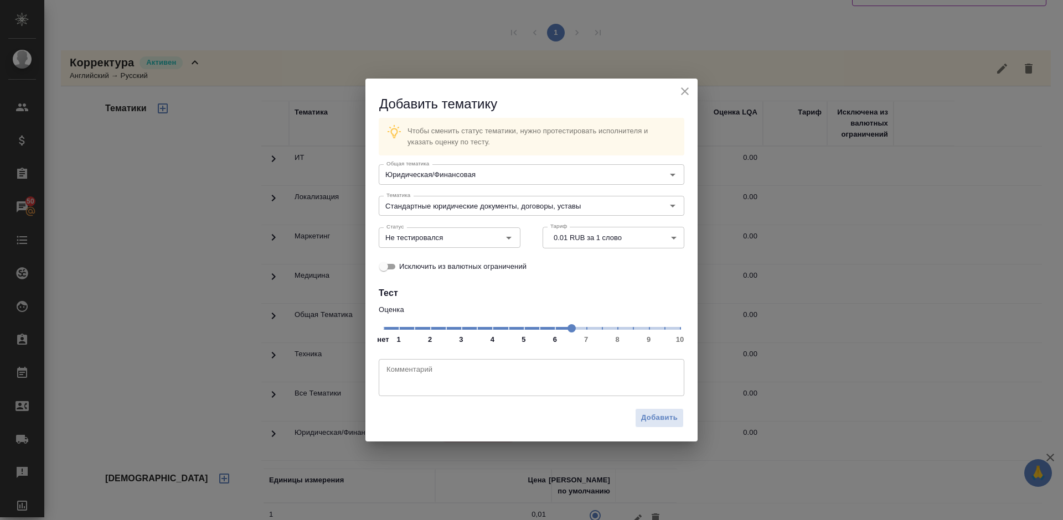
drag, startPoint x: 572, startPoint y: 336, endPoint x: 617, endPoint y: 330, distance: 45.2
click at [576, 330] on span at bounding box center [571, 328] width 8 height 8
click at [464, 232] on input "Не тестировался" at bounding box center [431, 237] width 98 height 13
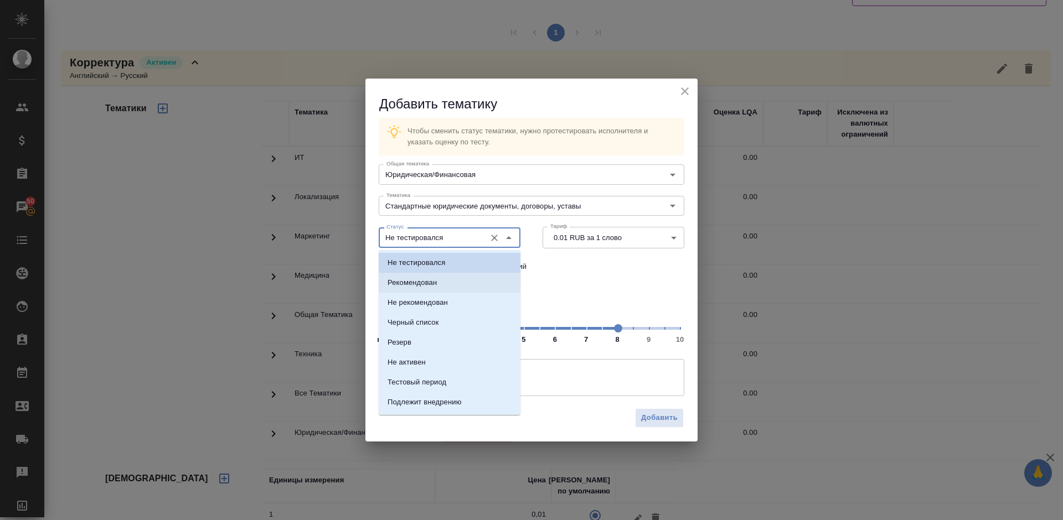
click at [464, 279] on li "Рекомендован" at bounding box center [450, 283] width 142 height 20
type input "Рекомендован"
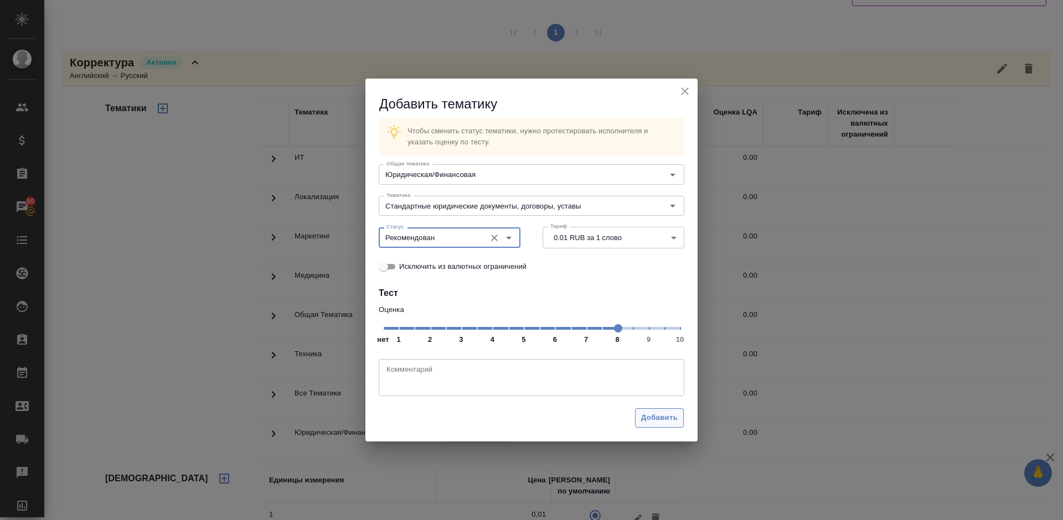
click at [655, 417] on span "Добавить" at bounding box center [659, 418] width 37 height 13
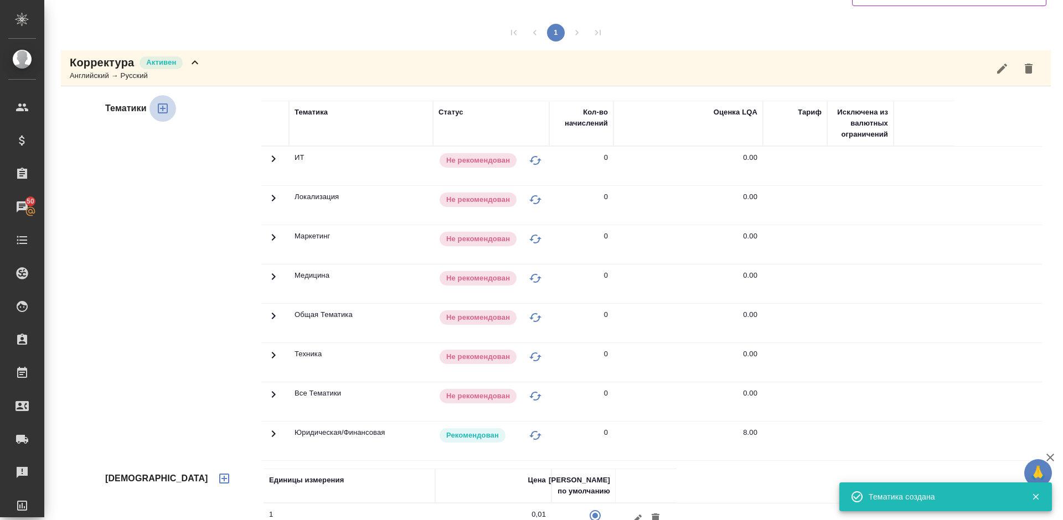
click at [163, 108] on icon "button" at bounding box center [163, 109] width 10 height 10
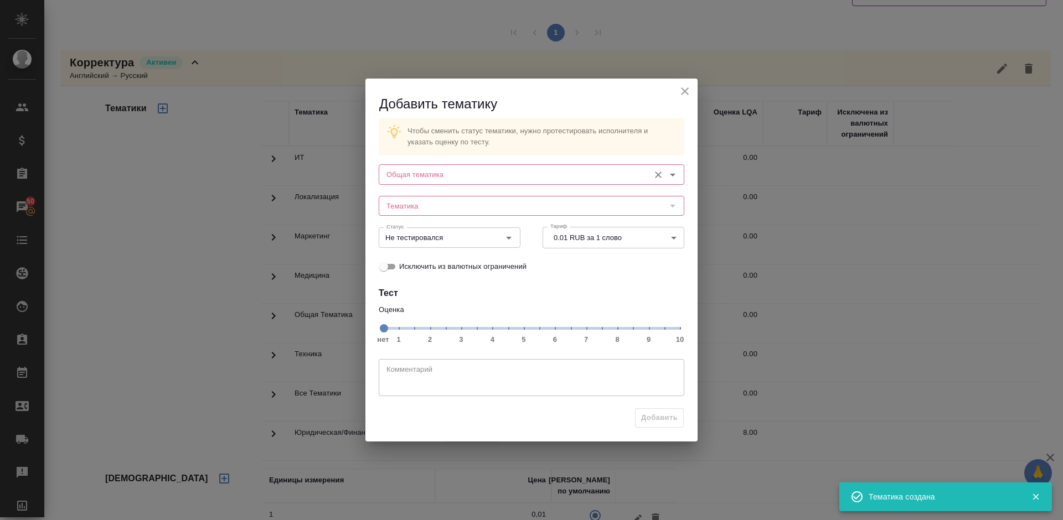
click at [455, 176] on input "Общая тематика" at bounding box center [513, 174] width 262 height 13
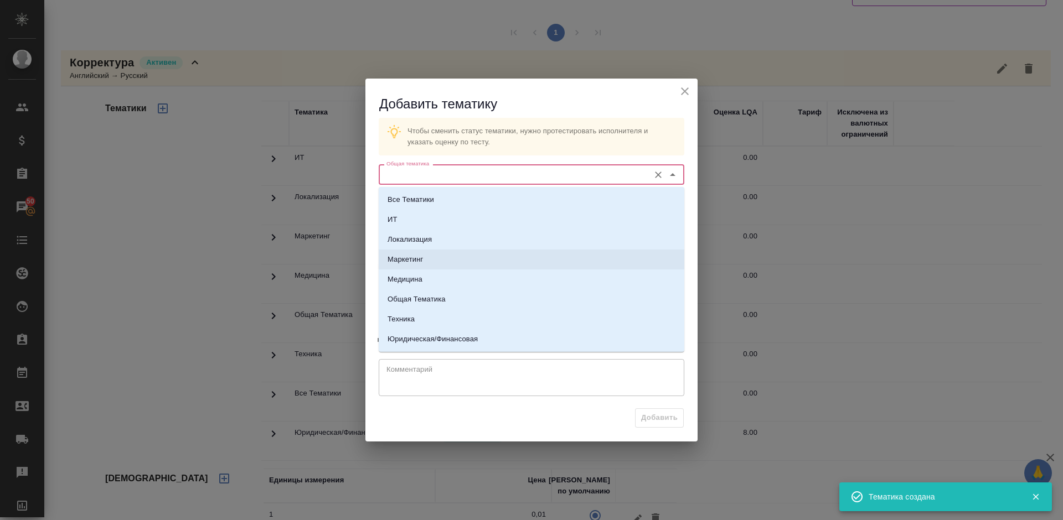
click at [445, 260] on li "Маркетинг" at bounding box center [532, 260] width 306 height 20
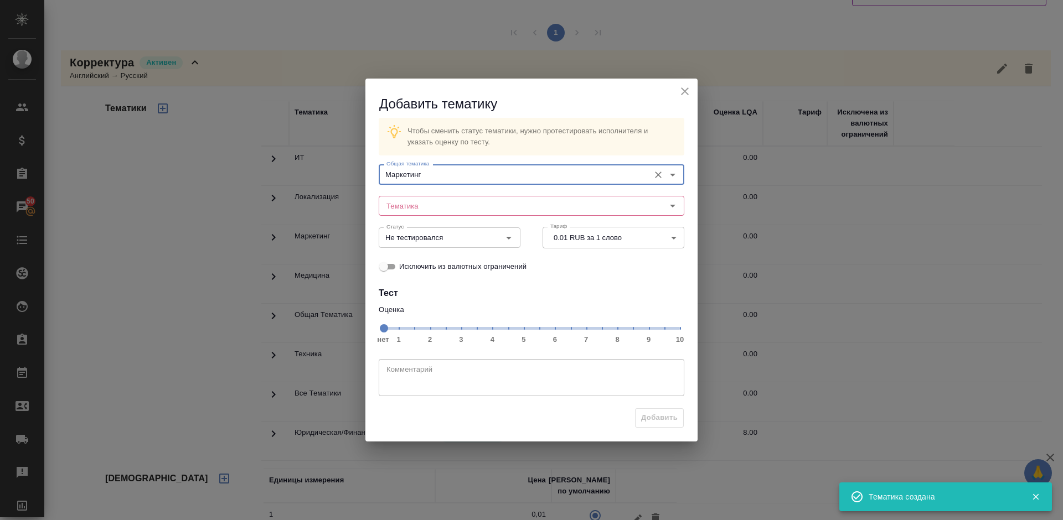
type input "Маркетинг"
click at [420, 208] on input "Тематика" at bounding box center [513, 205] width 262 height 13
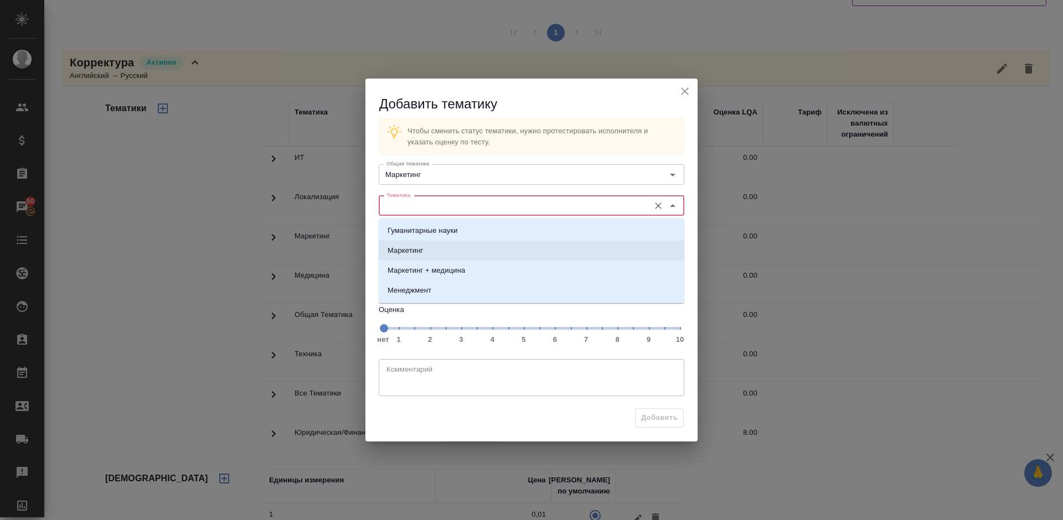
click at [432, 247] on li "Маркетинг" at bounding box center [532, 251] width 306 height 20
type input "Маркетинг"
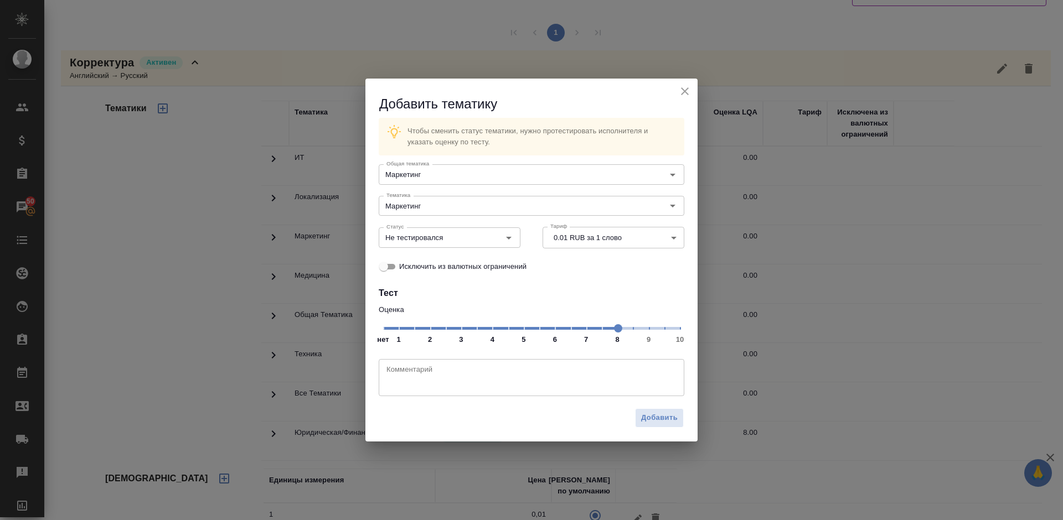
drag, startPoint x: 565, startPoint y: 323, endPoint x: 614, endPoint y: 329, distance: 49.6
click at [614, 329] on span at bounding box center [618, 328] width 8 height 8
click at [465, 238] on input "Не тестировался" at bounding box center [431, 237] width 98 height 13
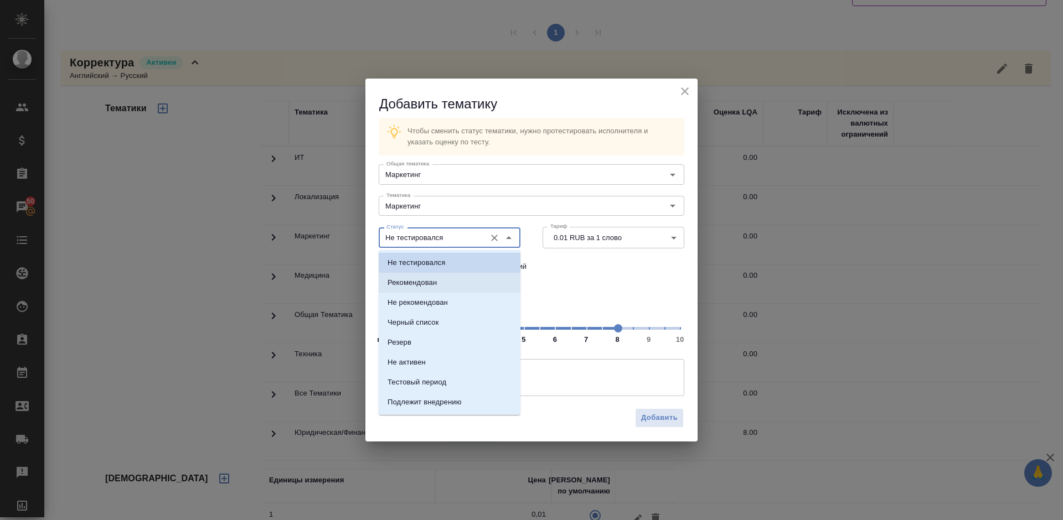
click at [459, 278] on li "Рекомендован" at bounding box center [450, 283] width 142 height 20
type input "Рекомендован"
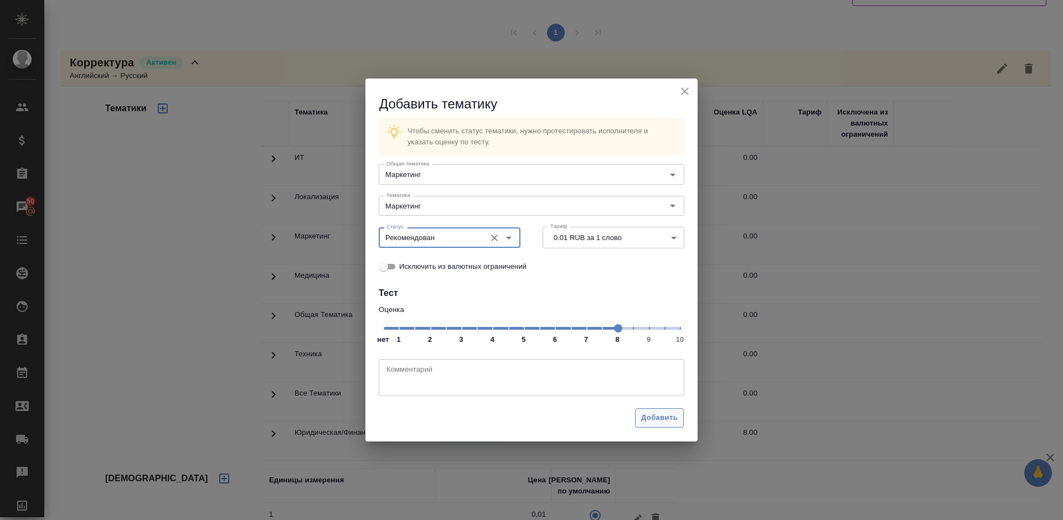
click at [659, 413] on span "Добавить" at bounding box center [659, 418] width 37 height 13
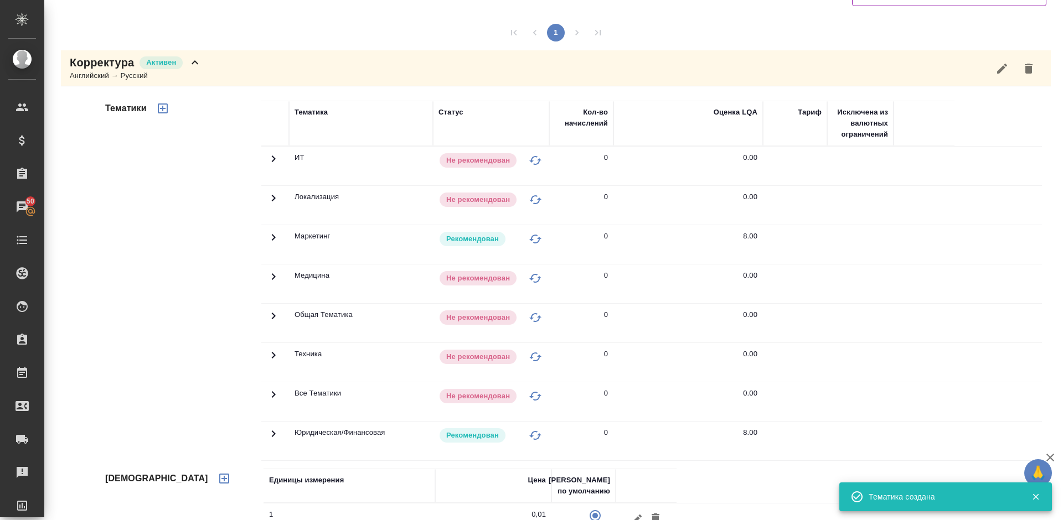
click at [211, 67] on div "Корректура [PERSON_NAME] → Русский" at bounding box center [556, 68] width 990 height 36
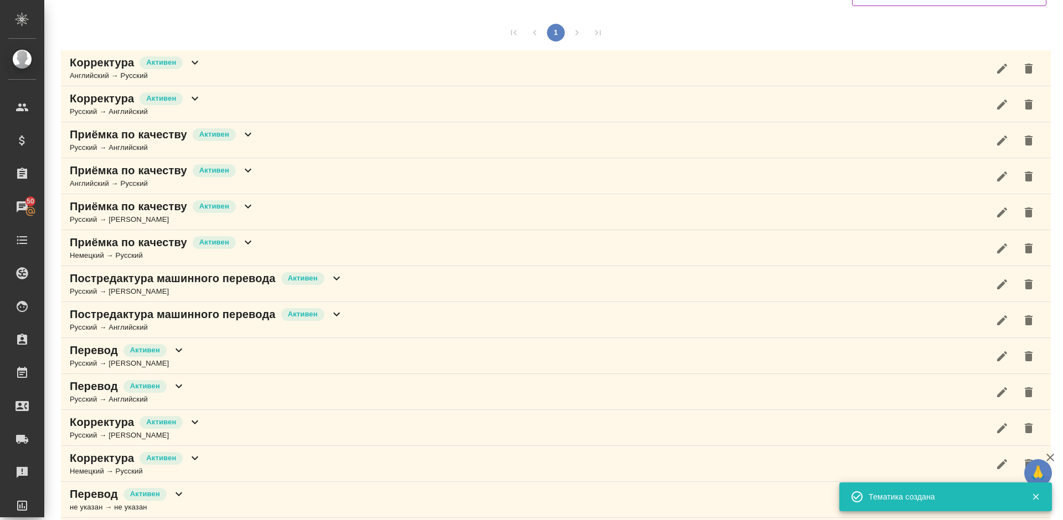
click at [214, 109] on div "Корректура Активен Русский → Английский" at bounding box center [556, 104] width 990 height 36
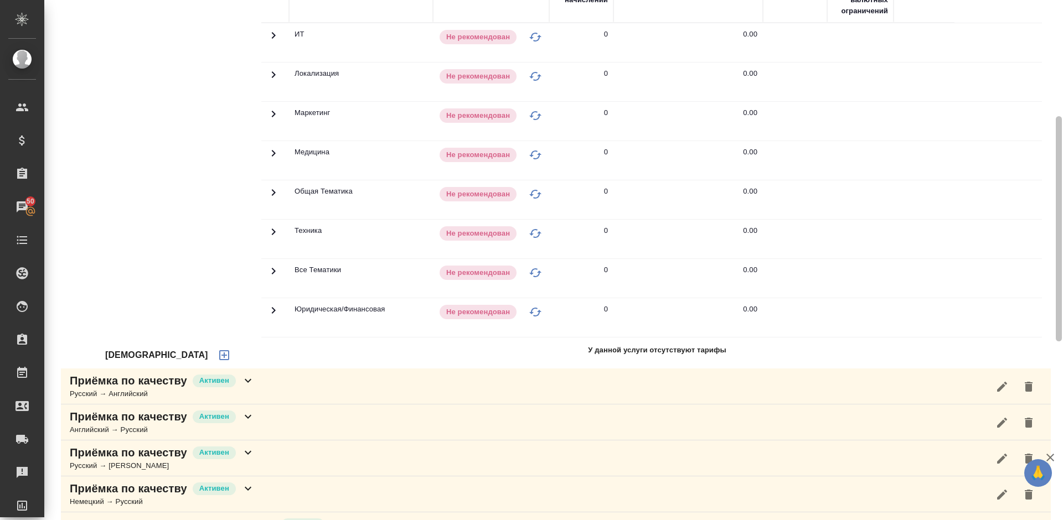
scroll to position [295, 0]
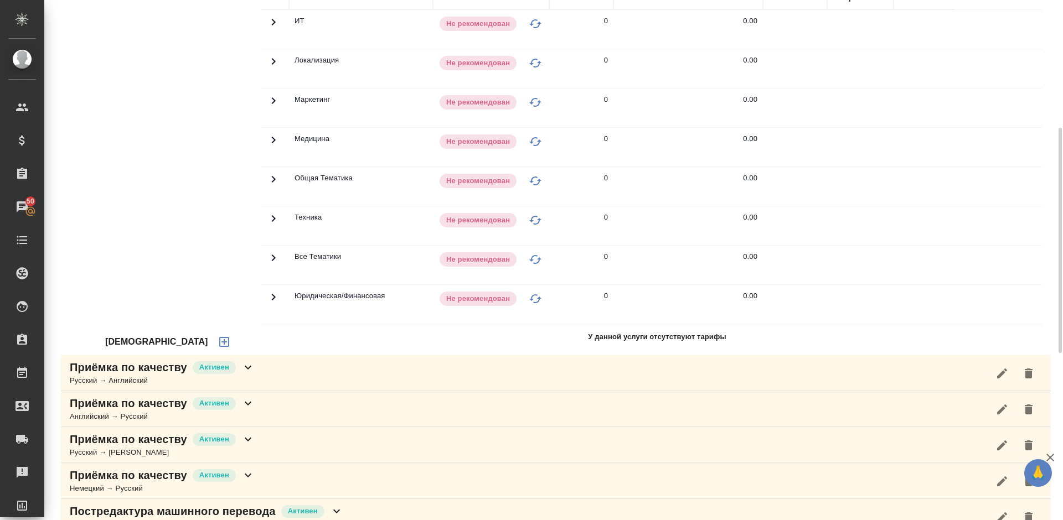
click at [218, 344] on icon "button" at bounding box center [224, 341] width 13 height 13
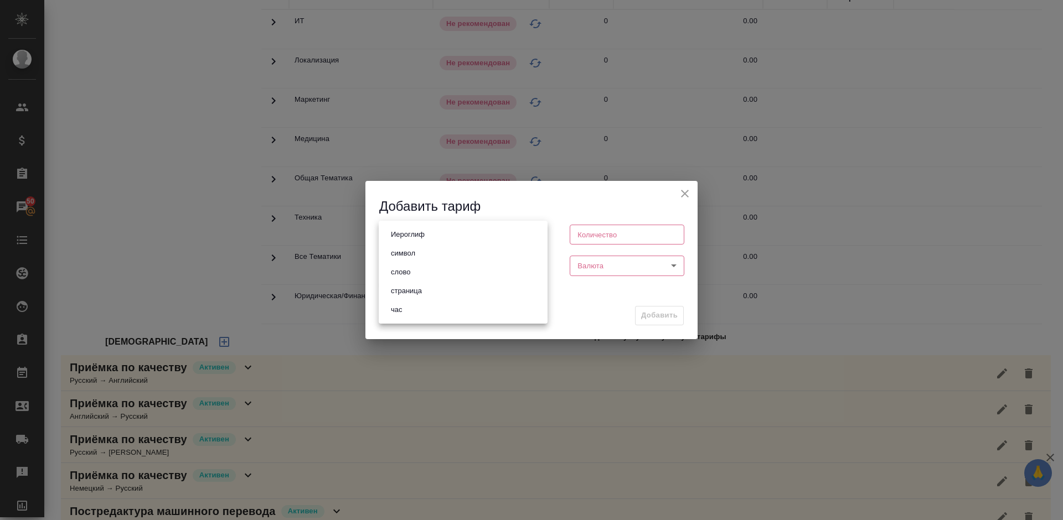
click at [474, 237] on body "🙏 .cls-1 fill:#fff; AWATERA Lazareva Anastasia Клиенты Спецификации Заказы 50 Ч…" at bounding box center [531, 260] width 1063 height 520
click at [435, 267] on li "слово" at bounding box center [463, 272] width 169 height 19
type input "5a8b1489cc6b4906c91bfd90"
type input "1"
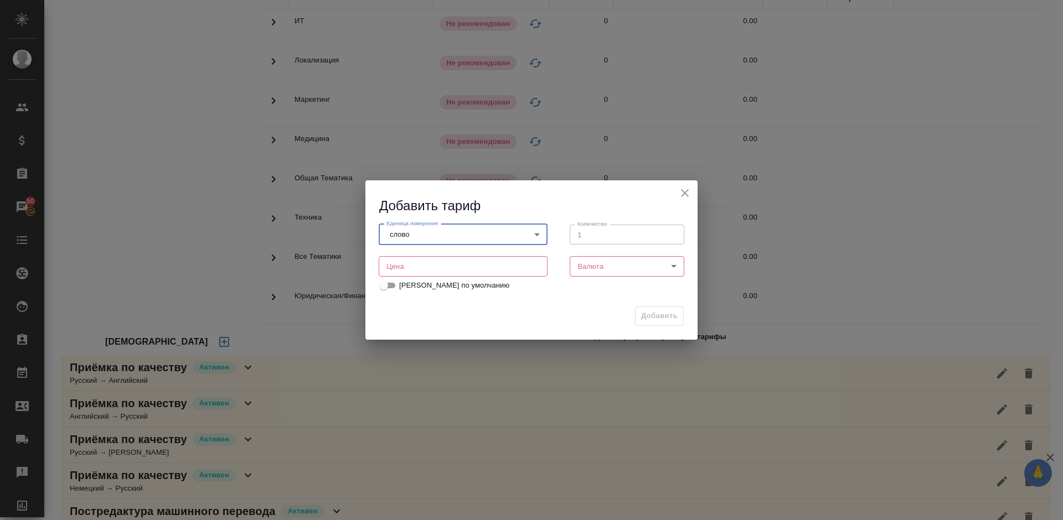
click at [439, 267] on input "number" at bounding box center [463, 266] width 169 height 20
type input "1"
type input "0.01"
click at [603, 263] on body "🙏 .cls-1 fill:#fff; AWATERA Lazareva Anastasia Клиенты Спецификации Заказы 50 Ч…" at bounding box center [531, 260] width 1063 height 520
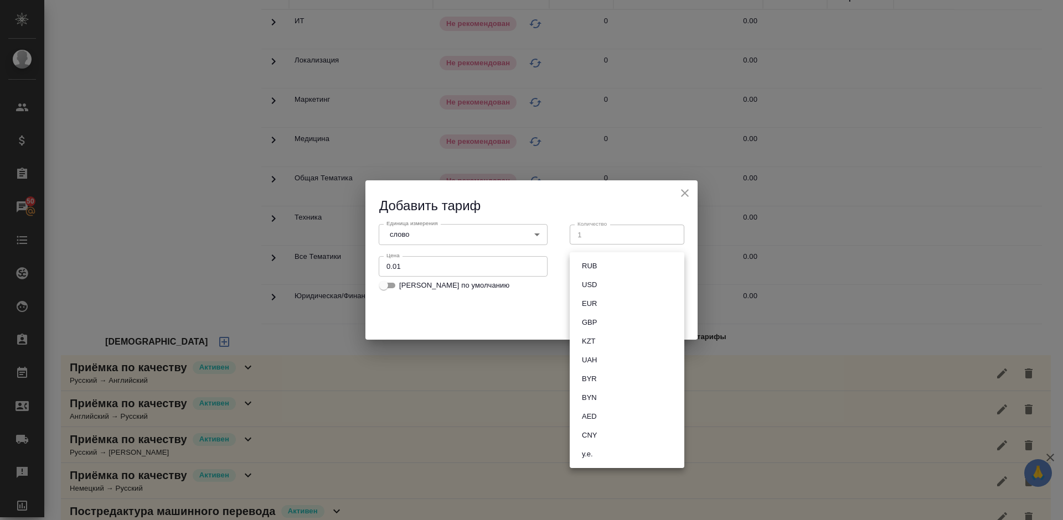
click at [595, 266] on button "RUB" at bounding box center [589, 266] width 22 height 12
type input "RUB"
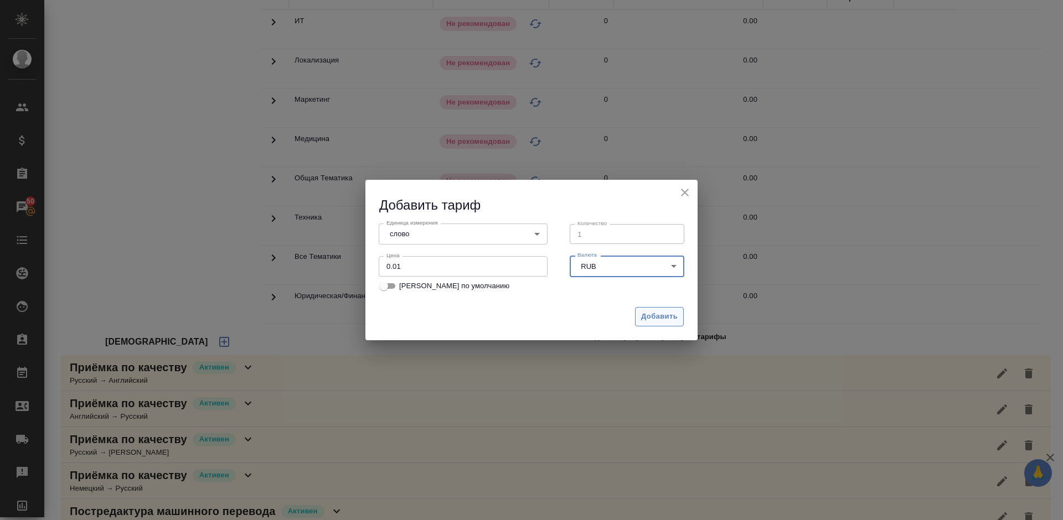
click at [658, 314] on span "Добавить" at bounding box center [659, 317] width 37 height 13
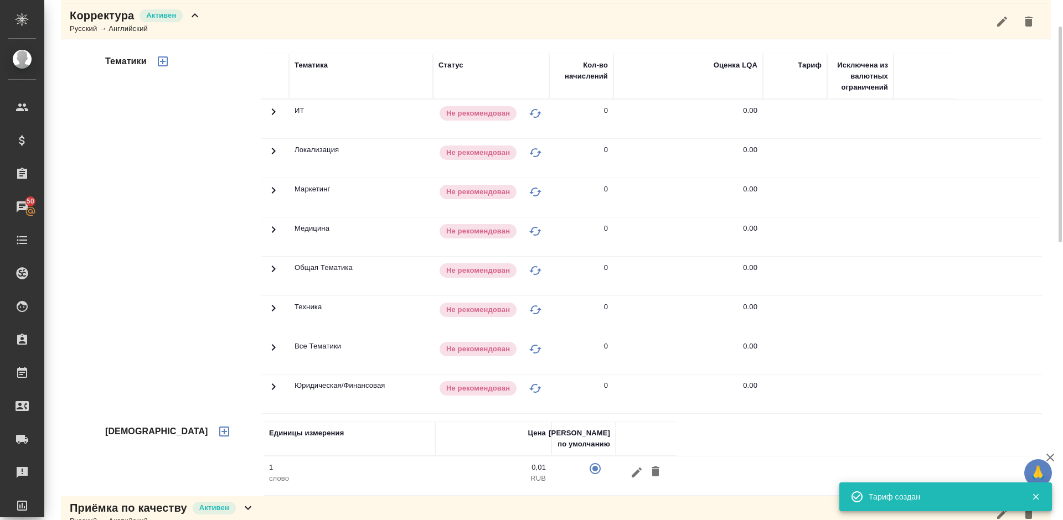
scroll to position [125, 0]
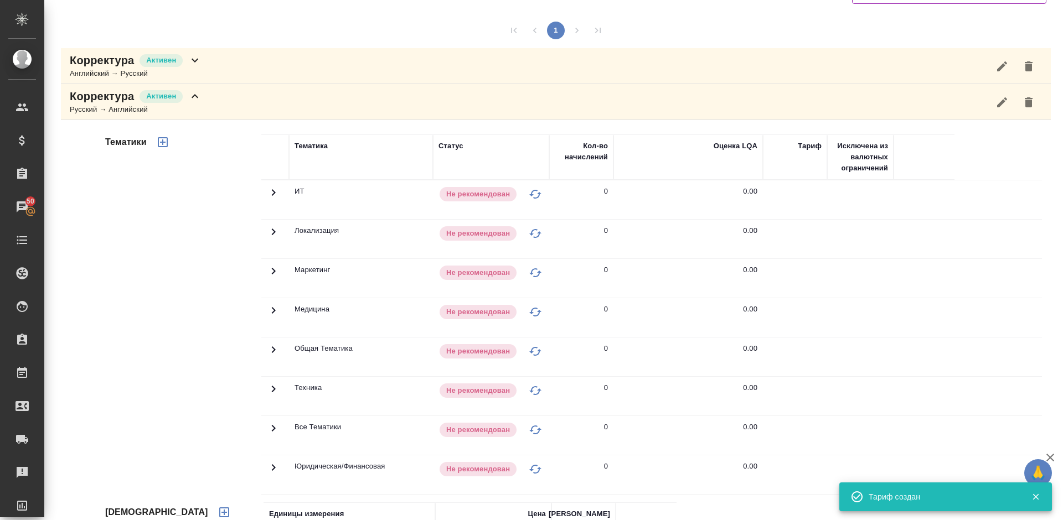
click at [162, 142] on icon "button" at bounding box center [163, 142] width 10 height 10
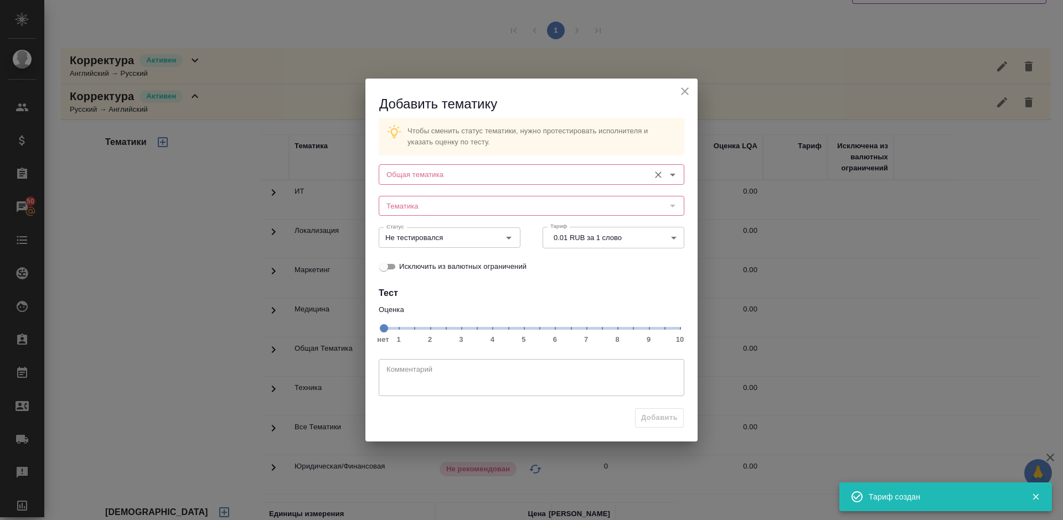
click at [426, 179] on input "Общая тематика" at bounding box center [513, 174] width 262 height 13
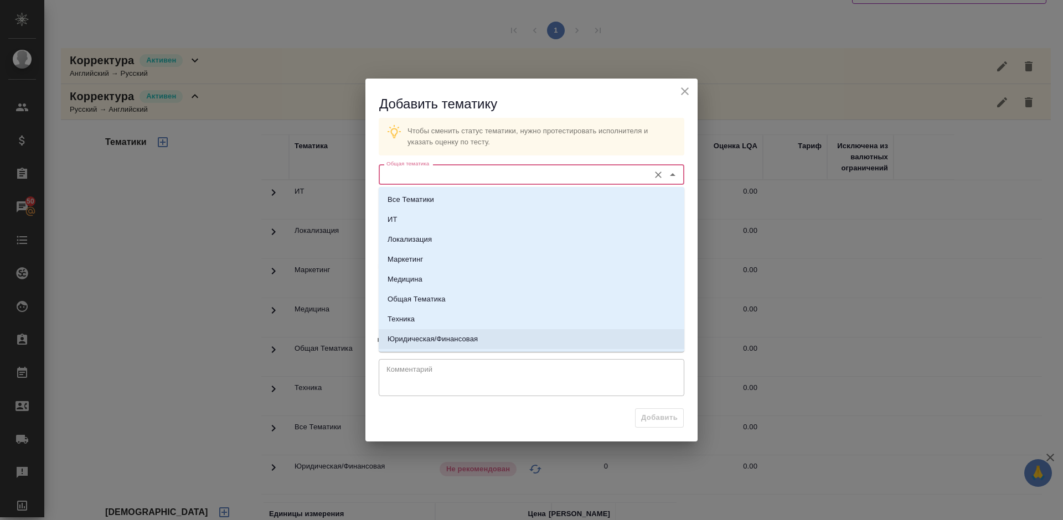
click at [451, 336] on p "Юридическая/Финансовая" at bounding box center [432, 339] width 90 height 11
type input "Юридическая/Финансовая"
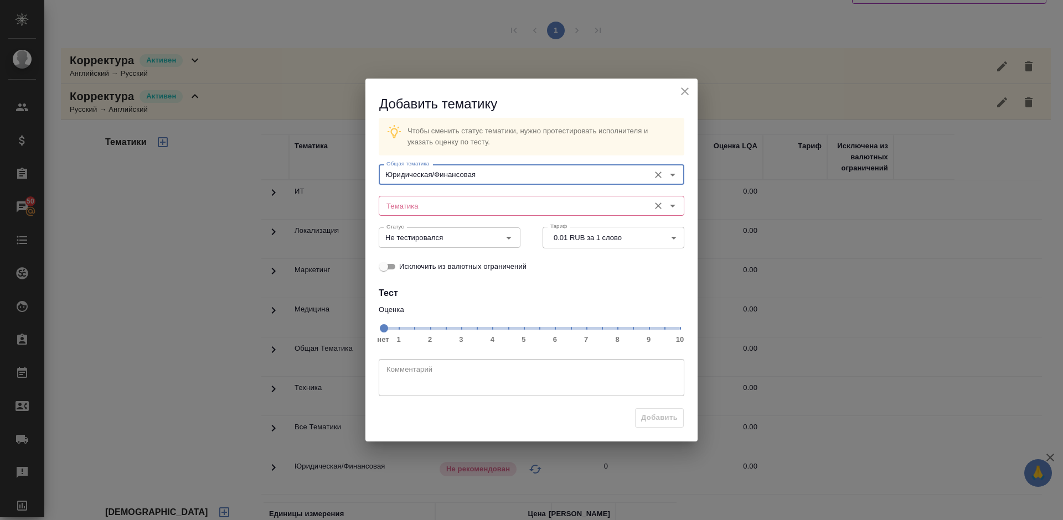
click at [426, 209] on input "Тематика" at bounding box center [513, 205] width 262 height 13
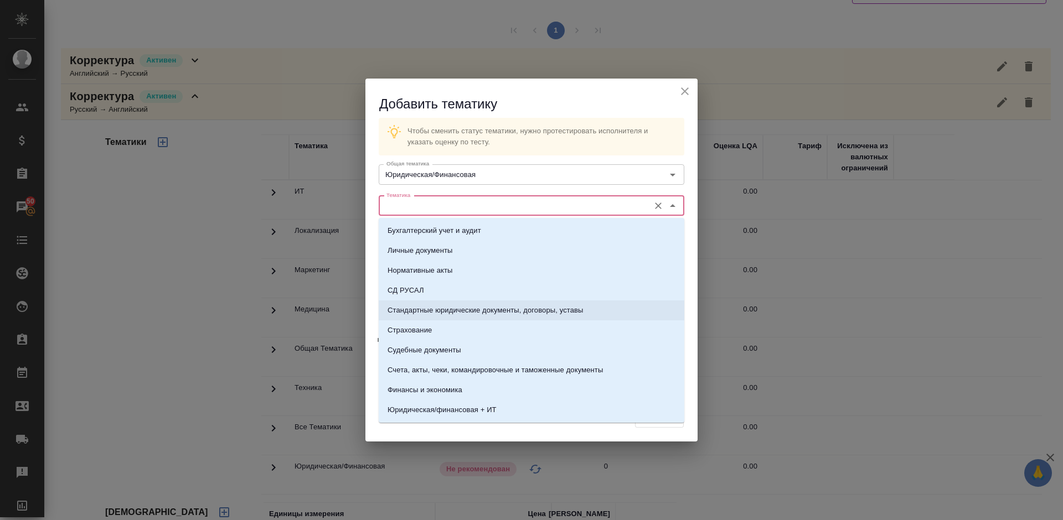
click at [443, 313] on p "Стандартные юридические документы, договоры, уставы" at bounding box center [485, 310] width 196 height 11
type input "Стандартные юридические документы, договоры, уставы"
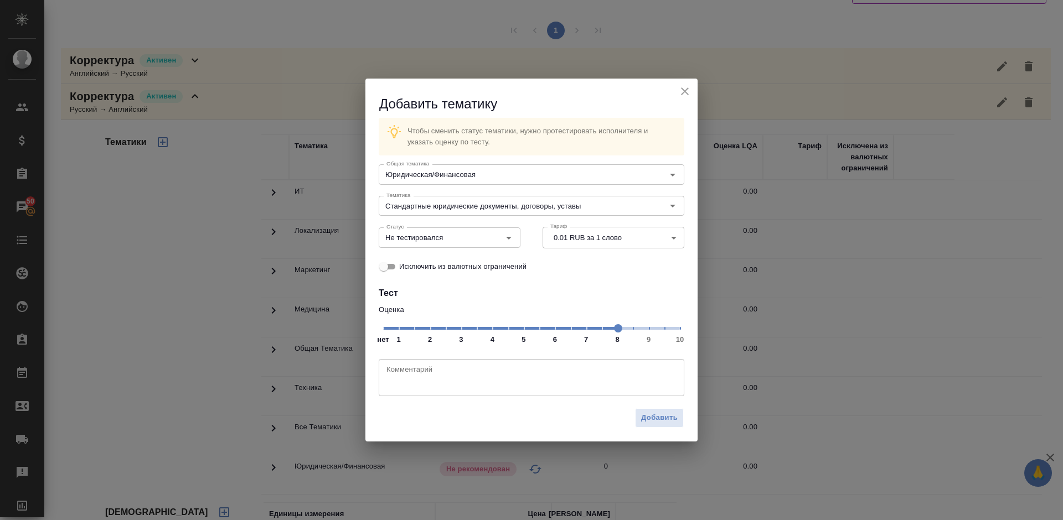
drag, startPoint x: 383, startPoint y: 326, endPoint x: 615, endPoint y: 330, distance: 232.5
click at [615, 330] on span at bounding box center [618, 328] width 8 height 8
click at [468, 237] on input "Не тестировался" at bounding box center [431, 237] width 98 height 13
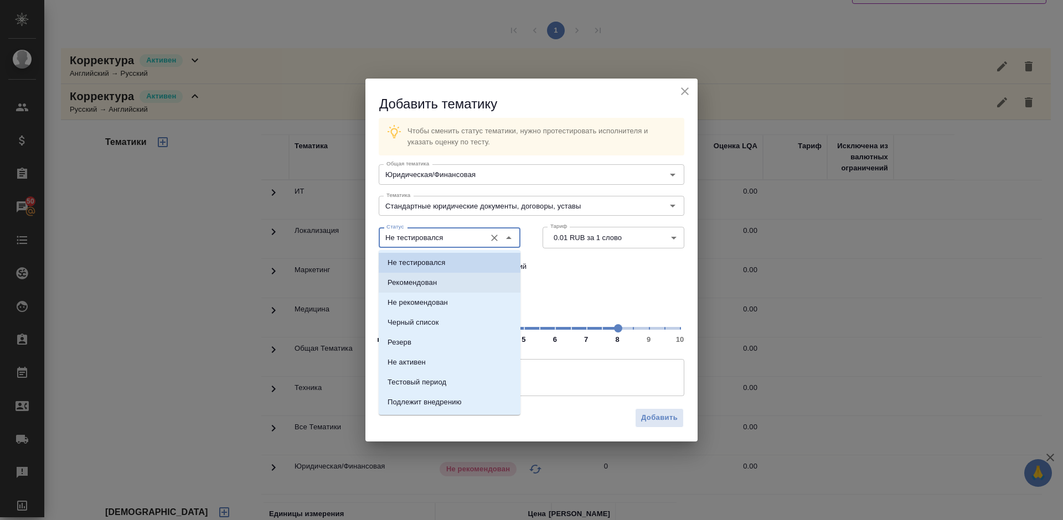
click at [457, 279] on li "Рекомендован" at bounding box center [450, 283] width 142 height 20
type input "Рекомендован"
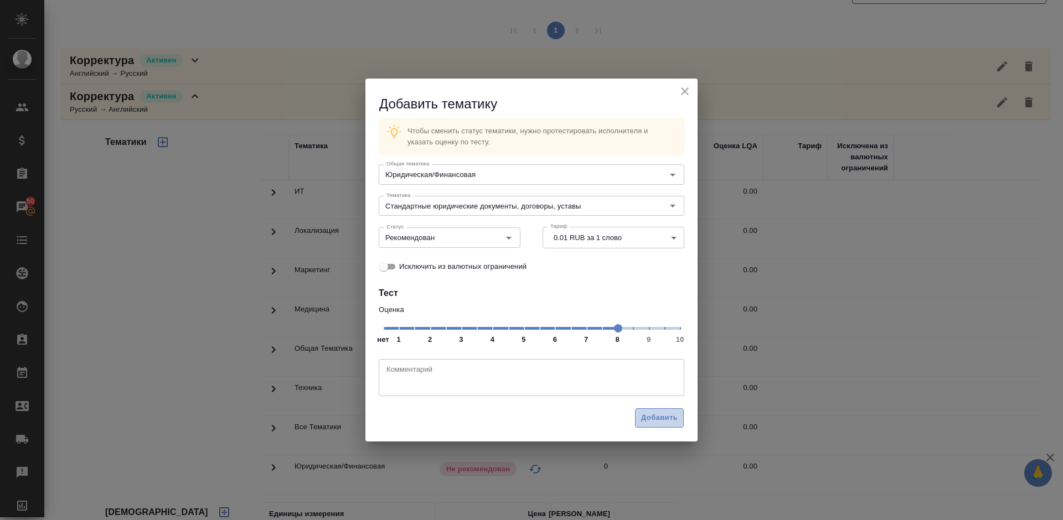
click at [654, 419] on span "Добавить" at bounding box center [659, 418] width 37 height 13
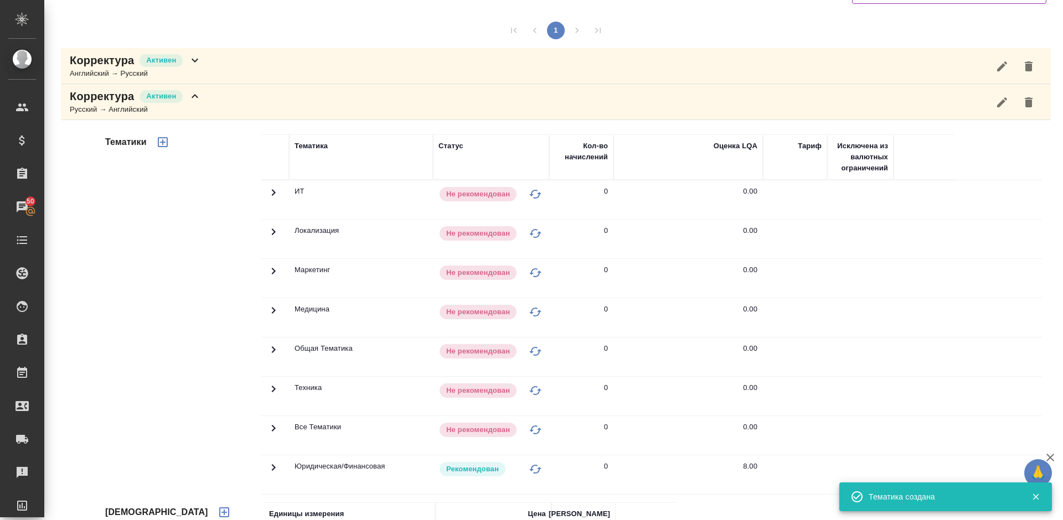
click at [165, 142] on icon "button" at bounding box center [162, 142] width 13 height 13
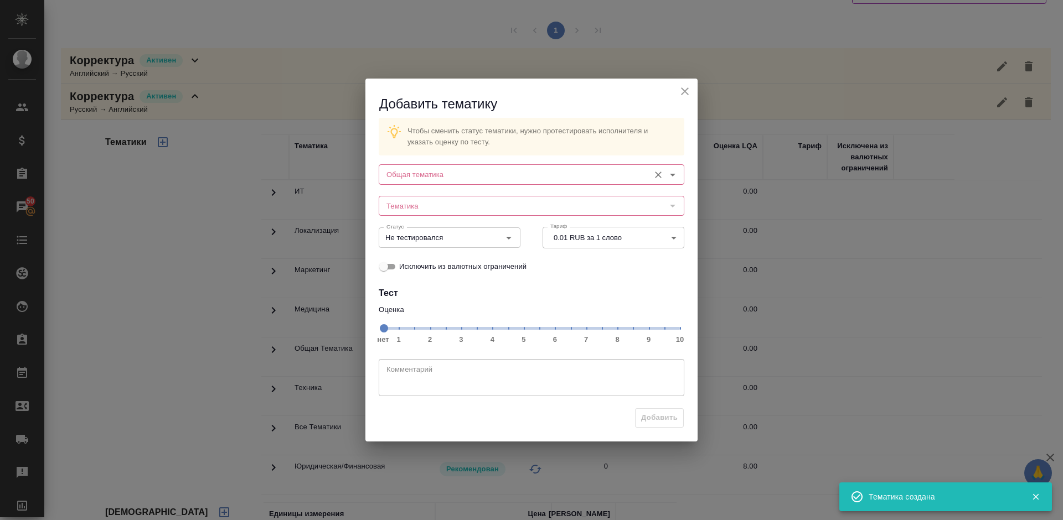
click at [452, 177] on input "Общая тематика" at bounding box center [513, 174] width 262 height 13
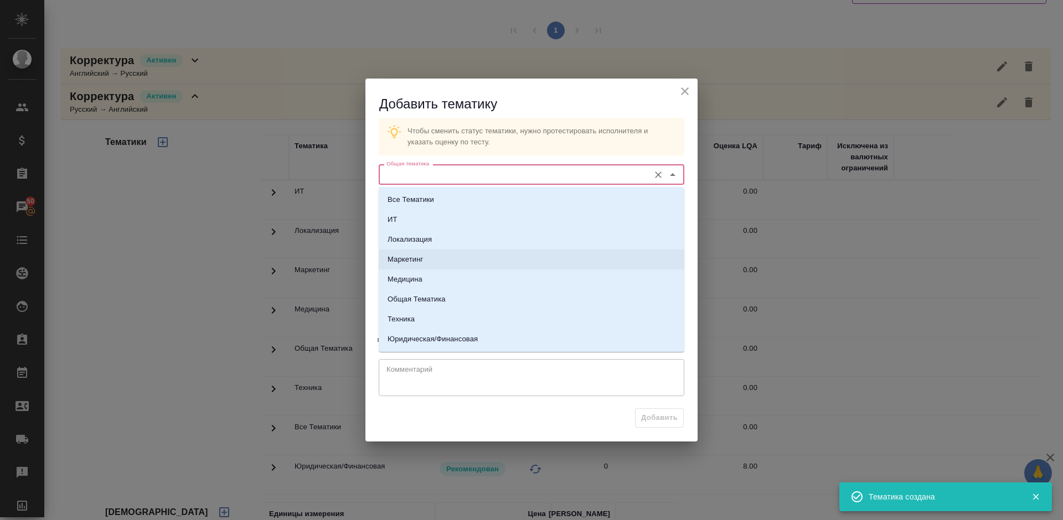
click at [449, 261] on li "Маркетинг" at bounding box center [532, 260] width 306 height 20
type input "Маркетинг"
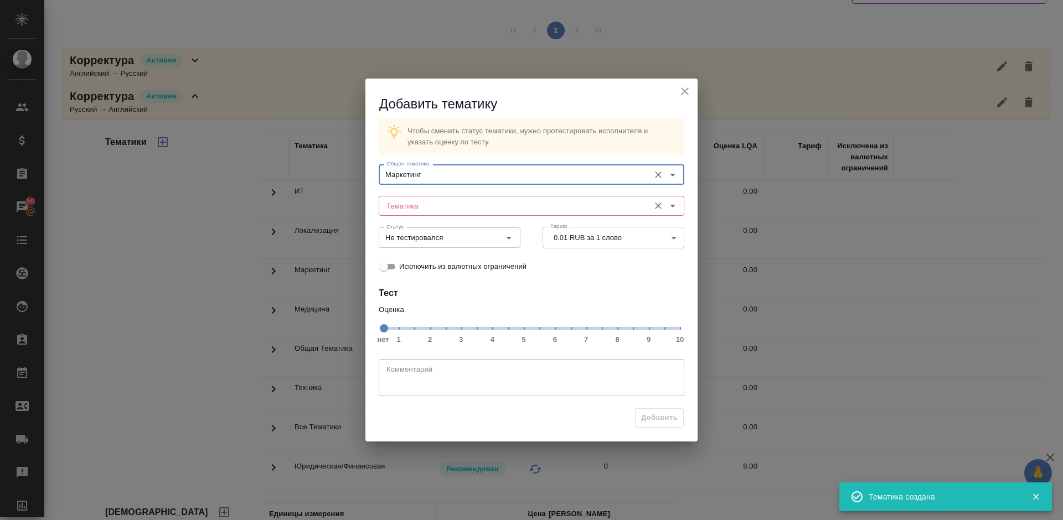
click at [423, 205] on input "Тематика" at bounding box center [513, 205] width 262 height 13
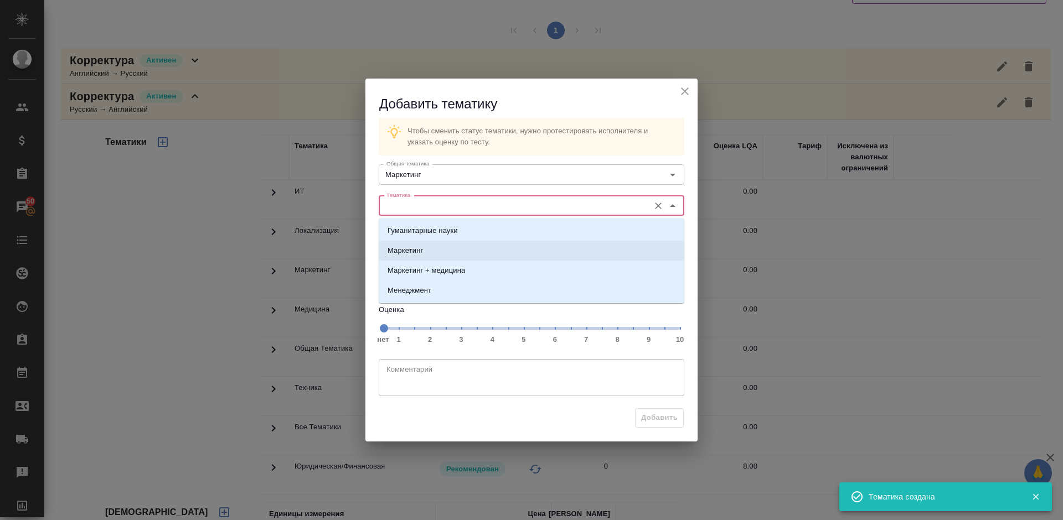
click at [429, 253] on li "Маркетинг" at bounding box center [532, 251] width 306 height 20
type input "Маркетинг"
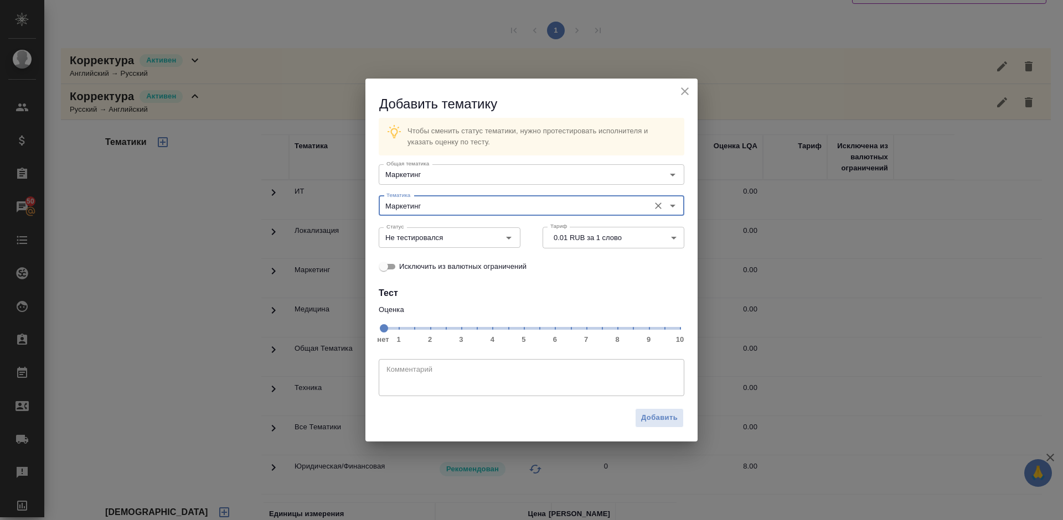
click at [388, 333] on span at bounding box center [384, 328] width 8 height 8
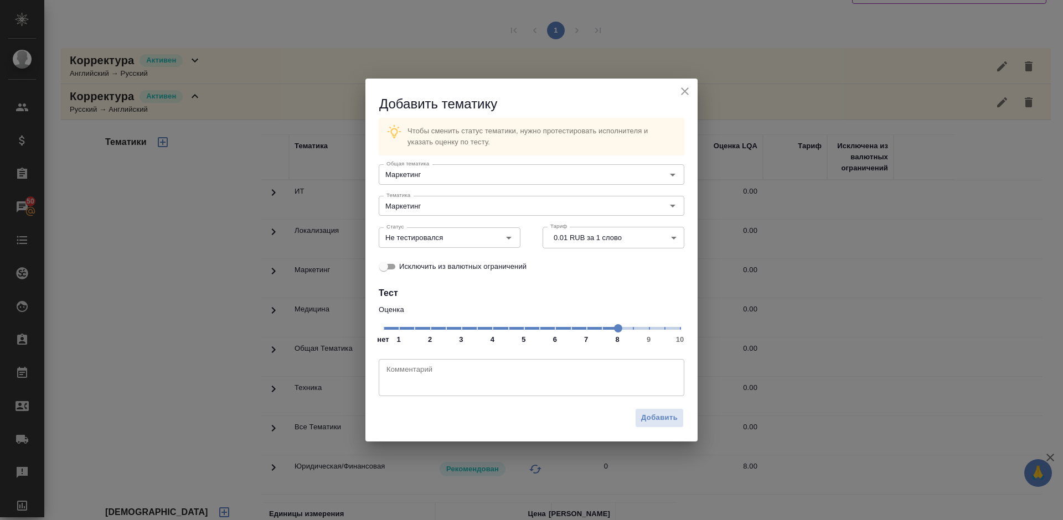
drag, startPoint x: 580, startPoint y: 333, endPoint x: 617, endPoint y: 332, distance: 36.5
click at [617, 332] on span at bounding box center [618, 328] width 8 height 8
click at [473, 232] on div "Не тестировался Статус" at bounding box center [450, 237] width 142 height 20
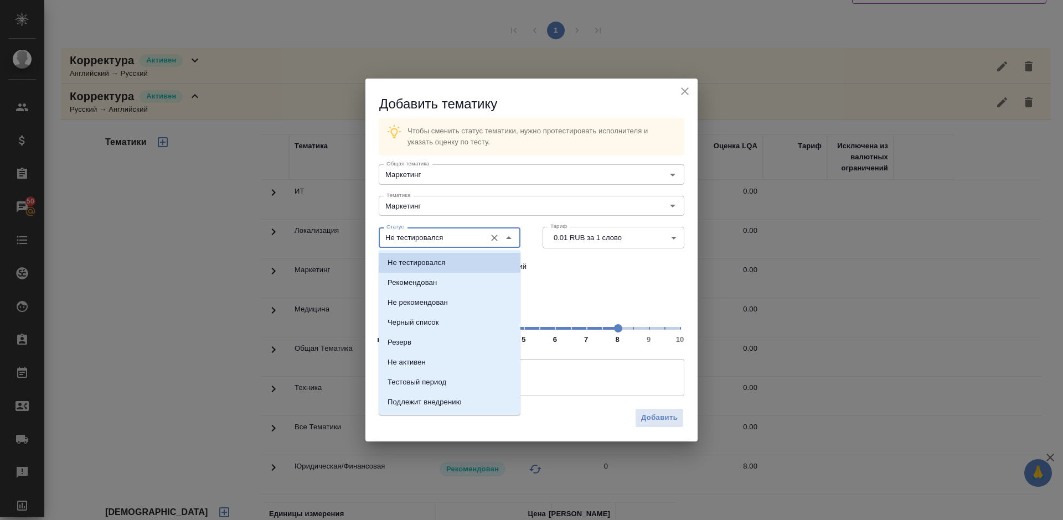
click at [463, 236] on input "Не тестировался" at bounding box center [431, 237] width 98 height 13
click at [468, 282] on li "Рекомендован" at bounding box center [450, 283] width 142 height 20
type input "Рекомендован"
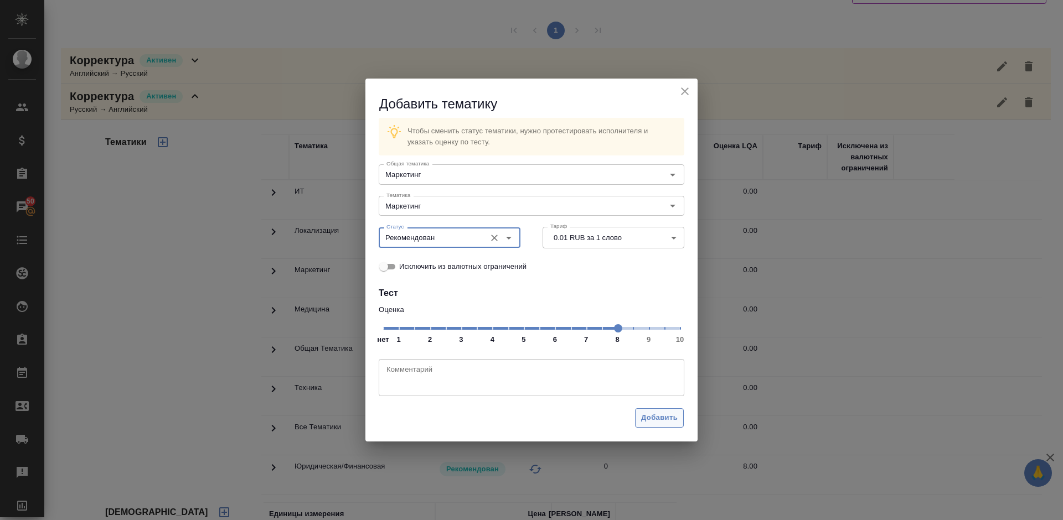
click at [659, 419] on span "Добавить" at bounding box center [659, 418] width 37 height 13
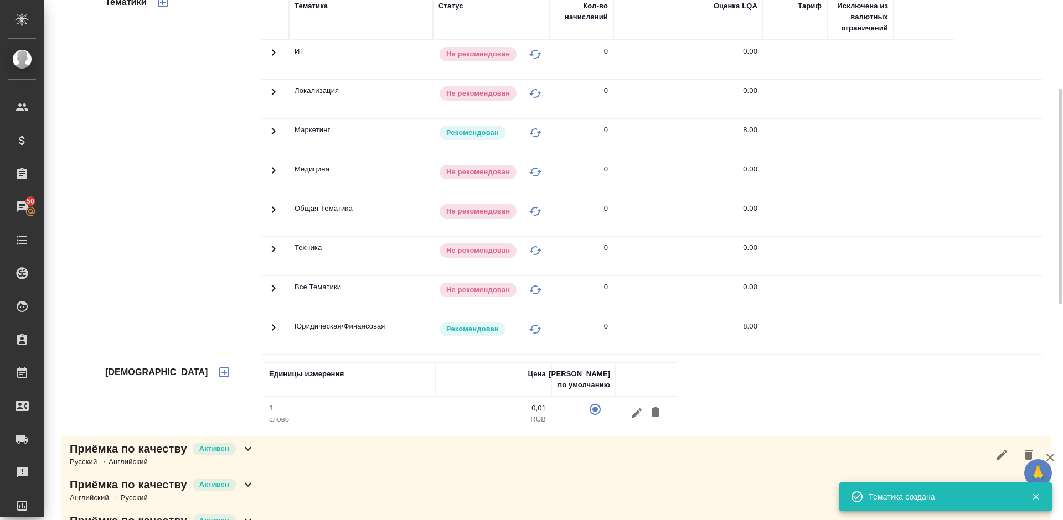
scroll to position [7, 0]
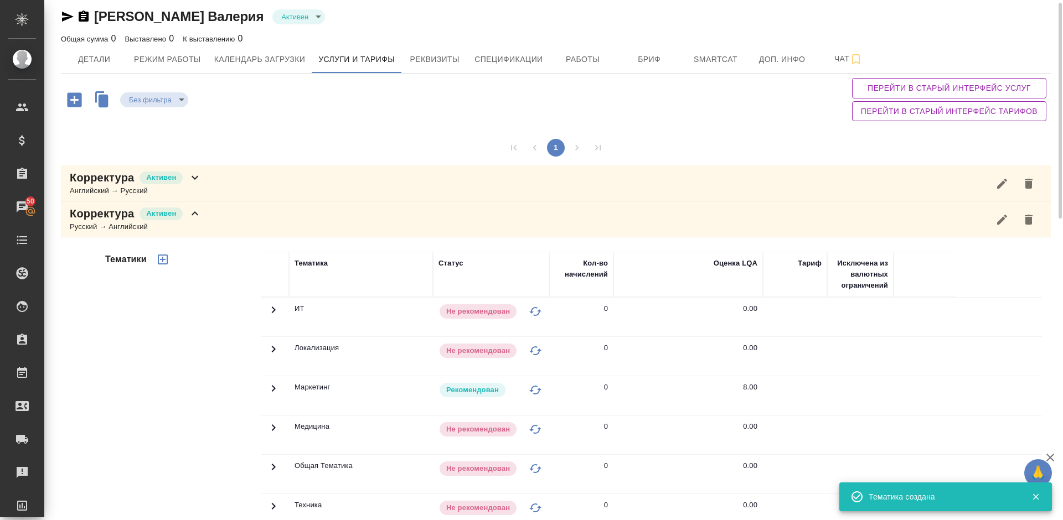
click at [237, 228] on div "Корректура Активен Русский → Английский" at bounding box center [556, 219] width 990 height 36
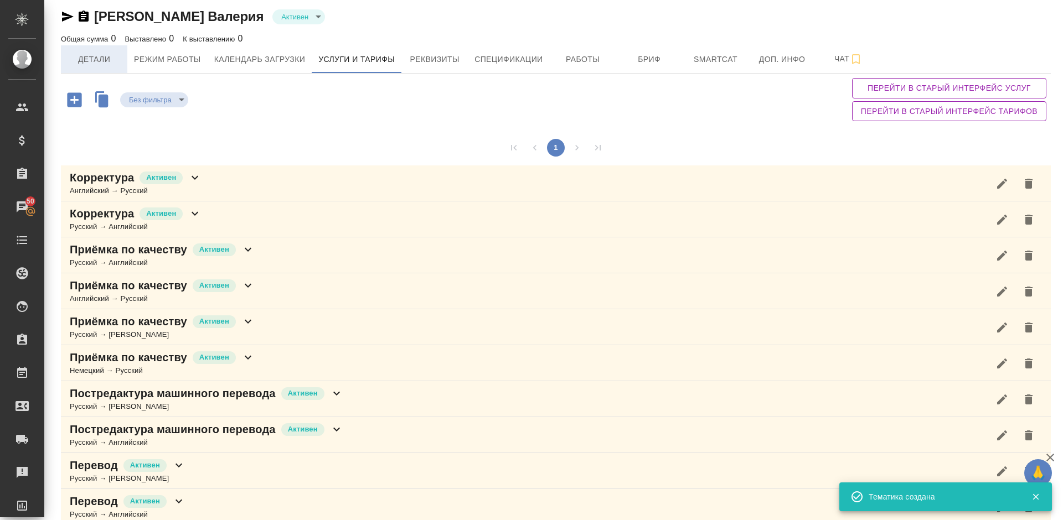
click at [83, 54] on span "Детали" at bounding box center [94, 60] width 53 height 14
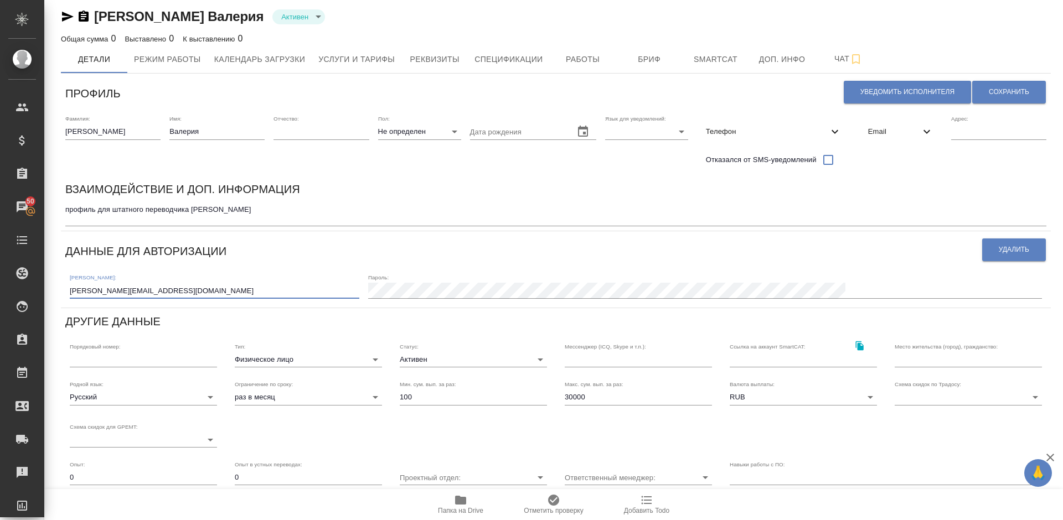
drag, startPoint x: 158, startPoint y: 289, endPoint x: 62, endPoint y: 290, distance: 96.3
click at [62, 290] on div "Профиль Уведомить исполнителя Сохранить Фамилия: Абрамова Имя: Валерия Отчество…" at bounding box center [556, 360] width 990 height 565
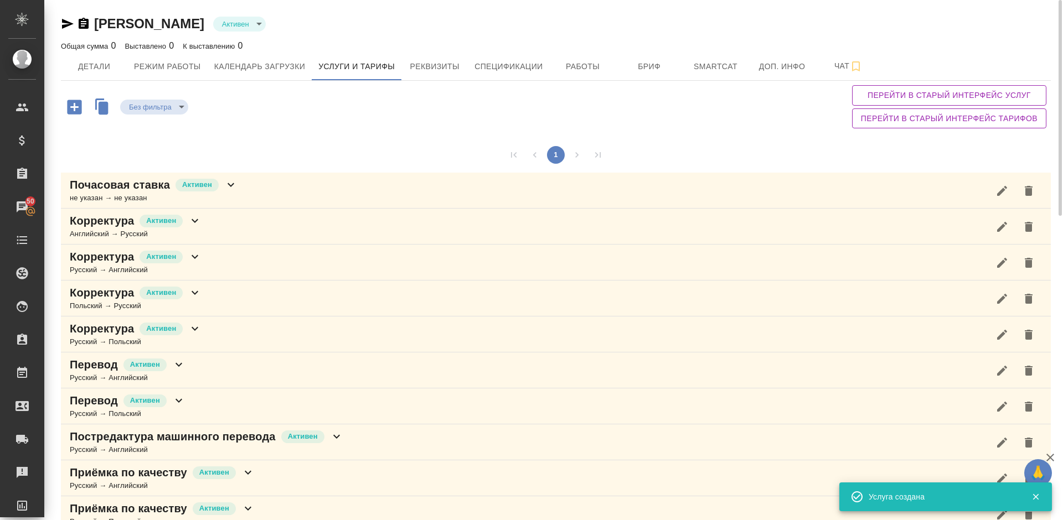
click at [298, 199] on div "Почасовая ставка [PERSON_NAME] не указан → не указан" at bounding box center [556, 191] width 990 height 36
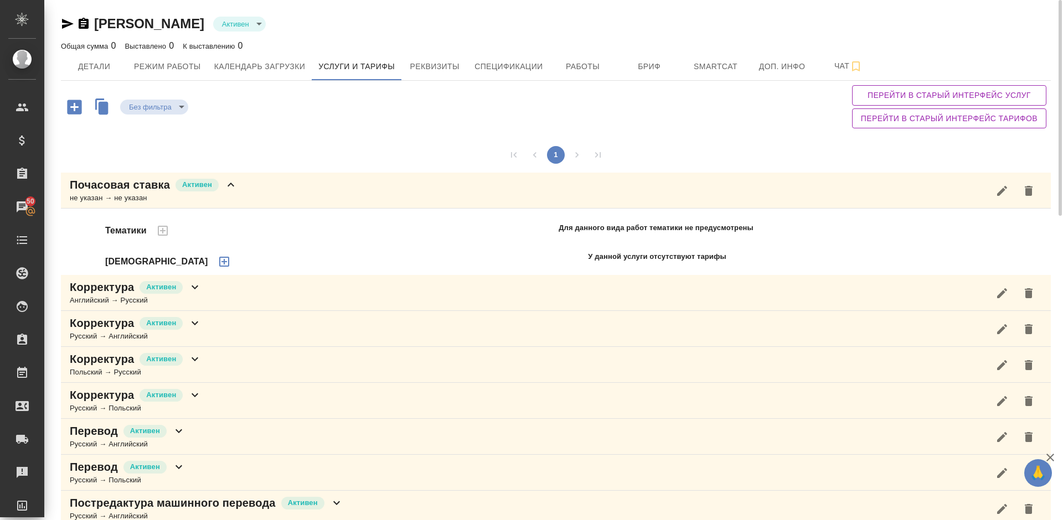
click at [218, 264] on icon "button" at bounding box center [224, 261] width 13 height 13
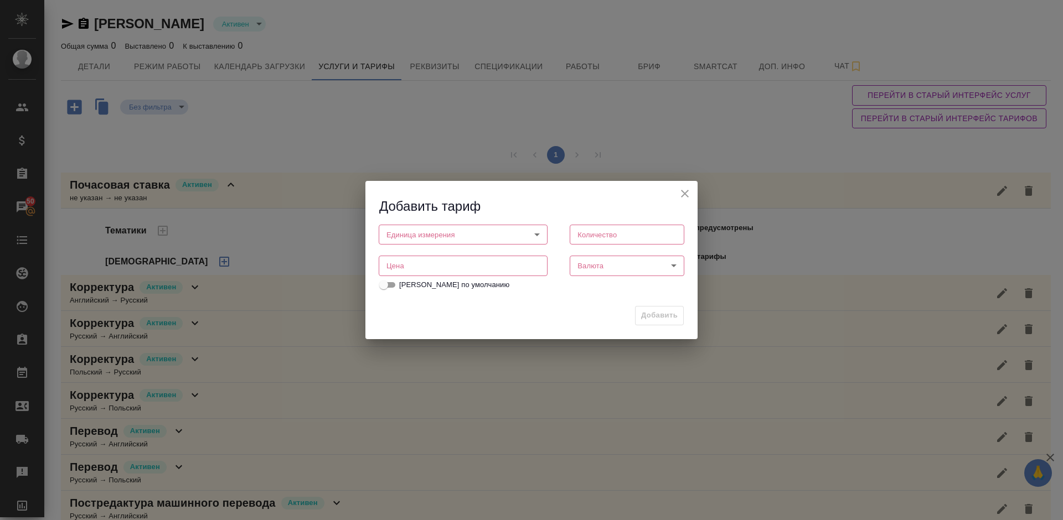
click at [451, 231] on body "🙏 .cls-1 fill:#fff; AWATERA [PERSON_NAME] Спецификации Заказы 50 Чаты Todo Прое…" at bounding box center [531, 260] width 1063 height 520
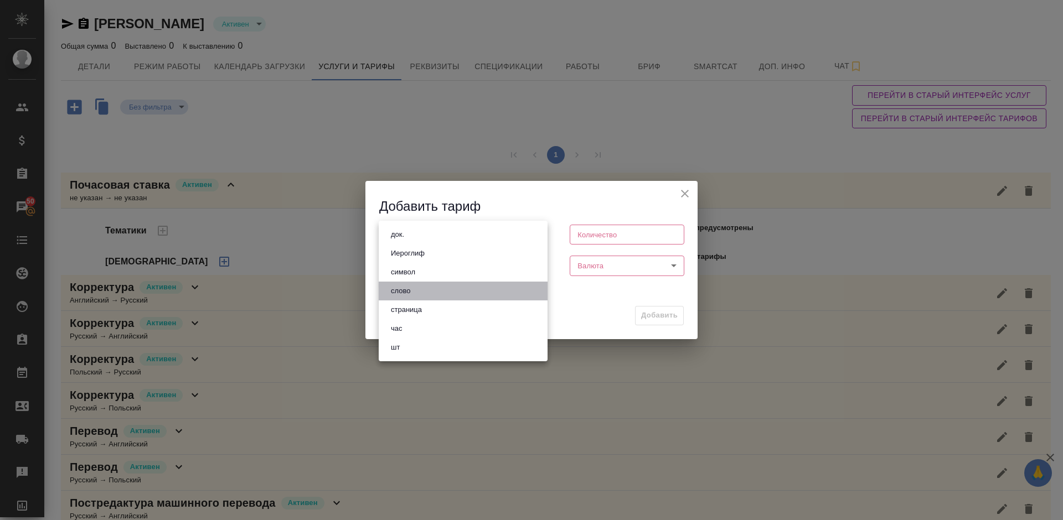
click at [447, 293] on li "слово" at bounding box center [463, 291] width 169 height 19
type input "5a8b1489cc6b4906c91bfd90"
type input "1"
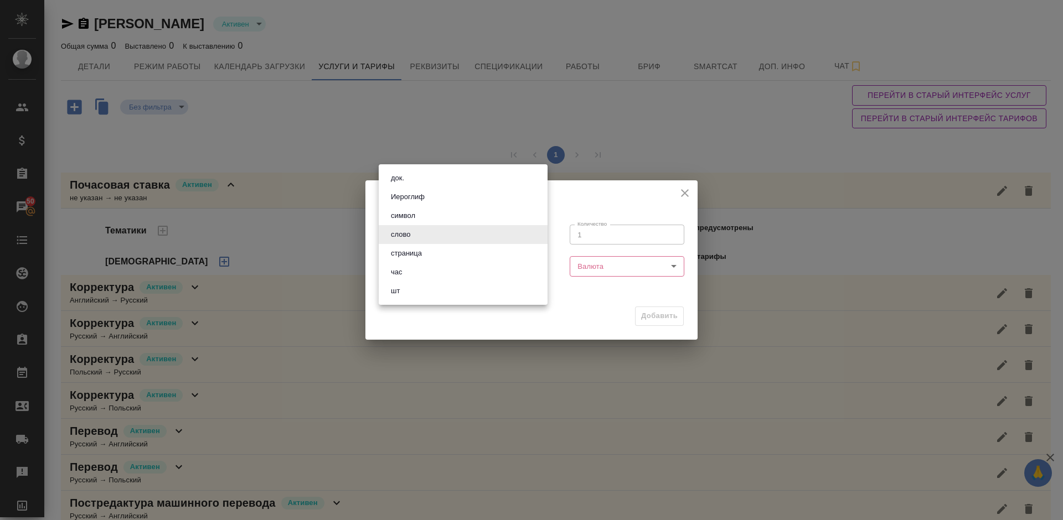
click at [431, 235] on body "🙏 .cls-1 fill:#fff; AWATERA [PERSON_NAME] Спецификации Заказы 50 Чаты Todo Прое…" at bounding box center [531, 260] width 1063 height 520
click at [429, 271] on li "час" at bounding box center [463, 272] width 169 height 19
type input "5a8b1489cc6b4906c91bfd93"
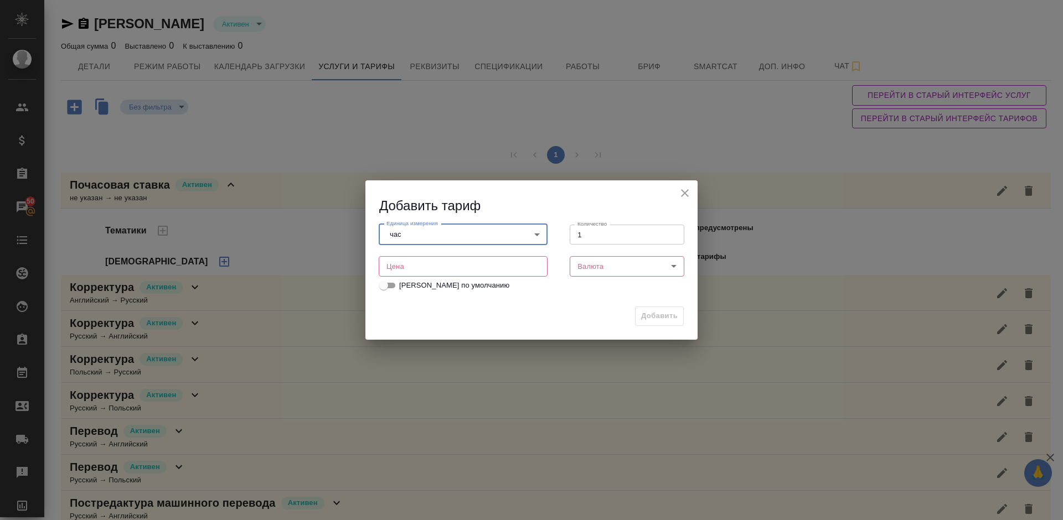
click at [419, 269] on input "number" at bounding box center [463, 266] width 169 height 20
type input "180"
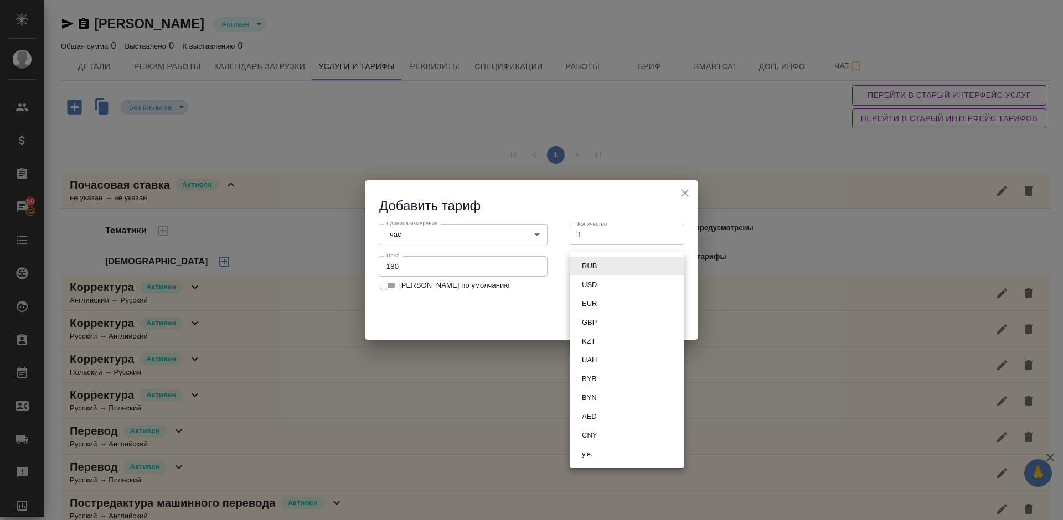
click at [612, 262] on body "🙏 .cls-1 fill:#fff; AWATERA [PERSON_NAME] Спецификации Заказы 50 Чаты Todo Прое…" at bounding box center [531, 260] width 1063 height 520
click at [588, 263] on button "RUB" at bounding box center [589, 266] width 22 height 12
type input "RUB"
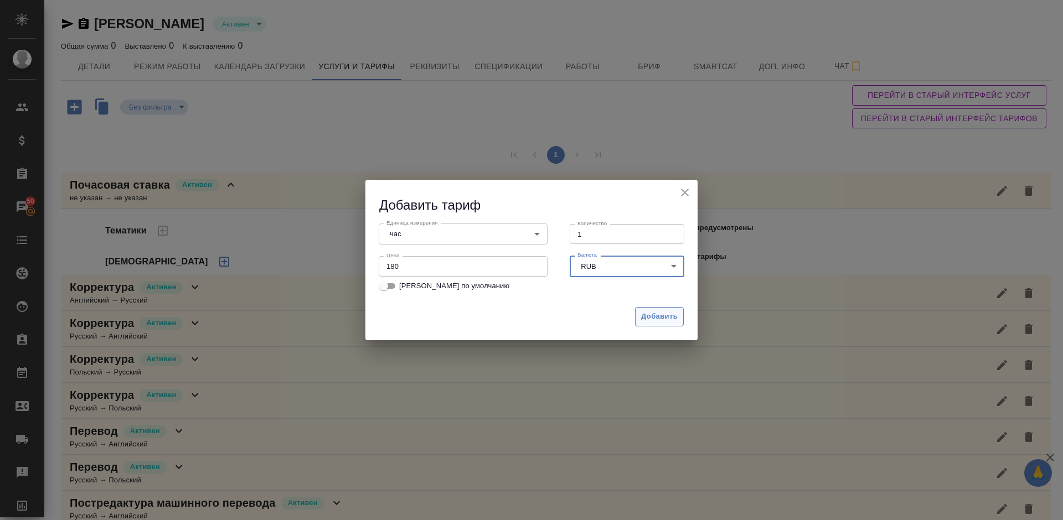
click at [665, 315] on span "Добавить" at bounding box center [659, 317] width 37 height 13
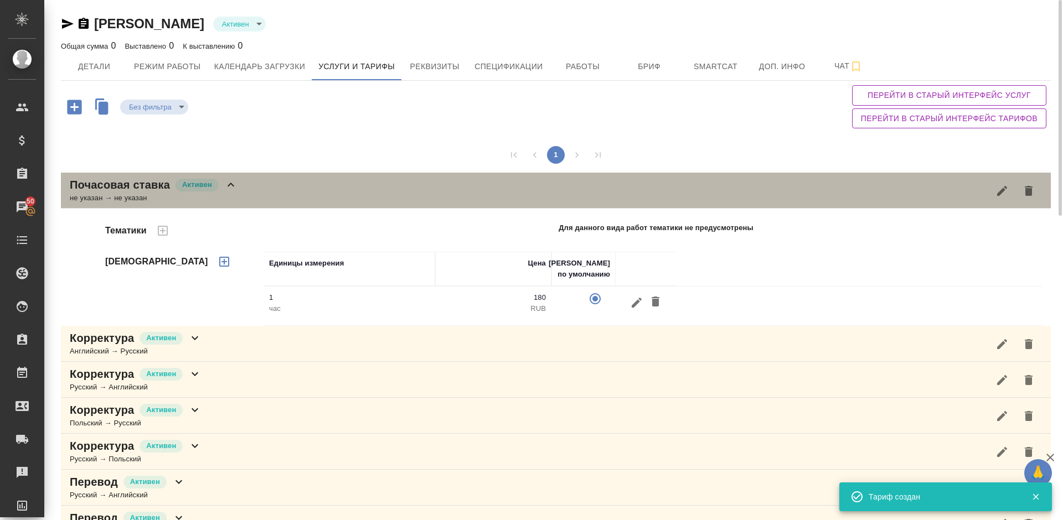
click at [233, 192] on div "Почасовая ставка [PERSON_NAME]" at bounding box center [154, 184] width 168 height 15
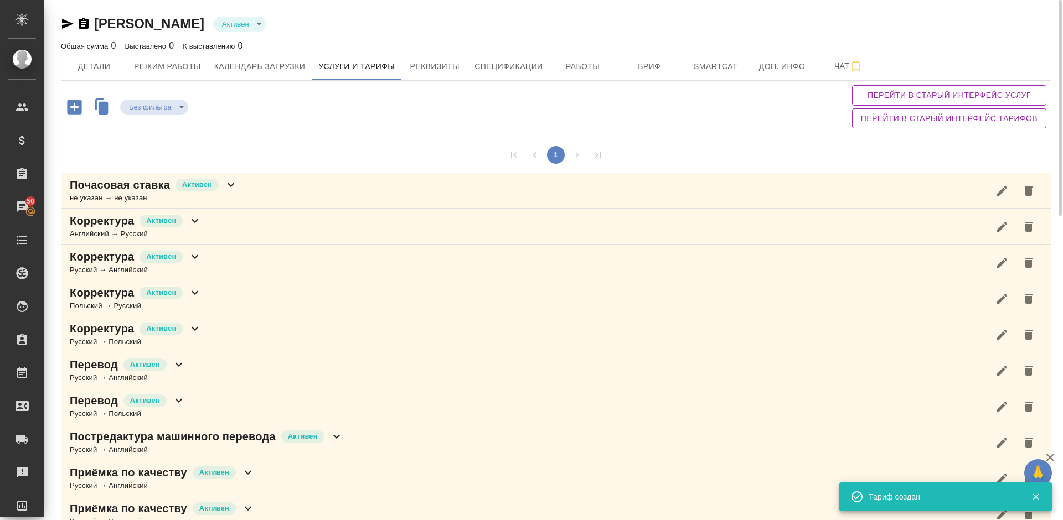
click at [227, 335] on div "Корректура Активен Русский → Польский" at bounding box center [556, 335] width 990 height 36
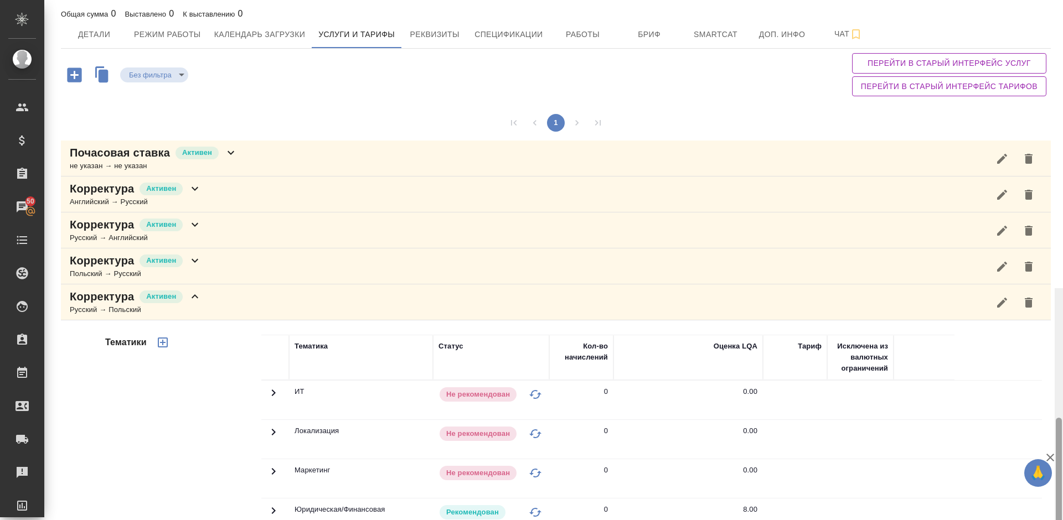
drag, startPoint x: 1062, startPoint y: 170, endPoint x: 1061, endPoint y: 151, distance: 19.9
click at [1061, 418] on div at bounding box center [1059, 523] width 6 height 210
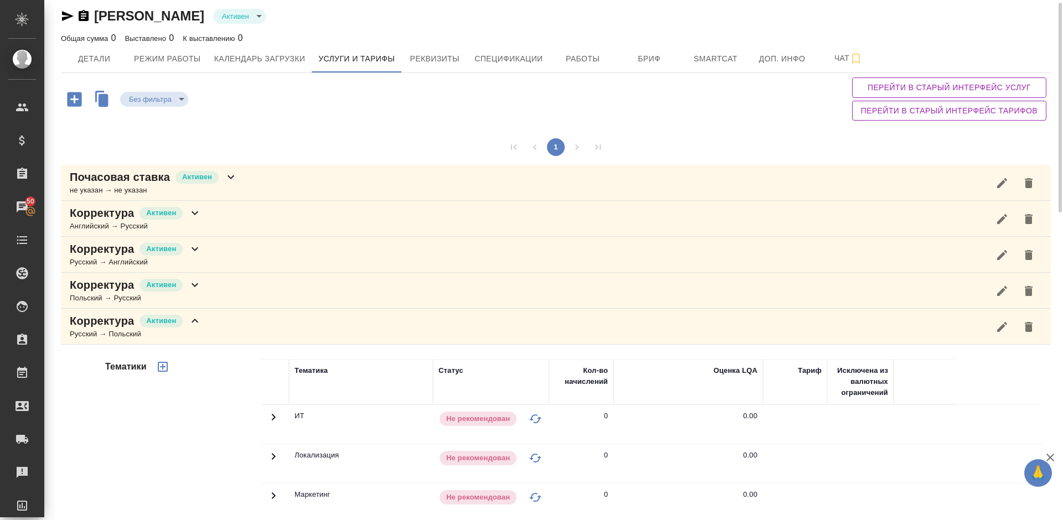
click at [212, 329] on div "Корректура Активен Русский → Польский" at bounding box center [556, 327] width 990 height 36
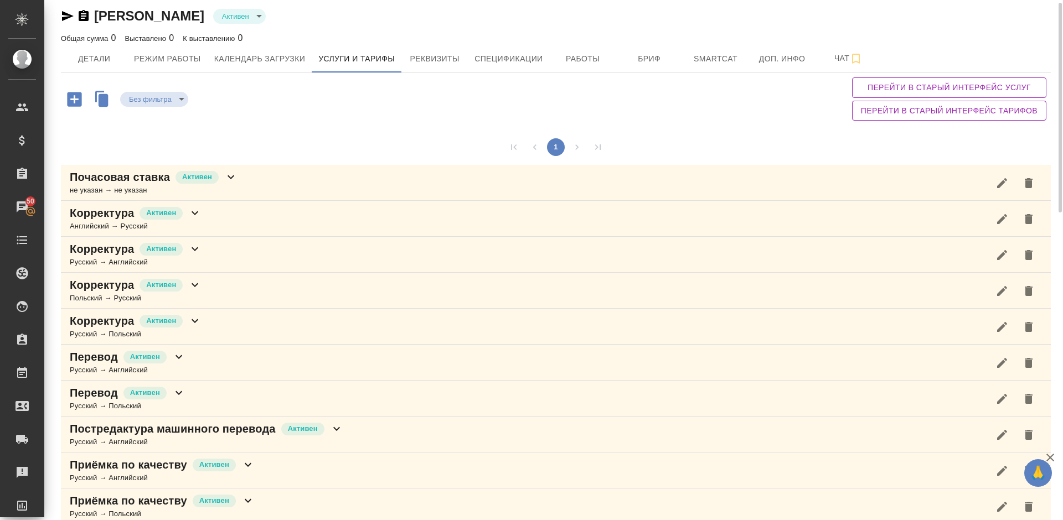
click at [212, 293] on div "Корректура [PERSON_NAME] → Русский" at bounding box center [556, 291] width 990 height 36
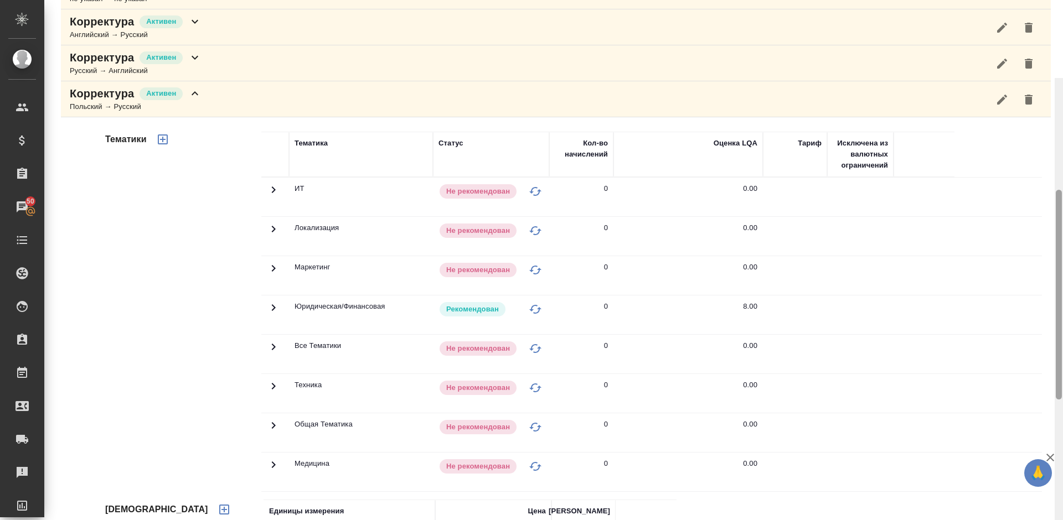
scroll to position [0, 0]
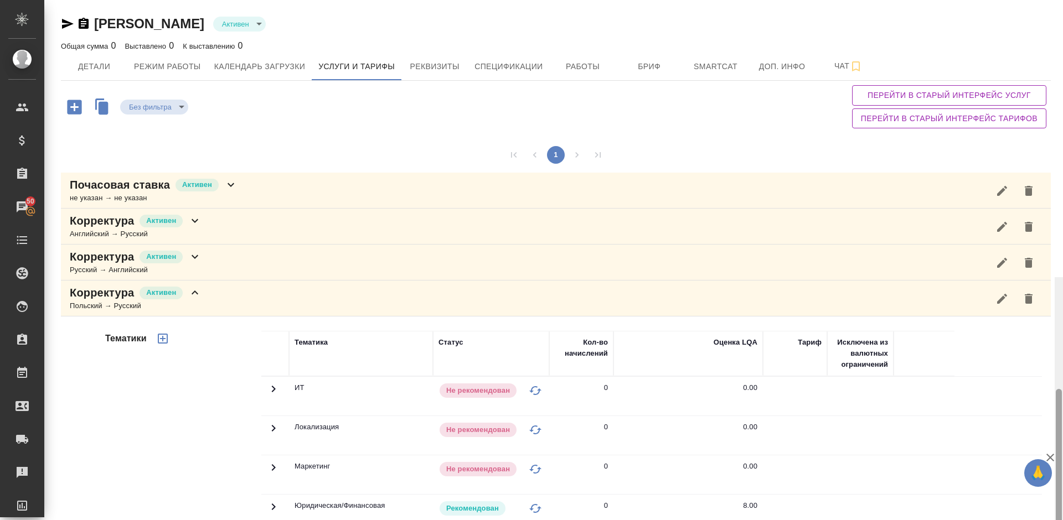
drag, startPoint x: 1062, startPoint y: 168, endPoint x: 1057, endPoint y: 114, distance: 54.0
click at [1057, 389] on div at bounding box center [1059, 494] width 6 height 210
click at [210, 250] on div "Корректура Активен Русский → Английский" at bounding box center [556, 263] width 990 height 36
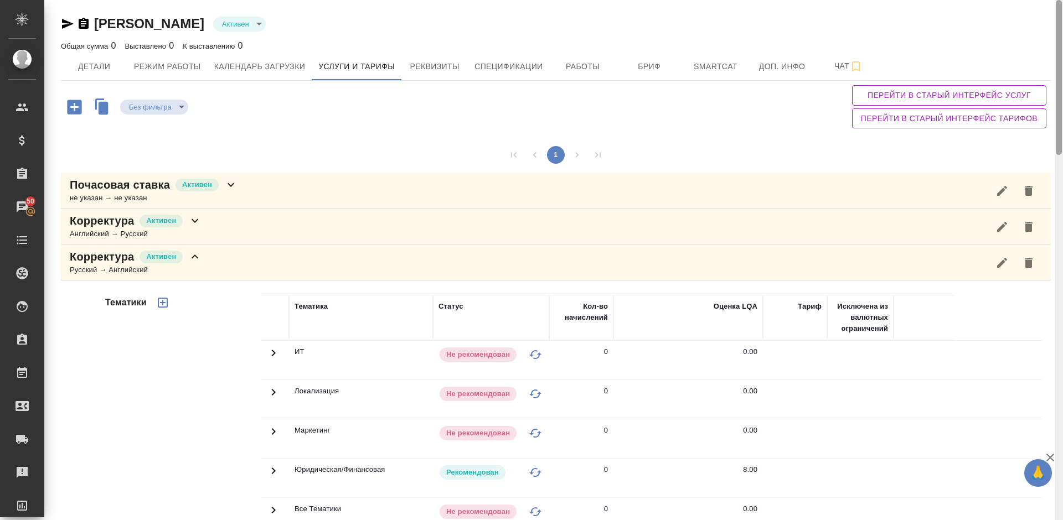
drag, startPoint x: 1059, startPoint y: 161, endPoint x: 1062, endPoint y: 137, distance: 24.0
click at [1062, 137] on div at bounding box center [1058, 260] width 8 height 520
click at [185, 260] on div "Корректура Активен" at bounding box center [136, 256] width 132 height 15
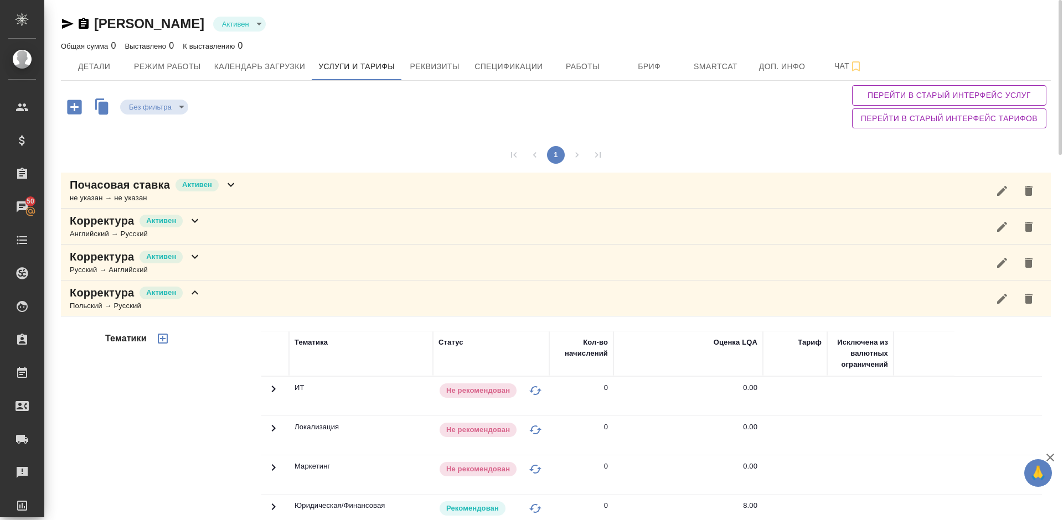
click at [230, 217] on div "Корректура [PERSON_NAME] → Русский" at bounding box center [556, 227] width 990 height 36
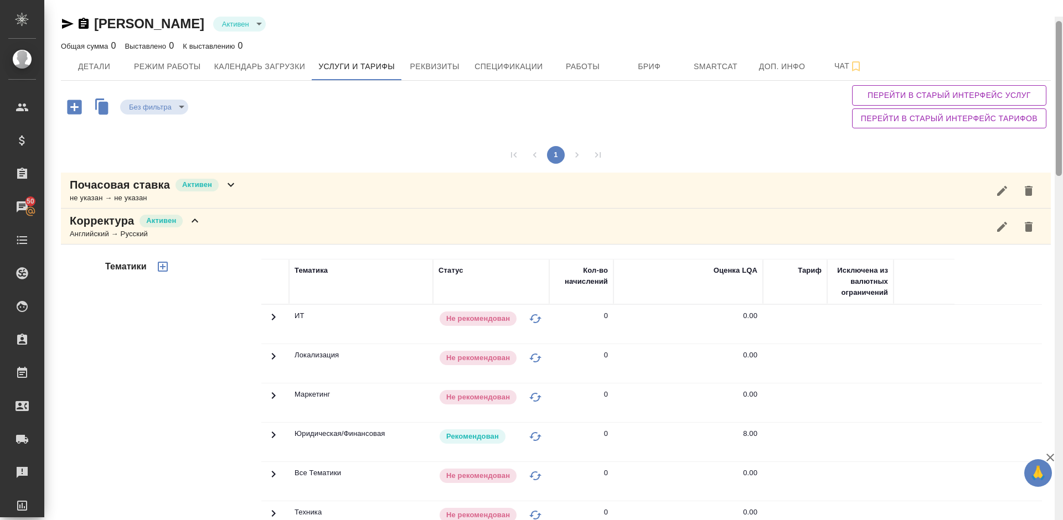
drag, startPoint x: 1059, startPoint y: 139, endPoint x: 1053, endPoint y: 88, distance: 51.3
click at [1053, 88] on div "[PERSON_NAME] active Общая сумма 0 Выставлено 0 К выставлению 0 Детали Режим ра…" at bounding box center [553, 260] width 1018 height 520
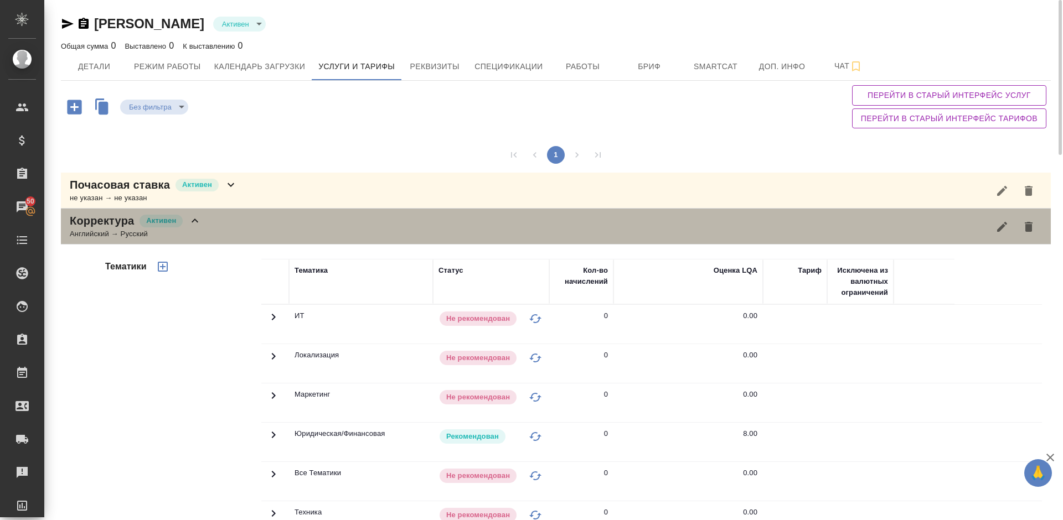
click at [266, 226] on div "Корректура [PERSON_NAME] → Русский" at bounding box center [556, 227] width 990 height 36
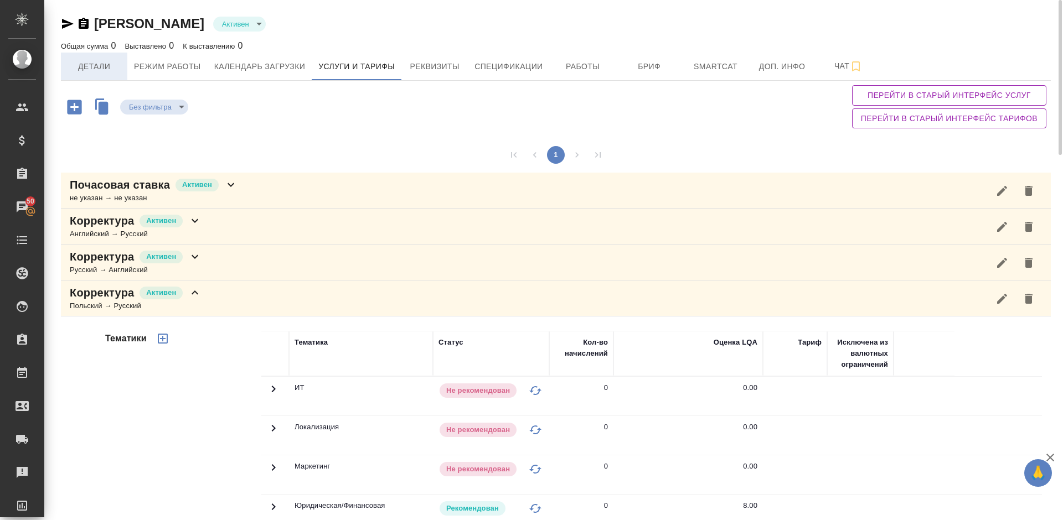
click at [89, 63] on span "Детали" at bounding box center [94, 67] width 53 height 14
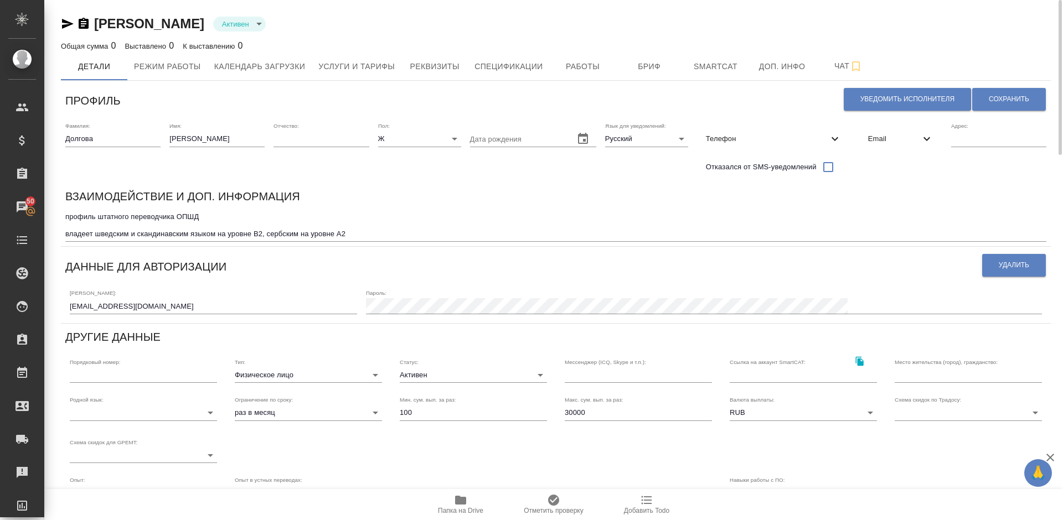
click at [346, 372] on body "🙏 .cls-1 fill:#fff; AWATERA [PERSON_NAME] Спецификации Заказы 50 Чаты Todo Прое…" at bounding box center [531, 260] width 1063 height 520
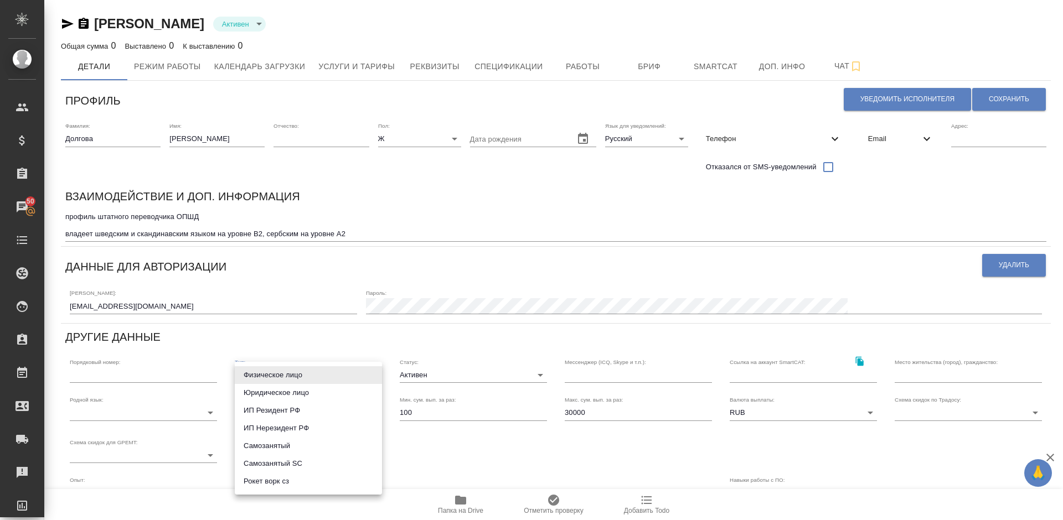
click at [319, 486] on li "Рокет ворк сз" at bounding box center [308, 482] width 147 height 18
type input "rocketWorkSelfEmployed"
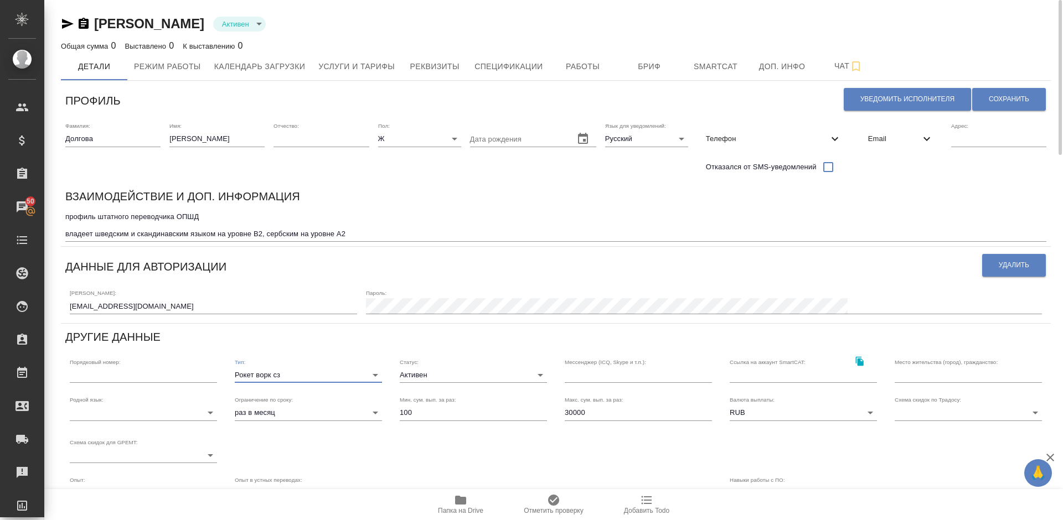
click at [604, 411] on input "30000" at bounding box center [638, 412] width 147 height 15
type input "3"
type input "200000"
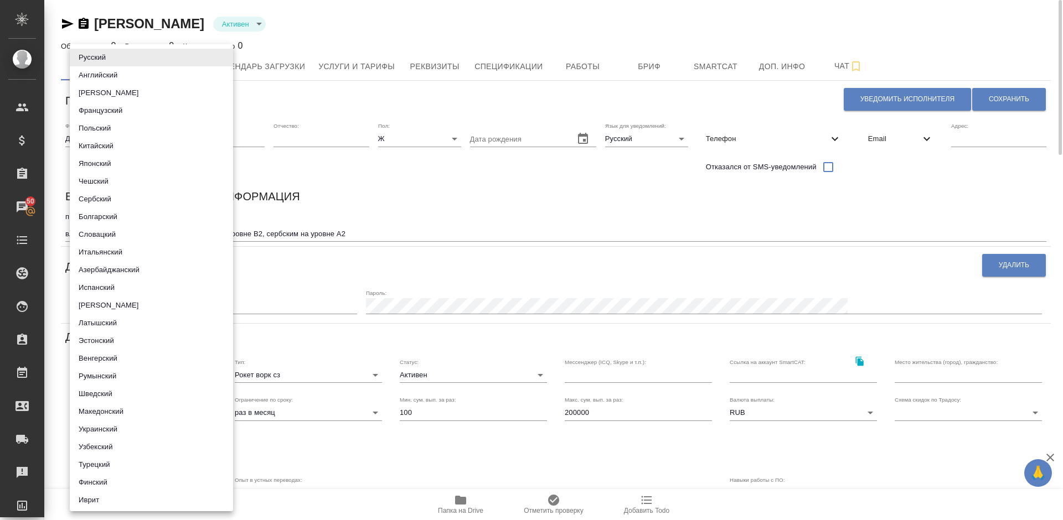
click at [184, 416] on body "🙏 .cls-1 fill:#fff; AWATERA [PERSON_NAME] Спецификации Заказы 50 Чаты Todo Прое…" at bounding box center [531, 260] width 1063 height 520
click at [137, 55] on li "Русский" at bounding box center [151, 58] width 163 height 18
type input "5b23e16b512f265610b605f7"
click at [421, 180] on div at bounding box center [531, 260] width 1063 height 520
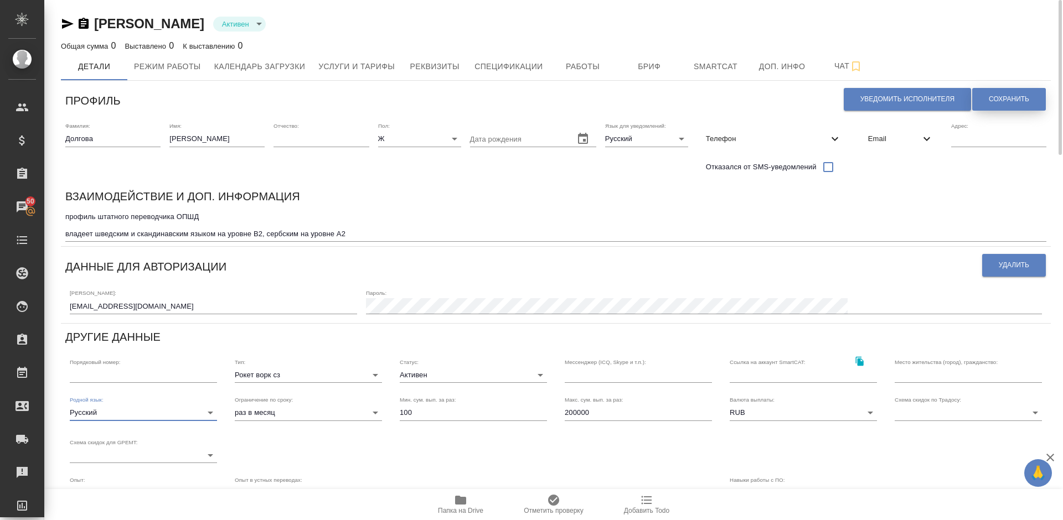
click at [996, 96] on span "Сохранить" at bounding box center [1009, 99] width 40 height 9
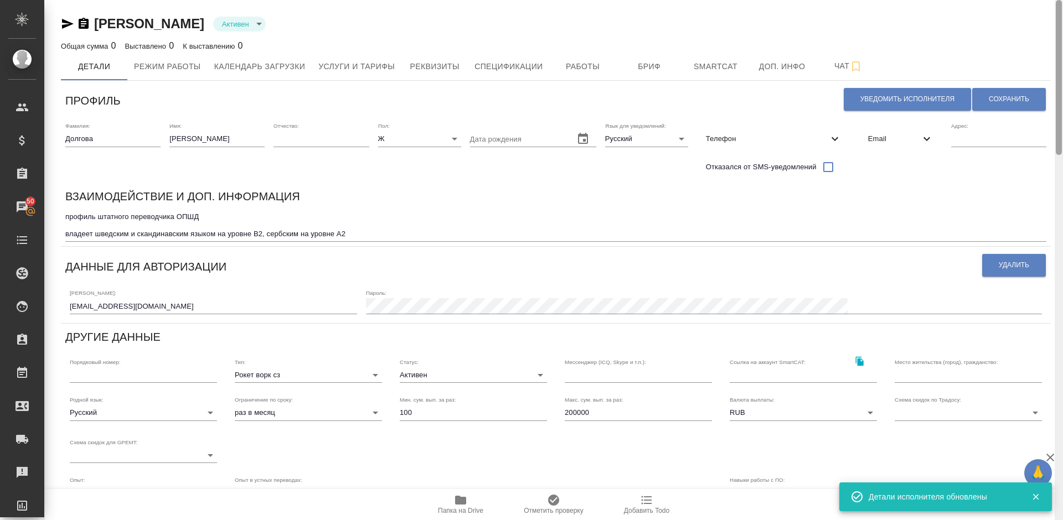
scroll to position [167, 0]
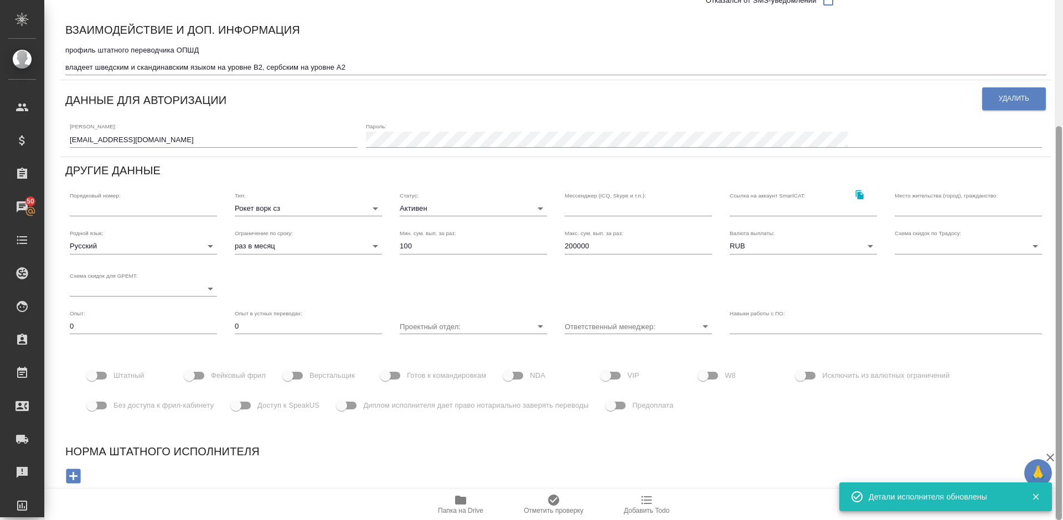
drag, startPoint x: 1062, startPoint y: 153, endPoint x: 1061, endPoint y: 205, distance: 52.0
click at [1061, 205] on div at bounding box center [1058, 260] width 8 height 520
click at [104, 375] on input "Штатный" at bounding box center [91, 375] width 63 height 21
checkbox input "true"
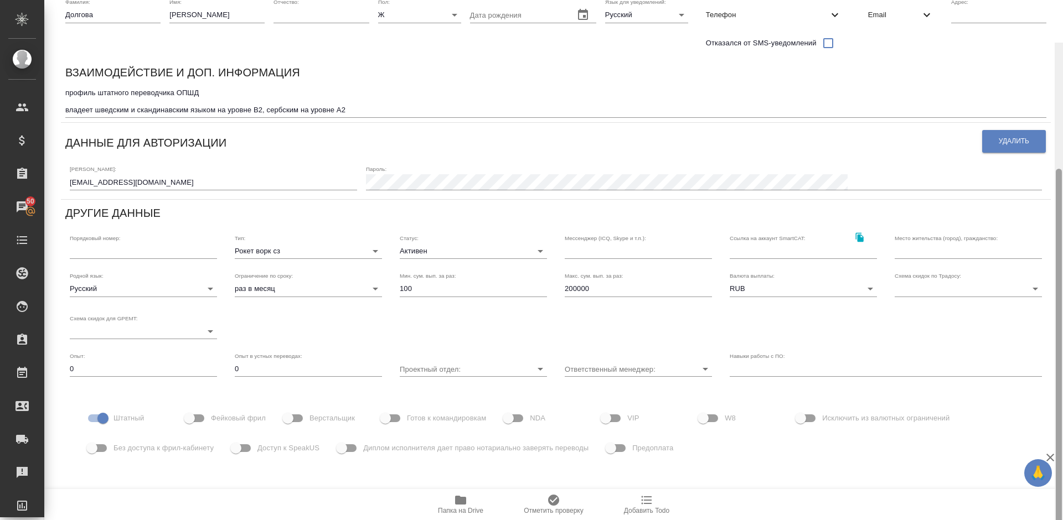
scroll to position [0, 0]
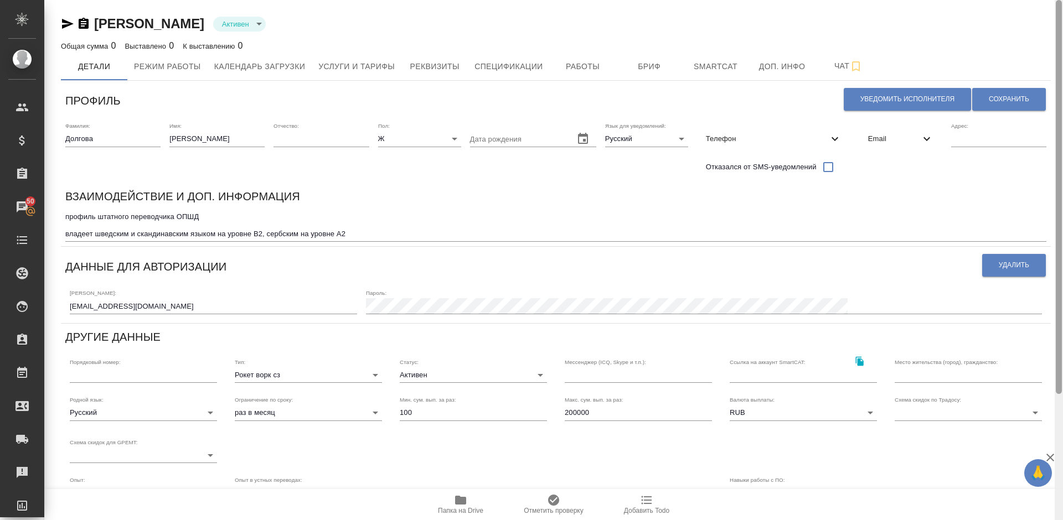
drag, startPoint x: 1060, startPoint y: 251, endPoint x: 1062, endPoint y: 63, distance: 188.2
click at [1062, 63] on div at bounding box center [1058, 260] width 8 height 520
click at [1013, 94] on button "Сохранить" at bounding box center [1009, 99] width 74 height 23
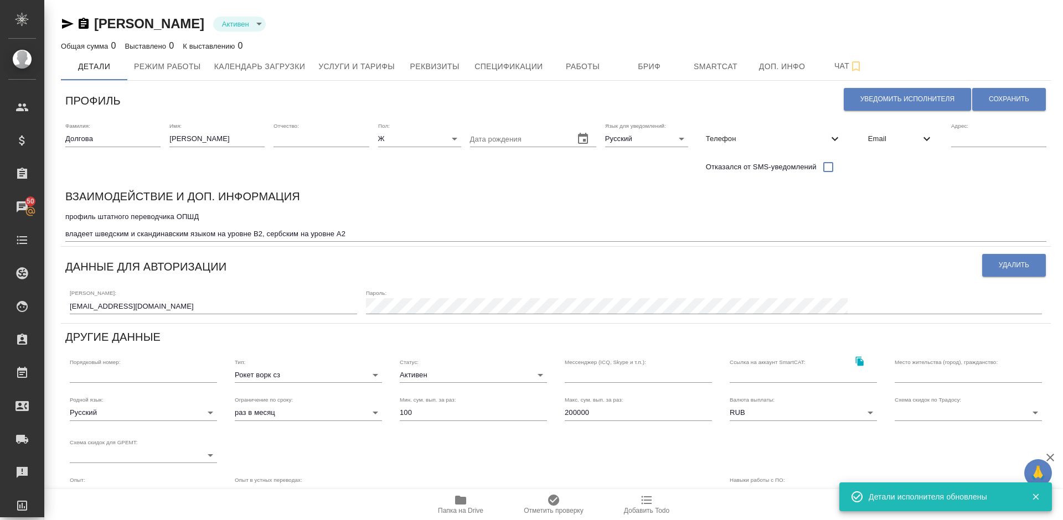
click at [64, 25] on icon "button" at bounding box center [68, 24] width 12 height 10
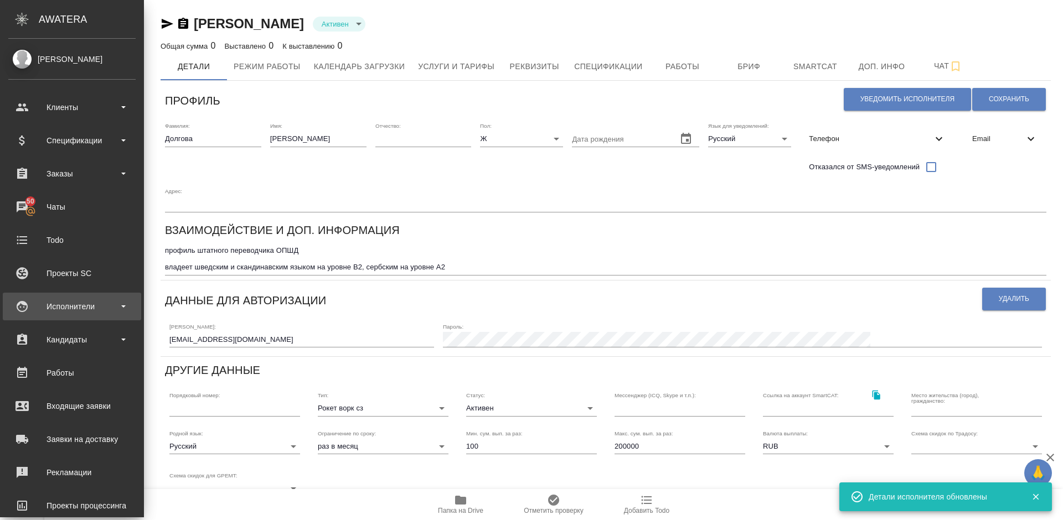
click at [76, 306] on div "Исполнители" at bounding box center [71, 306] width 127 height 17
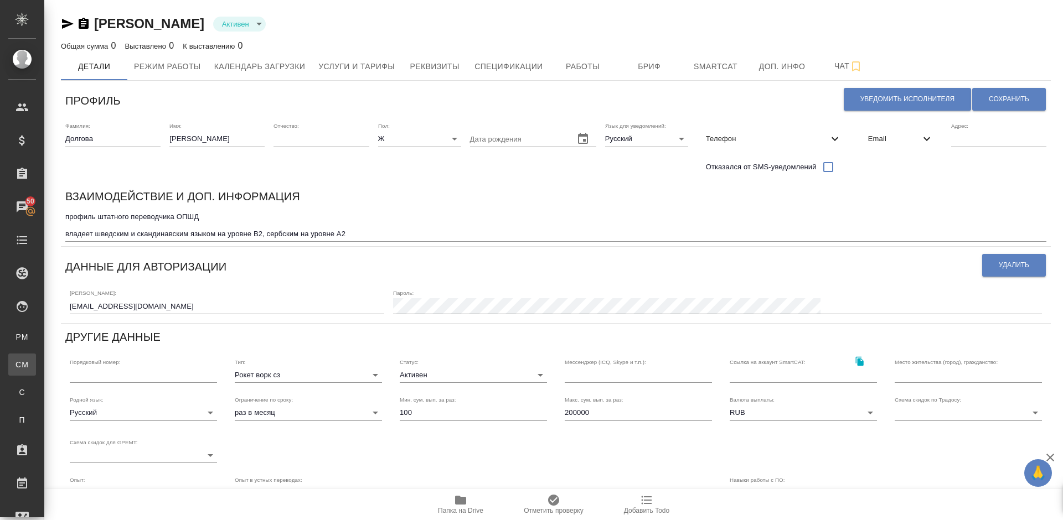
click at [17, 363] on div "Для CM/VM" at bounding box center [8, 364] width 17 height 11
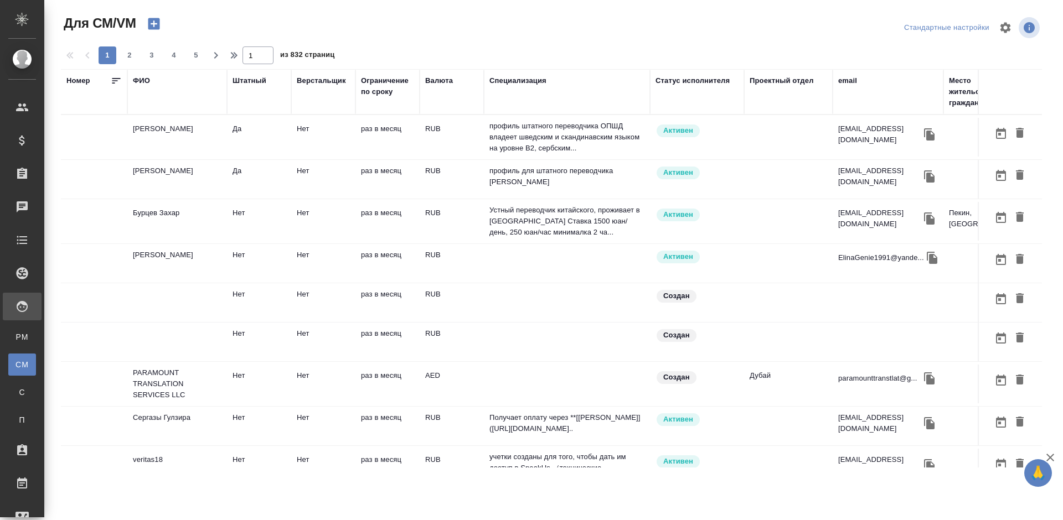
click at [149, 81] on div "ФИО" at bounding box center [141, 80] width 17 height 11
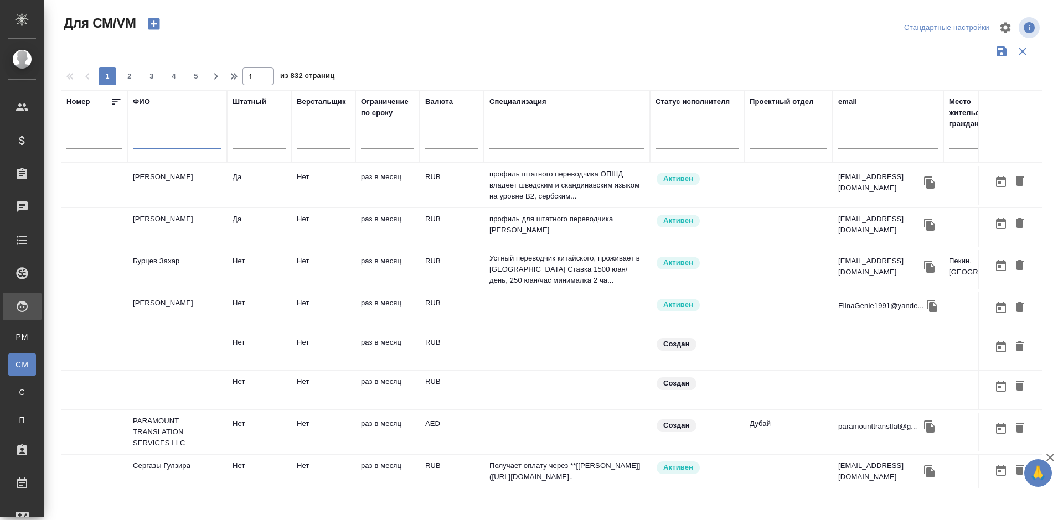
click at [169, 142] on input "text" at bounding box center [177, 142] width 89 height 14
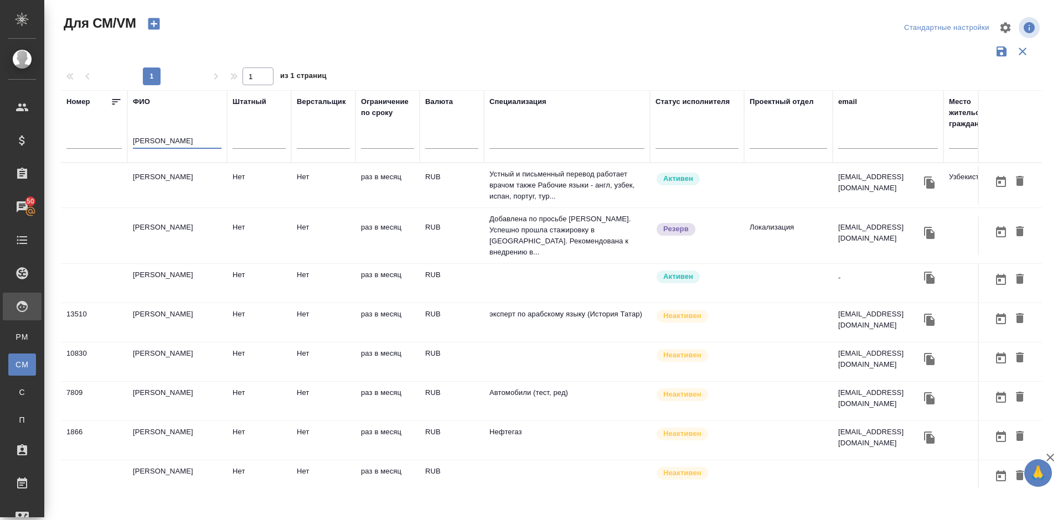
type input "[PERSON_NAME]"
click at [209, 264] on td "[PERSON_NAME]" at bounding box center [177, 283] width 100 height 39
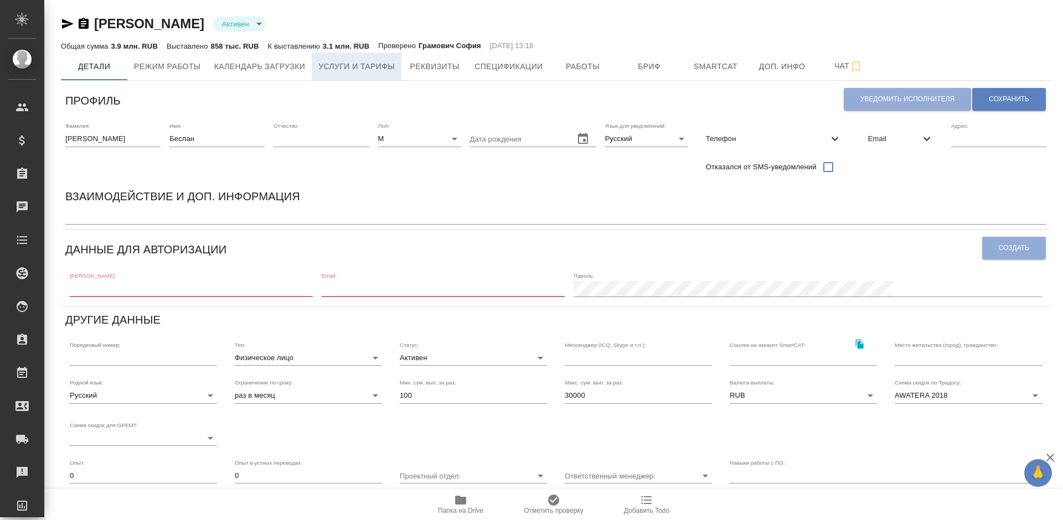
click at [363, 69] on span "Услуги и тарифы" at bounding box center [356, 67] width 76 height 14
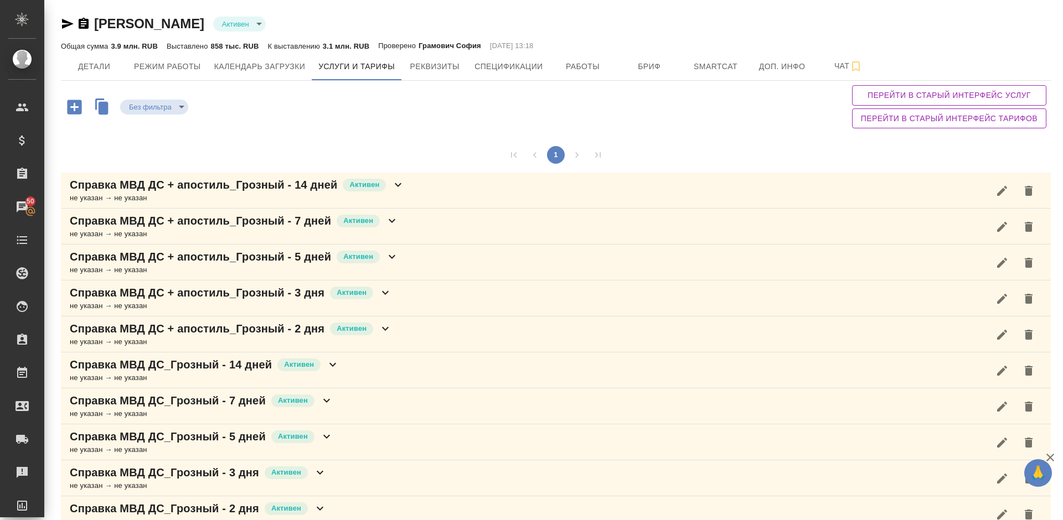
click at [805, 138] on div "1" at bounding box center [556, 154] width 990 height 35
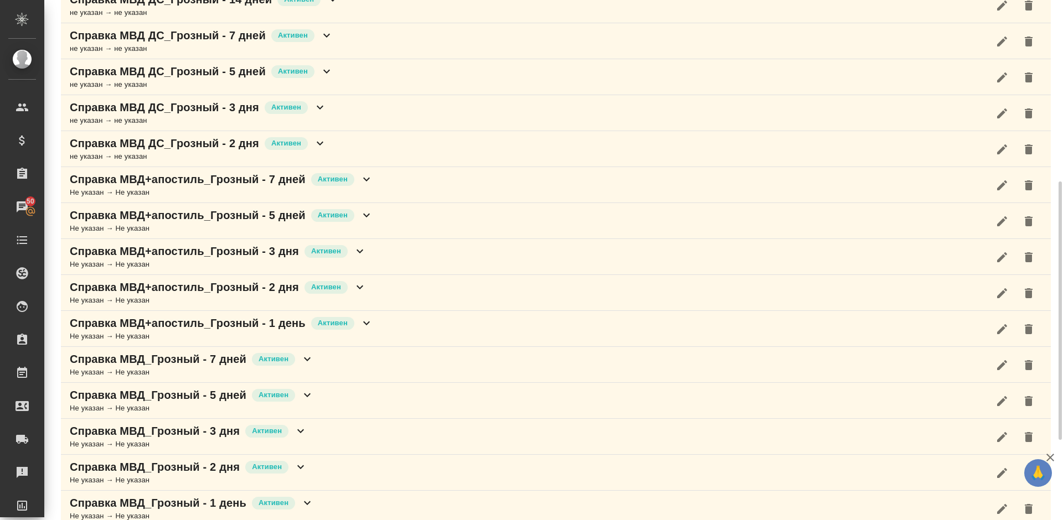
scroll to position [382, 0]
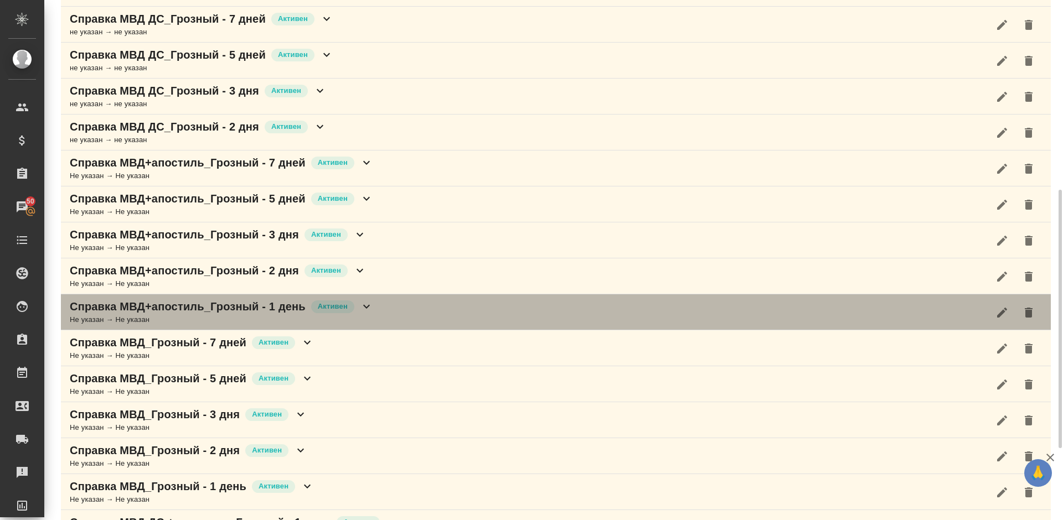
click at [386, 322] on div "Справка МВД+апостиль_Грозный - 1 день Активен Не указан → Не указан" at bounding box center [556, 312] width 990 height 36
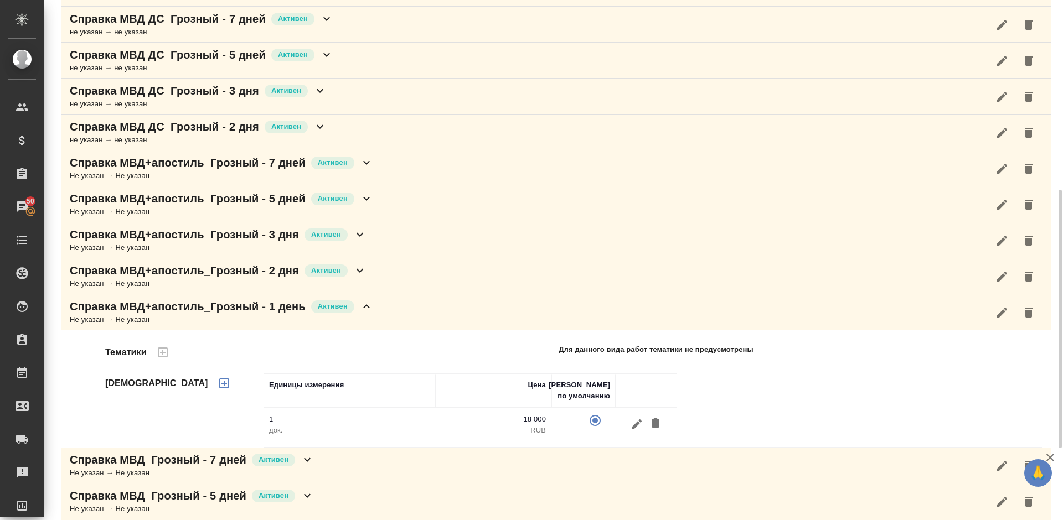
click at [386, 322] on div "Справка МВД+апостиль_Грозный - 1 день Активен Не указан → Не указан" at bounding box center [556, 312] width 990 height 36
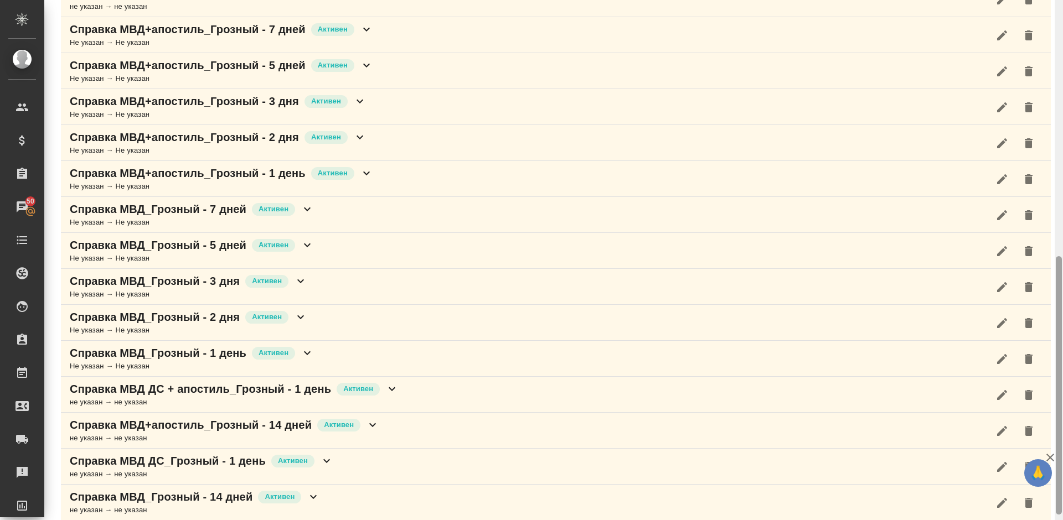
scroll to position [526, 0]
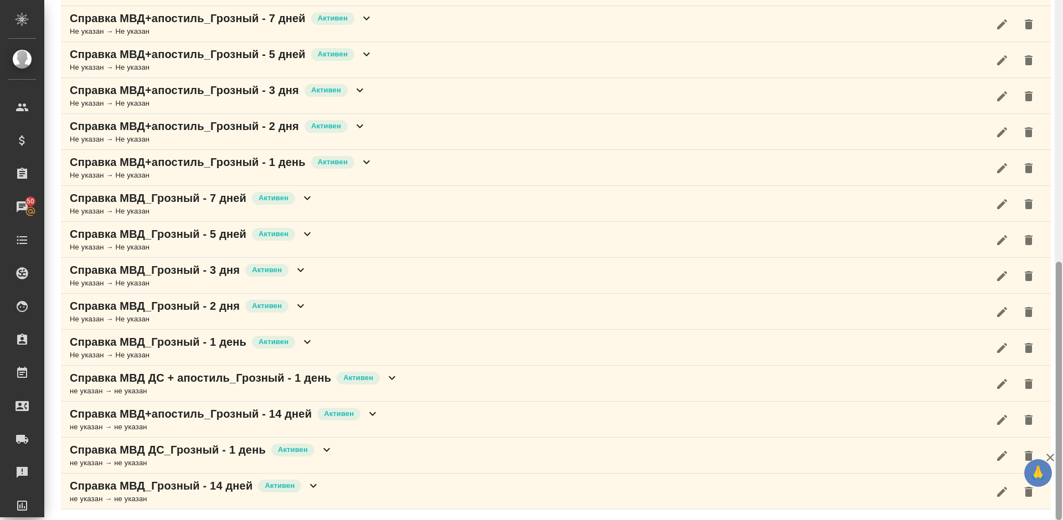
drag, startPoint x: 1061, startPoint y: 335, endPoint x: 1062, endPoint y: 426, distance: 91.3
click at [1062, 426] on div at bounding box center [1058, 260] width 8 height 520
click at [429, 386] on div "Справка МВД ДС + апостиль_Грозный - 1 день Активен не указан → не указан" at bounding box center [556, 384] width 990 height 36
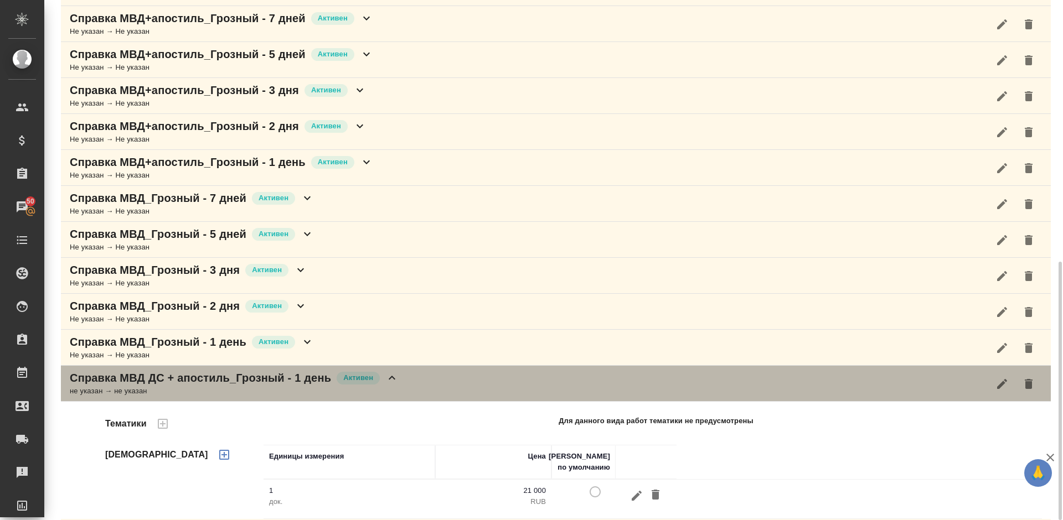
drag, startPoint x: 65, startPoint y: 377, endPoint x: 152, endPoint y: 379, distance: 86.9
click at [152, 379] on div "Справка МВД ДС + апостиль_Грозный - 1 день Активен не указан → не указан" at bounding box center [556, 384] width 990 height 36
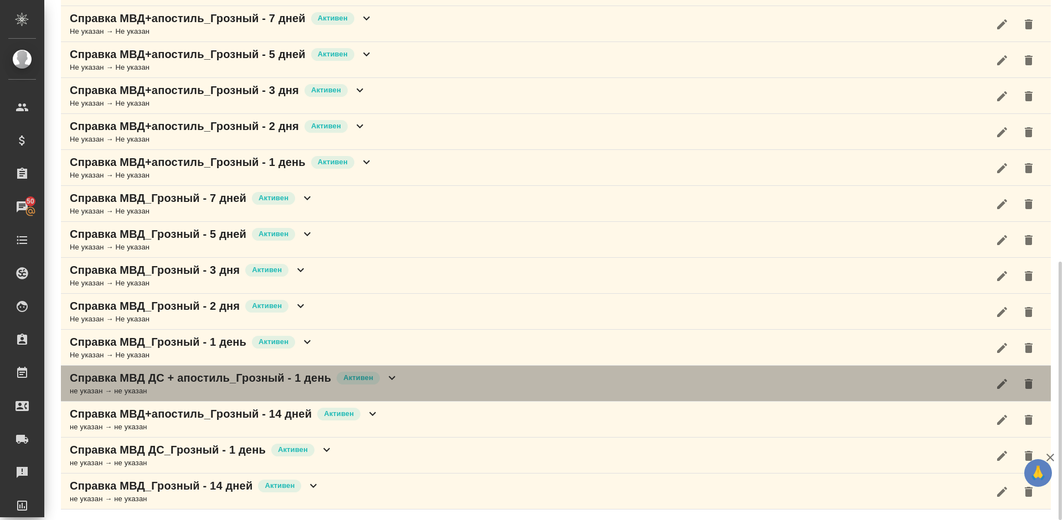
click at [328, 386] on div "не указан → не указан" at bounding box center [234, 391] width 329 height 11
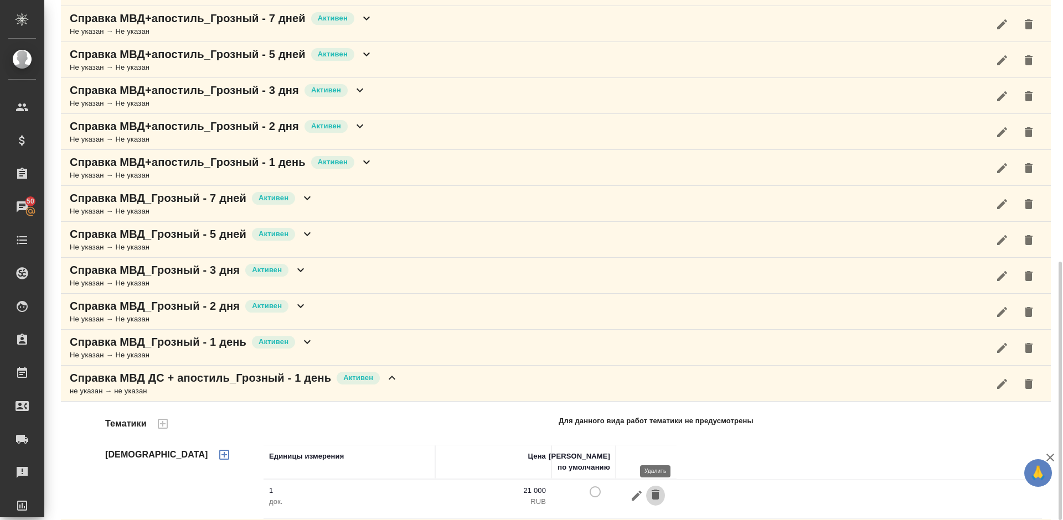
click at [656, 495] on icon "button" at bounding box center [655, 495] width 8 height 10
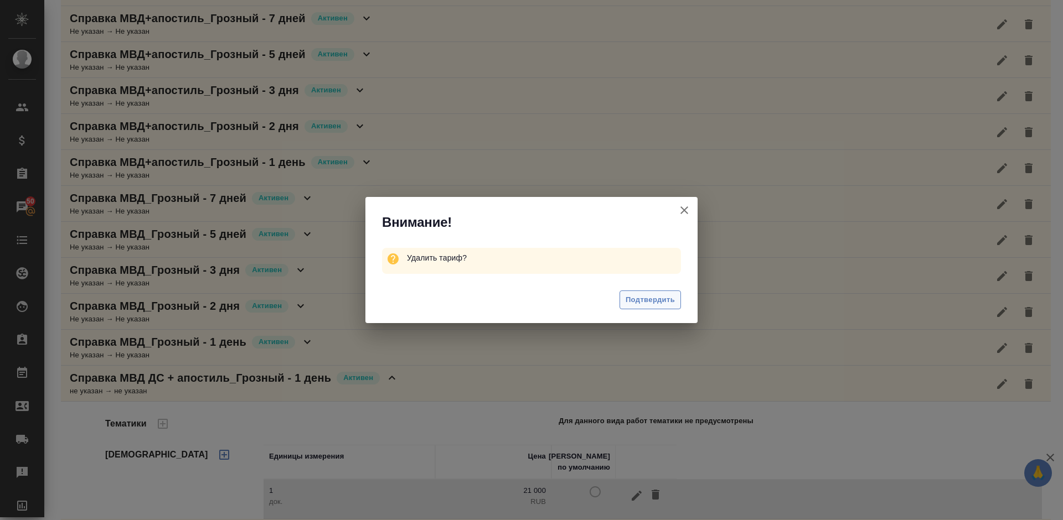
click at [644, 302] on span "Подтвердить" at bounding box center [649, 300] width 49 height 13
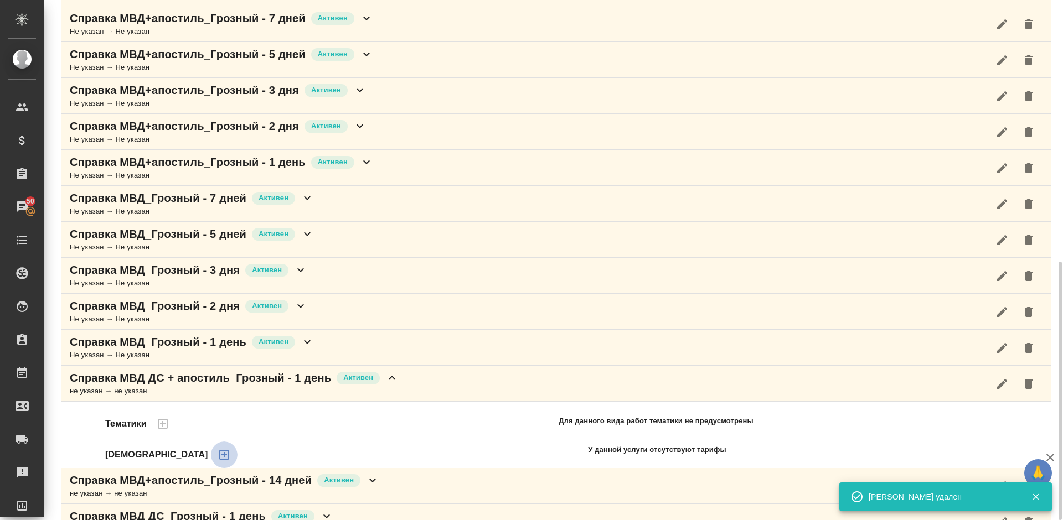
click at [218, 453] on icon "button" at bounding box center [224, 454] width 13 height 13
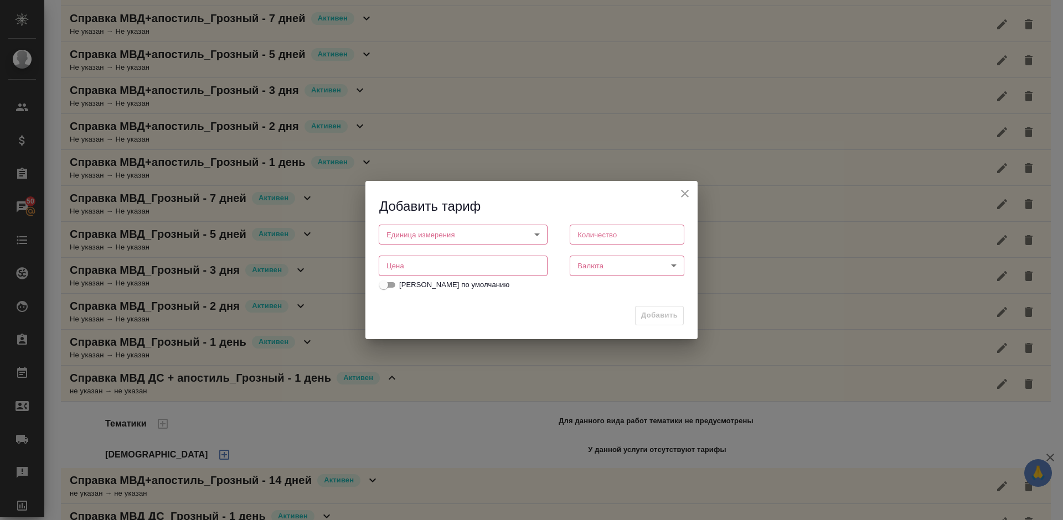
click at [433, 230] on body "🙏 .cls-1 fill:#fff; AWATERA Lazareva Anastasia Клиенты Спецификации Заказы 50 Ч…" at bounding box center [531, 260] width 1063 height 520
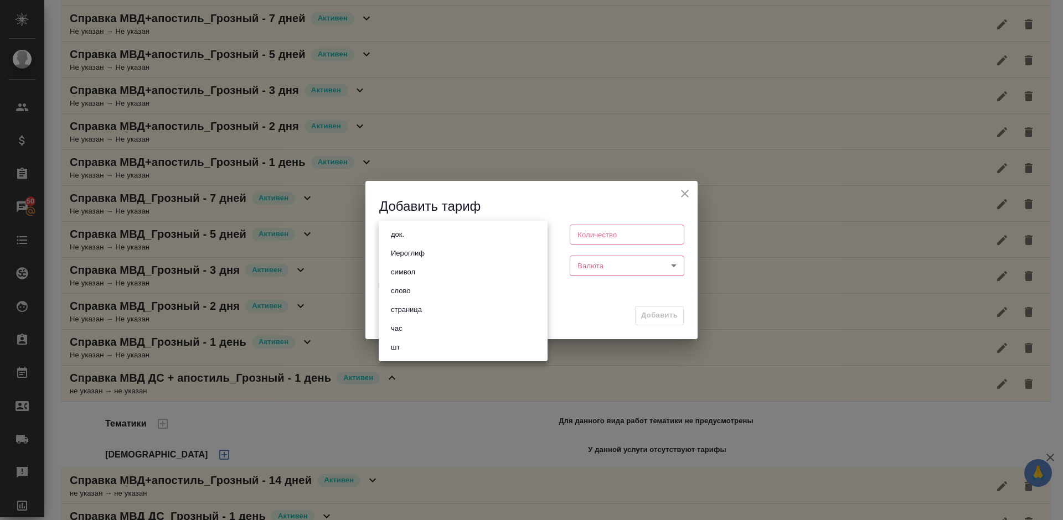
click at [687, 194] on div at bounding box center [531, 260] width 1063 height 520
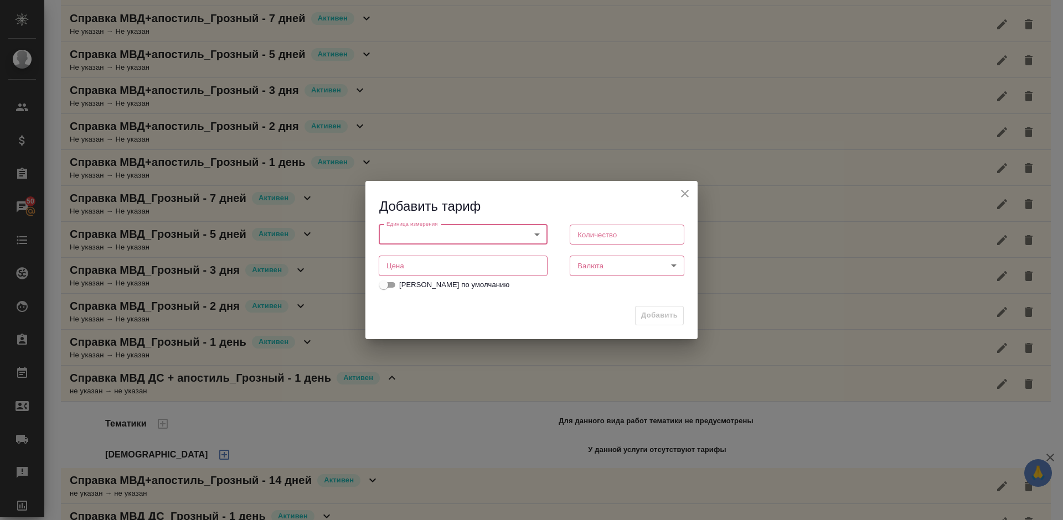
click at [687, 194] on icon "close" at bounding box center [684, 193] width 13 height 13
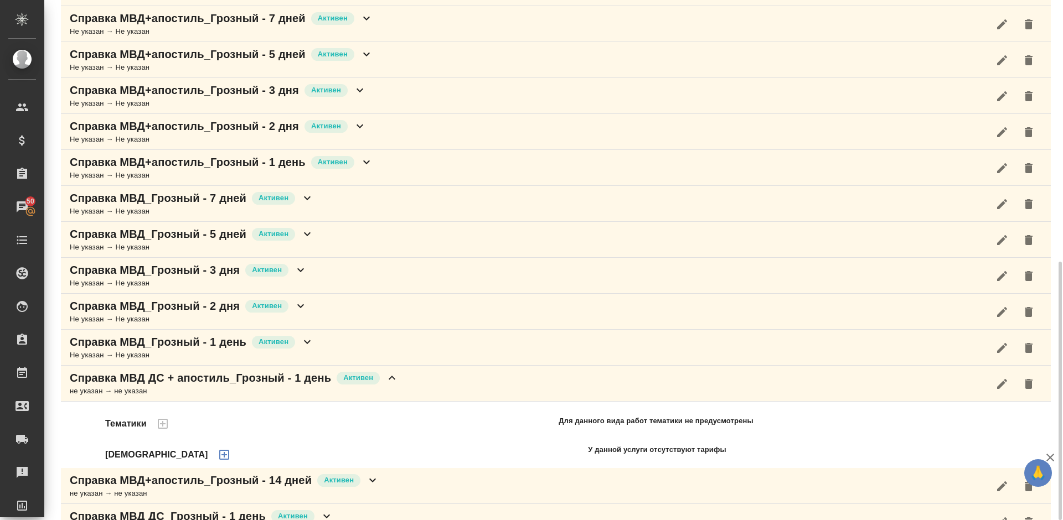
click at [318, 346] on div "Справка МВД_Грозный - 1 день Активен Не указан → Не указан" at bounding box center [556, 348] width 990 height 36
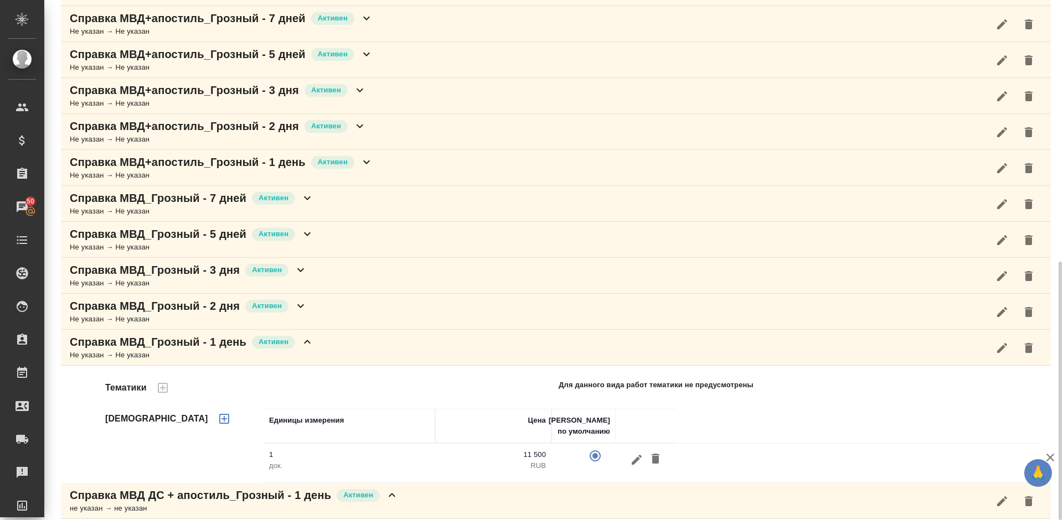
click at [318, 346] on div "Справка МВД_Грозный - 1 день Активен Не указан → Не указан" at bounding box center [556, 348] width 990 height 36
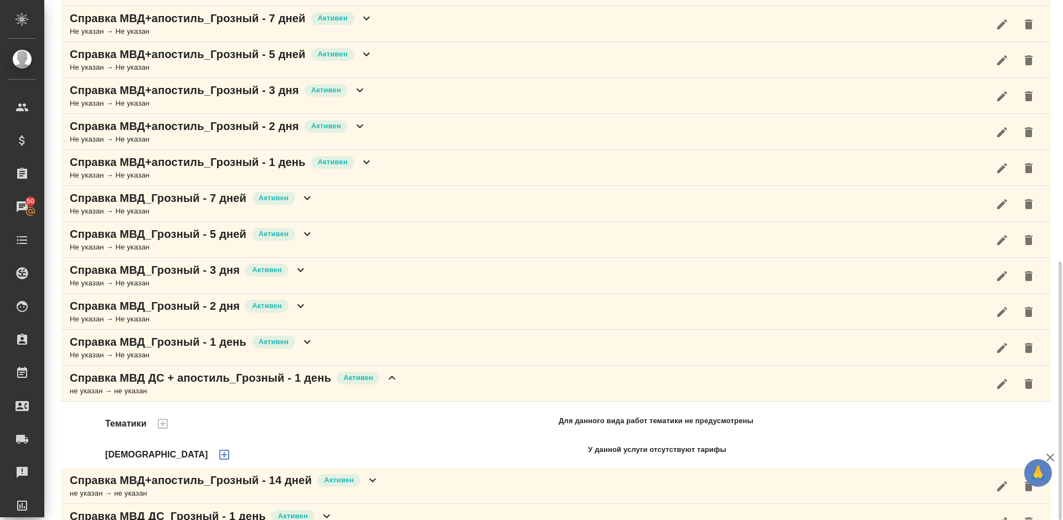
click at [218, 458] on icon "button" at bounding box center [224, 454] width 13 height 13
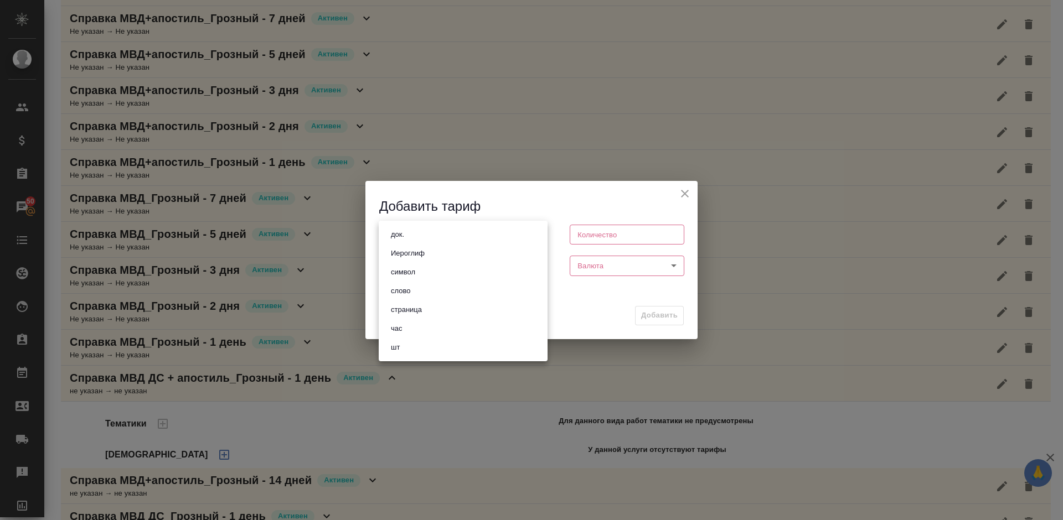
click at [445, 232] on body "🙏 .cls-1 fill:#fff; AWATERA Lazareva Anastasia Клиенты Спецификации Заказы 50 Ч…" at bounding box center [531, 260] width 1063 height 520
click at [421, 230] on li "док." at bounding box center [463, 234] width 169 height 19
type input "5a8b1489cc6b4906c91bfd8b"
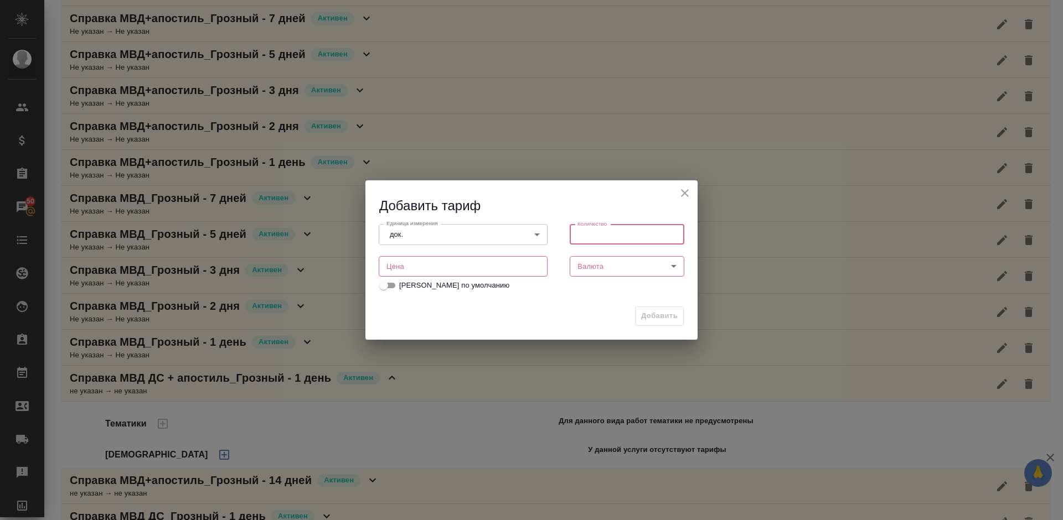
click at [586, 233] on input "number" at bounding box center [627, 235] width 115 height 20
type input "1"
click at [452, 261] on input "number" at bounding box center [463, 266] width 169 height 20
type input "21000"
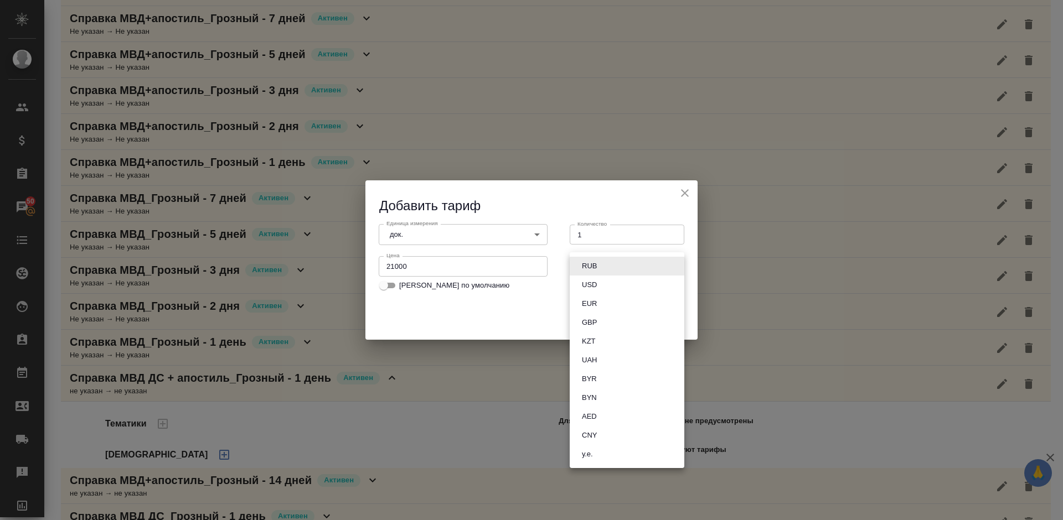
click at [602, 262] on body "🙏 .cls-1 fill:#fff; AWATERA Lazareva Anastasia Клиенты Спецификации Заказы 50 Ч…" at bounding box center [531, 260] width 1063 height 520
click at [616, 266] on li "RUB" at bounding box center [627, 266] width 115 height 19
type input "RUB"
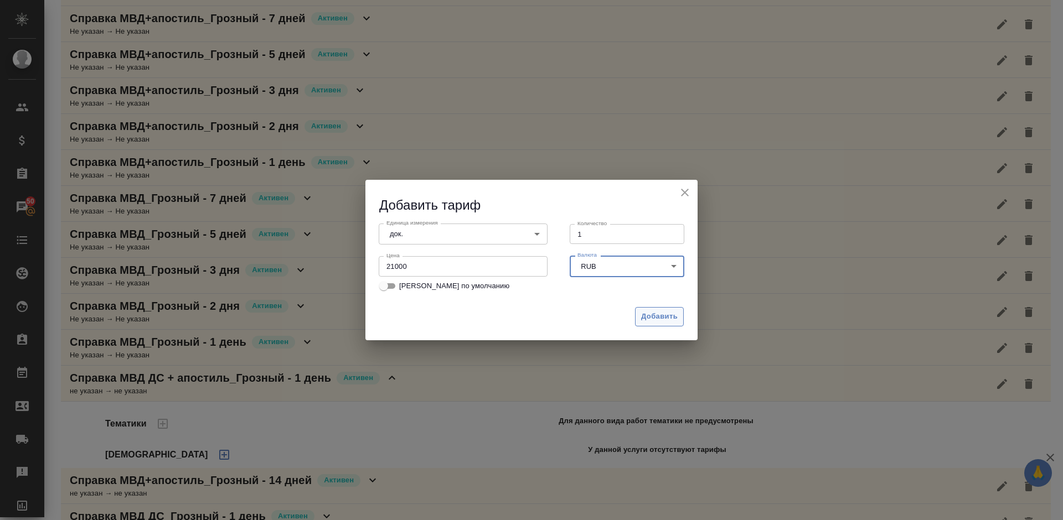
click at [650, 317] on span "Добавить" at bounding box center [659, 317] width 37 height 13
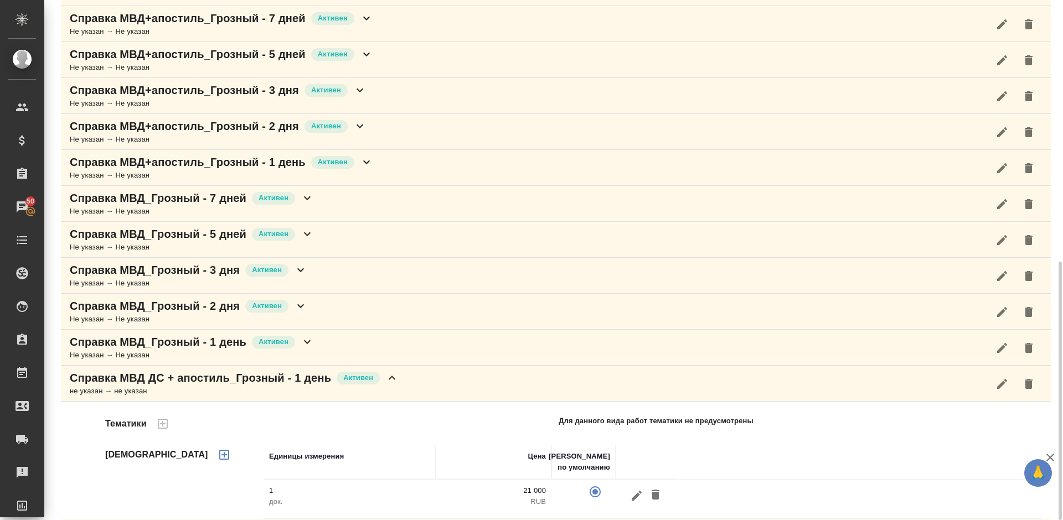
click at [415, 389] on div "Справка МВД ДС + апостиль_Грозный - 1 день Активен не указан → не указан" at bounding box center [556, 384] width 990 height 36
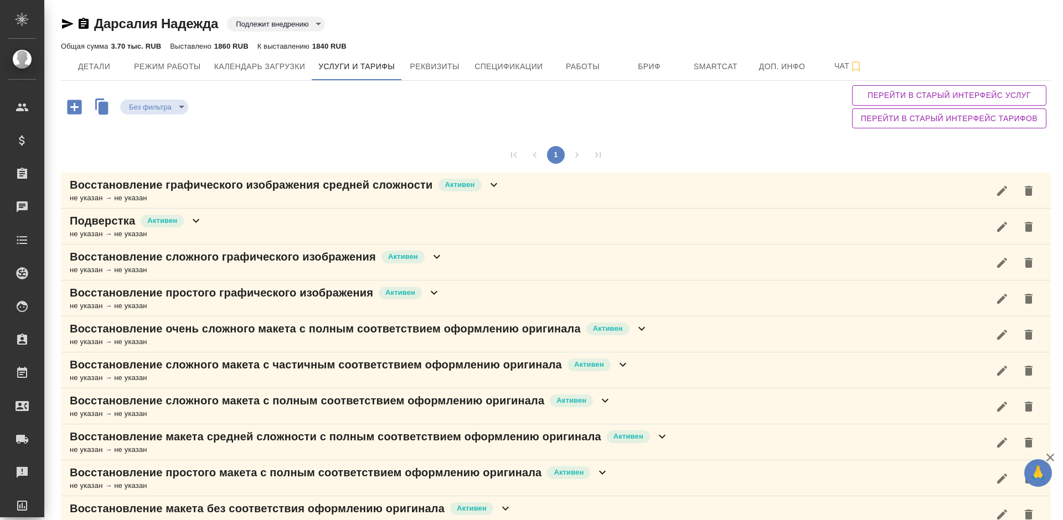
click at [779, 154] on div "1" at bounding box center [556, 154] width 990 height 35
click at [111, 68] on span "Детали" at bounding box center [94, 67] width 53 height 14
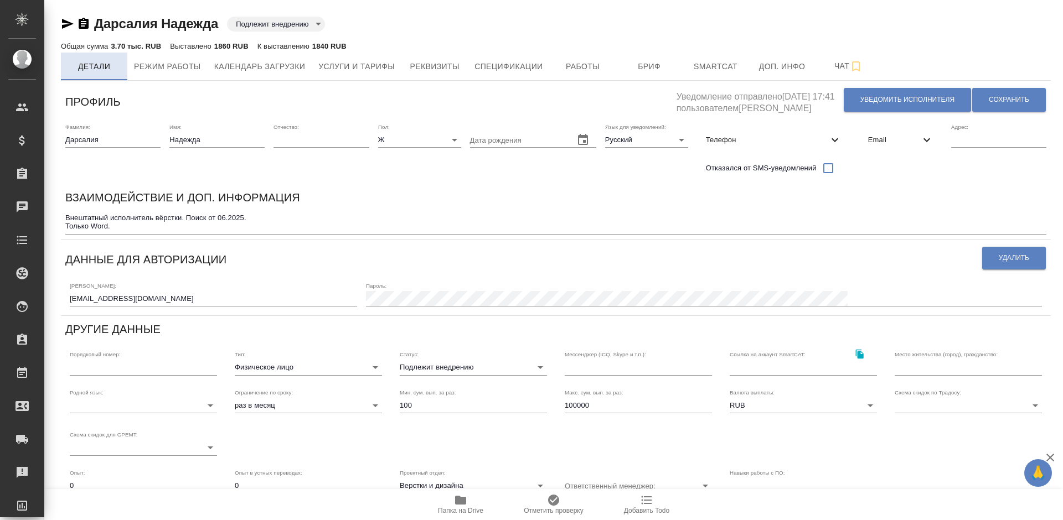
type input "[PERSON_NAME]"
click at [644, 192] on div "Взаимодействие и доп. информация" at bounding box center [555, 200] width 981 height 22
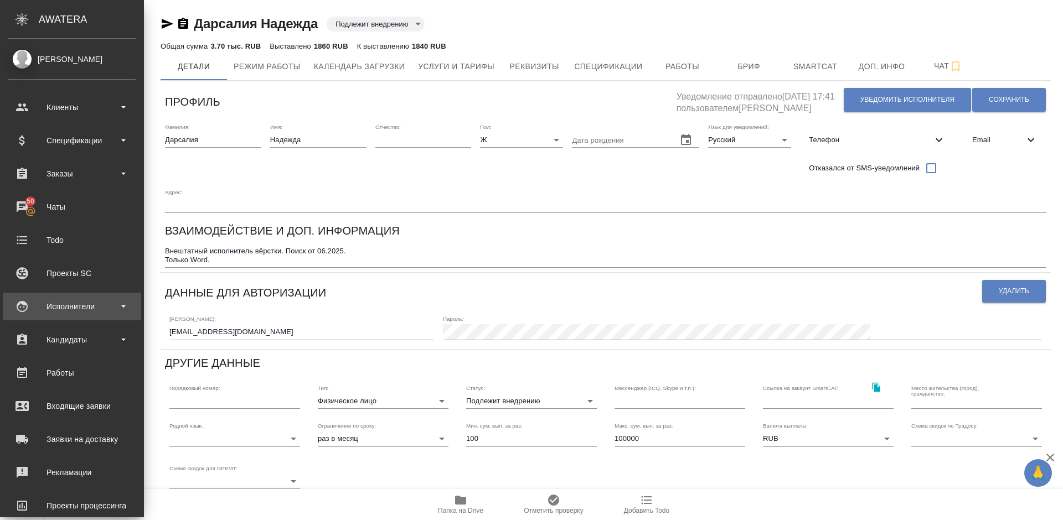
click at [78, 301] on div "Исполнители" at bounding box center [71, 306] width 127 height 17
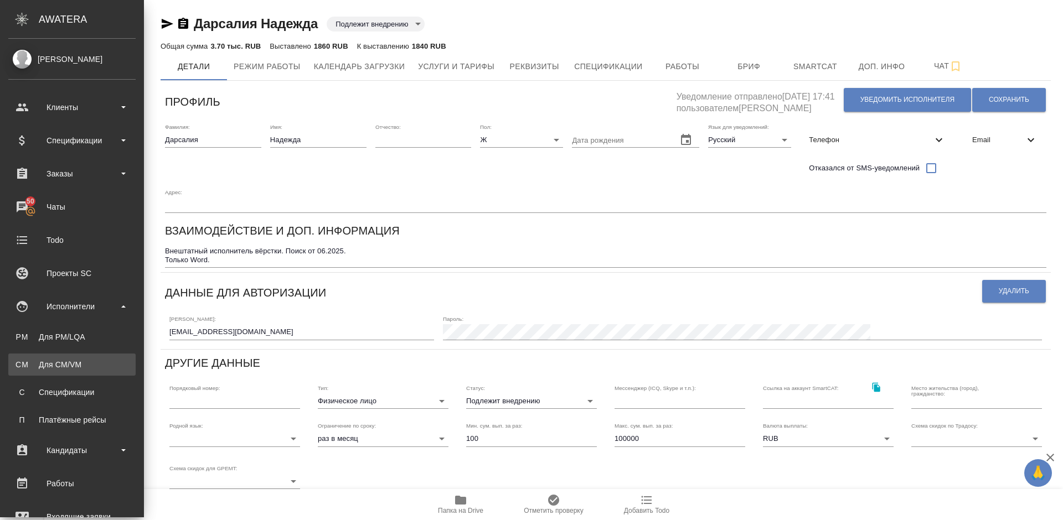
click at [90, 358] on link "CM Для CM/VM" at bounding box center [71, 365] width 127 height 22
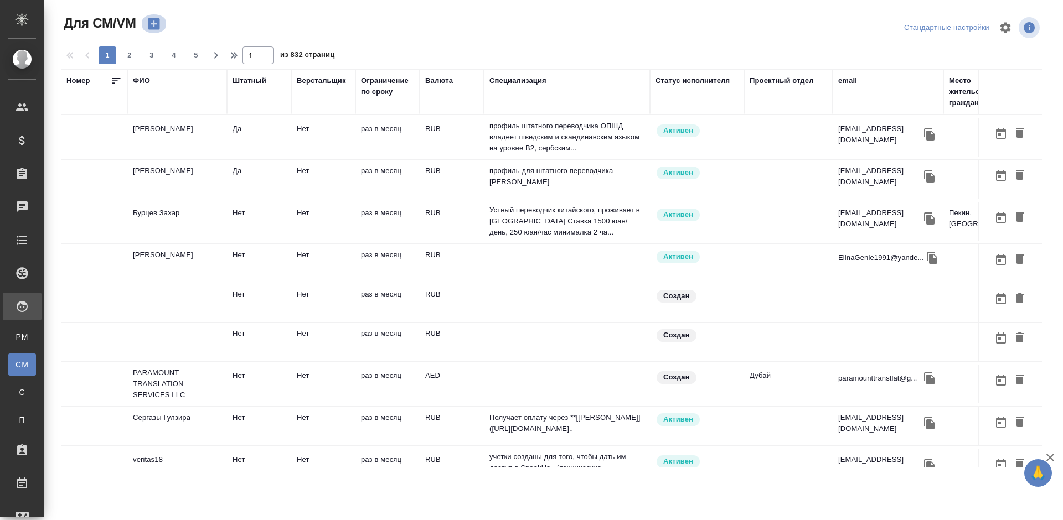
click at [156, 24] on icon "button" at bounding box center [153, 23] width 15 height 15
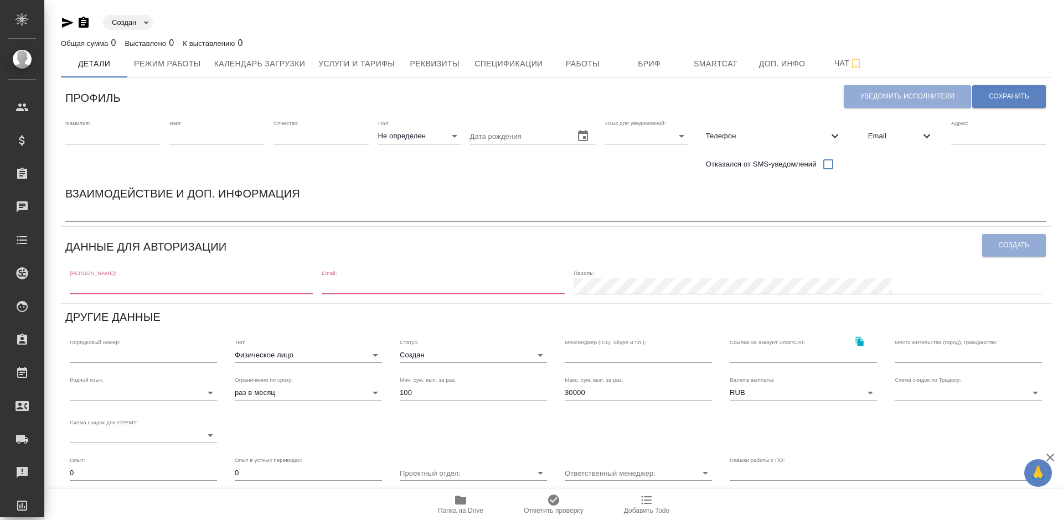
click at [115, 289] on input "text" at bounding box center [191, 285] width 243 height 15
paste input "[PERSON_NAME][DOMAIN_NAME][EMAIL_ADDRESS][DOMAIN_NAME]"
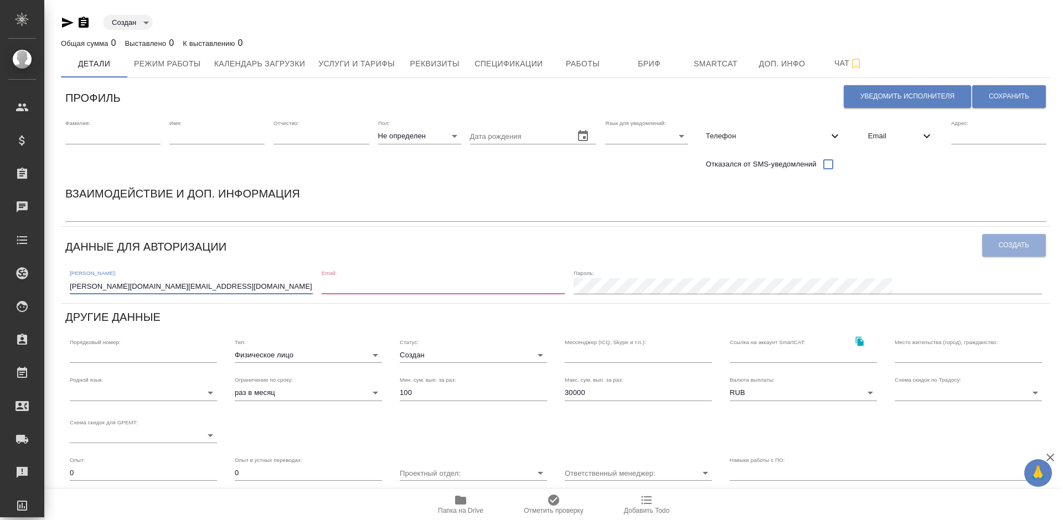
type input "[PERSON_NAME][DOMAIN_NAME][EMAIL_ADDRESS][DOMAIN_NAME]"
click at [432, 286] on input "email" at bounding box center [443, 285] width 243 height 15
paste input "[PERSON_NAME][DOMAIN_NAME][EMAIL_ADDRESS][DOMAIN_NAME]"
type input "[PERSON_NAME][DOMAIN_NAME][EMAIL_ADDRESS][DOMAIN_NAME]"
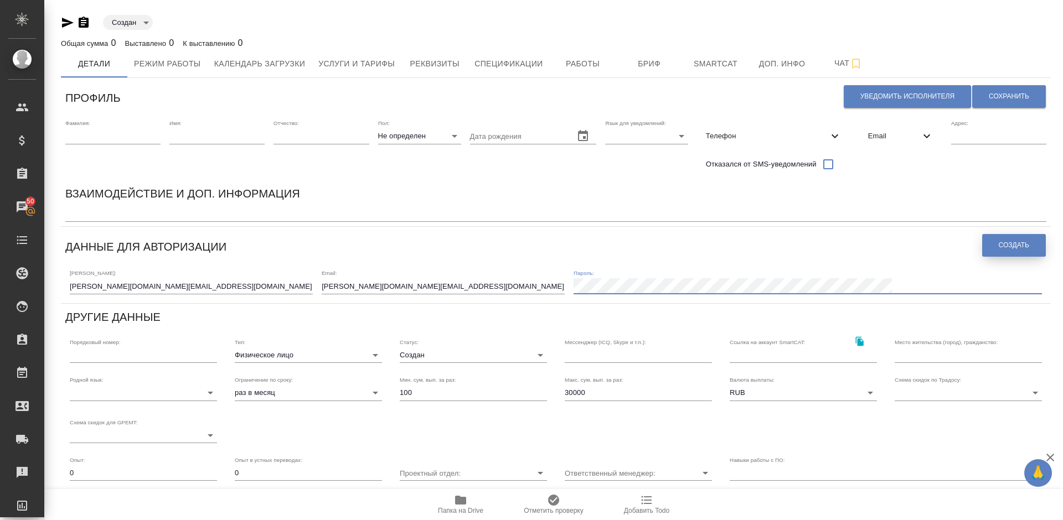
click at [1015, 244] on span "Создать" at bounding box center [1014, 245] width 30 height 9
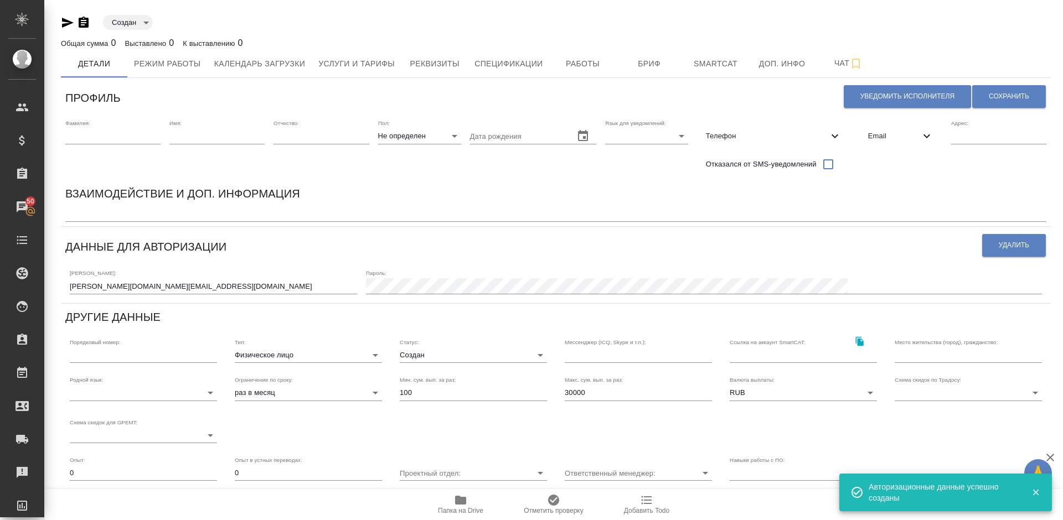
click at [456, 352] on body "🙏 .cls-1 fill:#fff; AWATERA [PERSON_NAME] Спецификации Заказы 50 Чаты Todo Прое…" at bounding box center [531, 260] width 1063 height 520
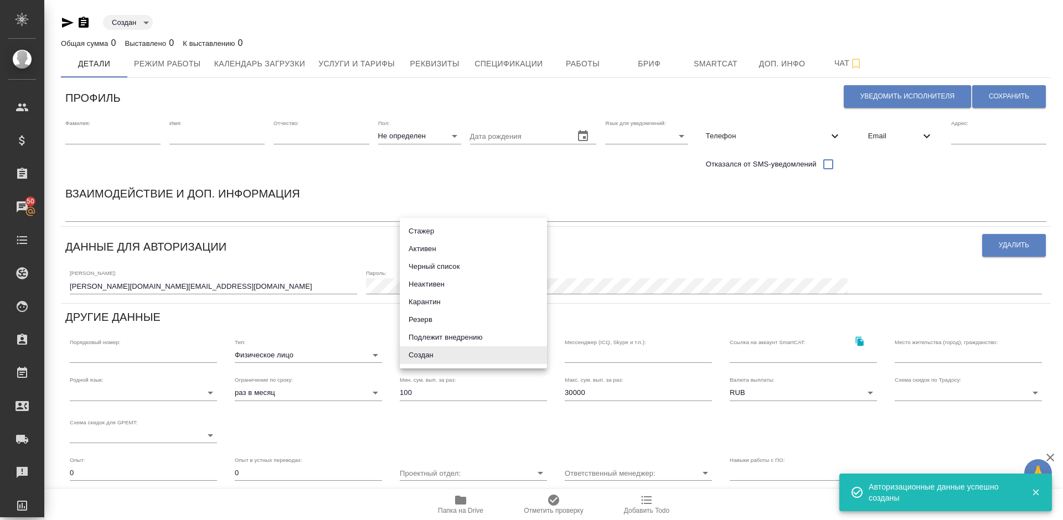
click at [443, 337] on li "Подлежит внедрению" at bounding box center [473, 338] width 147 height 18
type input "toBeImplemented"
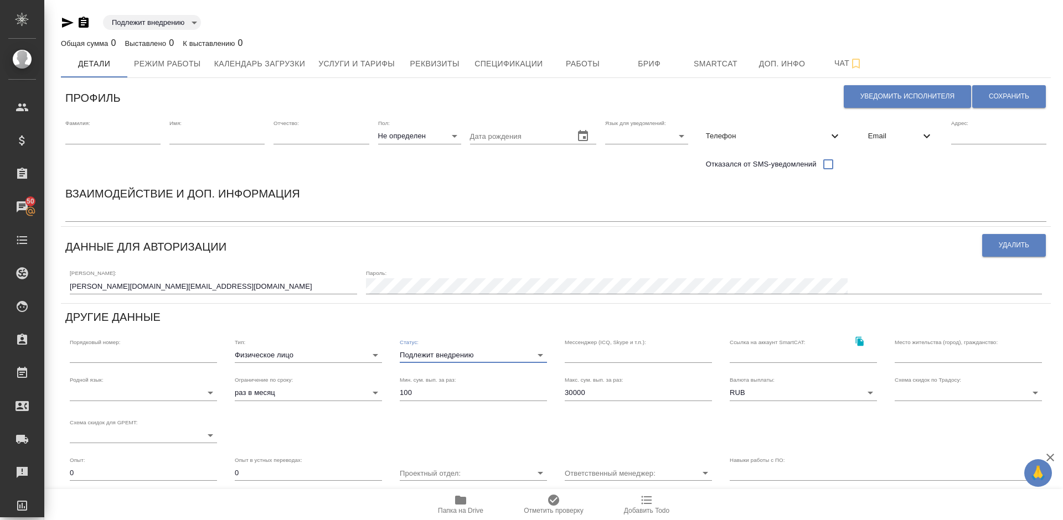
click at [899, 138] on span "Email" at bounding box center [894, 136] width 52 height 11
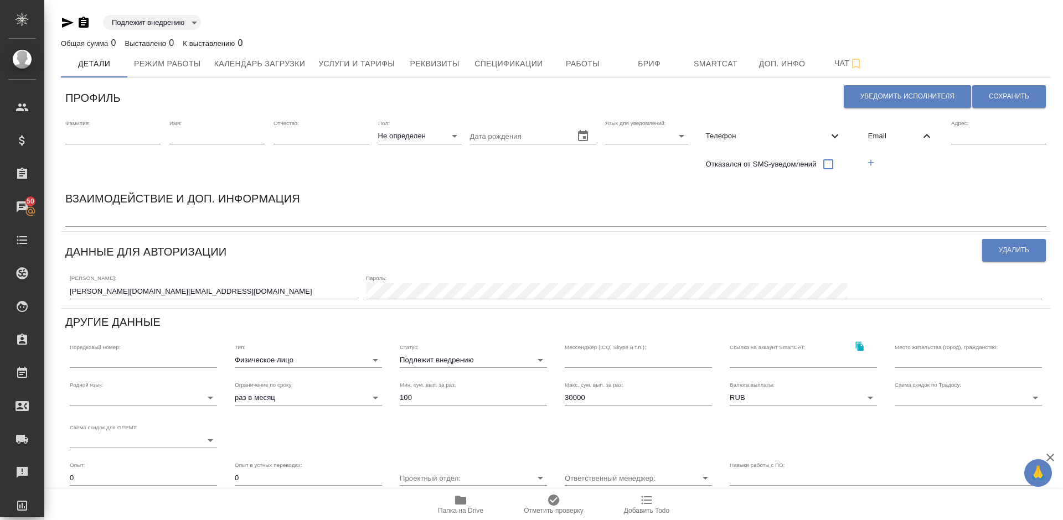
click at [876, 165] on icon "button" at bounding box center [871, 163] width 10 height 10
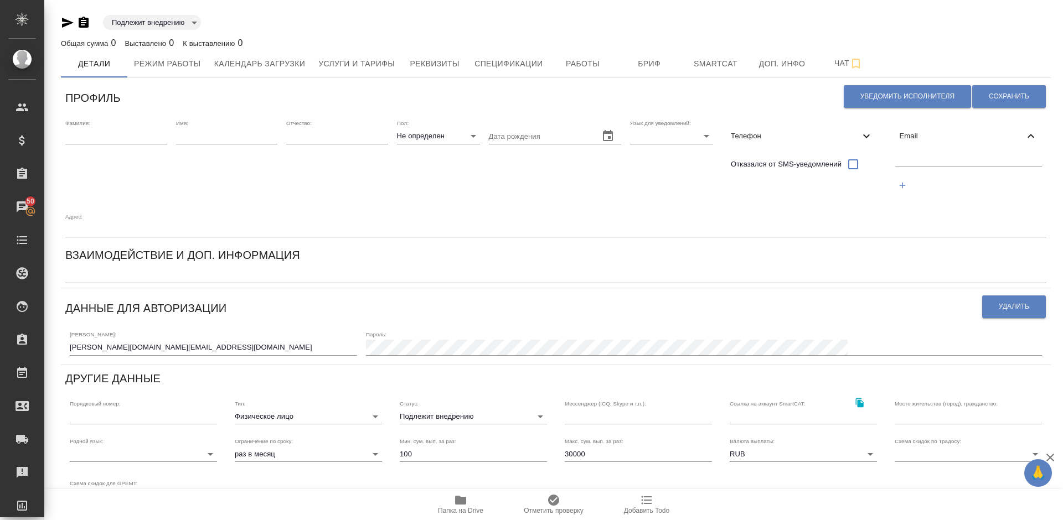
click at [915, 159] on input "text" at bounding box center [968, 160] width 147 height 14
paste input "[PERSON_NAME][DOMAIN_NAME][EMAIL_ADDRESS][DOMAIN_NAME]"
type input "[PERSON_NAME][DOMAIN_NAME][EMAIL_ADDRESS][DOMAIN_NAME]"
click at [1004, 93] on span "Сохранить" at bounding box center [1009, 96] width 40 height 9
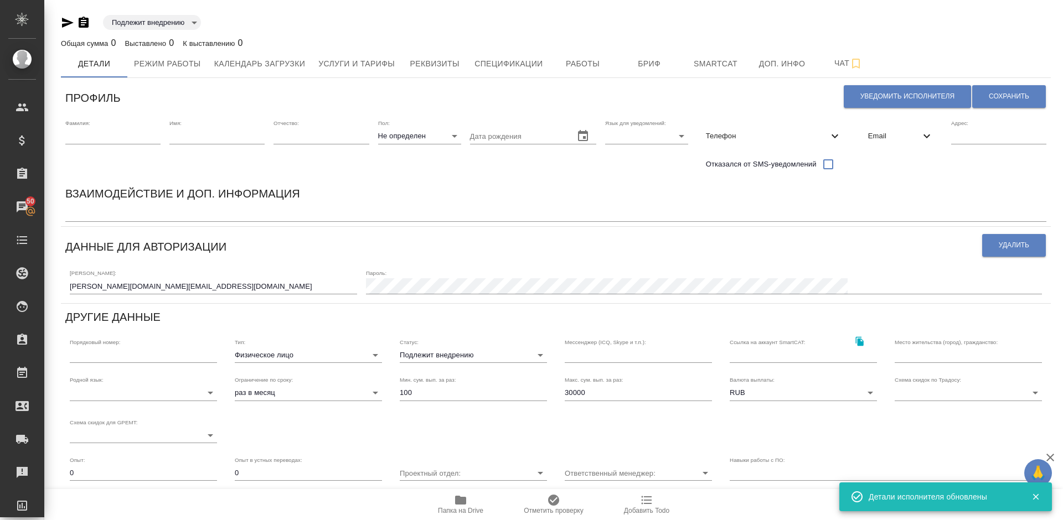
paste input "Дзык"
click at [112, 134] on input "text" at bounding box center [112, 135] width 95 height 15
type input "Дзык"
click at [216, 130] on input "text" at bounding box center [216, 135] width 95 height 15
paste input "Анастаси"
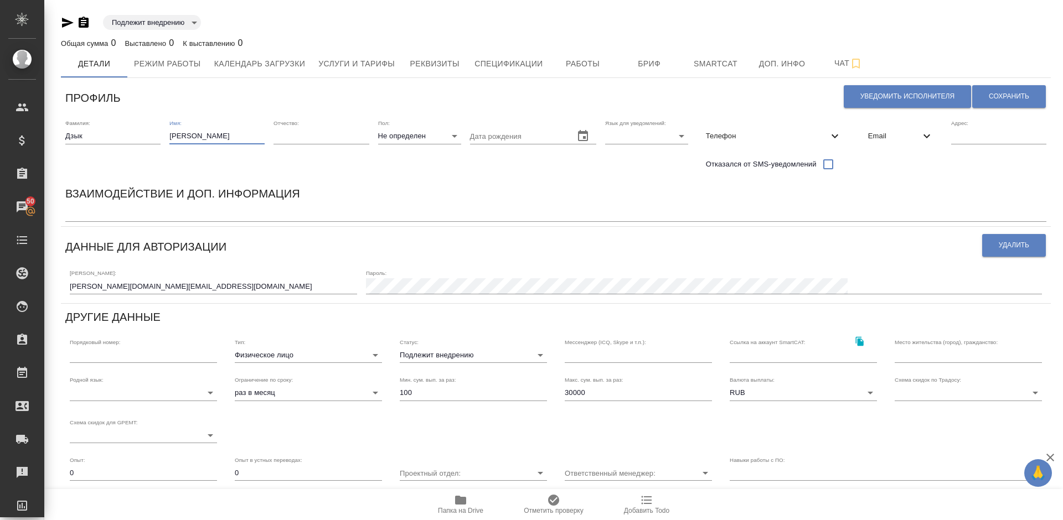
type input "[PERSON_NAME]"
click at [436, 140] on body "🙏 .cls-1 fill:#fff; AWATERA [PERSON_NAME] Спецификации Заказы 50 Чаты Todo Прое…" at bounding box center [531, 260] width 1063 height 520
click at [407, 163] on li "Ж" at bounding box center [419, 172] width 83 height 18
type input "[DEMOGRAPHIC_DATA]"
click at [643, 136] on body "🙏 .cls-1 fill:#fff; AWATERA [PERSON_NAME] Спецификации Заказы 50 Чаты Todo Прое…" at bounding box center [531, 260] width 1063 height 520
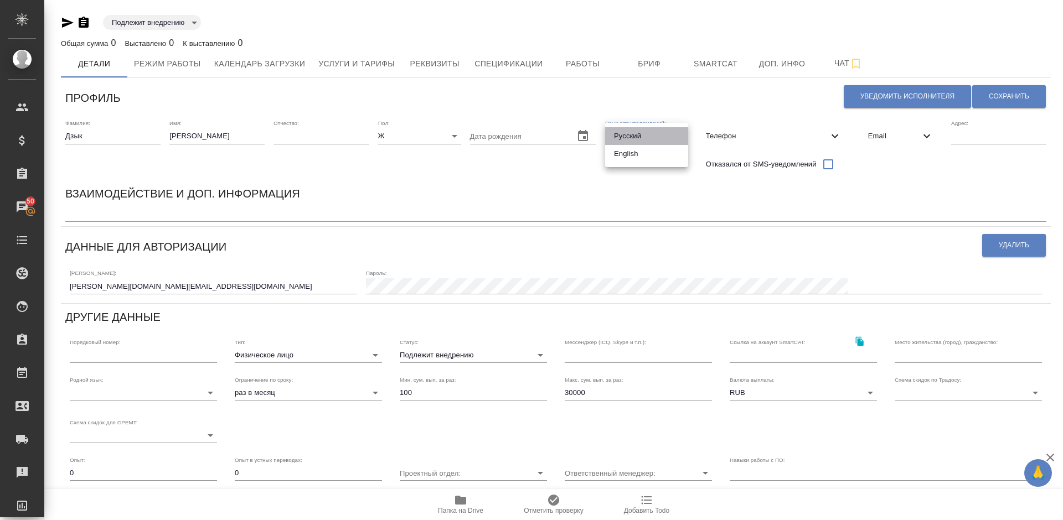
click at [622, 139] on li "Русский" at bounding box center [646, 136] width 83 height 18
type input "RU"
click at [141, 394] on body "🙏 .cls-1 fill:#fff; AWATERA [PERSON_NAME] Спецификации Заказы 50 Чаты Todo Прое…" at bounding box center [531, 260] width 1063 height 520
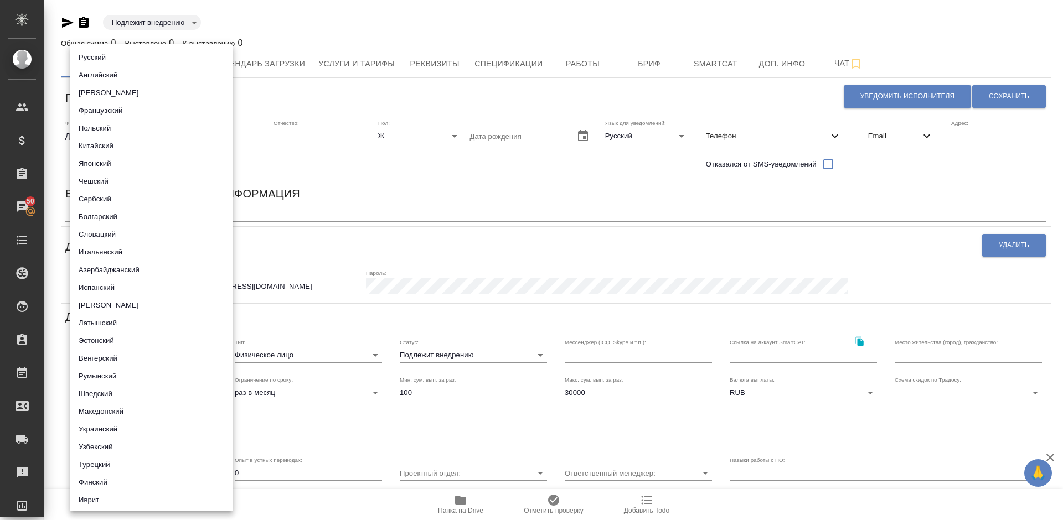
click at [139, 57] on li "Русский" at bounding box center [151, 58] width 163 height 18
type input "5b23e16b512f265610b605f7"
click at [385, 167] on div at bounding box center [531, 260] width 1063 height 520
click at [550, 177] on div at bounding box center [531, 260] width 1063 height 520
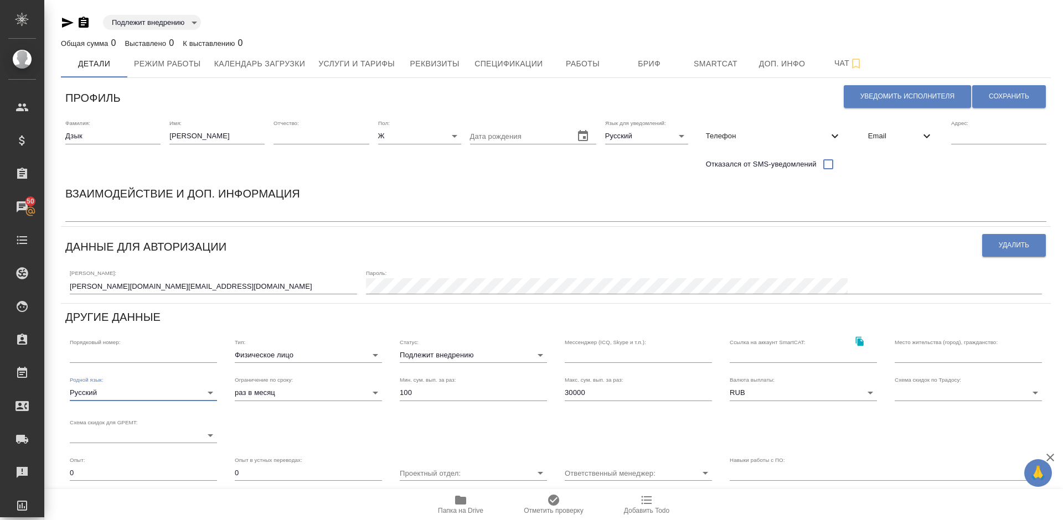
click at [96, 214] on textarea at bounding box center [555, 214] width 981 height 8
paste textarea "Внештатный исполнитель вёрстки."
type textarea "Внештатный исполнитель вёрстки."
click at [993, 96] on span "Сохранить" at bounding box center [1009, 96] width 40 height 9
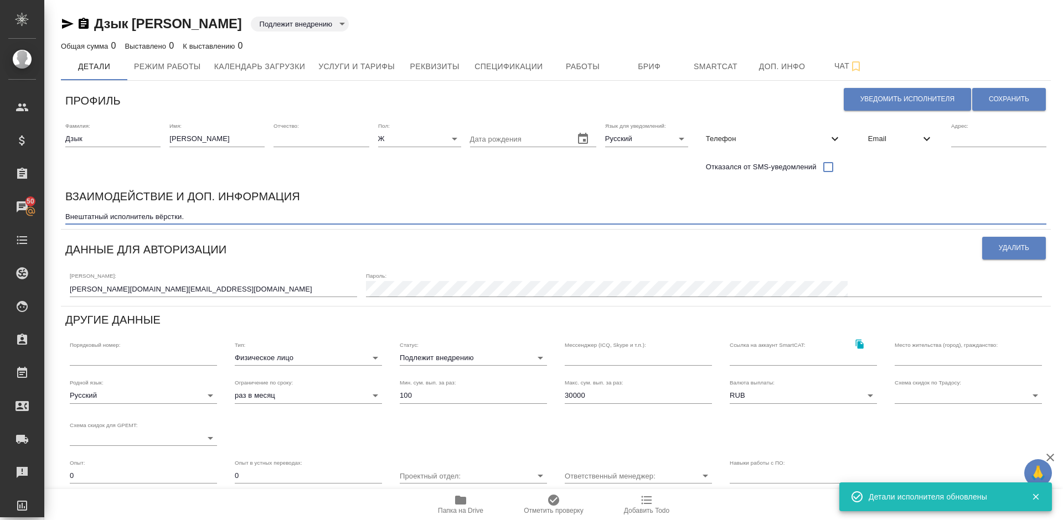
click at [191, 215] on textarea "Внештатный исполнитель вёрстки." at bounding box center [555, 217] width 981 height 8
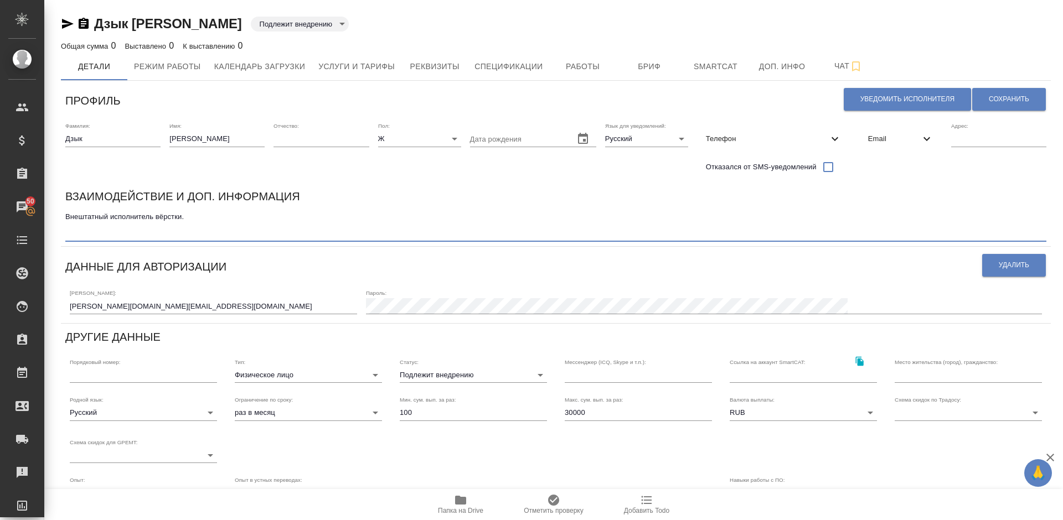
paste textarea "Только Word, тест на 8,5 баллов"
type textarea "Внештатный исполнитель вёрстки. Только Word, тест на 8,5 баллов"
click at [1002, 94] on button "Сохранить" at bounding box center [1009, 99] width 74 height 23
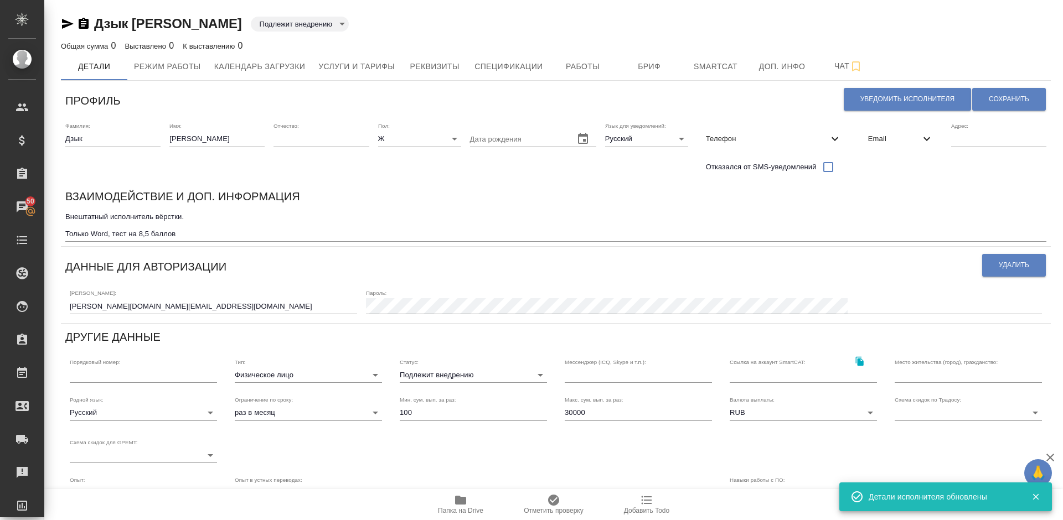
click at [602, 199] on div "Взаимодействие и доп. информация" at bounding box center [555, 199] width 981 height 22
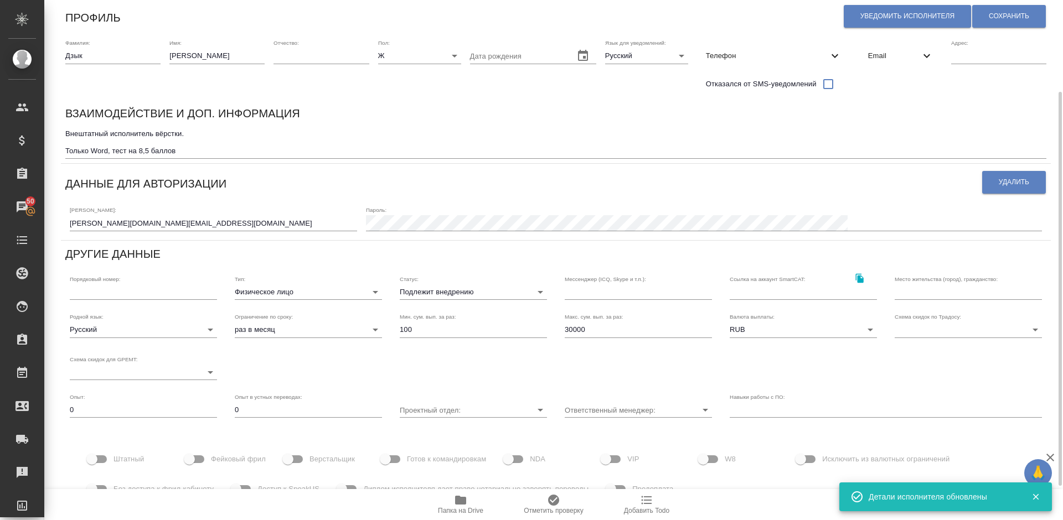
scroll to position [167, 0]
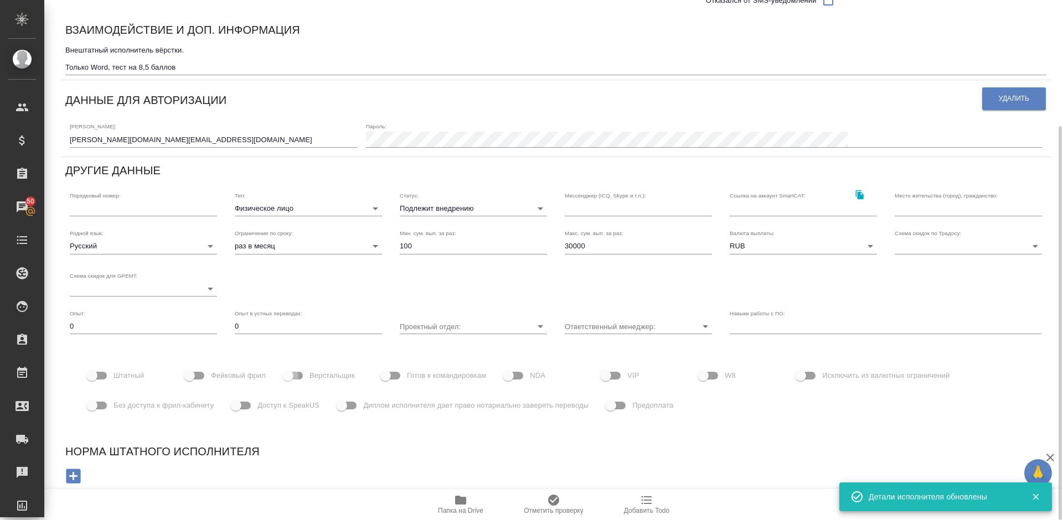
click at [297, 373] on input "Верстальщик" at bounding box center [287, 375] width 63 height 21
checkbox input "true"
click at [444, 327] on input "Проектный отдел:" at bounding box center [456, 326] width 112 height 15
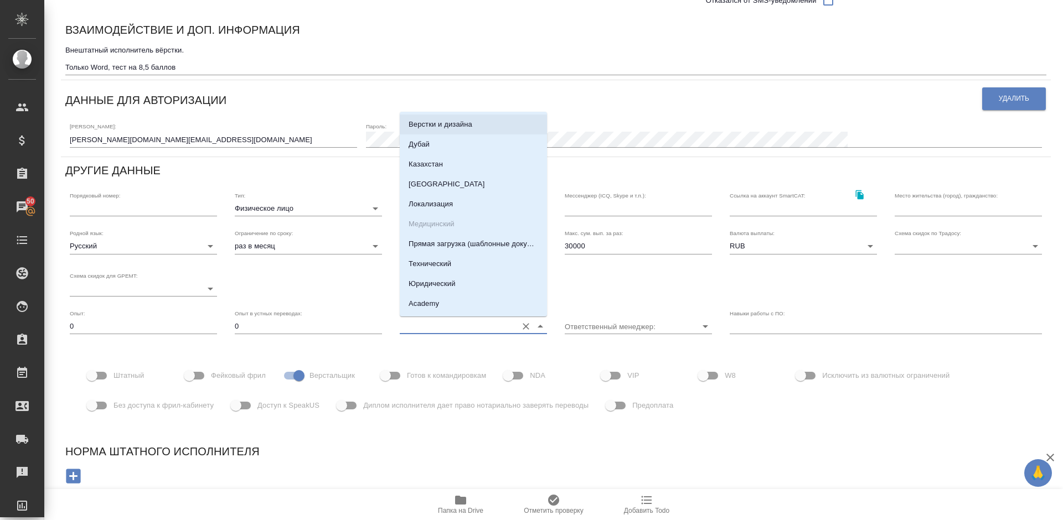
click at [441, 124] on p "Верстки и дизайна" at bounding box center [440, 124] width 64 height 11
type input "Верстки и дизайна"
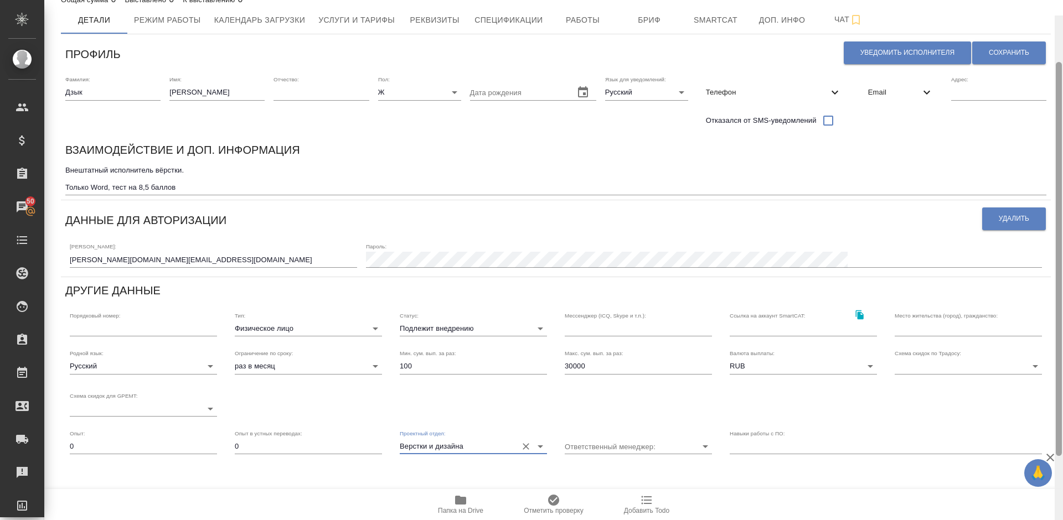
scroll to position [0, 0]
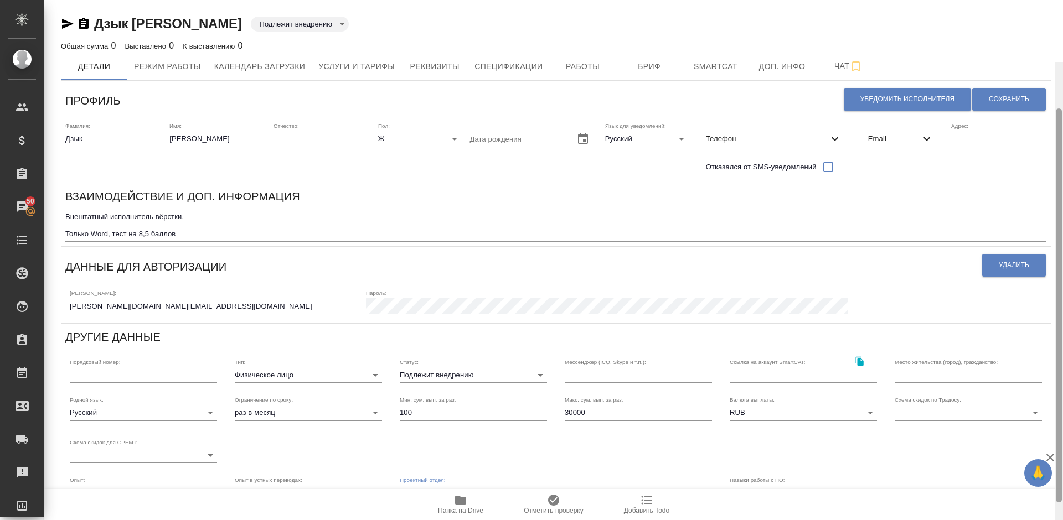
drag, startPoint x: 1058, startPoint y: 261, endPoint x: 1062, endPoint y: 101, distance: 159.5
click at [1062, 101] on div at bounding box center [1058, 322] width 8 height 520
click at [1005, 103] on span "Сохранить" at bounding box center [1009, 99] width 40 height 9
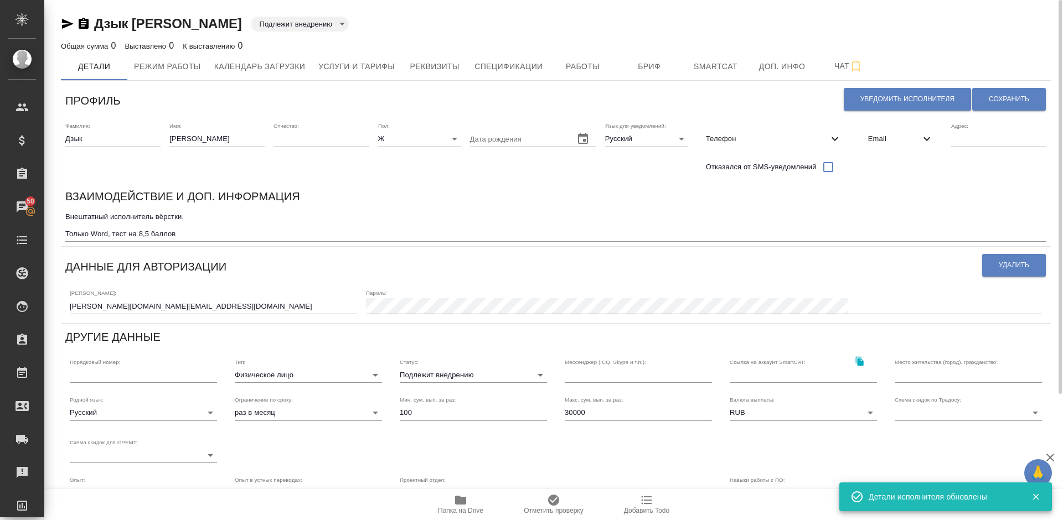
click at [587, 411] on input "30000" at bounding box center [638, 412] width 147 height 15
type input "3"
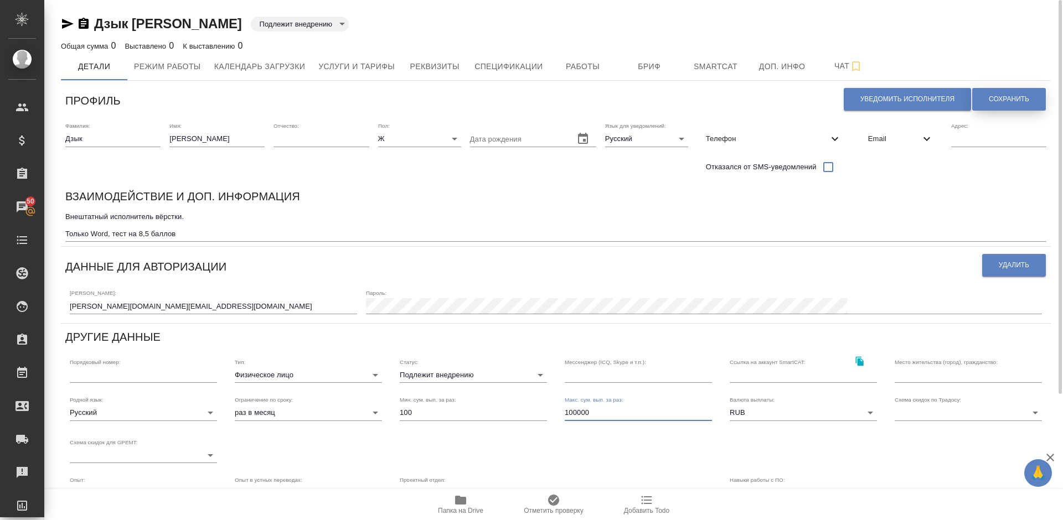
type input "100000"
click at [1008, 100] on span "Сохранить" at bounding box center [1009, 99] width 40 height 9
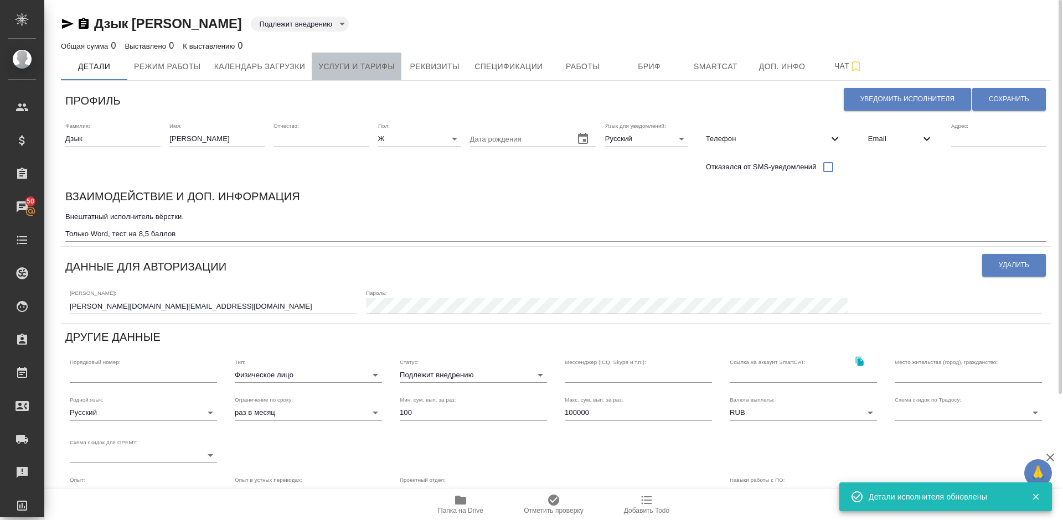
click at [356, 71] on span "Услуги и тарифы" at bounding box center [356, 67] width 76 height 14
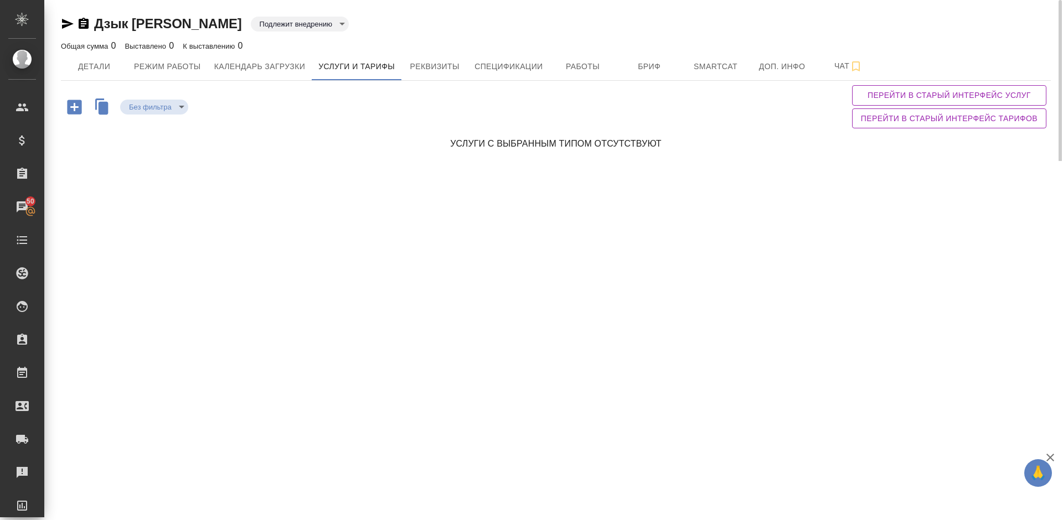
click at [100, 109] on icon "button" at bounding box center [104, 107] width 10 height 13
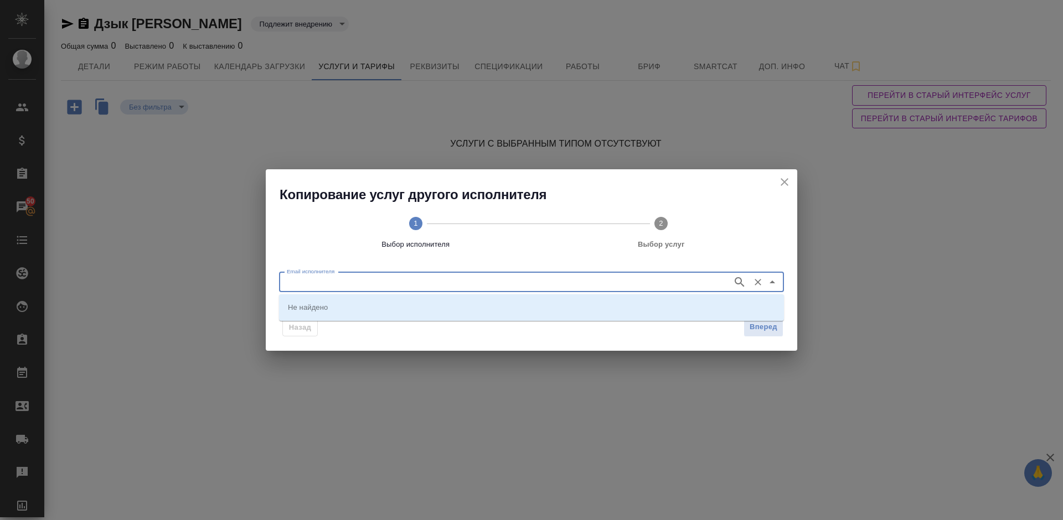
click at [348, 281] on input "Email исполнителя" at bounding box center [504, 282] width 444 height 13
paste input "[EMAIL_ADDRESS][DOMAIN_NAME]"
type input "[EMAIL_ADDRESS][DOMAIN_NAME]"
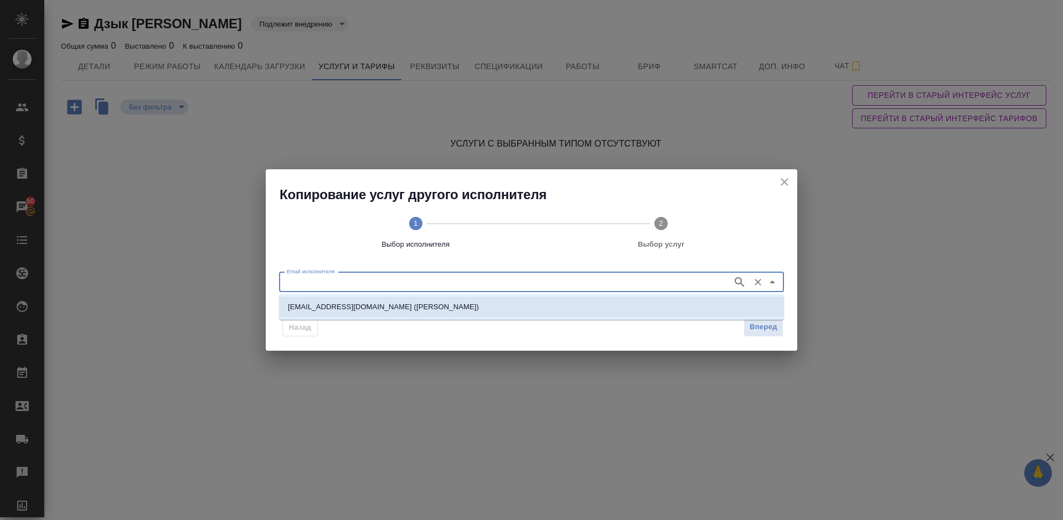
click at [361, 304] on p "[EMAIL_ADDRESS][DOMAIN_NAME] ([PERSON_NAME])" at bounding box center [383, 307] width 191 height 11
type input "[EMAIL_ADDRESS][DOMAIN_NAME] ([PERSON_NAME])"
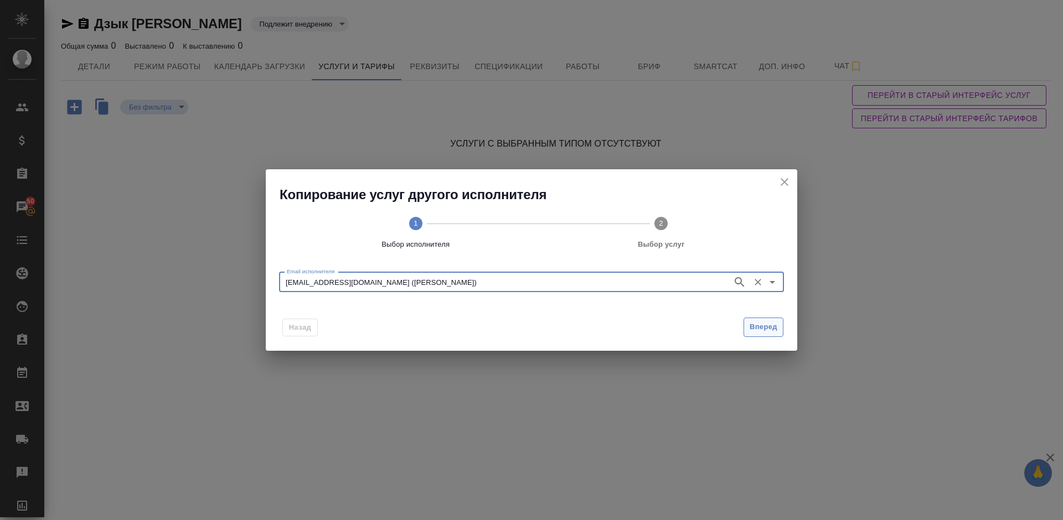
click at [766, 320] on button "Вперед" at bounding box center [763, 327] width 40 height 19
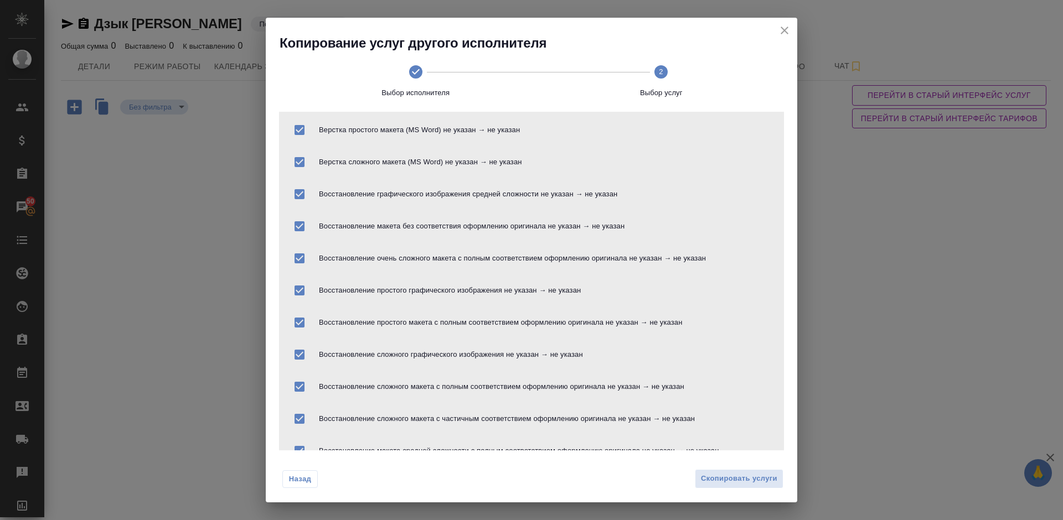
scroll to position [142, 0]
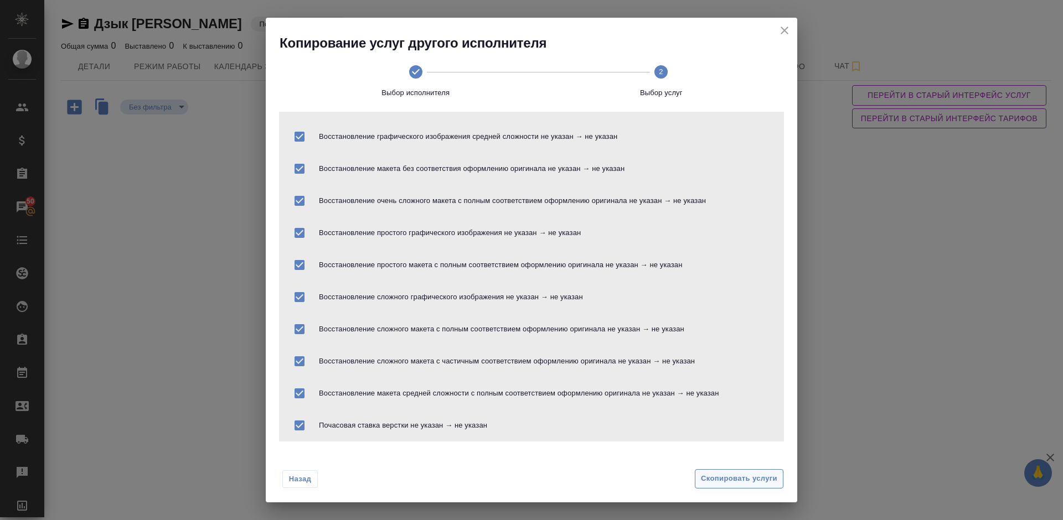
click at [730, 478] on span "Скопировать услуги" at bounding box center [739, 479] width 76 height 13
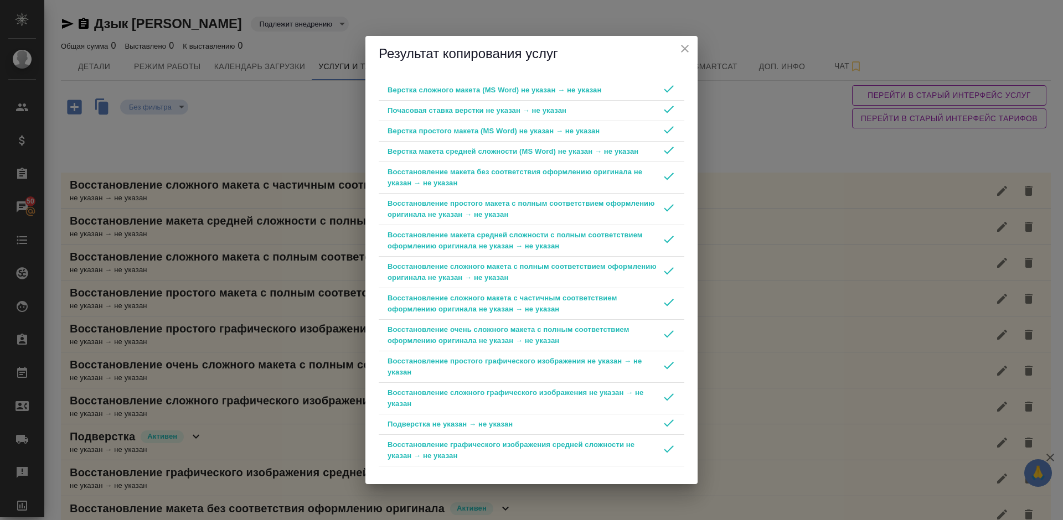
click at [685, 45] on icon "close" at bounding box center [684, 48] width 13 height 13
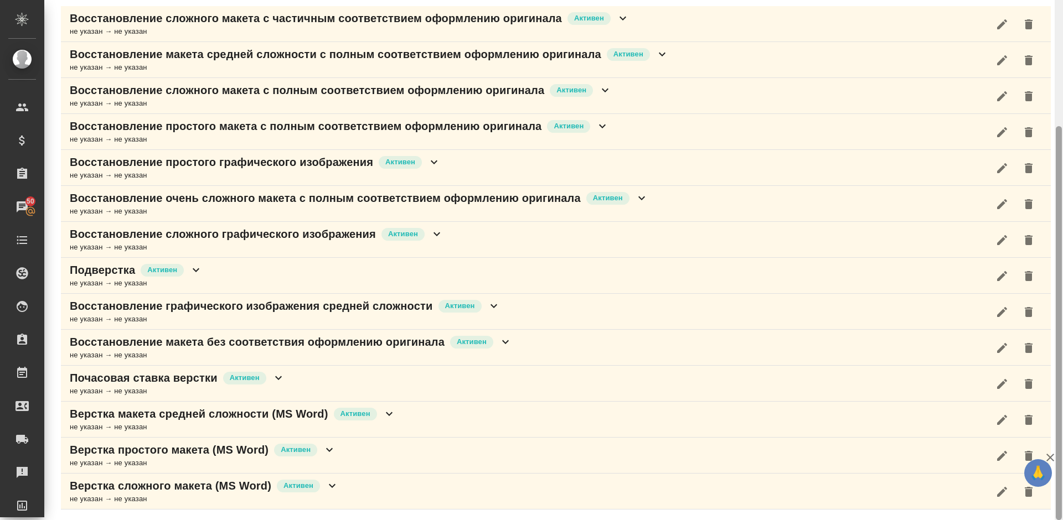
scroll to position [0, 0]
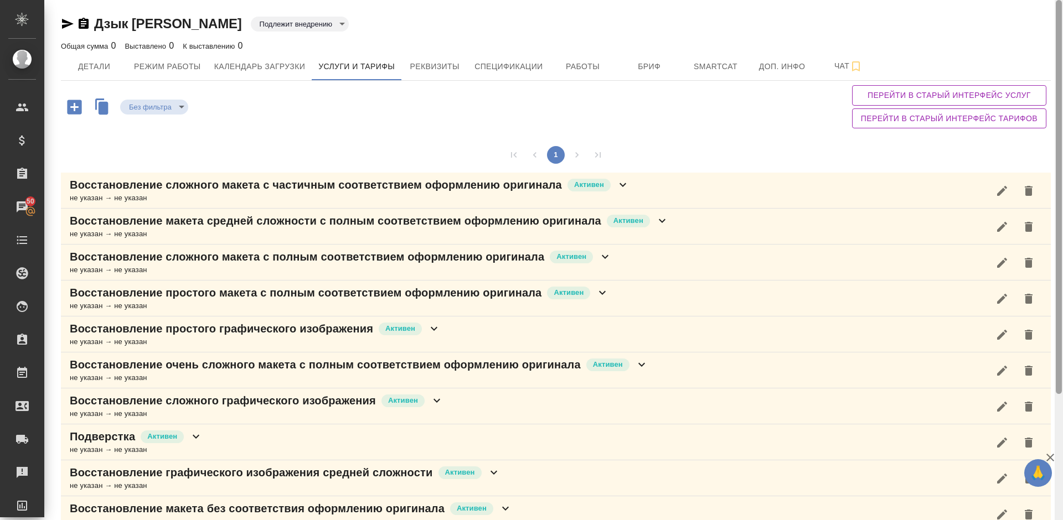
drag, startPoint x: 1062, startPoint y: 158, endPoint x: 1058, endPoint y: 79, distance: 79.3
click at [1058, 79] on div at bounding box center [1059, 197] width 6 height 394
click at [78, 68] on span "Детали" at bounding box center [94, 67] width 53 height 14
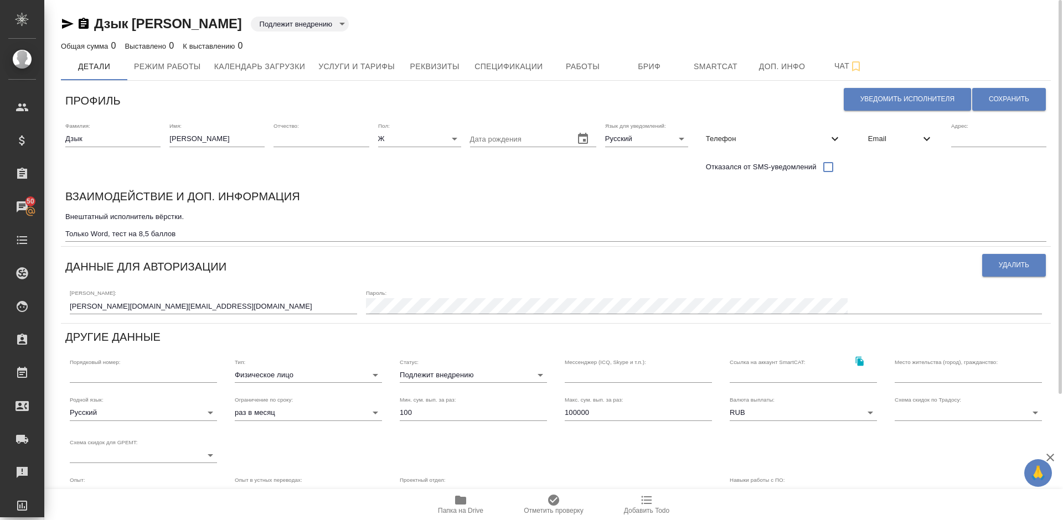
click at [436, 178] on div "Пол: Ж [DEMOGRAPHIC_DATA]" at bounding box center [419, 150] width 83 height 56
click at [65, 25] on icon "button" at bounding box center [68, 24] width 12 height 10
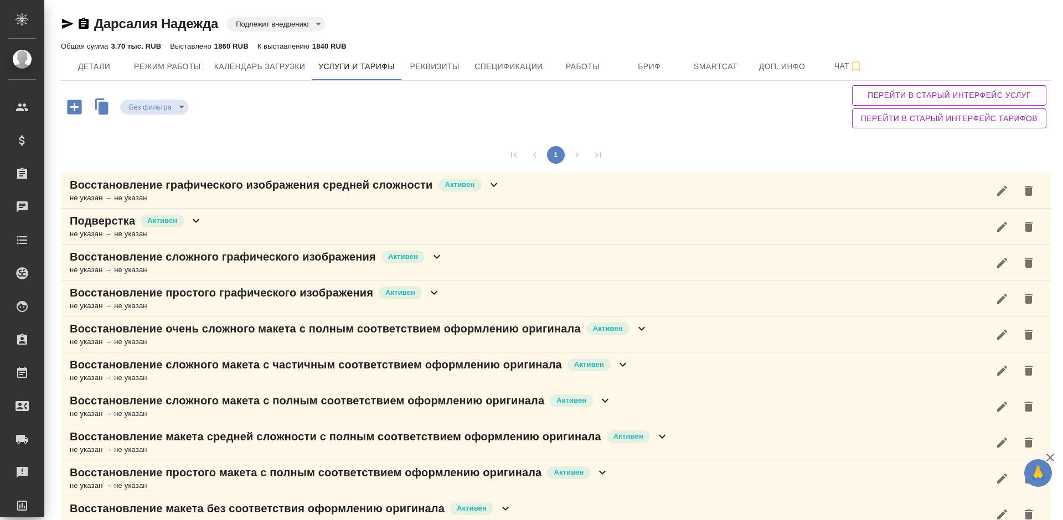
click at [505, 196] on div "Восстановление графического изображения средней сложности [PERSON_NAME] не указ…" at bounding box center [556, 191] width 990 height 36
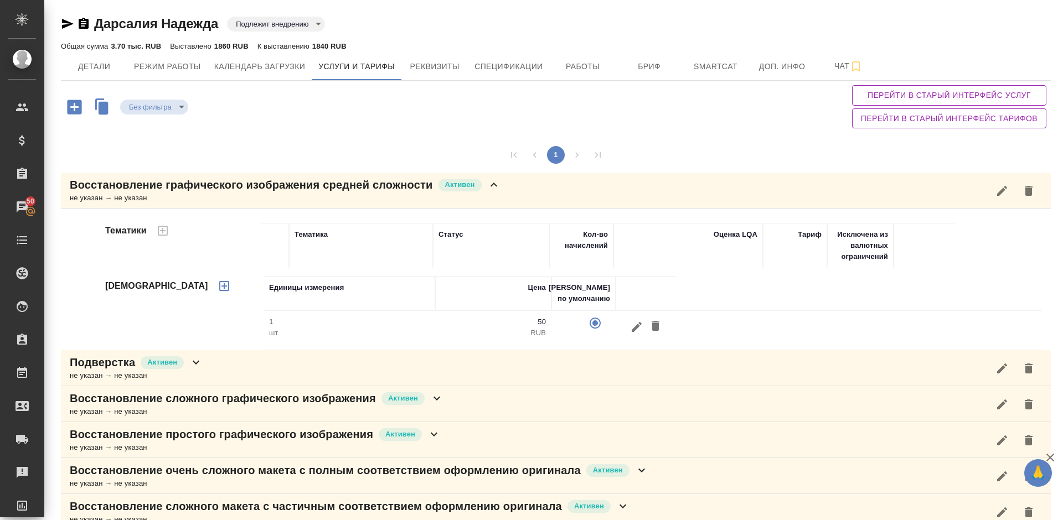
click at [504, 190] on div "Восстановление графического изображения средней сложности [PERSON_NAME] не указ…" at bounding box center [556, 191] width 990 height 36
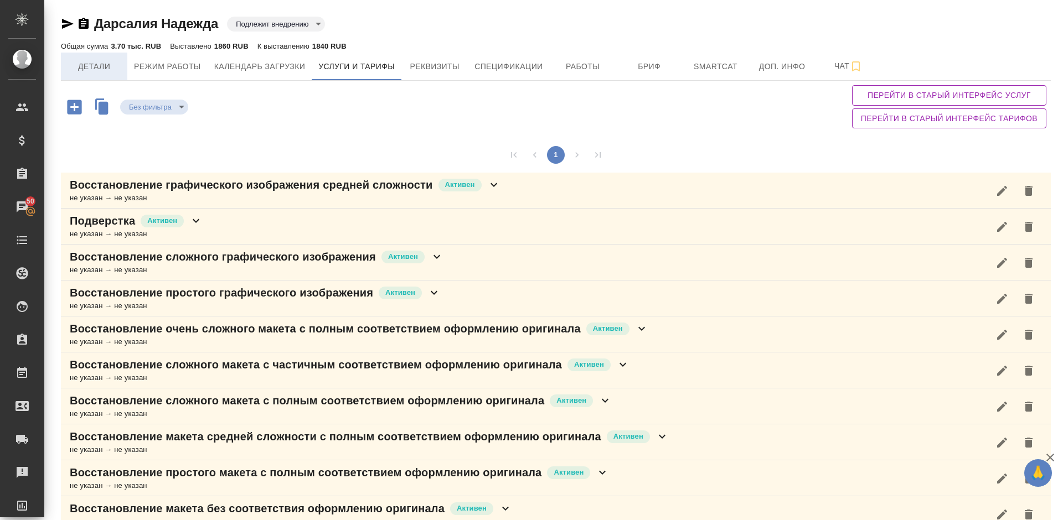
click at [86, 68] on span "Детали" at bounding box center [94, 67] width 53 height 14
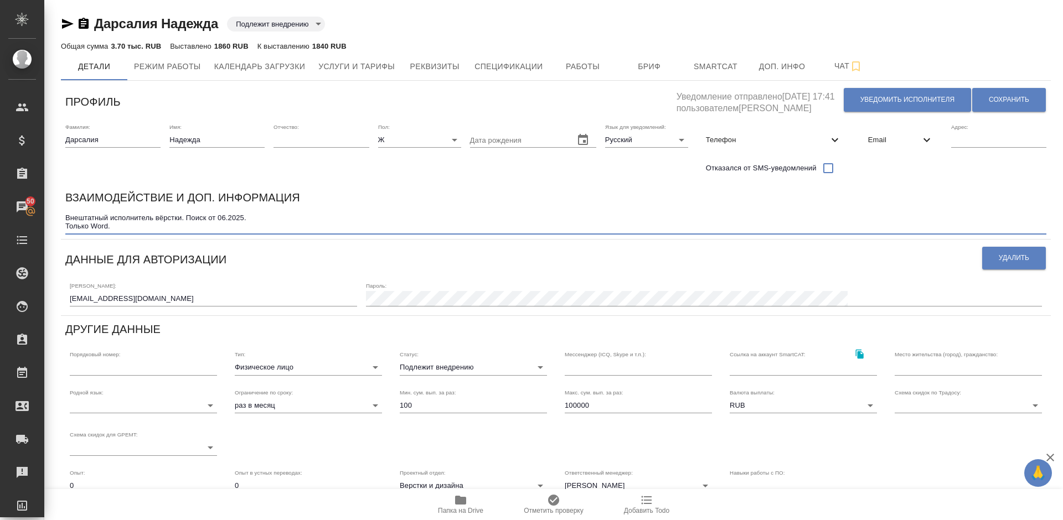
drag, startPoint x: 184, startPoint y: 218, endPoint x: 64, endPoint y: 215, distance: 120.1
click at [64, 215] on div "Взаимодействие и доп. информация Внештатный исполнитель вёрстки. Поиск от 06.20…" at bounding box center [556, 211] width 990 height 55
click at [369, 66] on span "Услуги и тарифы" at bounding box center [356, 67] width 76 height 14
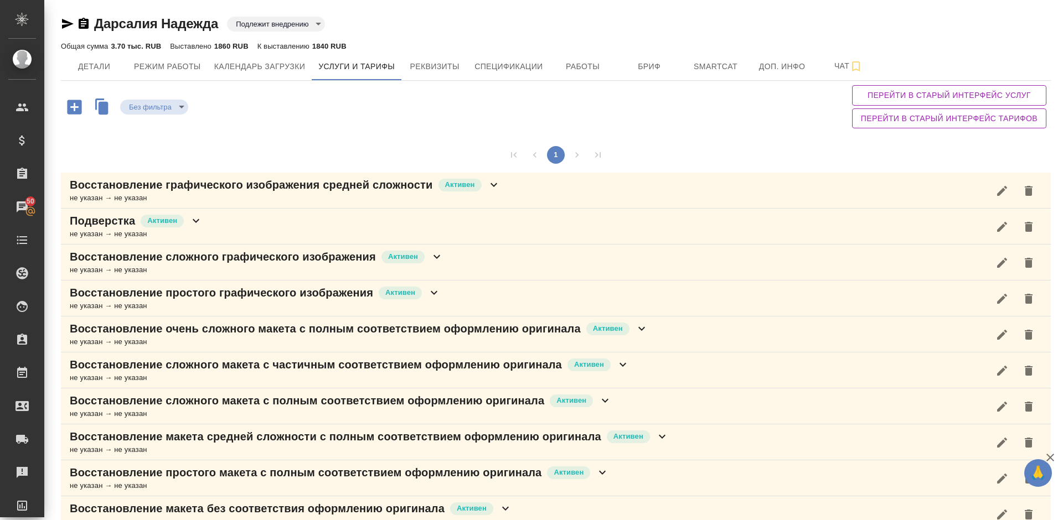
click at [106, 108] on icon "button" at bounding box center [104, 107] width 10 height 13
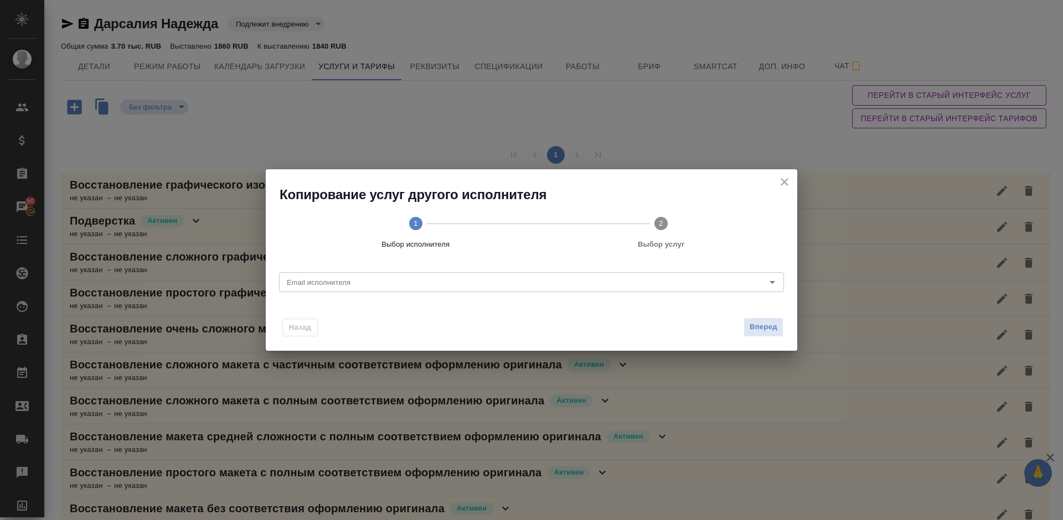
click at [787, 178] on icon "close" at bounding box center [784, 181] width 13 height 13
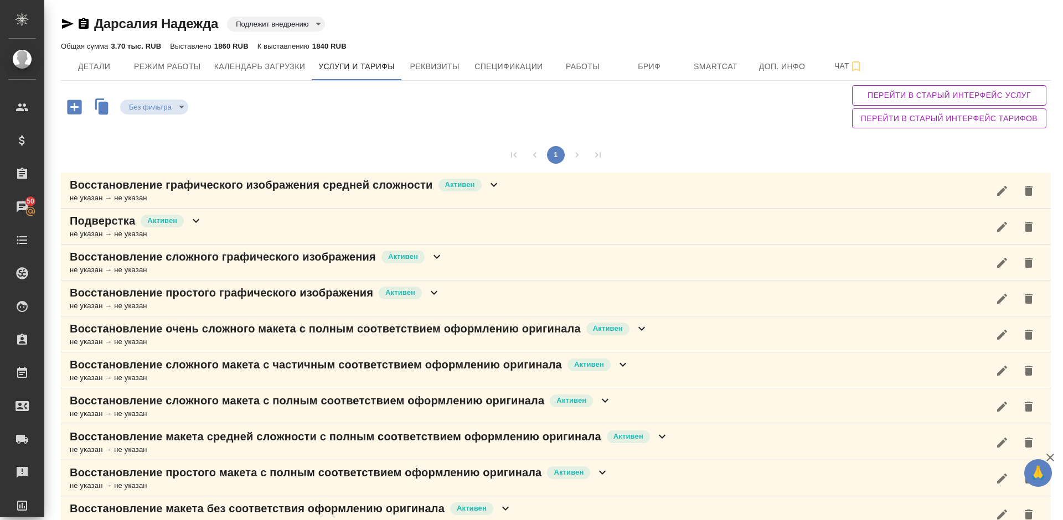
click at [501, 192] on div "Восстановление графического изображения средней сложности [PERSON_NAME] не указ…" at bounding box center [556, 191] width 990 height 36
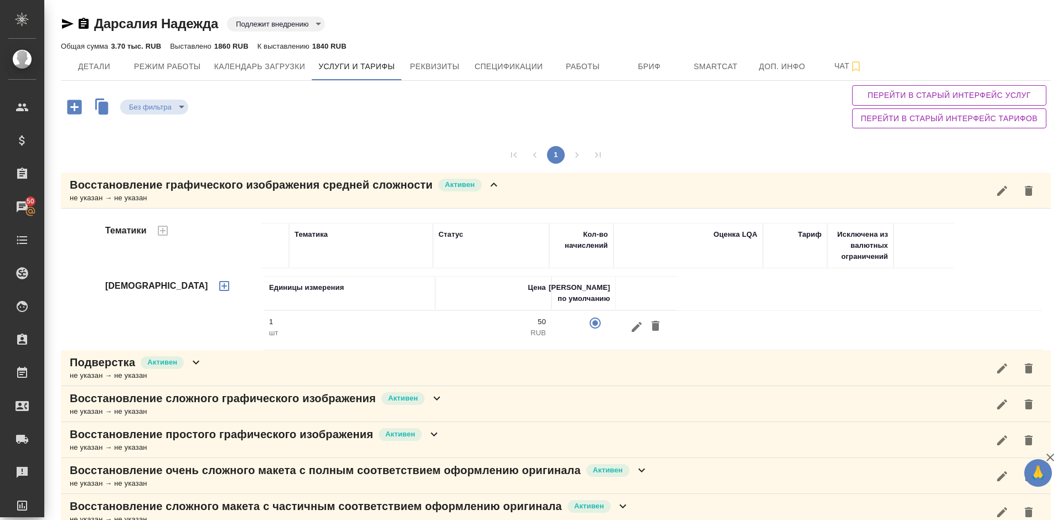
click at [530, 187] on div "Восстановление графического изображения средней сложности [PERSON_NAME] не указ…" at bounding box center [556, 191] width 990 height 36
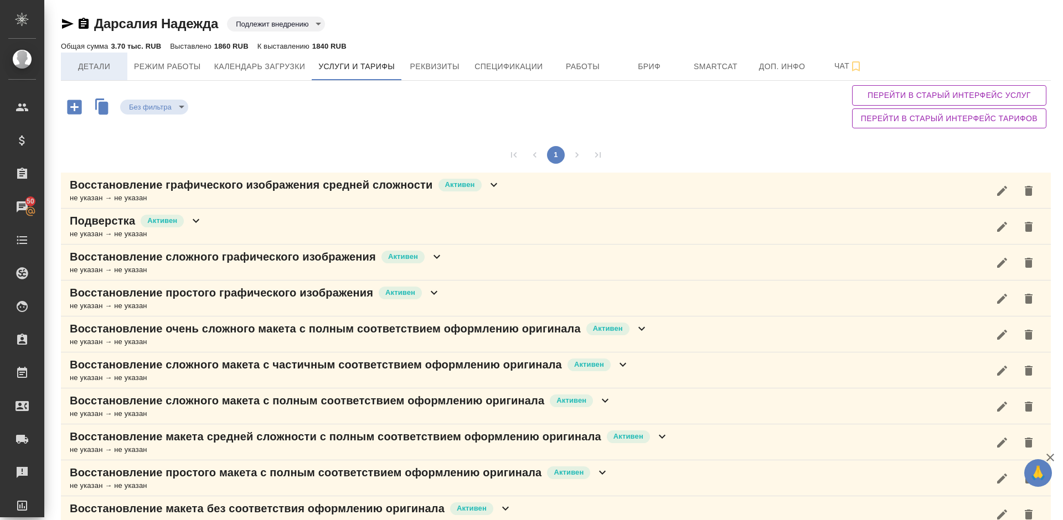
click at [99, 69] on span "Детали" at bounding box center [94, 67] width 53 height 14
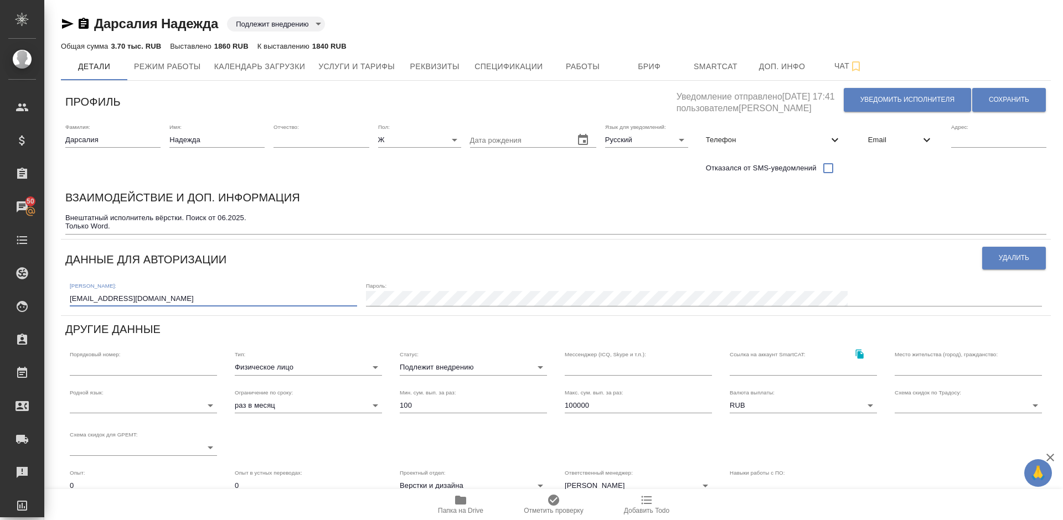
drag, startPoint x: 161, startPoint y: 302, endPoint x: 65, endPoint y: 298, distance: 95.3
click at [65, 298] on div "Логин: [EMAIL_ADDRESS][DOMAIN_NAME] Пароль:" at bounding box center [555, 294] width 981 height 34
click at [369, 64] on span "Услуги и тарифы" at bounding box center [356, 67] width 76 height 14
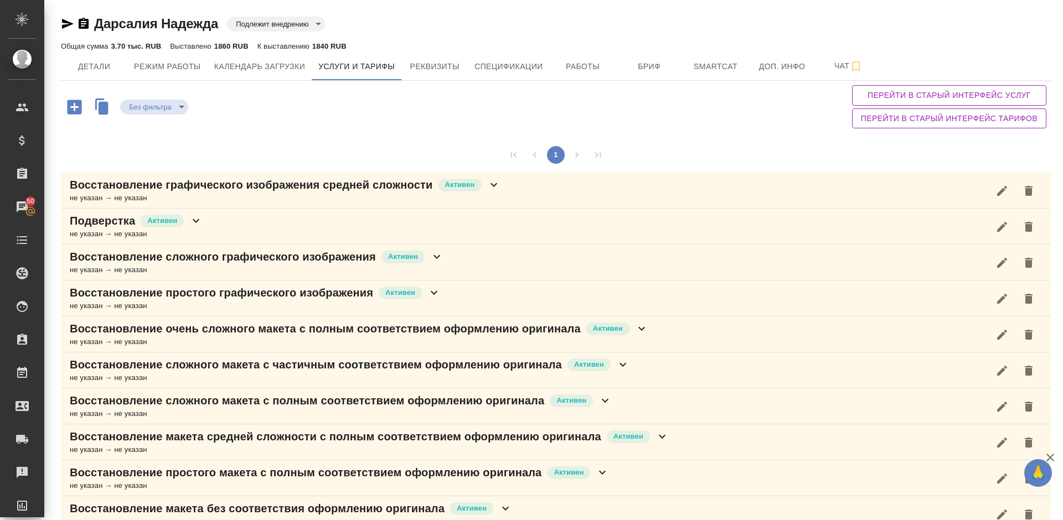
click at [808, 119] on div "Без фильтра no filters Перейти в старый интерфейс услуг Перейти в старый интерф…" at bounding box center [556, 107] width 990 height 52
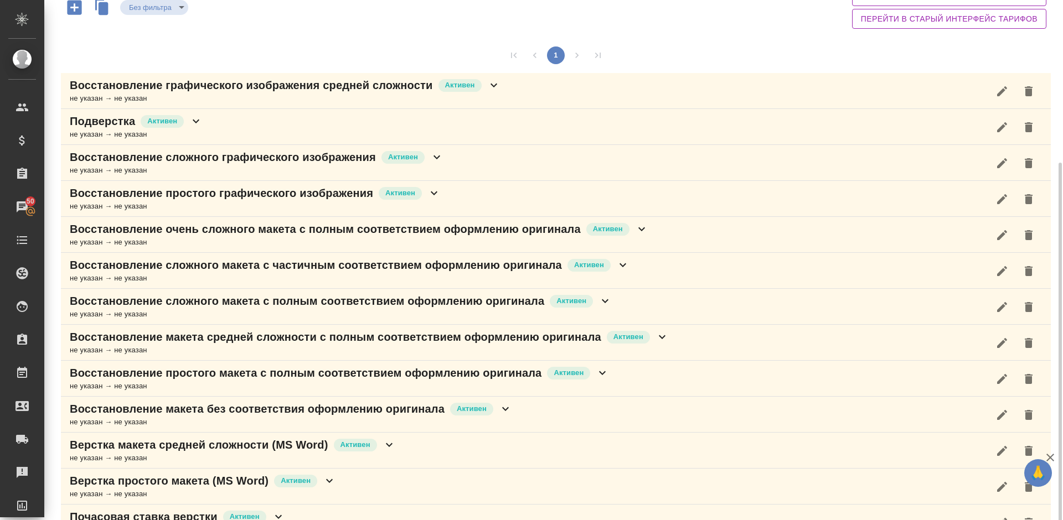
scroll to position [167, 0]
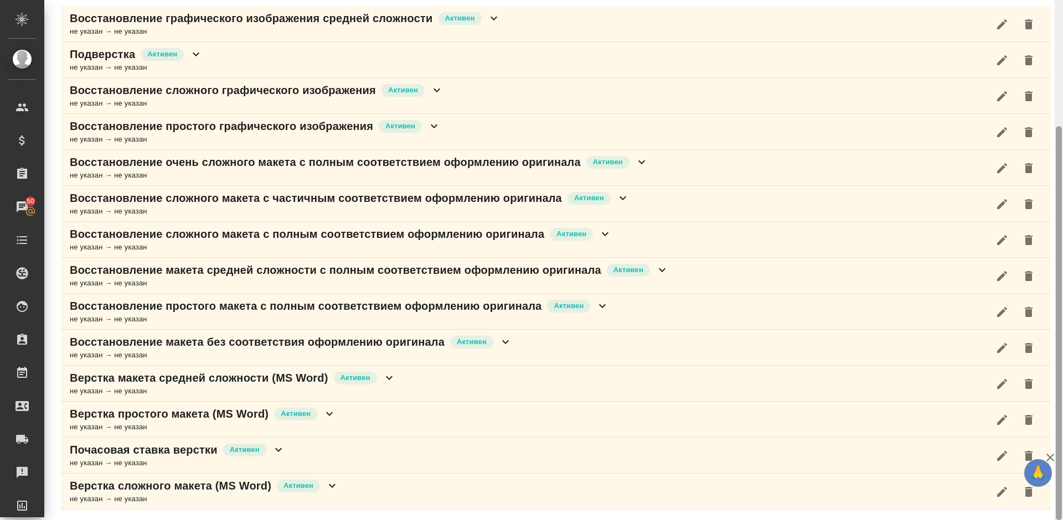
drag, startPoint x: 1062, startPoint y: 170, endPoint x: 1062, endPoint y: 137, distance: 33.2
click at [1062, 137] on div at bounding box center [1058, 260] width 8 height 520
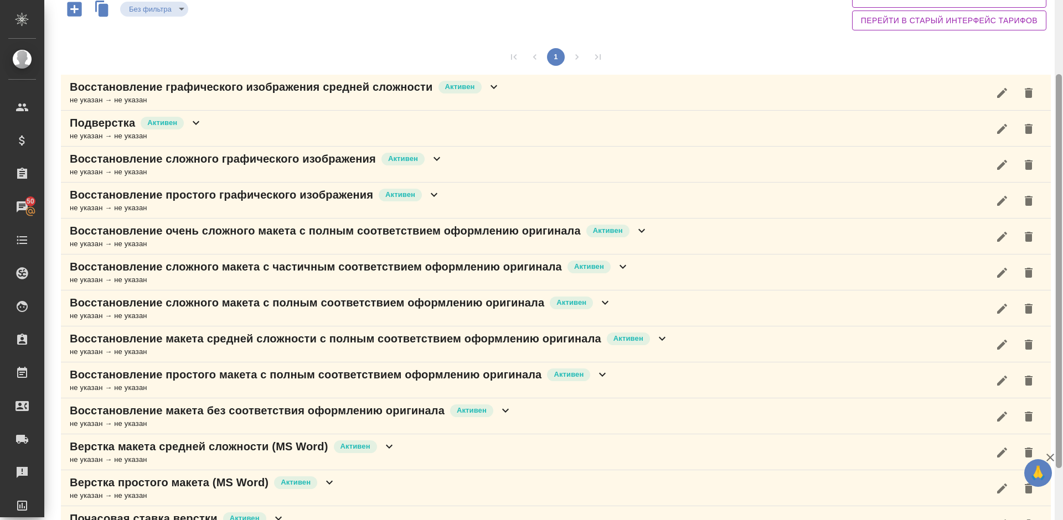
drag, startPoint x: 1060, startPoint y: 167, endPoint x: 1060, endPoint y: 116, distance: 50.4
click at [1060, 116] on div at bounding box center [1059, 271] width 6 height 394
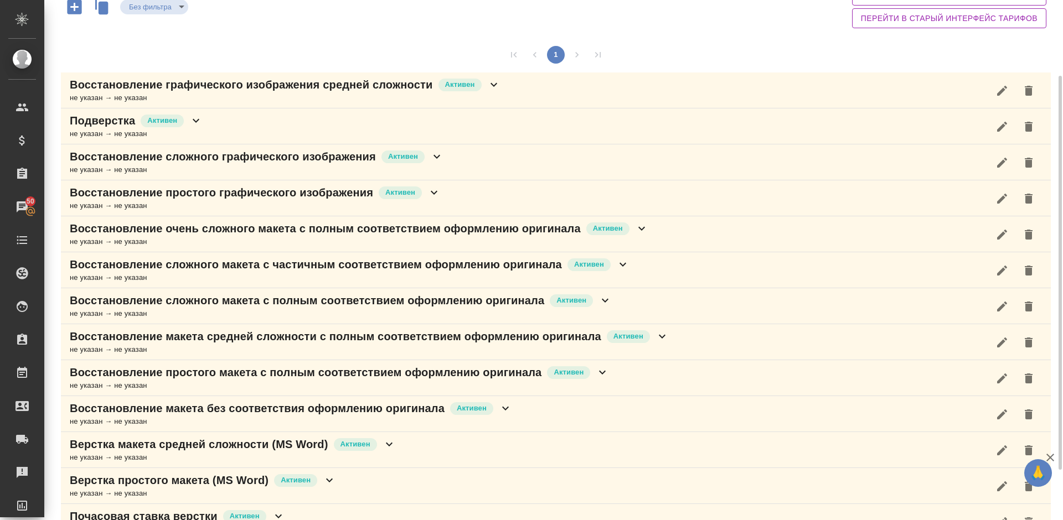
click at [577, 55] on li "pagination navigation" at bounding box center [576, 55] width 21 height 18
click at [597, 56] on li "pagination navigation" at bounding box center [597, 55] width 21 height 18
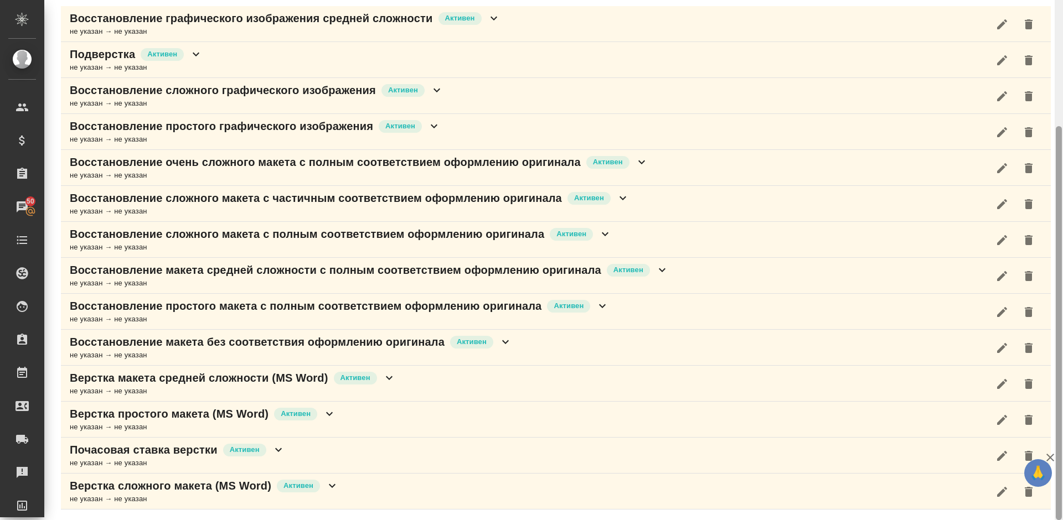
drag, startPoint x: 1058, startPoint y: 123, endPoint x: 1062, endPoint y: 223, distance: 99.7
click at [1062, 223] on div at bounding box center [1058, 260] width 8 height 520
click at [468, 384] on div "Верстка макета средней сложности (MS Word) [PERSON_NAME] не указан → не указан" at bounding box center [556, 384] width 990 height 36
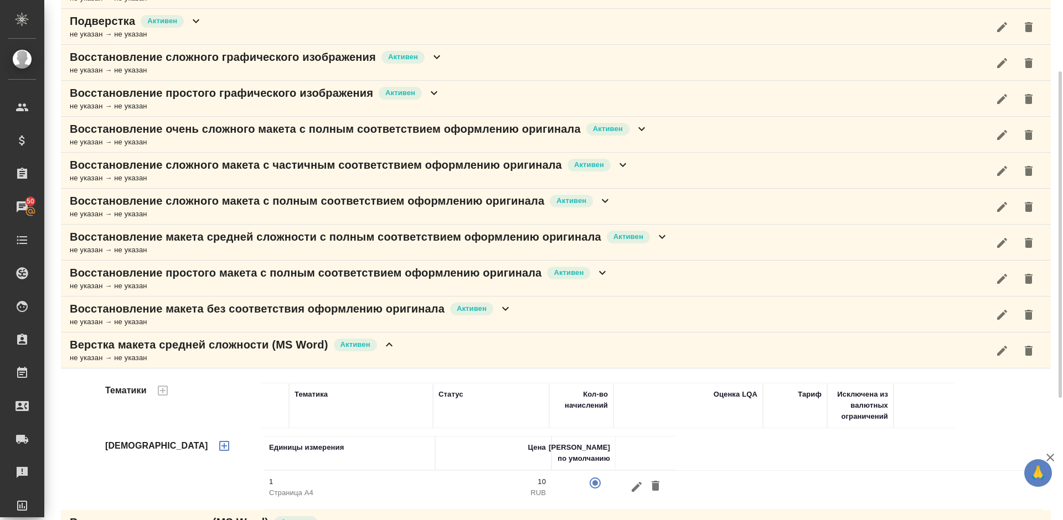
scroll to position [150, 0]
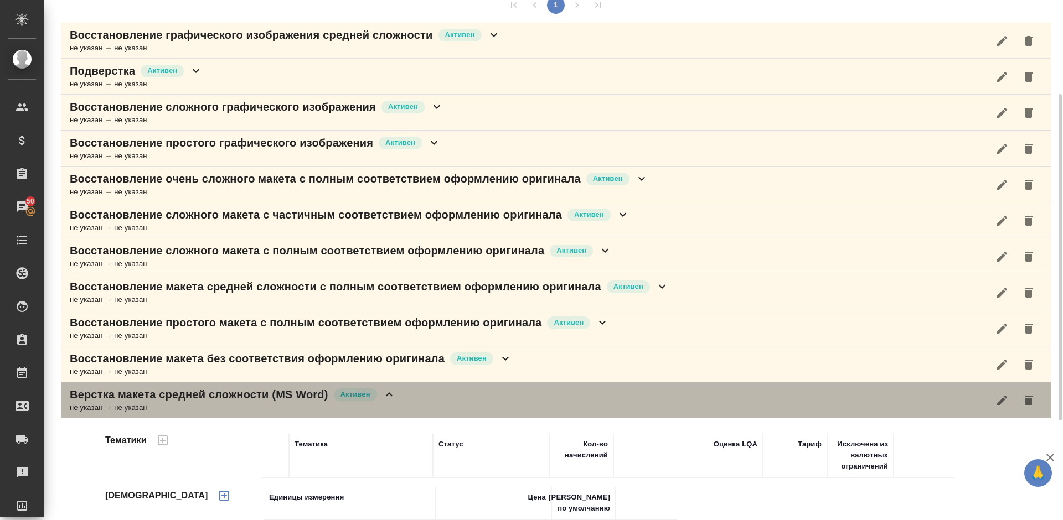
click at [389, 402] on div "Верстка макета средней сложности (MS Word) [PERSON_NAME]" at bounding box center [233, 394] width 326 height 15
